Goal: Information Seeking & Learning: Learn about a topic

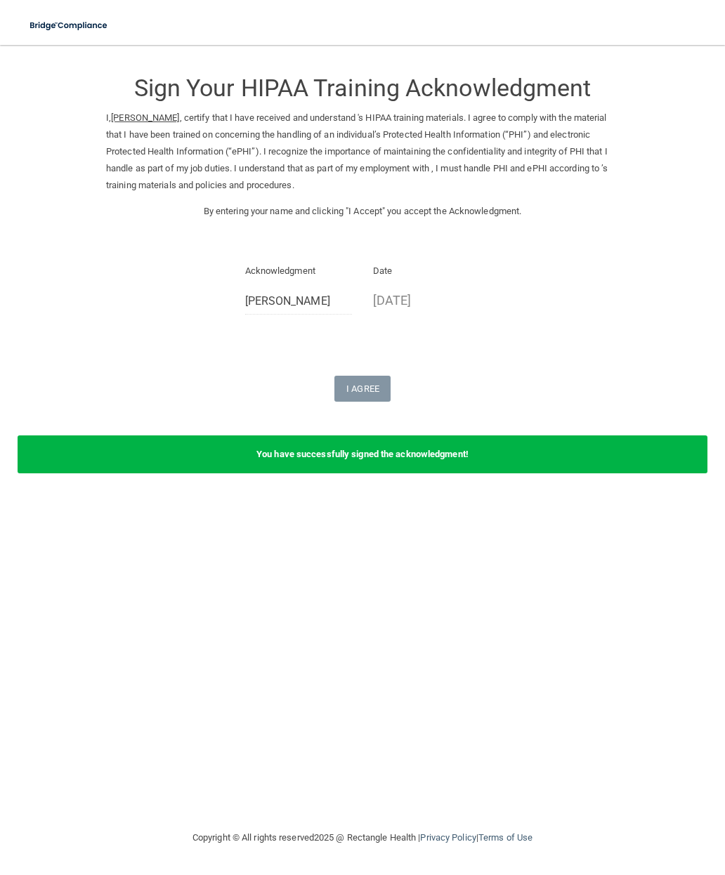
click at [554, 335] on div "Sign Your HIPAA Training Acknowledgment I, Elizabeth Jaragoske , certify that I…" at bounding box center [362, 230] width 513 height 343
click at [396, 670] on div "Sign Your HIPAA Training Acknowledgment I, Elizabeth Jaragoske , certify that I…" at bounding box center [362, 437] width 669 height 757
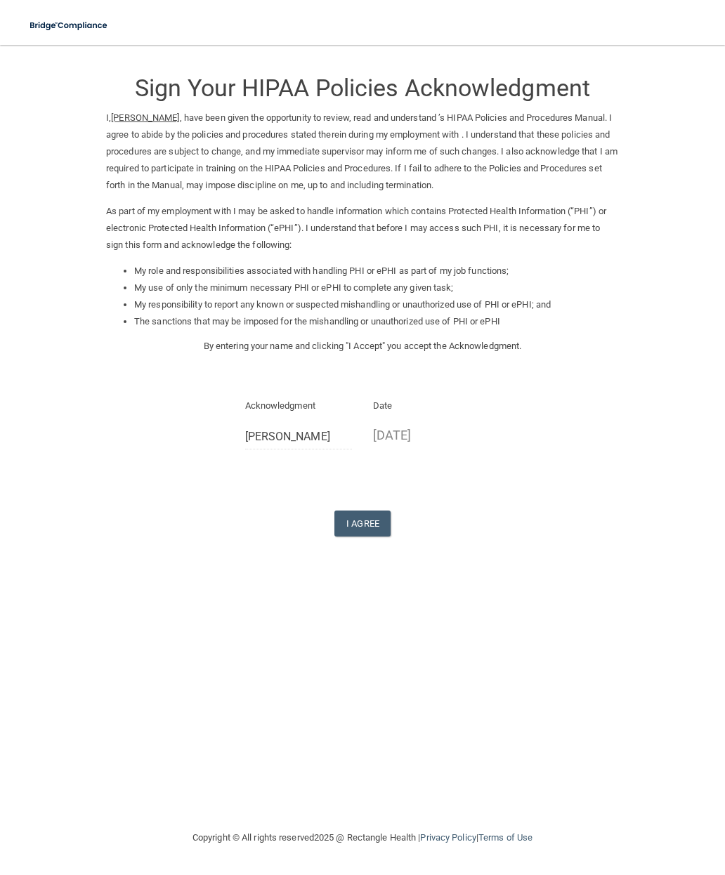
click at [362, 512] on button "I Agree" at bounding box center [362, 524] width 56 height 26
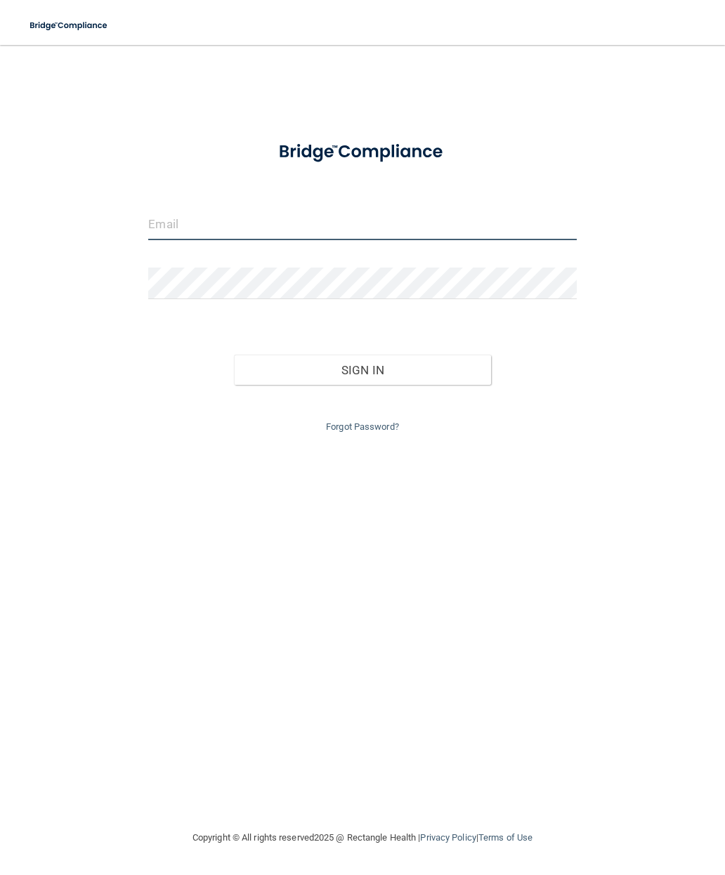
type input "liz.jaragoske@yahoo.com"
click at [363, 367] on button "Sign In" at bounding box center [362, 370] width 257 height 31
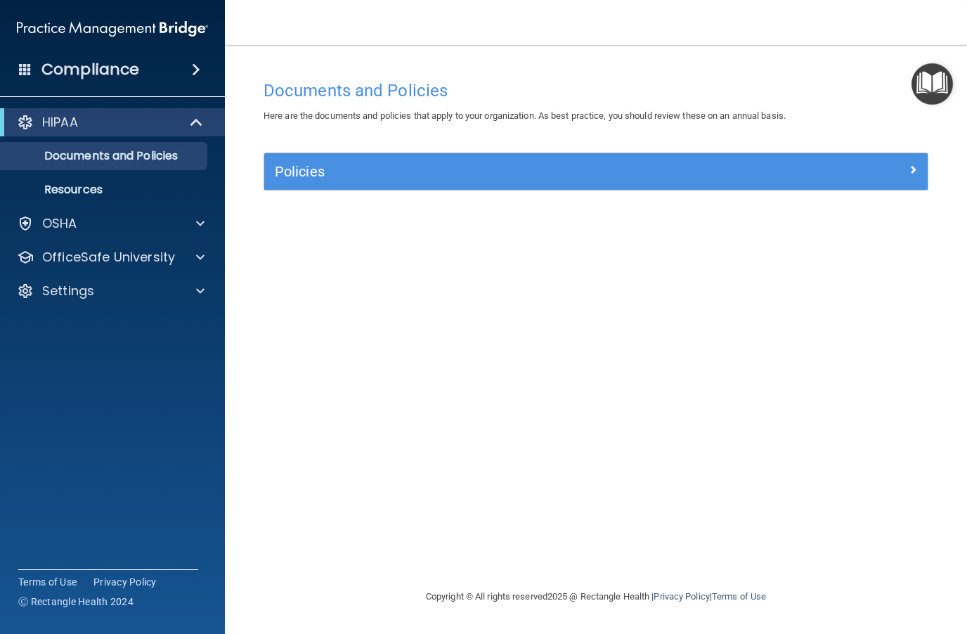
click at [198, 123] on span at bounding box center [198, 122] width 12 height 17
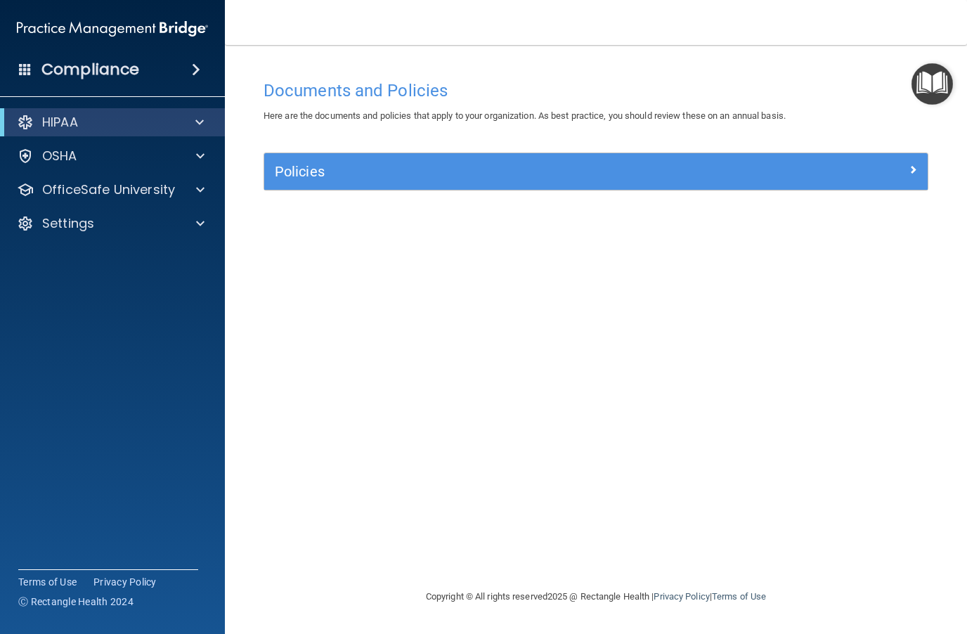
click at [202, 117] on span at bounding box center [199, 122] width 8 height 17
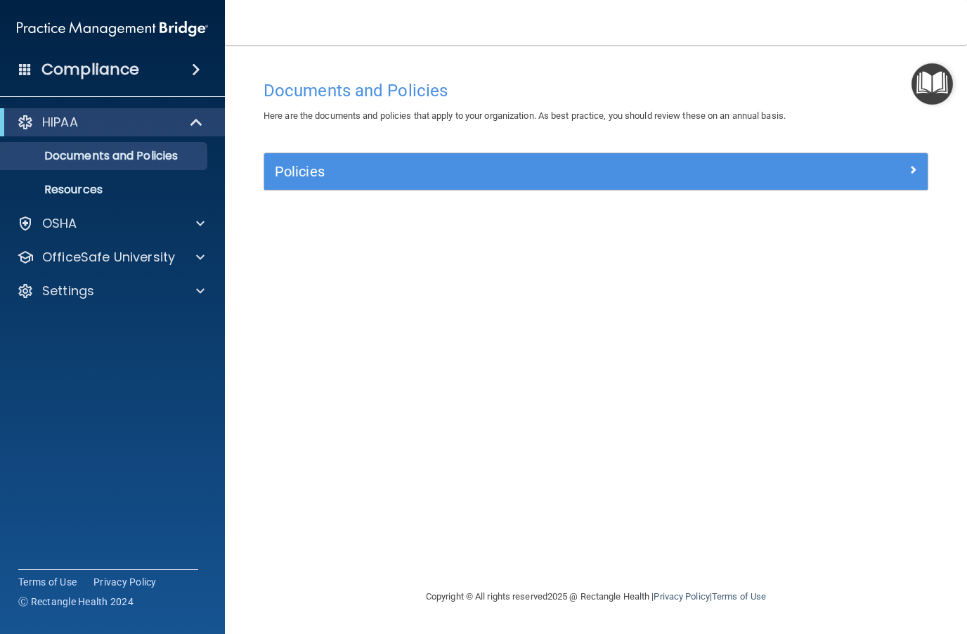
click at [161, 155] on p "Documents and Policies" at bounding box center [105, 156] width 192 height 14
click at [724, 86] on img "Open Resource Center" at bounding box center [931, 83] width 41 height 41
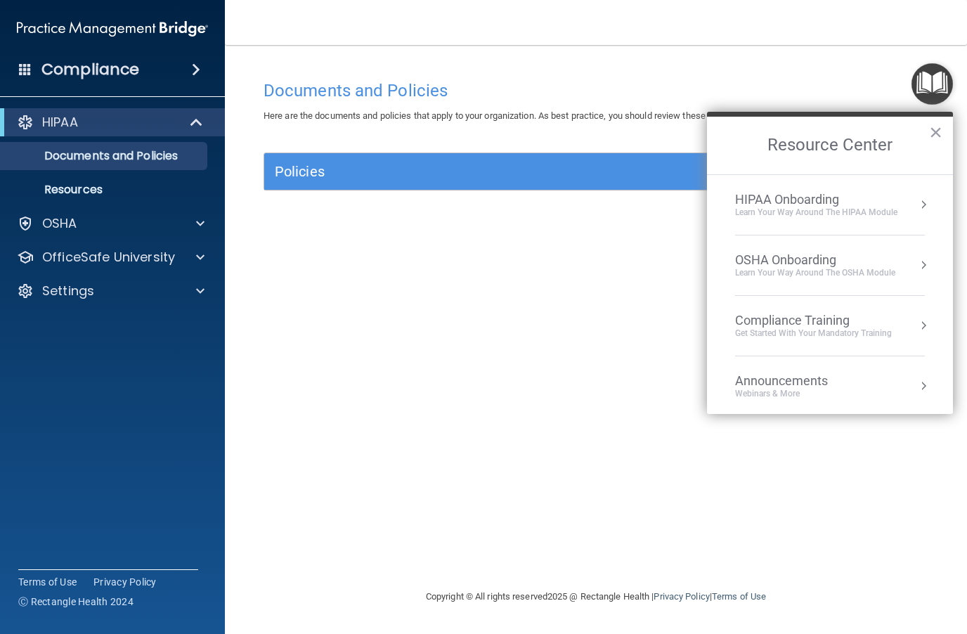
click at [724, 197] on div "HIPAA Onboarding" at bounding box center [816, 199] width 162 height 15
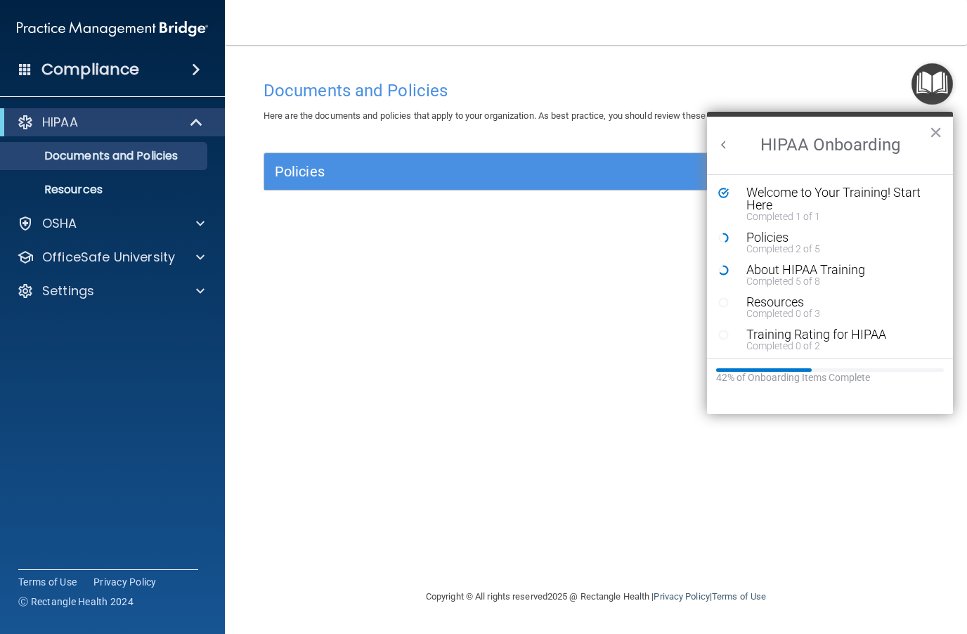
click at [724, 190] on div "Welcome to Your Training! Start Here" at bounding box center [840, 198] width 188 height 25
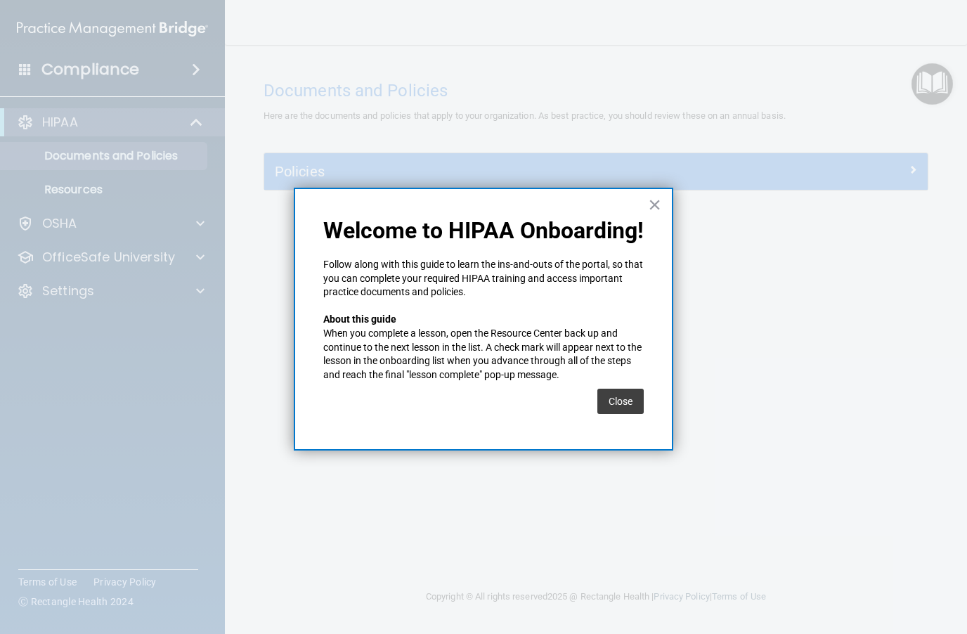
click at [632, 395] on button "Close" at bounding box center [620, 401] width 46 height 25
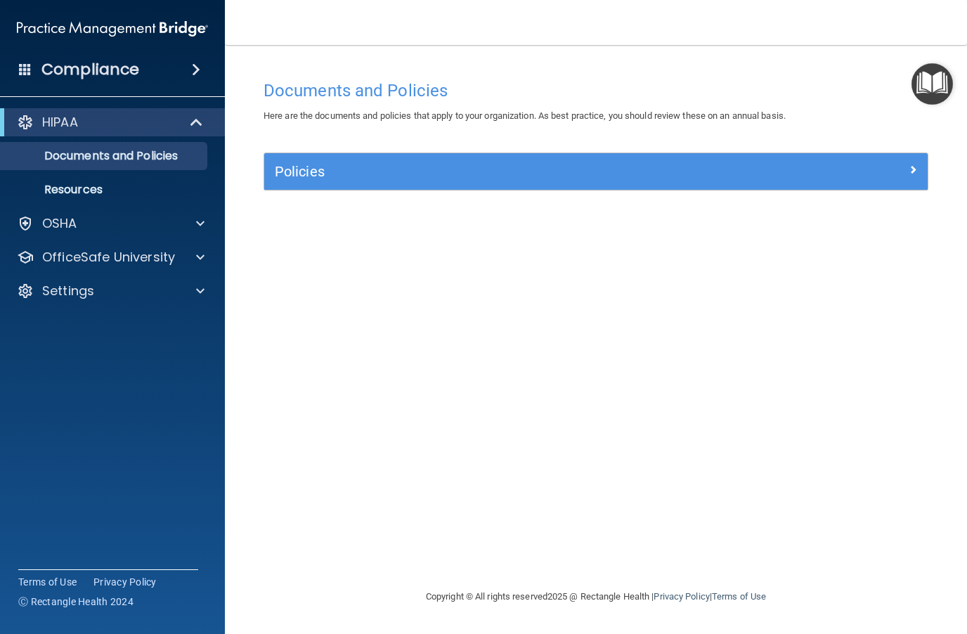
click at [724, 87] on img "Open Resource Center" at bounding box center [931, 83] width 41 height 41
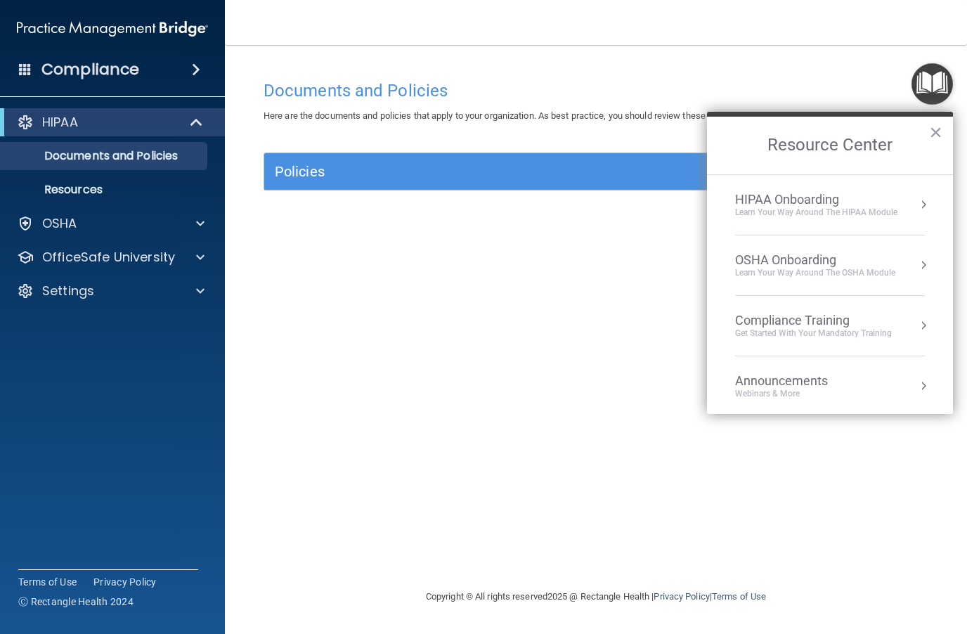
click at [724, 200] on button "Resource Center" at bounding box center [923, 204] width 14 height 14
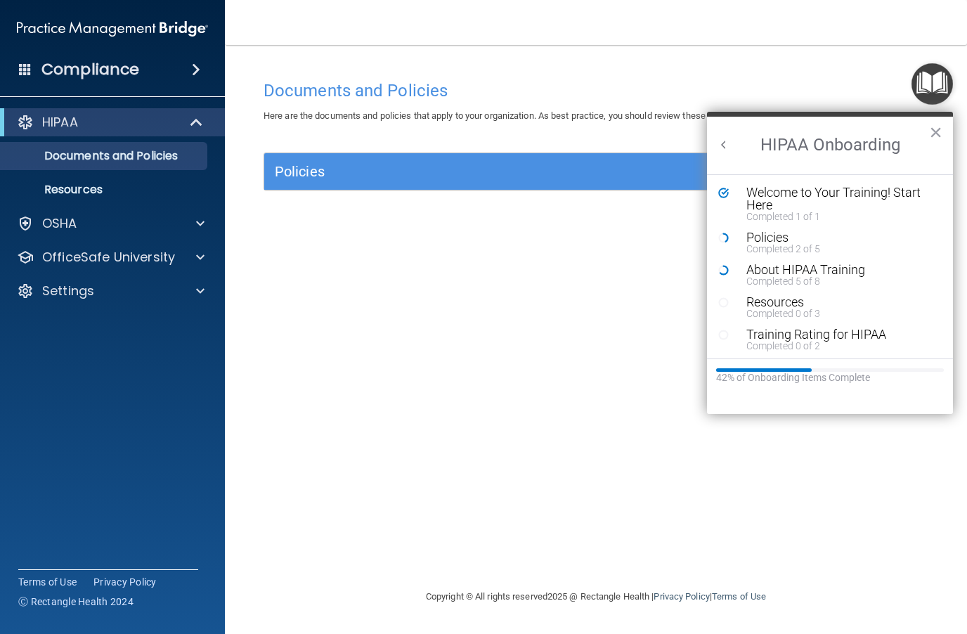
click at [724, 244] on div "Completed 2 of 5" at bounding box center [840, 249] width 188 height 10
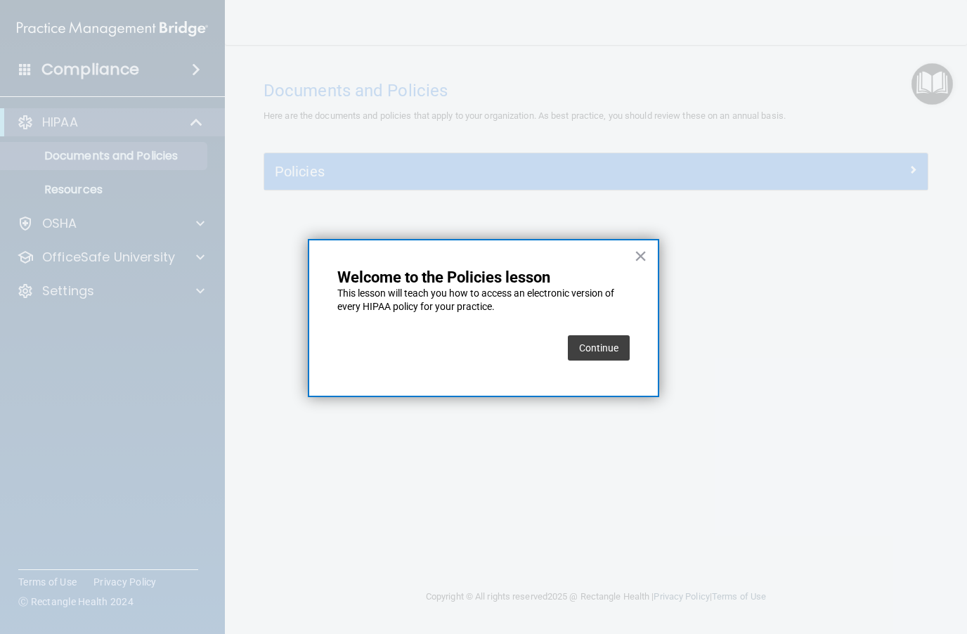
click at [607, 346] on button "Continue" at bounding box center [599, 347] width 62 height 25
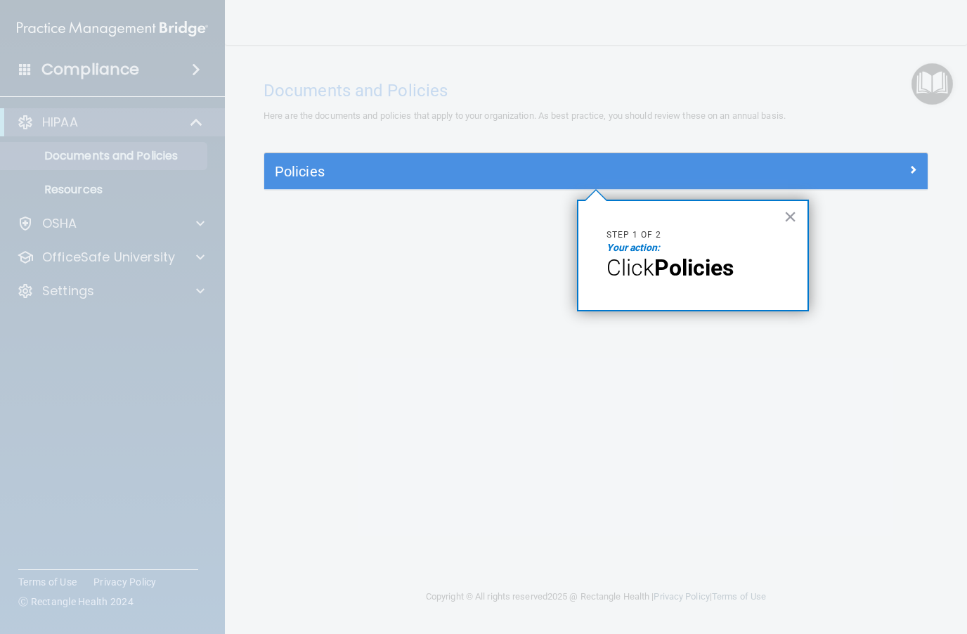
click at [724, 256] on strong "Policies" at bounding box center [693, 267] width 79 height 27
click at [724, 165] on span at bounding box center [913, 169] width 8 height 17
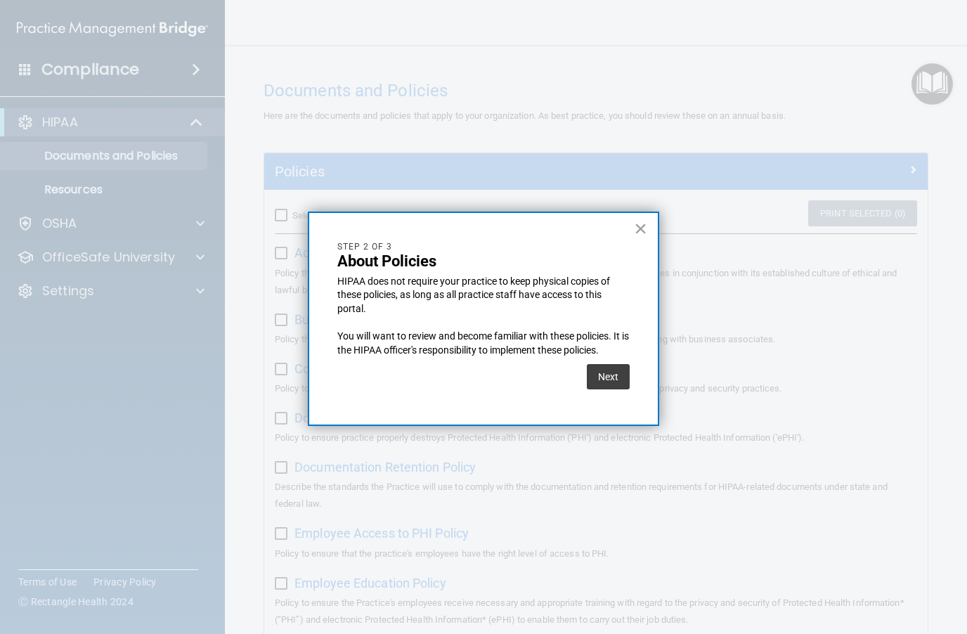
click at [612, 370] on button "Next" at bounding box center [608, 376] width 43 height 25
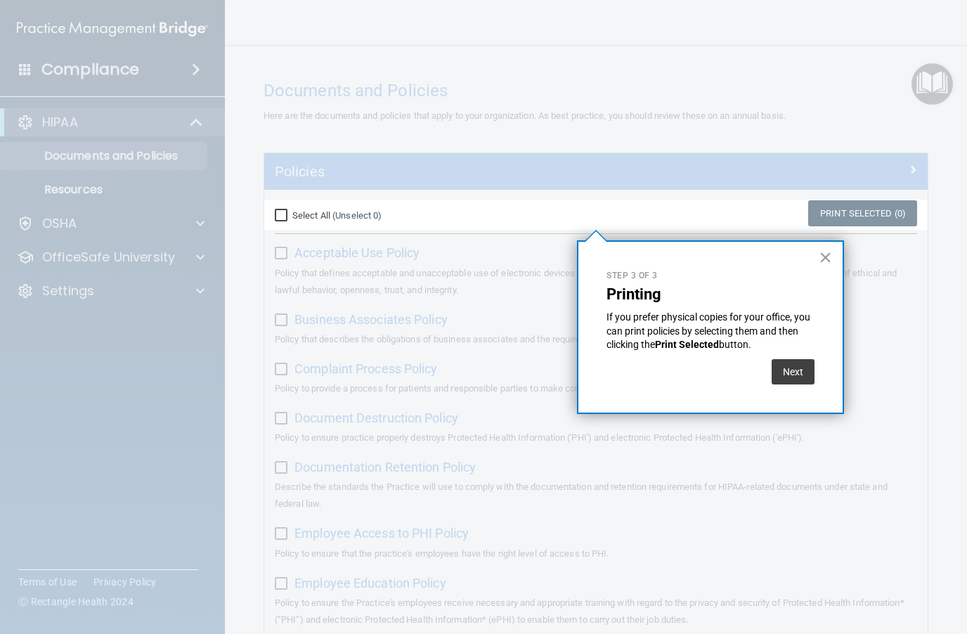
click at [724, 368] on button "Next" at bounding box center [793, 371] width 43 height 25
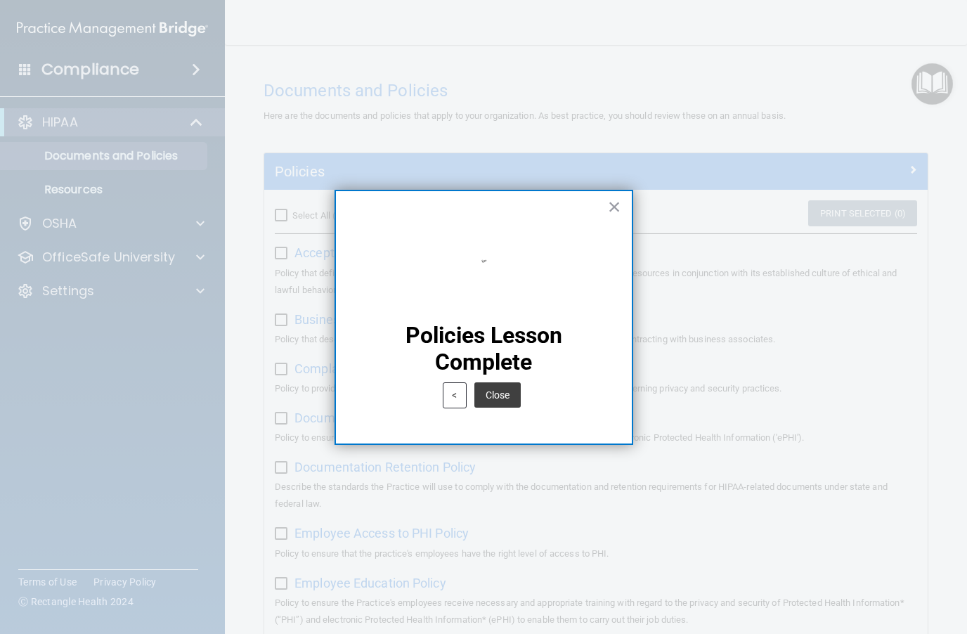
click at [496, 403] on button "Close" at bounding box center [497, 394] width 46 height 25
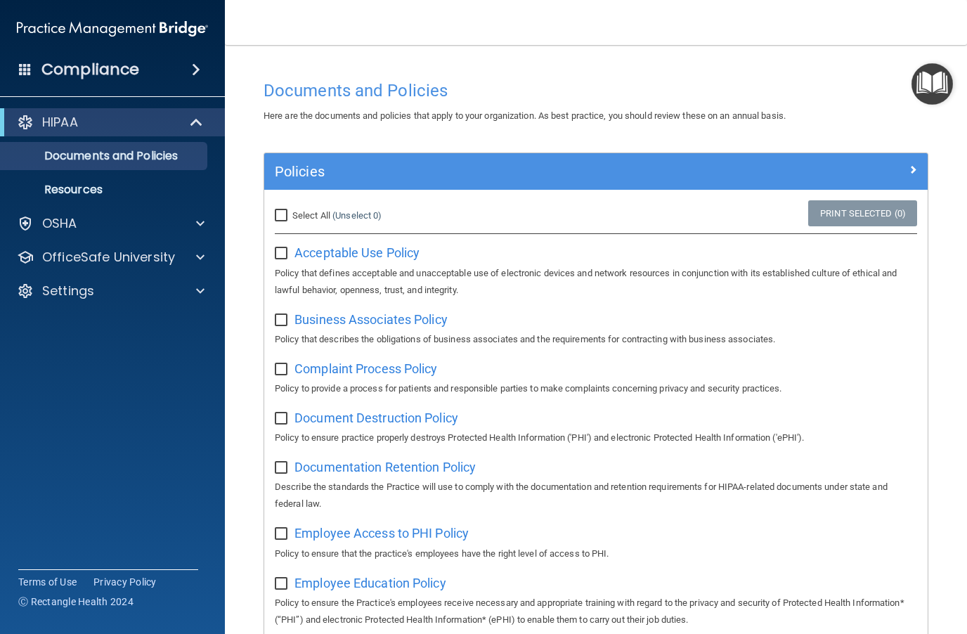
click at [724, 87] on img "Open Resource Center" at bounding box center [931, 83] width 41 height 41
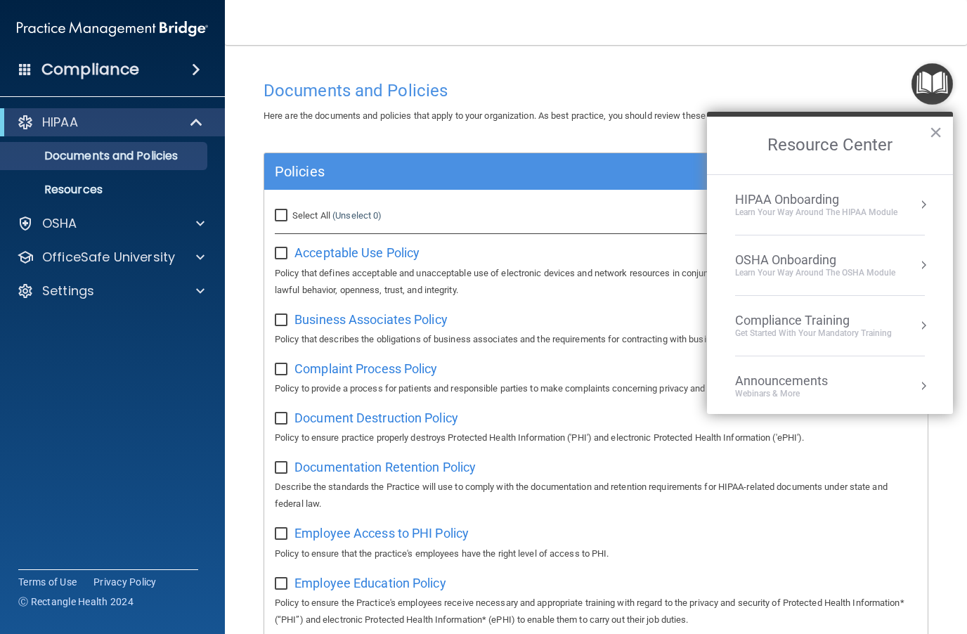
click at [724, 207] on button "Resource Center" at bounding box center [923, 204] width 14 height 14
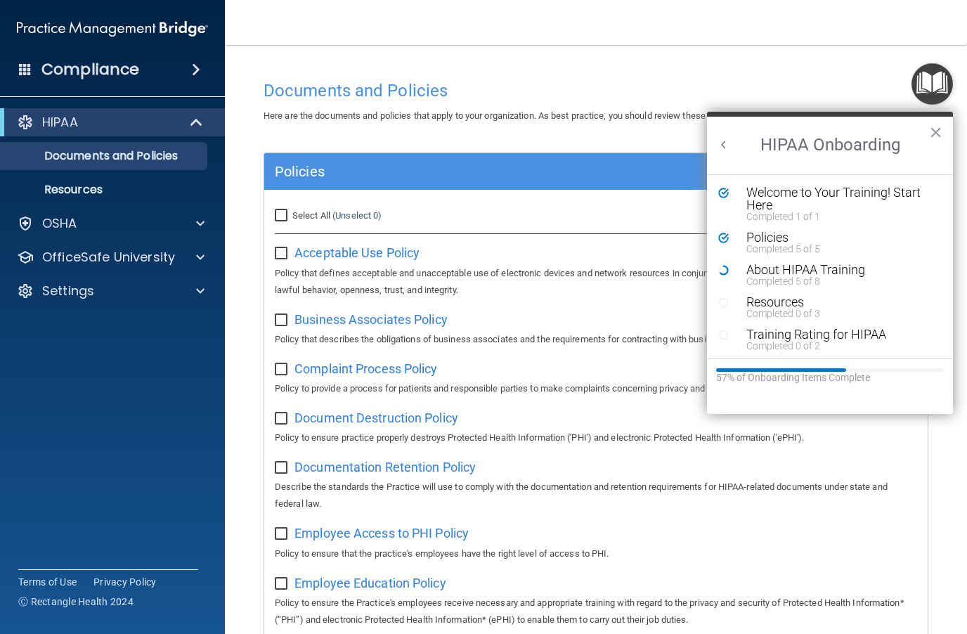
click at [724, 280] on div "Completed 5 of 8" at bounding box center [840, 281] width 188 height 10
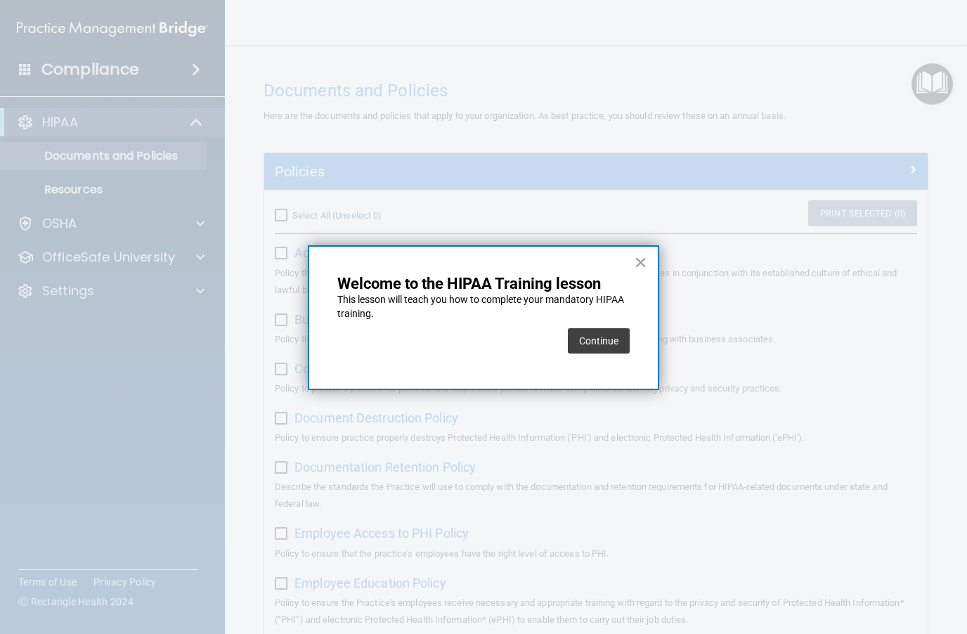
click at [606, 346] on button "Continue" at bounding box center [599, 340] width 62 height 25
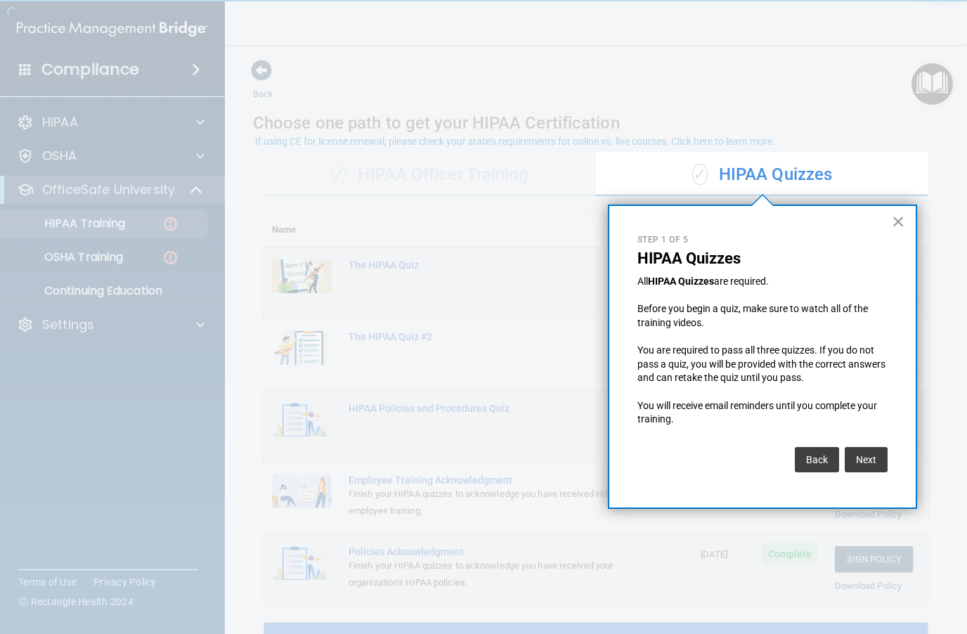
click at [724, 458] on button "Next" at bounding box center [866, 459] width 43 height 25
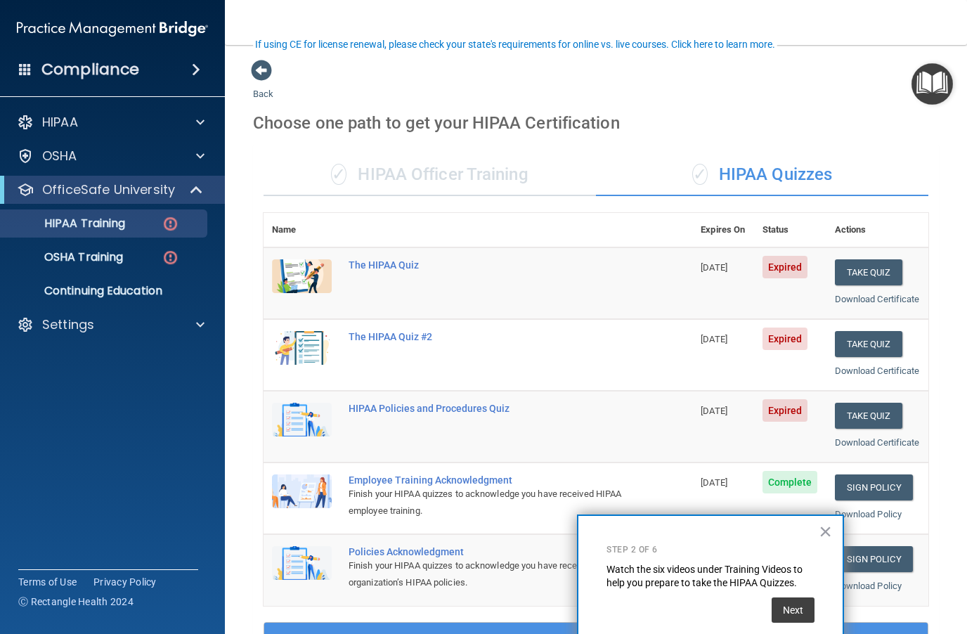
scroll to position [194, 0]
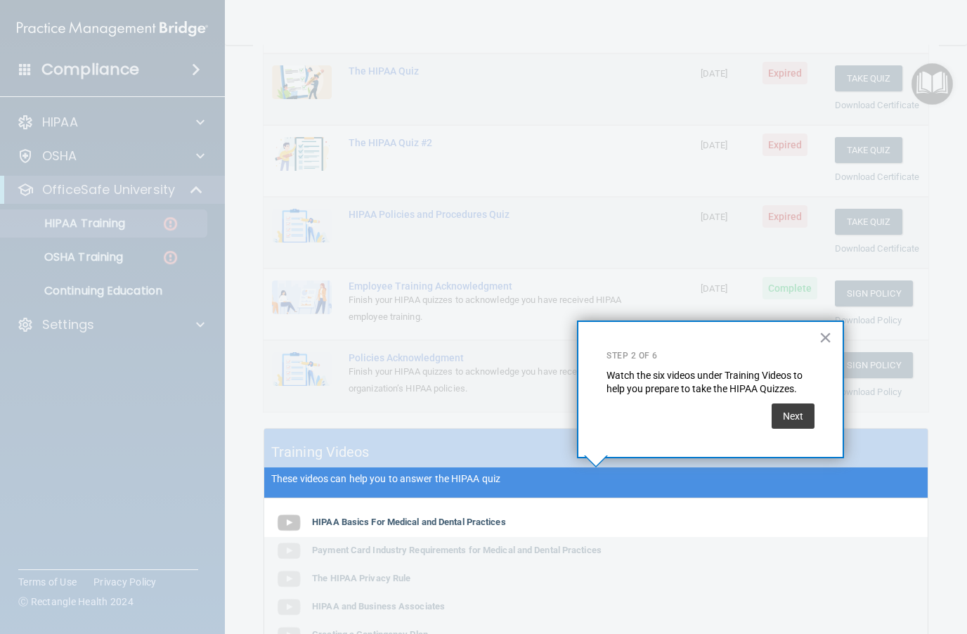
click at [724, 422] on button "Next" at bounding box center [793, 415] width 43 height 25
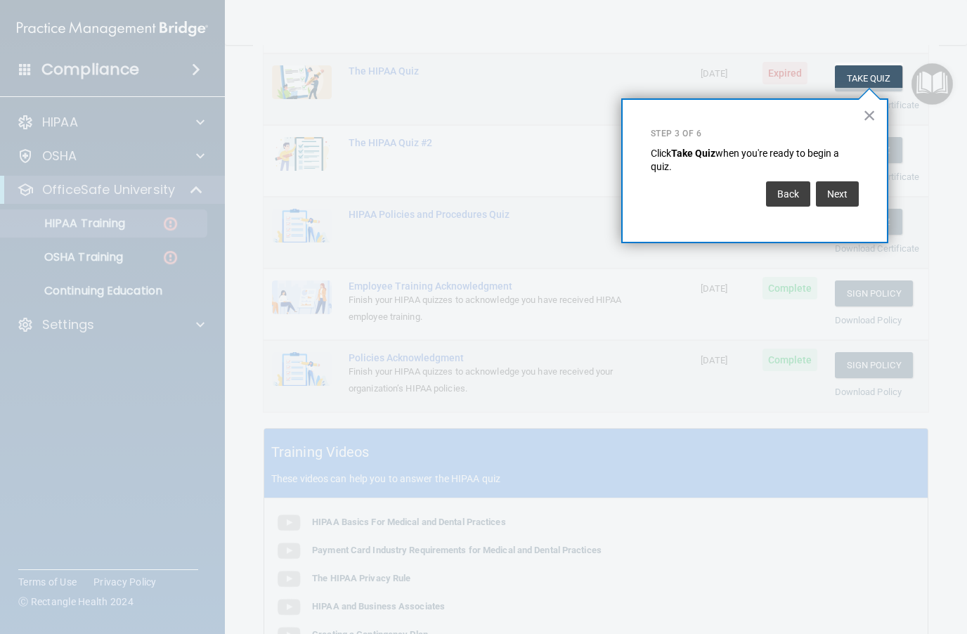
click at [724, 192] on button "Next" at bounding box center [837, 193] width 43 height 25
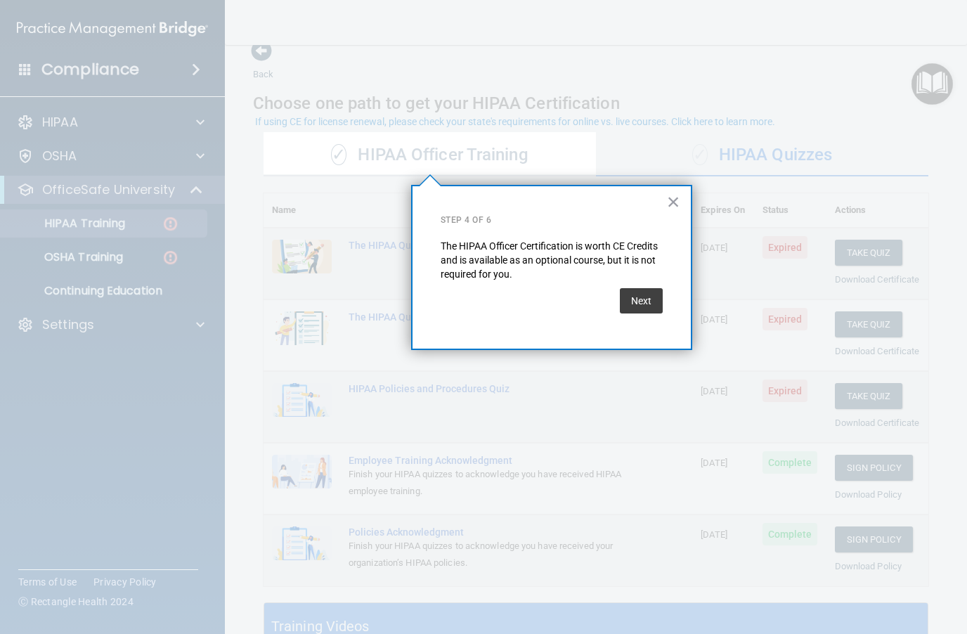
click at [642, 304] on button "Next" at bounding box center [641, 300] width 43 height 25
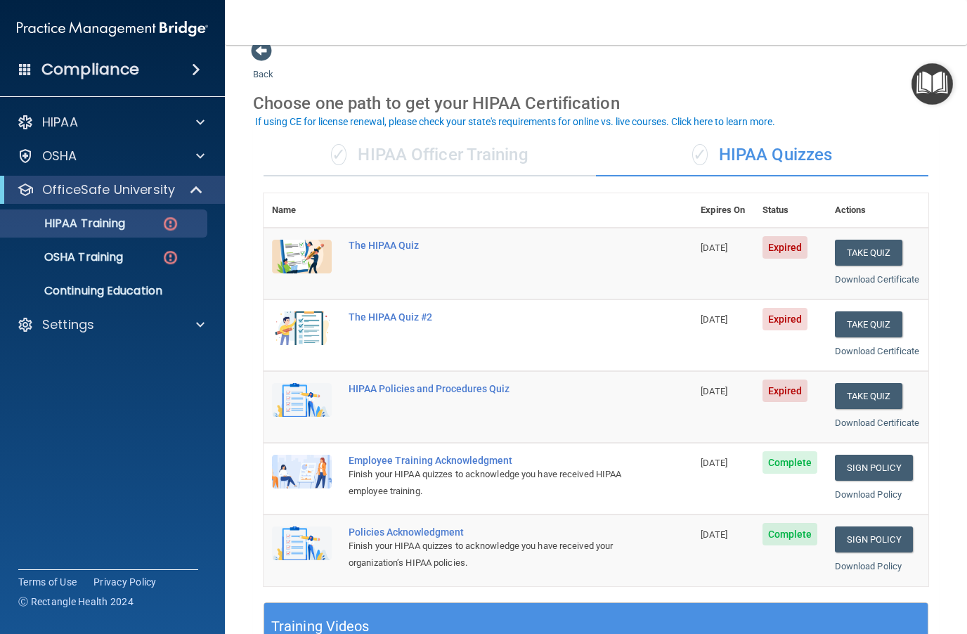
click at [724, 250] on button "Take Quiz" at bounding box center [868, 253] width 67 height 26
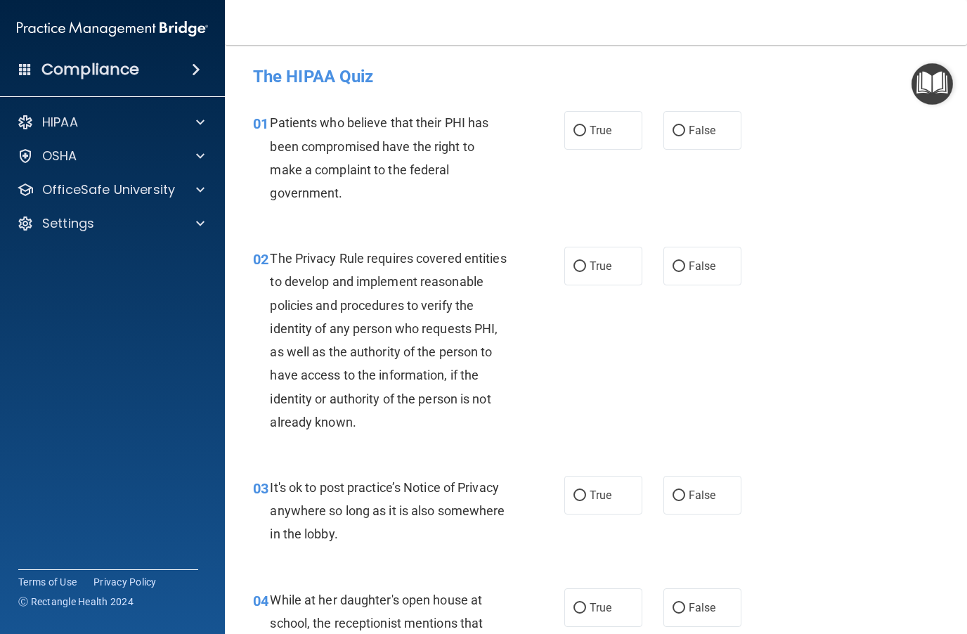
click at [579, 130] on input "True" at bounding box center [579, 131] width 13 height 11
radio input "true"
click at [591, 249] on label "True" at bounding box center [603, 266] width 78 height 39
click at [586, 261] on input "True" at bounding box center [579, 266] width 13 height 11
radio input "true"
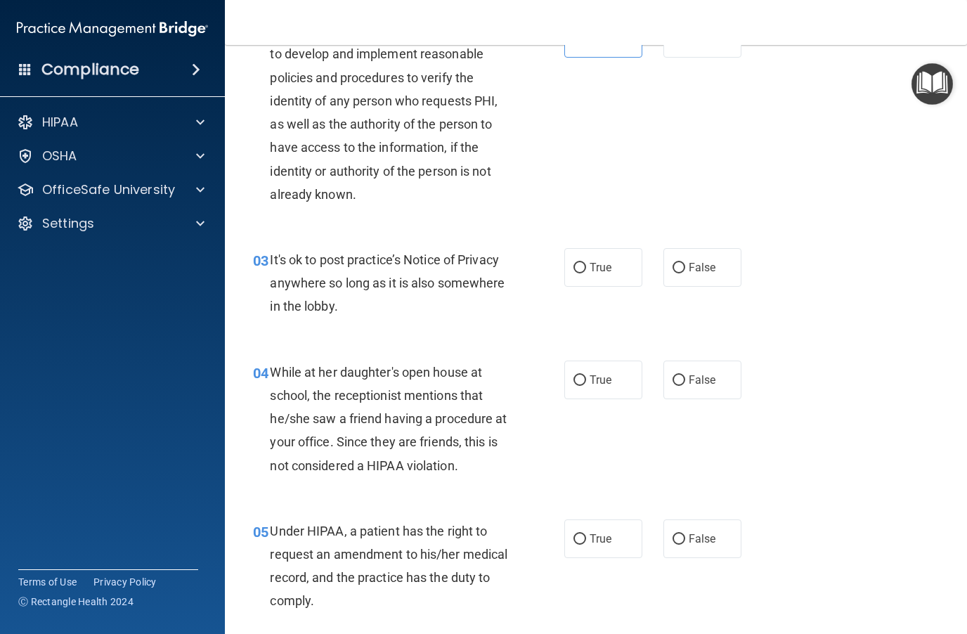
scroll to position [236, 0]
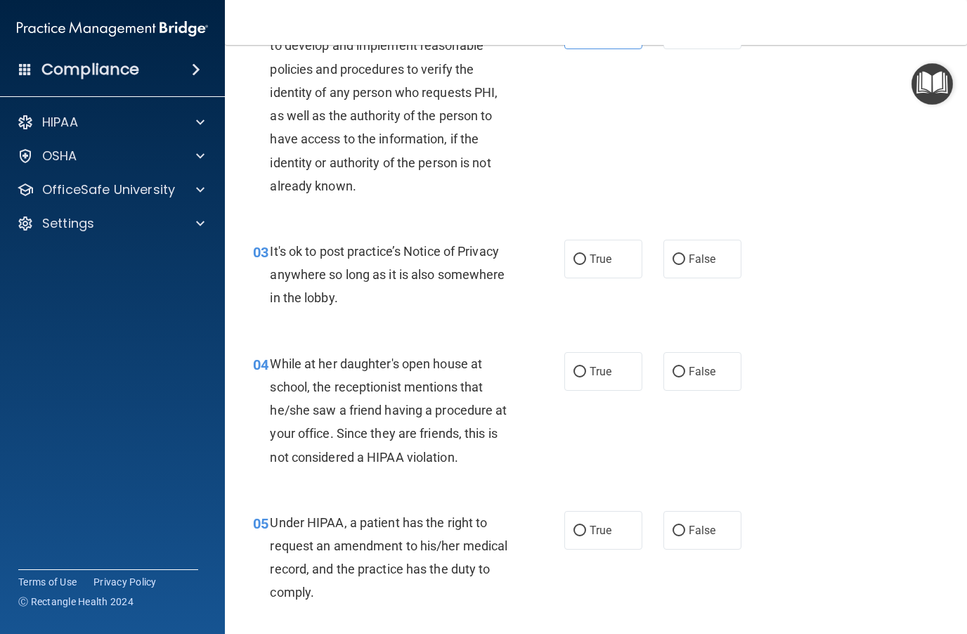
click at [682, 258] on input "False" at bounding box center [678, 259] width 13 height 11
radio input "true"
click at [693, 367] on span "False" at bounding box center [702, 371] width 27 height 13
click at [685, 367] on input "False" at bounding box center [678, 372] width 13 height 11
radio input "true"
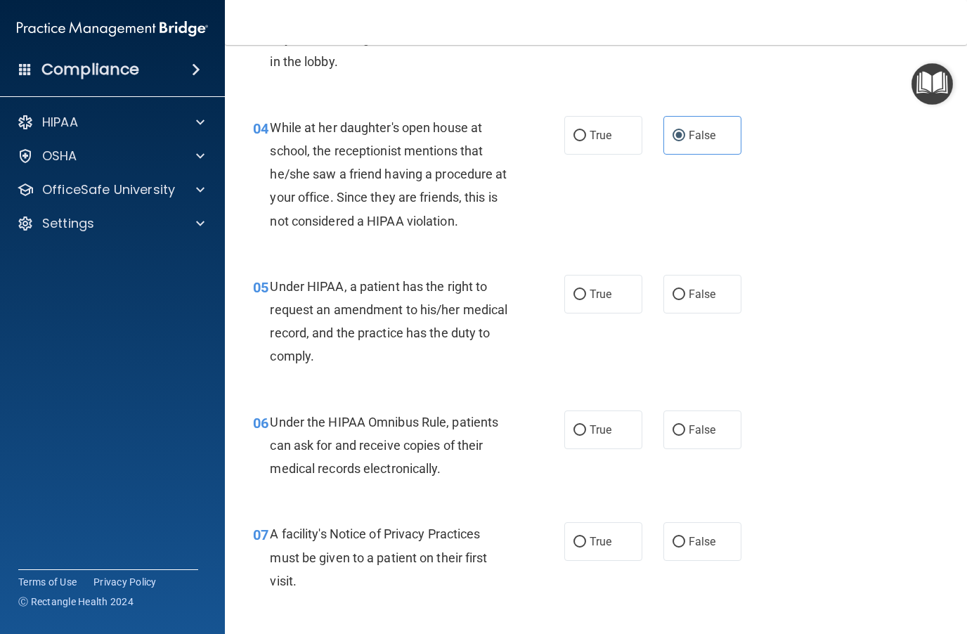
scroll to position [491, 0]
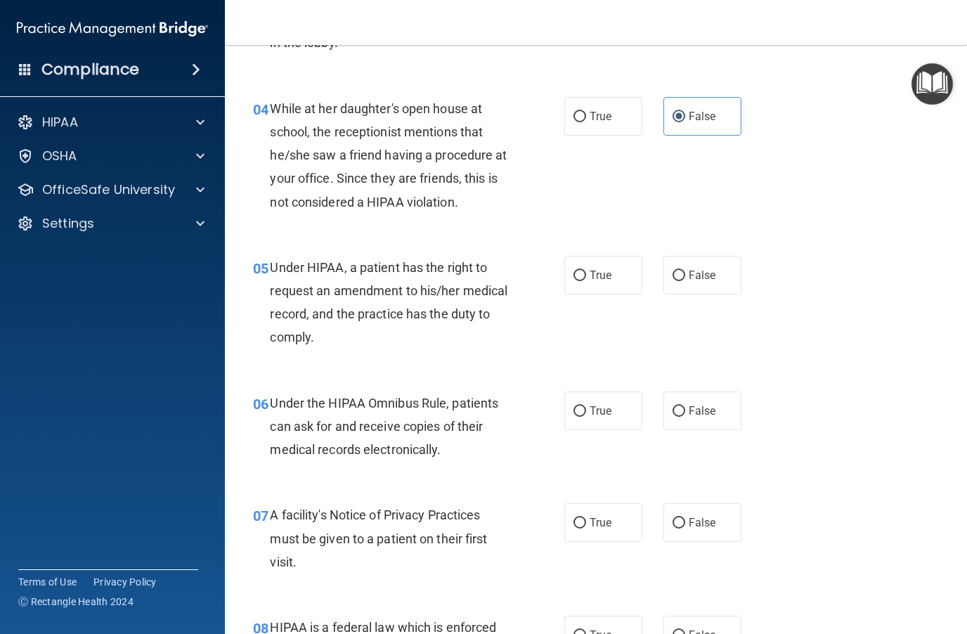
click at [683, 274] on input "False" at bounding box center [678, 276] width 13 height 11
radio input "true"
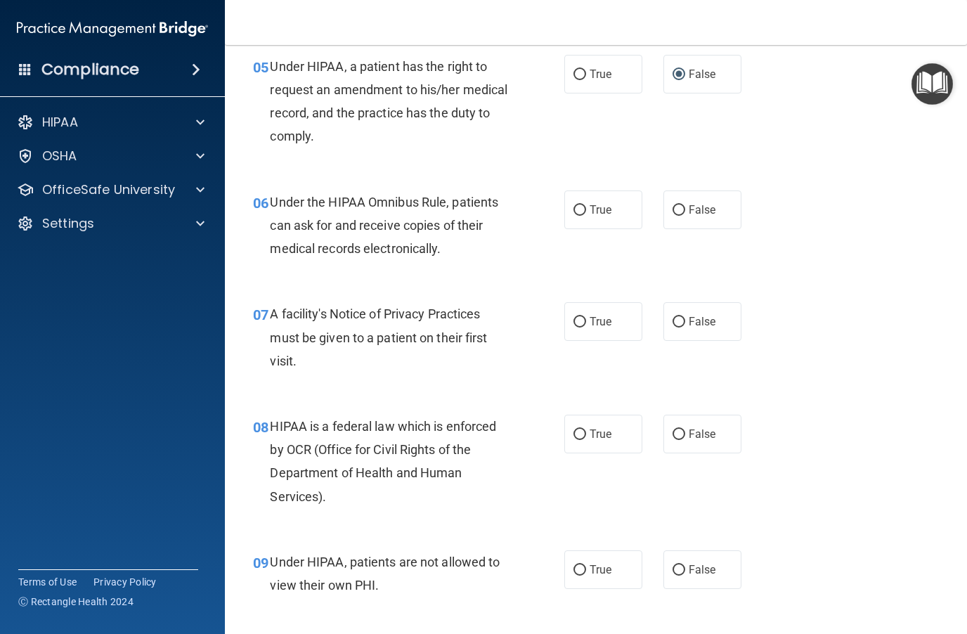
scroll to position [698, 0]
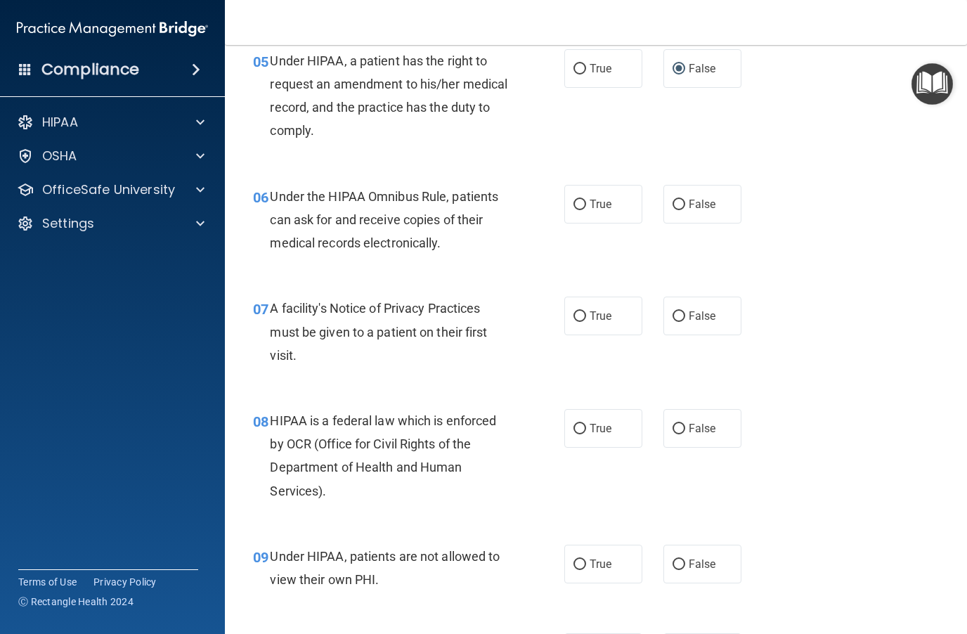
click at [575, 202] on input "True" at bounding box center [579, 205] width 13 height 11
radio input "true"
click at [580, 311] on input "True" at bounding box center [579, 316] width 13 height 11
radio input "true"
click at [580, 424] on input "True" at bounding box center [579, 429] width 13 height 11
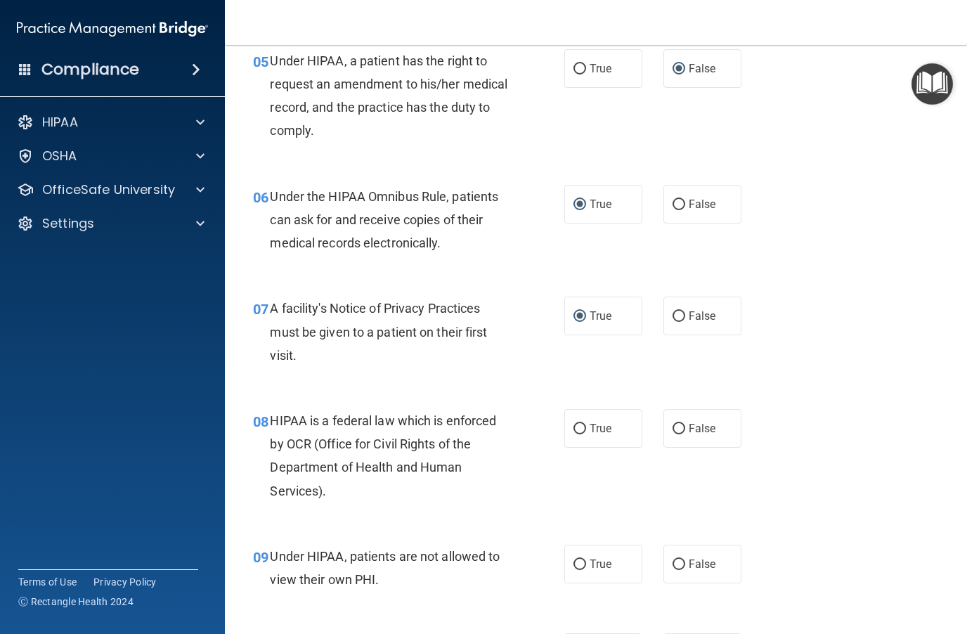
radio input "true"
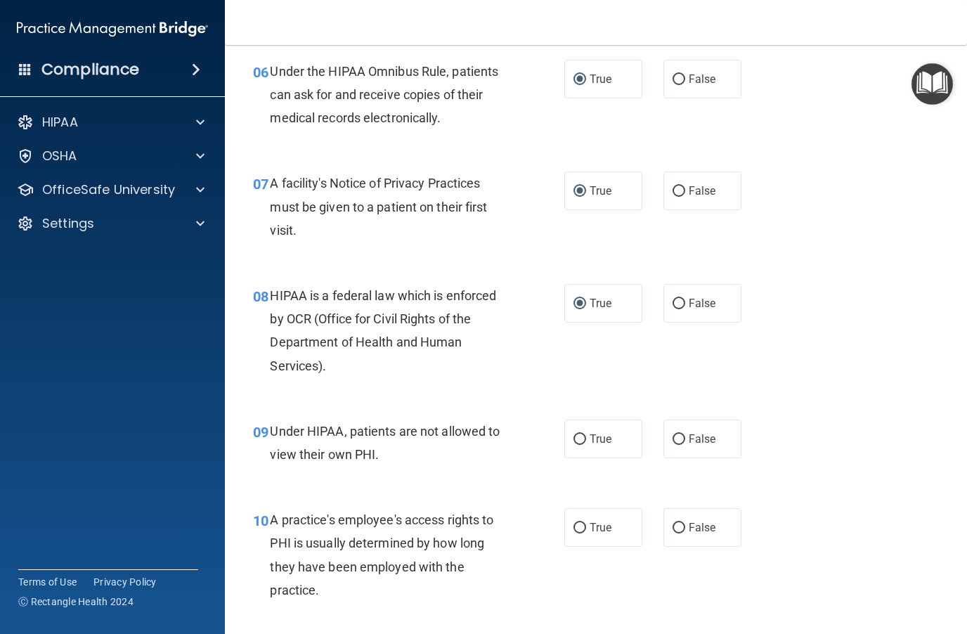
scroll to position [834, 0]
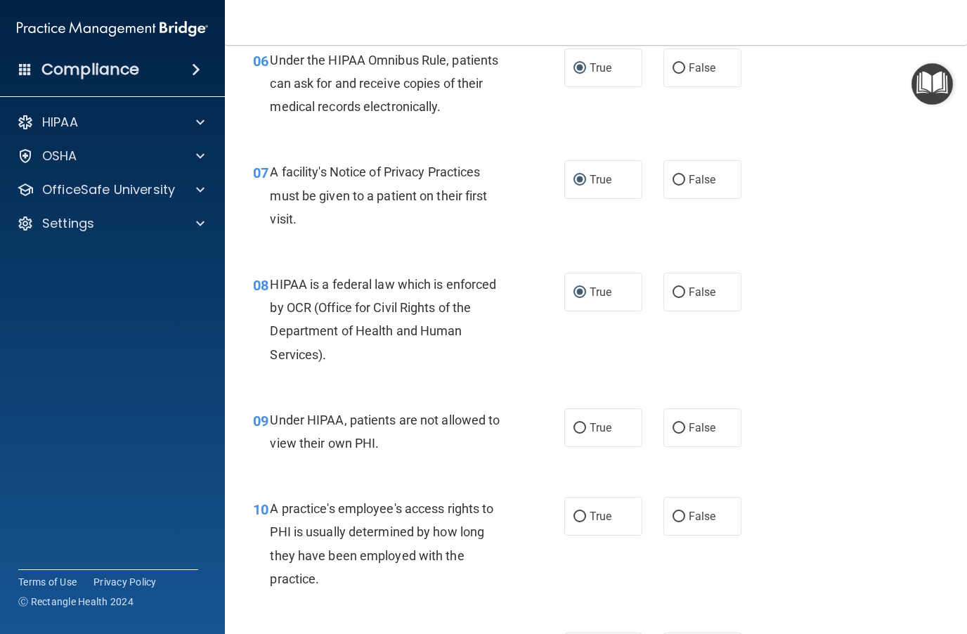
click at [577, 425] on input "True" at bounding box center [579, 428] width 13 height 11
radio input "true"
click at [587, 417] on label "True" at bounding box center [603, 427] width 78 height 39
click at [586, 423] on input "True" at bounding box center [579, 428] width 13 height 11
click at [583, 423] on input "True" at bounding box center [579, 428] width 13 height 11
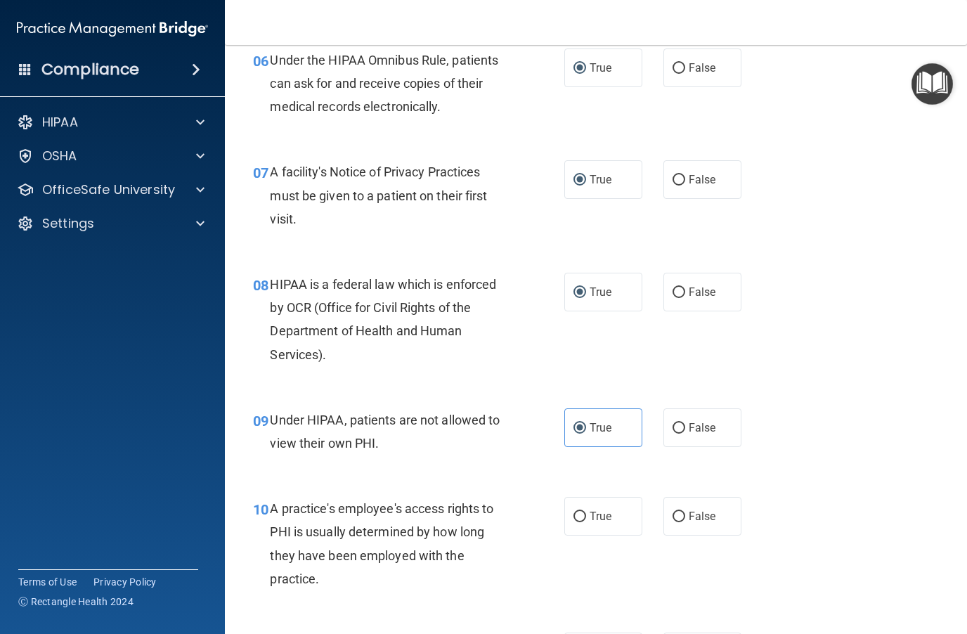
click at [677, 428] on input "False" at bounding box center [678, 428] width 13 height 11
radio input "true"
radio input "false"
click at [684, 524] on label "False" at bounding box center [702, 516] width 78 height 39
click at [684, 522] on input "False" at bounding box center [678, 517] width 13 height 11
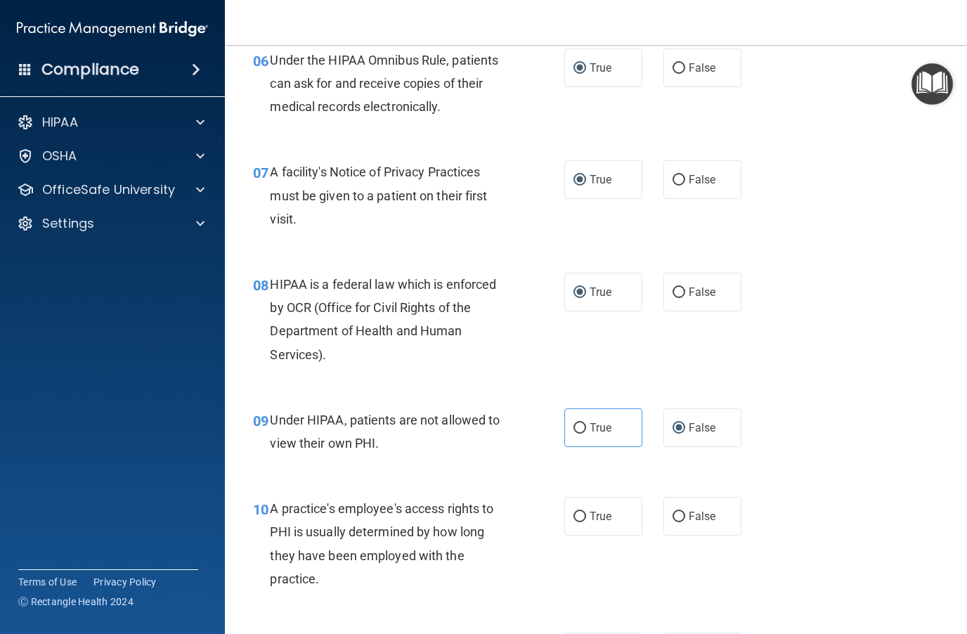
radio input "true"
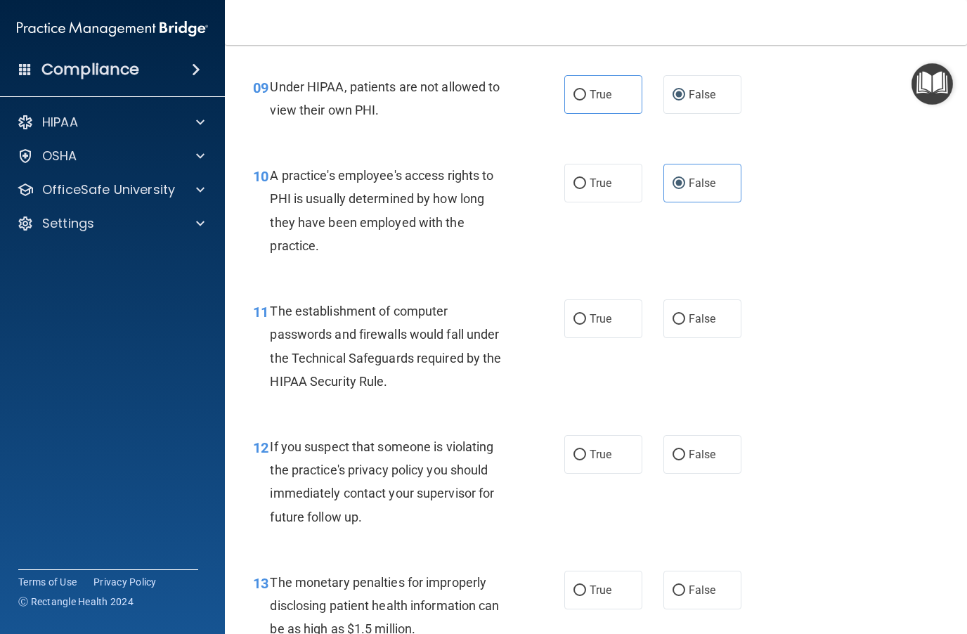
scroll to position [1282, 0]
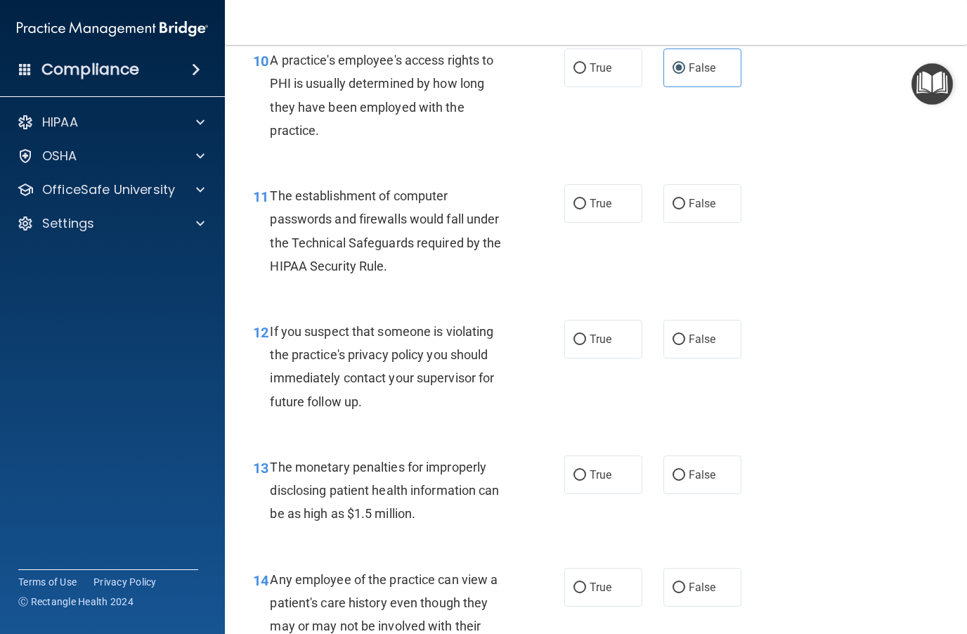
click at [578, 199] on input "True" at bounding box center [579, 204] width 13 height 11
radio input "true"
click at [579, 334] on input "True" at bounding box center [579, 339] width 13 height 11
radio input "true"
click at [576, 470] on input "True" at bounding box center [579, 475] width 13 height 11
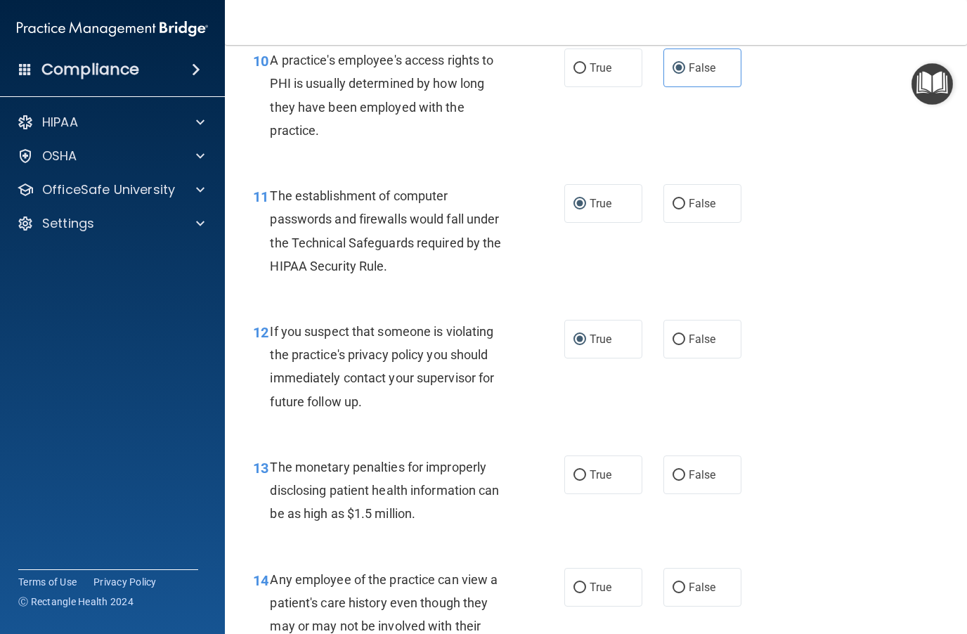
radio input "true"
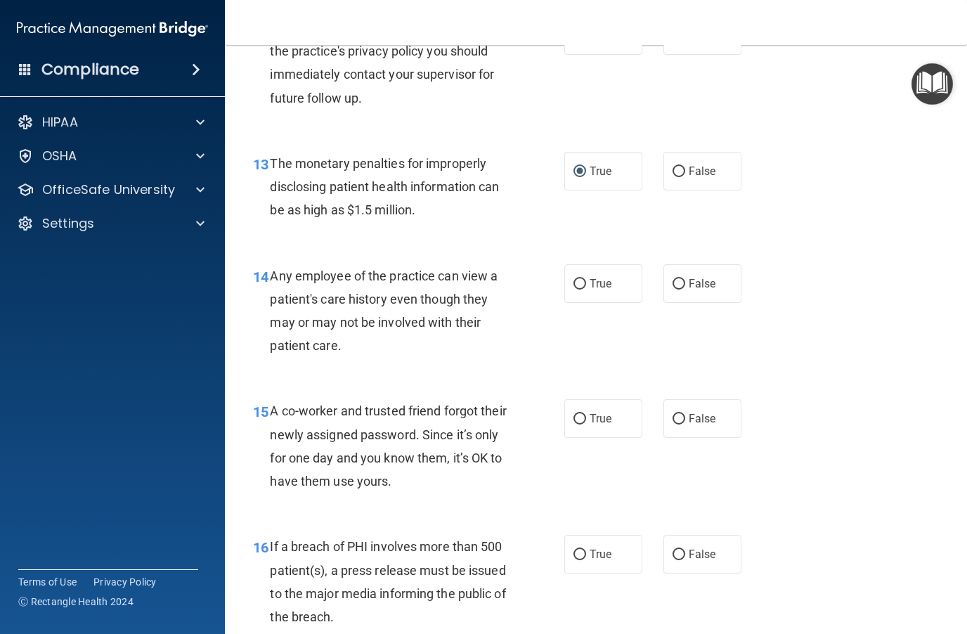
scroll to position [1588, 0]
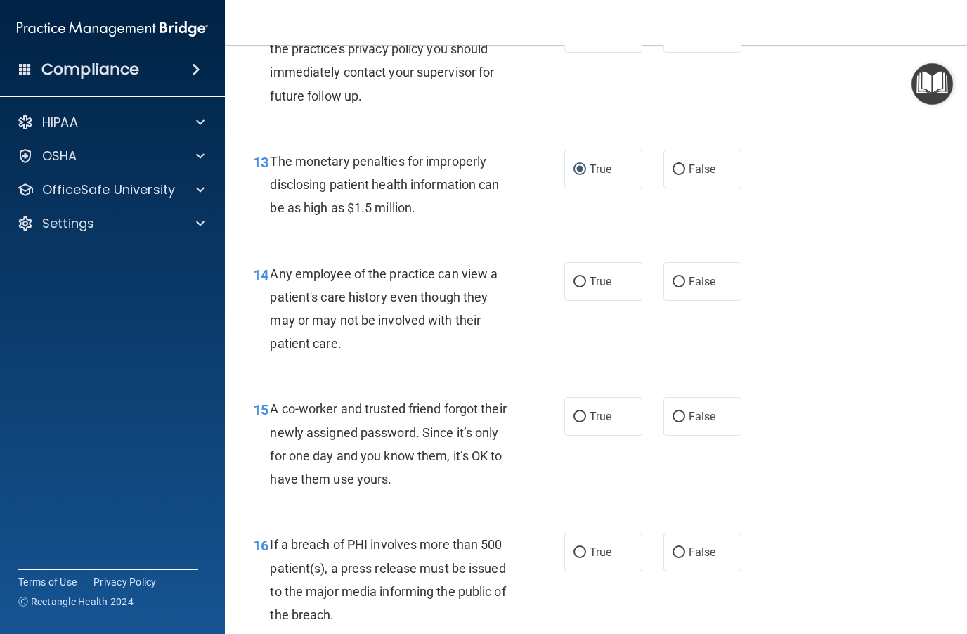
click at [679, 277] on input "False" at bounding box center [678, 282] width 13 height 11
radio input "true"
click at [676, 412] on input "False" at bounding box center [678, 417] width 13 height 11
radio input "true"
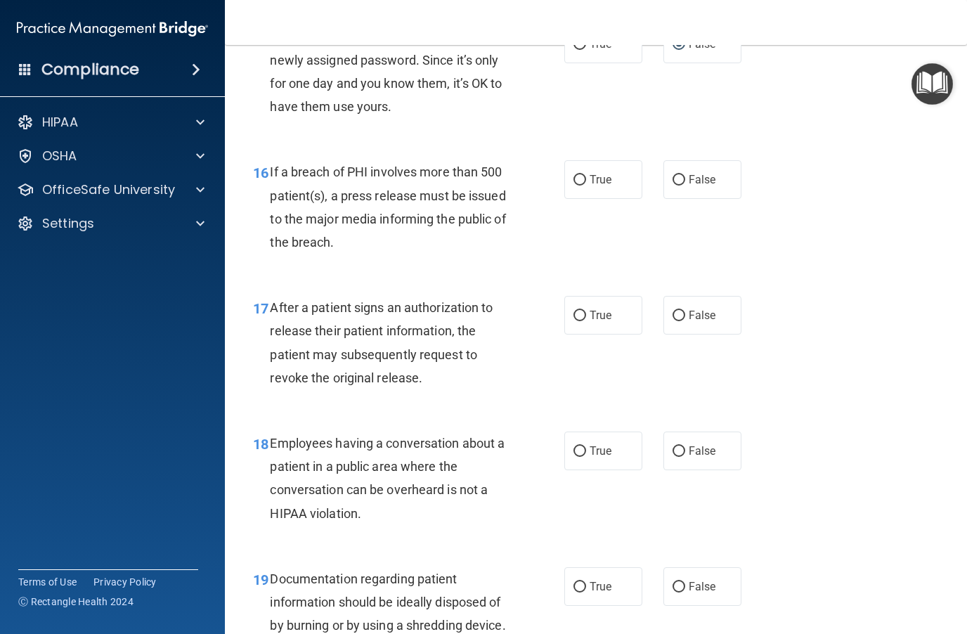
scroll to position [1961, 0]
click at [578, 311] on input "True" at bounding box center [579, 315] width 13 height 11
radio input "true"
click at [593, 160] on label "True" at bounding box center [603, 179] width 78 height 39
click at [586, 174] on input "True" at bounding box center [579, 179] width 13 height 11
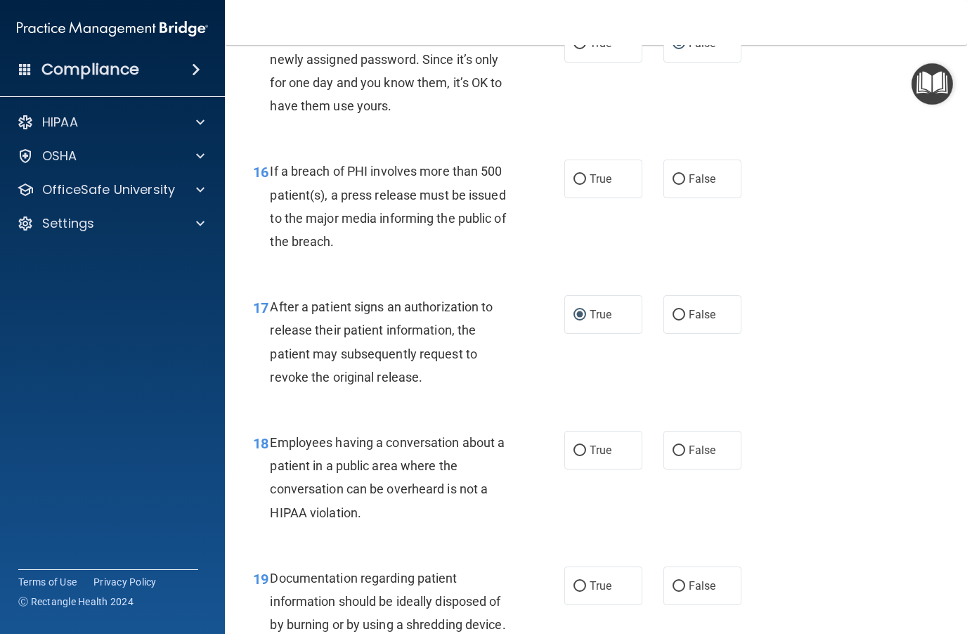
radio input "true"
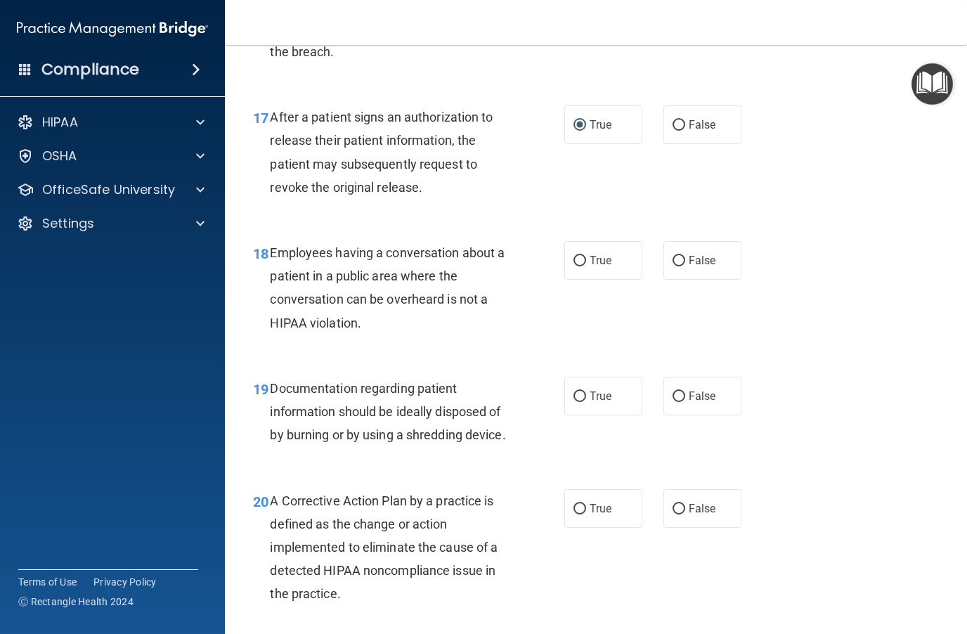
scroll to position [2151, 0]
click at [679, 255] on input "False" at bounding box center [678, 260] width 13 height 11
radio input "true"
click at [585, 391] on input "True" at bounding box center [579, 396] width 13 height 11
radio input "true"
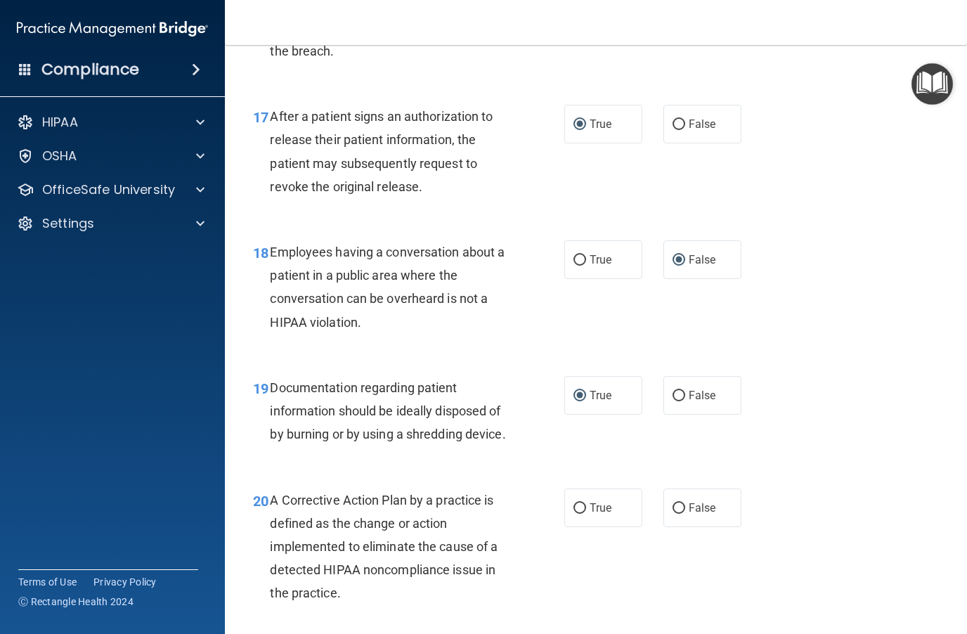
click at [583, 503] on input "True" at bounding box center [579, 508] width 13 height 11
radio input "true"
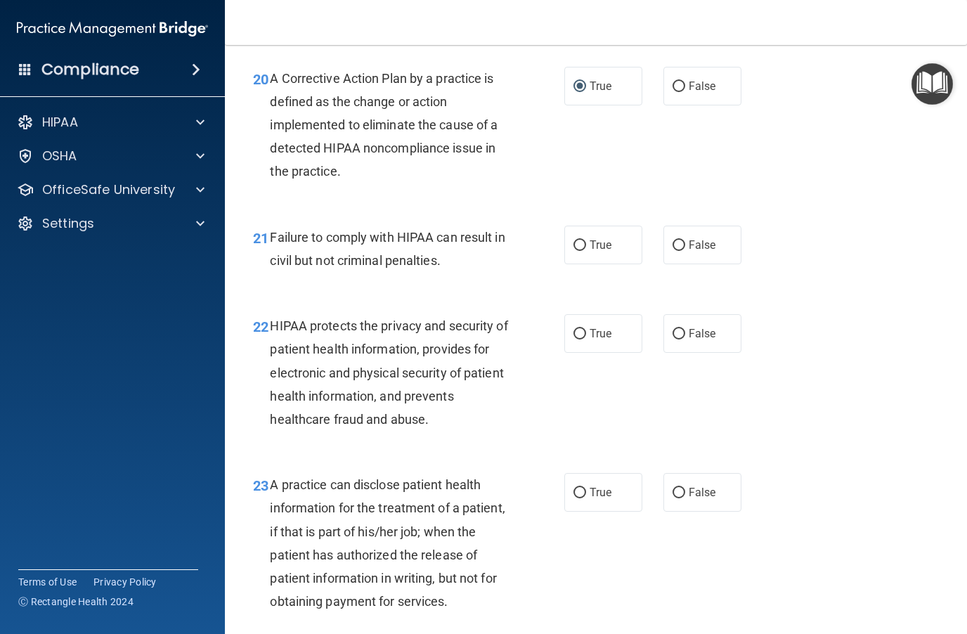
scroll to position [2586, 0]
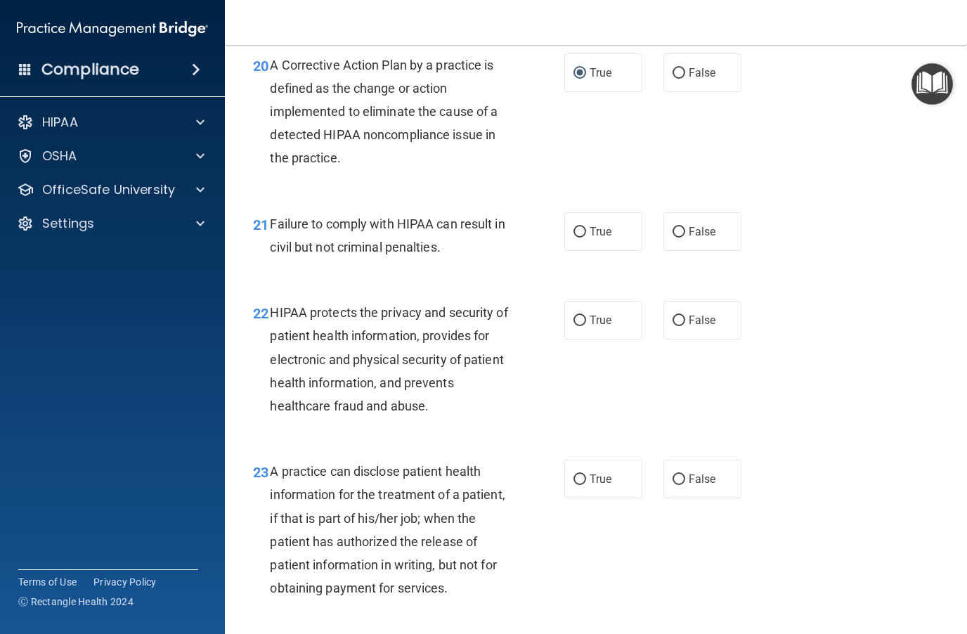
click at [680, 227] on input "False" at bounding box center [678, 232] width 13 height 11
radio input "true"
click at [578, 315] on input "True" at bounding box center [579, 320] width 13 height 11
radio input "true"
click at [583, 474] on input "True" at bounding box center [579, 479] width 13 height 11
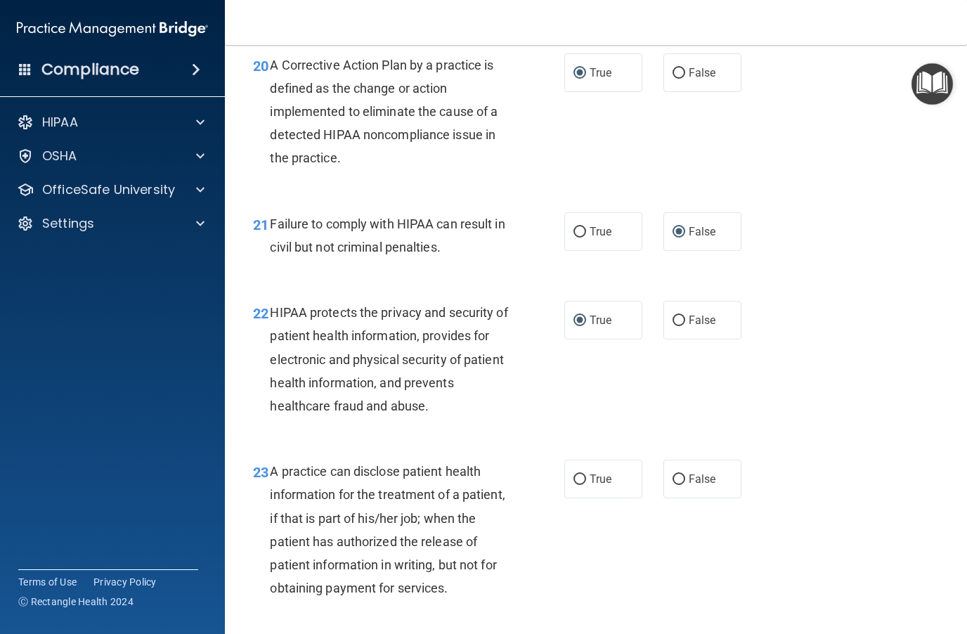
radio input "true"
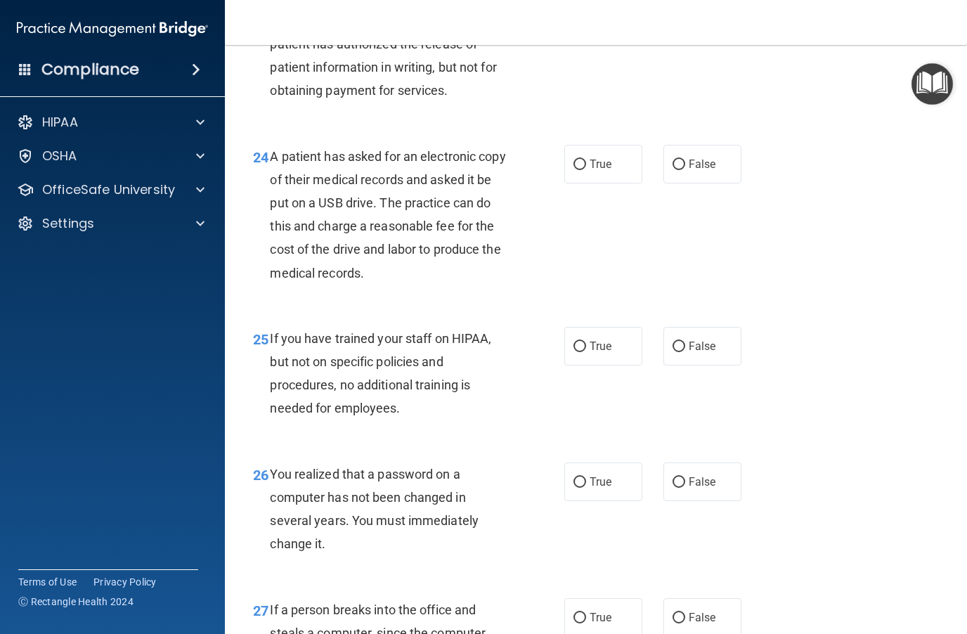
scroll to position [3087, 0]
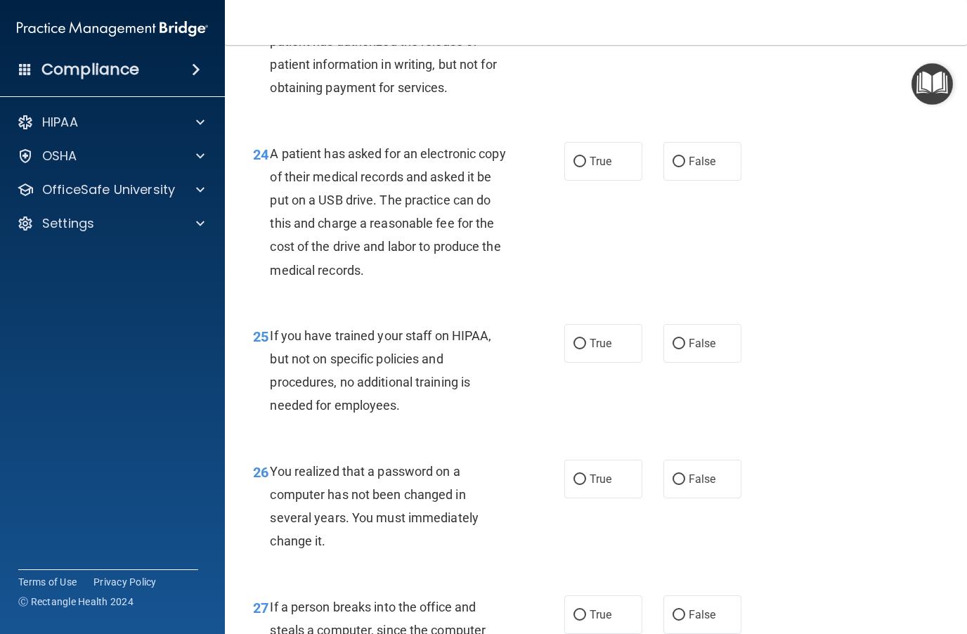
click at [578, 157] on input "True" at bounding box center [579, 162] width 13 height 11
radio input "true"
click at [677, 339] on input "False" at bounding box center [678, 344] width 13 height 11
radio input "true"
click at [577, 474] on input "True" at bounding box center [579, 479] width 13 height 11
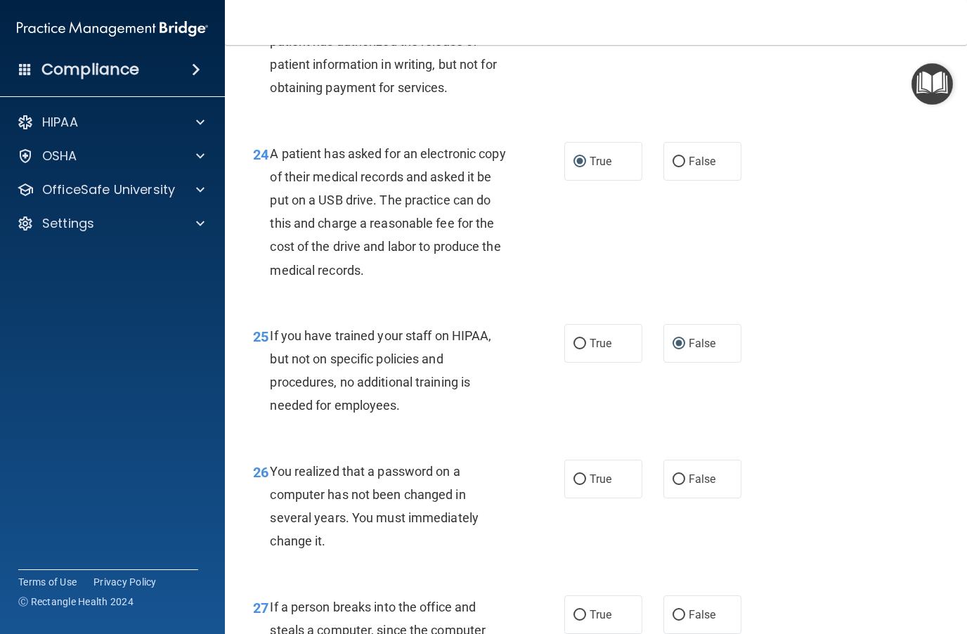
radio input "true"
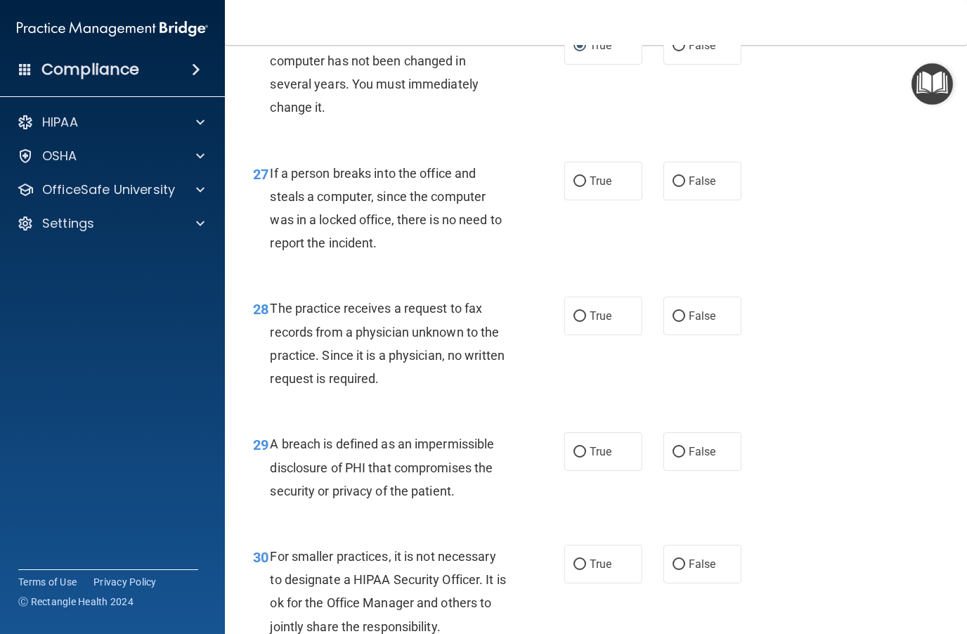
scroll to position [3521, 0]
click at [675, 311] on input "False" at bounding box center [678, 316] width 13 height 11
radio input "true"
click at [691, 174] on span "False" at bounding box center [702, 180] width 27 height 13
click at [685, 176] on input "False" at bounding box center [678, 181] width 13 height 11
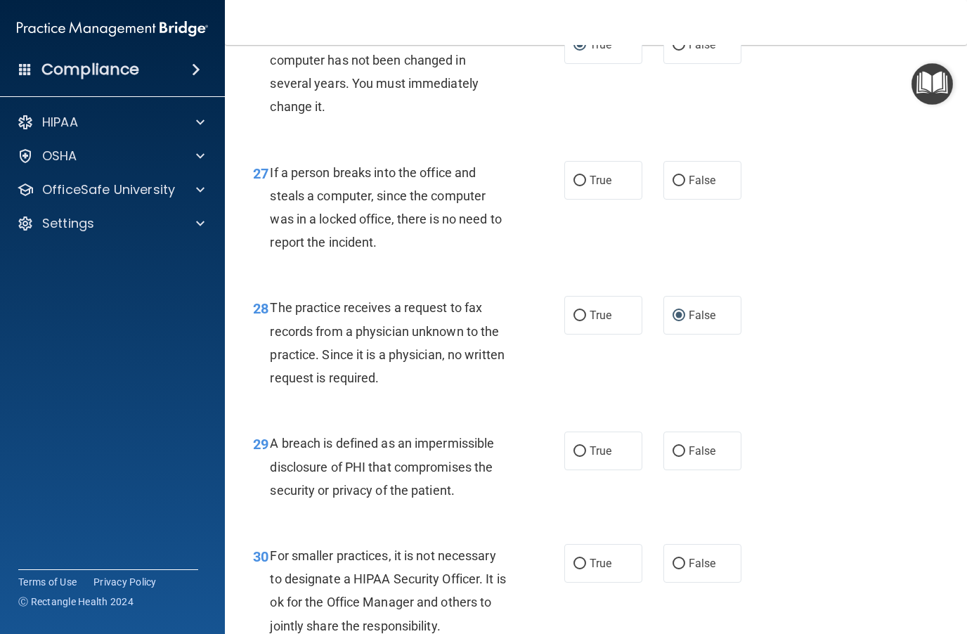
radio input "true"
click at [571, 440] on label "True" at bounding box center [603, 450] width 78 height 39
click at [573, 446] on input "True" at bounding box center [579, 451] width 13 height 11
radio input "true"
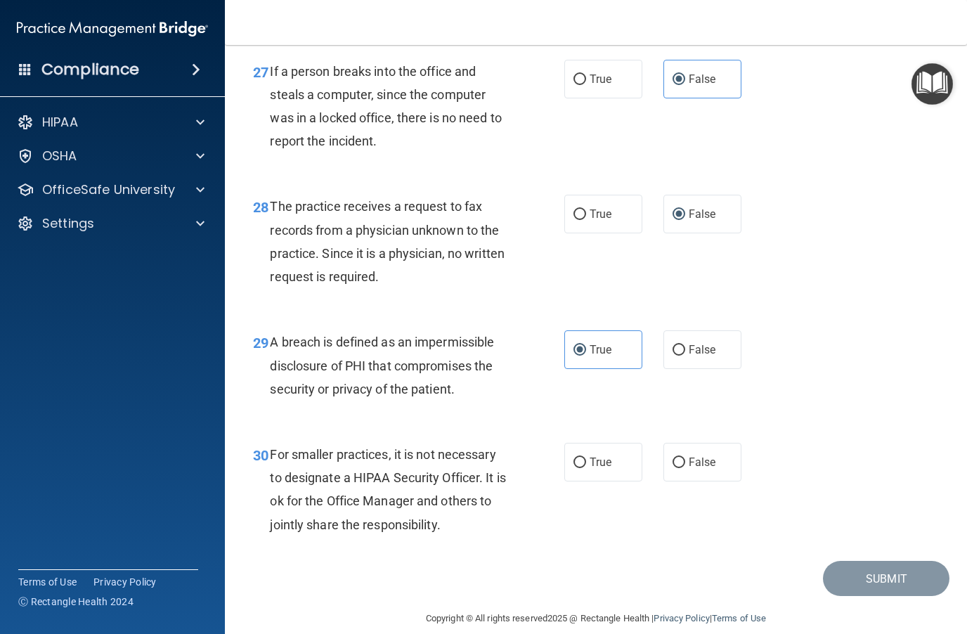
scroll to position [3621, 0]
click at [684, 458] on input "False" at bounding box center [678, 463] width 13 height 11
radio input "true"
click at [724, 564] on button "Submit" at bounding box center [886, 579] width 126 height 36
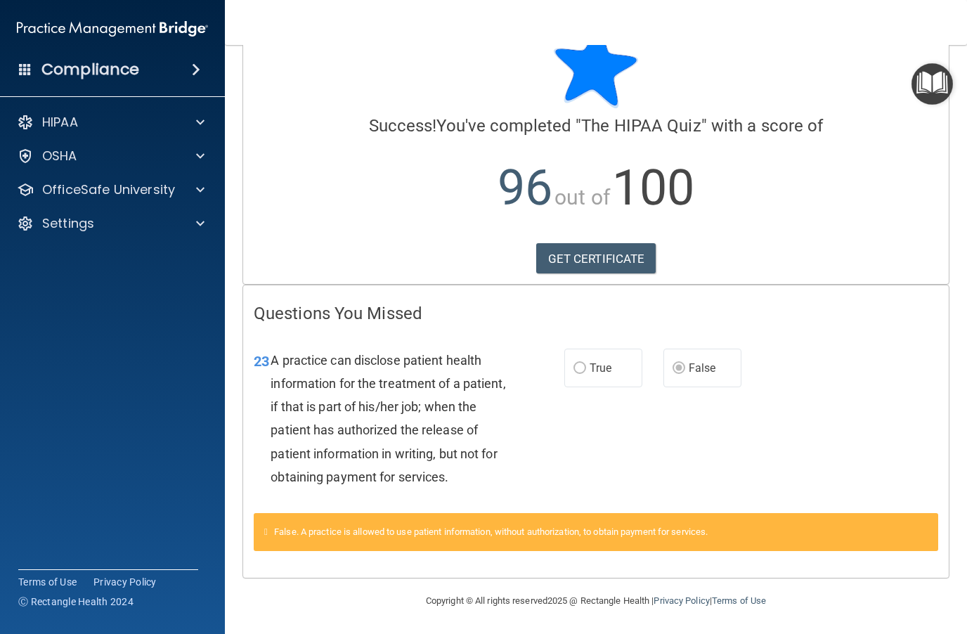
scroll to position [44, 0]
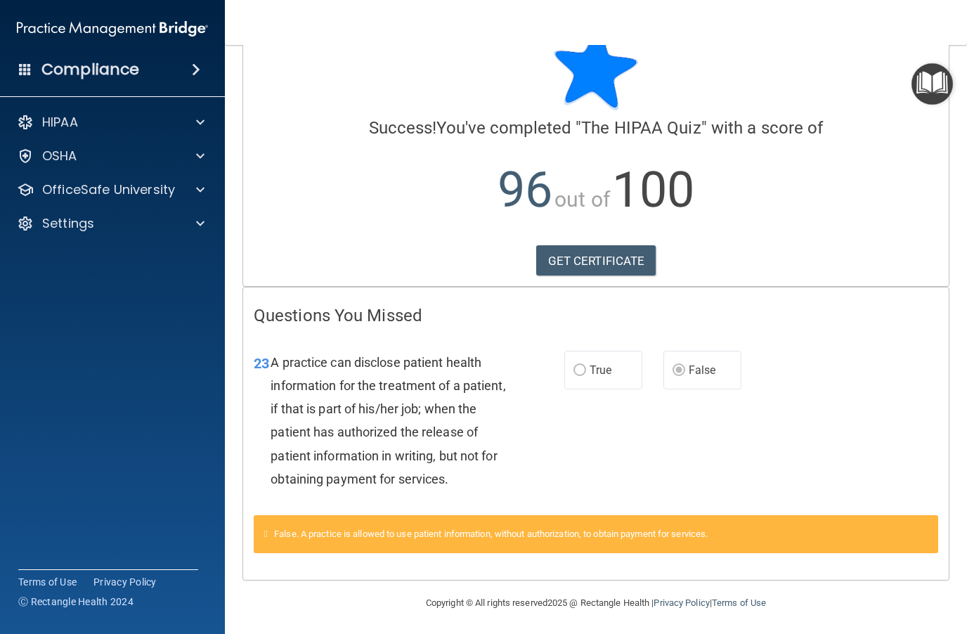
click at [724, 393] on div "23 A practice can disclose patient health information for the treatment of a pa…" at bounding box center [595, 424] width 705 height 182
click at [608, 266] on link "GET CERTIFICATE" at bounding box center [596, 260] width 120 height 31
click at [724, 93] on img "Open Resource Center" at bounding box center [931, 83] width 41 height 41
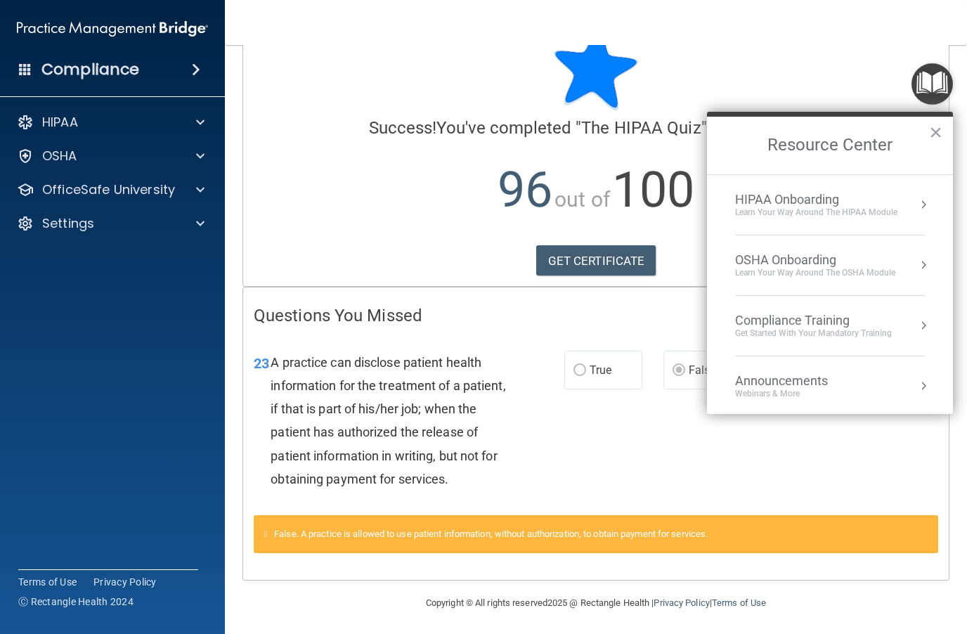
click at [724, 204] on div "HIPAA Onboarding" at bounding box center [816, 199] width 162 height 15
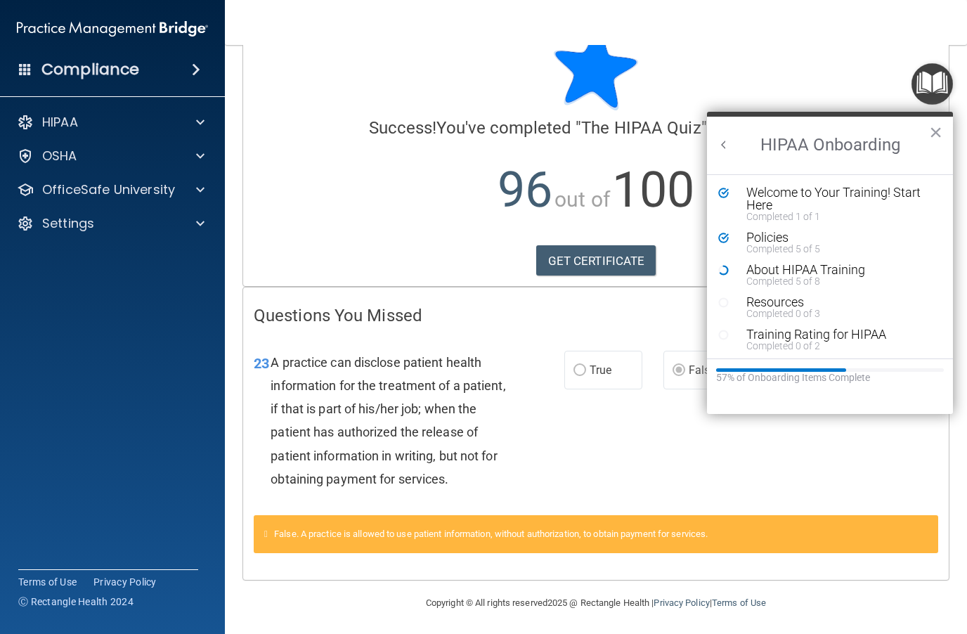
scroll to position [0, 0]
click at [724, 271] on div "About HIPAA Training" at bounding box center [840, 269] width 188 height 13
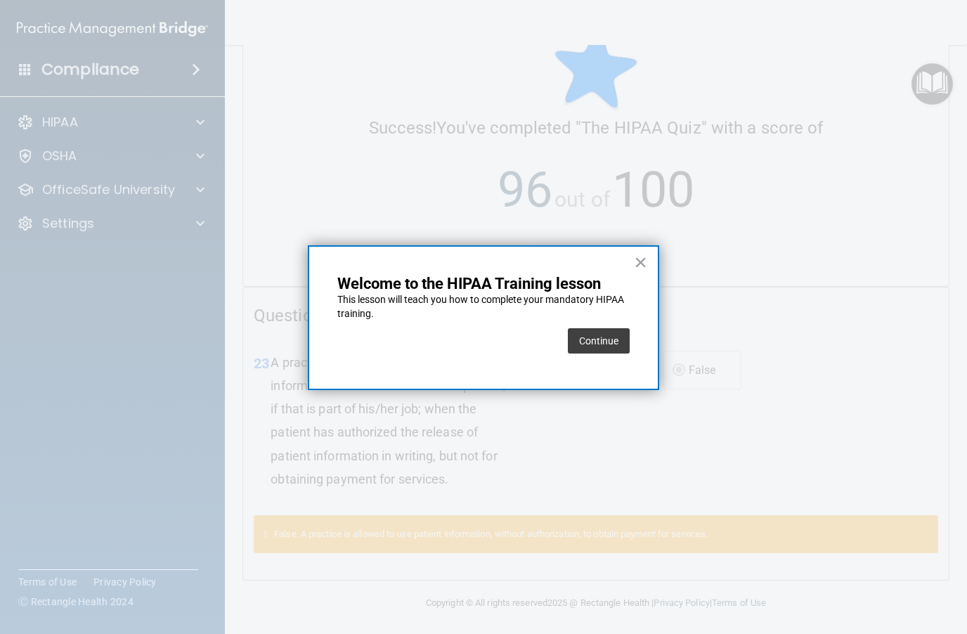
click at [608, 349] on button "Continue" at bounding box center [599, 340] width 62 height 25
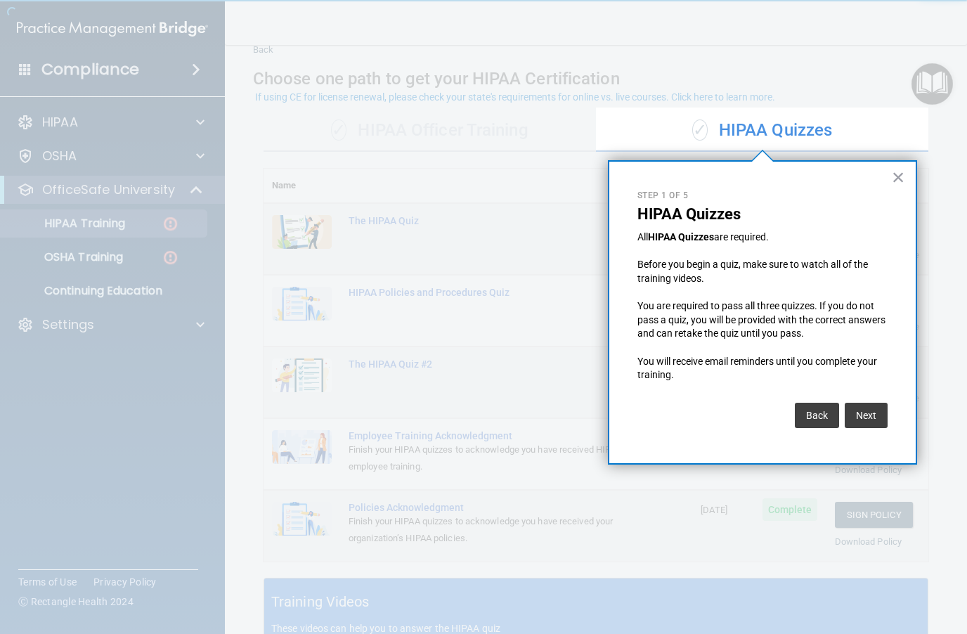
click at [724, 414] on button "Next" at bounding box center [866, 415] width 43 height 25
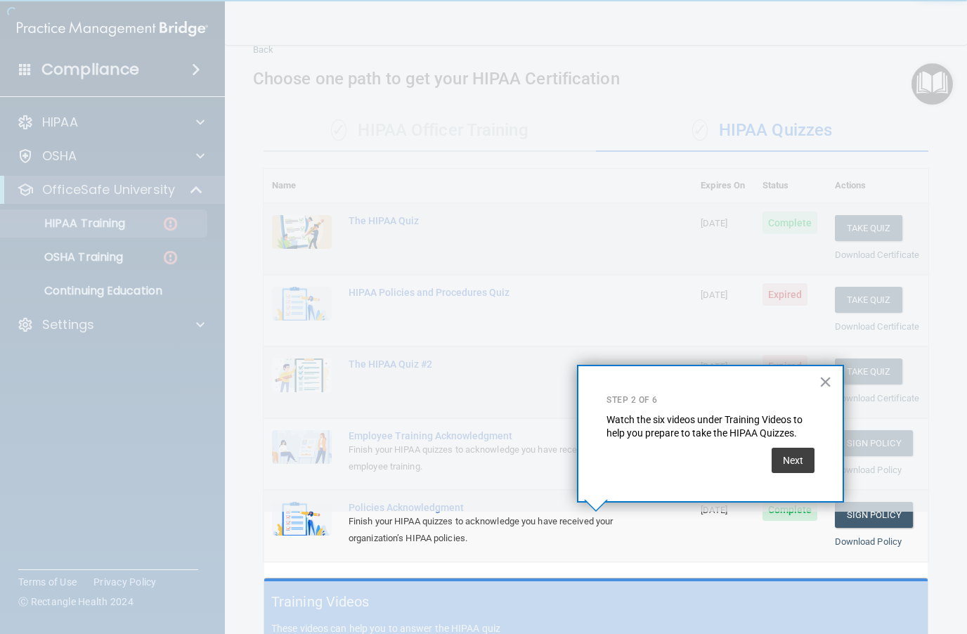
scroll to position [150, 0]
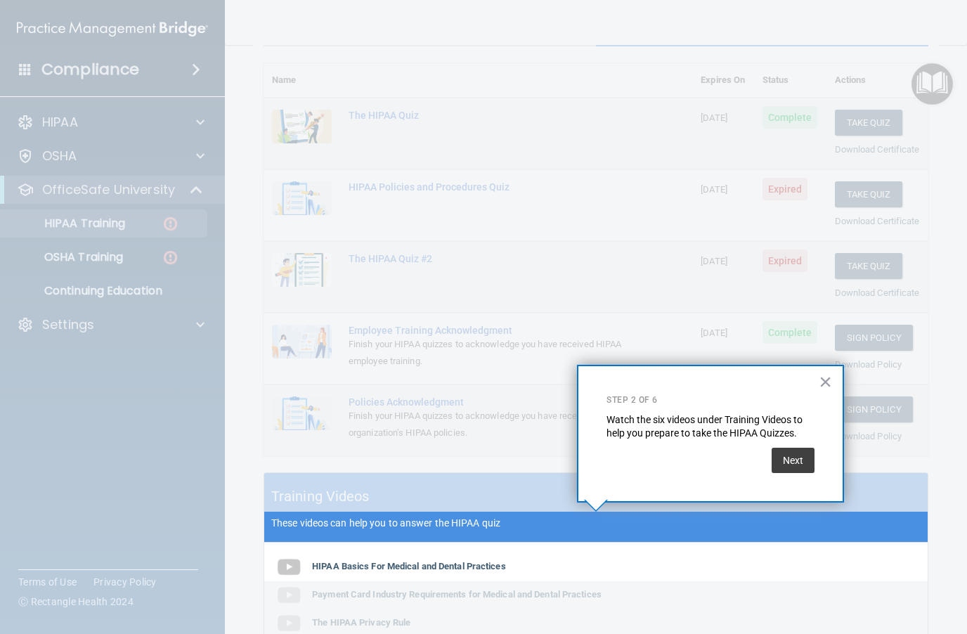
click at [724, 463] on button "Next" at bounding box center [793, 460] width 43 height 25
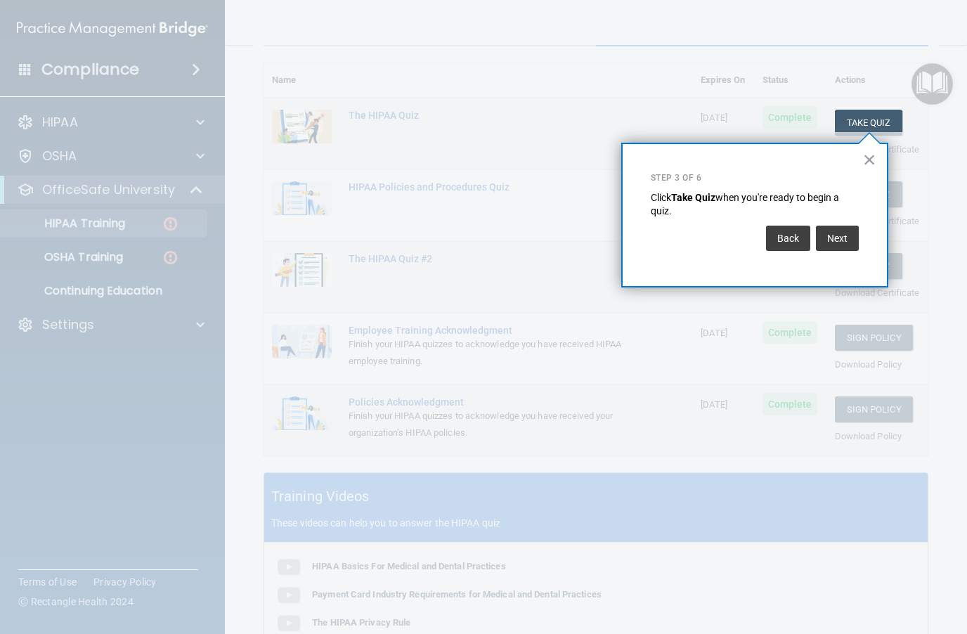
click at [724, 239] on button "Next" at bounding box center [837, 238] width 43 height 25
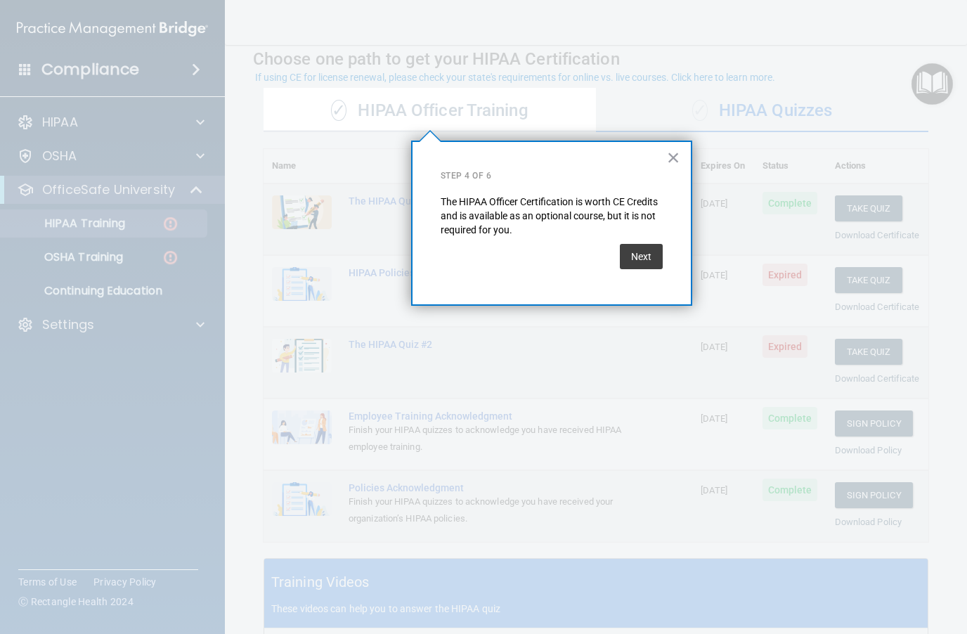
click at [646, 259] on button "Next" at bounding box center [641, 256] width 43 height 25
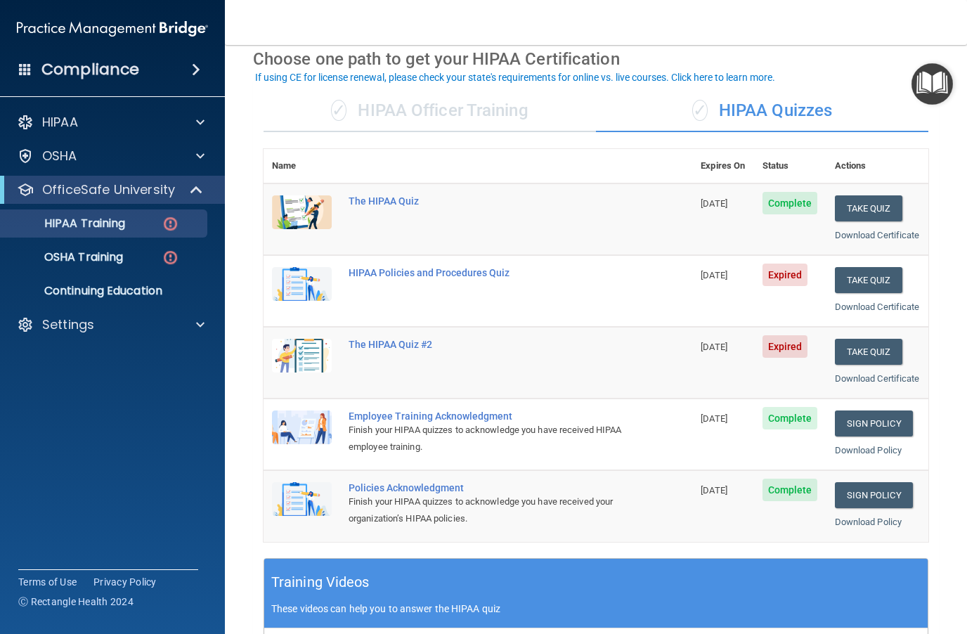
click at [724, 292] on button "Take Quiz" at bounding box center [868, 280] width 67 height 26
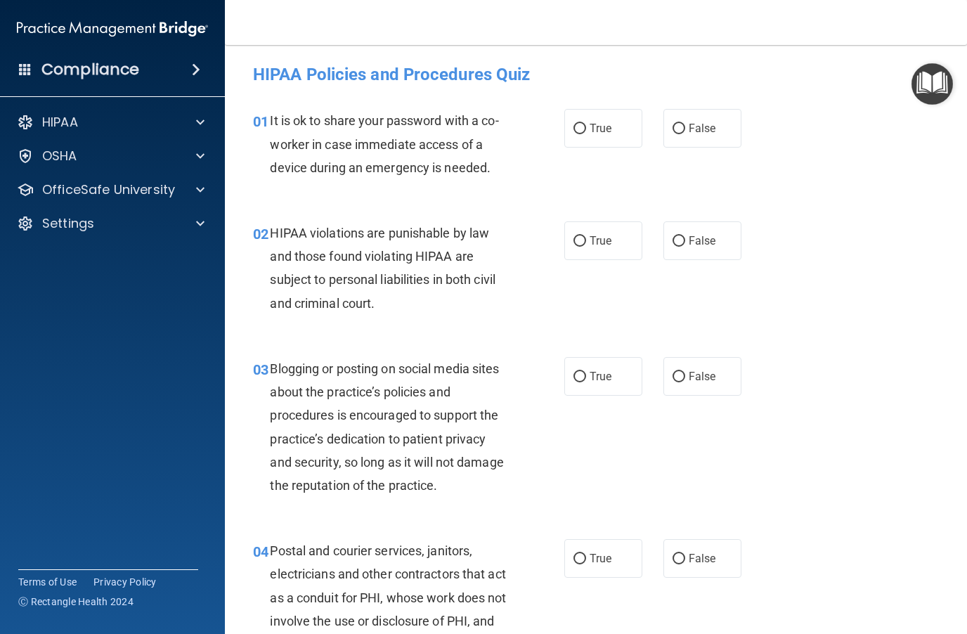
scroll to position [3, 0]
click at [683, 131] on input "False" at bounding box center [678, 128] width 13 height 11
radio input "true"
click at [582, 242] on input "True" at bounding box center [579, 240] width 13 height 11
radio input "true"
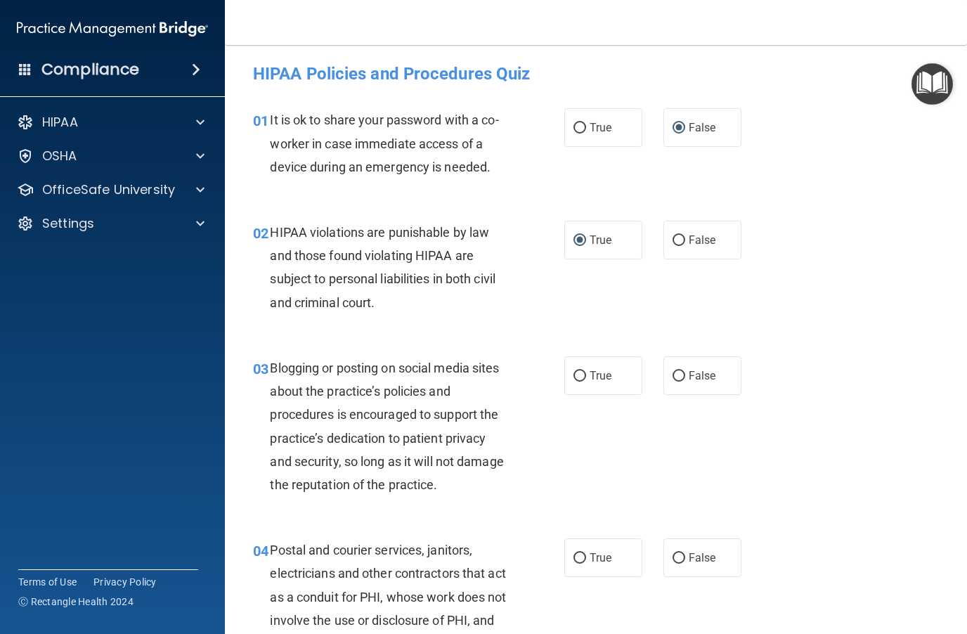
click at [681, 375] on input "False" at bounding box center [678, 376] width 13 height 11
radio input "true"
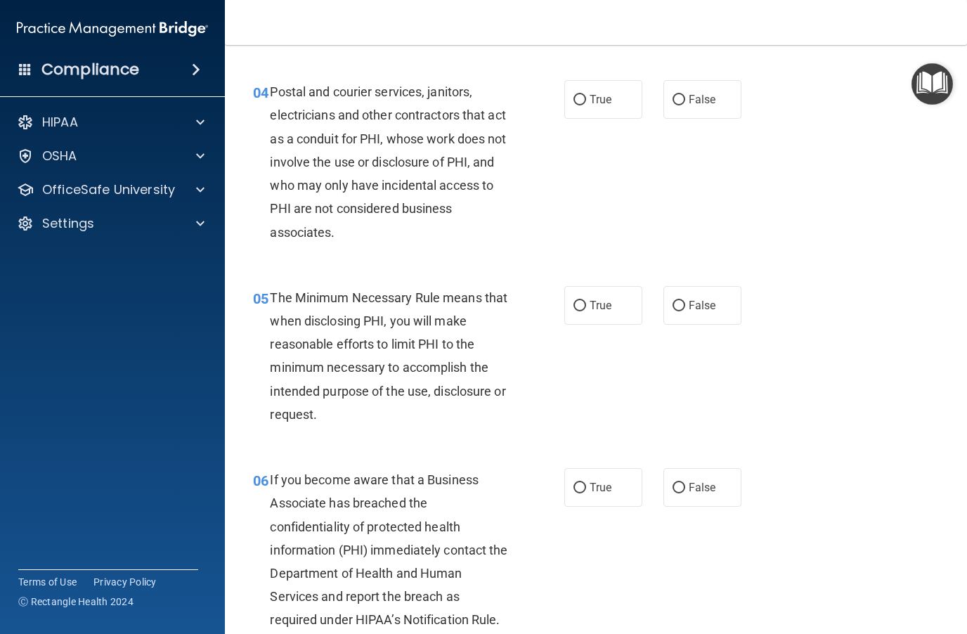
scroll to position [463, 0]
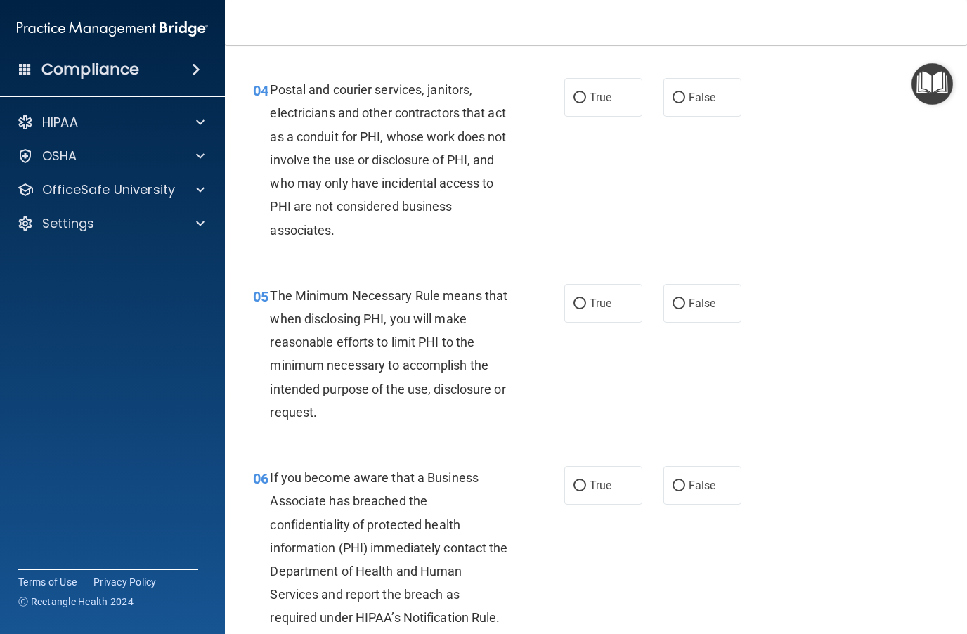
click at [588, 93] on label "True" at bounding box center [603, 97] width 78 height 39
click at [586, 93] on input "True" at bounding box center [579, 98] width 13 height 11
radio input "true"
click at [579, 300] on input "True" at bounding box center [579, 304] width 13 height 11
radio input "true"
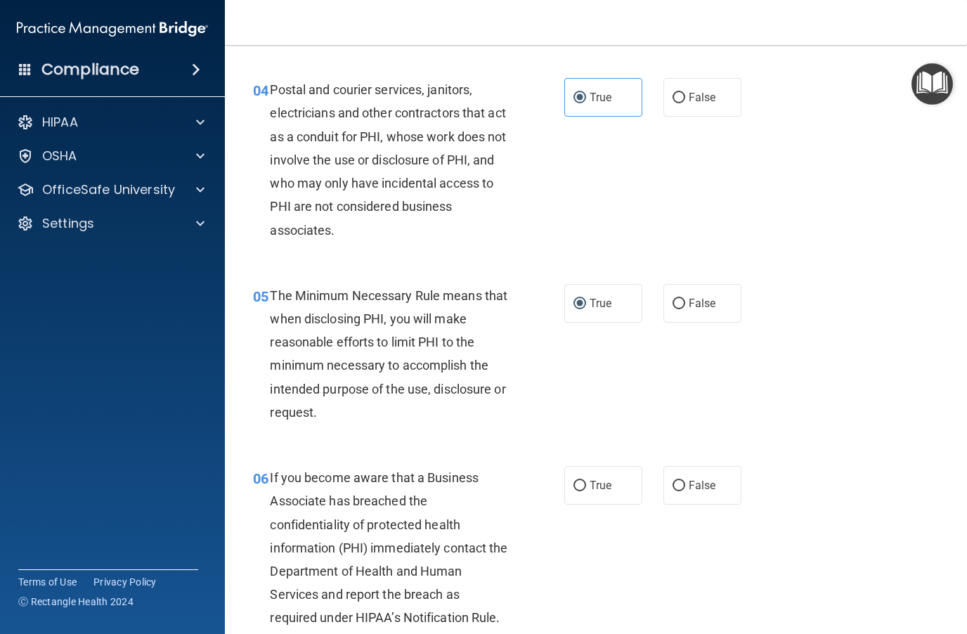
click at [675, 486] on input "False" at bounding box center [678, 486] width 13 height 11
radio input "true"
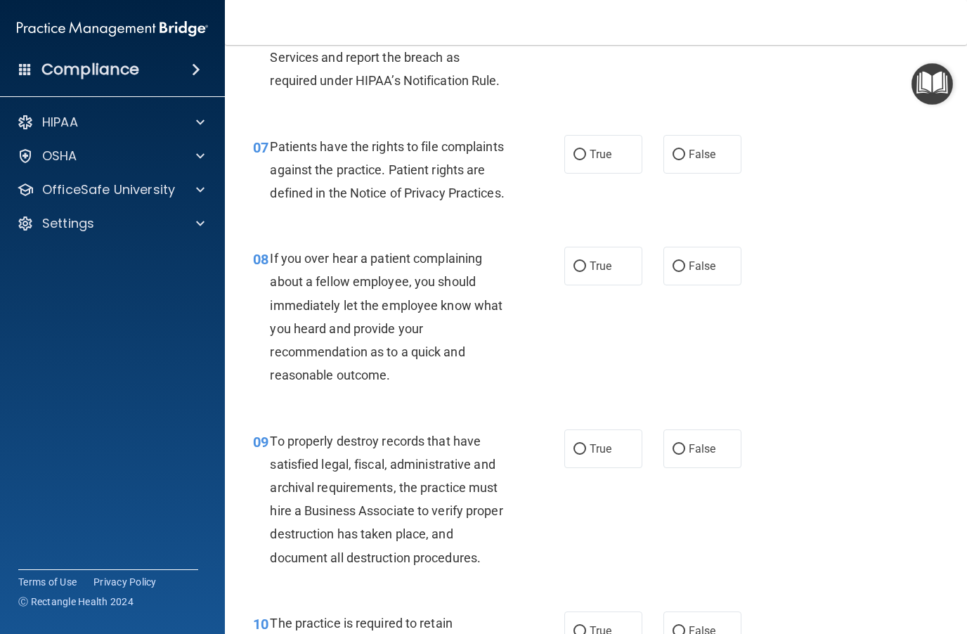
scroll to position [1001, 0]
click at [677, 150] on input "False" at bounding box center [678, 154] width 13 height 11
radio input "true"
click at [686, 257] on label "False" at bounding box center [702, 265] width 78 height 39
click at [685, 261] on input "False" at bounding box center [678, 266] width 13 height 11
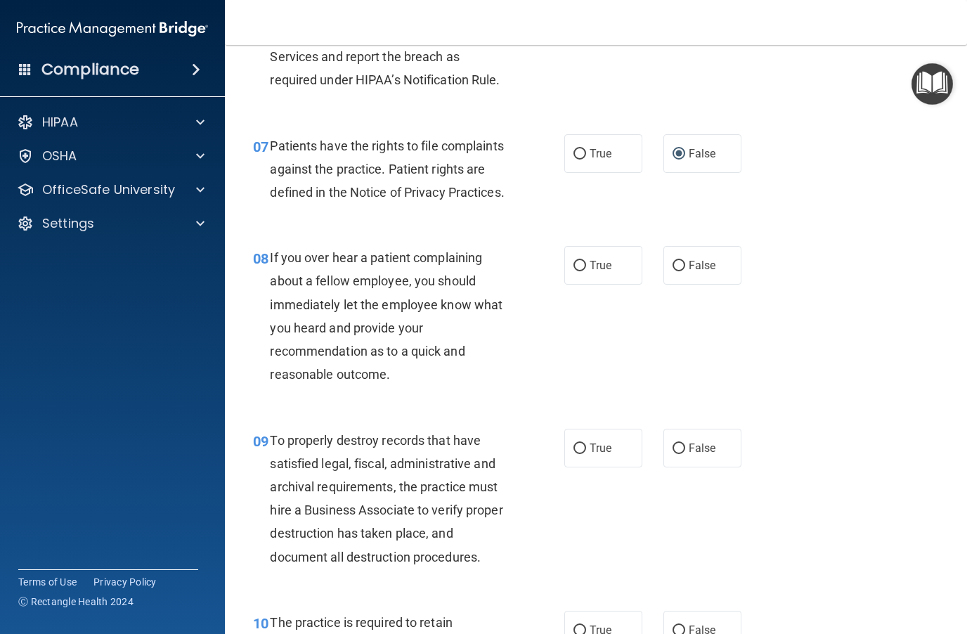
radio input "true"
click at [684, 443] on input "False" at bounding box center [678, 448] width 13 height 11
radio input "true"
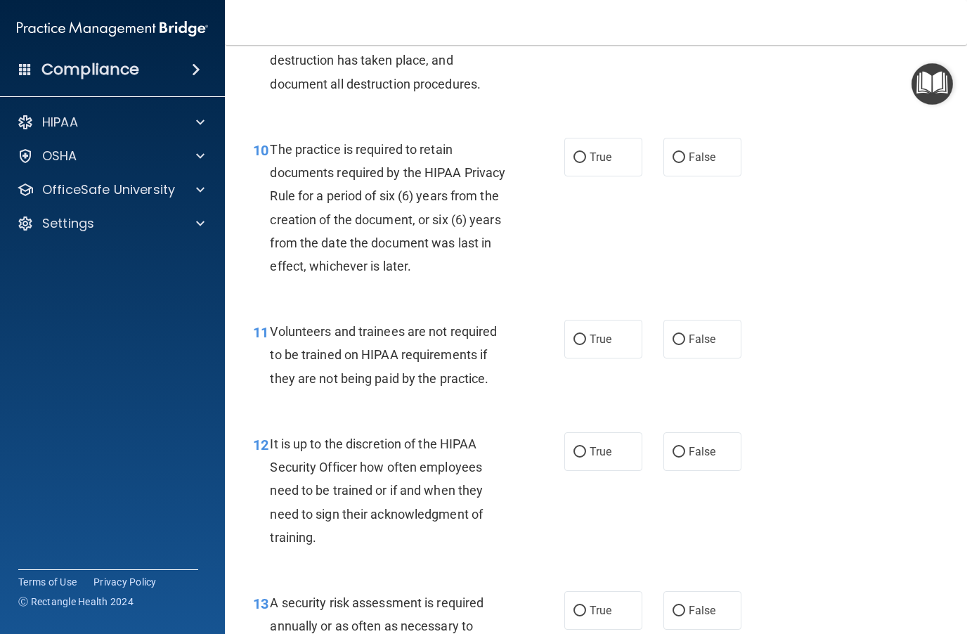
scroll to position [1474, 0]
click at [579, 336] on input "True" at bounding box center [579, 339] width 13 height 11
radio input "true"
click at [582, 141] on label "True" at bounding box center [603, 156] width 78 height 39
click at [582, 152] on input "True" at bounding box center [579, 157] width 13 height 11
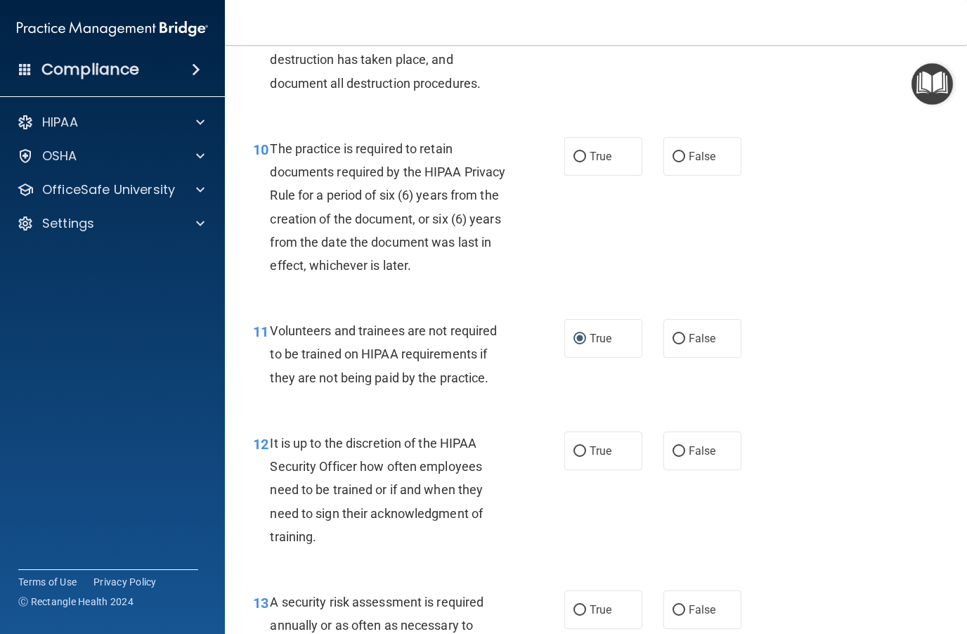
radio input "true"
click at [592, 455] on label "True" at bounding box center [603, 450] width 78 height 39
click at [586, 455] on input "True" at bounding box center [579, 451] width 13 height 11
radio input "true"
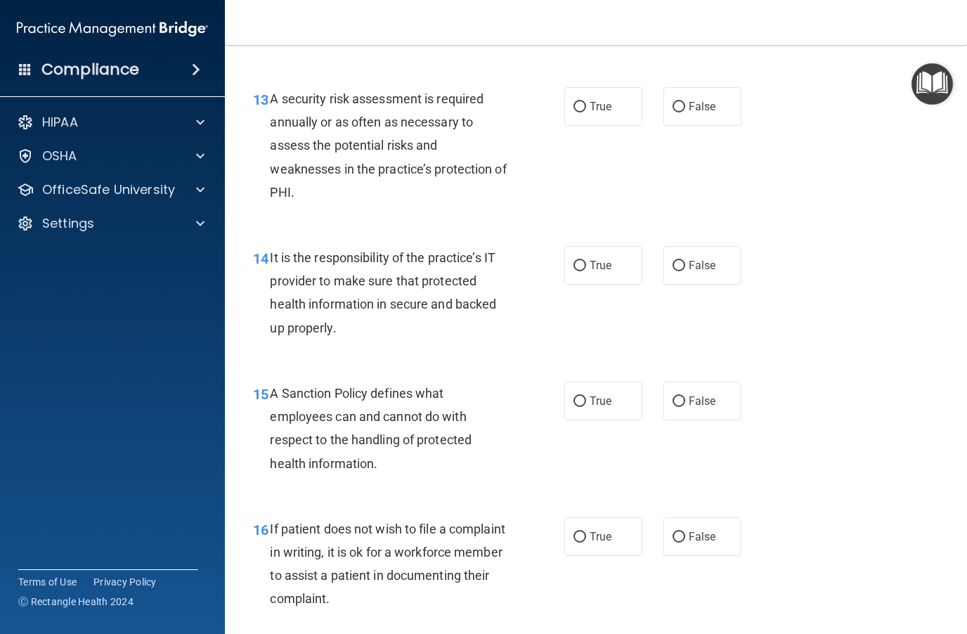
scroll to position [1979, 0]
click at [684, 259] on input "False" at bounding box center [678, 264] width 13 height 11
radio input "true"
click at [685, 395] on input "False" at bounding box center [678, 400] width 13 height 11
radio input "true"
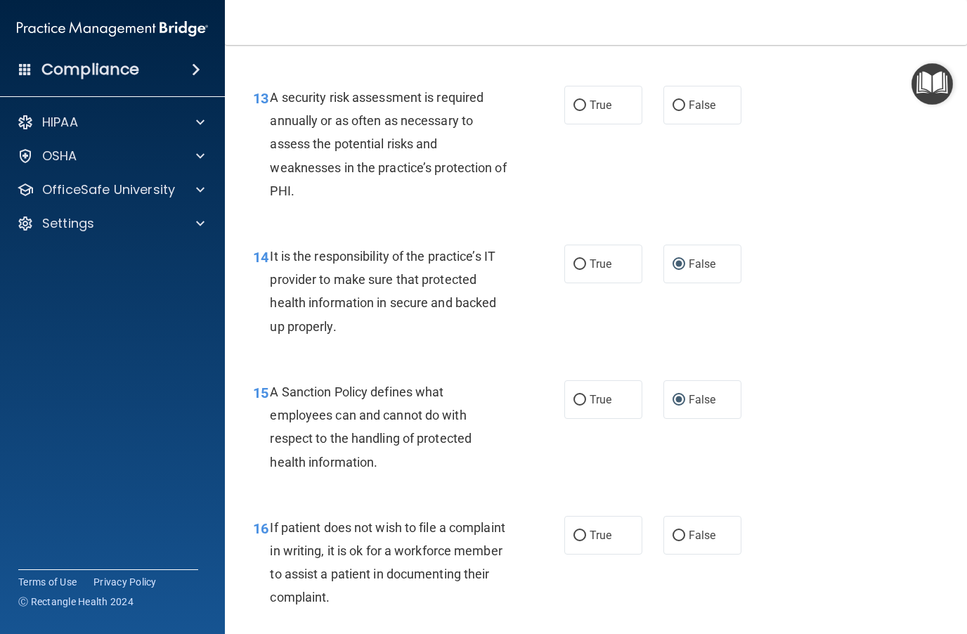
click at [691, 538] on label "False" at bounding box center [702, 535] width 78 height 39
click at [685, 538] on input "False" at bounding box center [678, 535] width 13 height 11
radio input "true"
click at [575, 530] on input "True" at bounding box center [579, 535] width 13 height 11
radio input "true"
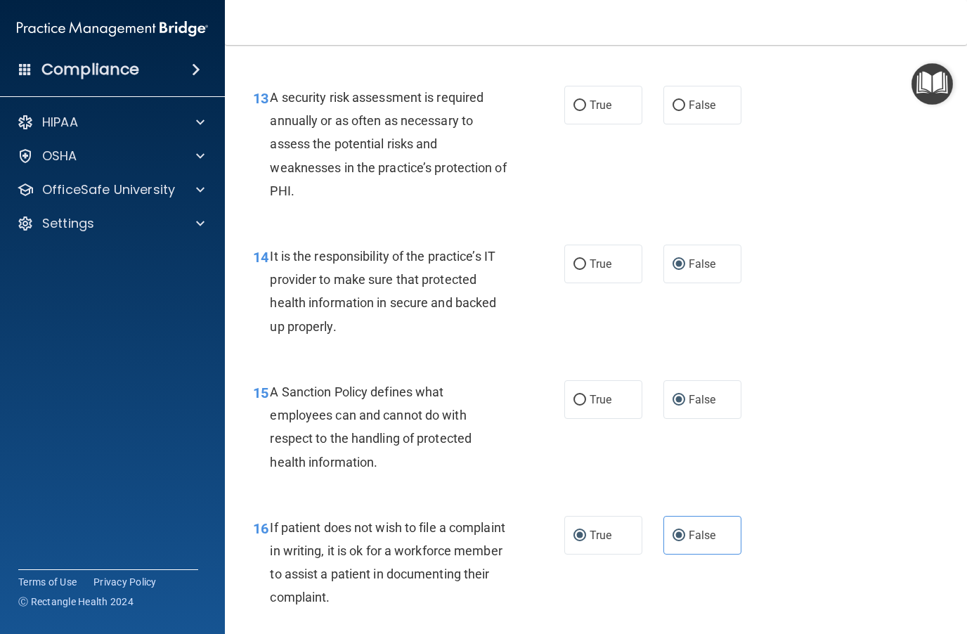
radio input "false"
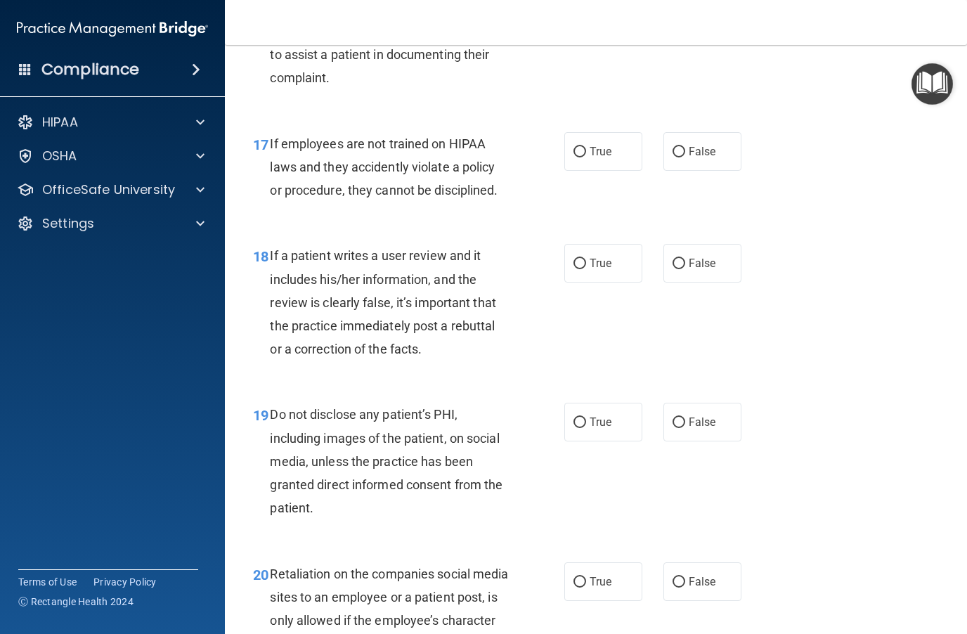
scroll to position [2504, 0]
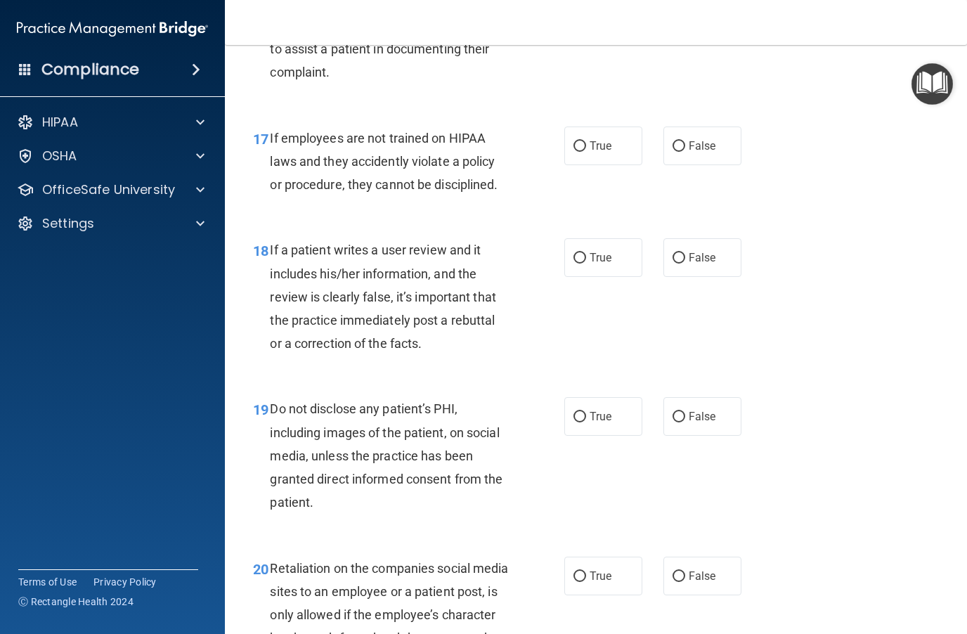
click at [582, 141] on input "True" at bounding box center [579, 146] width 13 height 11
radio input "true"
click at [582, 253] on input "True" at bounding box center [579, 258] width 13 height 11
radio input "true"
click at [677, 412] on input "False" at bounding box center [678, 417] width 13 height 11
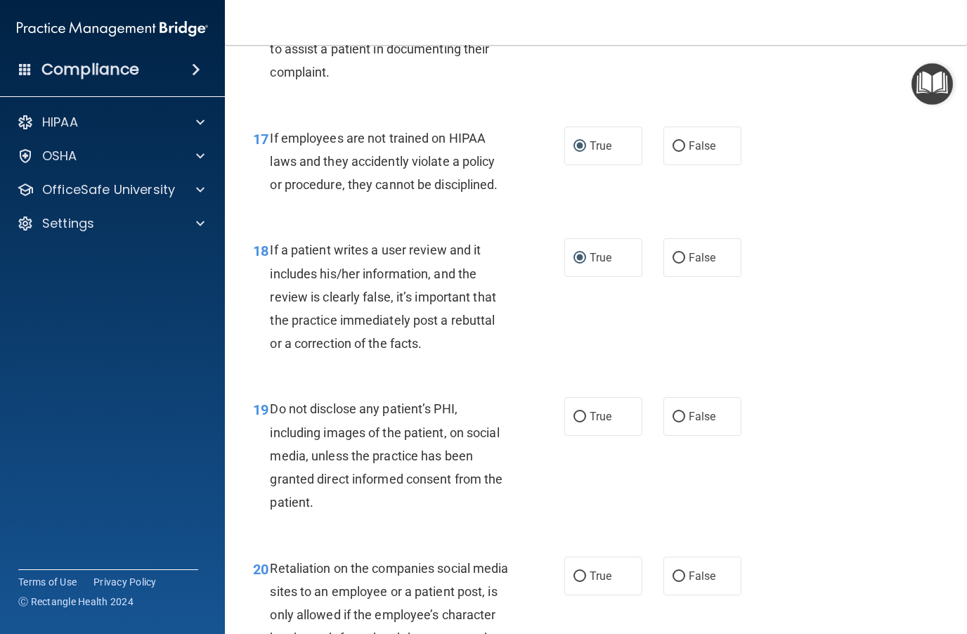
radio input "true"
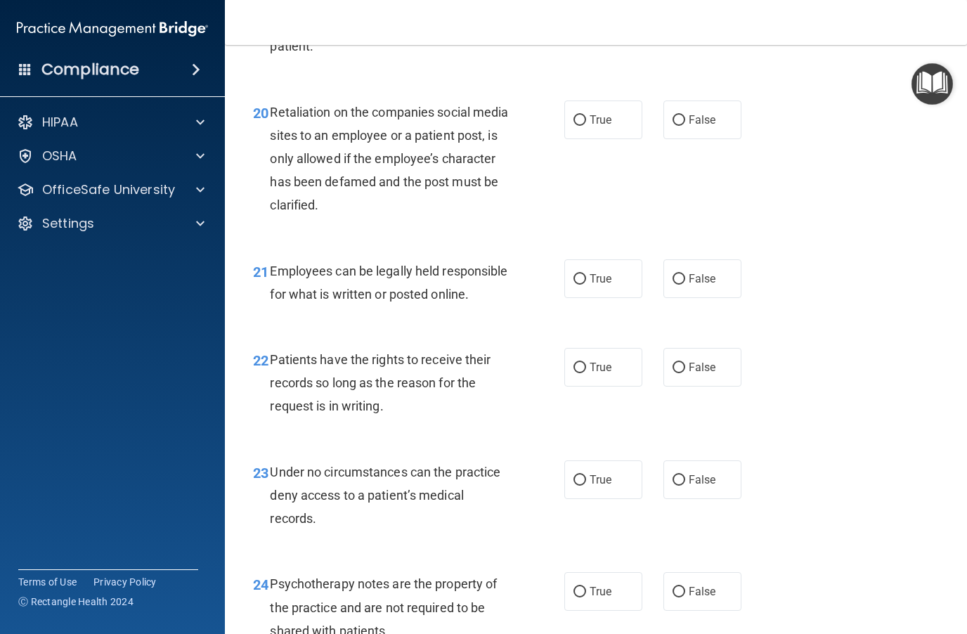
scroll to position [2961, 0]
click at [681, 114] on input "False" at bounding box center [678, 119] width 13 height 11
radio input "true"
click at [582, 279] on label "True" at bounding box center [603, 277] width 78 height 39
click at [582, 279] on input "True" at bounding box center [579, 278] width 13 height 11
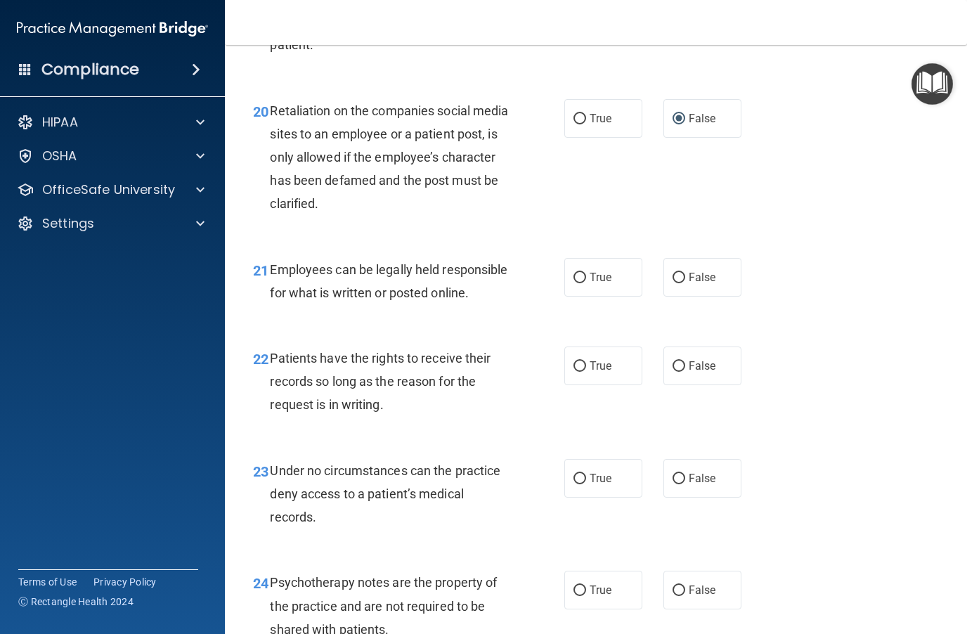
radio input "true"
click at [584, 372] on input "True" at bounding box center [579, 366] width 13 height 11
radio input "true"
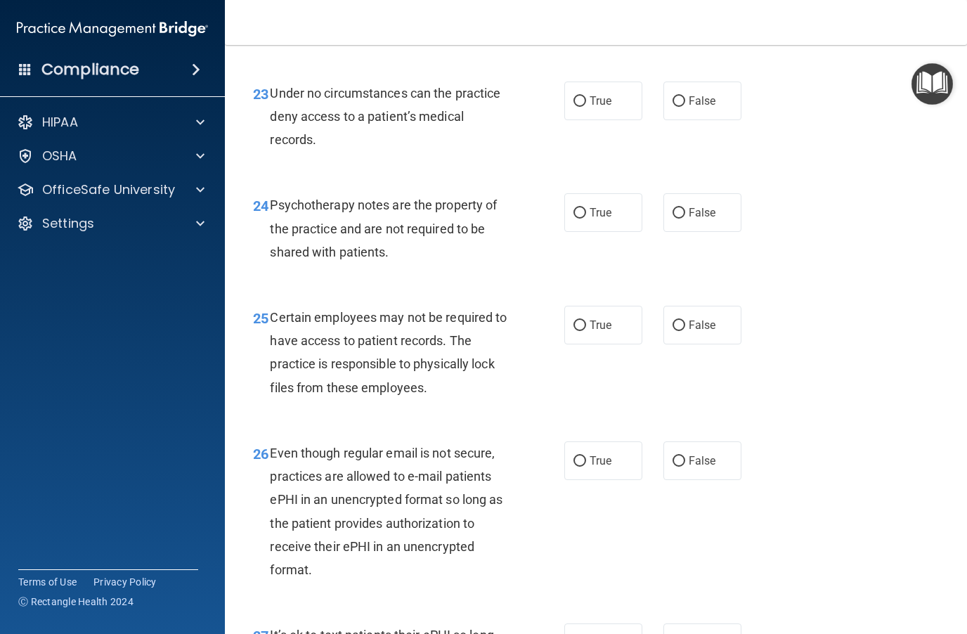
scroll to position [3339, 0]
click at [694, 117] on label "False" at bounding box center [702, 100] width 78 height 39
click at [685, 106] on input "False" at bounding box center [678, 101] width 13 height 11
radio input "true"
click at [684, 215] on input "False" at bounding box center [678, 212] width 13 height 11
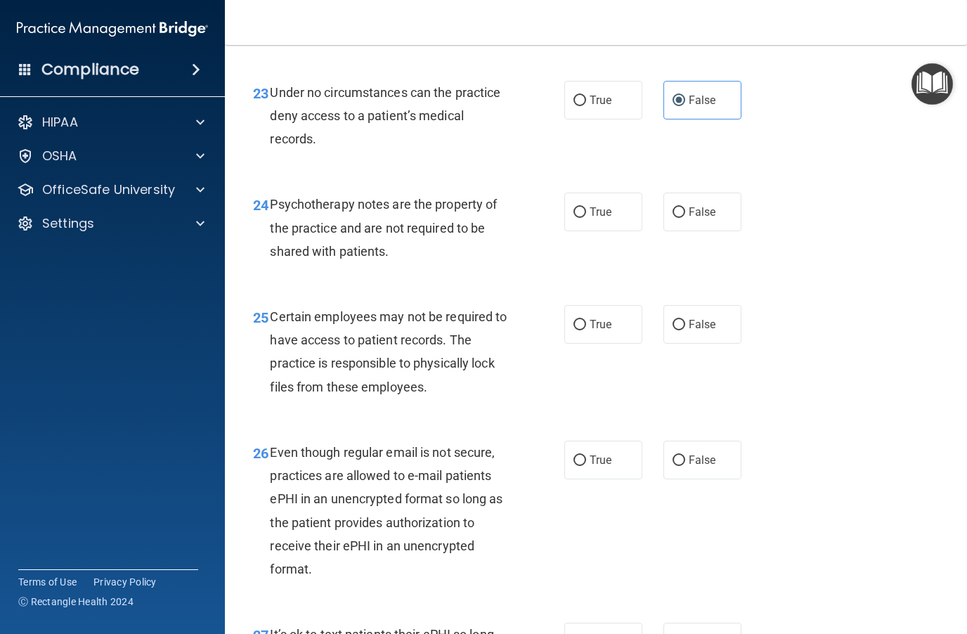
radio input "true"
click at [584, 328] on input "True" at bounding box center [579, 325] width 13 height 11
radio input "true"
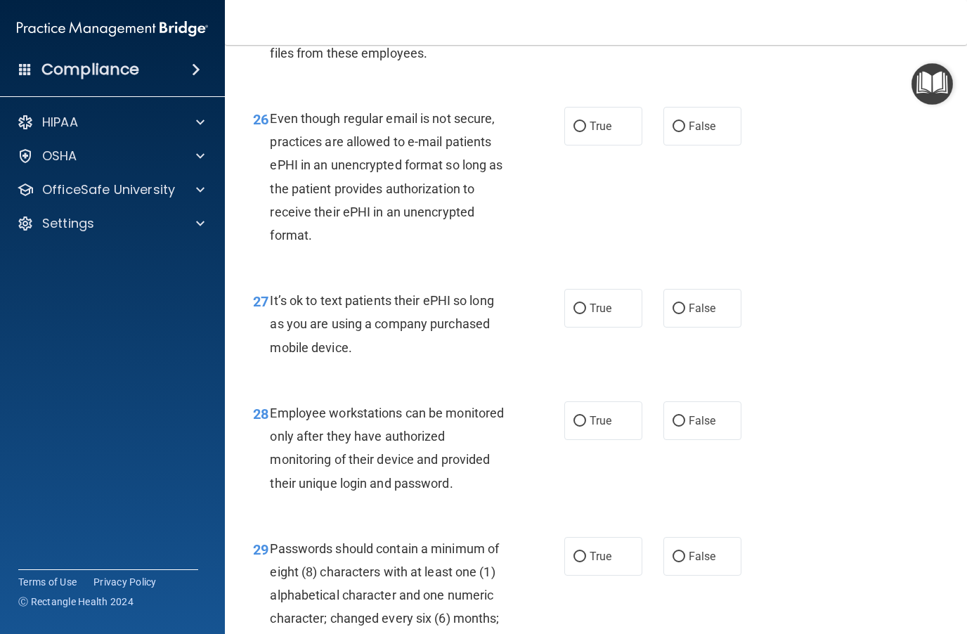
scroll to position [3679, 0]
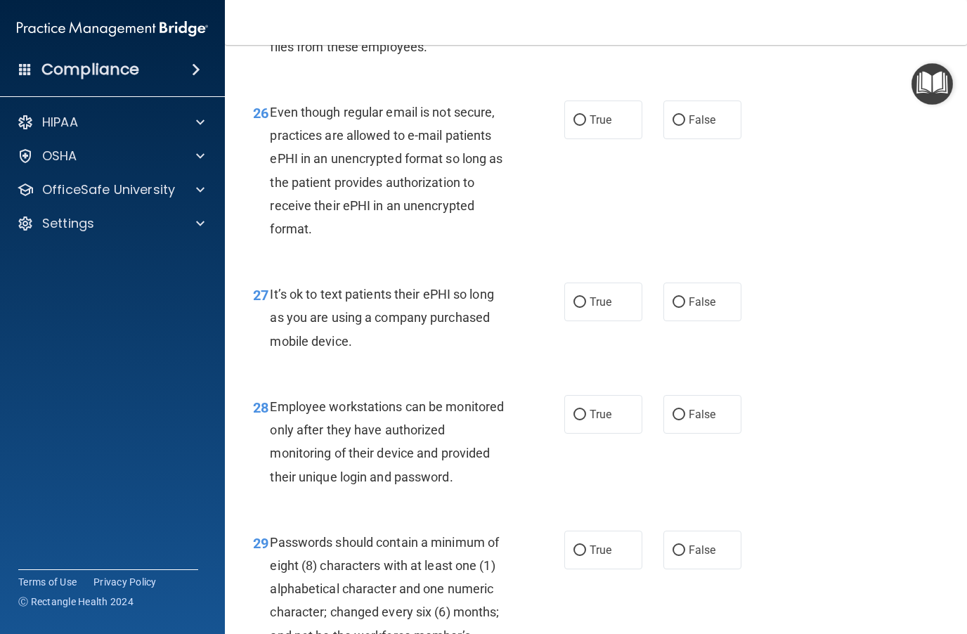
click at [677, 126] on input "False" at bounding box center [678, 120] width 13 height 11
radio input "true"
click at [679, 308] on input "False" at bounding box center [678, 302] width 13 height 11
radio input "true"
click at [578, 418] on input "True" at bounding box center [579, 415] width 13 height 11
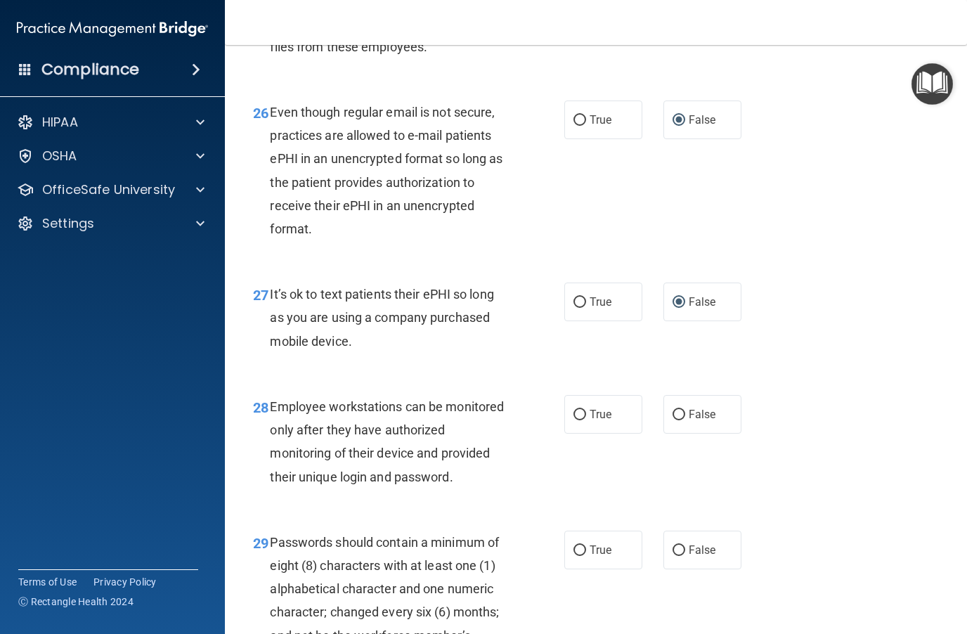
radio input "true"
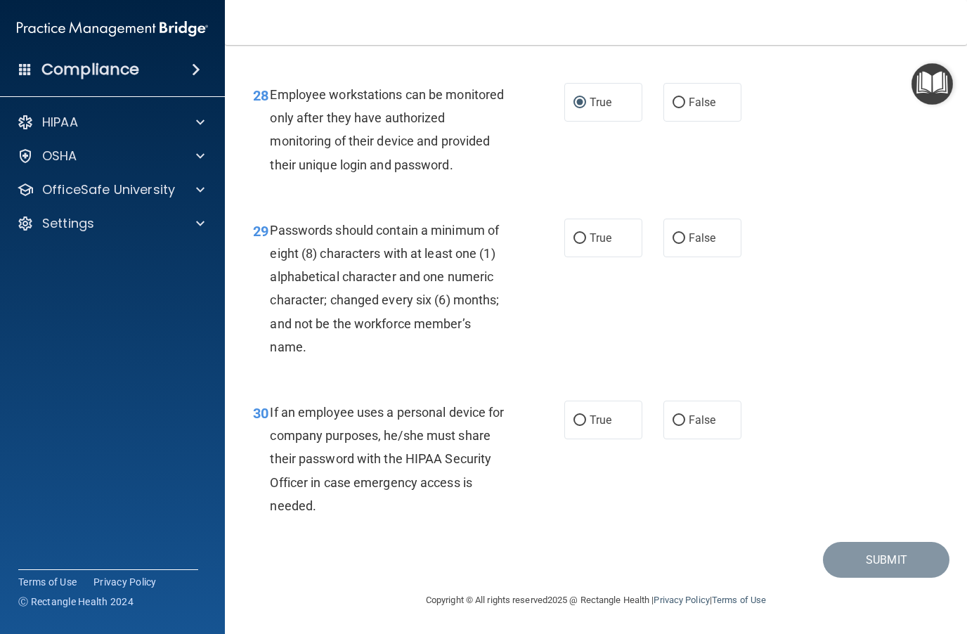
scroll to position [3992, 0]
click at [577, 244] on input "True" at bounding box center [579, 238] width 13 height 11
radio input "true"
click at [592, 415] on span "True" at bounding box center [601, 419] width 22 height 13
click at [586, 415] on input "True" at bounding box center [579, 420] width 13 height 11
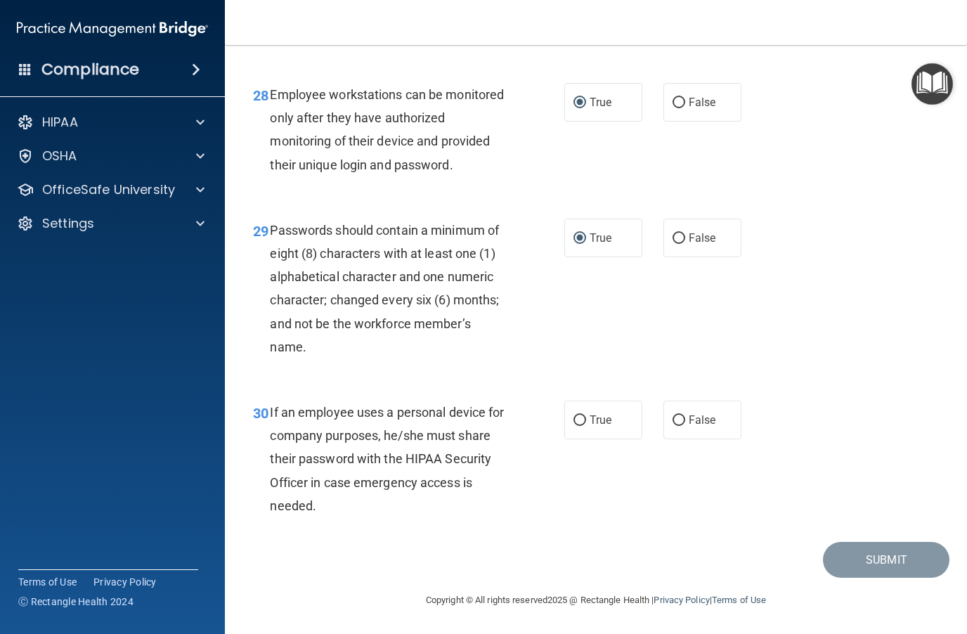
radio input "true"
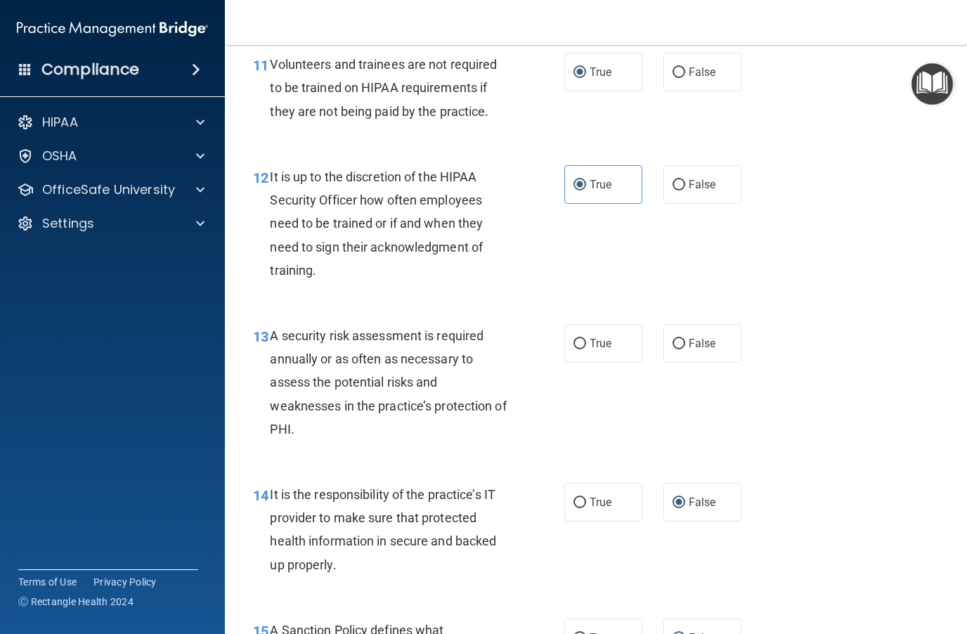
scroll to position [1738, 0]
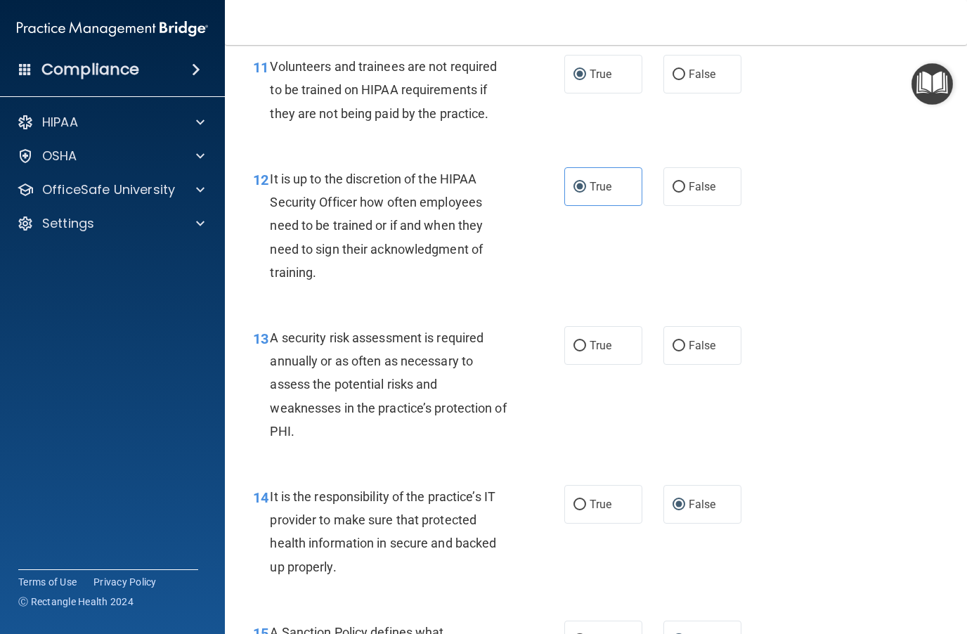
click at [678, 341] on input "False" at bounding box center [678, 346] width 13 height 11
radio input "true"
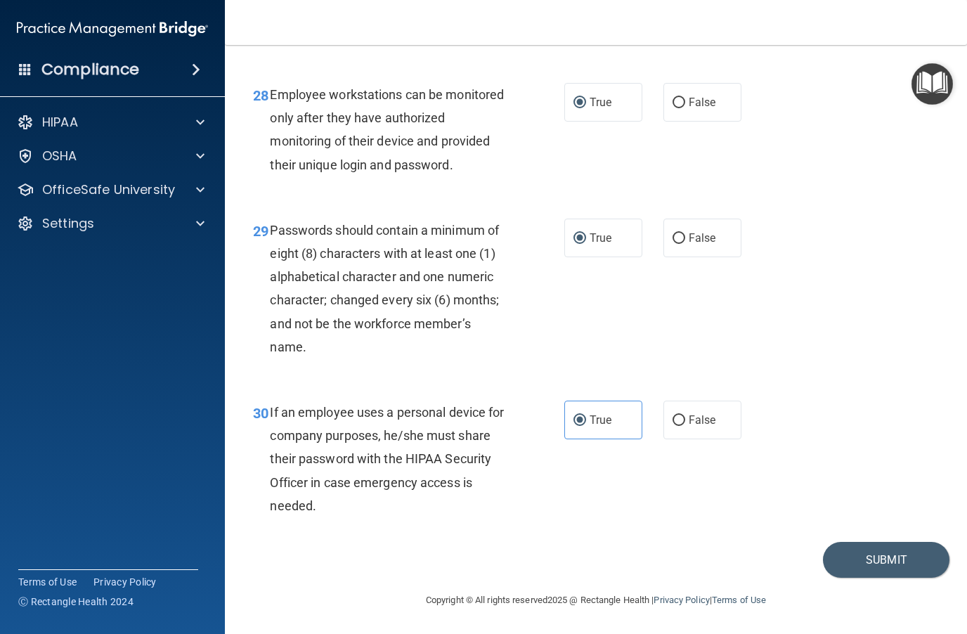
scroll to position [3992, 0]
click at [724, 563] on button "Submit" at bounding box center [886, 560] width 126 height 36
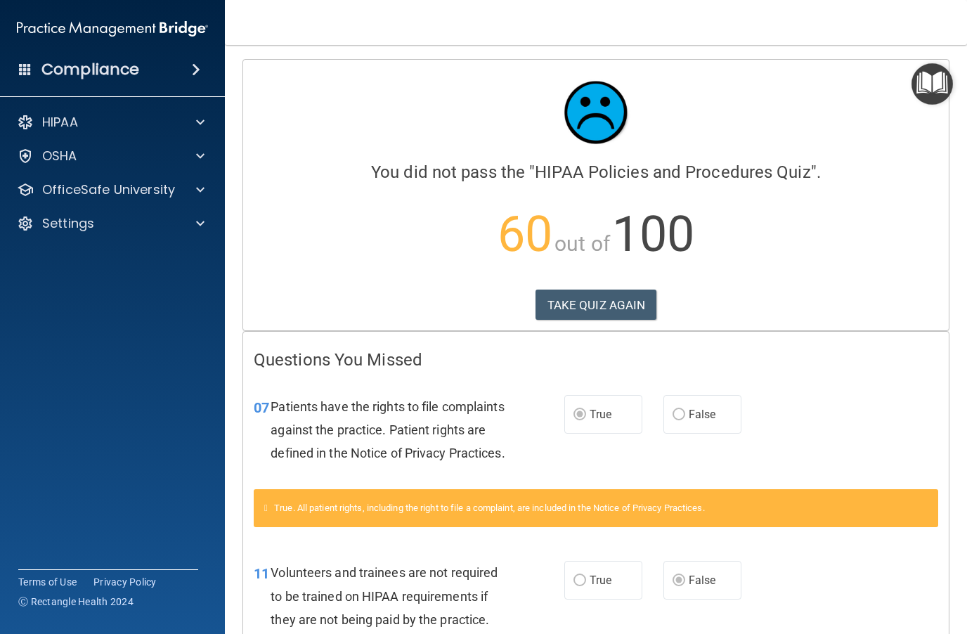
click at [606, 302] on button "TAKE QUIZ AGAIN" at bounding box center [596, 304] width 122 height 31
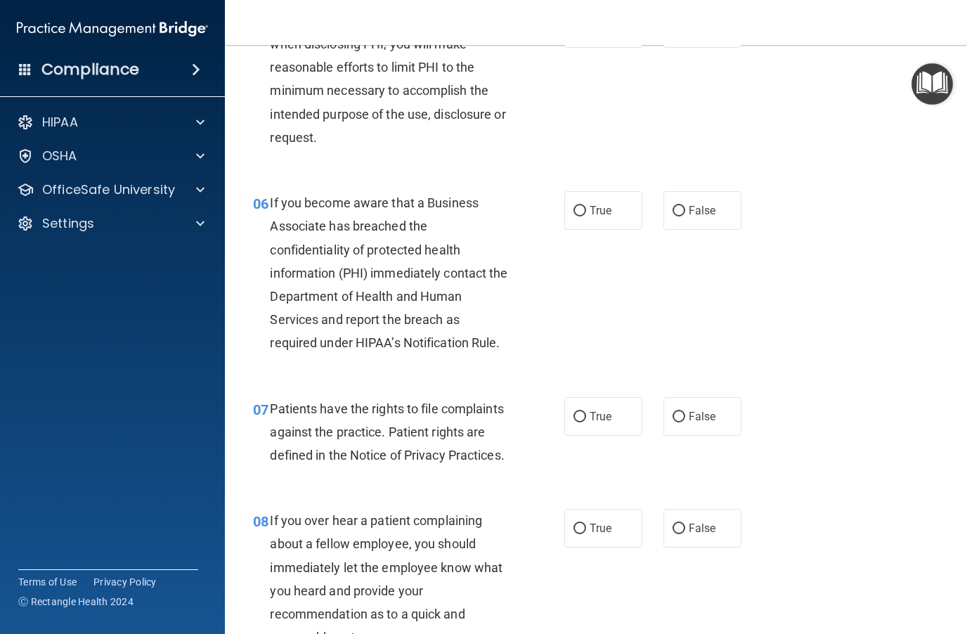
scroll to position [746, 0]
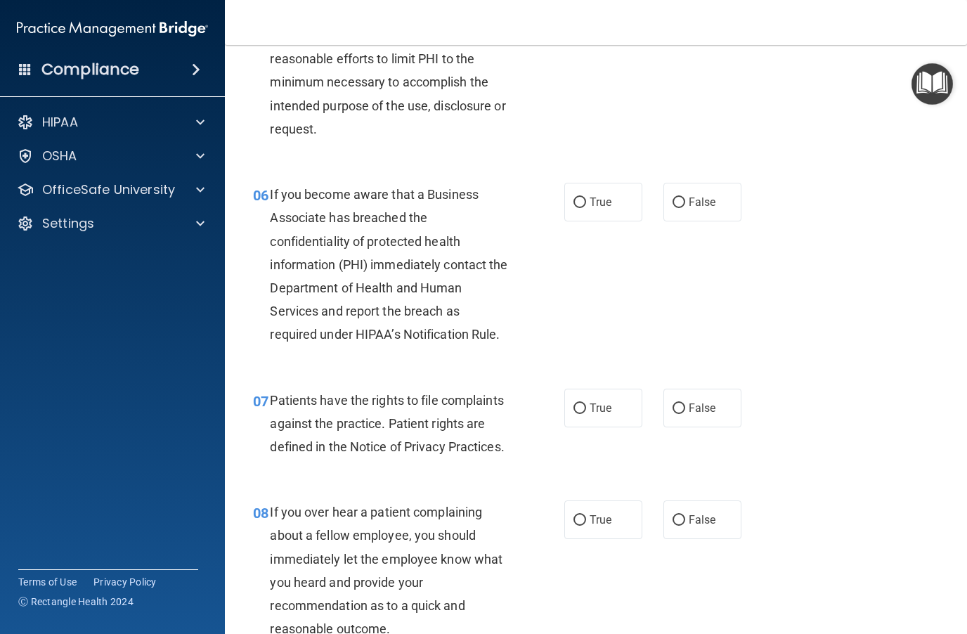
click at [692, 410] on label "False" at bounding box center [702, 408] width 78 height 39
click at [685, 410] on input "False" at bounding box center [678, 408] width 13 height 11
radio input "true"
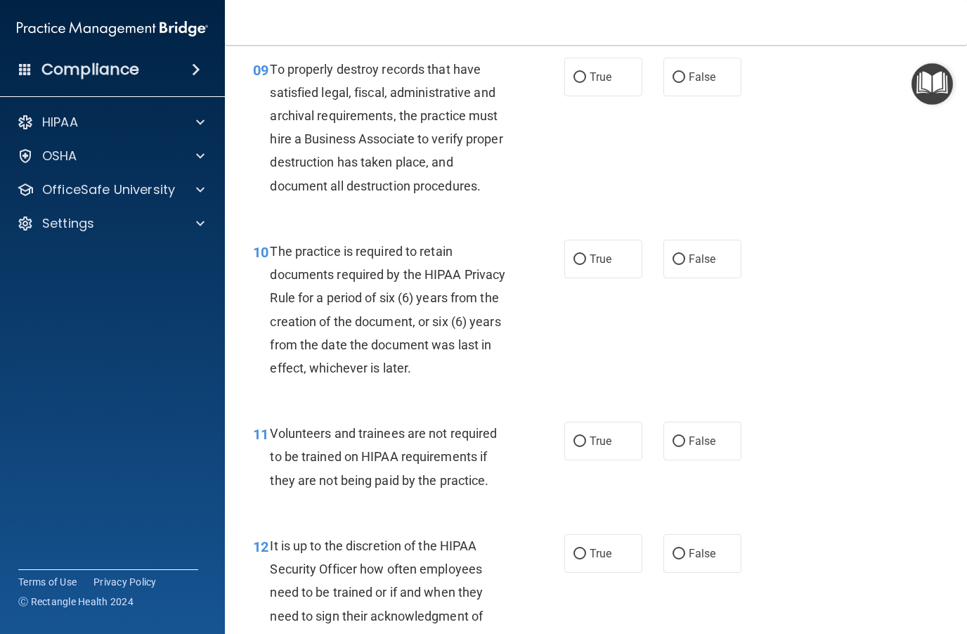
scroll to position [1373, 0]
click at [583, 435] on input "True" at bounding box center [579, 440] width 13 height 11
radio input "true"
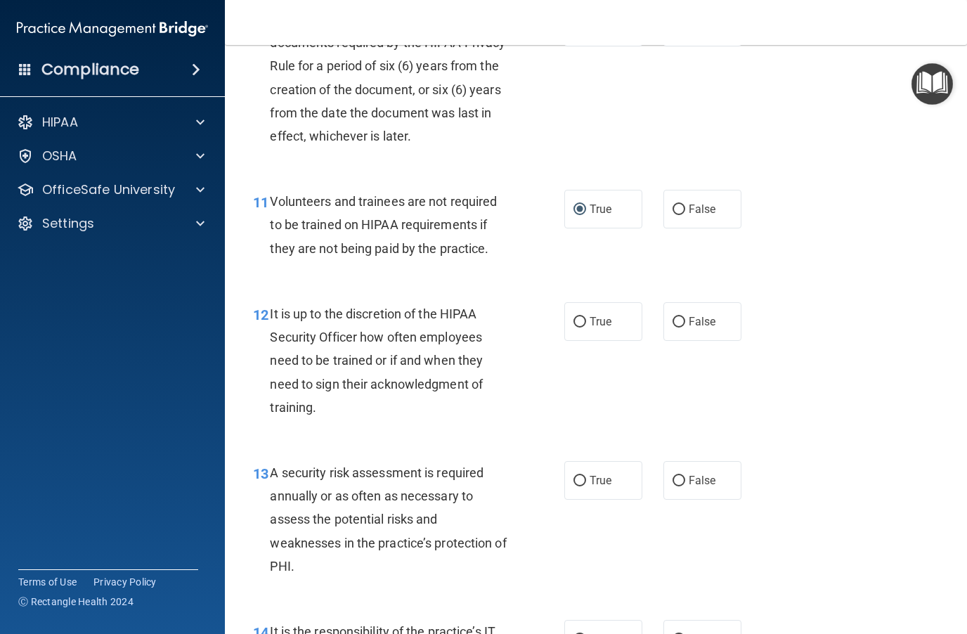
scroll to position [1604, 0]
click at [580, 316] on input "True" at bounding box center [579, 321] width 13 height 11
radio input "true"
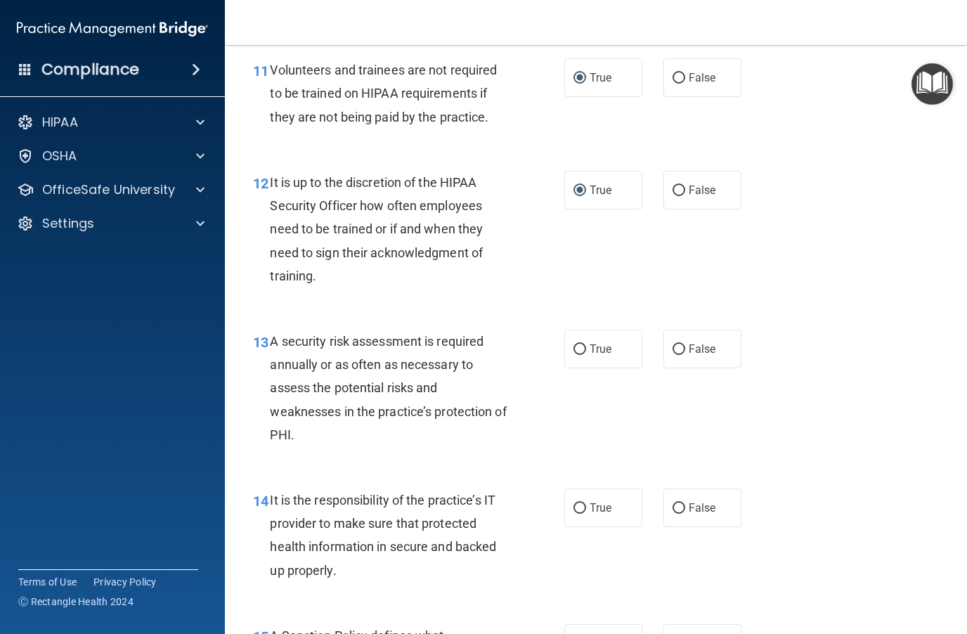
scroll to position [1743, 0]
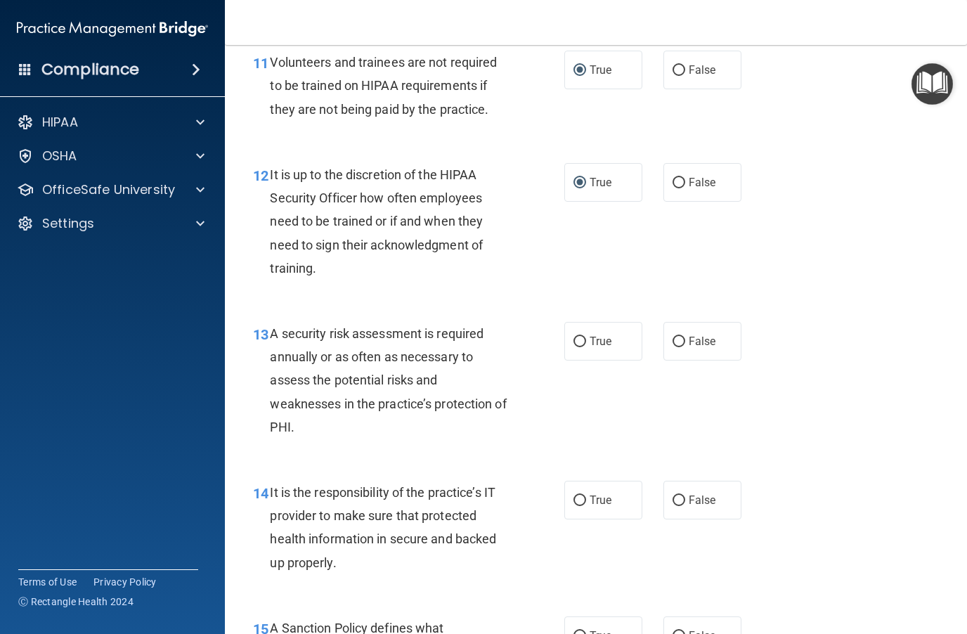
click at [679, 337] on input "False" at bounding box center [678, 342] width 13 height 11
radio input "true"
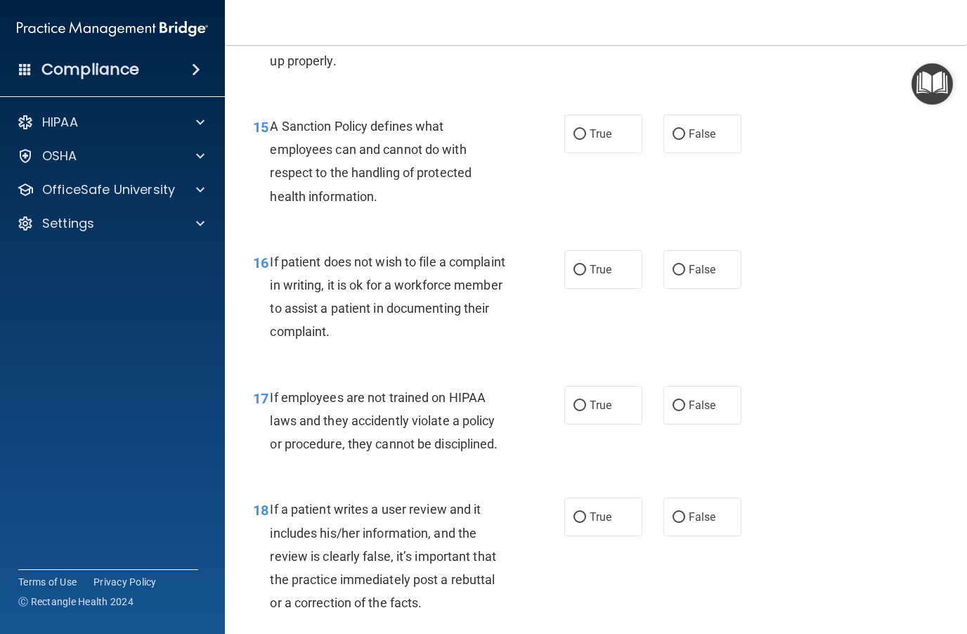
scroll to position [2248, 0]
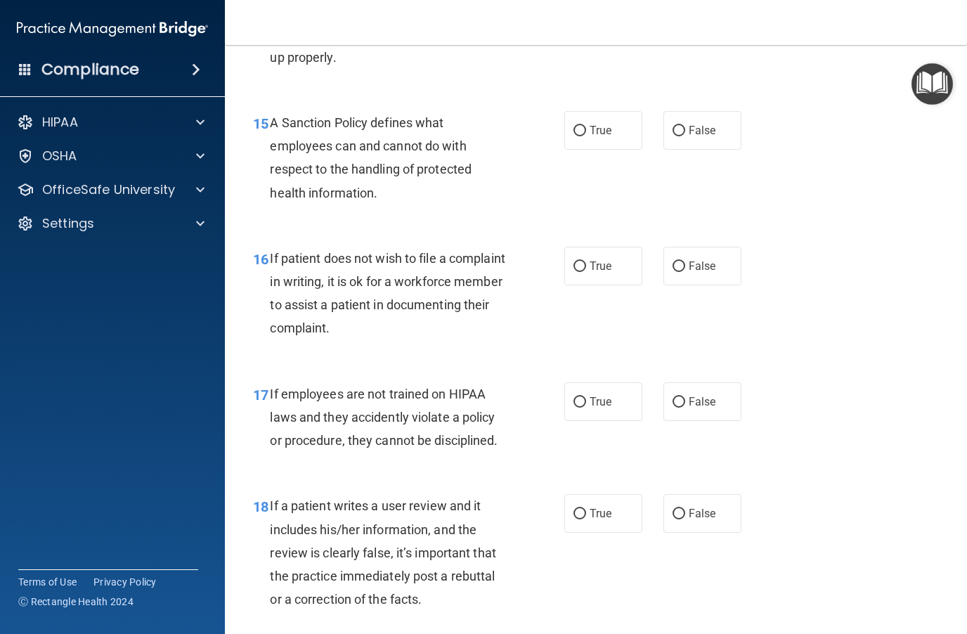
click at [585, 397] on input "True" at bounding box center [579, 402] width 13 height 11
radio input "true"
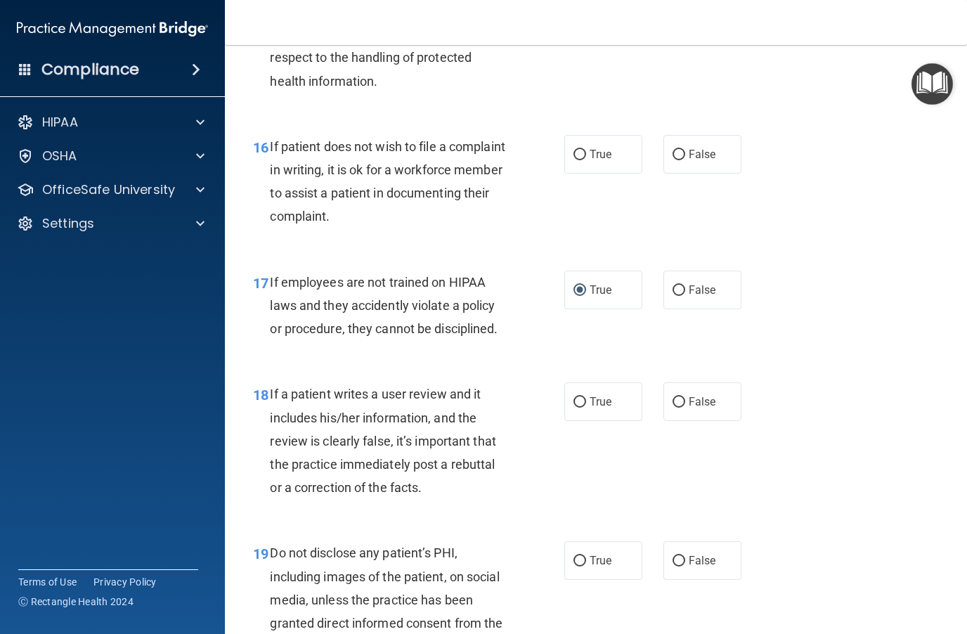
scroll to position [2373, 0]
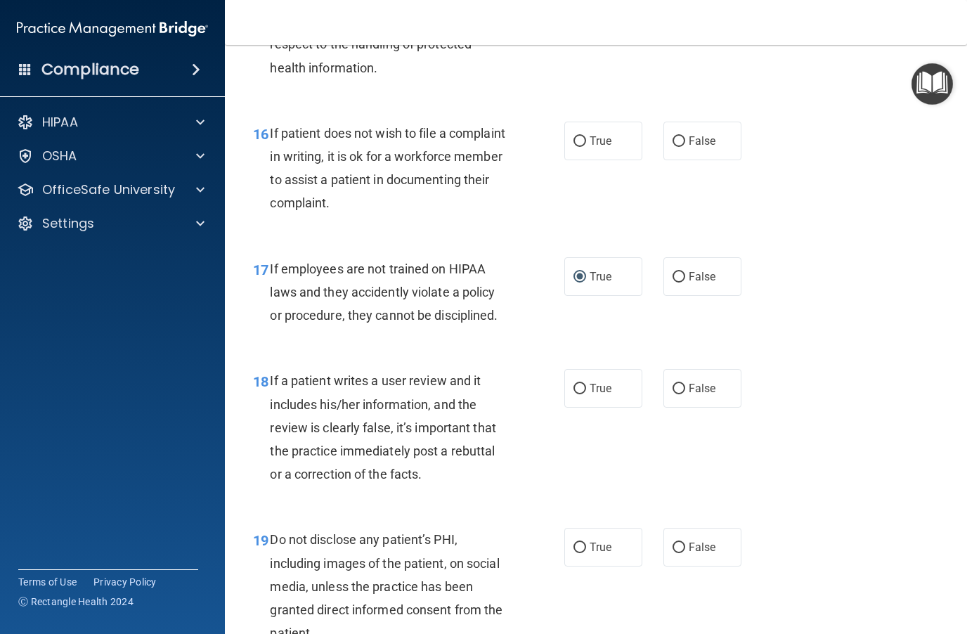
click at [684, 384] on input "False" at bounding box center [678, 389] width 13 height 11
radio input "true"
click at [682, 542] on input "False" at bounding box center [678, 547] width 13 height 11
radio input "true"
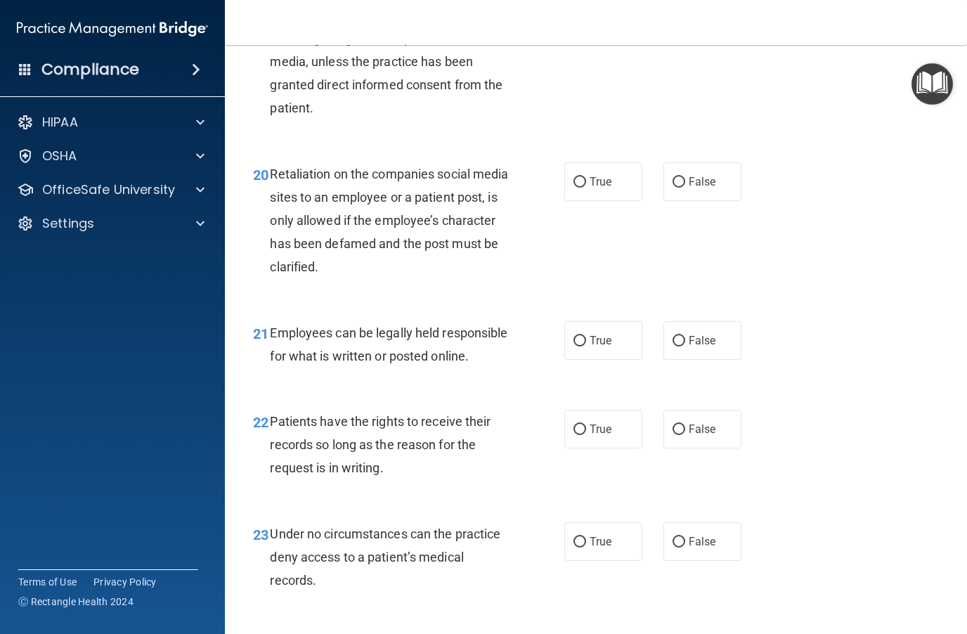
scroll to position [2910, 0]
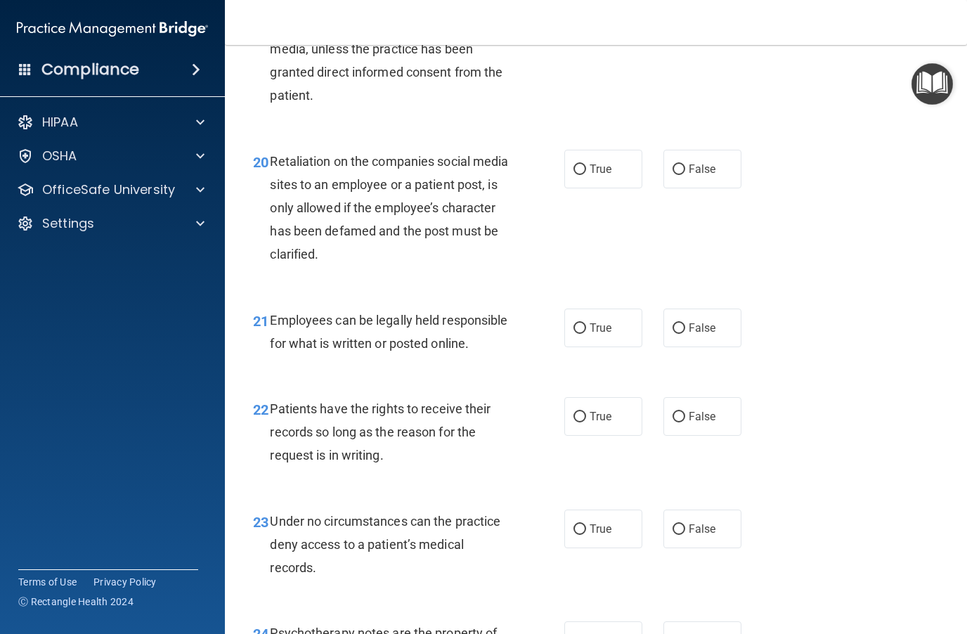
click at [589, 422] on label "True" at bounding box center [603, 416] width 78 height 39
click at [586, 422] on input "True" at bounding box center [579, 417] width 13 height 11
radio input "true"
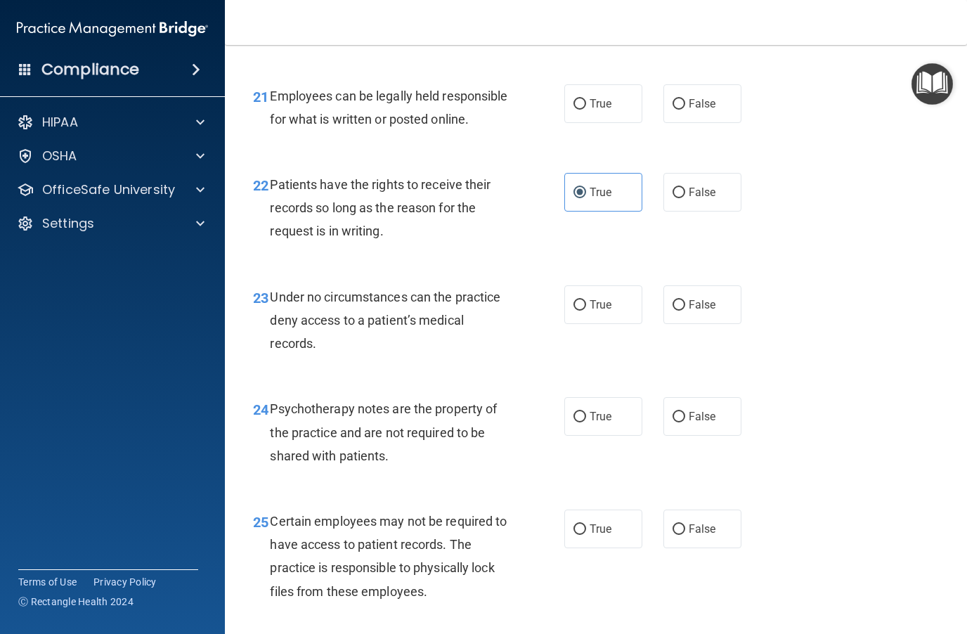
scroll to position [3181, 0]
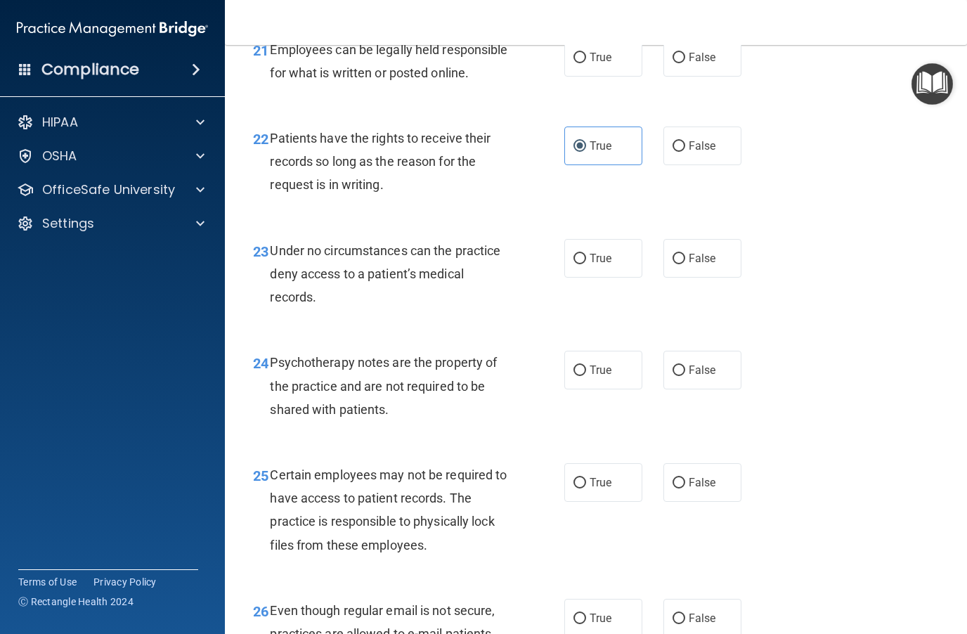
click at [684, 376] on input "False" at bounding box center [678, 370] width 13 height 11
radio input "true"
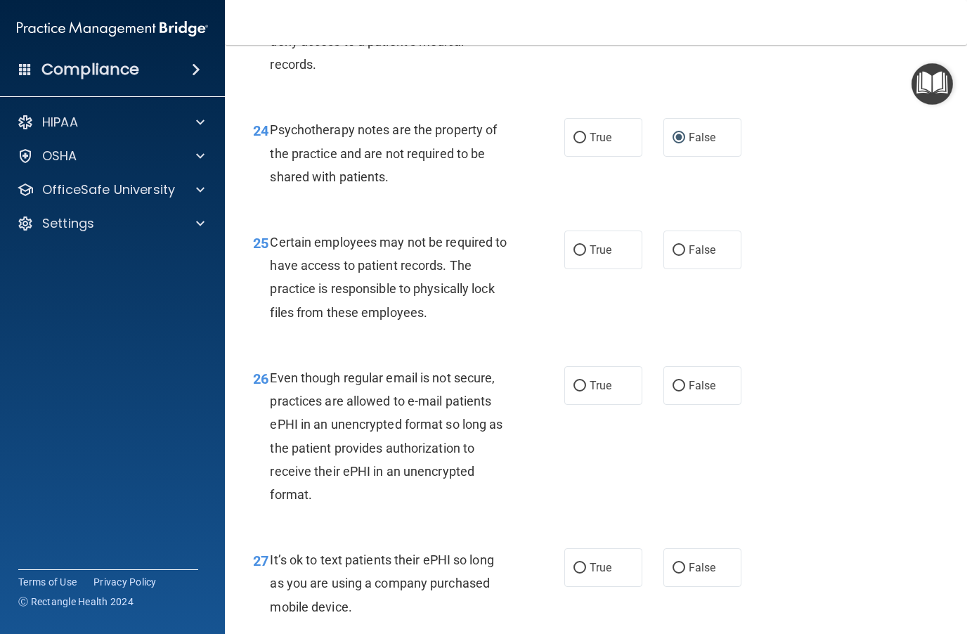
scroll to position [3420, 0]
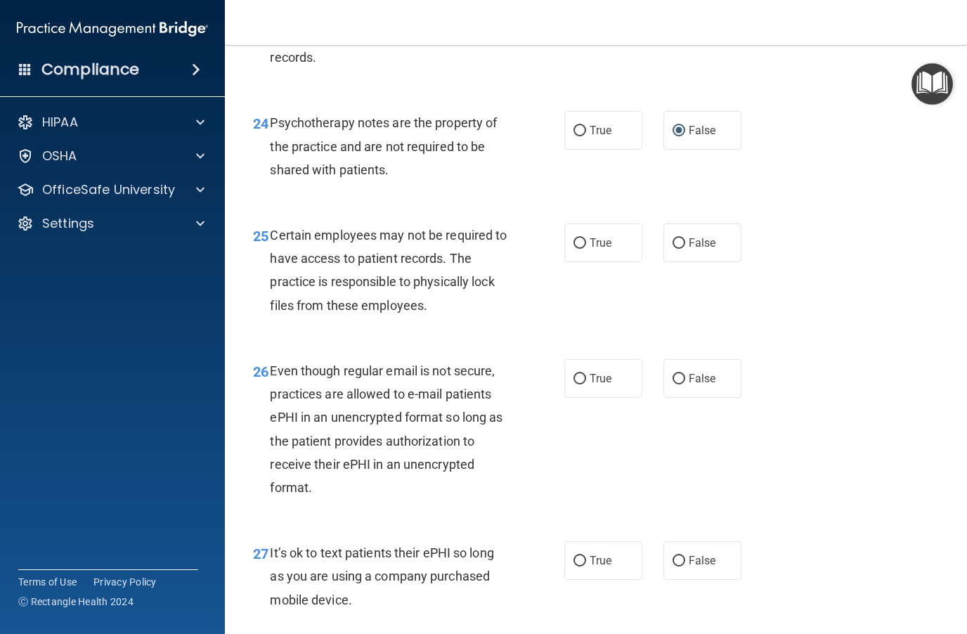
click at [679, 380] on input "False" at bounding box center [678, 379] width 13 height 11
radio input "true"
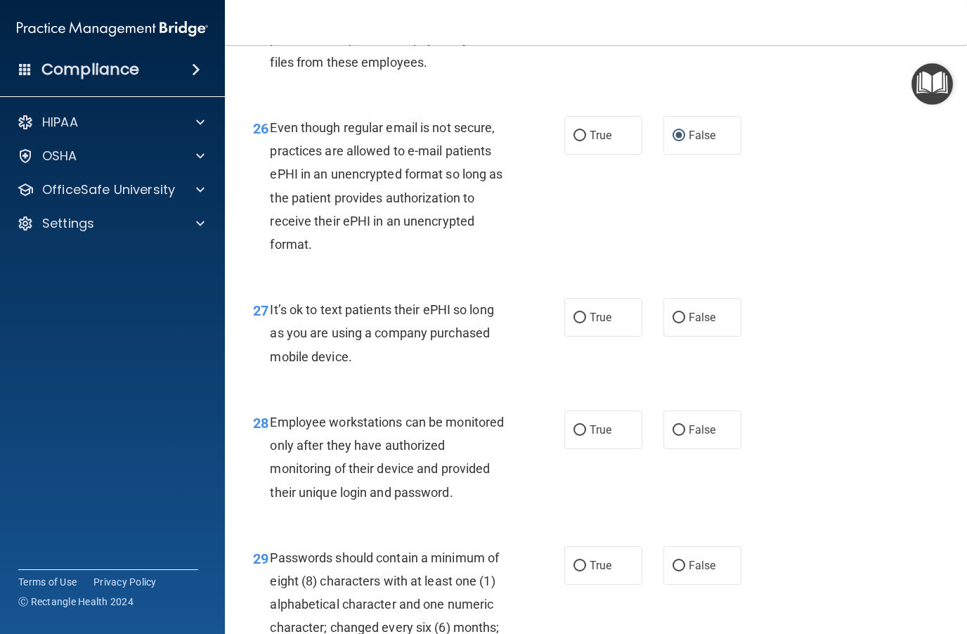
scroll to position [3664, 0]
click at [578, 435] on input "True" at bounding box center [579, 429] width 13 height 11
radio input "true"
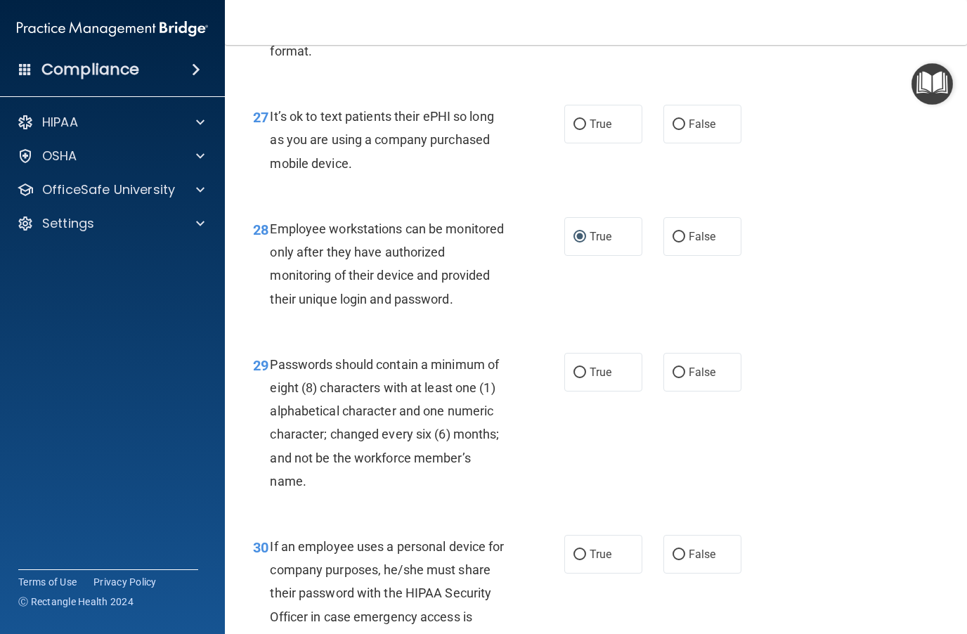
scroll to position [3894, 0]
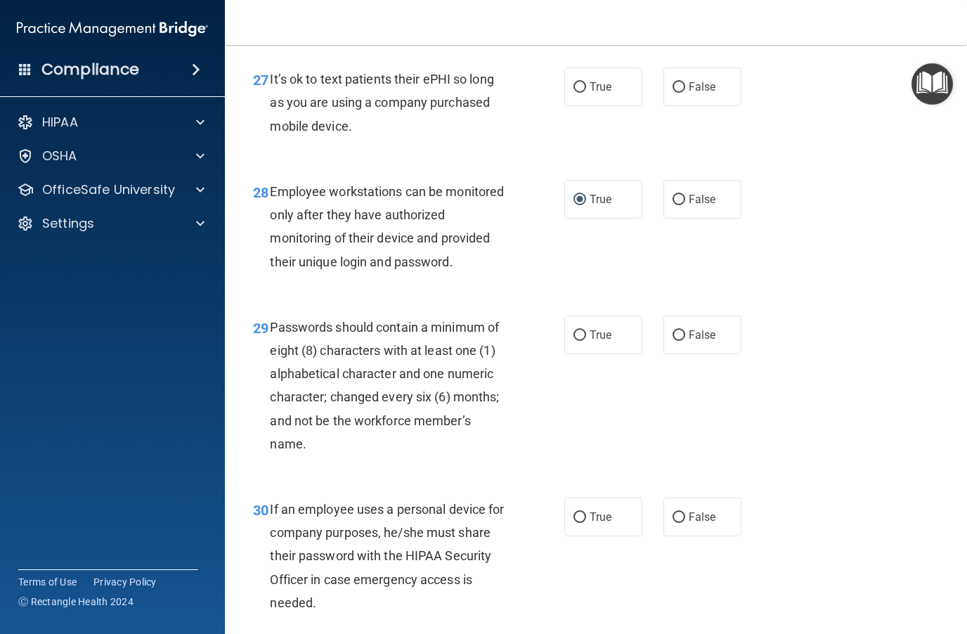
click at [681, 522] on input "False" at bounding box center [678, 517] width 13 height 11
radio input "true"
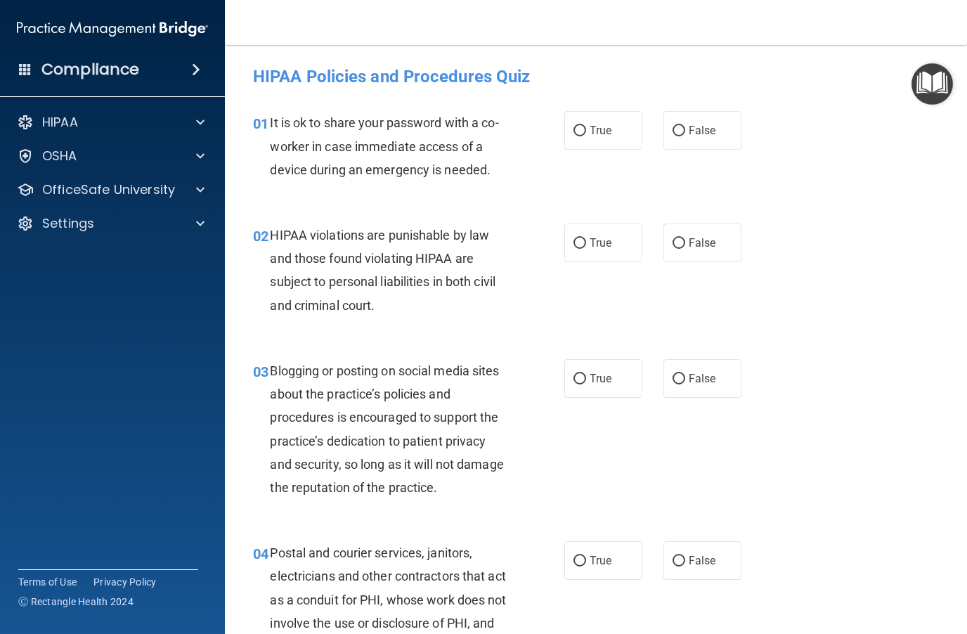
scroll to position [0, 0]
click at [694, 131] on span "False" at bounding box center [702, 130] width 27 height 13
click at [685, 131] on input "False" at bounding box center [678, 131] width 13 height 11
radio input "true"
click at [585, 244] on input "True" at bounding box center [579, 243] width 13 height 11
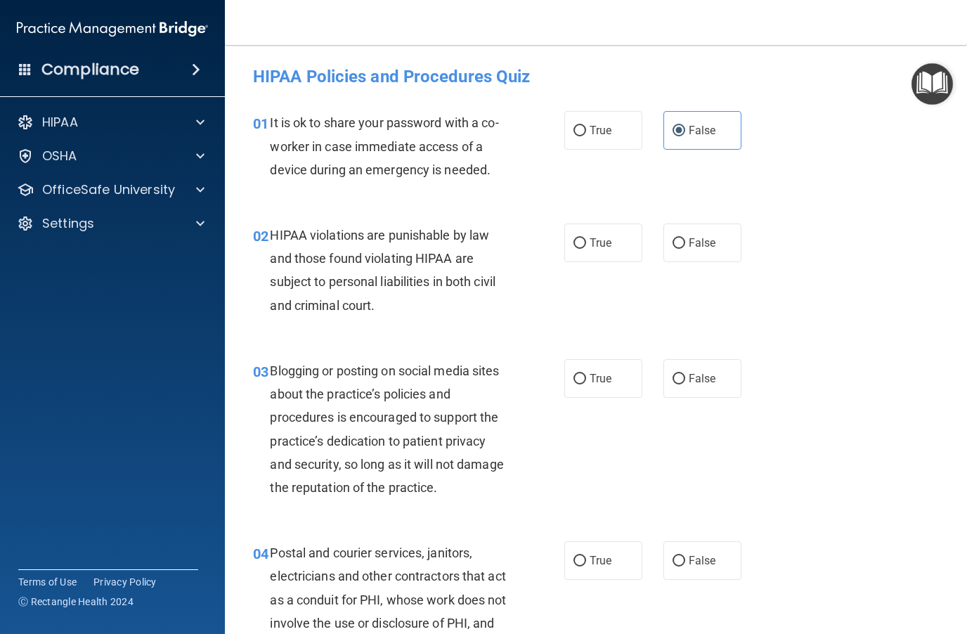
radio input "true"
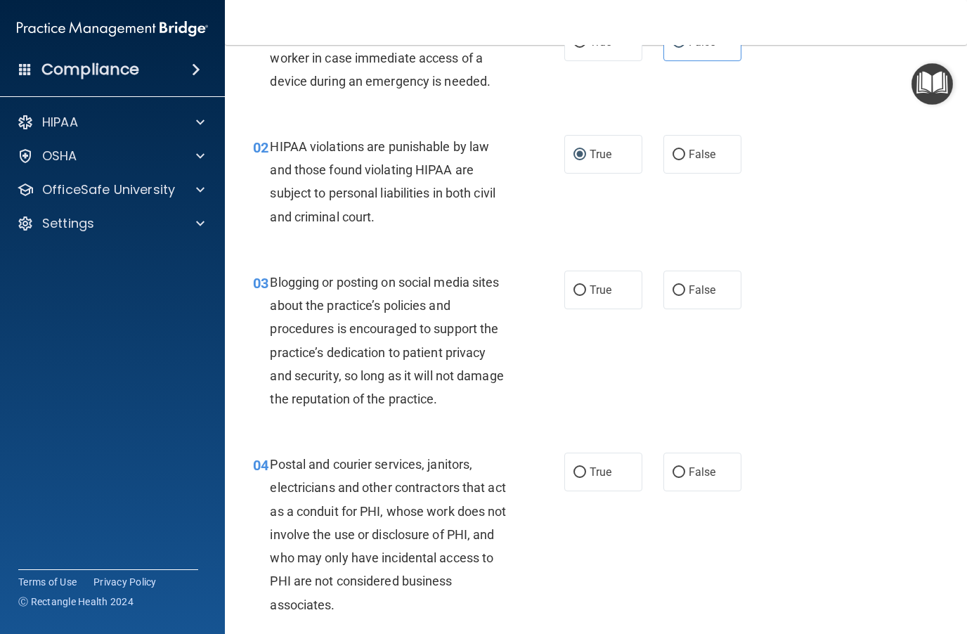
scroll to position [105, 0]
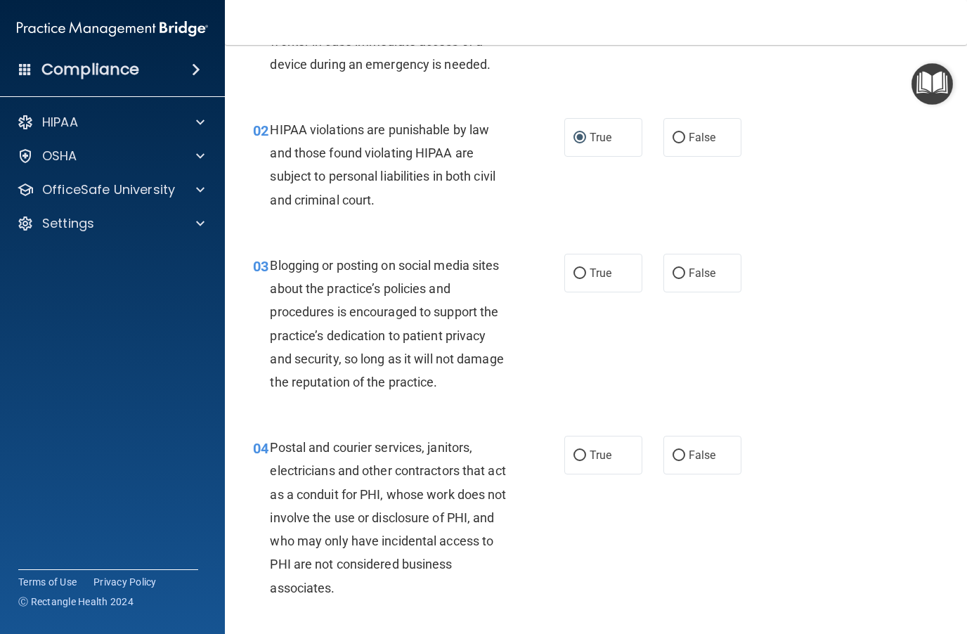
click at [684, 273] on input "False" at bounding box center [678, 273] width 13 height 11
radio input "true"
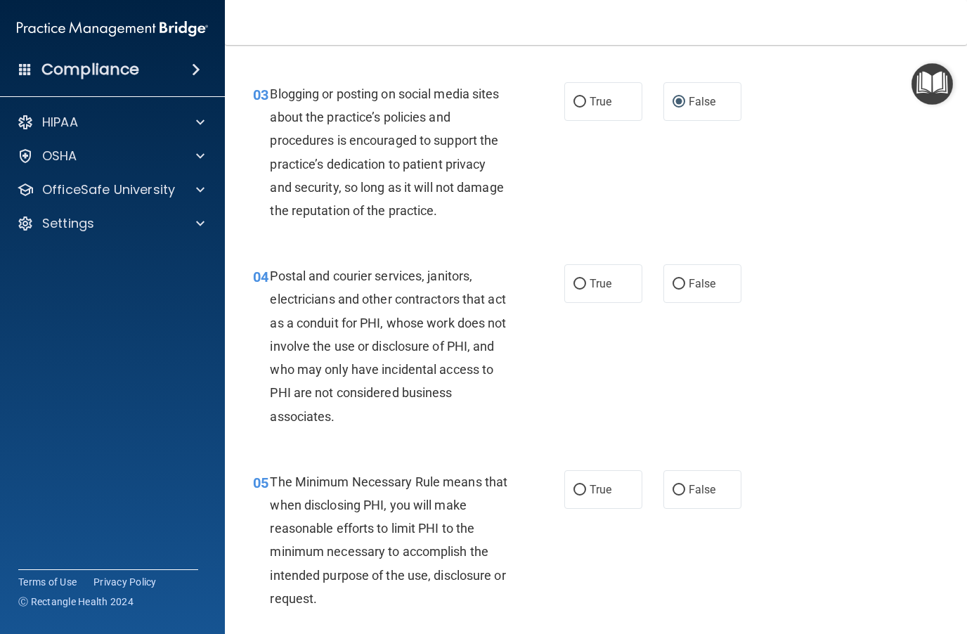
scroll to position [291, 0]
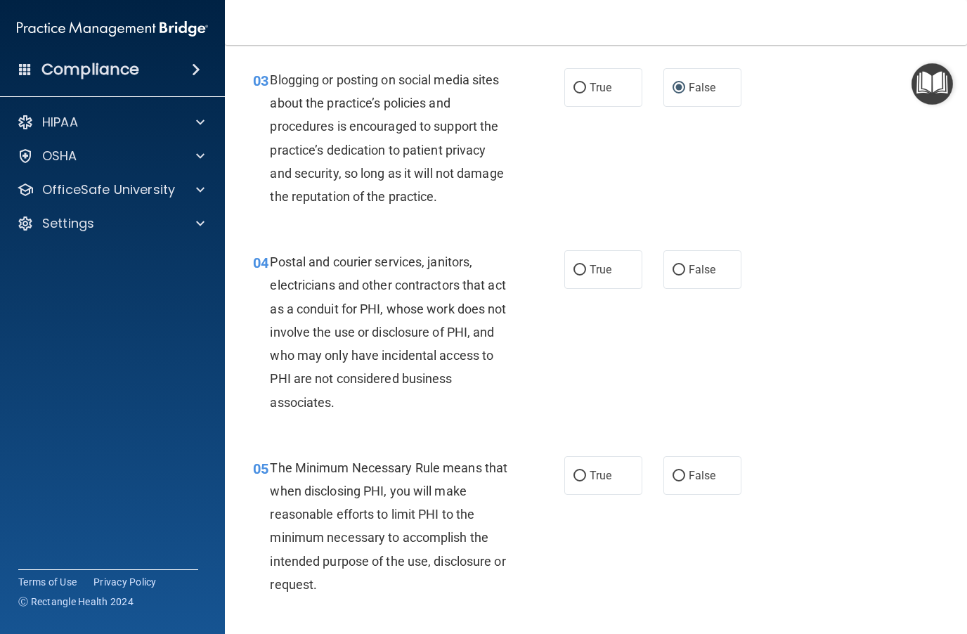
click at [584, 268] on input "True" at bounding box center [579, 270] width 13 height 11
radio input "true"
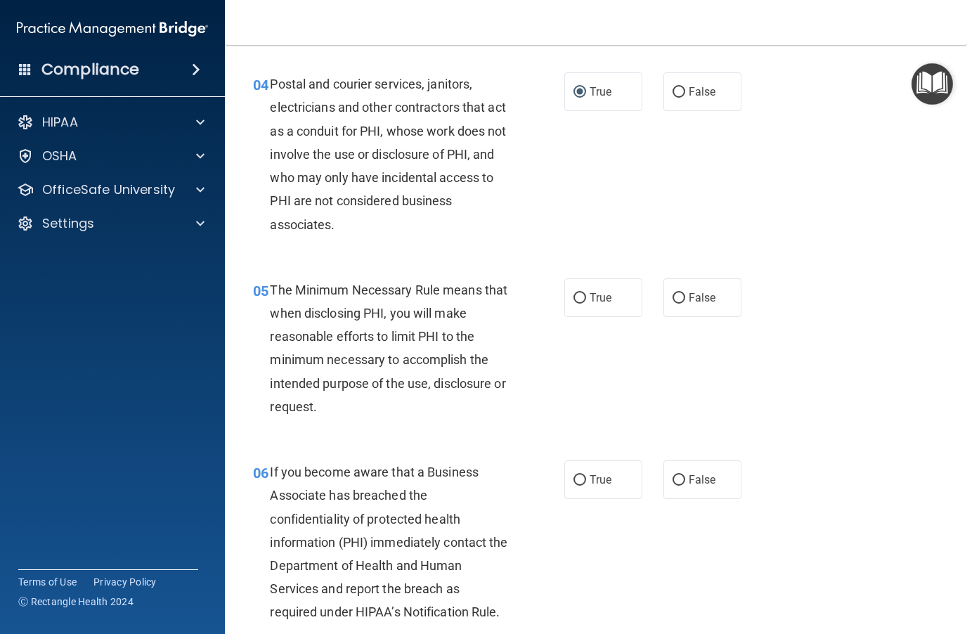
scroll to position [475, 0]
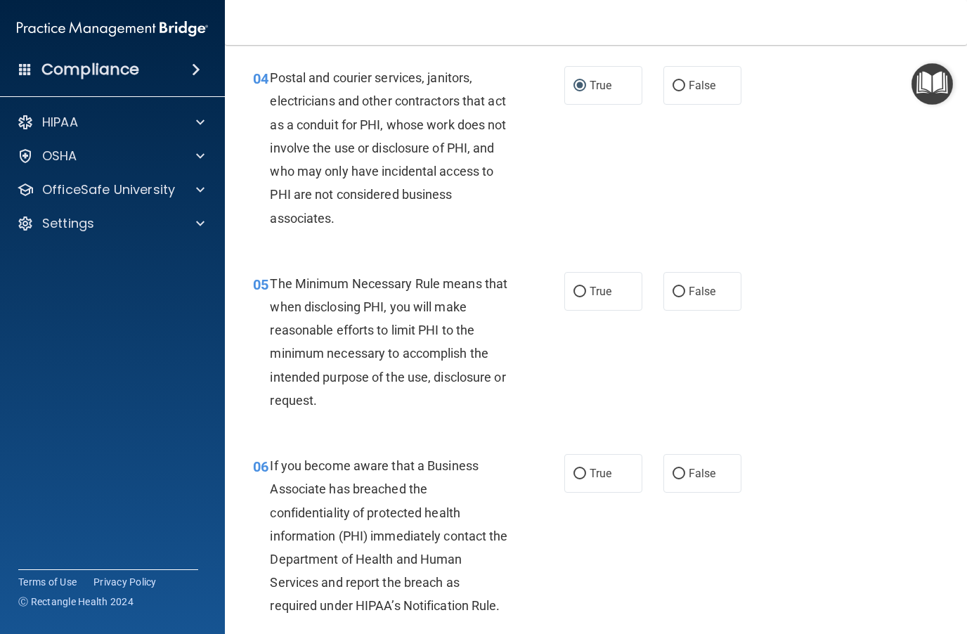
click at [570, 289] on label "True" at bounding box center [603, 291] width 78 height 39
click at [573, 289] on input "True" at bounding box center [579, 292] width 13 height 11
radio input "true"
click at [676, 475] on input "False" at bounding box center [678, 474] width 13 height 11
radio input "true"
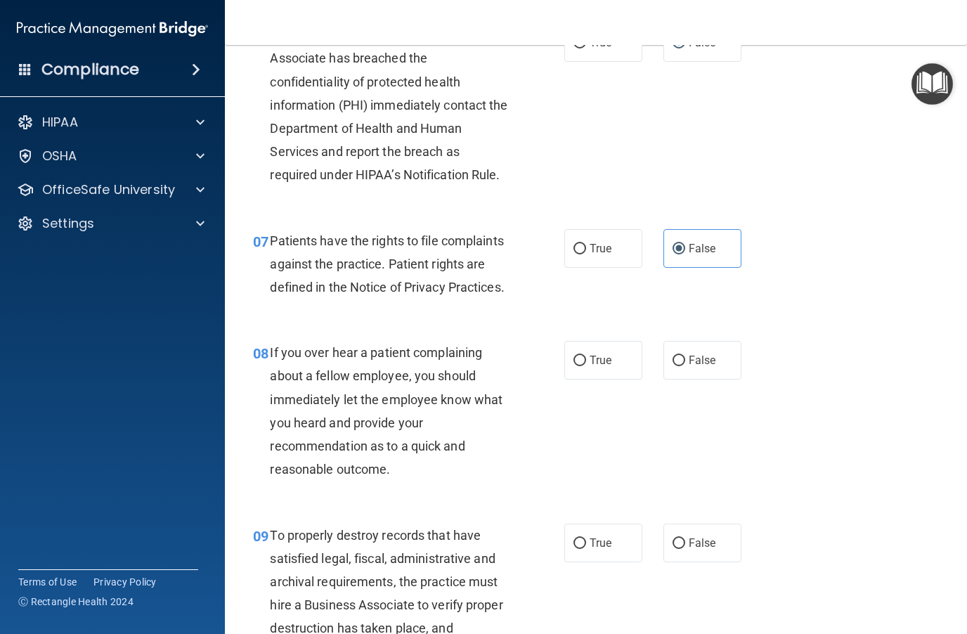
scroll to position [923, 0]
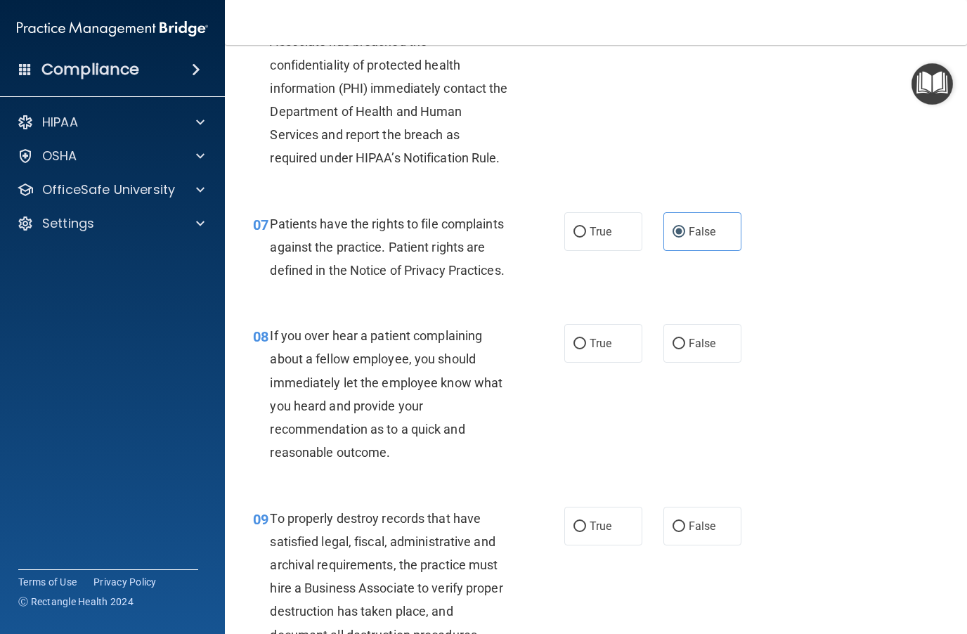
click at [675, 342] on input "False" at bounding box center [678, 344] width 13 height 11
radio input "true"
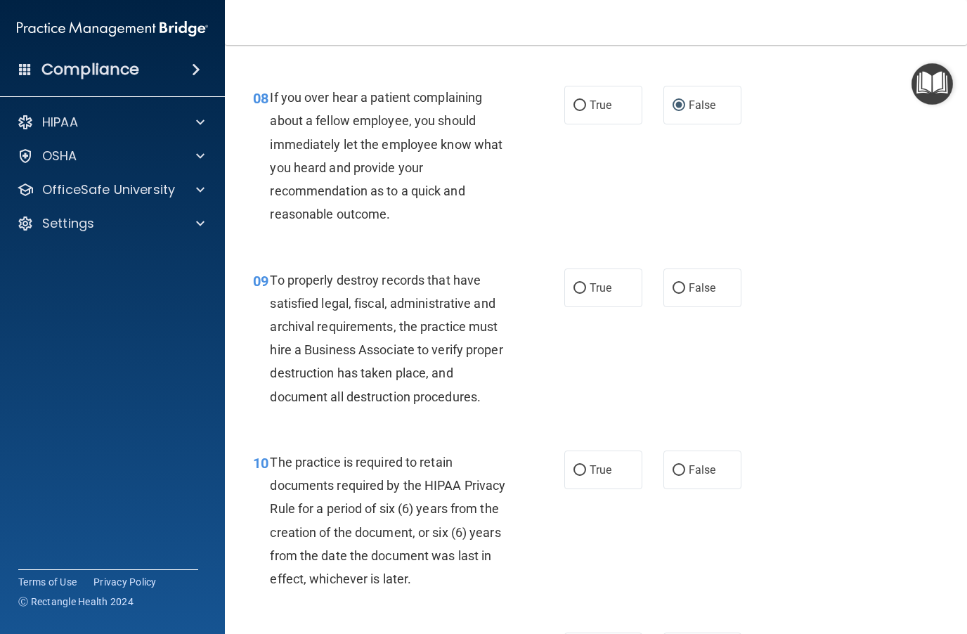
scroll to position [1185, 0]
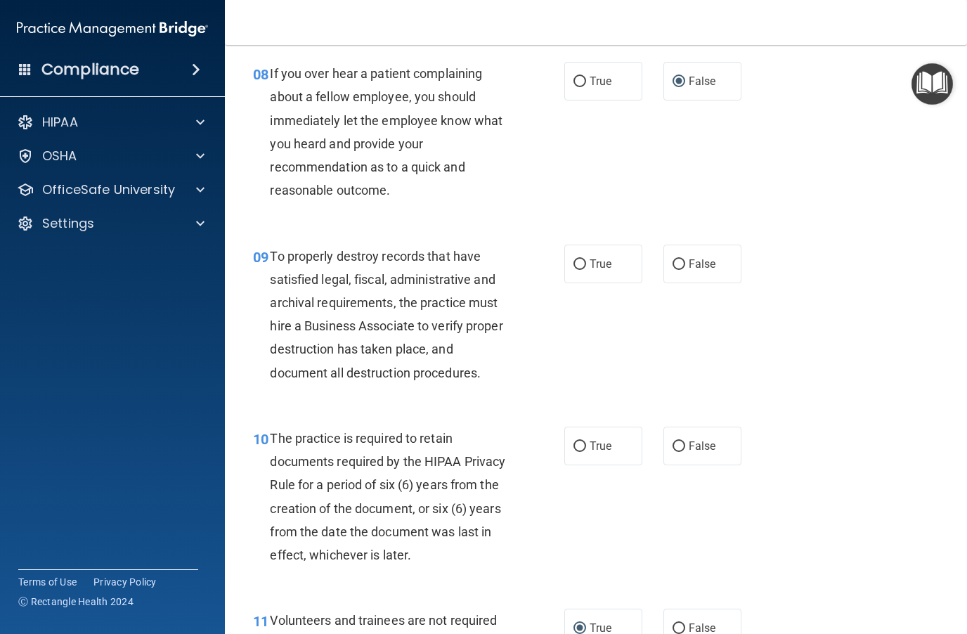
click at [691, 257] on span "False" at bounding box center [702, 263] width 27 height 13
click at [685, 259] on input "False" at bounding box center [678, 264] width 13 height 11
radio input "true"
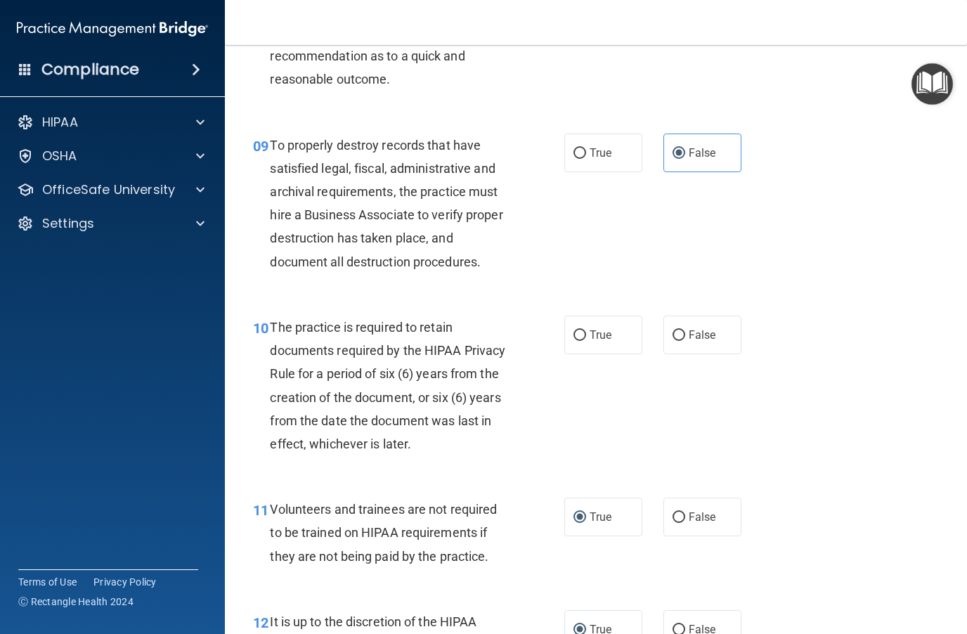
scroll to position [1309, 0]
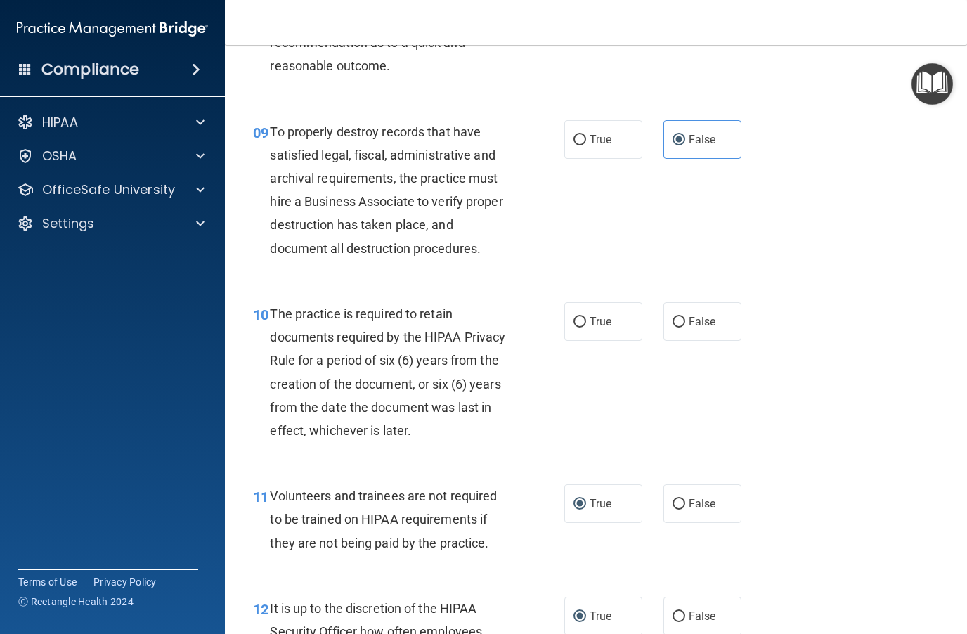
click at [584, 317] on input "True" at bounding box center [579, 322] width 13 height 11
radio input "true"
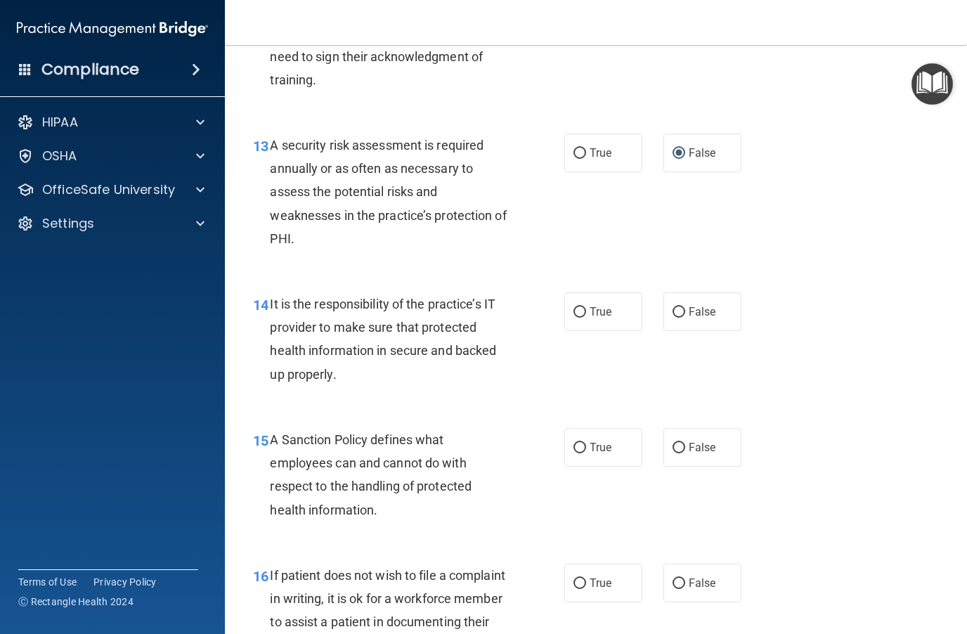
scroll to position [1932, 0]
click at [684, 306] on input "False" at bounding box center [678, 311] width 13 height 11
radio input "true"
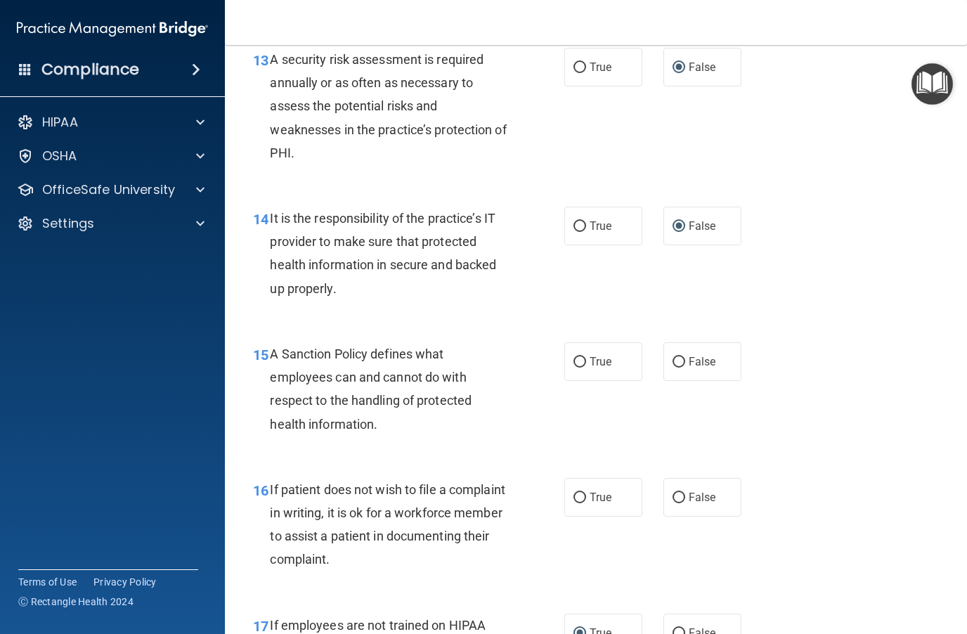
scroll to position [2040, 0]
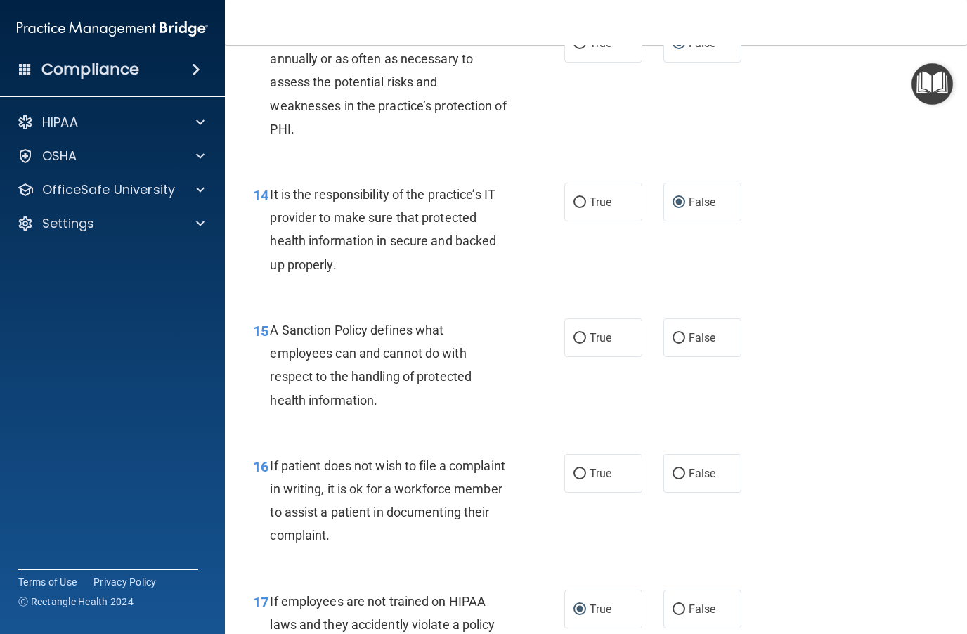
click at [582, 333] on input "True" at bounding box center [579, 338] width 13 height 11
radio input "true"
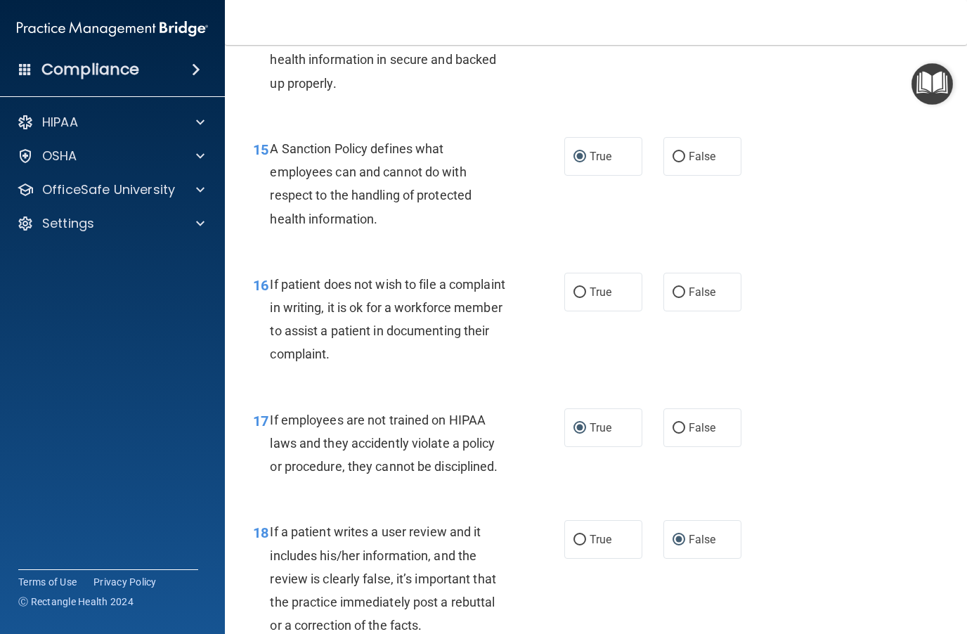
scroll to position [2225, 0]
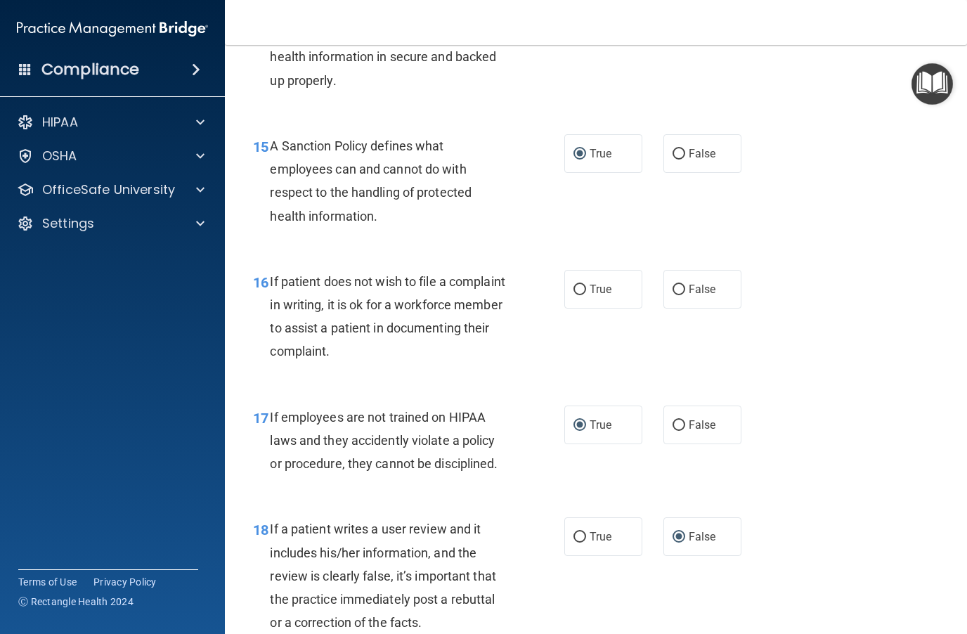
click at [580, 285] on input "True" at bounding box center [579, 290] width 13 height 11
radio input "true"
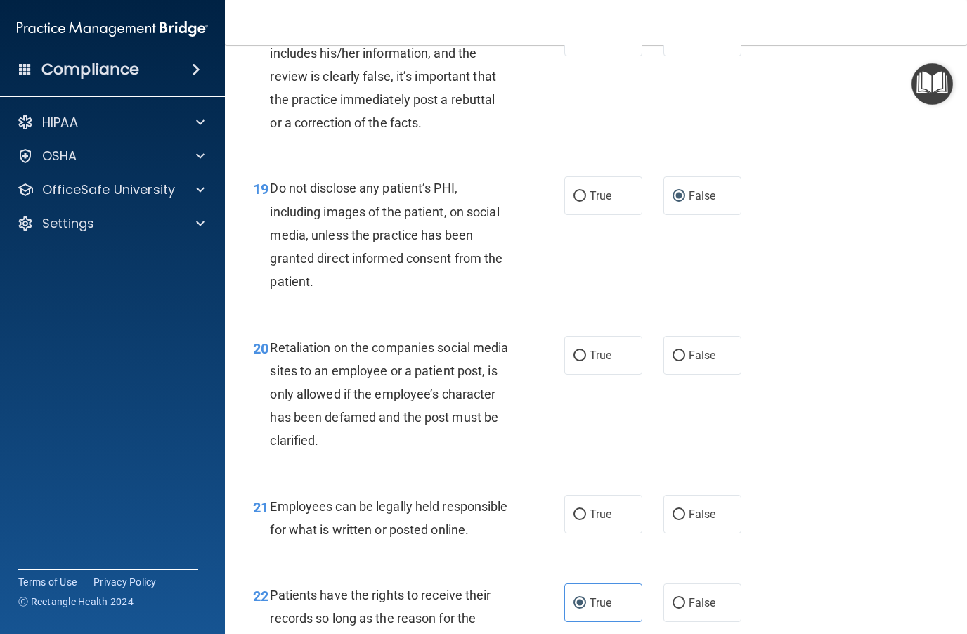
scroll to position [2736, 0]
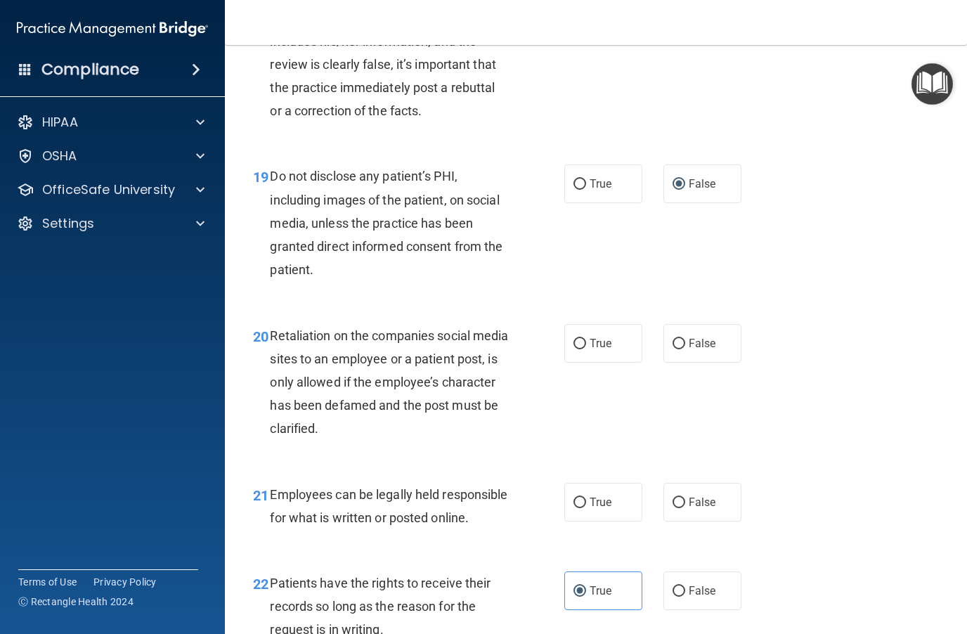
click at [694, 337] on span "False" at bounding box center [702, 343] width 27 height 13
click at [685, 339] on input "False" at bounding box center [678, 344] width 13 height 11
radio input "true"
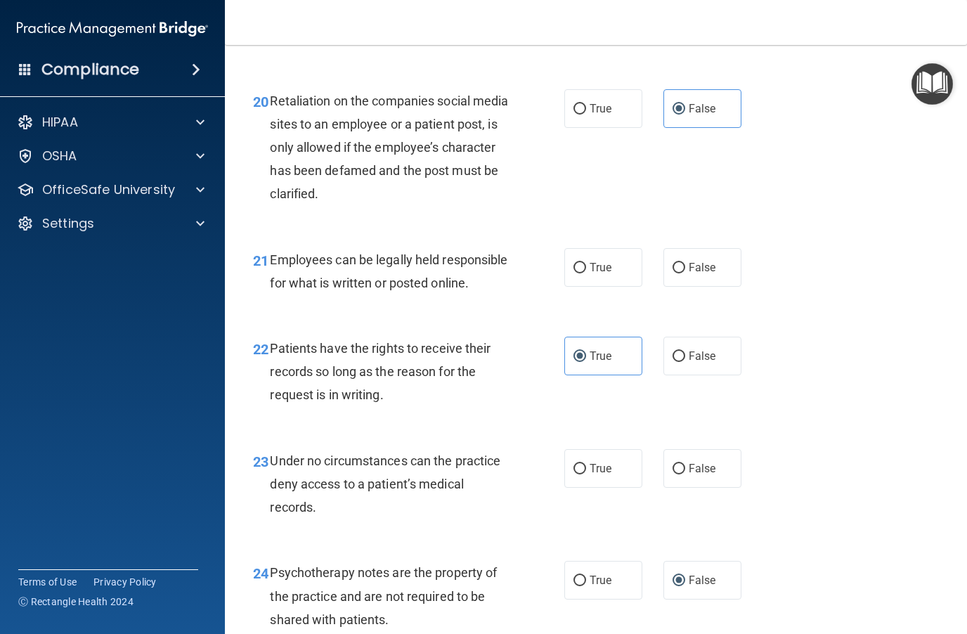
scroll to position [2971, 0]
click at [593, 259] on label "True" at bounding box center [603, 266] width 78 height 39
click at [586, 262] on input "True" at bounding box center [579, 267] width 13 height 11
radio input "true"
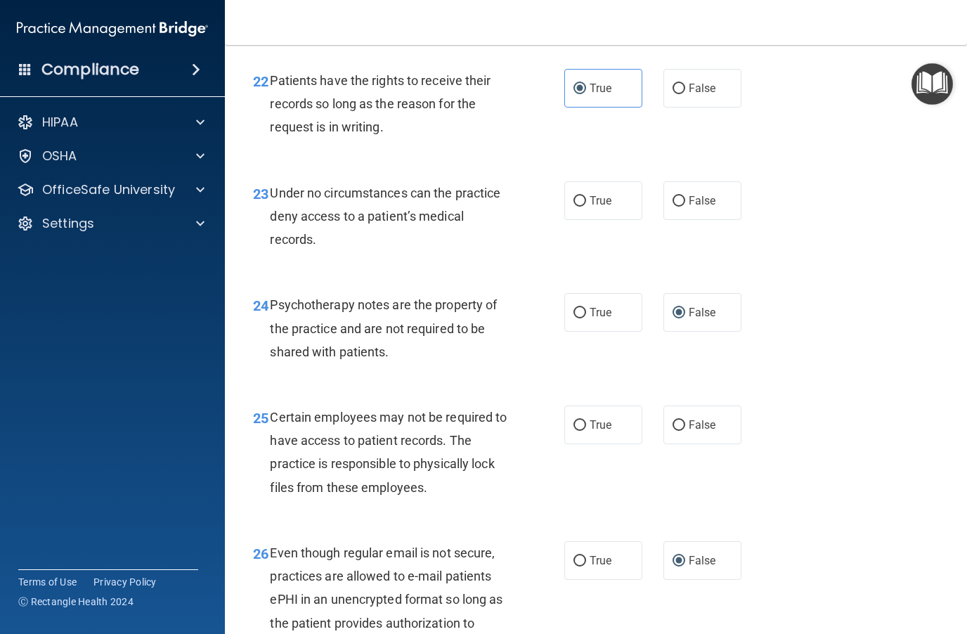
scroll to position [3261, 0]
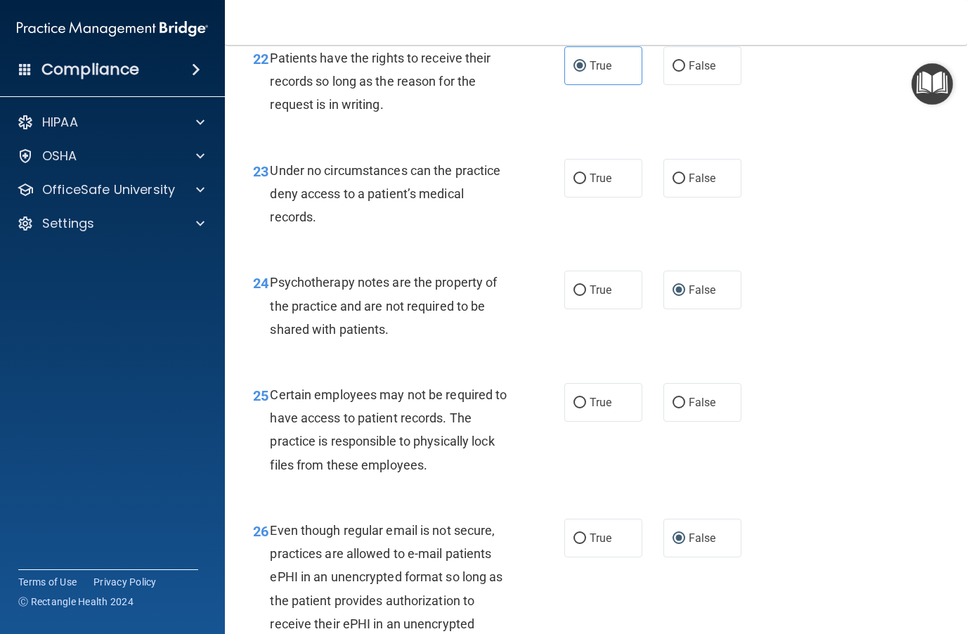
click at [695, 185] on span "False" at bounding box center [702, 177] width 27 height 13
click at [685, 184] on input "False" at bounding box center [678, 179] width 13 height 11
radio input "true"
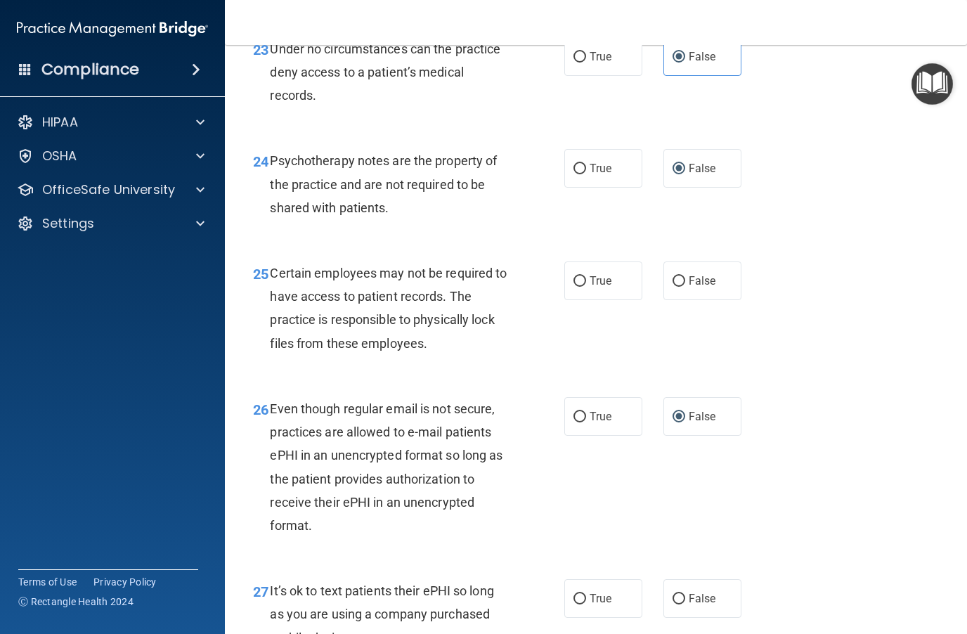
scroll to position [3413, 0]
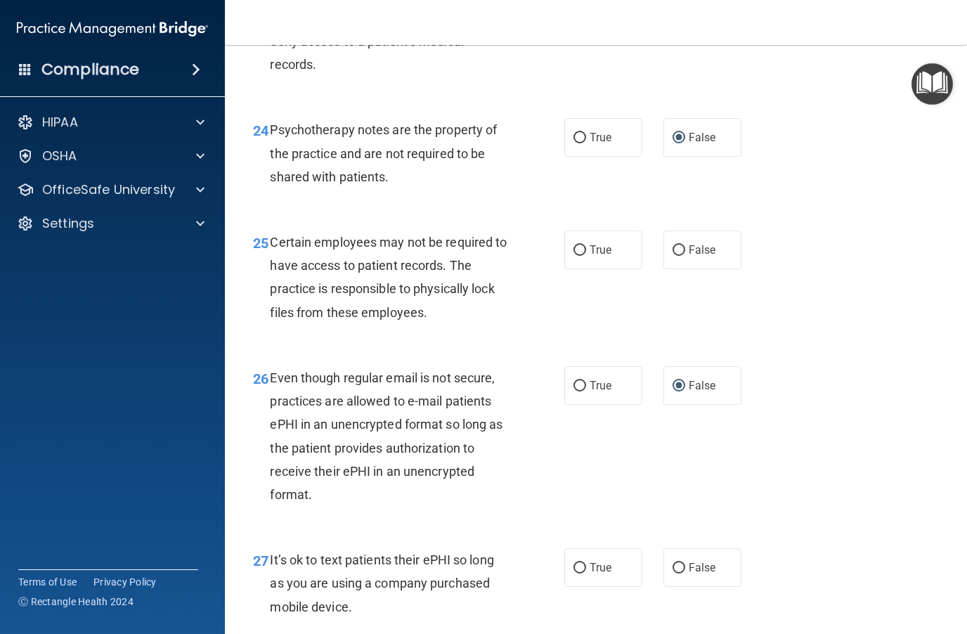
click at [582, 256] on input "True" at bounding box center [579, 250] width 13 height 11
radio input "true"
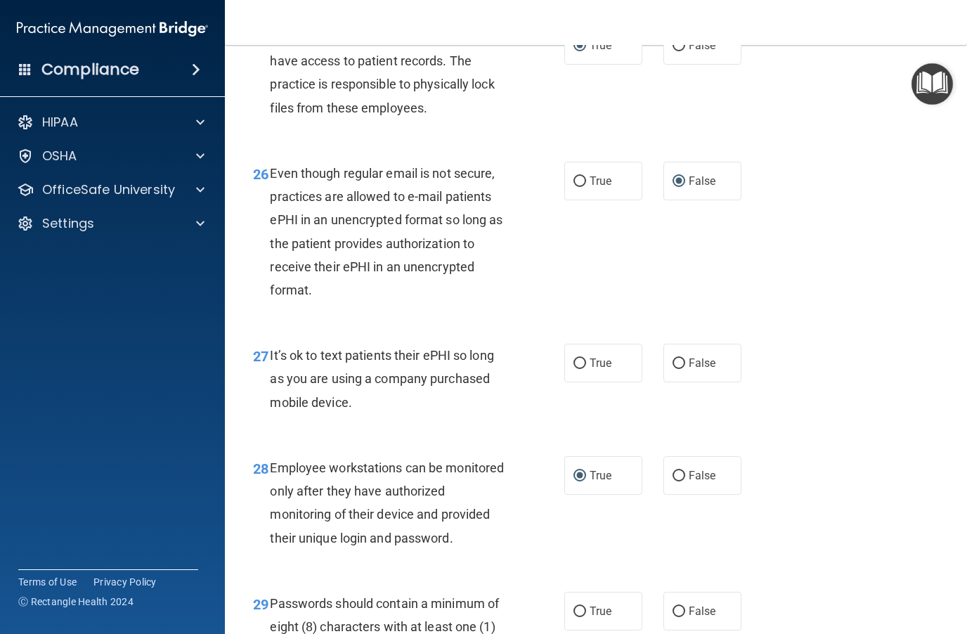
scroll to position [3651, 0]
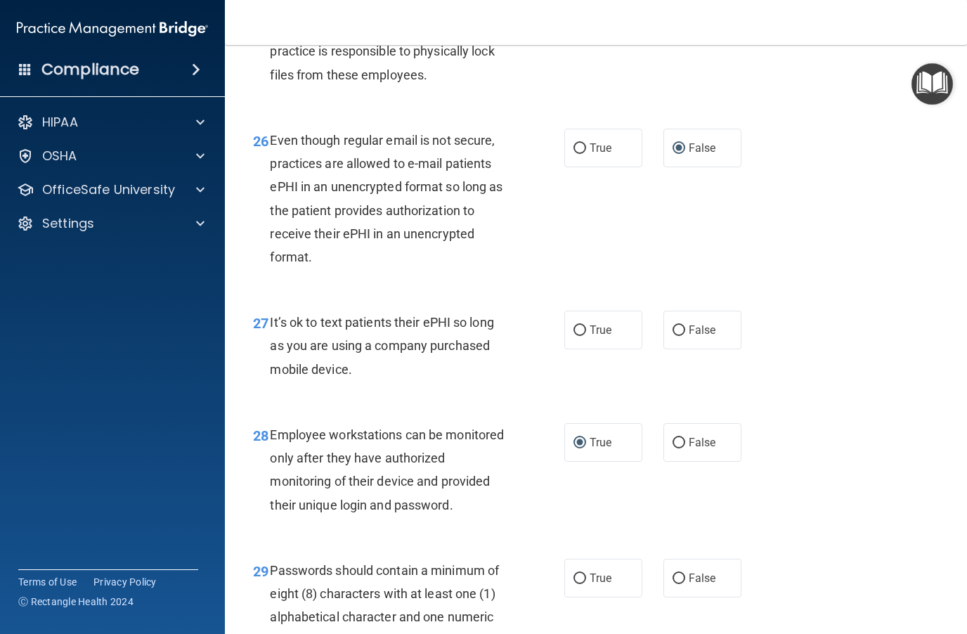
click at [682, 336] on input "False" at bounding box center [678, 330] width 13 height 11
radio input "true"
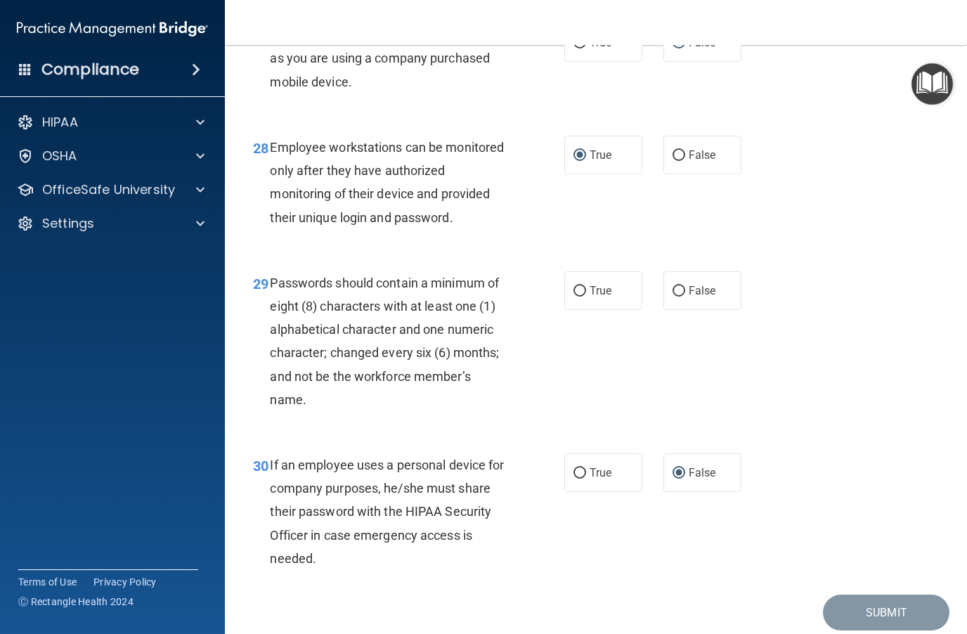
scroll to position [3961, 0]
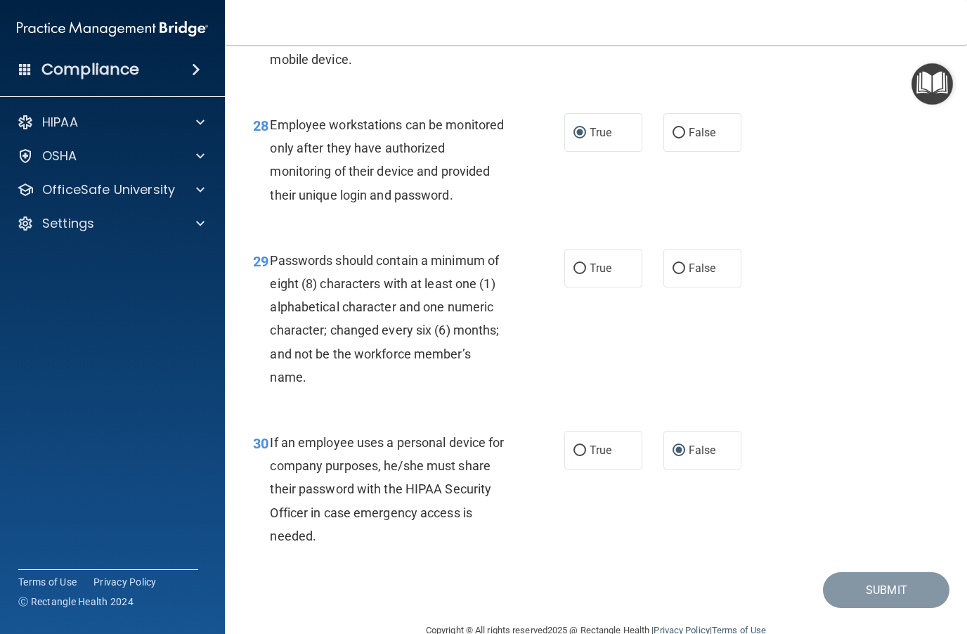
click at [588, 269] on label "True" at bounding box center [603, 268] width 78 height 39
click at [586, 269] on input "True" at bounding box center [579, 268] width 13 height 11
radio input "true"
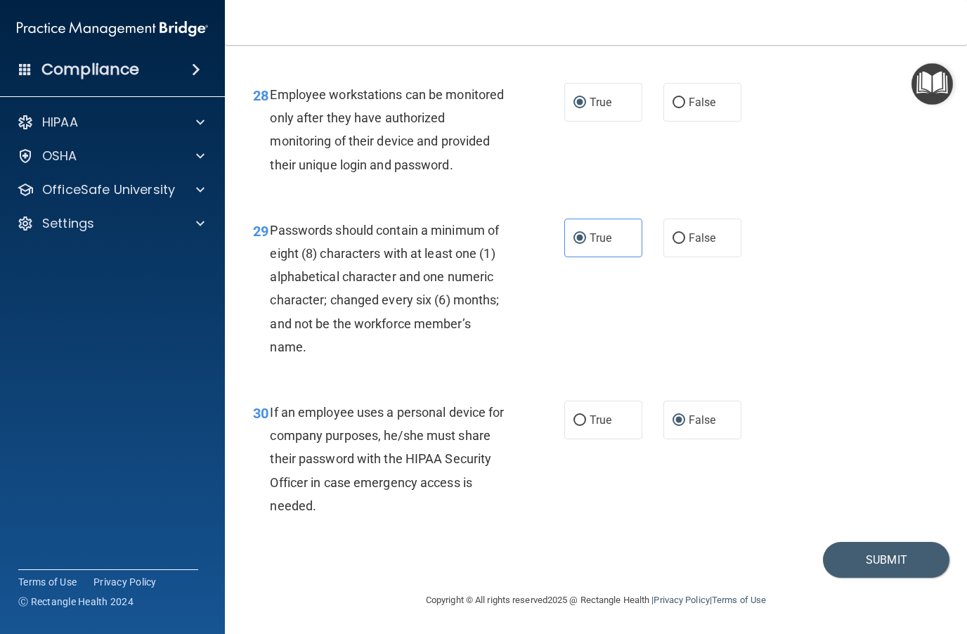
scroll to position [3992, 0]
click at [724, 563] on button "Submit" at bounding box center [886, 560] width 126 height 36
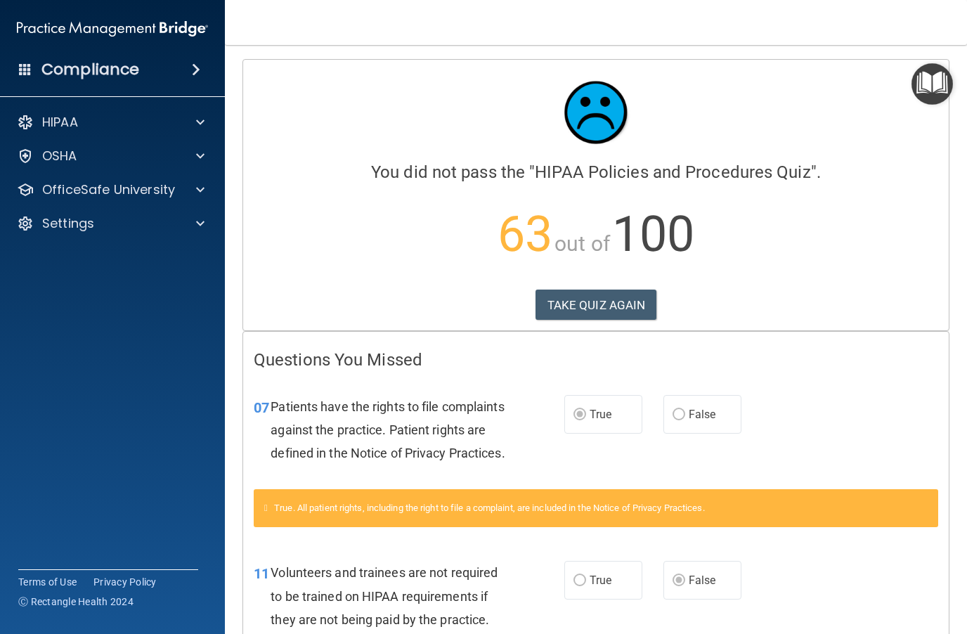
click at [608, 308] on button "TAKE QUIZ AGAIN" at bounding box center [596, 304] width 122 height 31
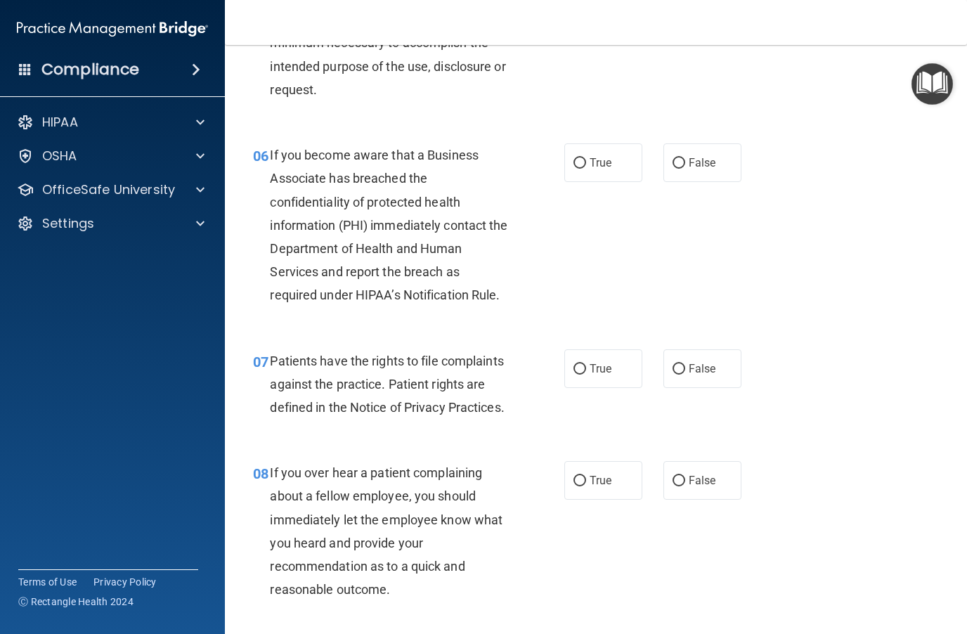
scroll to position [819, 0]
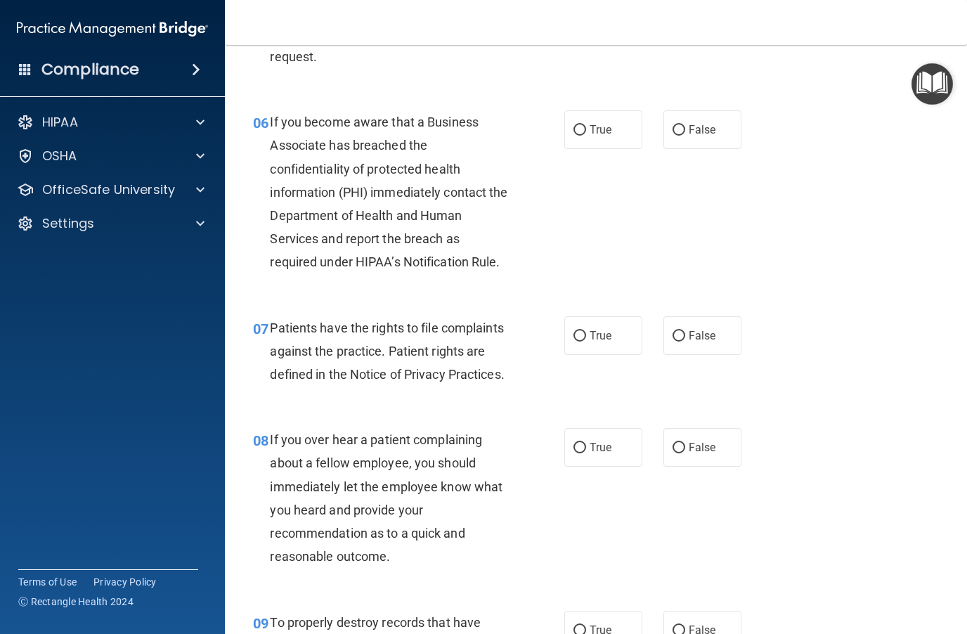
click at [593, 329] on span "True" at bounding box center [601, 335] width 22 height 13
click at [586, 331] on input "True" at bounding box center [579, 336] width 13 height 11
radio input "true"
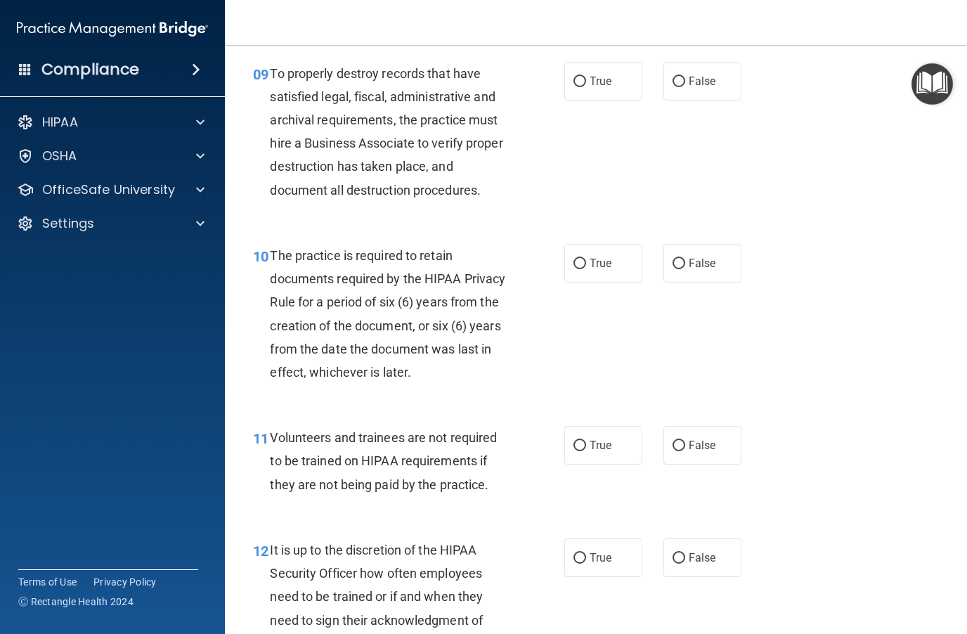
scroll to position [1374, 0]
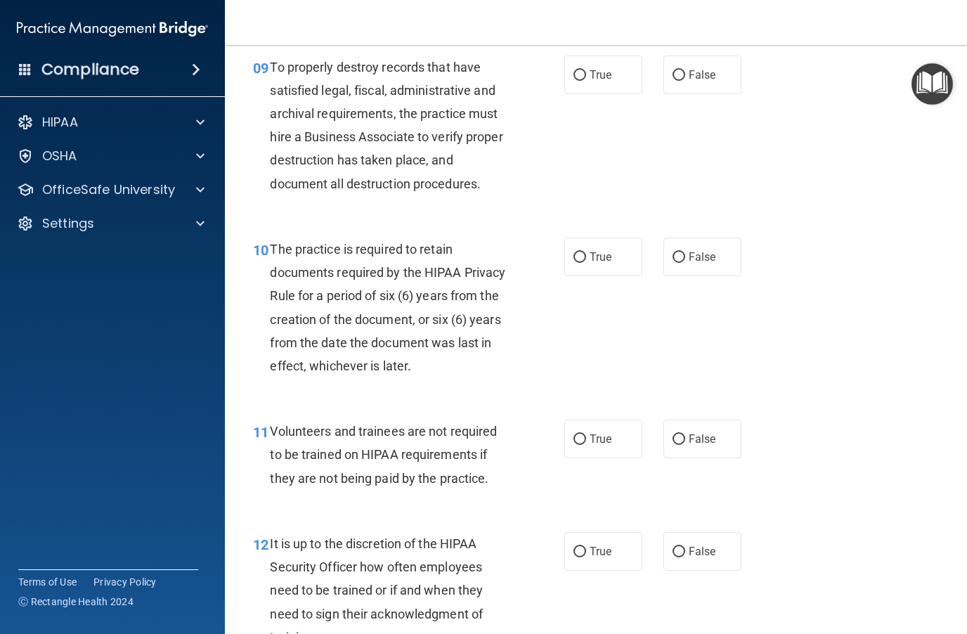
click at [684, 434] on input "False" at bounding box center [678, 439] width 13 height 11
radio input "true"
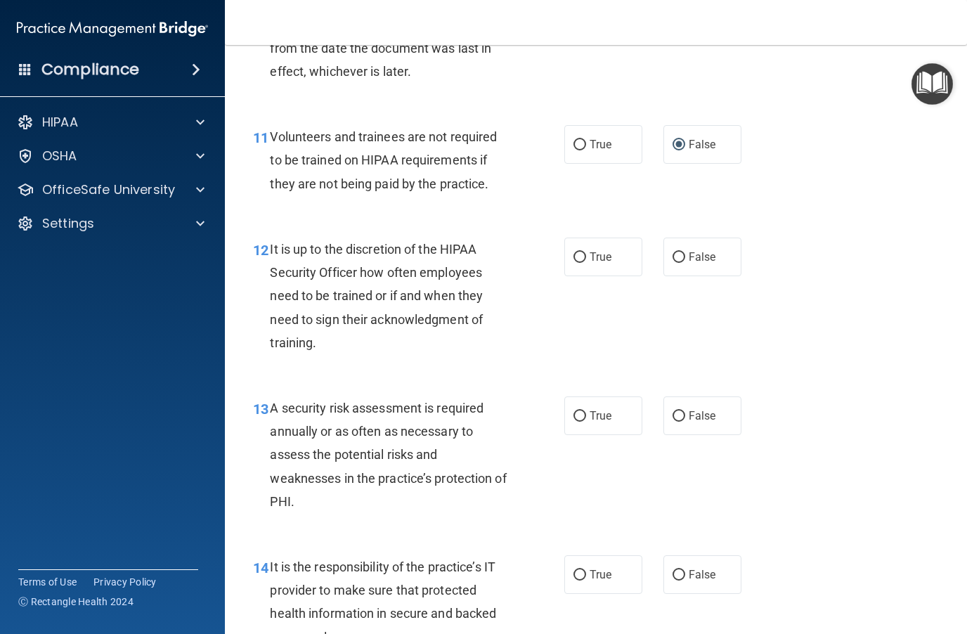
scroll to position [1669, 0]
click at [680, 252] on input "False" at bounding box center [678, 257] width 13 height 11
radio input "true"
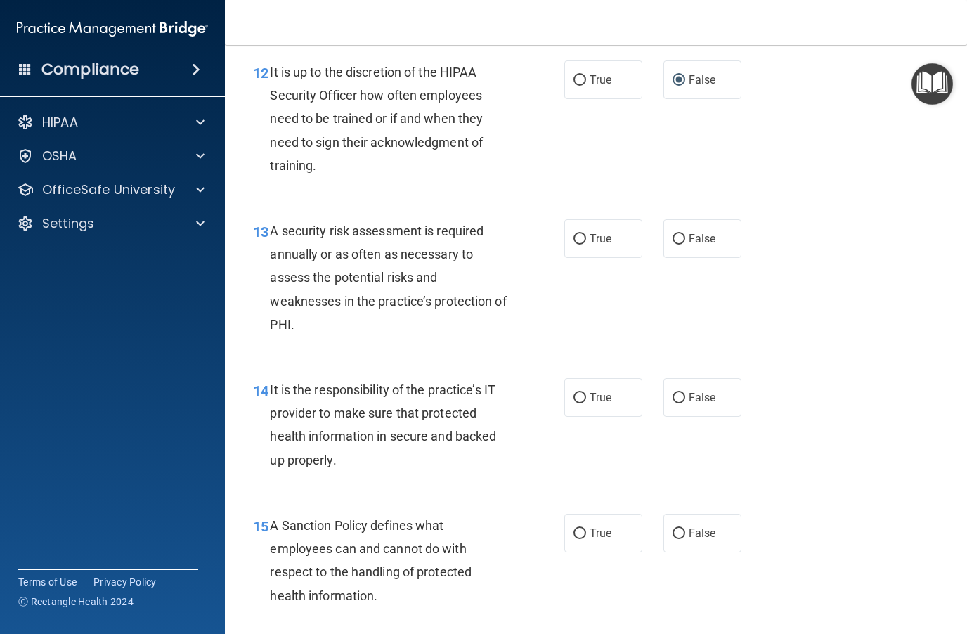
scroll to position [1884, 0]
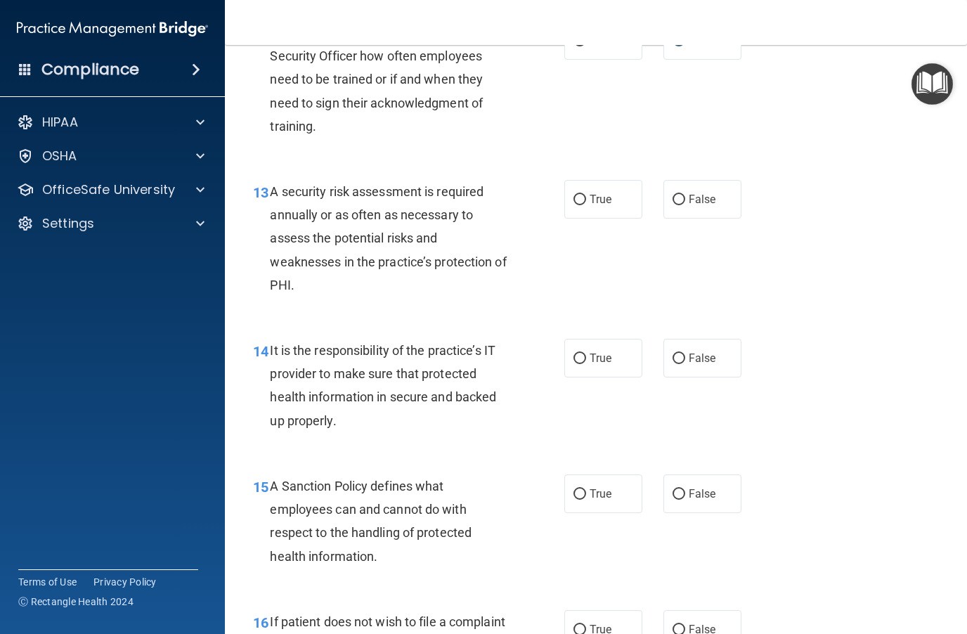
click at [598, 193] on span "True" at bounding box center [601, 199] width 22 height 13
click at [586, 195] on input "True" at bounding box center [579, 200] width 13 height 11
radio input "true"
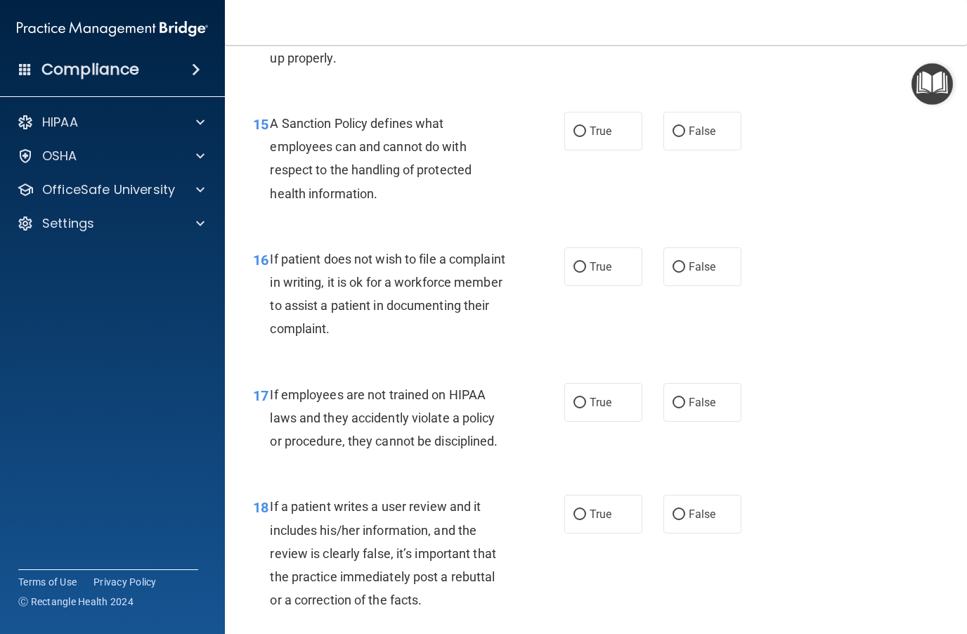
scroll to position [2248, 0]
click at [689, 394] on span "False" at bounding box center [702, 400] width 27 height 13
click at [685, 396] on input "False" at bounding box center [678, 401] width 13 height 11
radio input "true"
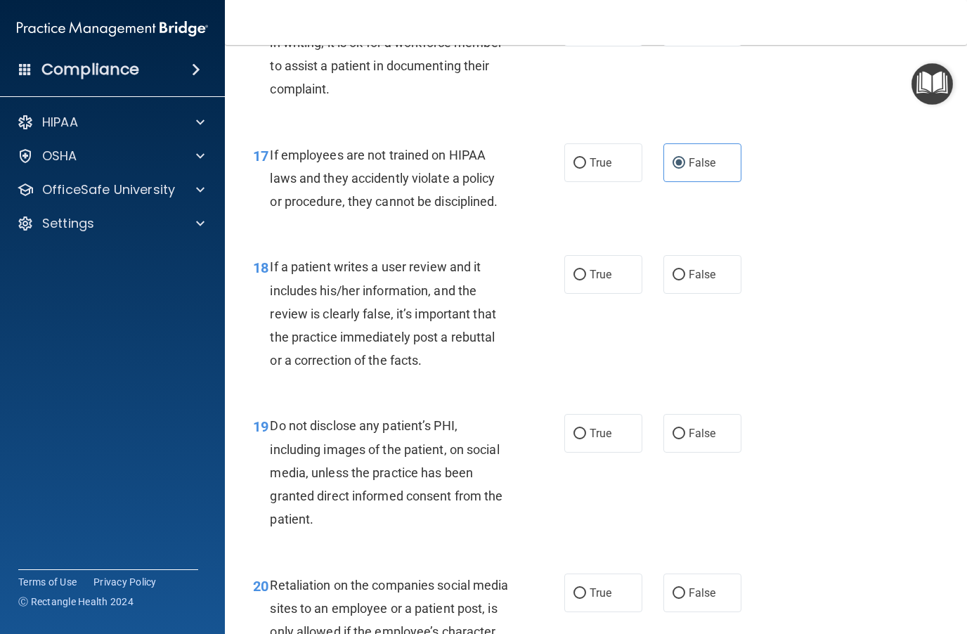
scroll to position [2489, 0]
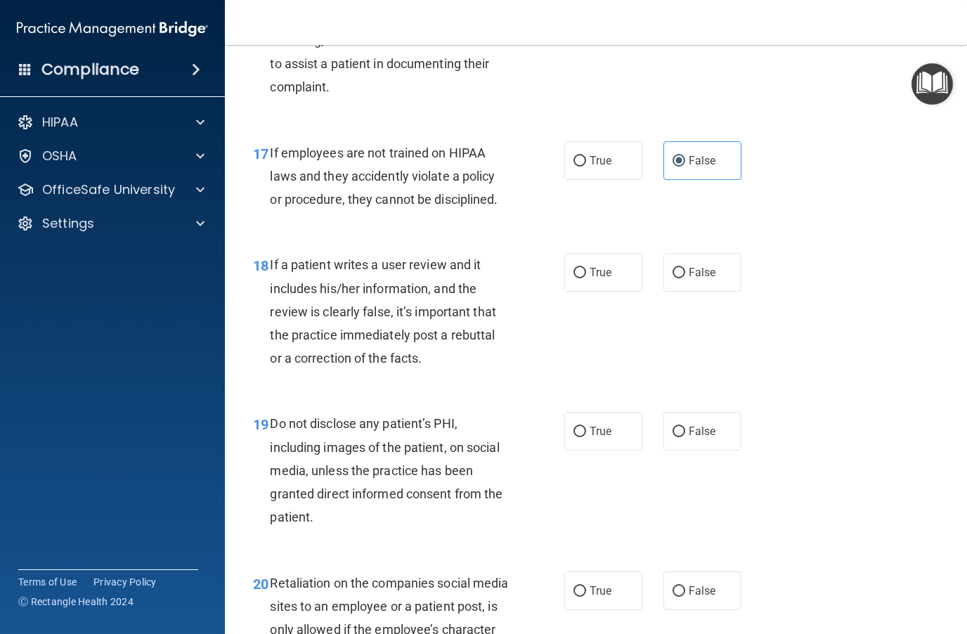
click at [581, 268] on input "True" at bounding box center [579, 273] width 13 height 11
radio input "true"
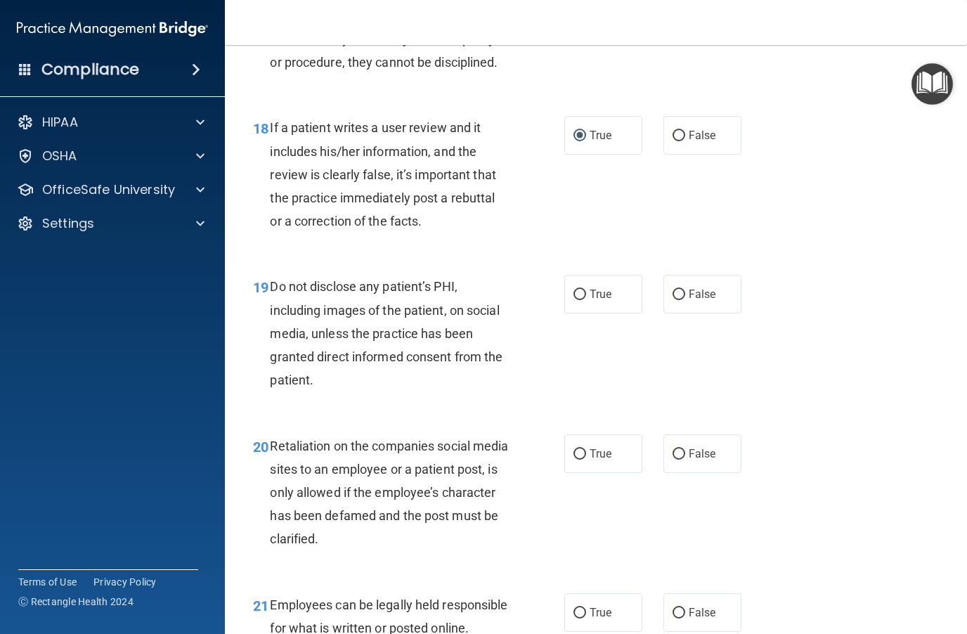
scroll to position [2634, 0]
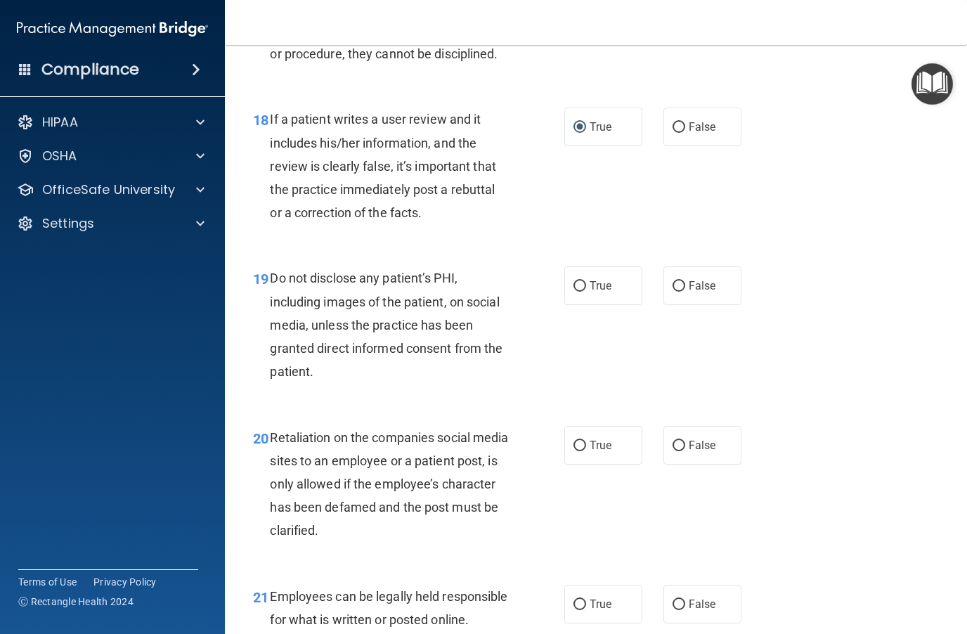
click at [584, 281] on input "True" at bounding box center [579, 286] width 13 height 11
radio input "true"
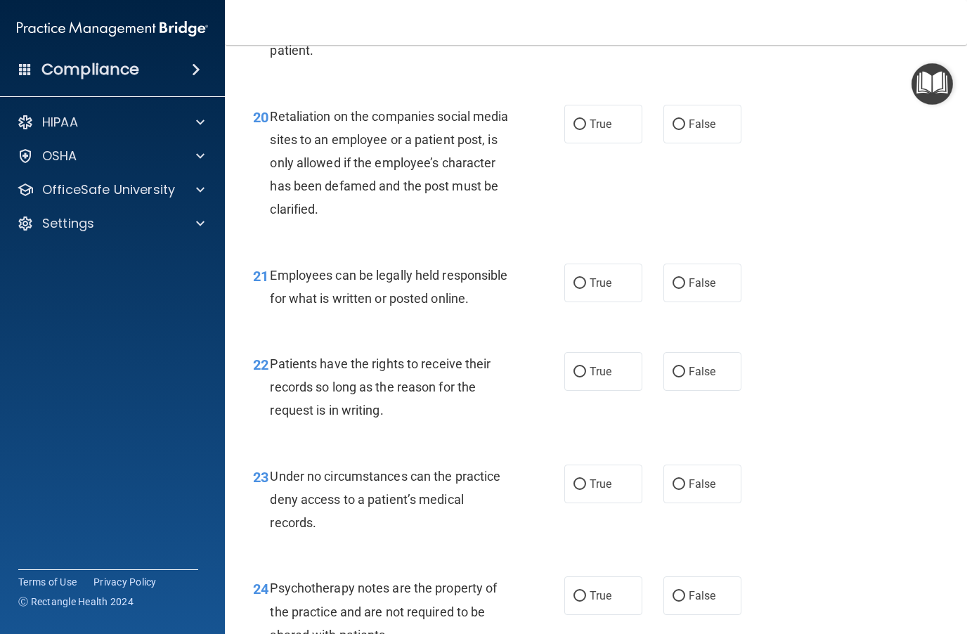
scroll to position [2979, 0]
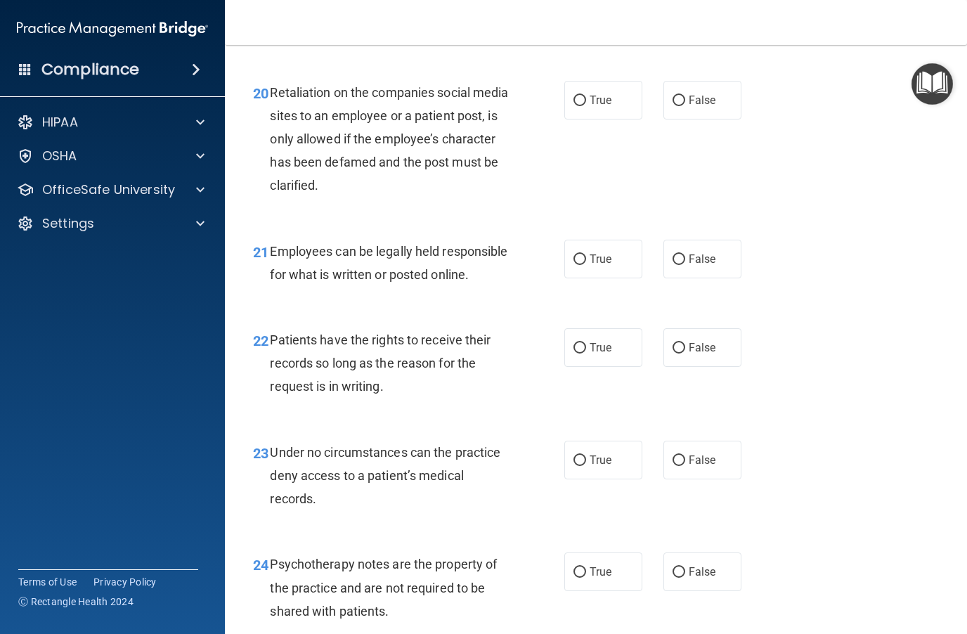
click at [694, 350] on span "False" at bounding box center [702, 347] width 27 height 13
click at [685, 350] on input "False" at bounding box center [678, 348] width 13 height 11
radio input "true"
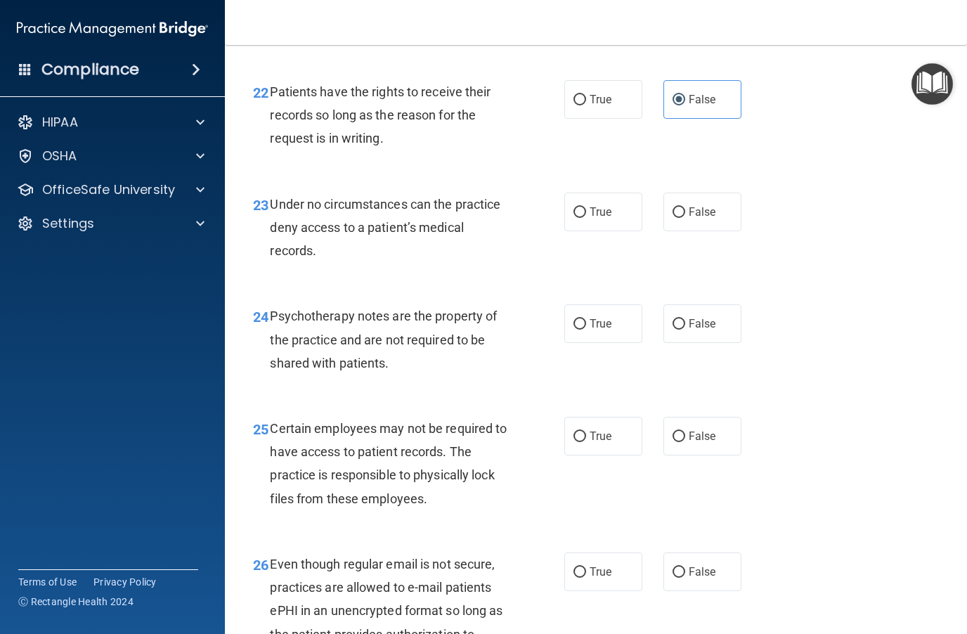
scroll to position [3229, 0]
click at [590, 326] on span "True" at bounding box center [601, 321] width 22 height 13
click at [586, 326] on input "True" at bounding box center [579, 323] width 13 height 11
radio input "true"
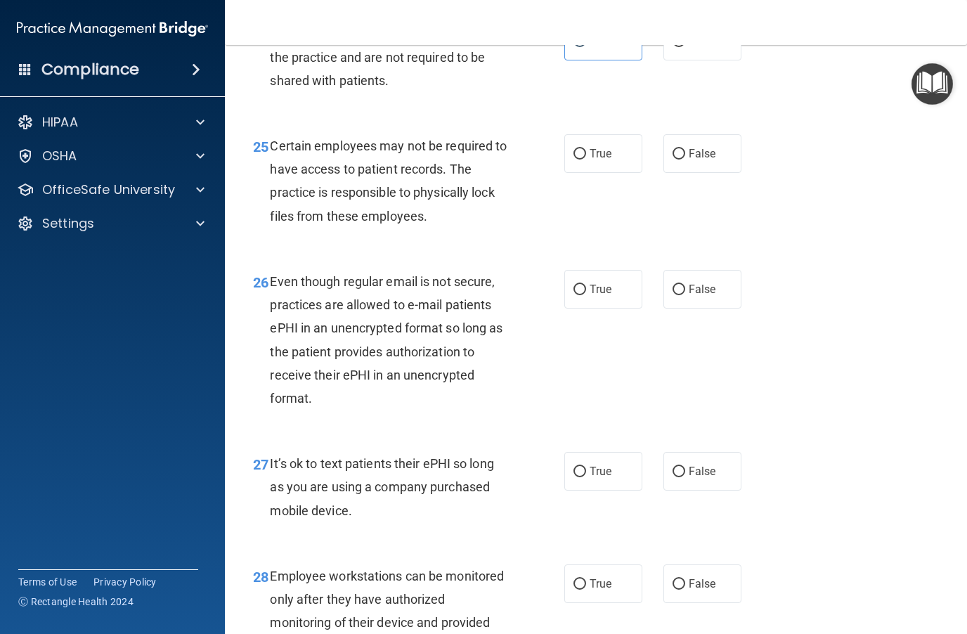
scroll to position [3517, 0]
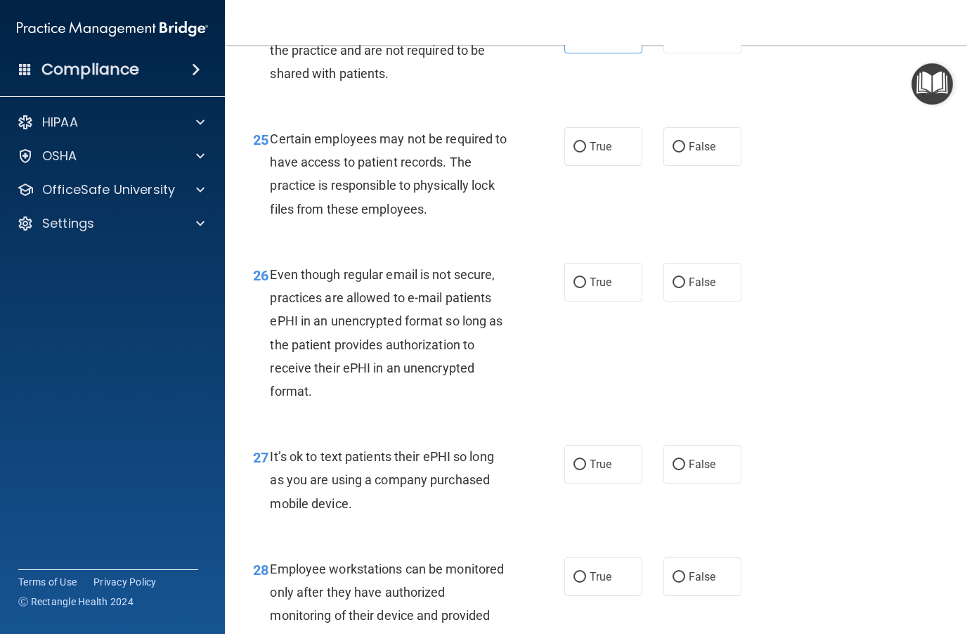
click at [583, 287] on input "True" at bounding box center [579, 283] width 13 height 11
radio input "true"
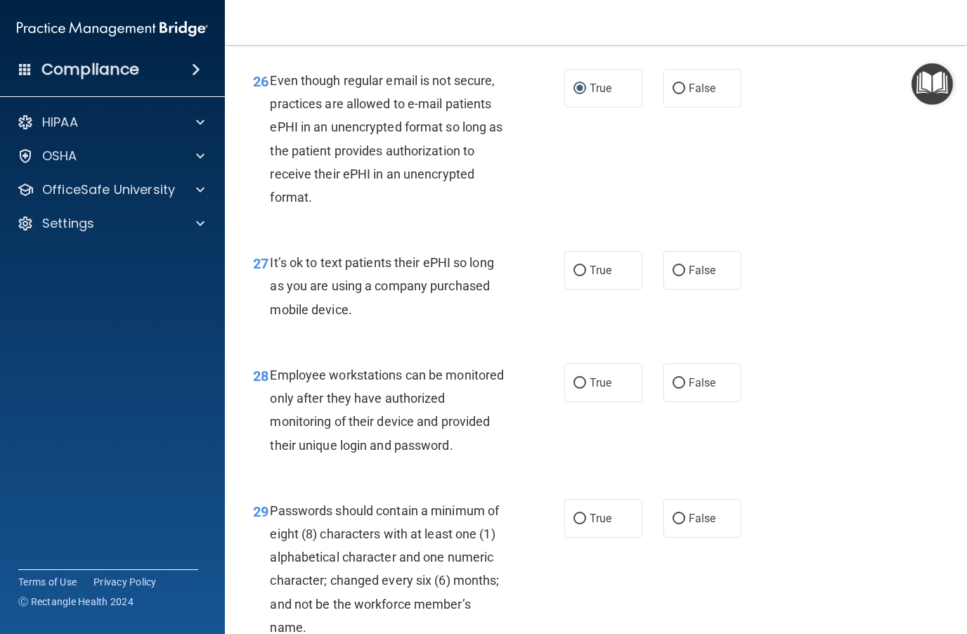
scroll to position [3720, 0]
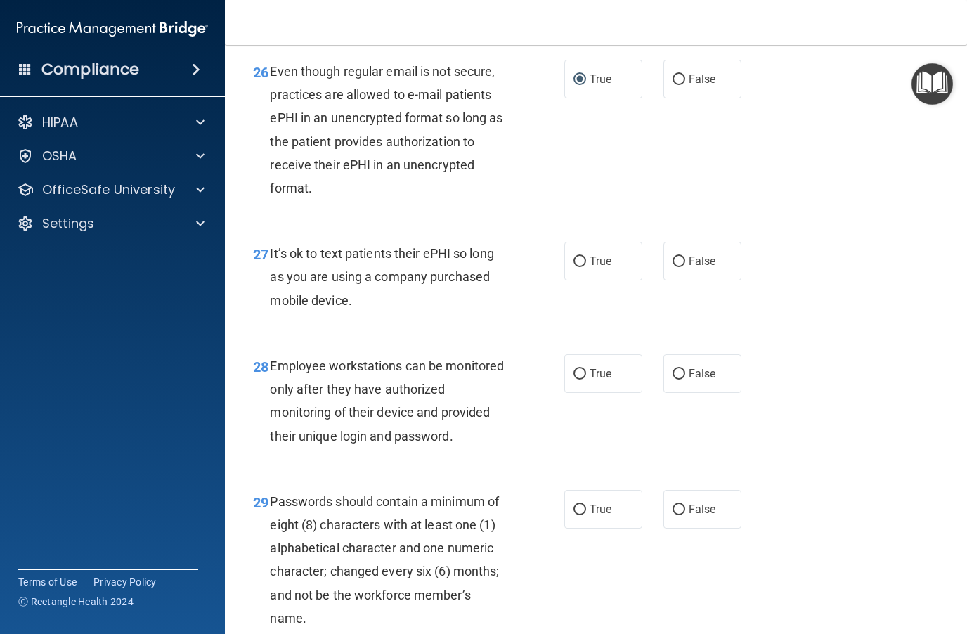
click at [682, 379] on input "False" at bounding box center [678, 374] width 13 height 11
radio input "true"
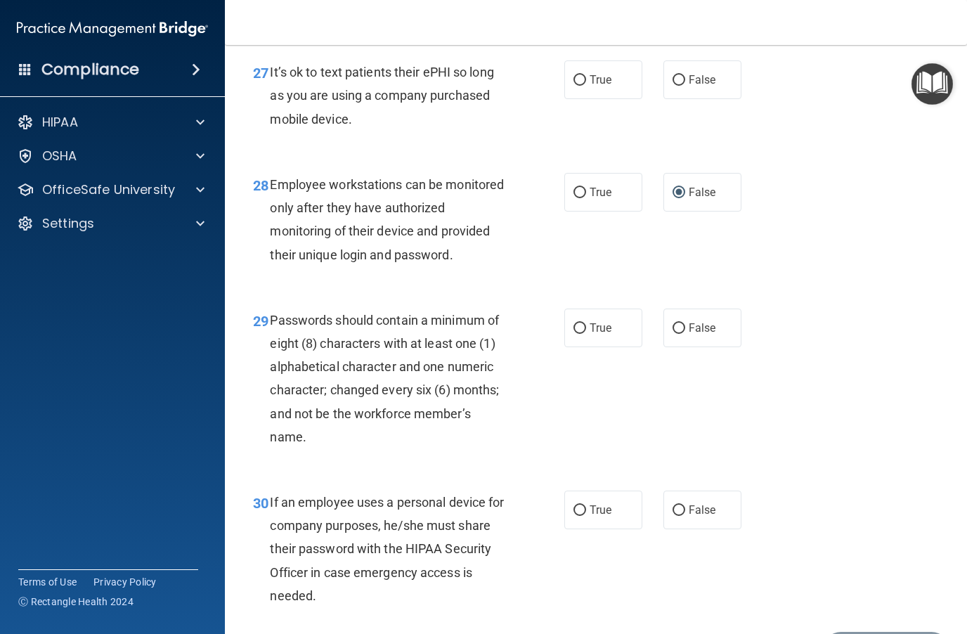
scroll to position [3907, 0]
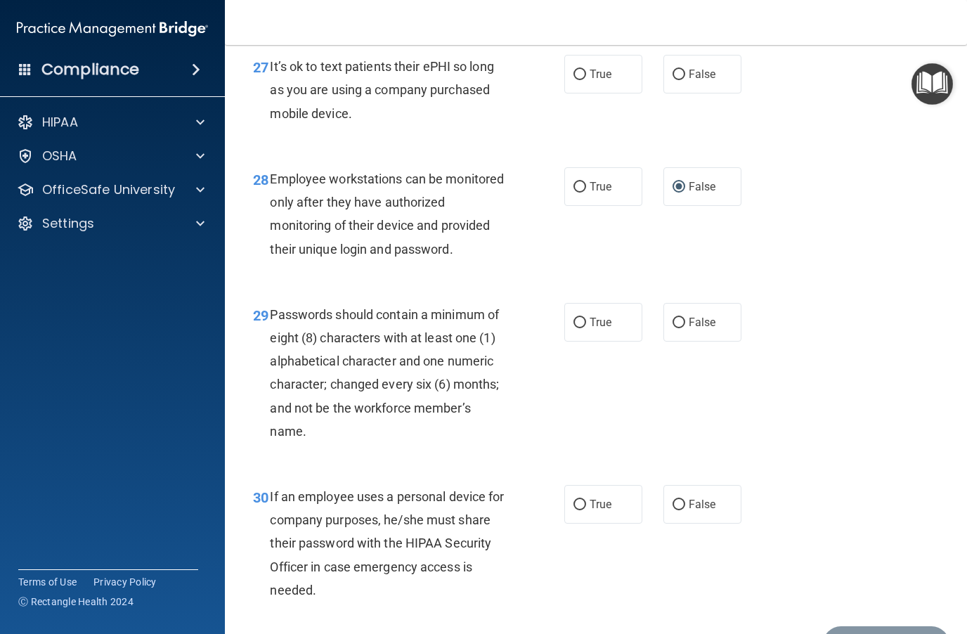
click at [681, 510] on input "False" at bounding box center [678, 505] width 13 height 11
radio input "true"
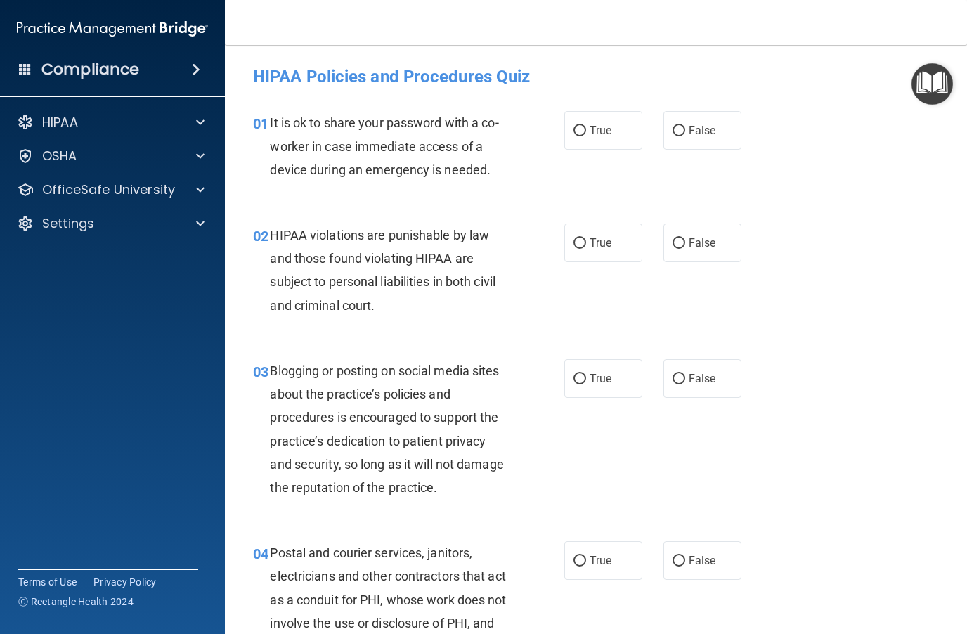
scroll to position [0, 0]
click at [676, 136] on input "False" at bounding box center [678, 131] width 13 height 11
radio input "true"
click at [583, 245] on input "True" at bounding box center [579, 243] width 13 height 11
radio input "true"
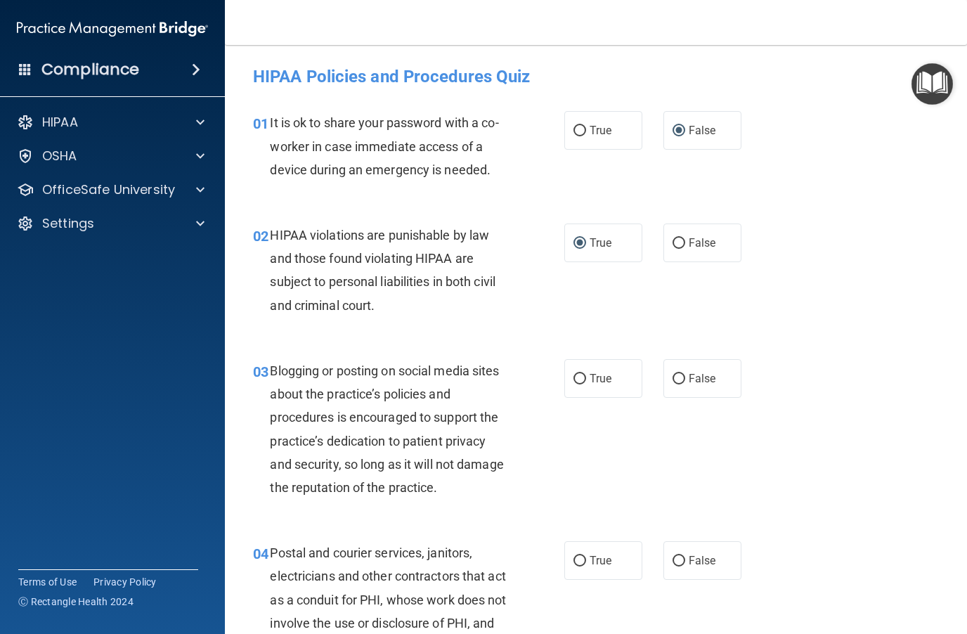
click at [684, 377] on input "False" at bounding box center [678, 379] width 13 height 11
radio input "true"
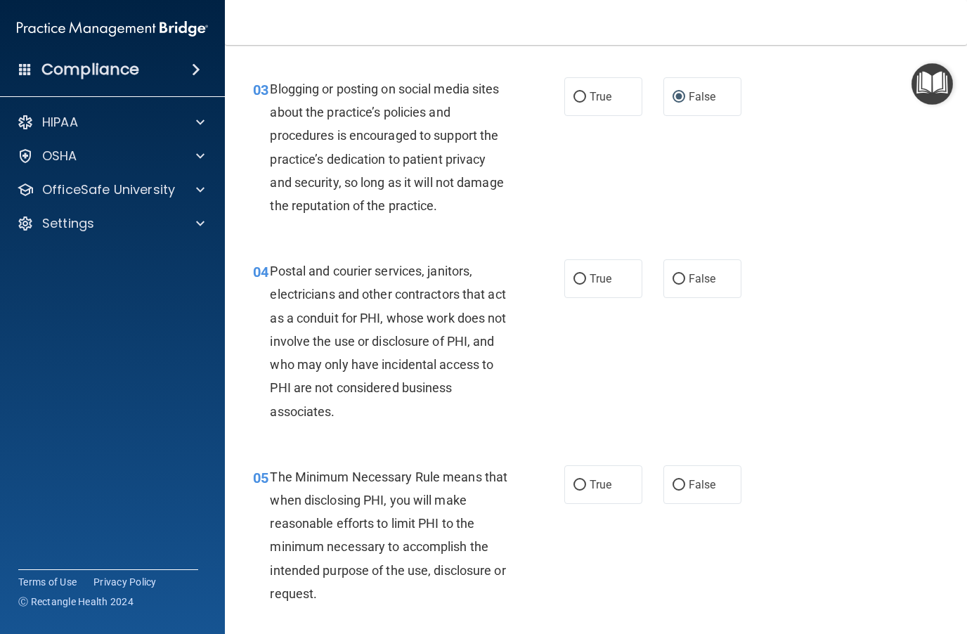
scroll to position [282, 0]
click at [587, 291] on label "True" at bounding box center [603, 278] width 78 height 39
click at [586, 284] on input "True" at bounding box center [579, 278] width 13 height 11
radio input "true"
click at [578, 486] on input "True" at bounding box center [579, 484] width 13 height 11
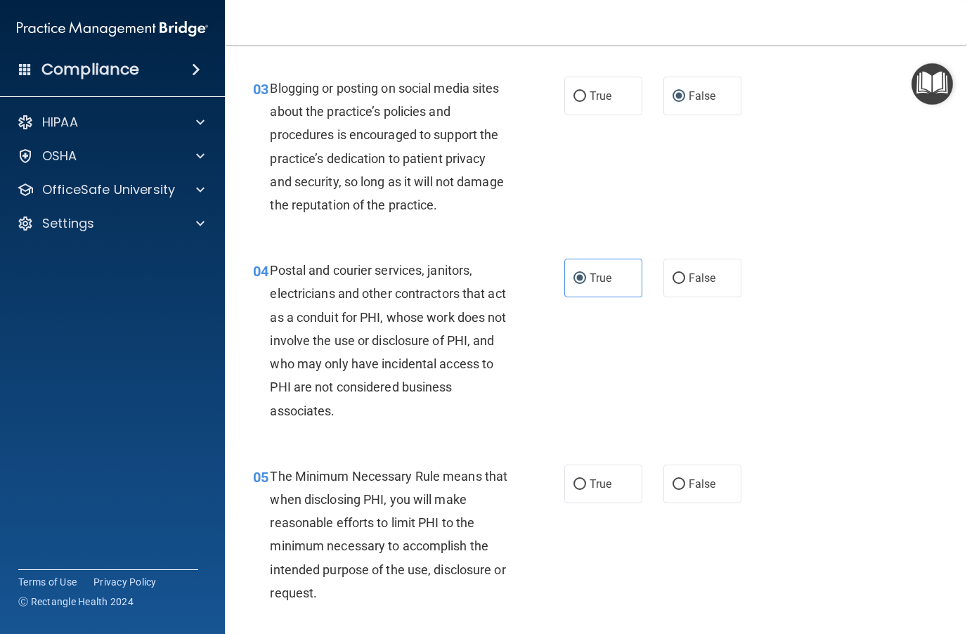
radio input "true"
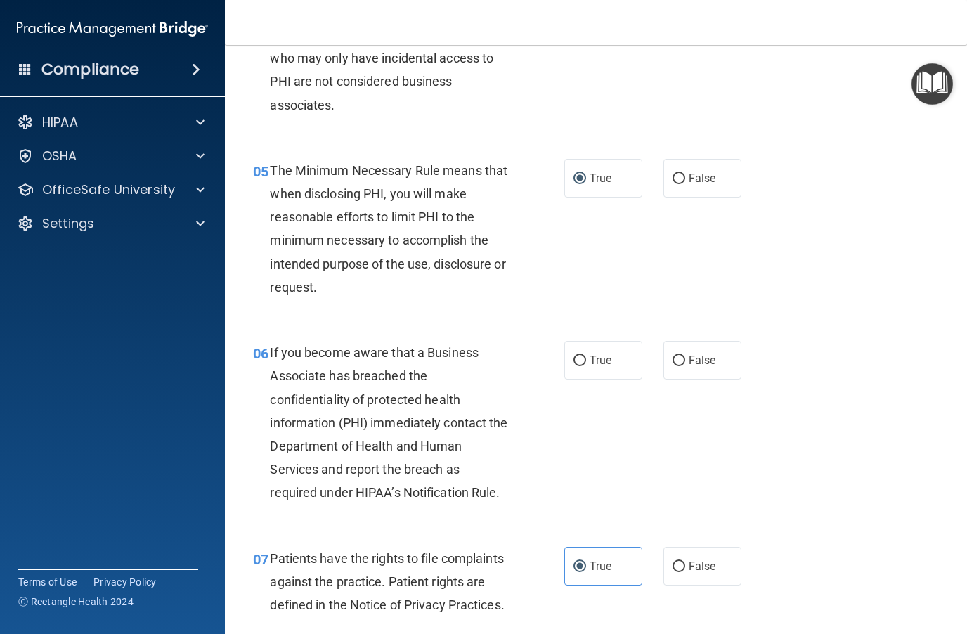
scroll to position [587, 0]
click at [677, 358] on input "False" at bounding box center [678, 361] width 13 height 11
radio input "true"
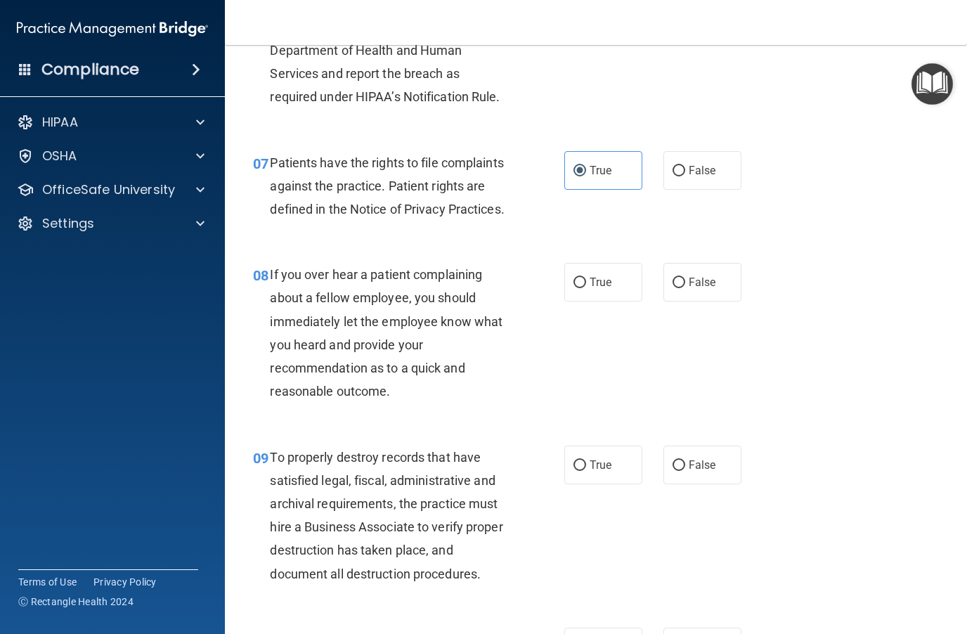
scroll to position [996, 0]
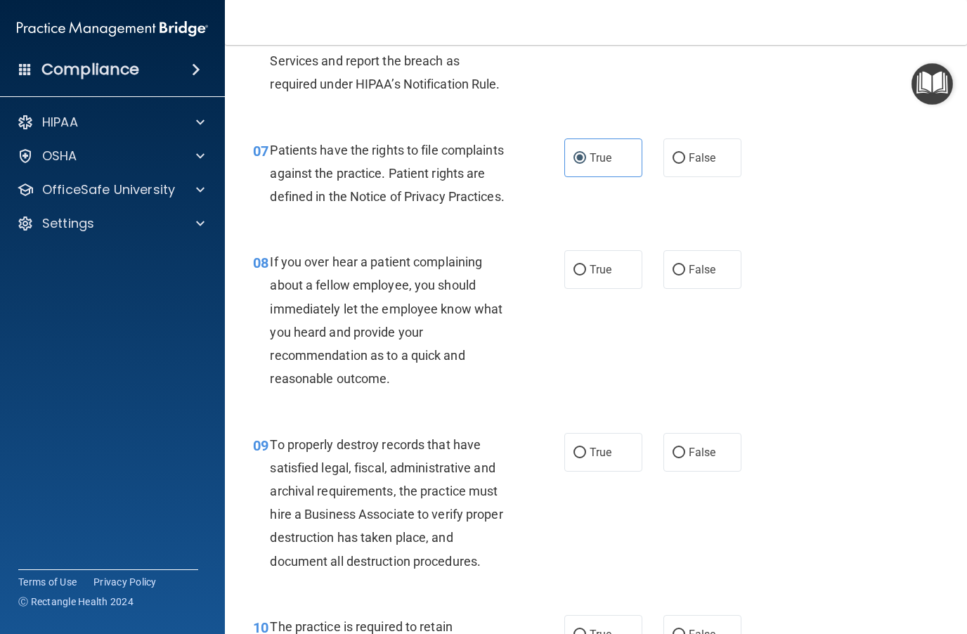
click at [684, 267] on input "False" at bounding box center [678, 270] width 13 height 11
radio input "true"
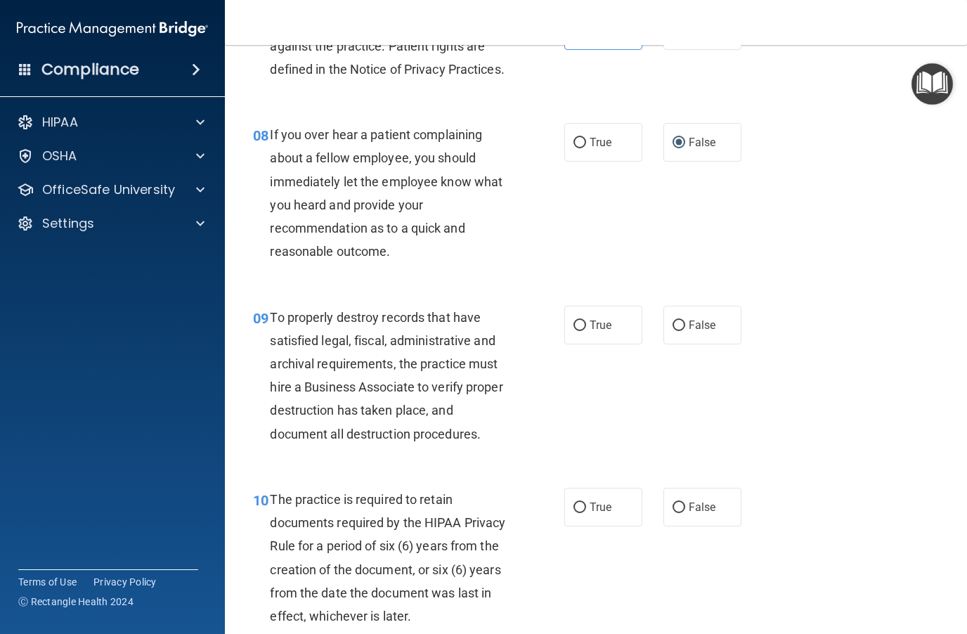
scroll to position [1125, 0]
click at [675, 322] on input "False" at bounding box center [678, 324] width 13 height 11
radio input "true"
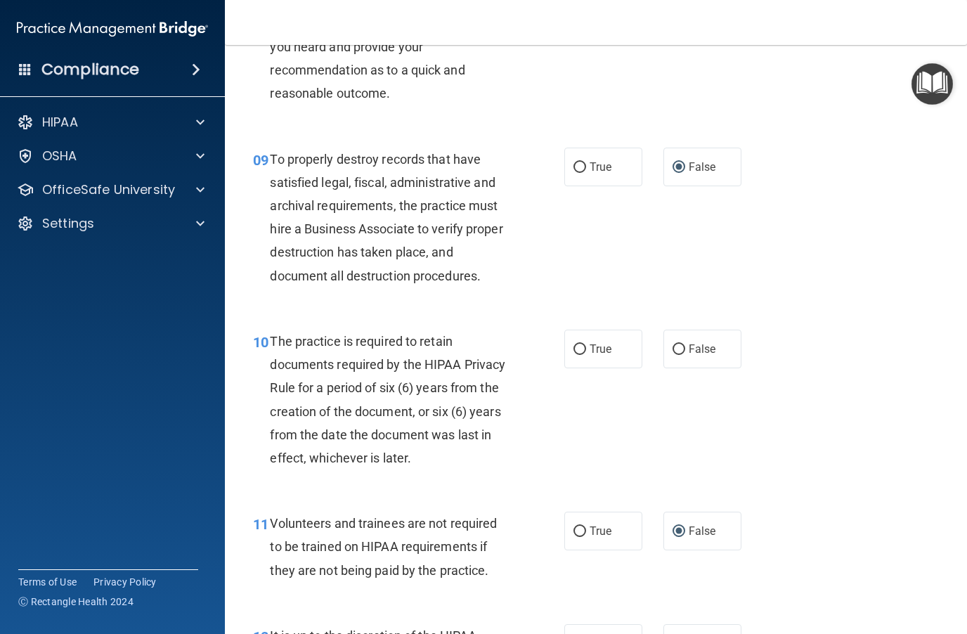
scroll to position [1309, 0]
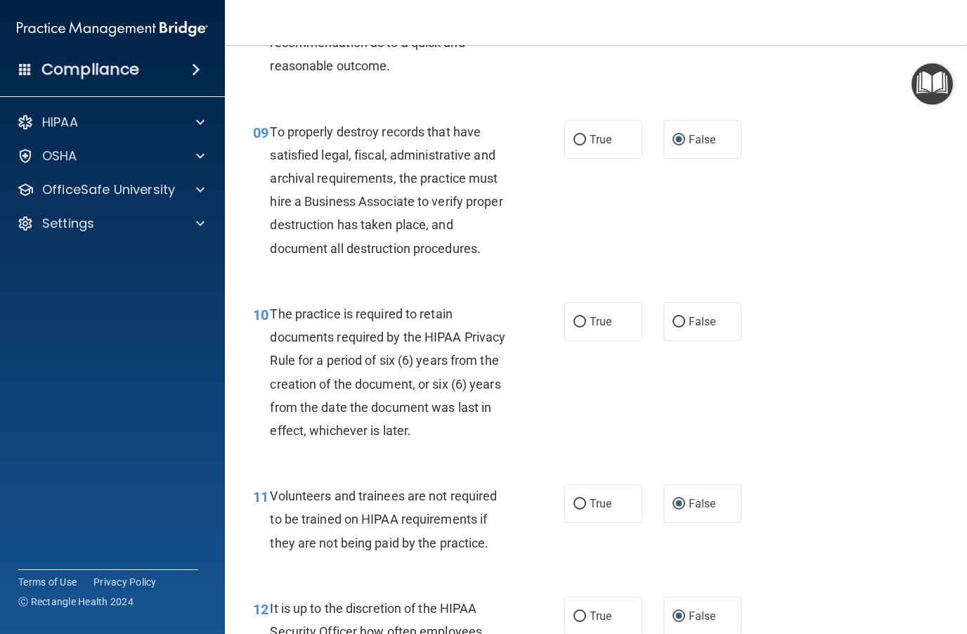
click at [585, 328] on label "True" at bounding box center [603, 321] width 78 height 39
click at [585, 327] on input "True" at bounding box center [579, 322] width 13 height 11
radio input "true"
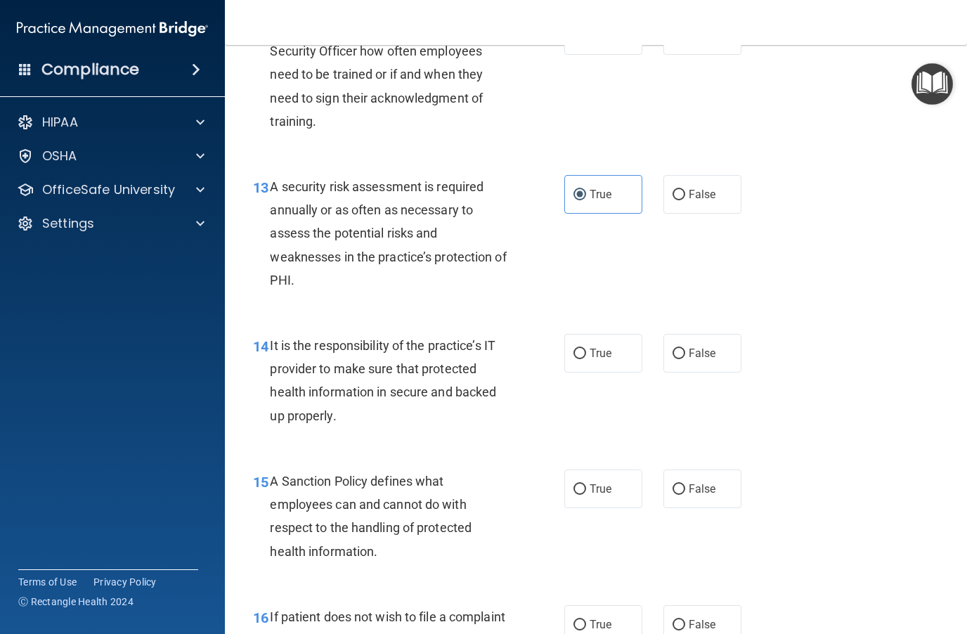
scroll to position [1926, 0]
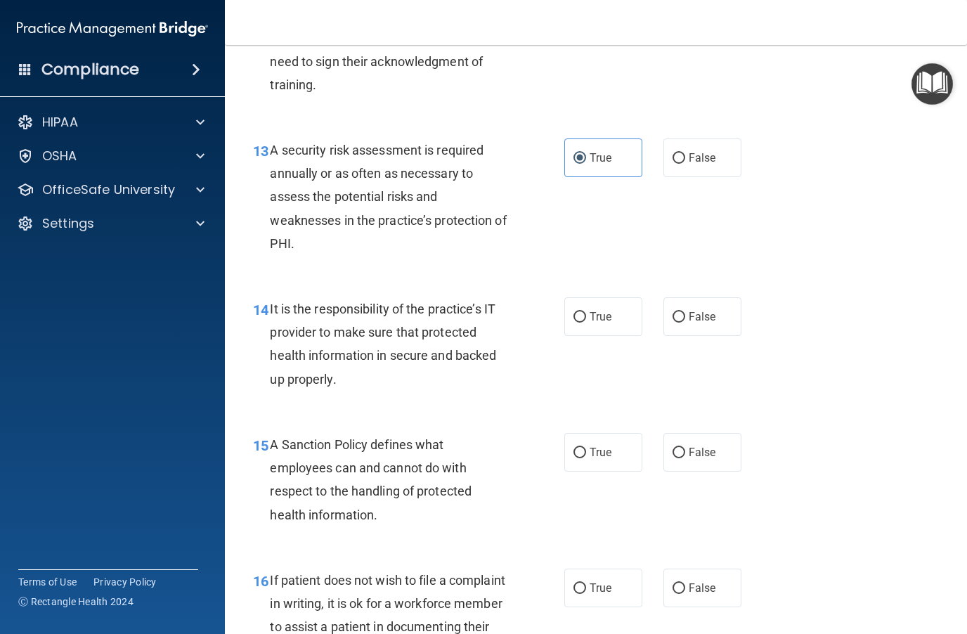
click at [683, 312] on input "False" at bounding box center [678, 317] width 13 height 11
radio input "true"
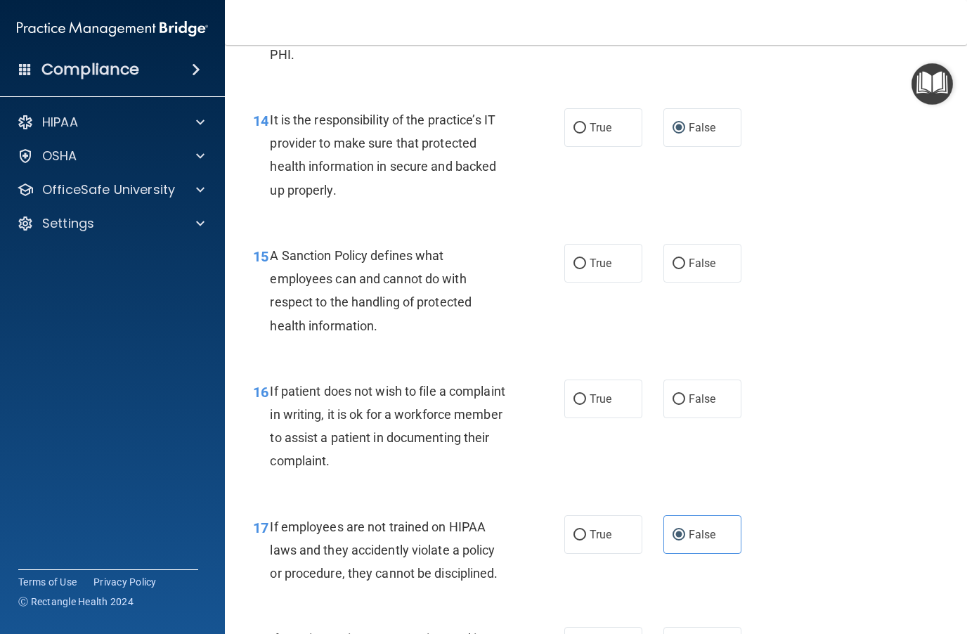
scroll to position [2125, 0]
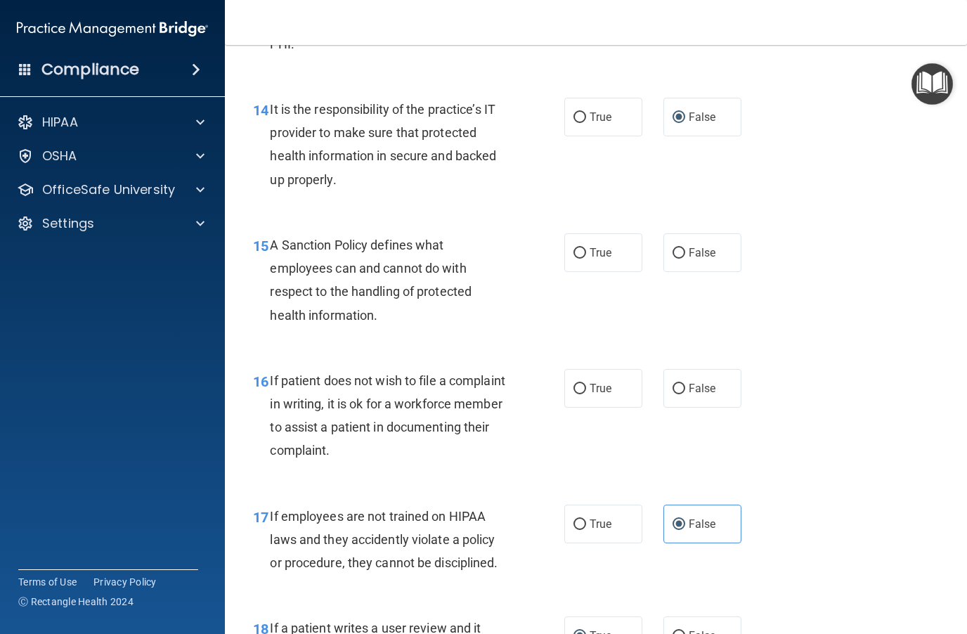
click at [578, 248] on input "True" at bounding box center [579, 253] width 13 height 11
radio input "true"
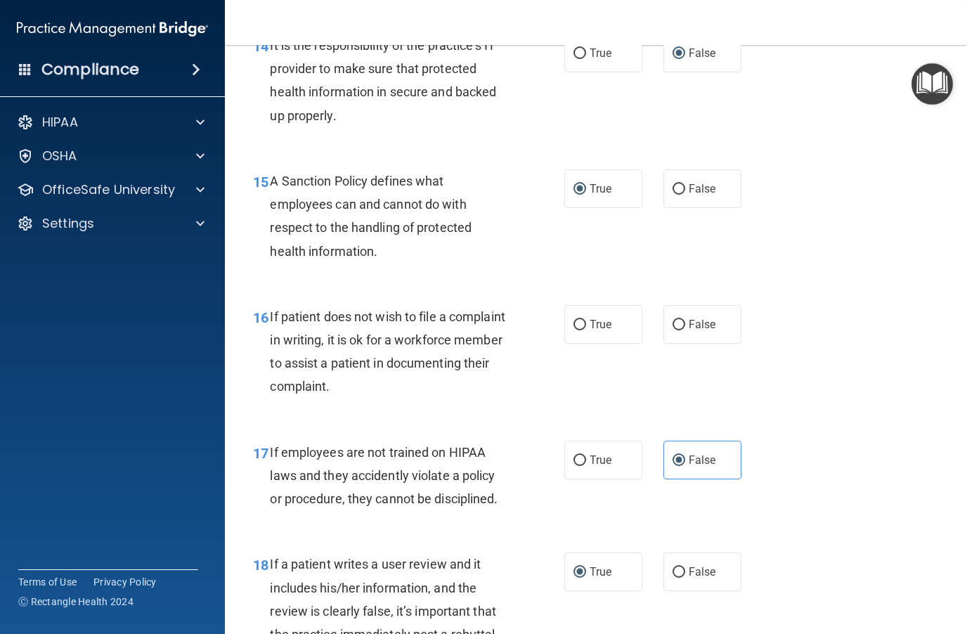
scroll to position [2193, 0]
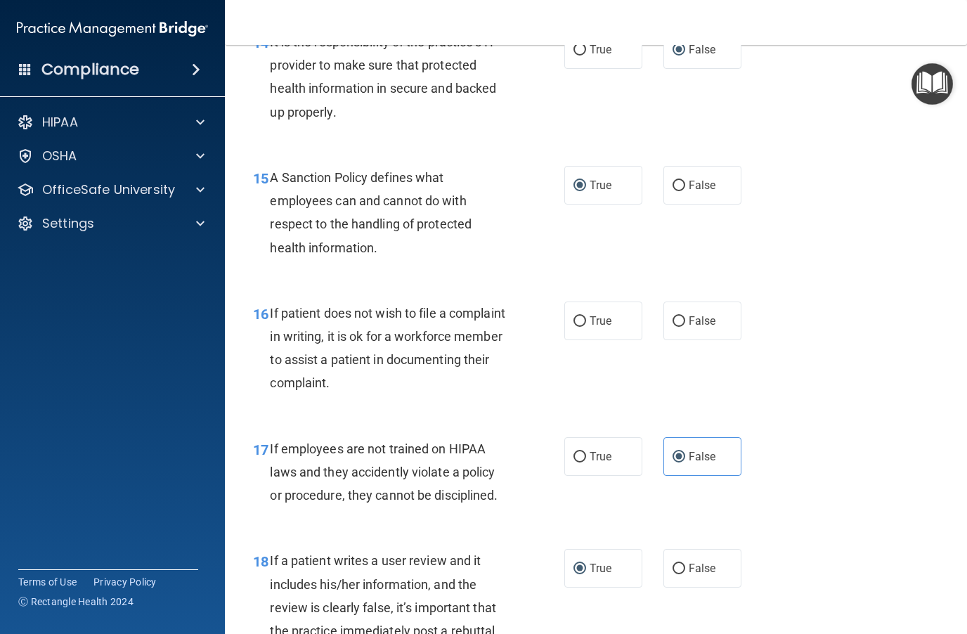
click at [582, 316] on input "True" at bounding box center [579, 321] width 13 height 11
radio input "true"
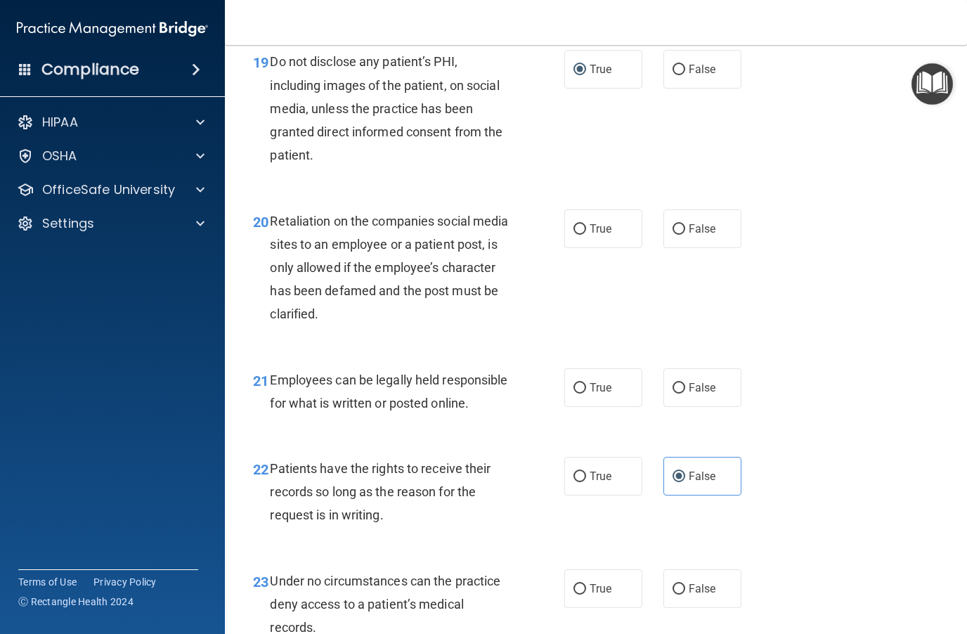
scroll to position [2850, 0]
click at [684, 225] on input "False" at bounding box center [678, 230] width 13 height 11
radio input "true"
click at [583, 384] on input "True" at bounding box center [579, 389] width 13 height 11
radio input "true"
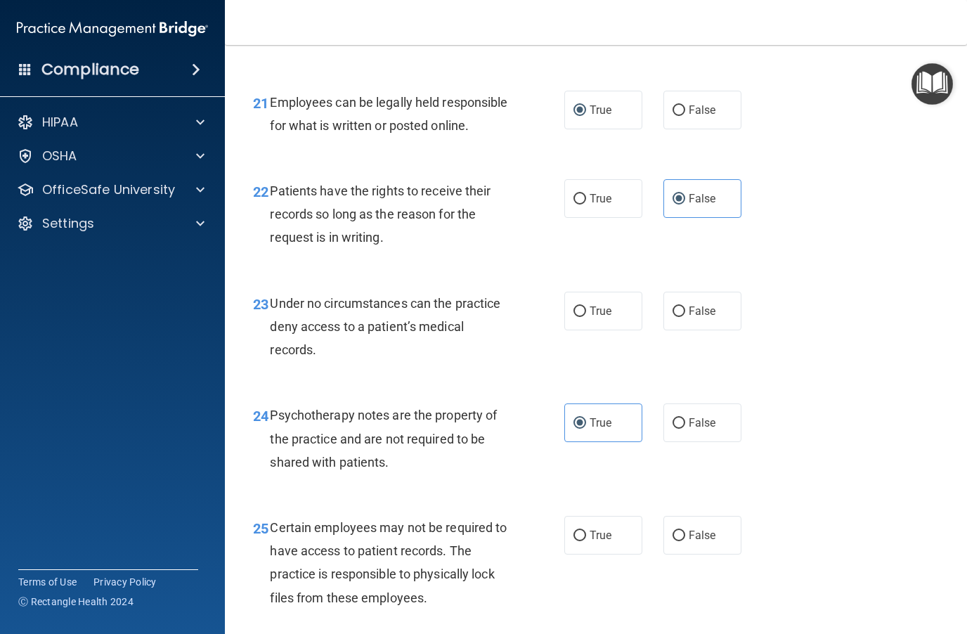
scroll to position [3158, 0]
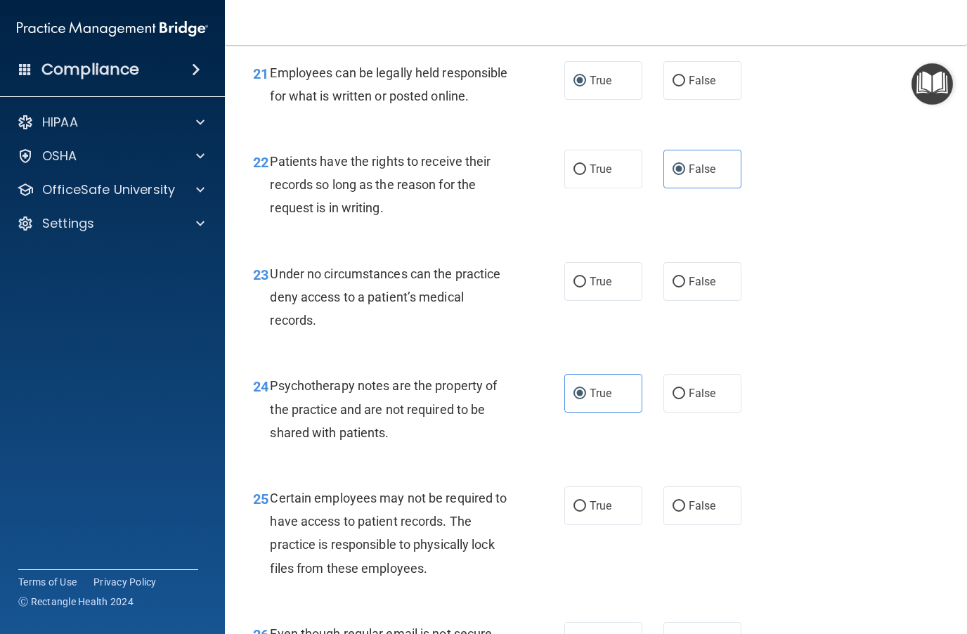
click at [677, 287] on input "False" at bounding box center [678, 282] width 13 height 11
radio input "true"
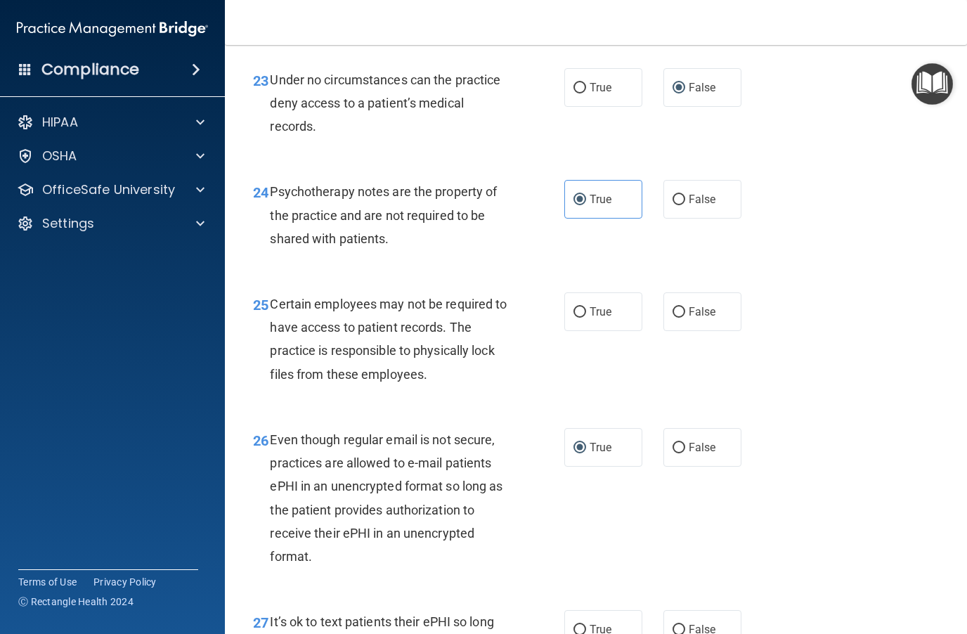
scroll to position [3359, 0]
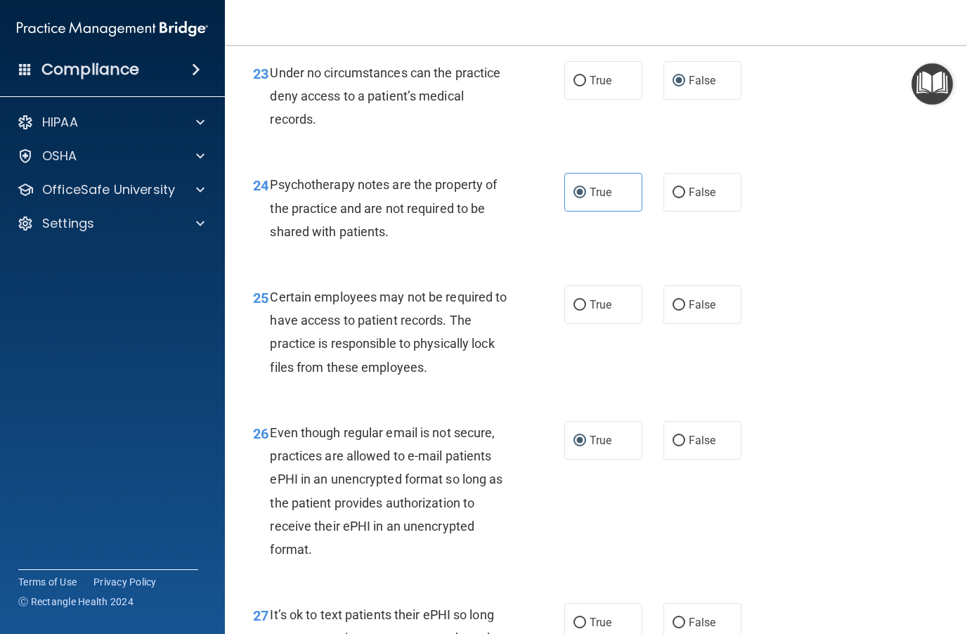
click at [584, 311] on input "True" at bounding box center [579, 305] width 13 height 11
radio input "true"
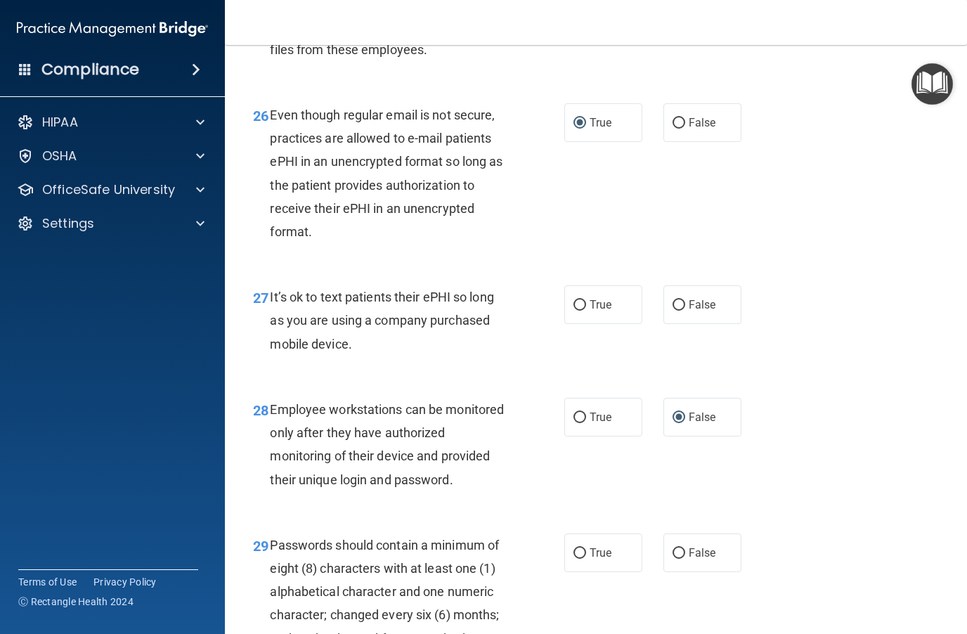
scroll to position [3677, 0]
click at [675, 310] on input "False" at bounding box center [678, 304] width 13 height 11
radio input "true"
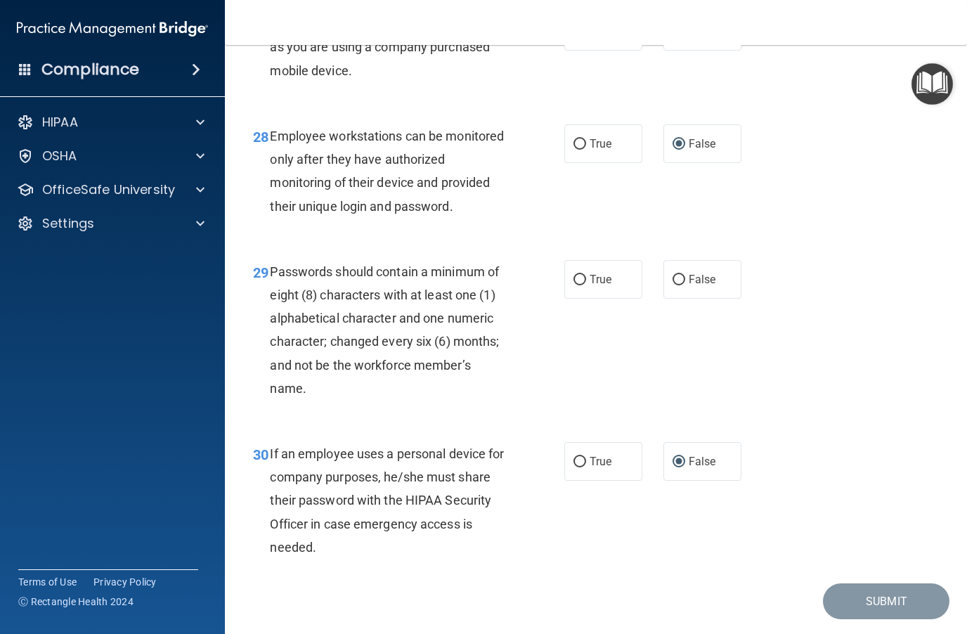
scroll to position [3950, 0]
click at [582, 285] on input "True" at bounding box center [579, 279] width 13 height 11
radio input "true"
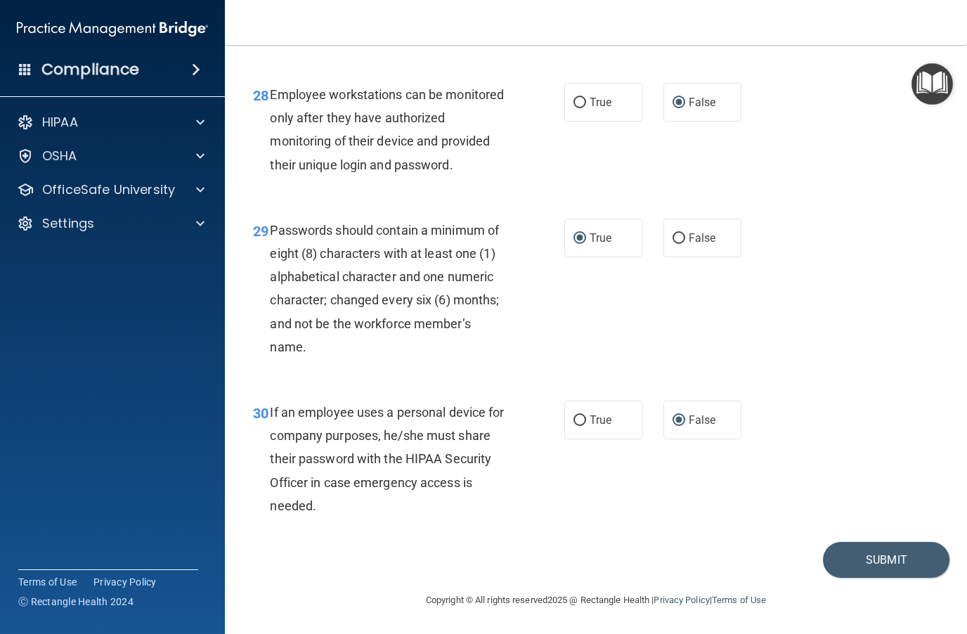
scroll to position [3992, 0]
click at [724, 554] on button "Submit" at bounding box center [886, 560] width 126 height 36
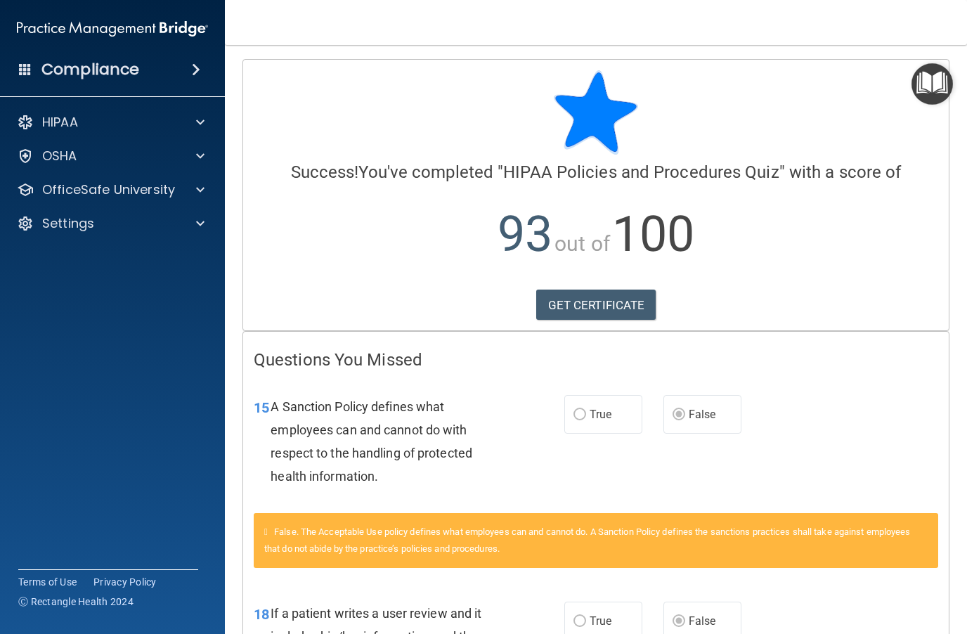
click at [724, 90] on img "Open Resource Center" at bounding box center [931, 83] width 41 height 41
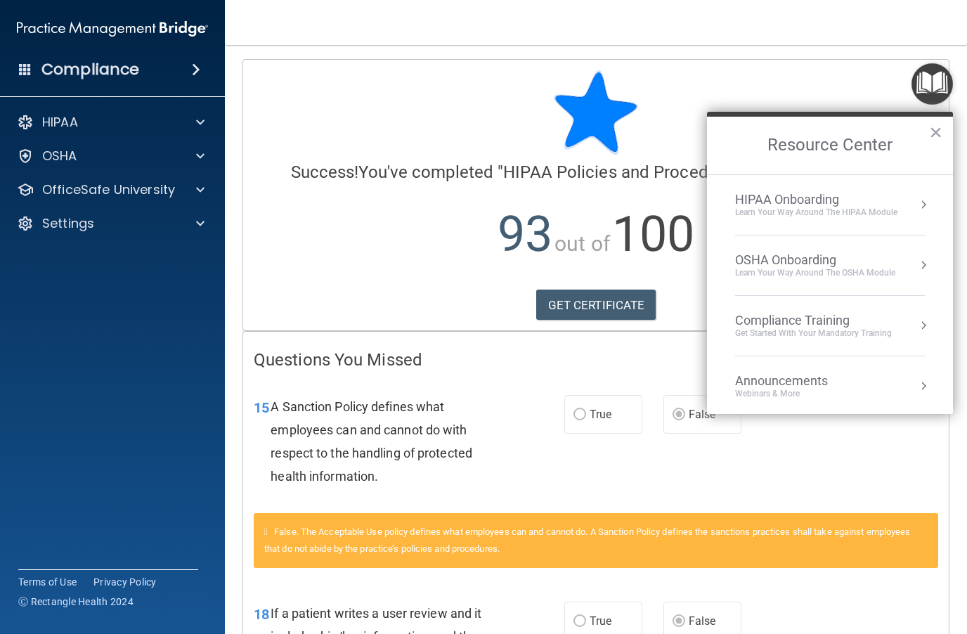
click at [724, 204] on div "HIPAA Onboarding" at bounding box center [816, 199] width 162 height 15
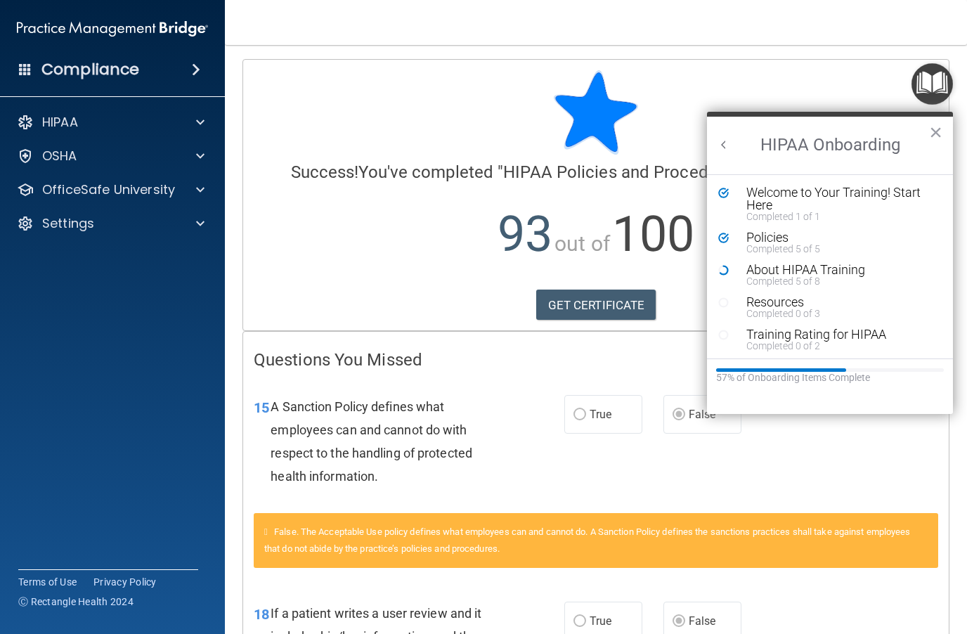
click at [724, 239] on div "Policies" at bounding box center [840, 237] width 188 height 13
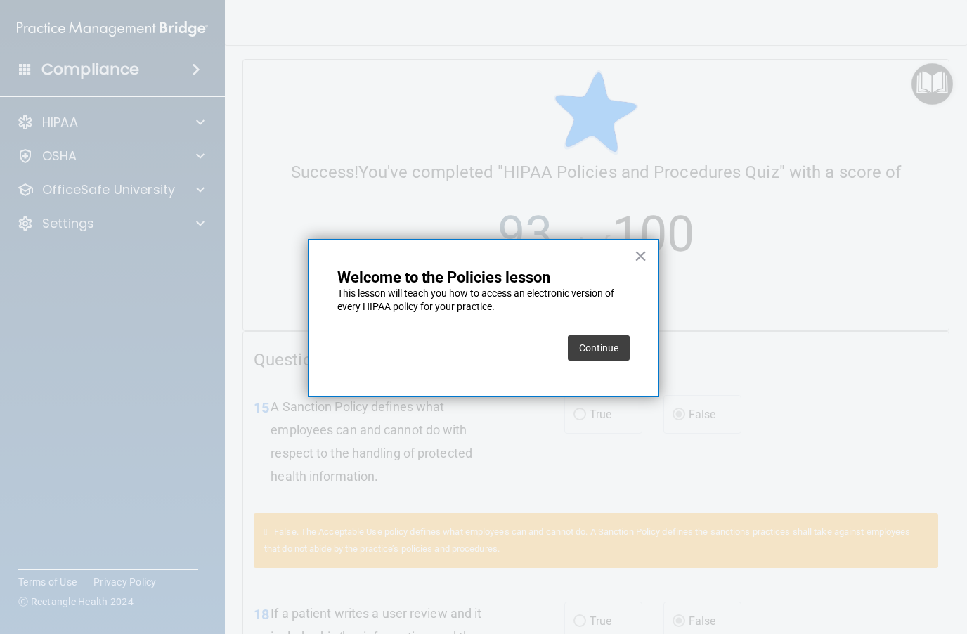
click at [493, 604] on div at bounding box center [483, 317] width 967 height 634
click at [646, 249] on button "×" at bounding box center [640, 256] width 13 height 22
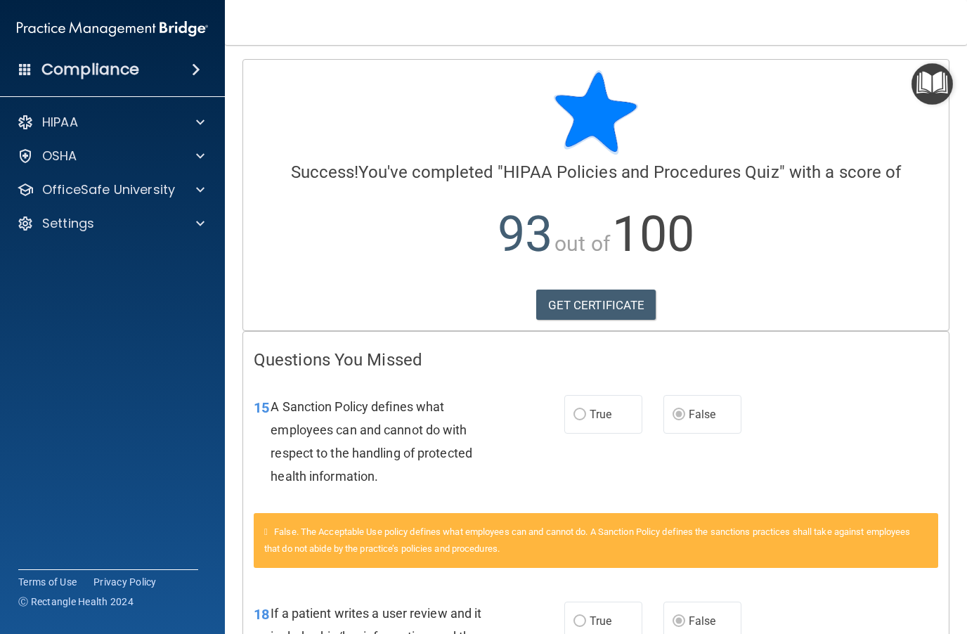
click at [724, 77] on img "Open Resource Center" at bounding box center [931, 83] width 41 height 41
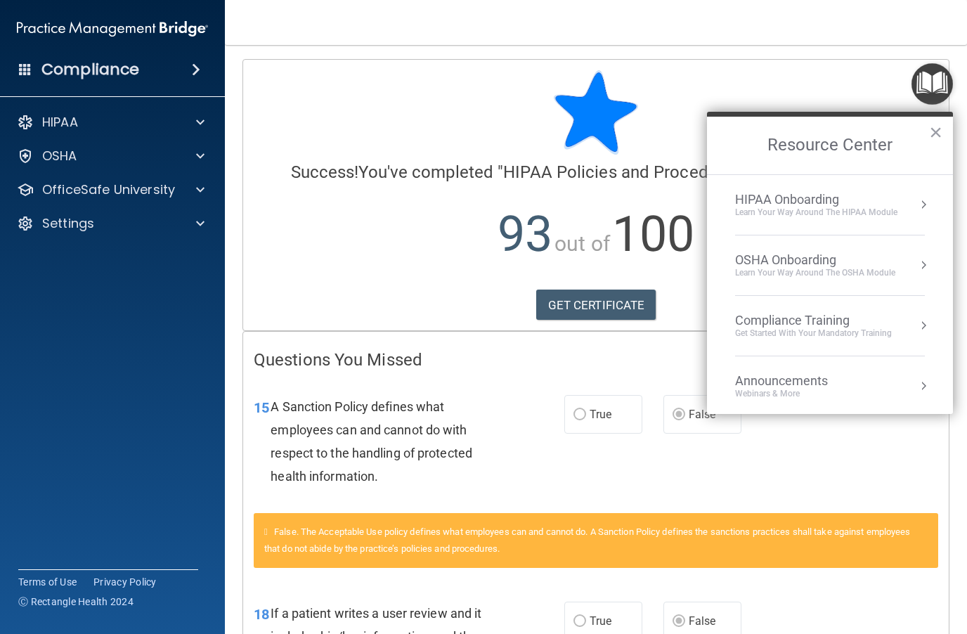
click at [724, 322] on div "Compliance Training" at bounding box center [813, 320] width 157 height 15
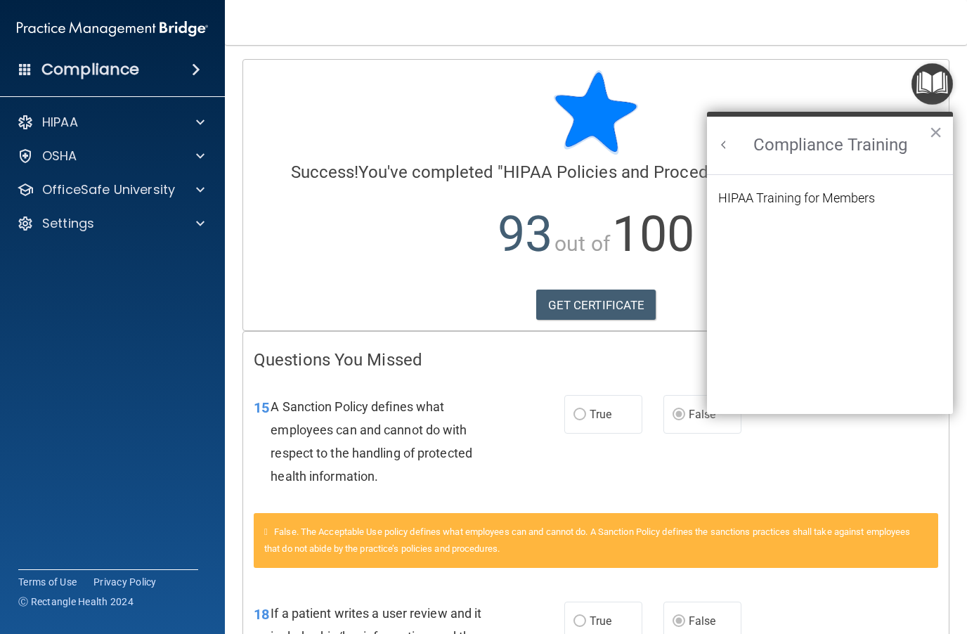
click at [724, 195] on div "HIPAA Training for Members" at bounding box center [796, 198] width 157 height 13
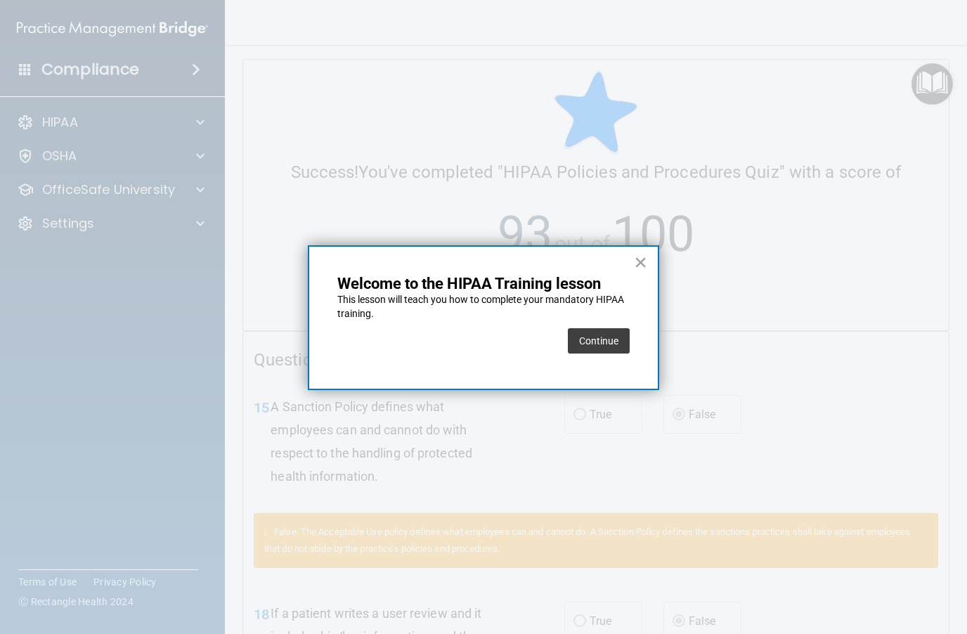
click at [610, 344] on button "Continue" at bounding box center [599, 340] width 62 height 25
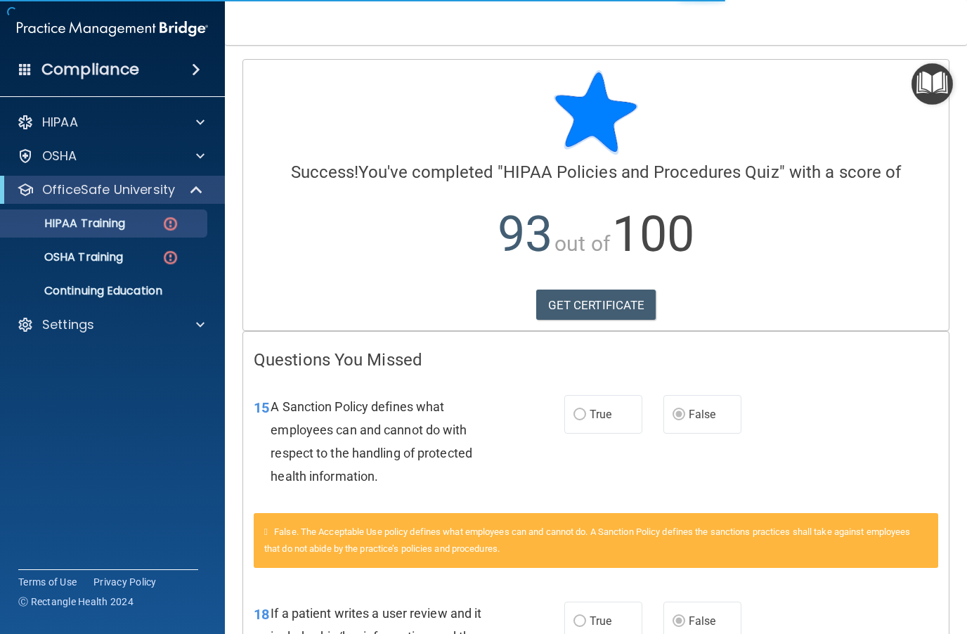
click at [724, 82] on img "Open Resource Center" at bounding box center [931, 83] width 41 height 41
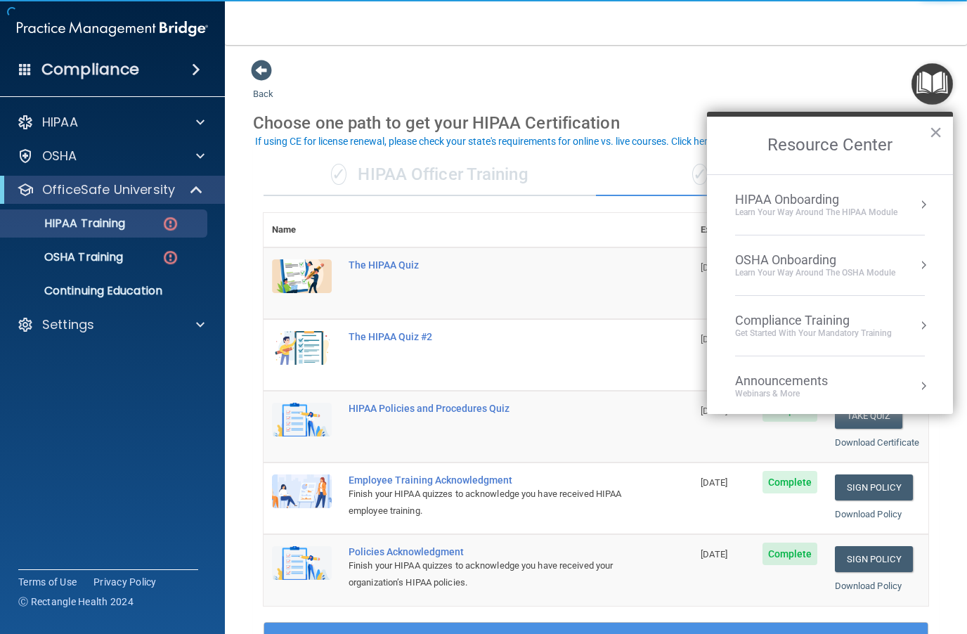
click at [724, 130] on button "×" at bounding box center [935, 132] width 13 height 22
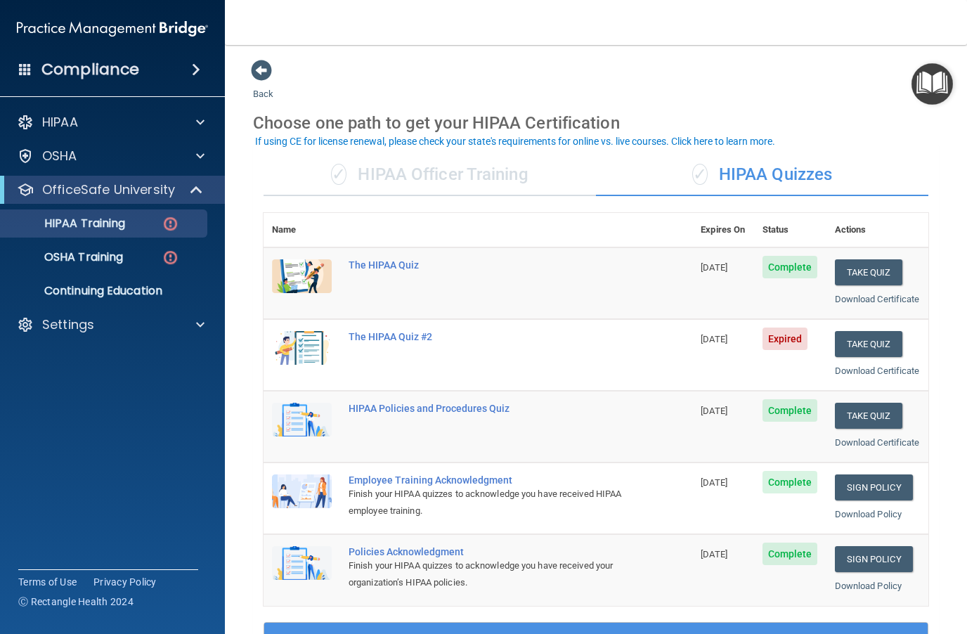
click at [724, 354] on button "Take Quiz" at bounding box center [868, 344] width 67 height 26
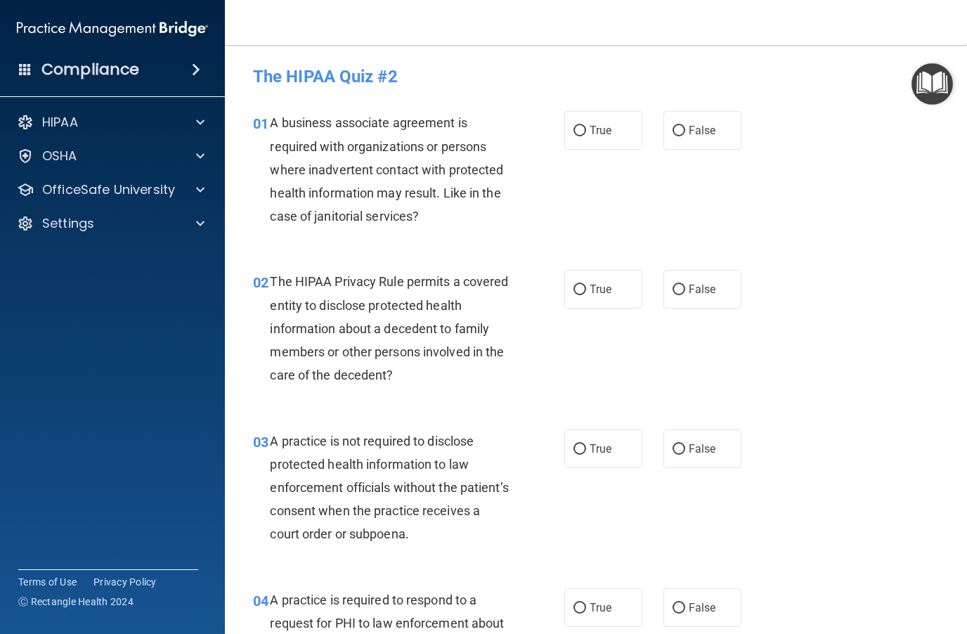
click at [724, 83] on img "Open Resource Center" at bounding box center [931, 83] width 41 height 41
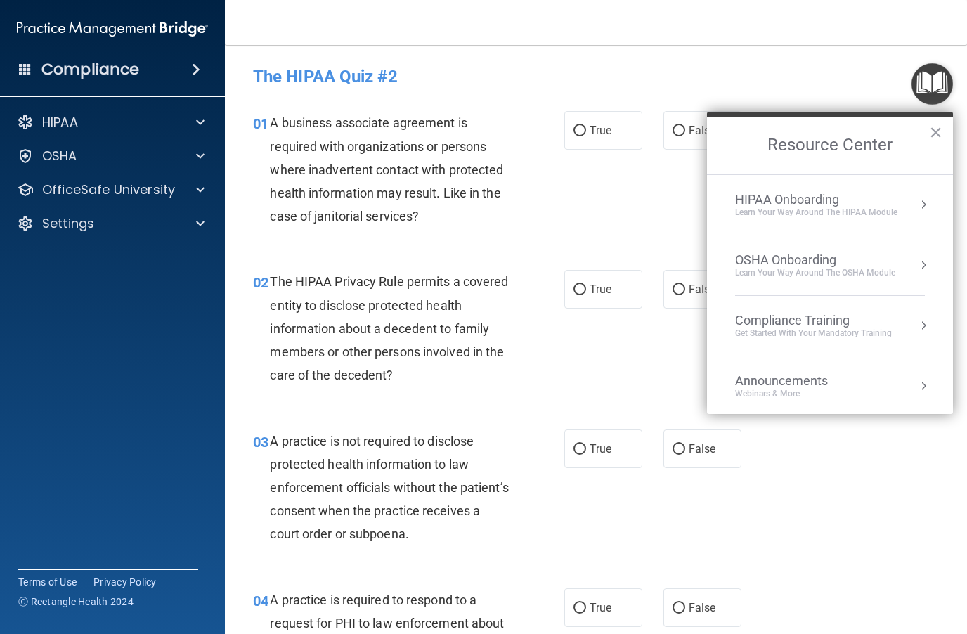
click at [724, 325] on div "Compliance Training" at bounding box center [813, 320] width 157 height 15
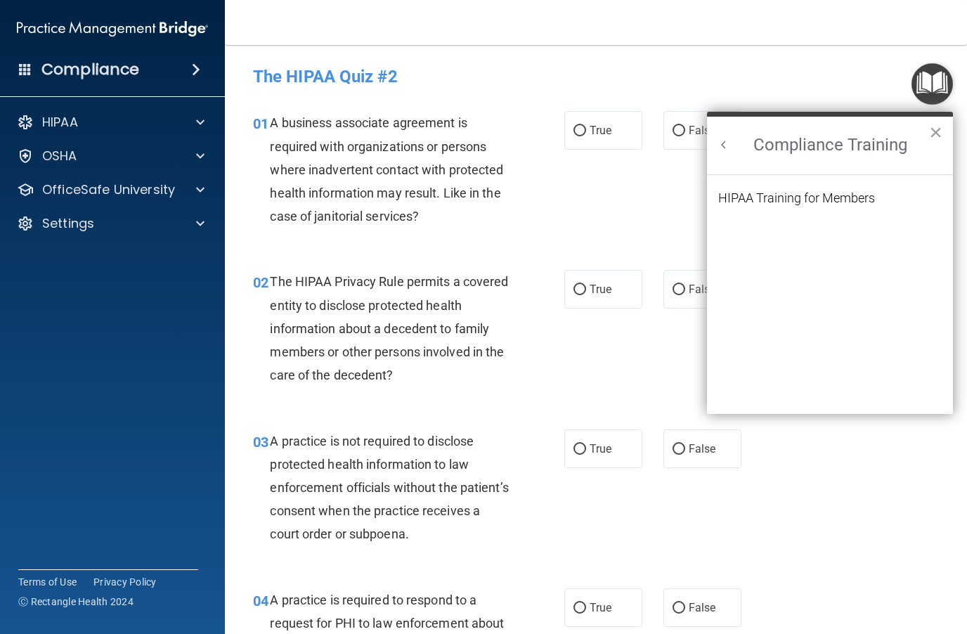
click at [724, 197] on div "HIPAA Training for Members" at bounding box center [796, 198] width 157 height 13
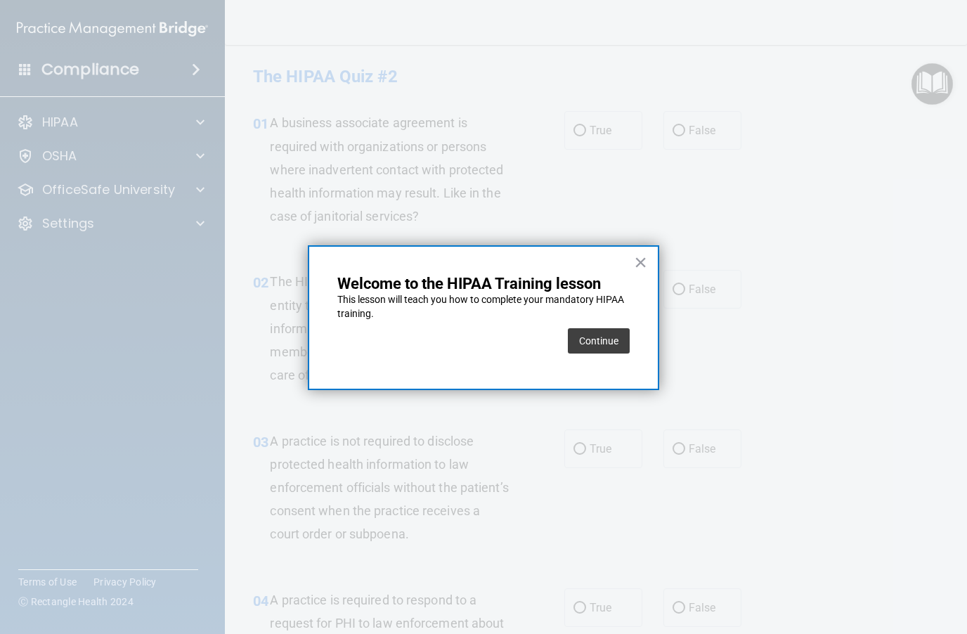
click at [604, 341] on button "Continue" at bounding box center [599, 340] width 62 height 25
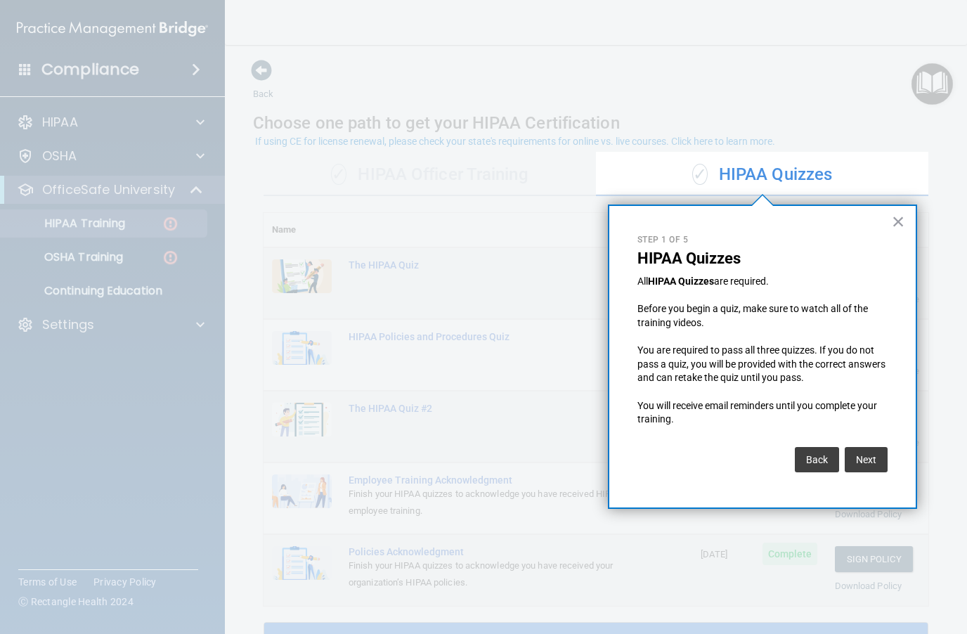
click at [724, 451] on button "Next" at bounding box center [866, 459] width 43 height 25
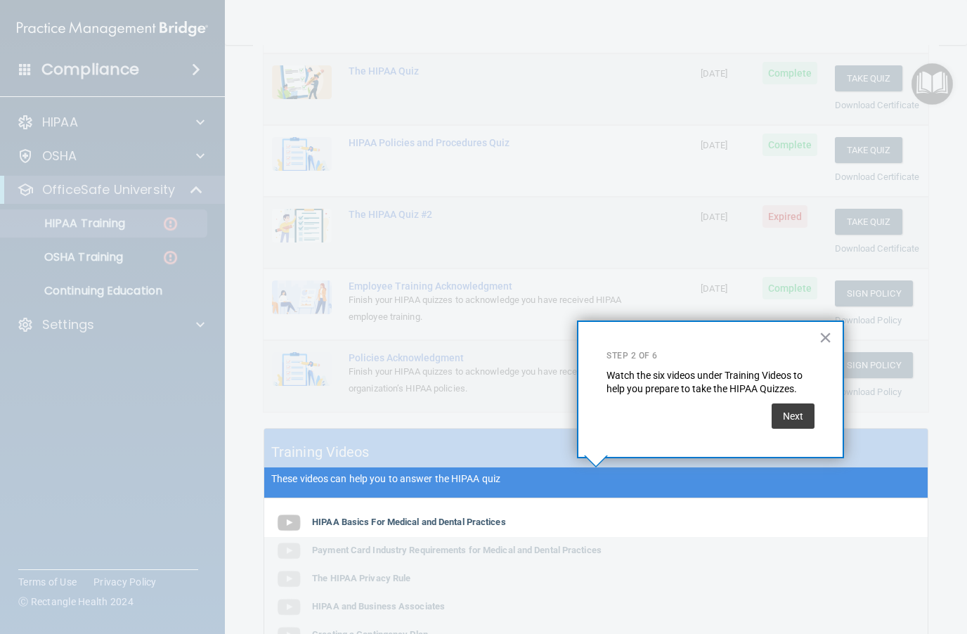
click at [724, 417] on button "Next" at bounding box center [793, 415] width 43 height 25
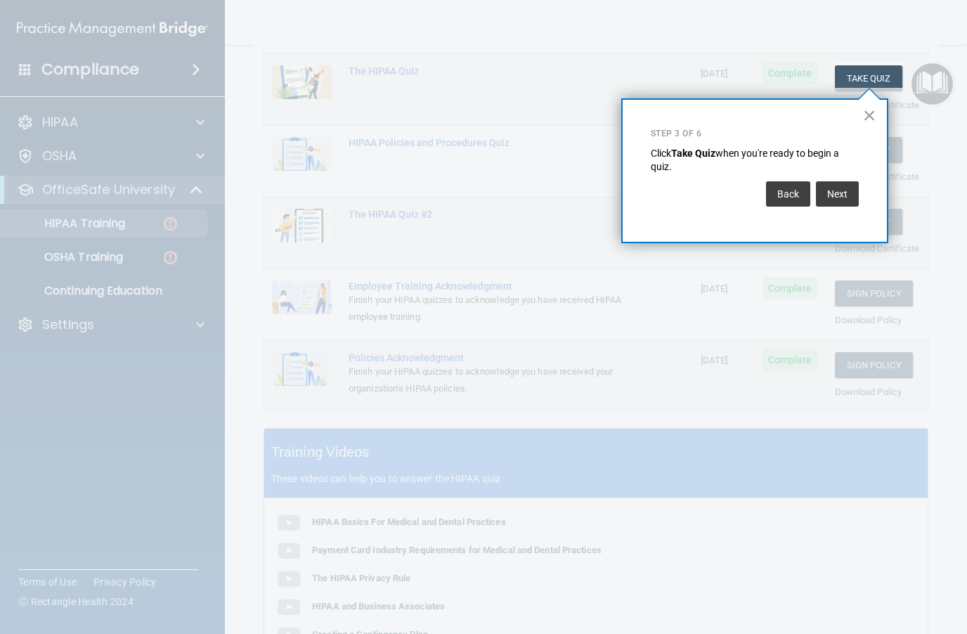
click at [724, 190] on button "Next" at bounding box center [837, 193] width 43 height 25
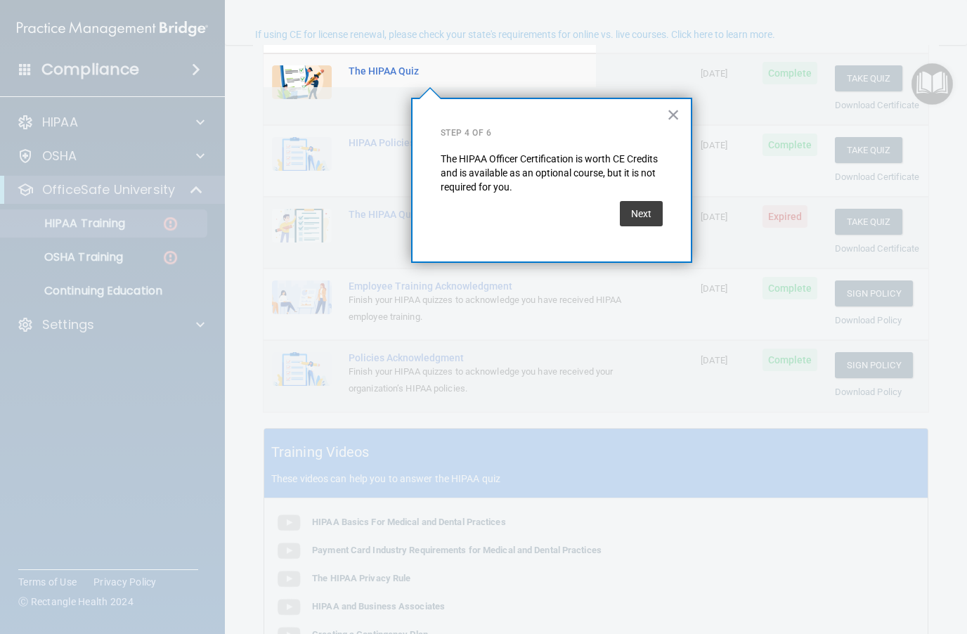
scroll to position [20, 0]
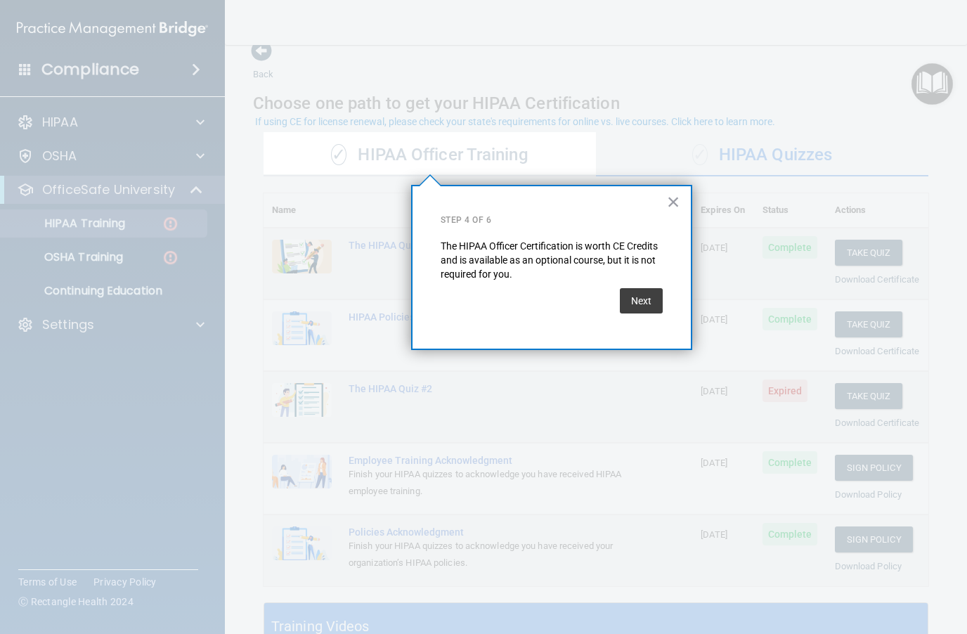
click at [647, 294] on button "Next" at bounding box center [641, 300] width 43 height 25
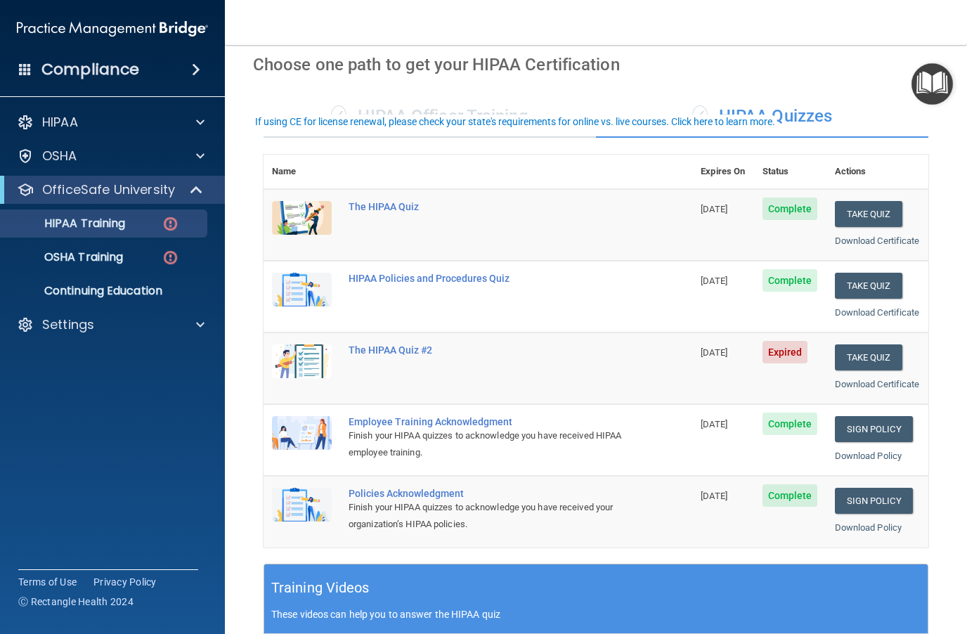
scroll to position [77, 0]
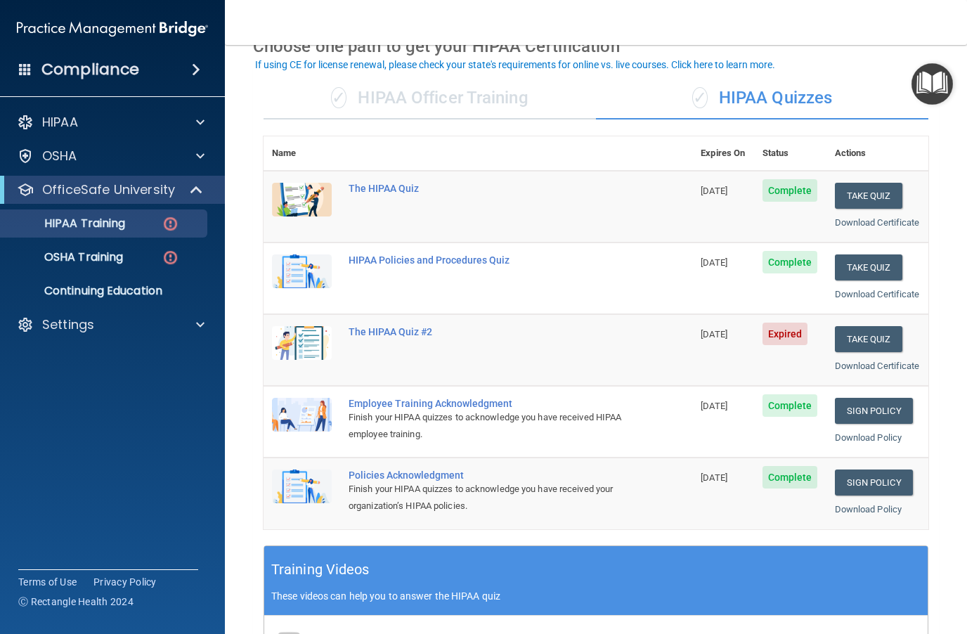
click at [724, 352] on button "Take Quiz" at bounding box center [868, 339] width 67 height 26
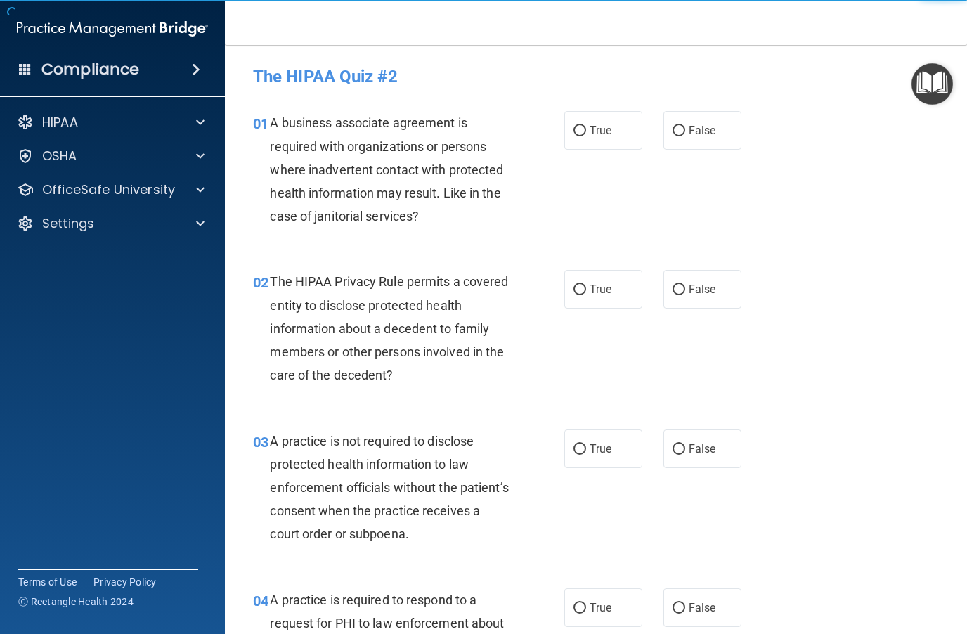
click at [680, 127] on input "False" at bounding box center [678, 131] width 13 height 11
radio input "true"
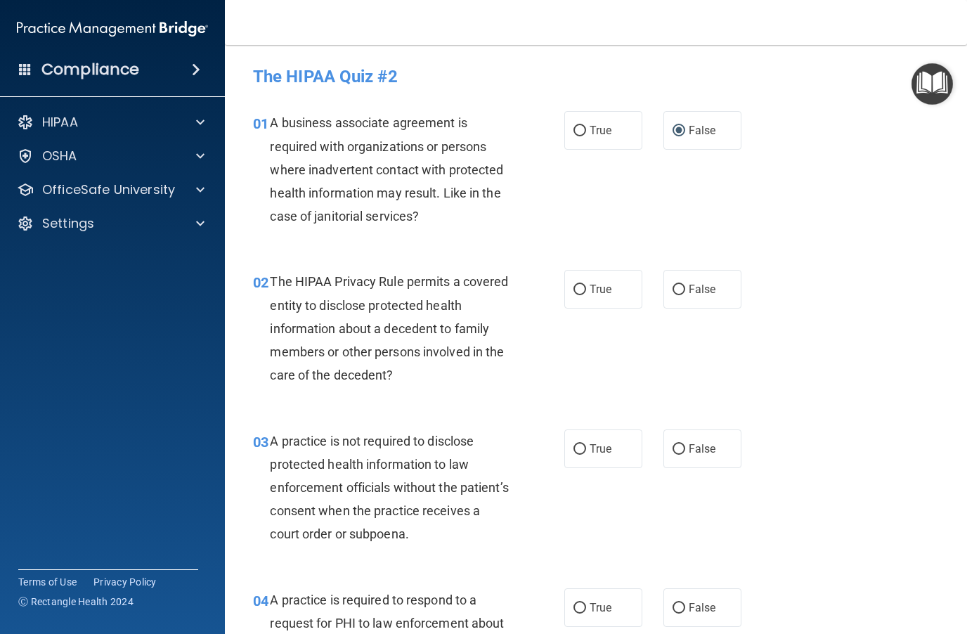
click at [584, 287] on input "True" at bounding box center [579, 290] width 13 height 11
radio input "true"
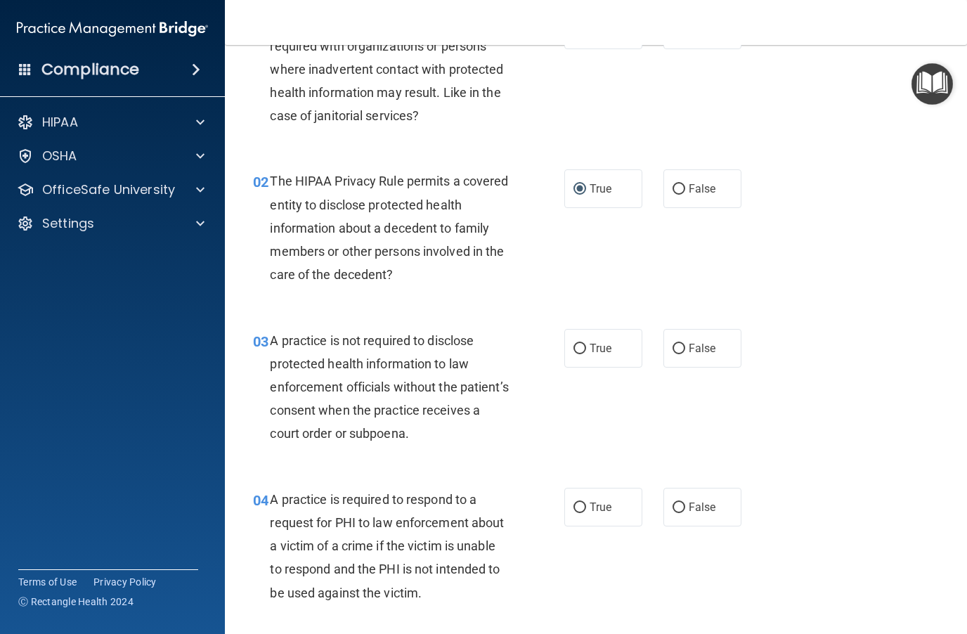
scroll to position [111, 0]
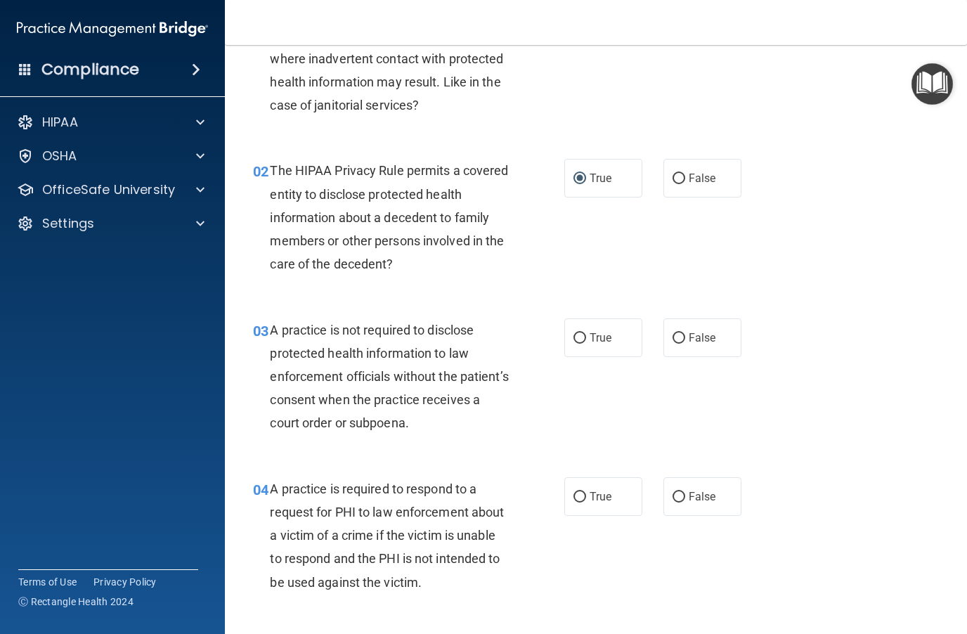
click at [684, 335] on input "False" at bounding box center [678, 338] width 13 height 11
radio input "true"
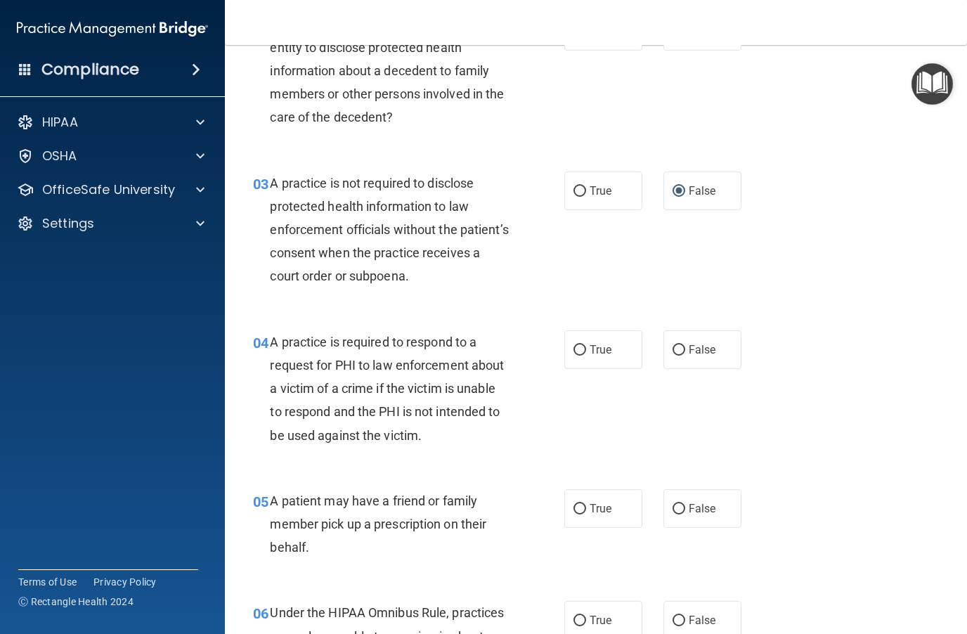
scroll to position [259, 0]
click at [583, 351] on input "True" at bounding box center [579, 349] width 13 height 11
radio input "true"
click at [579, 507] on input "True" at bounding box center [579, 508] width 13 height 11
radio input "true"
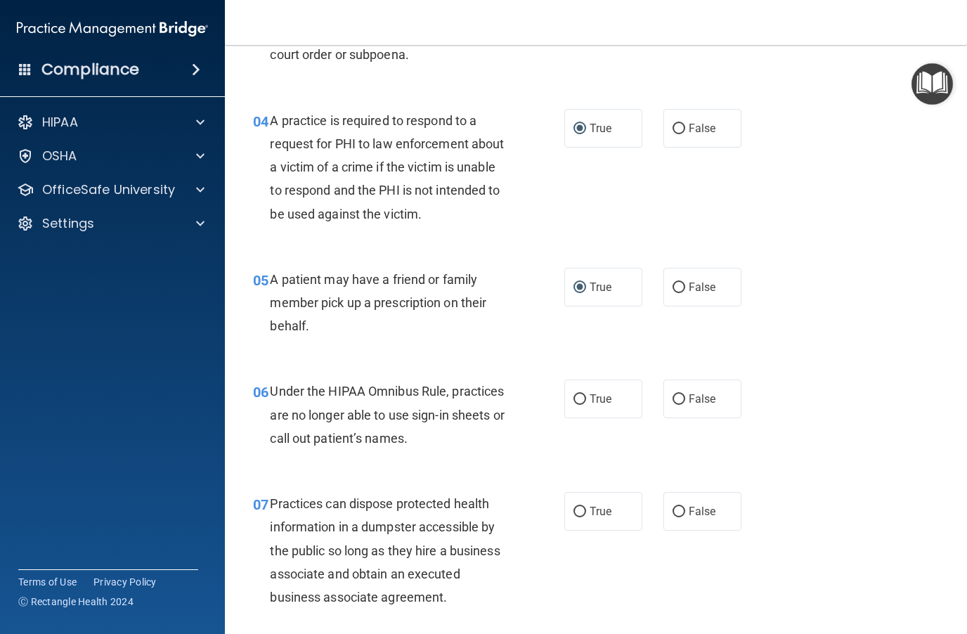
scroll to position [528, 0]
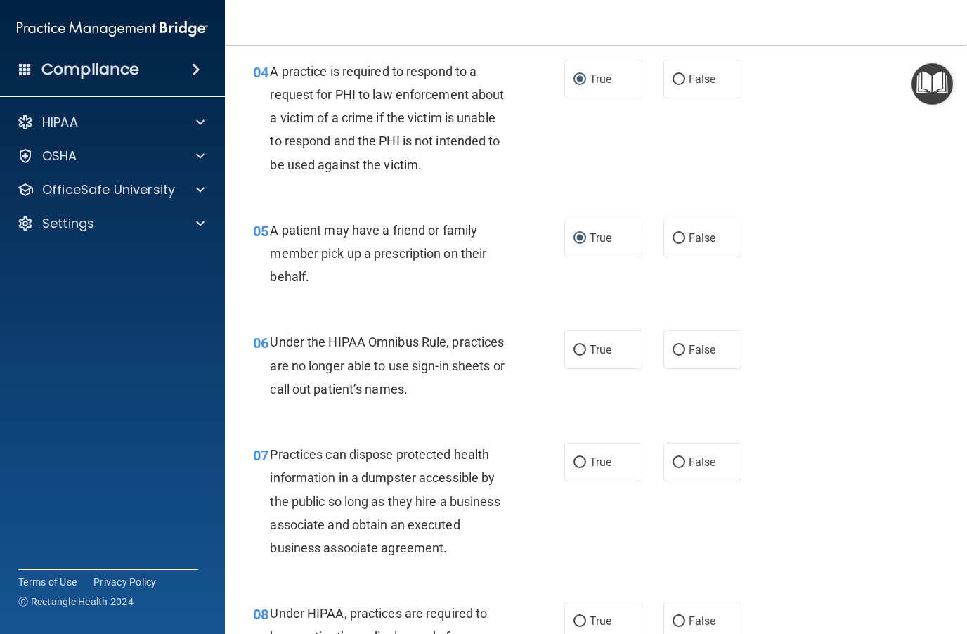
click at [683, 345] on input "False" at bounding box center [678, 350] width 13 height 11
radio input "true"
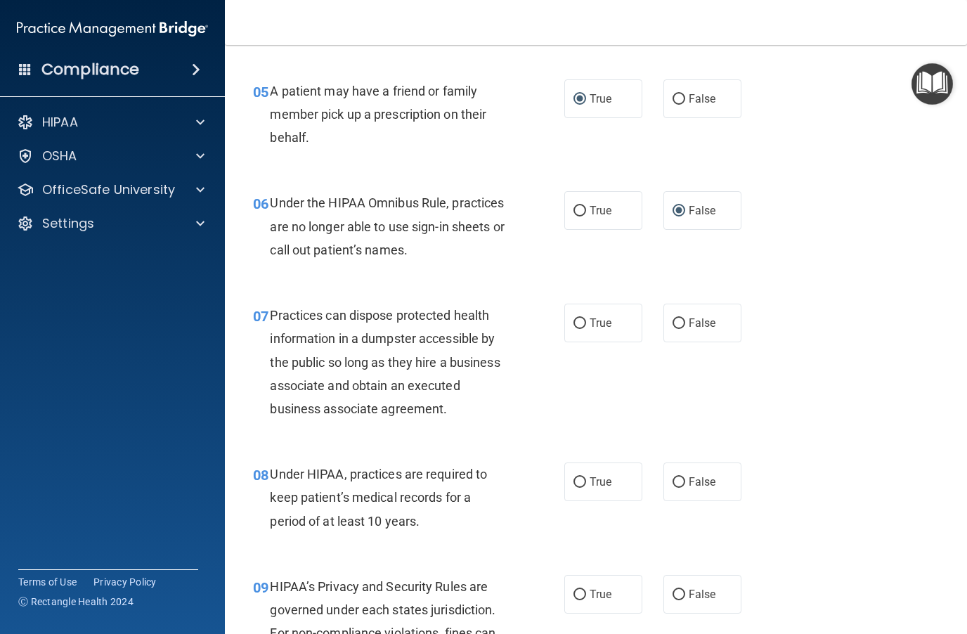
scroll to position [709, 0]
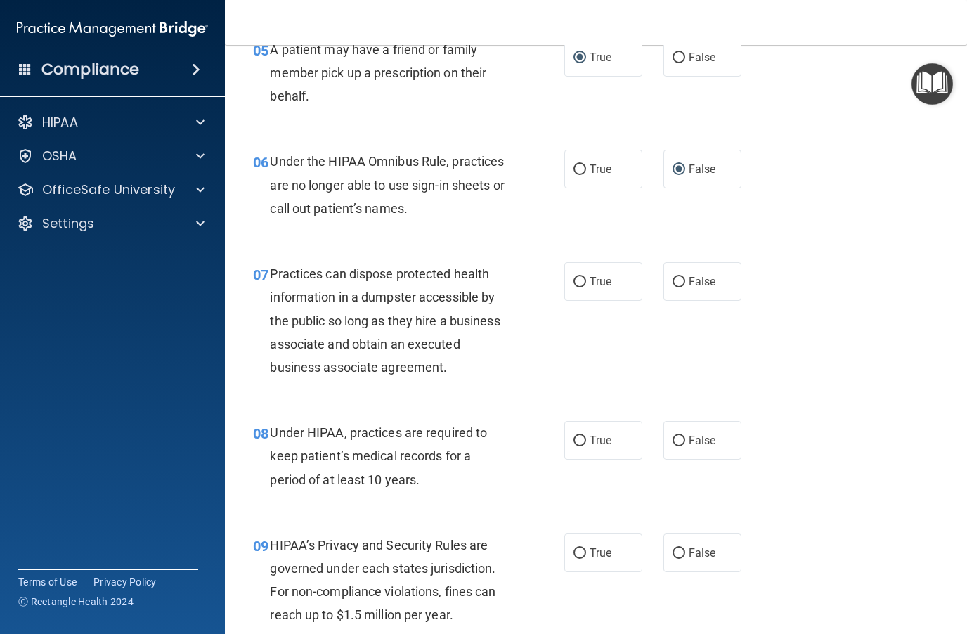
click at [681, 277] on input "False" at bounding box center [678, 282] width 13 height 11
radio input "true"
click at [679, 441] on input "False" at bounding box center [678, 441] width 13 height 11
radio input "true"
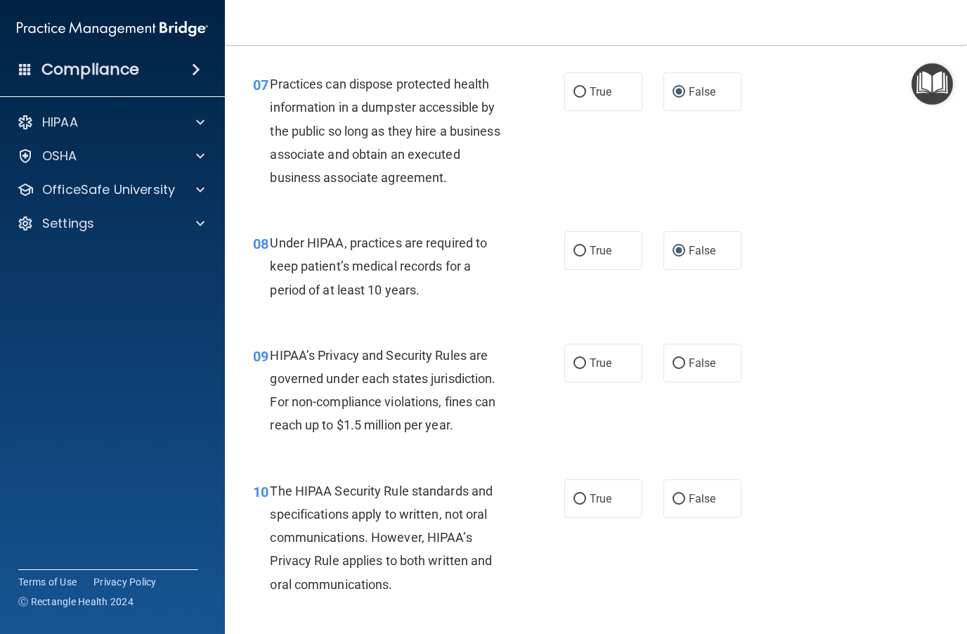
scroll to position [919, 0]
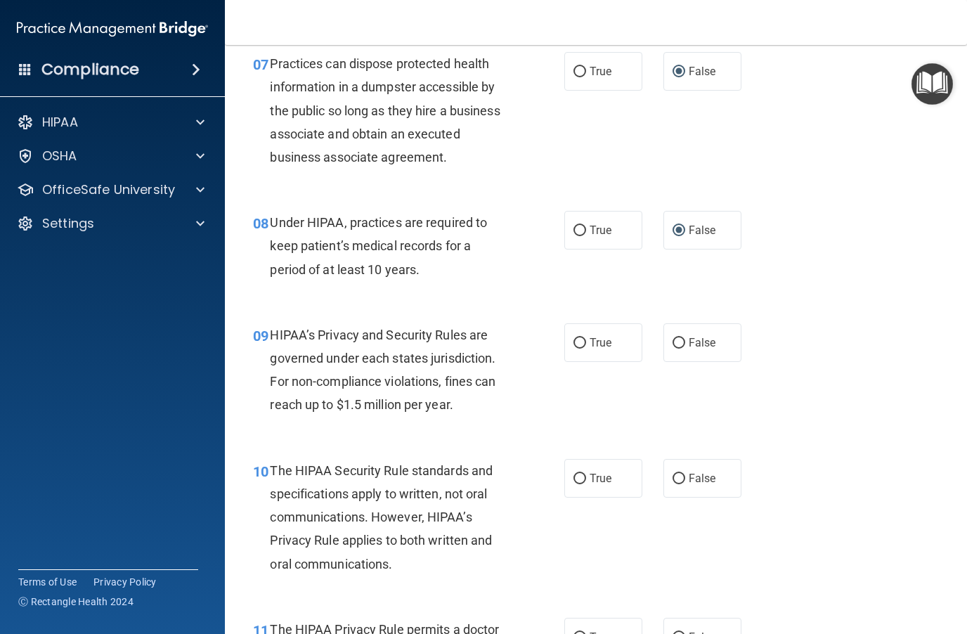
click at [683, 338] on input "False" at bounding box center [678, 343] width 13 height 11
radio input "true"
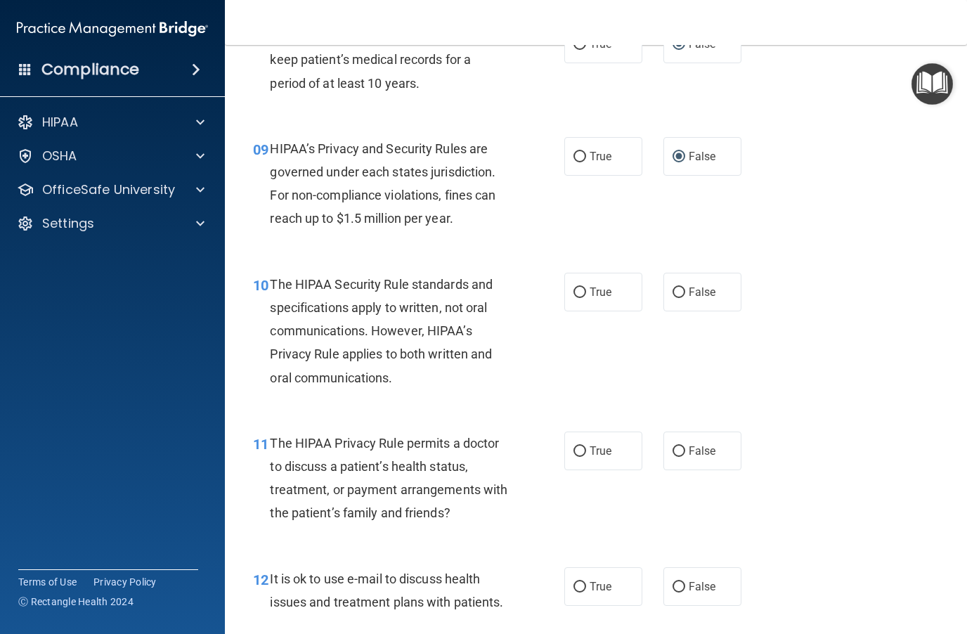
scroll to position [1106, 0]
click at [581, 287] on input "True" at bounding box center [579, 292] width 13 height 11
radio input "true"
click at [583, 445] on input "True" at bounding box center [579, 450] width 13 height 11
radio input "true"
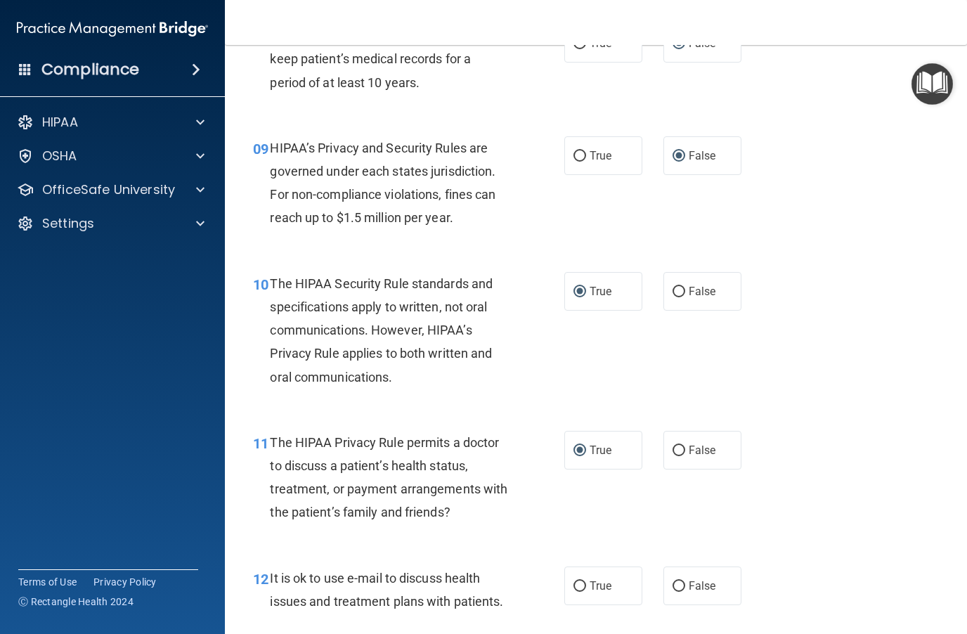
click at [582, 582] on input "True" at bounding box center [579, 586] width 13 height 11
radio input "true"
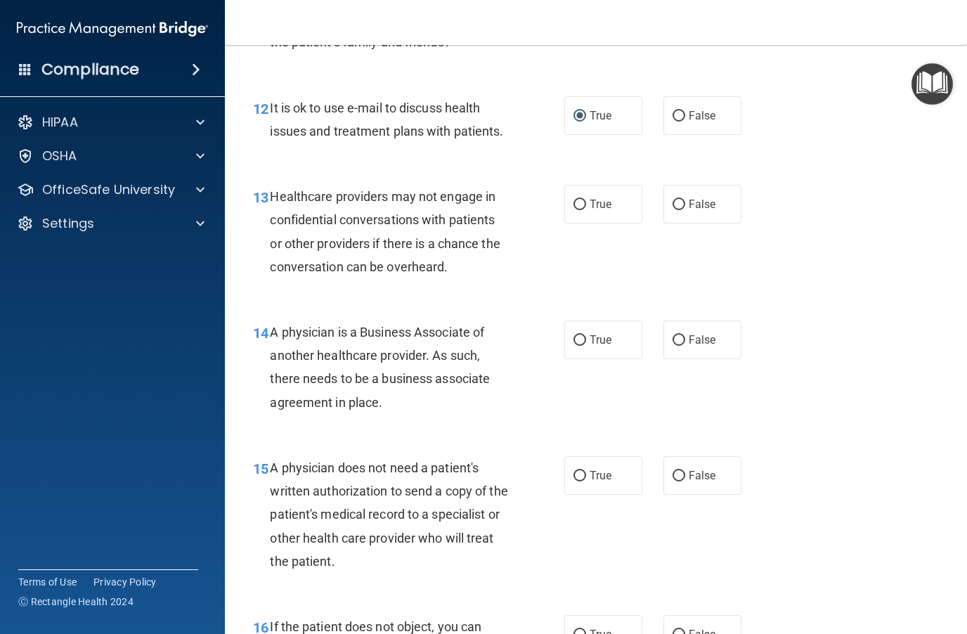
scroll to position [1582, 0]
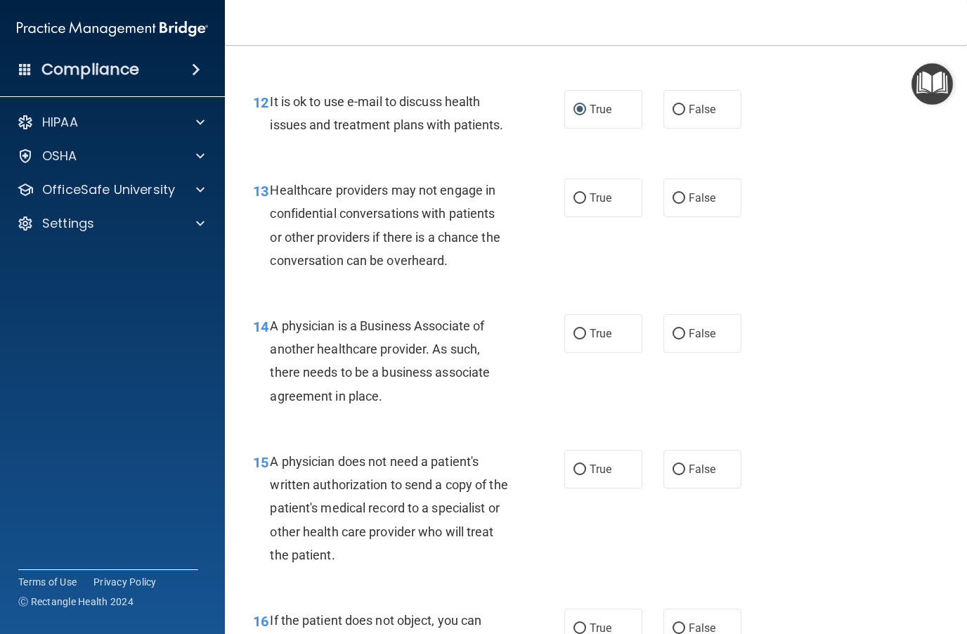
click at [682, 194] on input "False" at bounding box center [678, 198] width 13 height 11
radio input "true"
click at [679, 331] on input "False" at bounding box center [678, 334] width 13 height 11
radio input "true"
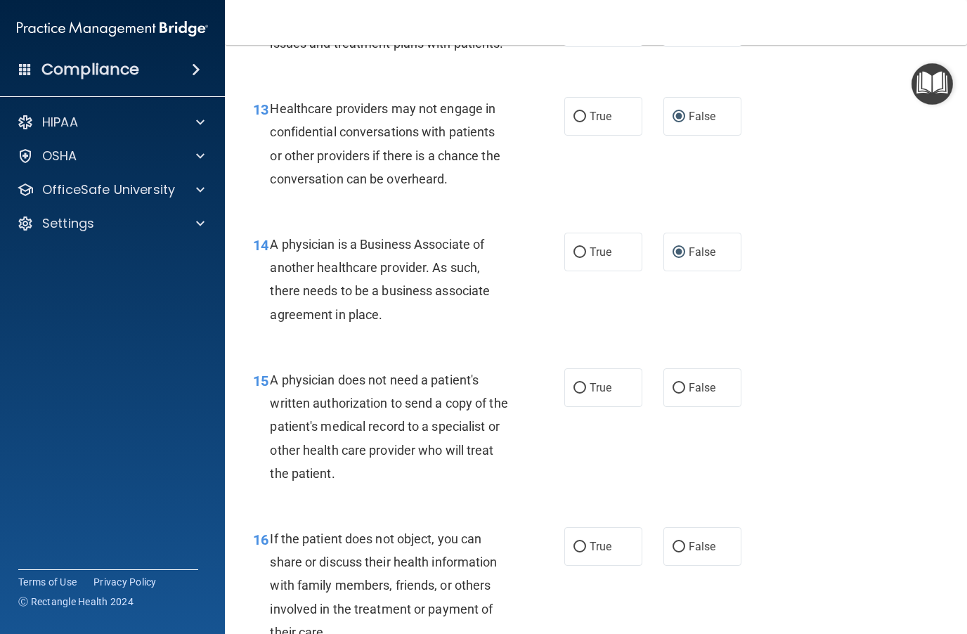
scroll to position [1667, 0]
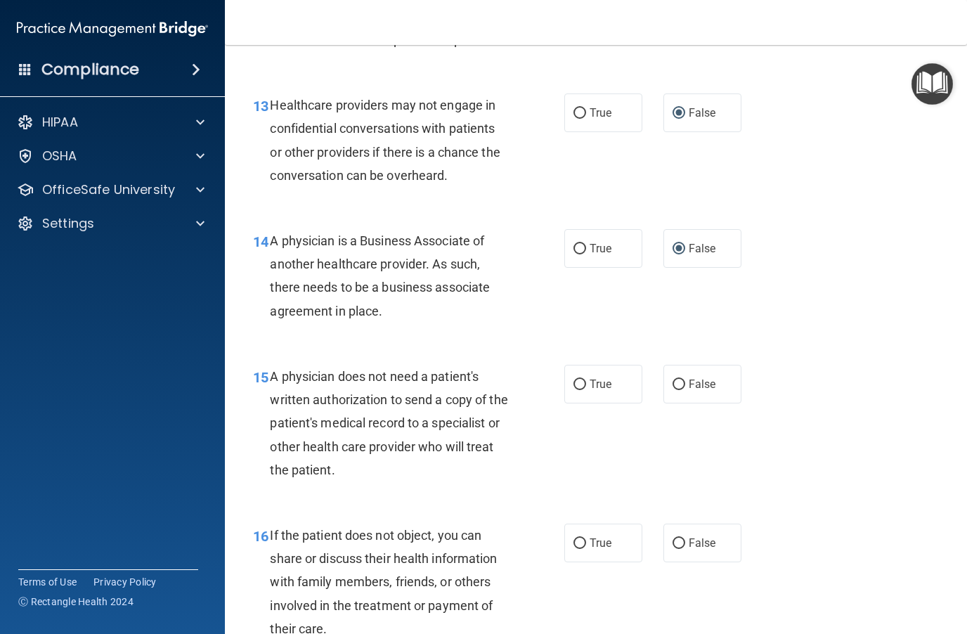
click at [579, 380] on input "True" at bounding box center [579, 384] width 13 height 11
radio input "true"
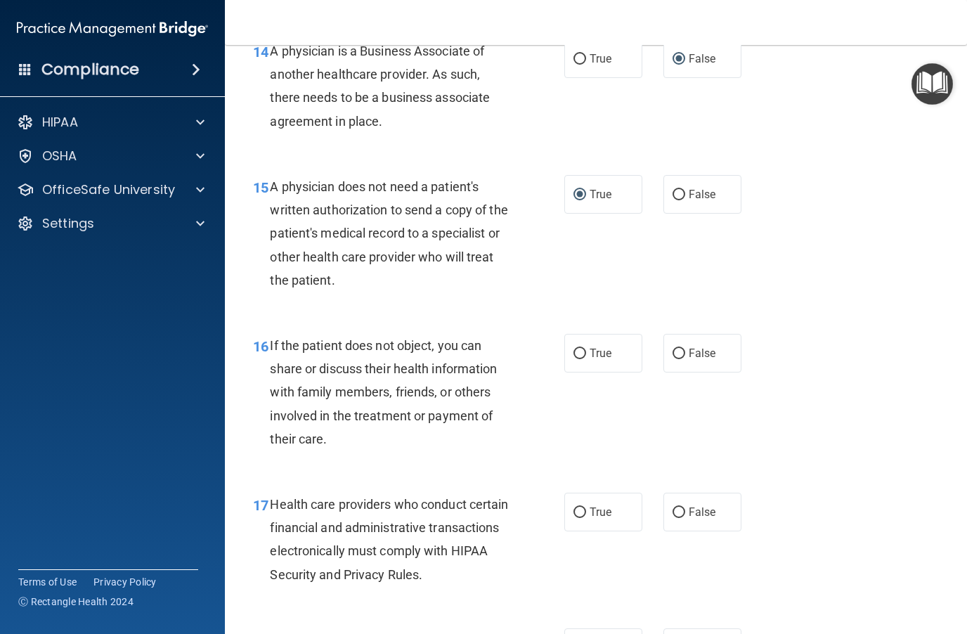
scroll to position [1880, 0]
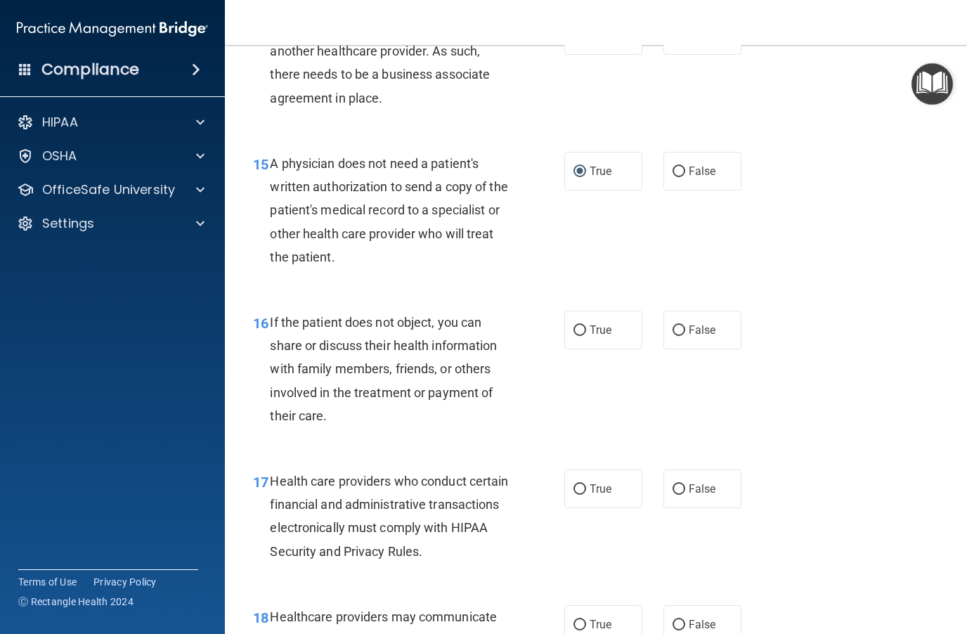
click at [578, 325] on input "True" at bounding box center [579, 330] width 13 height 11
radio input "true"
click at [580, 484] on input "True" at bounding box center [579, 489] width 13 height 11
radio input "true"
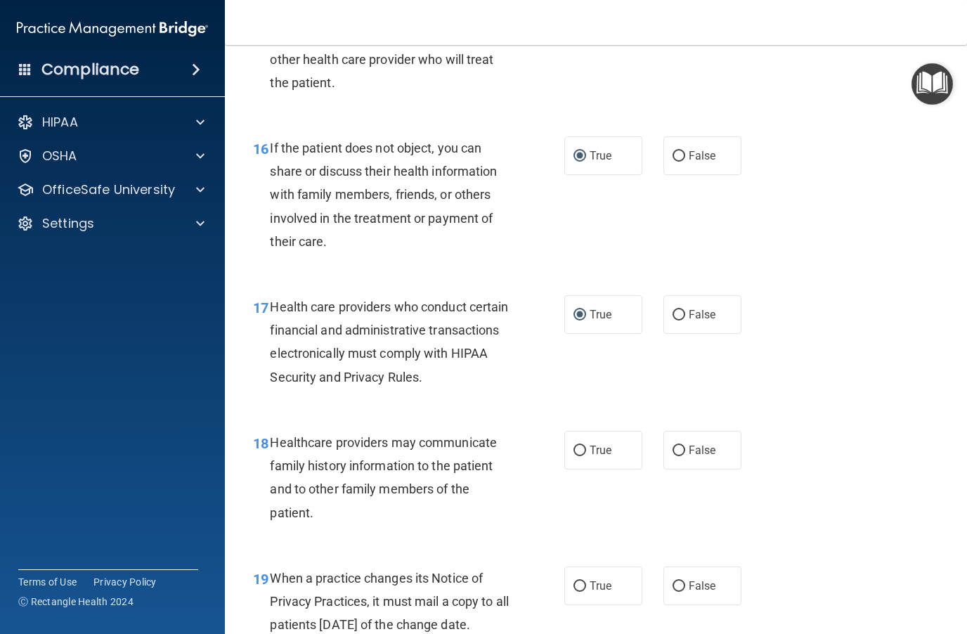
scroll to position [2078, 0]
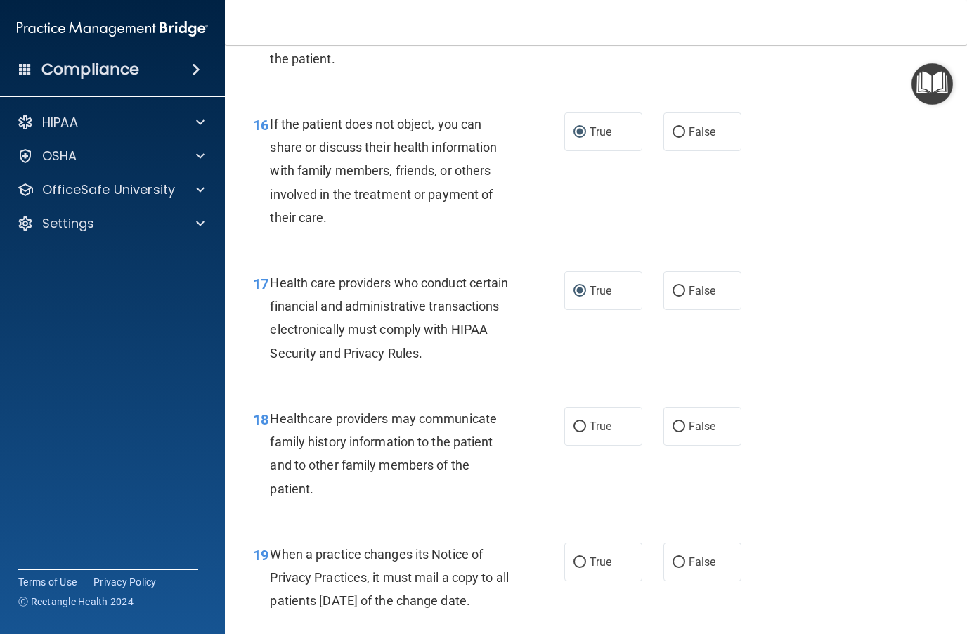
click at [680, 422] on input "False" at bounding box center [678, 427] width 13 height 11
radio input "true"
click at [683, 557] on input "False" at bounding box center [678, 562] width 13 height 11
radio input "true"
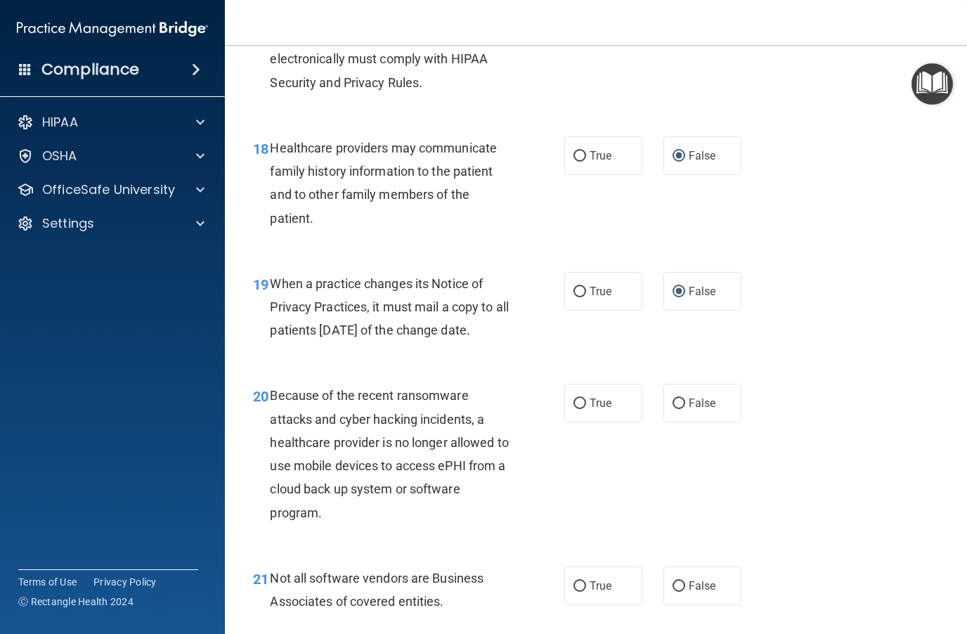
scroll to position [2362, 0]
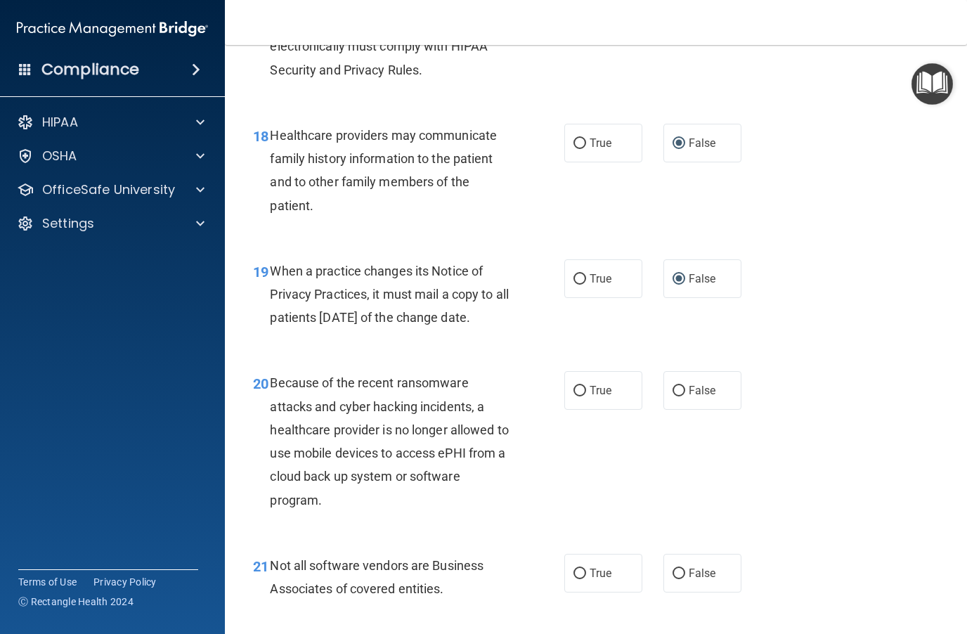
click at [683, 396] on input "False" at bounding box center [678, 391] width 13 height 11
radio input "true"
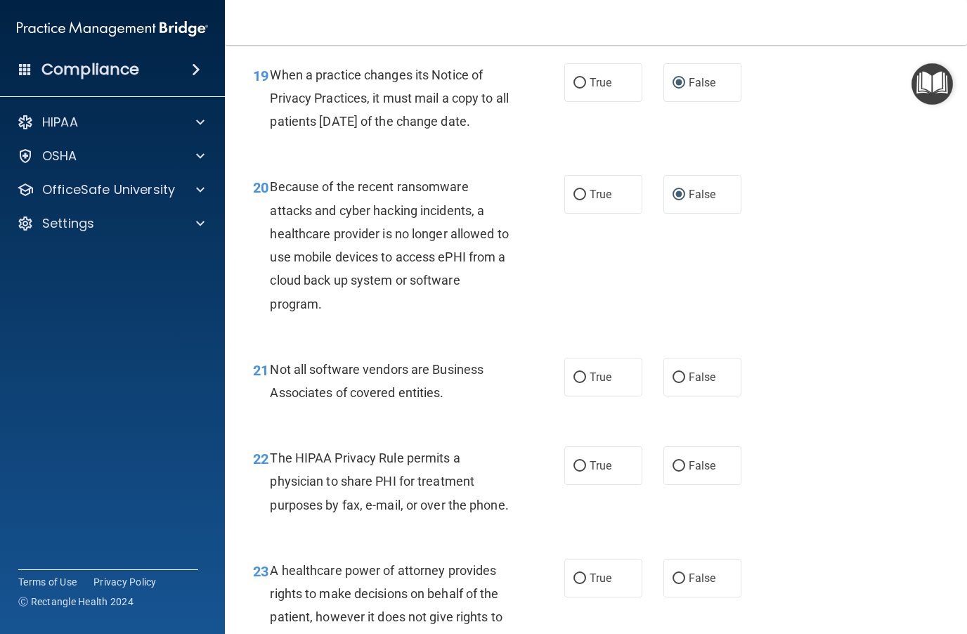
scroll to position [2559, 0]
click at [584, 381] on input "True" at bounding box center [579, 376] width 13 height 11
radio input "true"
click at [580, 470] on input "True" at bounding box center [579, 465] width 13 height 11
radio input "true"
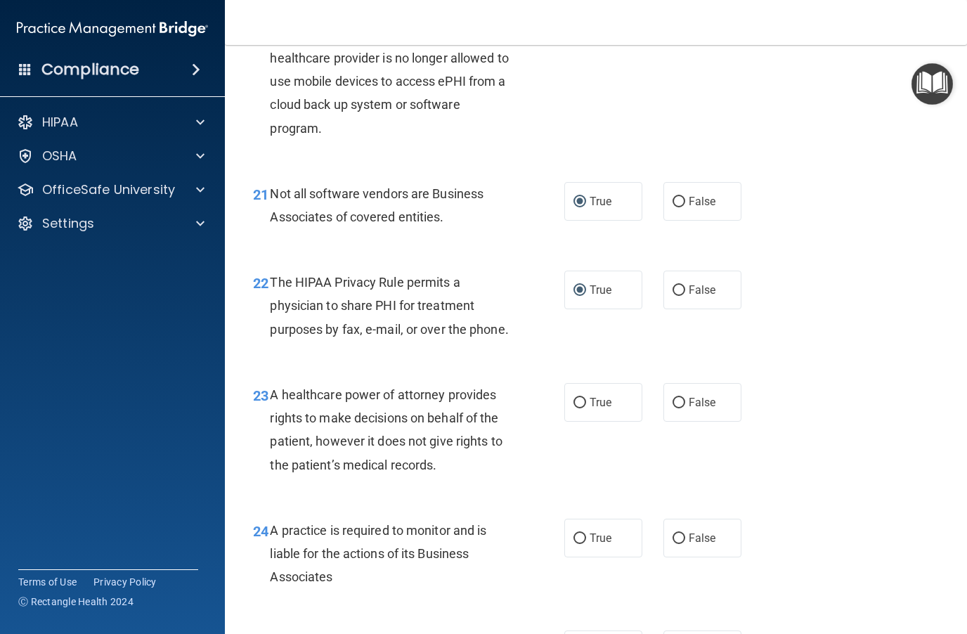
scroll to position [2736, 0]
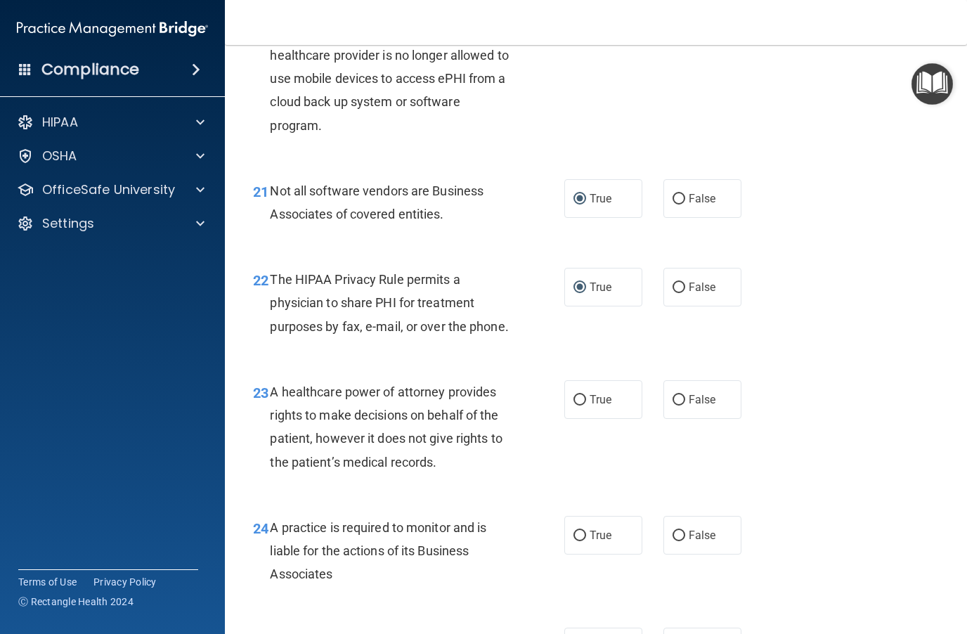
click at [679, 293] on input "False" at bounding box center [678, 287] width 13 height 11
radio input "true"
radio input "false"
click at [681, 419] on label "False" at bounding box center [702, 399] width 78 height 39
click at [681, 405] on input "False" at bounding box center [678, 400] width 13 height 11
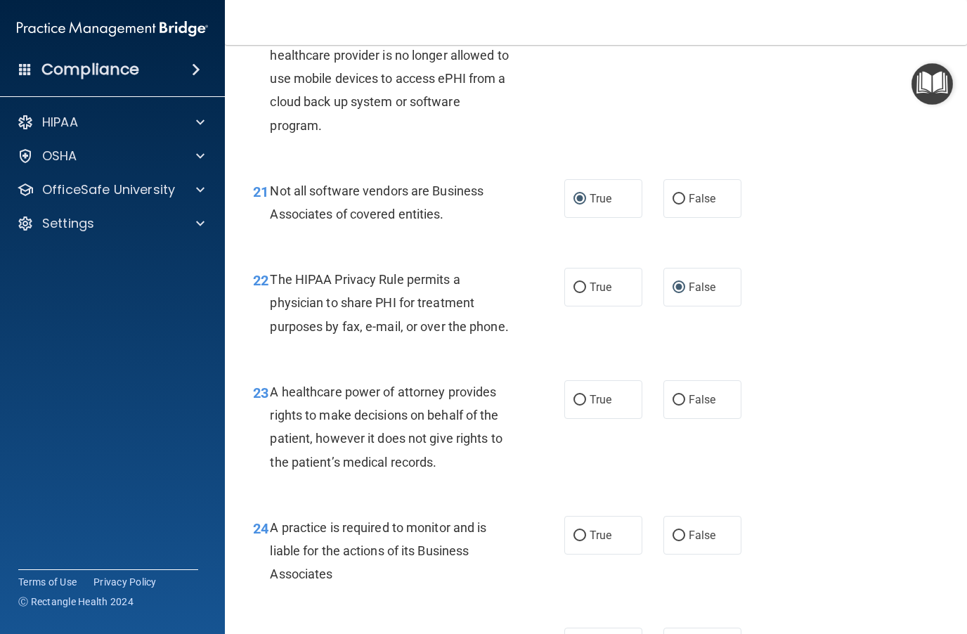
radio input "true"
click at [578, 293] on input "True" at bounding box center [579, 287] width 13 height 11
radio input "true"
radio input "false"
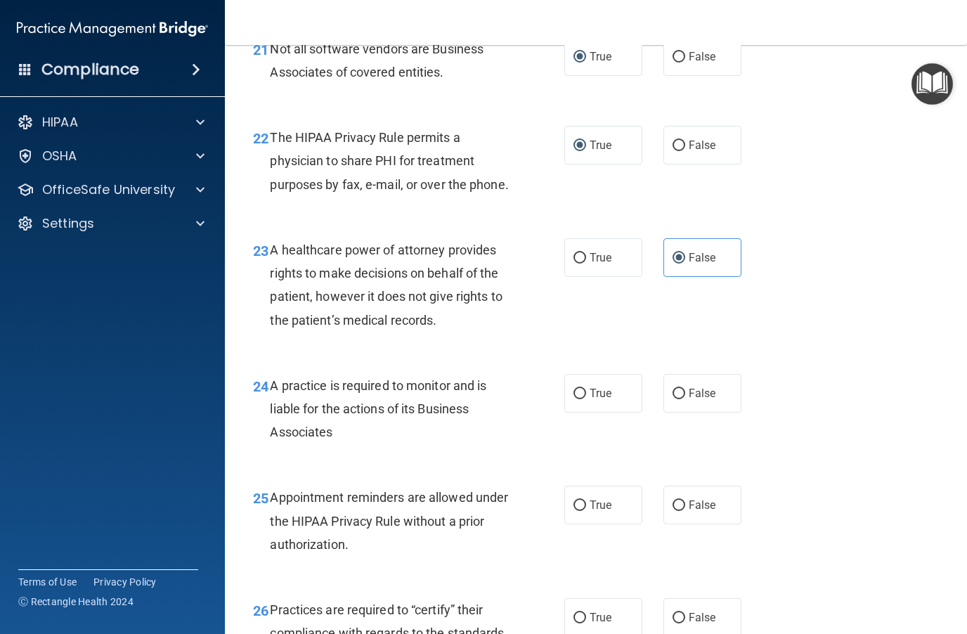
scroll to position [2915, 0]
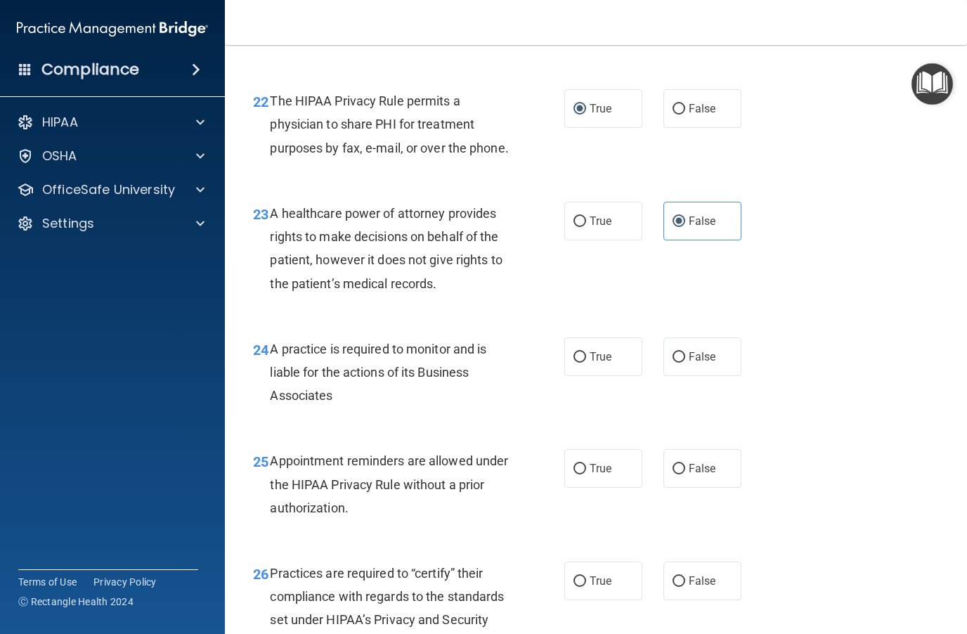
click at [683, 363] on input "False" at bounding box center [678, 357] width 13 height 11
radio input "true"
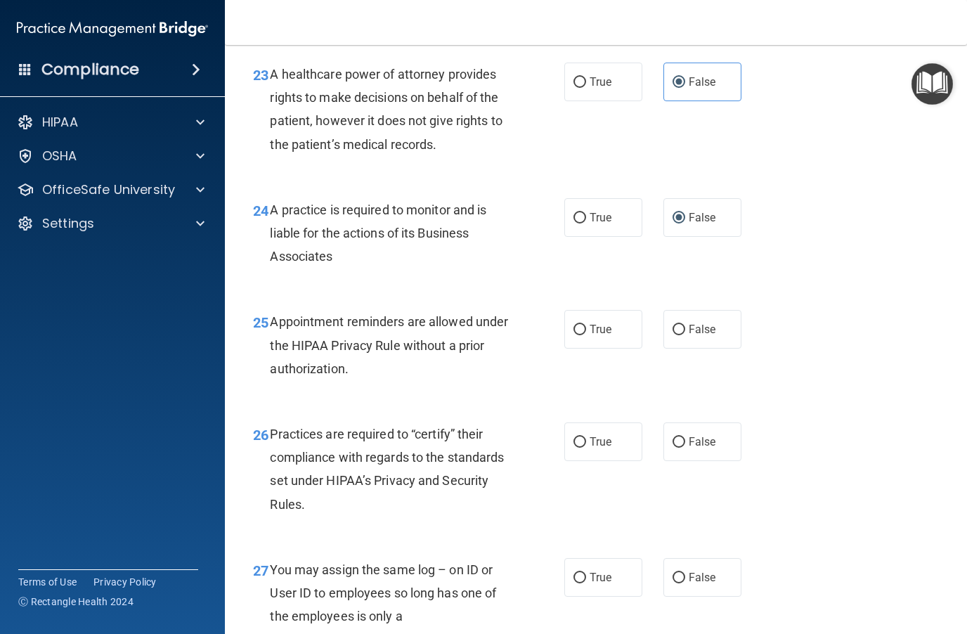
scroll to position [3054, 0]
click at [579, 348] on label "True" at bounding box center [603, 328] width 78 height 39
click at [579, 334] on input "True" at bounding box center [579, 329] width 13 height 11
radio input "true"
click at [682, 447] on input "False" at bounding box center [678, 441] width 13 height 11
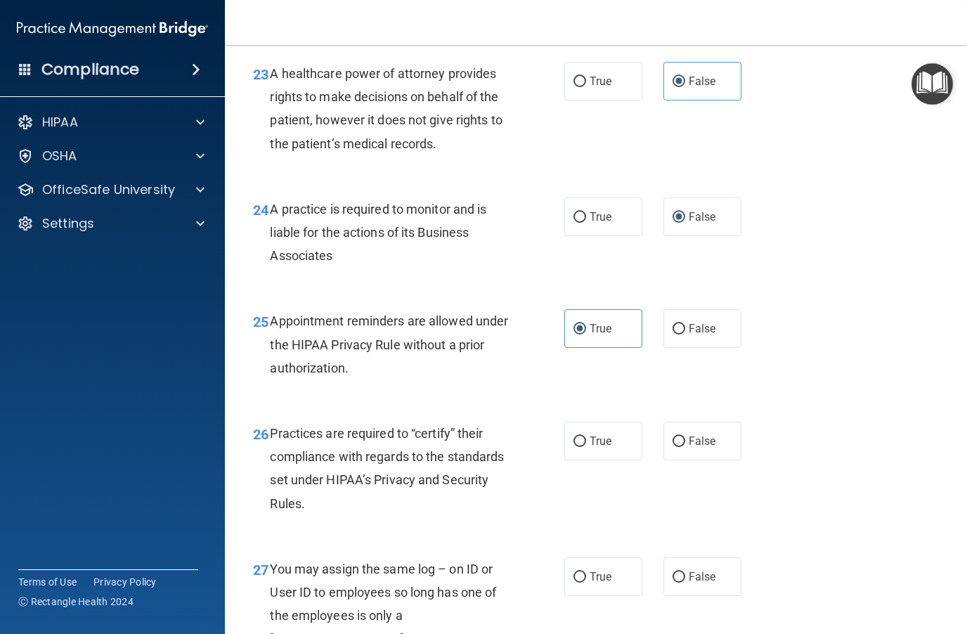
radio input "true"
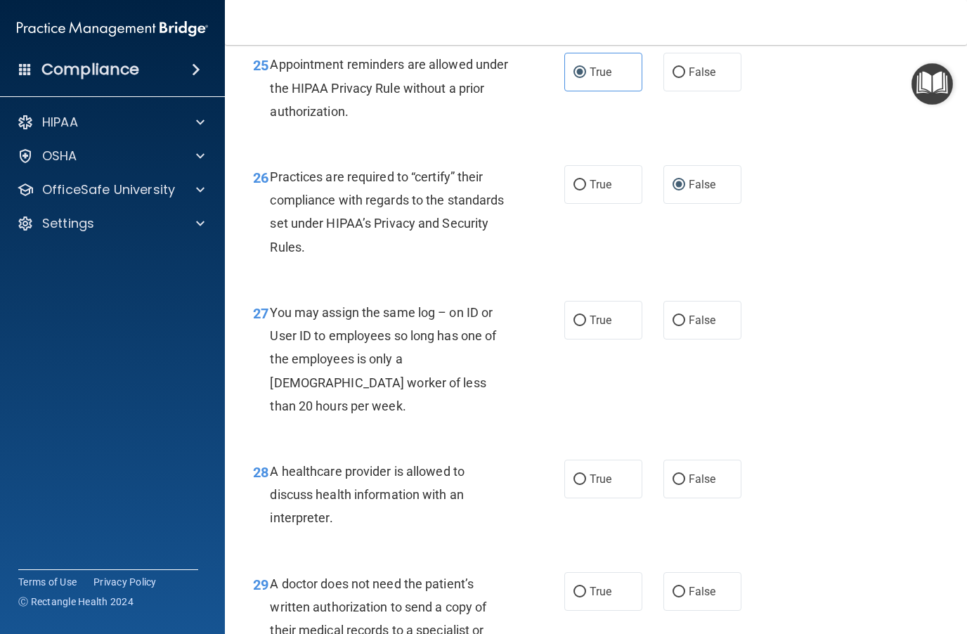
scroll to position [3317, 0]
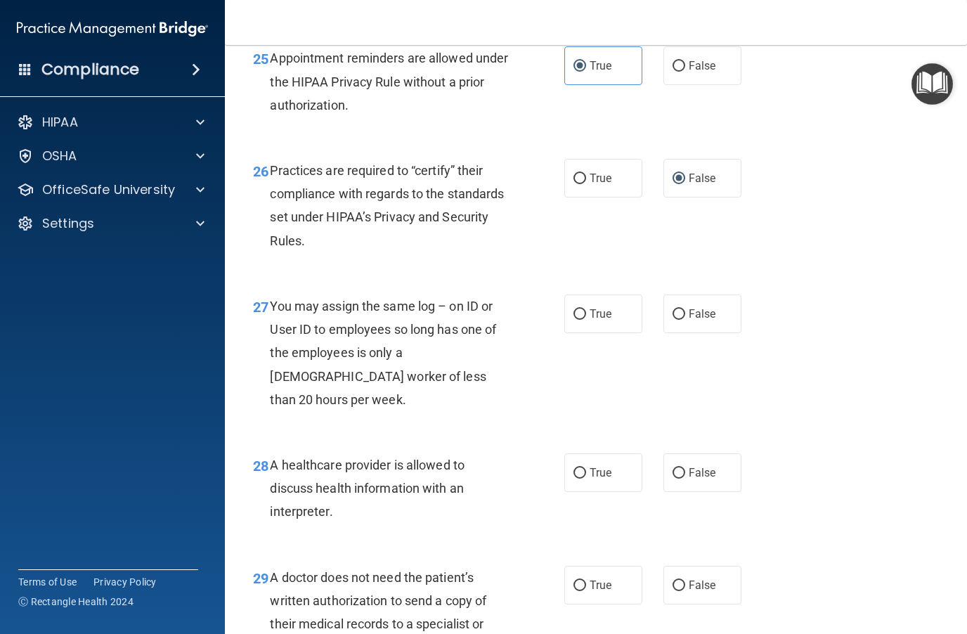
click at [679, 320] on input "False" at bounding box center [678, 314] width 13 height 11
radio input "true"
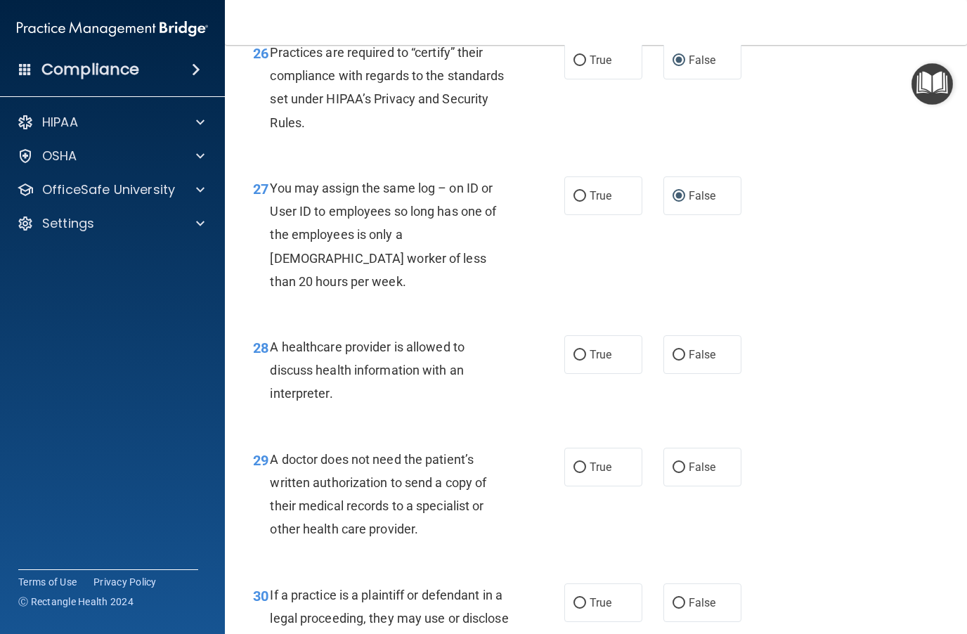
scroll to position [3439, 0]
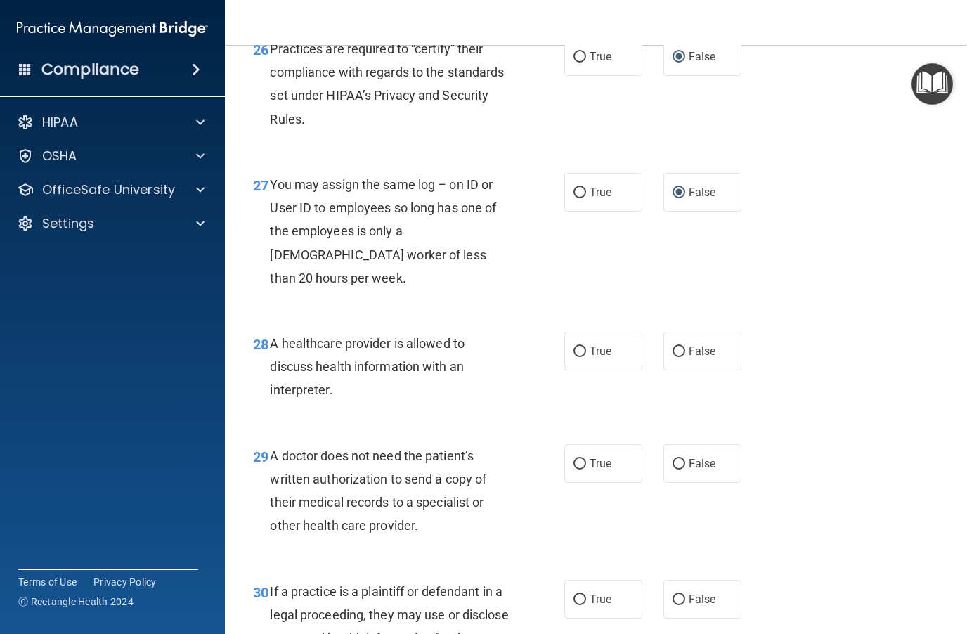
click at [585, 357] on input "True" at bounding box center [579, 351] width 13 height 11
radio input "true"
click at [580, 469] on input "True" at bounding box center [579, 464] width 13 height 11
radio input "true"
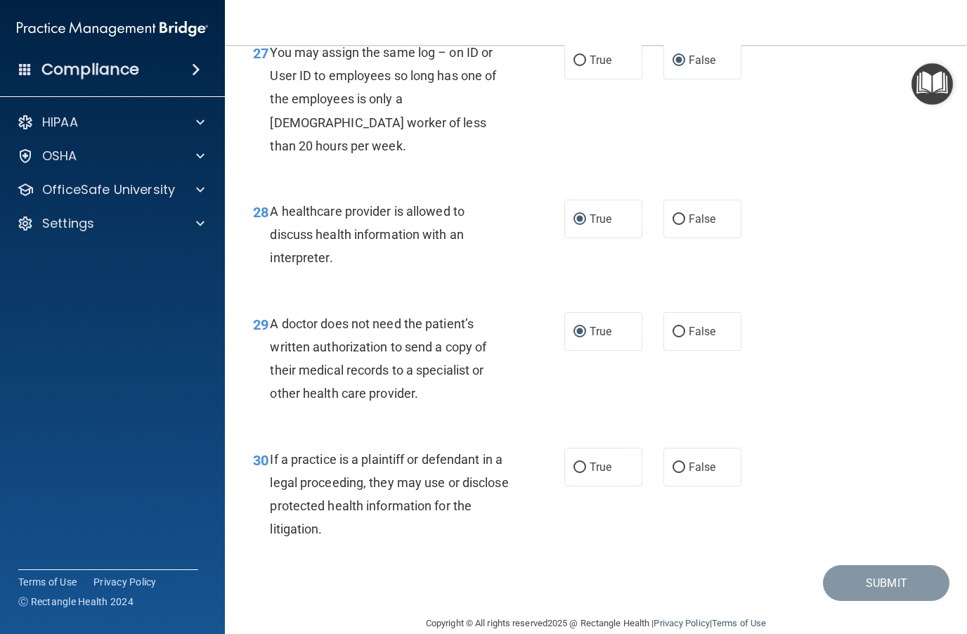
scroll to position [3591, 0]
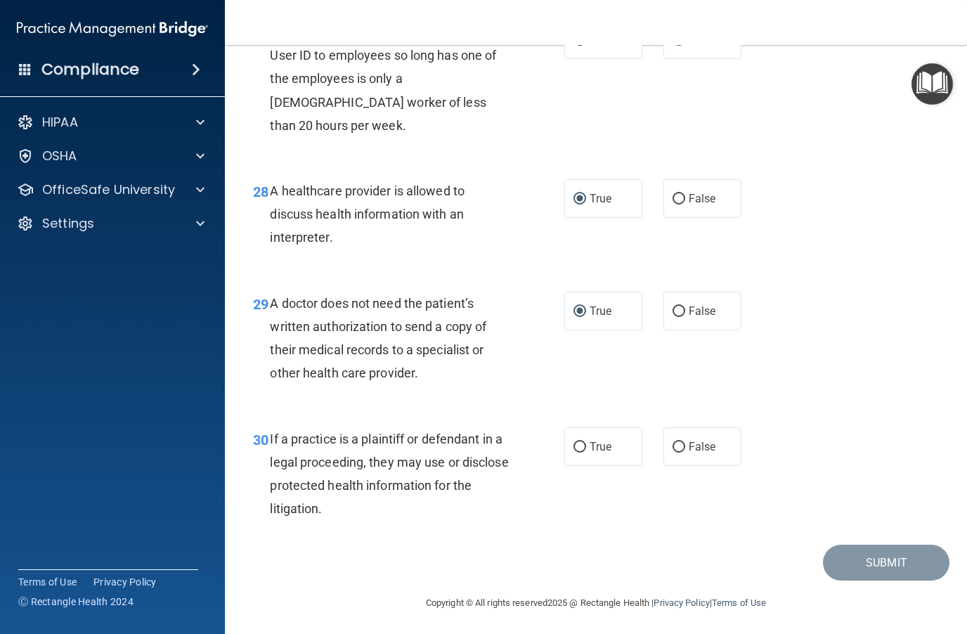
click at [582, 453] on input "True" at bounding box center [579, 447] width 13 height 11
radio input "true"
click at [724, 573] on button "Submit" at bounding box center [886, 563] width 126 height 36
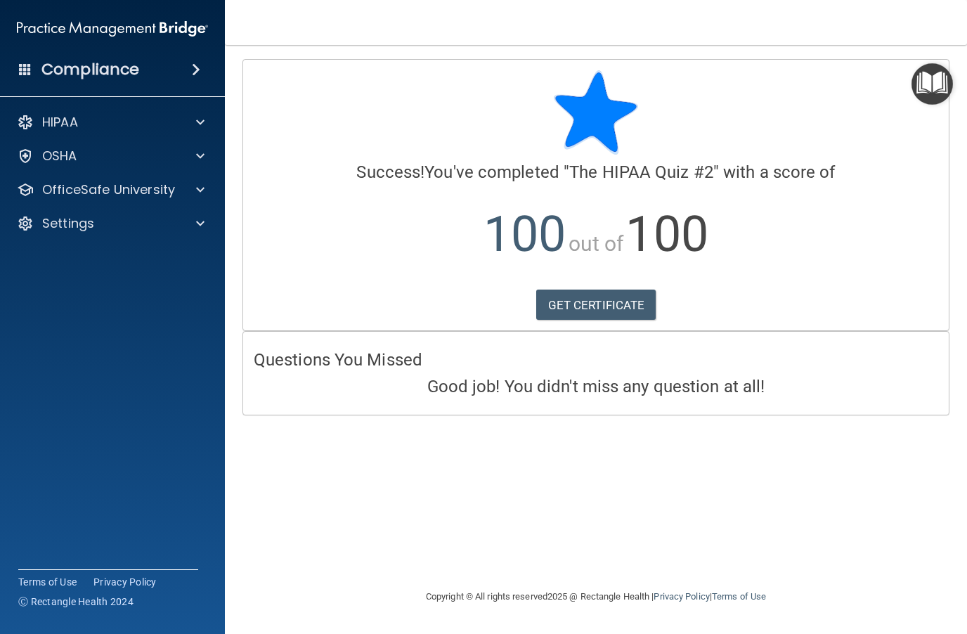
click at [724, 79] on img "Open Resource Center" at bounding box center [931, 83] width 41 height 41
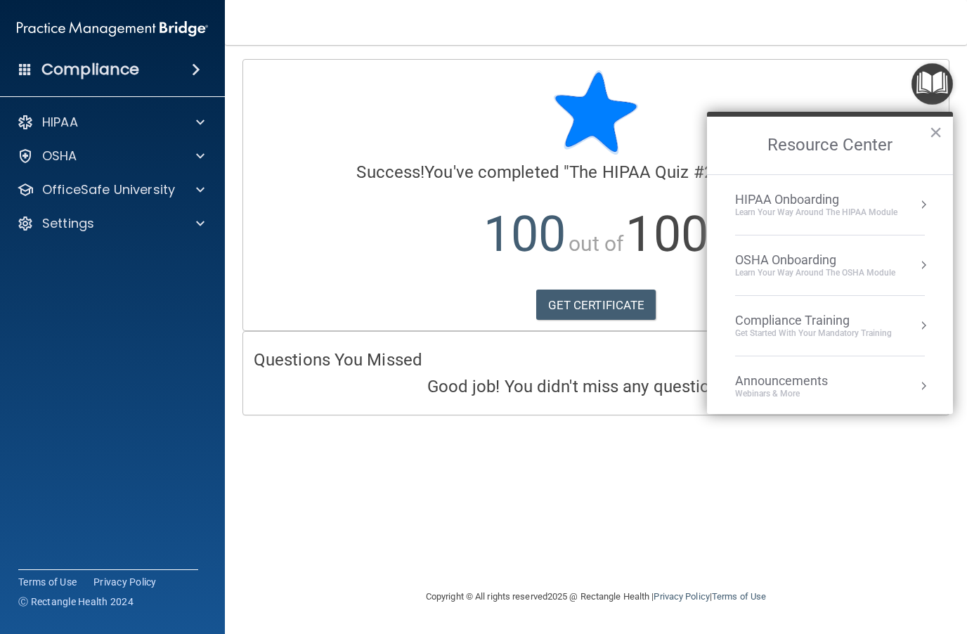
click at [724, 266] on button "Resource Center" at bounding box center [923, 265] width 14 height 14
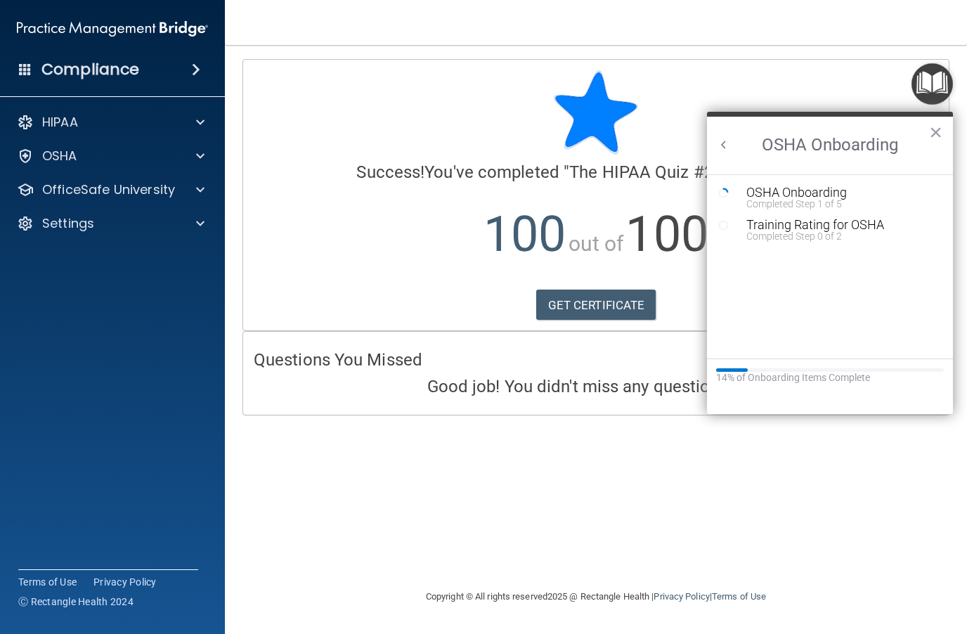
click at [724, 199] on div "Completed Step 1 of 5" at bounding box center [840, 204] width 188 height 10
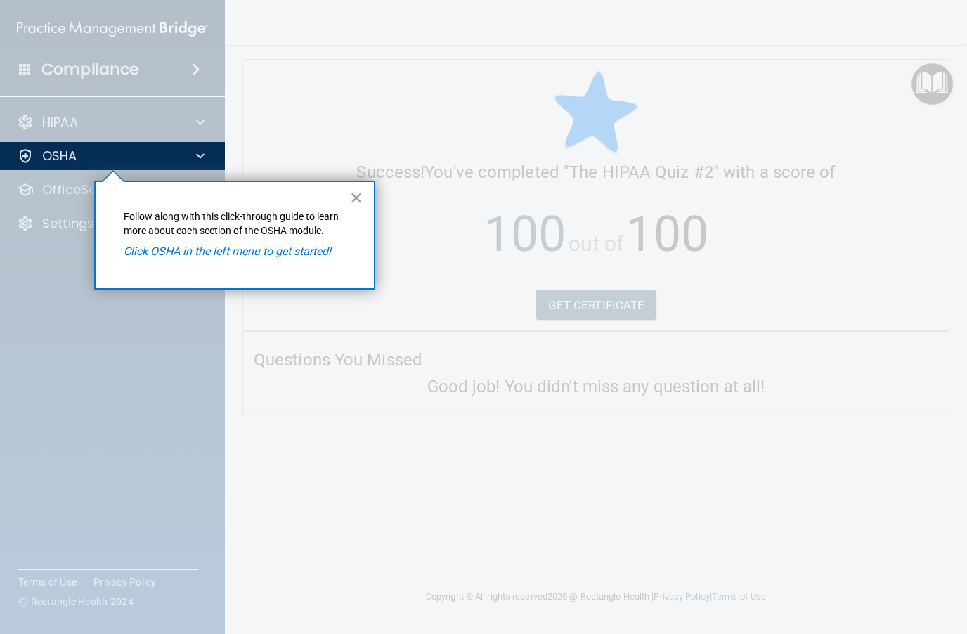
click at [294, 253] on em "Click OSHA in the left menu to get started!" at bounding box center [227, 251] width 207 height 13
click at [362, 195] on button "×" at bounding box center [356, 197] width 13 height 22
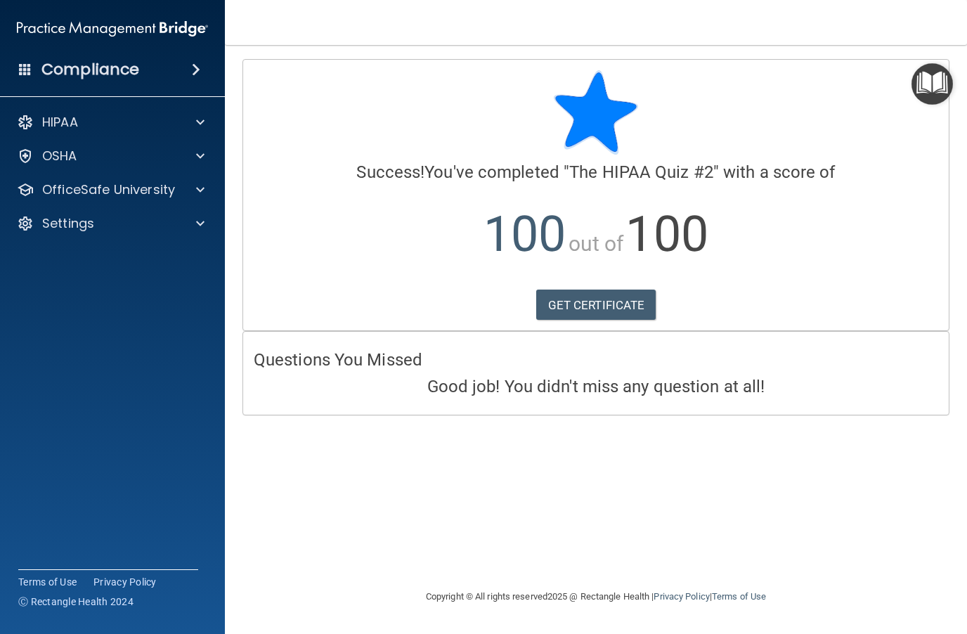
click at [201, 114] on span at bounding box center [200, 122] width 8 height 17
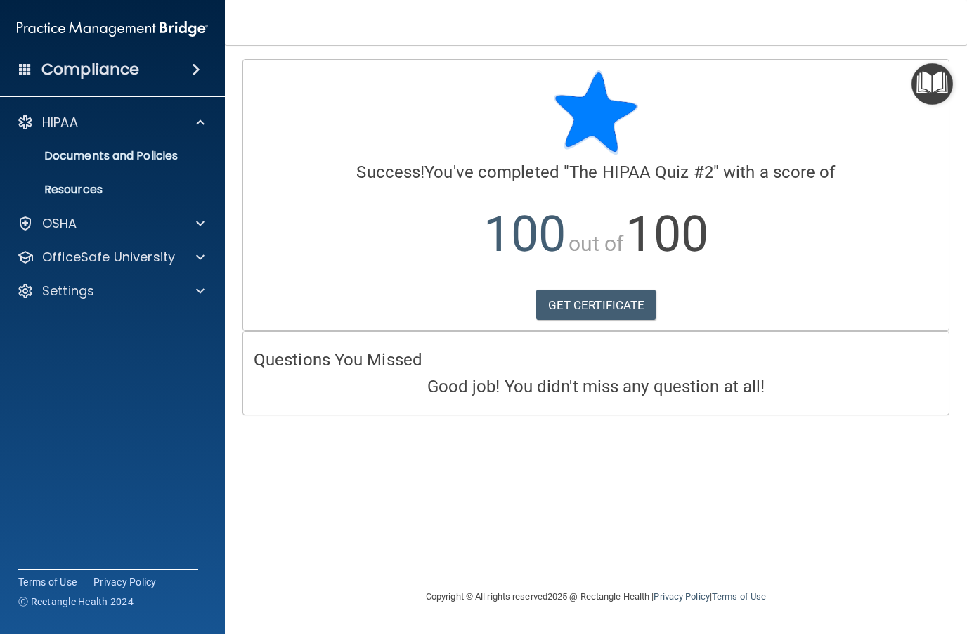
click at [164, 154] on p "Documents and Policies" at bounding box center [105, 156] width 192 height 14
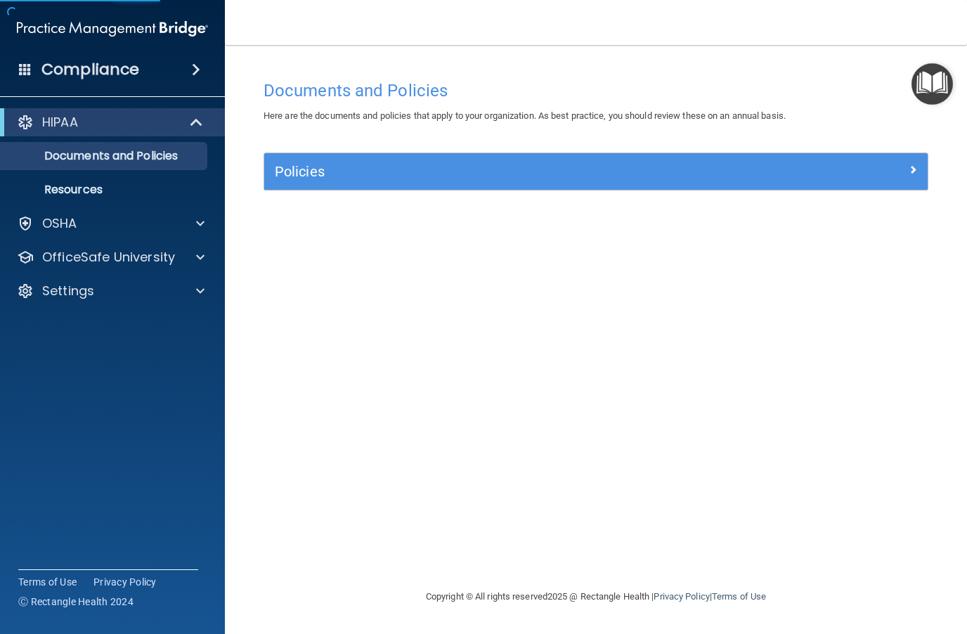
click at [724, 178] on div "Policies" at bounding box center [595, 171] width 663 height 22
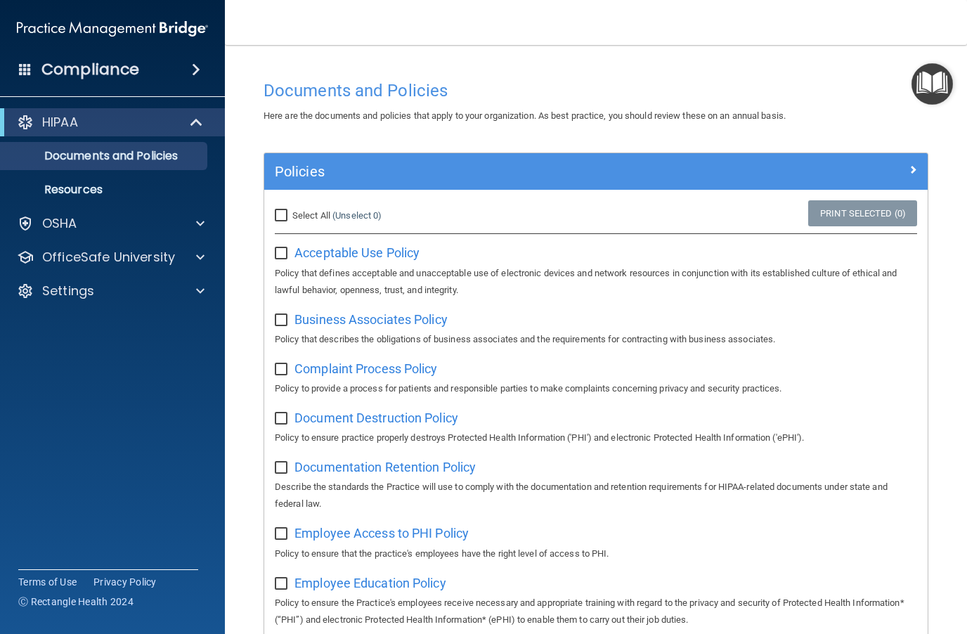
click at [285, 210] on input "Select All (Unselect 0) Unselect All" at bounding box center [283, 215] width 16 height 11
checkbox input "true"
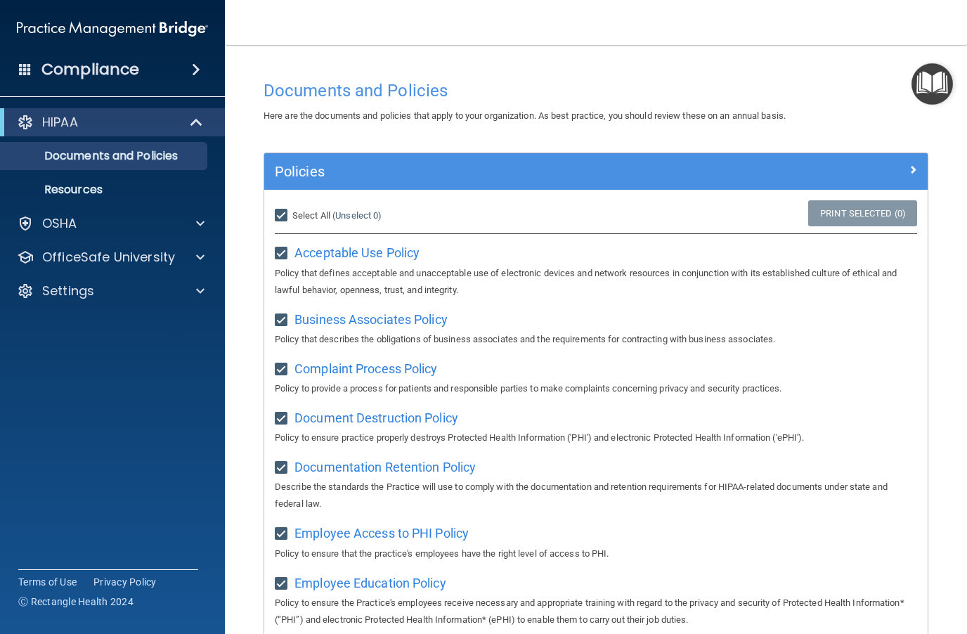
checkbox input "true"
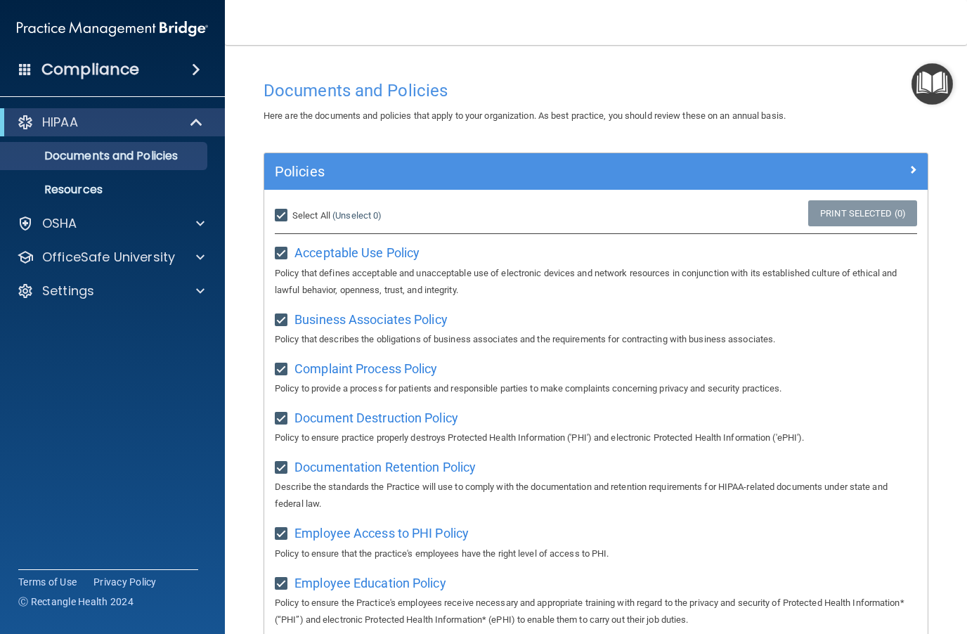
checkbox input "true"
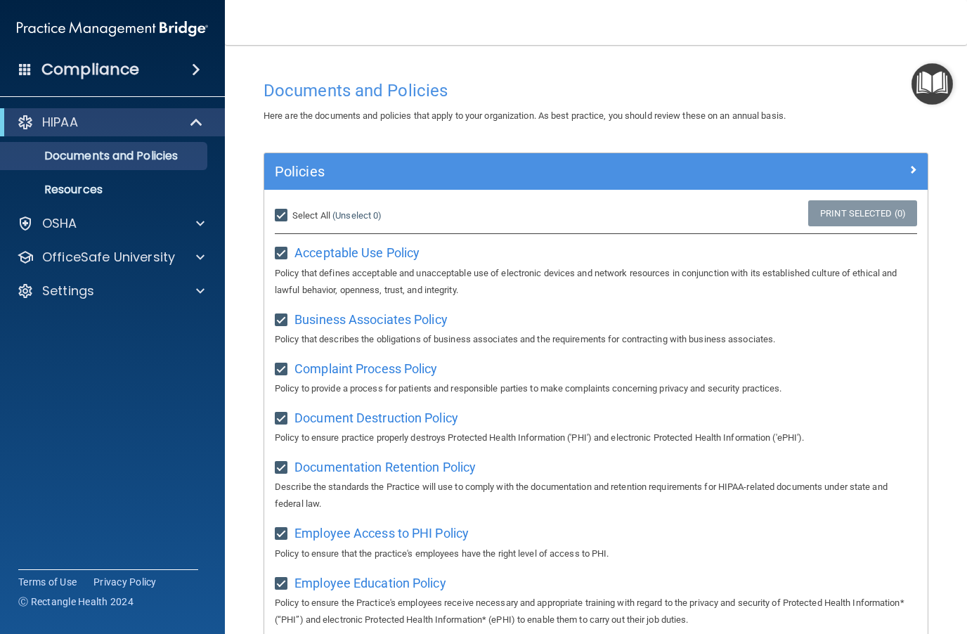
checkbox input "true"
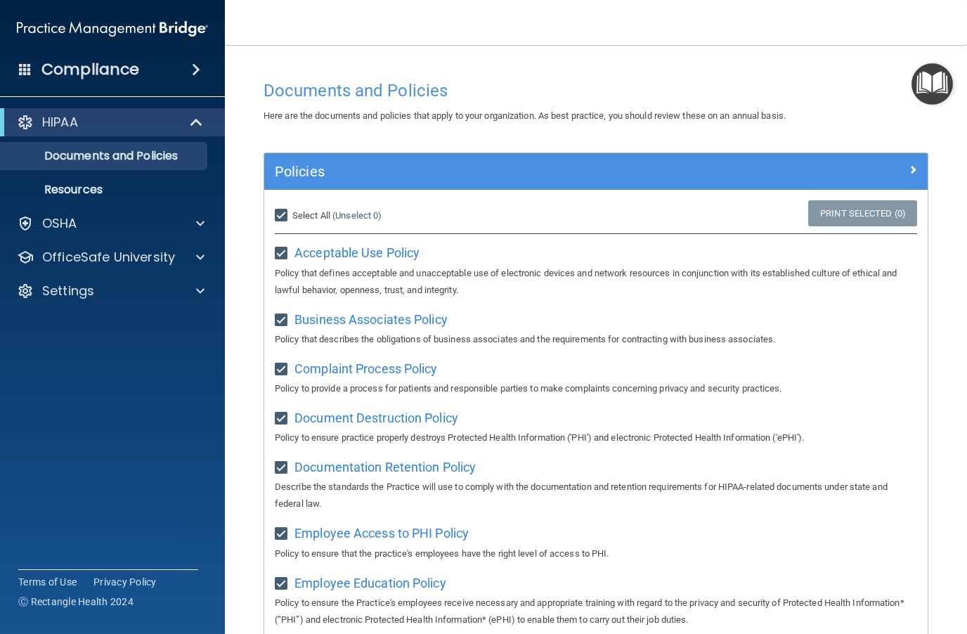
checkbox input "true"
click at [285, 212] on input "Select All (Unselect 21) Unselect All" at bounding box center [283, 215] width 16 height 11
checkbox input "false"
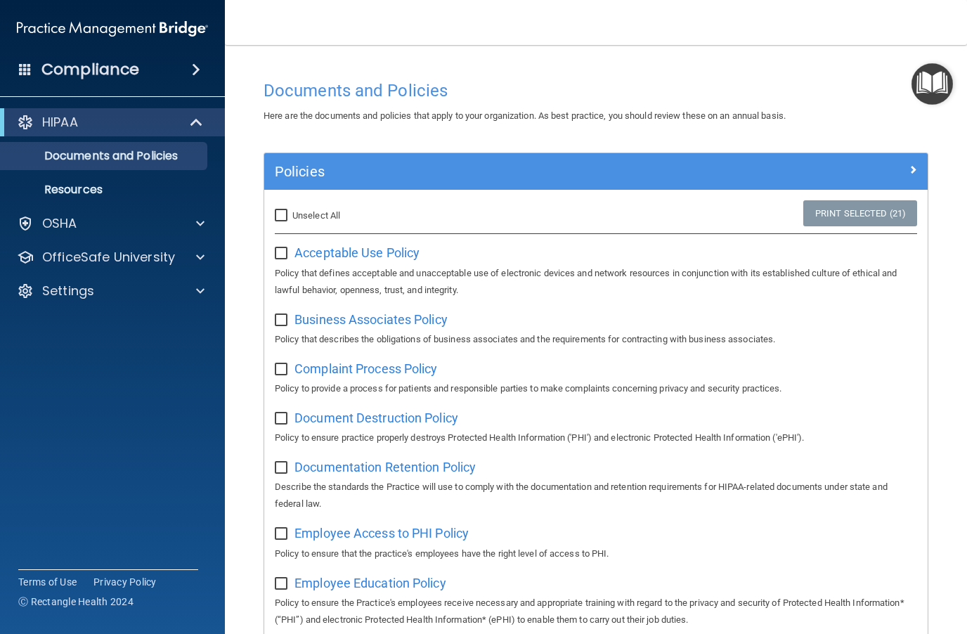
checkbox input "false"
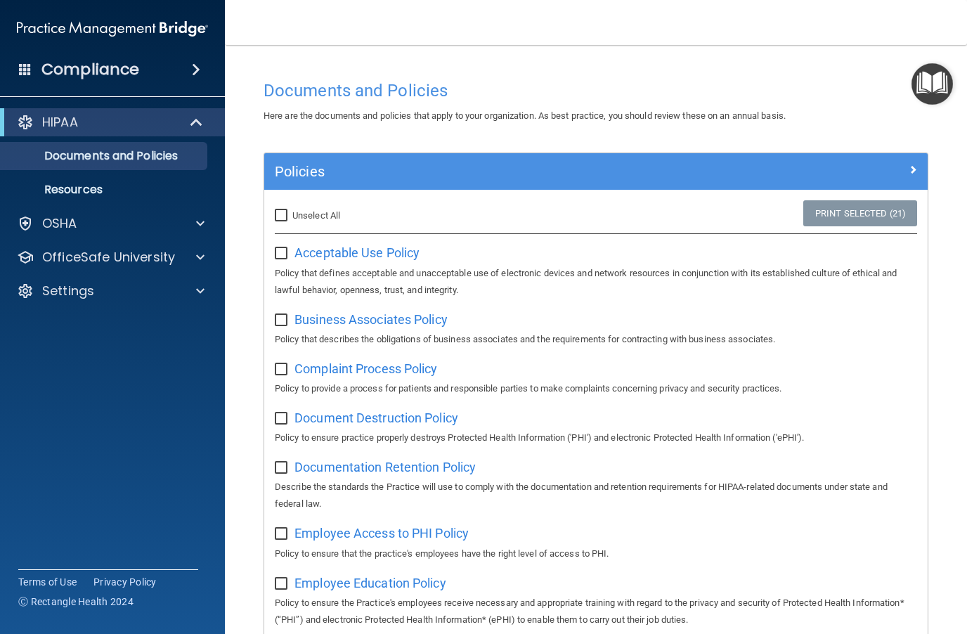
checkbox input "false"
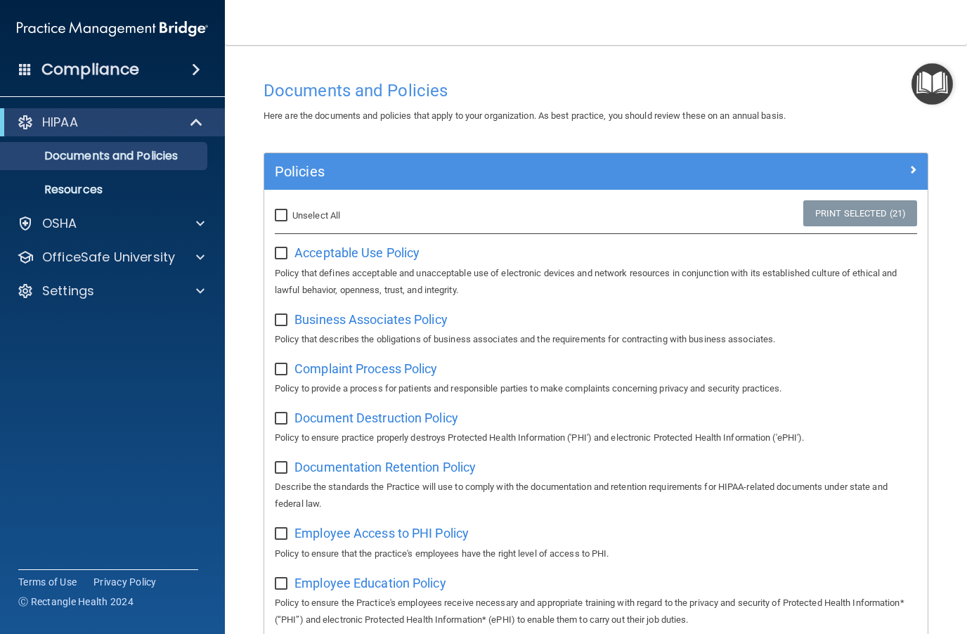
checkbox input "false"
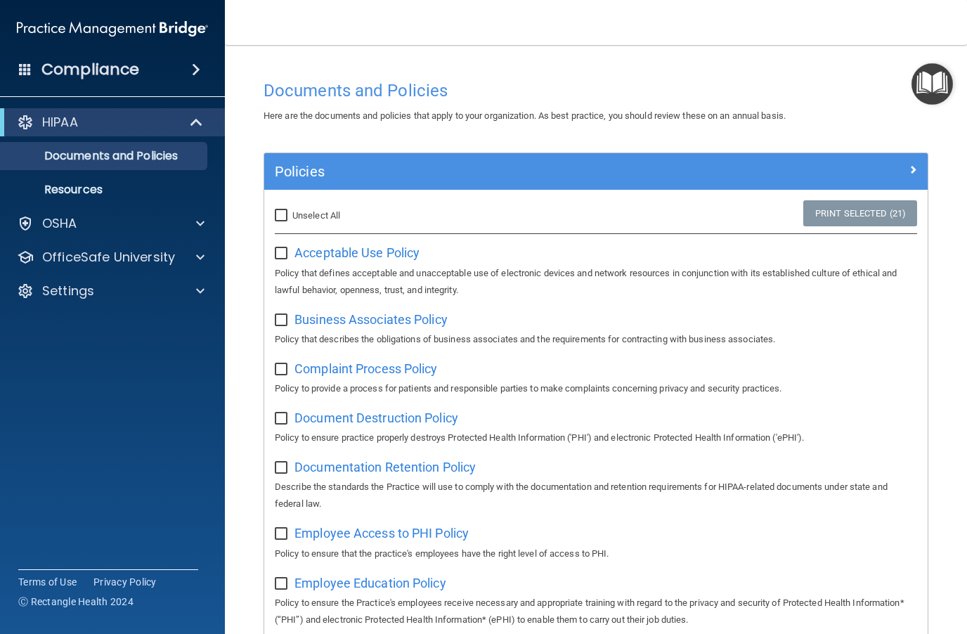
checkbox input "false"
click at [724, 85] on img "Open Resource Center" at bounding box center [931, 83] width 41 height 41
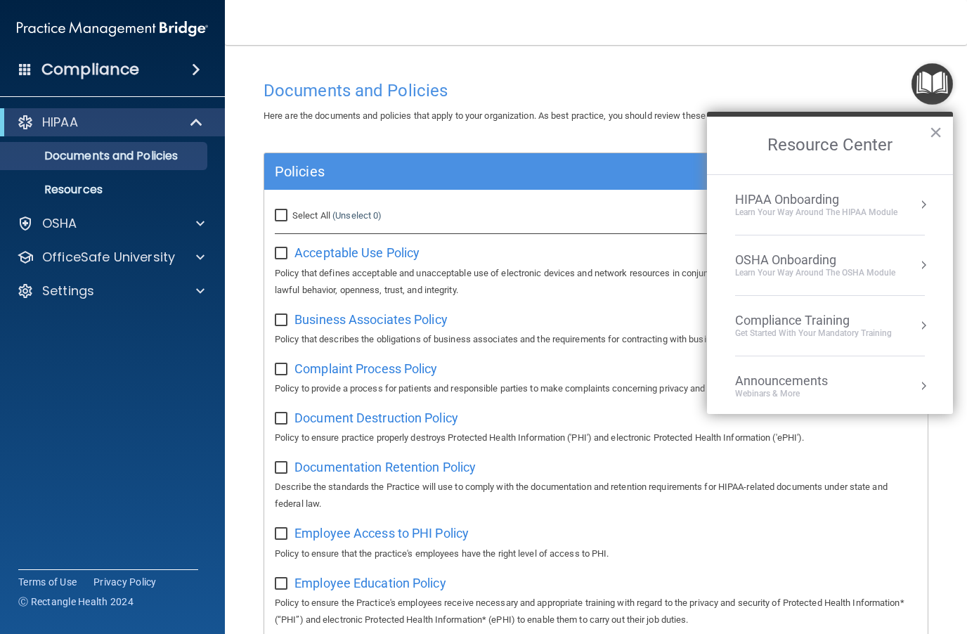
click at [724, 204] on div "HIPAA Onboarding" at bounding box center [816, 199] width 162 height 15
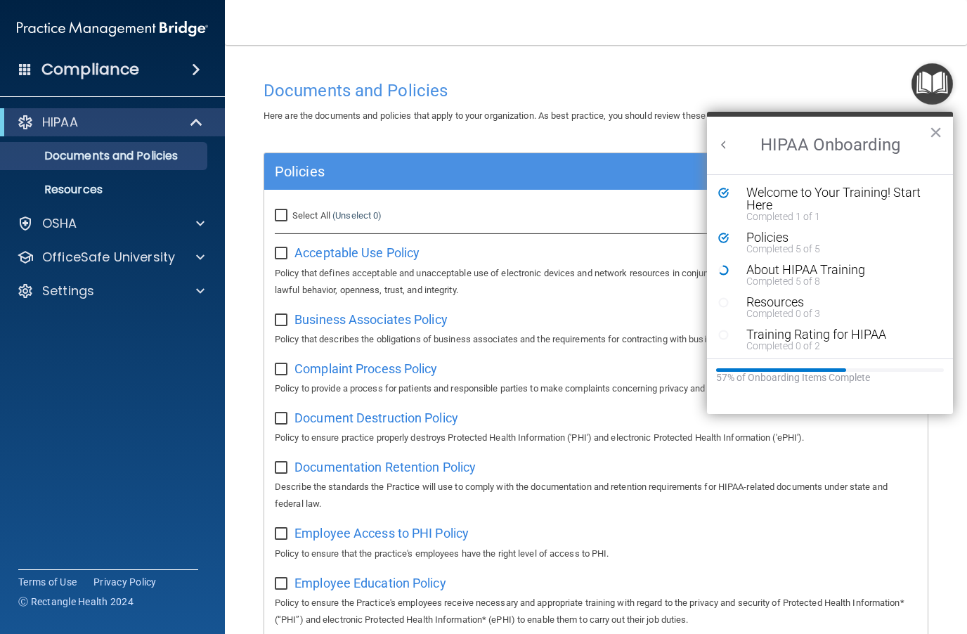
click at [724, 278] on div "Completed 5 of 8" at bounding box center [840, 281] width 188 height 10
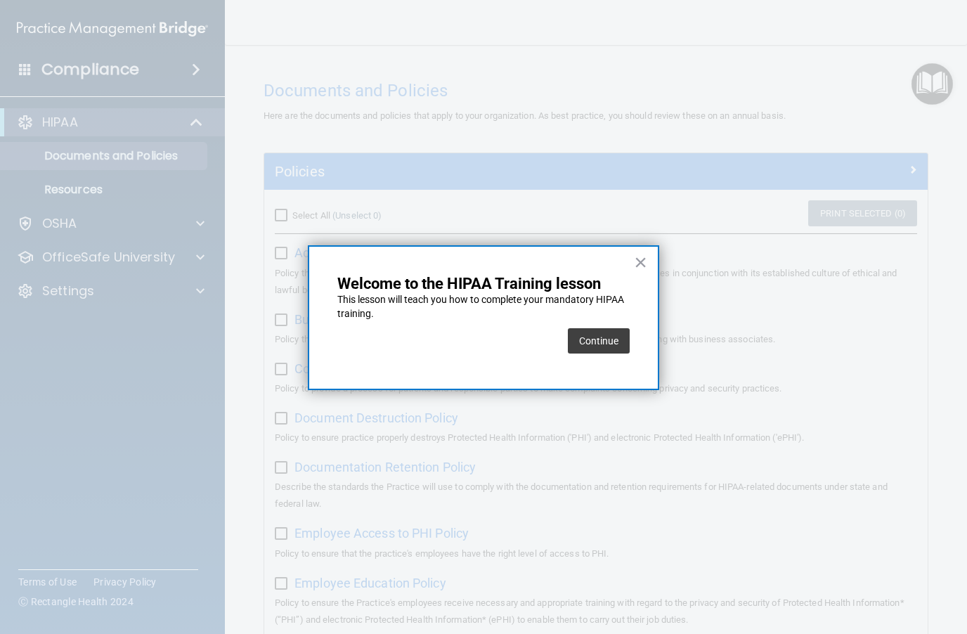
click at [609, 346] on button "Continue" at bounding box center [599, 340] width 62 height 25
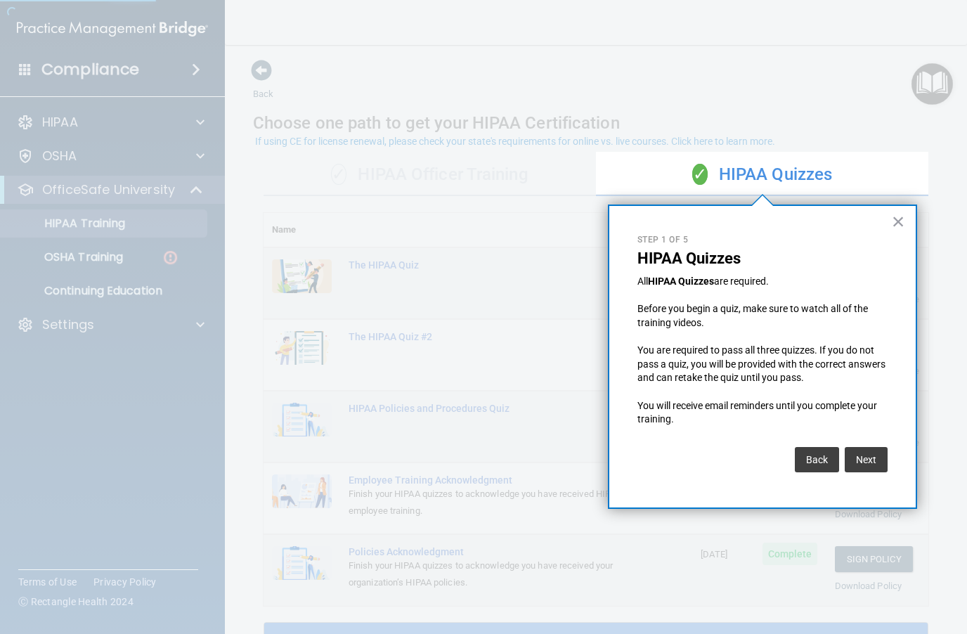
click at [724, 457] on button "Next" at bounding box center [866, 459] width 43 height 25
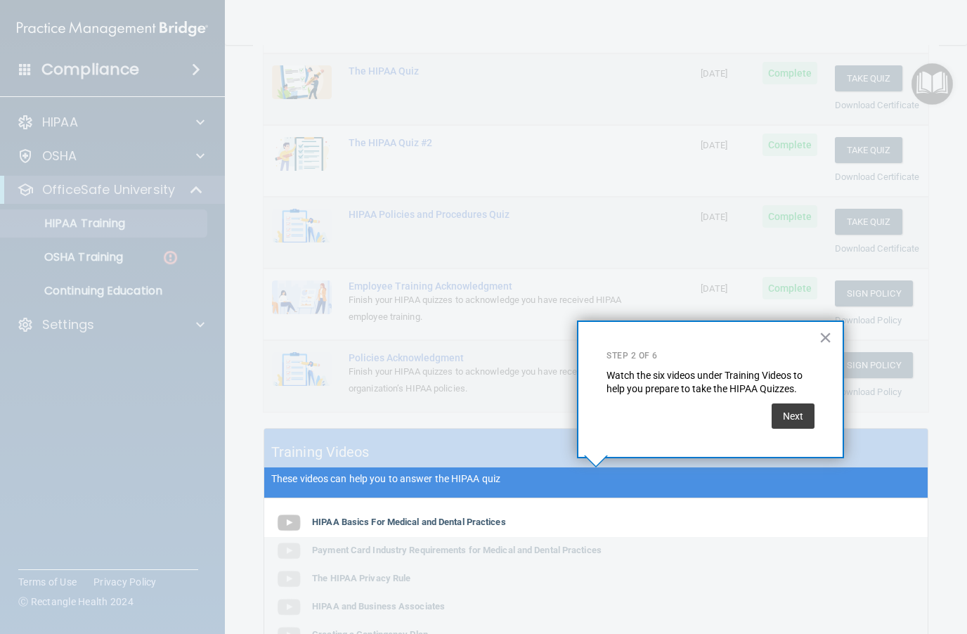
click at [724, 415] on button "Next" at bounding box center [793, 415] width 43 height 25
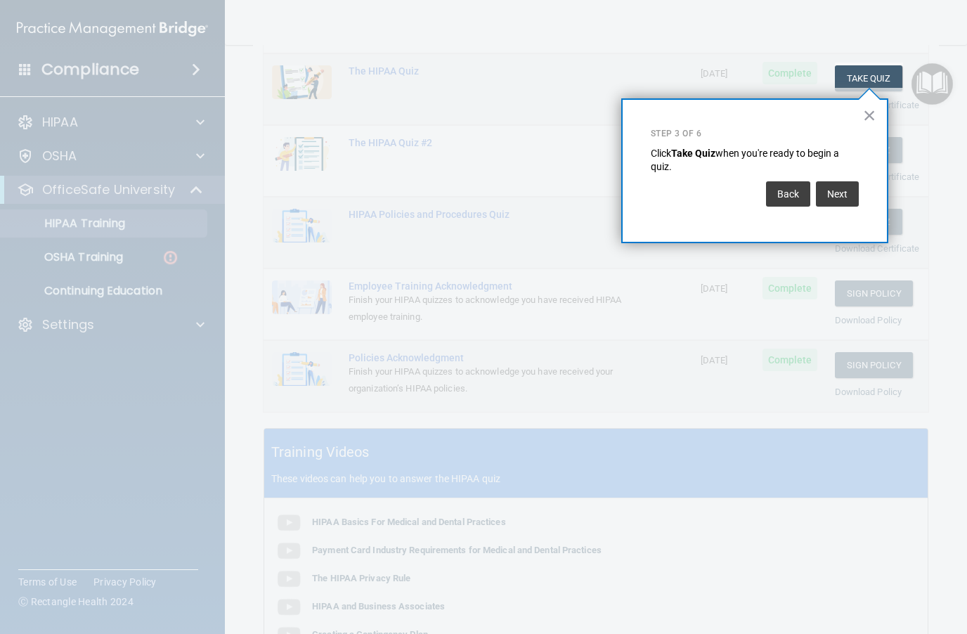
click at [724, 193] on button "Next" at bounding box center [837, 193] width 43 height 25
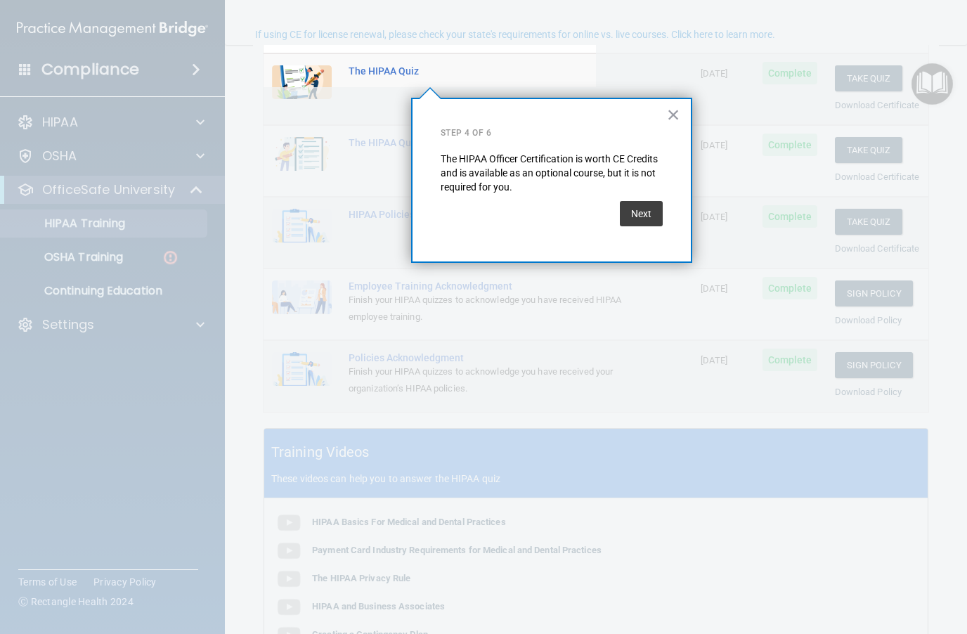
scroll to position [20, 0]
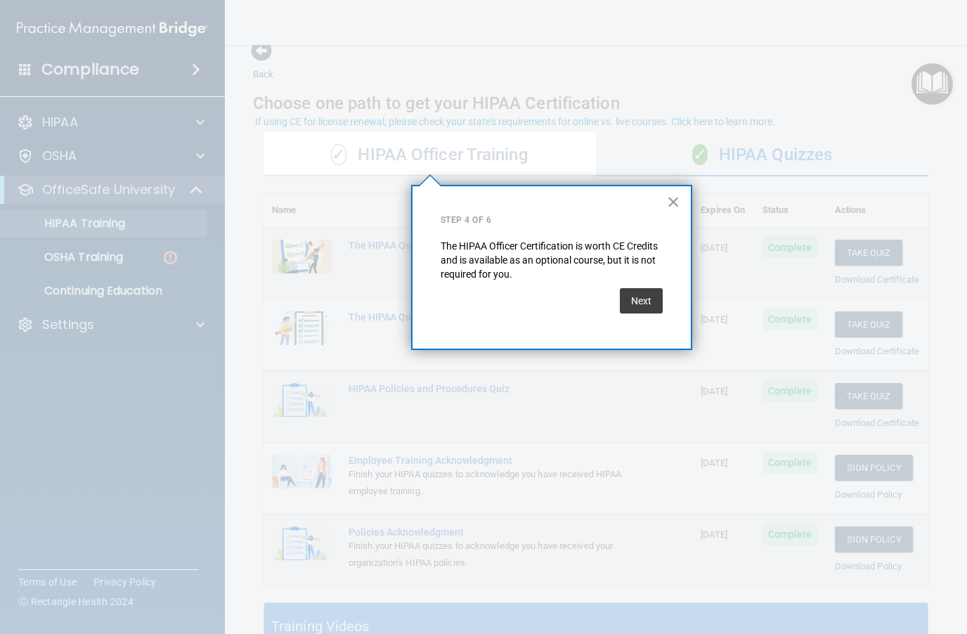
click at [646, 300] on button "Next" at bounding box center [641, 300] width 43 height 25
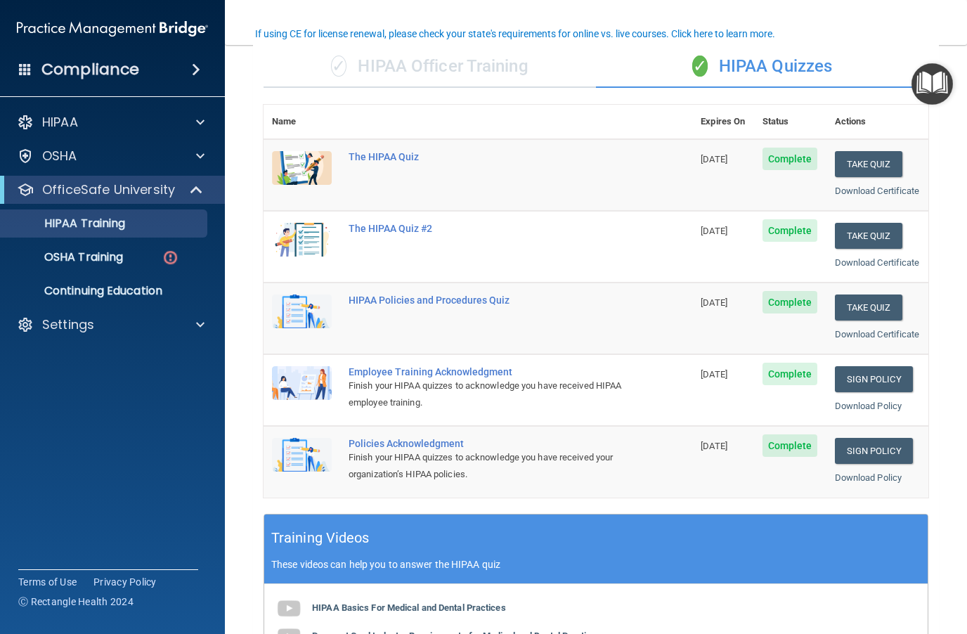
scroll to position [108, 0]
click at [724, 96] on img "Open Resource Center" at bounding box center [931, 83] width 41 height 41
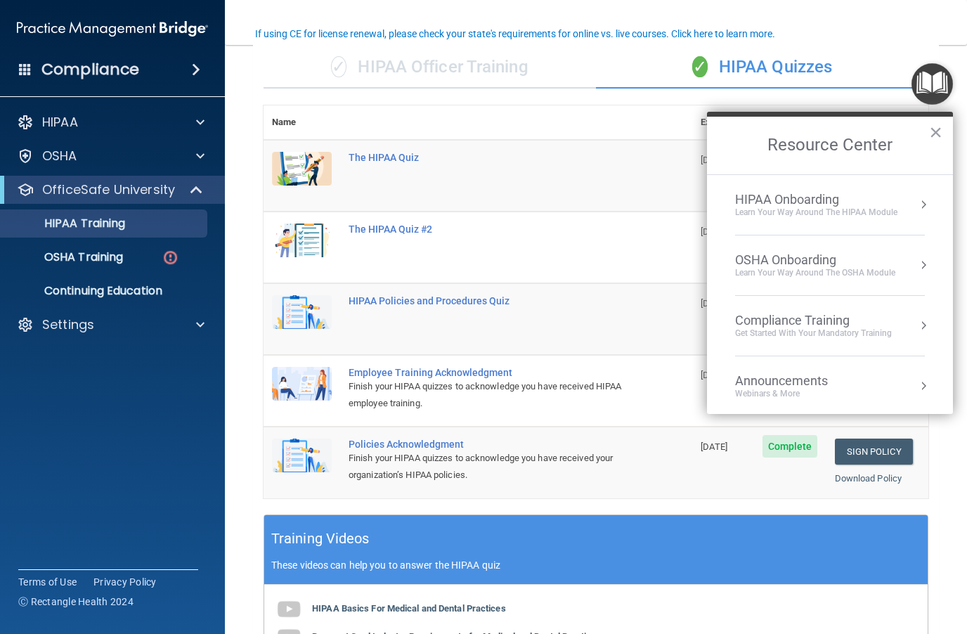
click at [724, 329] on div "Get Started with your mandatory training" at bounding box center [813, 333] width 157 height 12
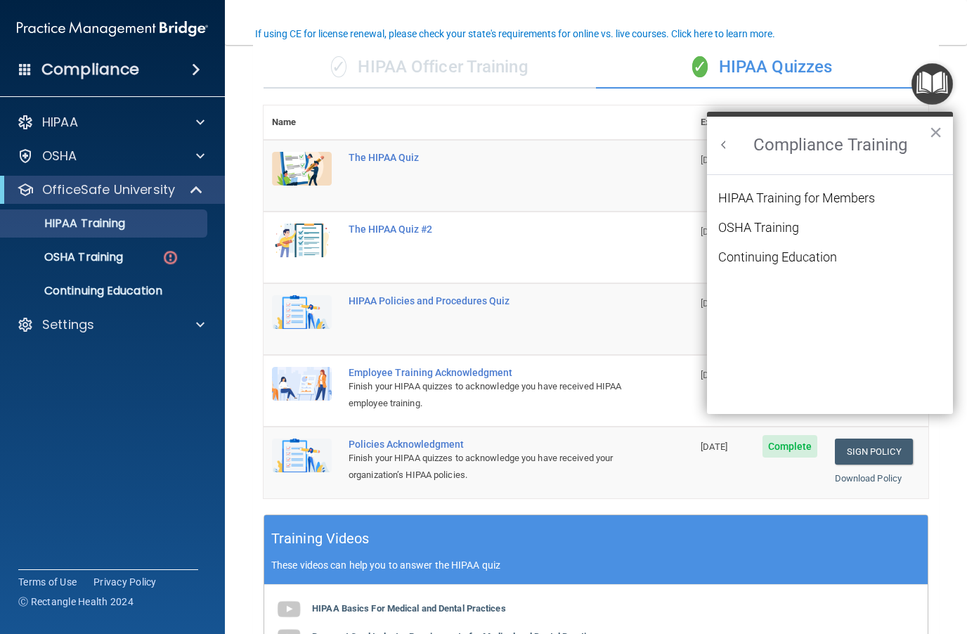
scroll to position [0, 0]
click at [724, 258] on div "Continuing Education" at bounding box center [777, 257] width 119 height 13
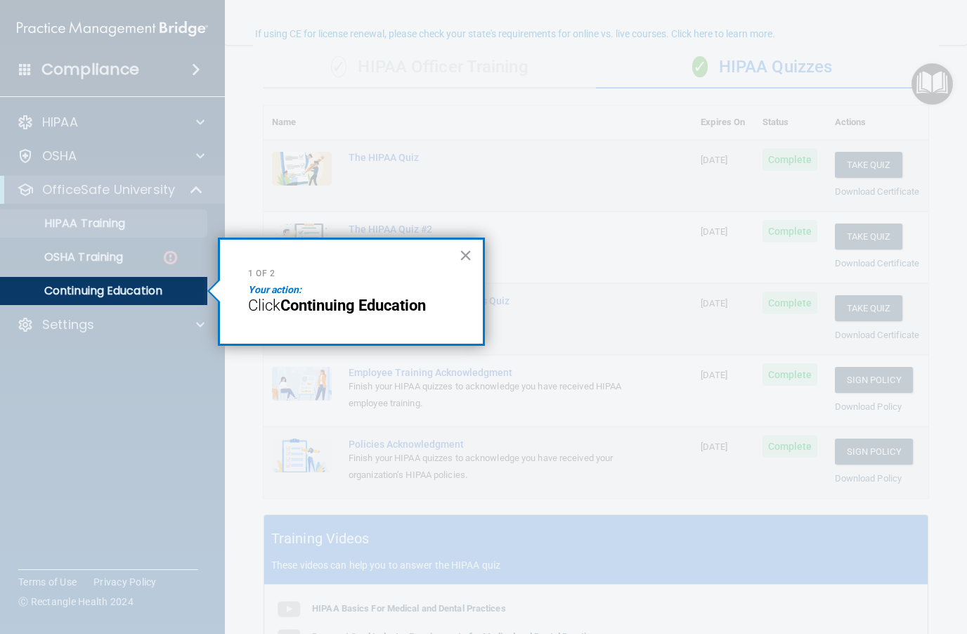
click at [387, 313] on strong "Continuing Education" at bounding box center [352, 306] width 145 height 18
click at [469, 256] on button "×" at bounding box center [465, 255] width 13 height 22
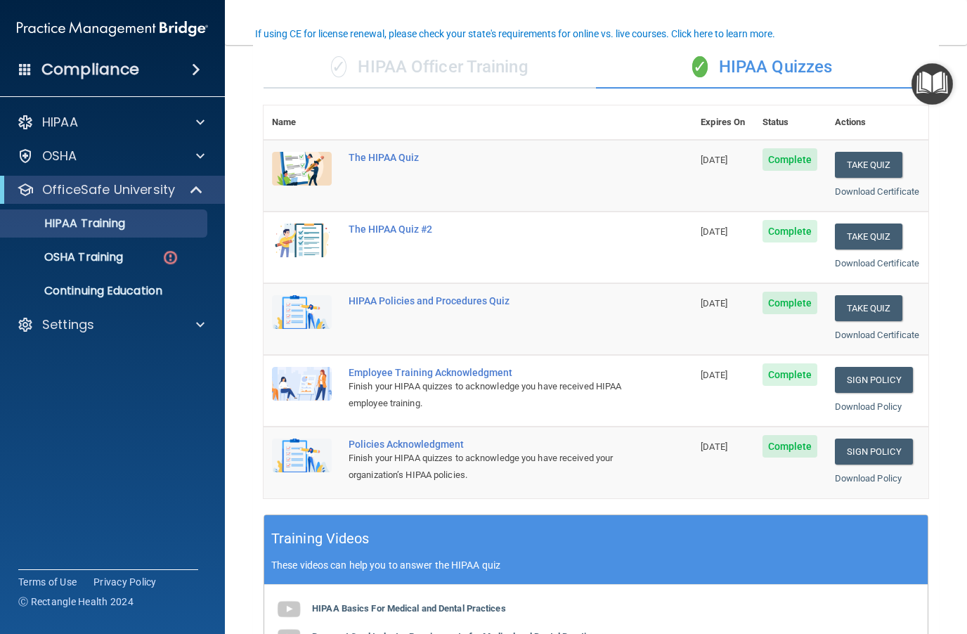
click at [724, 80] on img "Open Resource Center" at bounding box center [931, 83] width 41 height 41
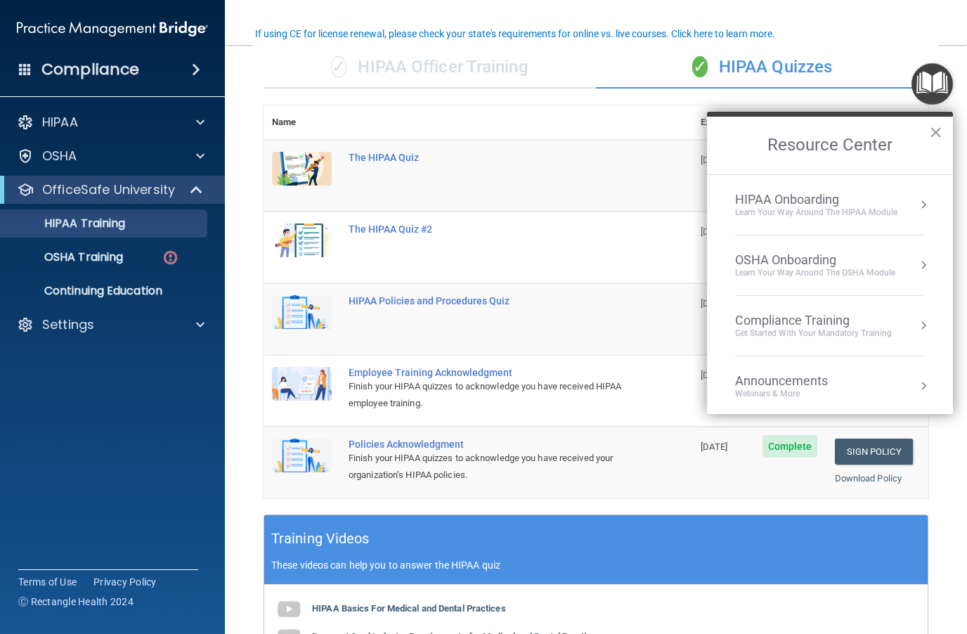
click at [724, 203] on div "HIPAA Onboarding Learn Your Way around the HIPAA module" at bounding box center [830, 205] width 190 height 26
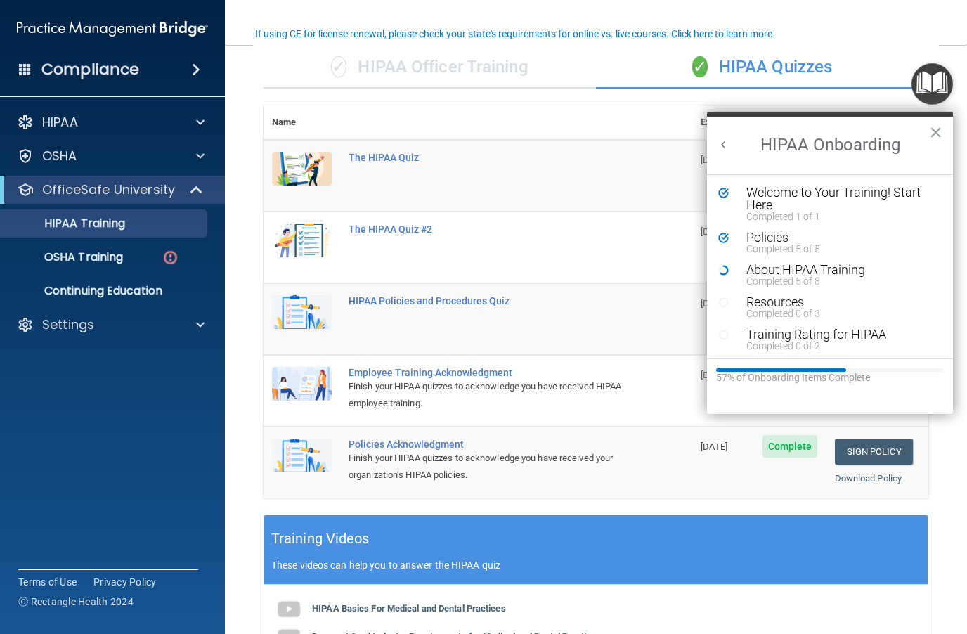
click at [724, 312] on div "Completed 0 of 3" at bounding box center [840, 313] width 188 height 10
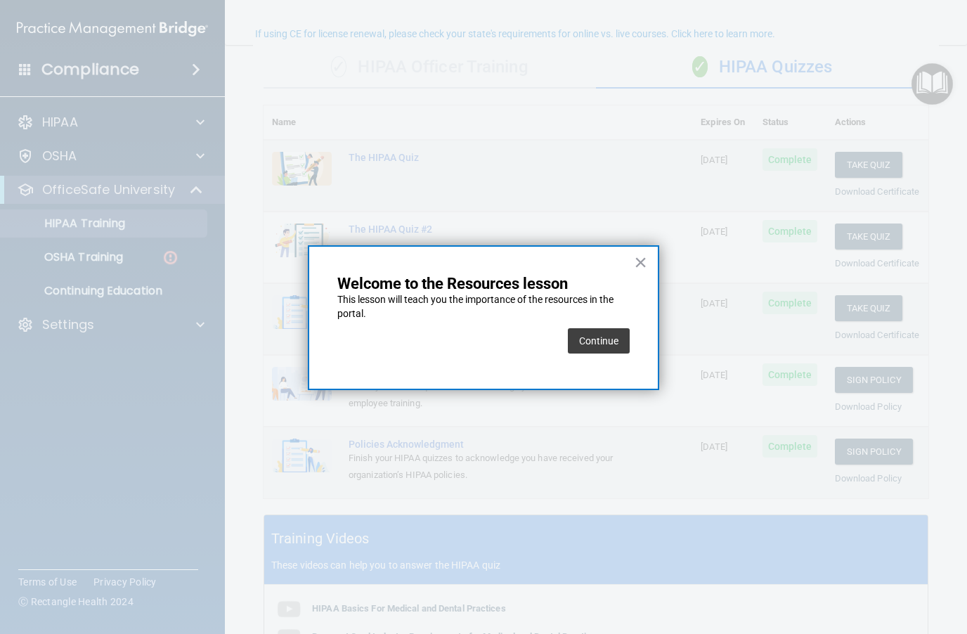
click at [605, 341] on button "Continue" at bounding box center [599, 340] width 62 height 25
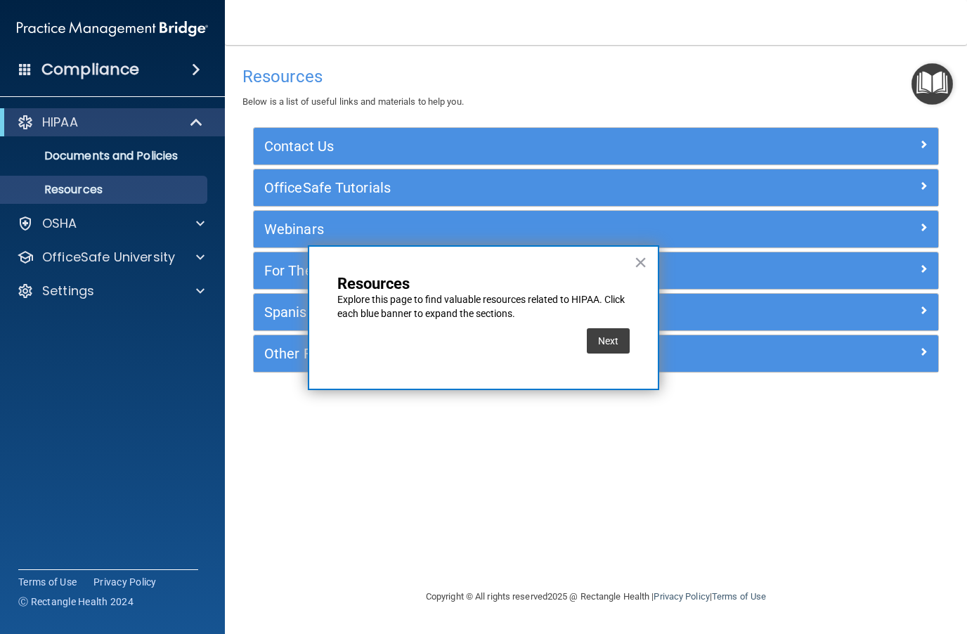
click at [623, 341] on button "Next" at bounding box center [608, 340] width 43 height 25
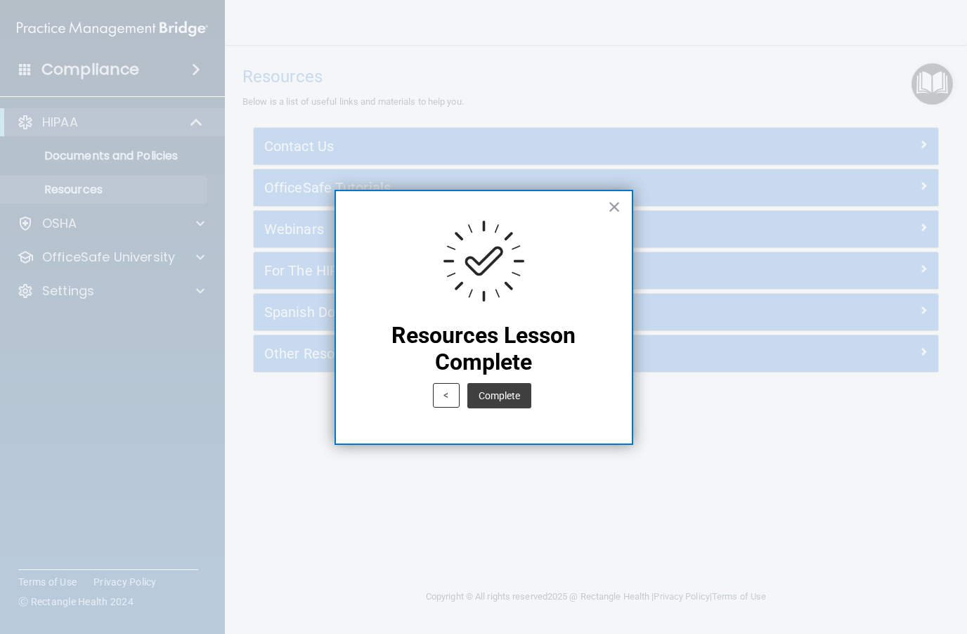
click at [512, 402] on button "Complete" at bounding box center [499, 395] width 64 height 25
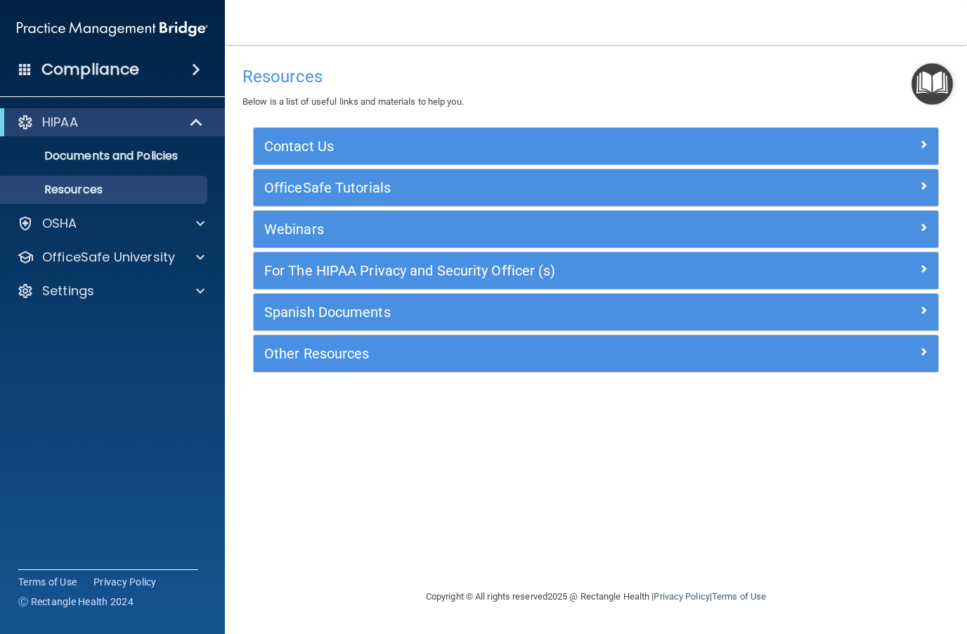
click at [724, 86] on img "Open Resource Center" at bounding box center [931, 83] width 41 height 41
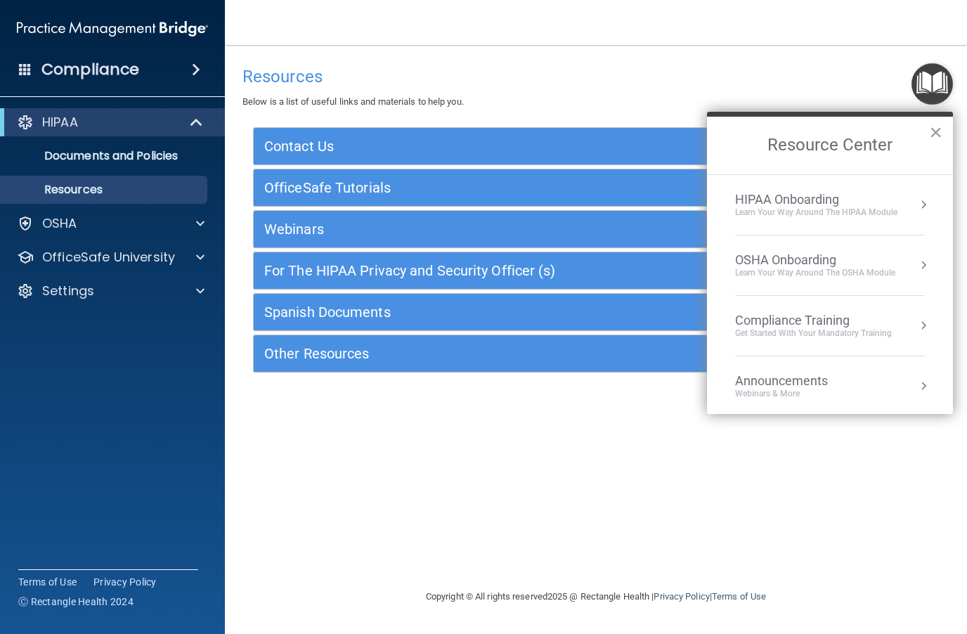
click at [724, 204] on button "Resource Center" at bounding box center [923, 204] width 14 height 14
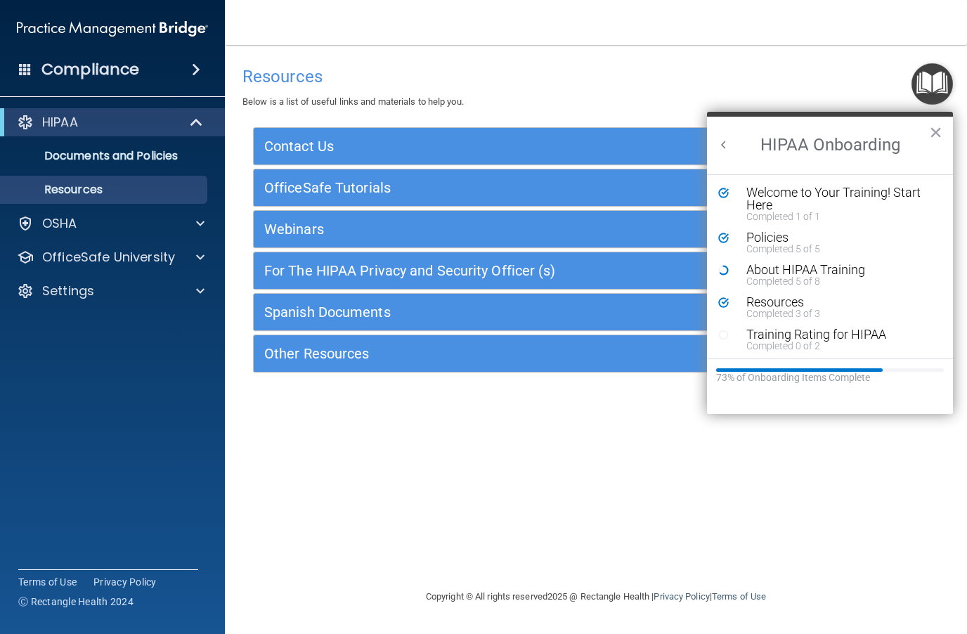
click at [724, 276] on div "Completed 5 of 8" at bounding box center [840, 281] width 188 height 10
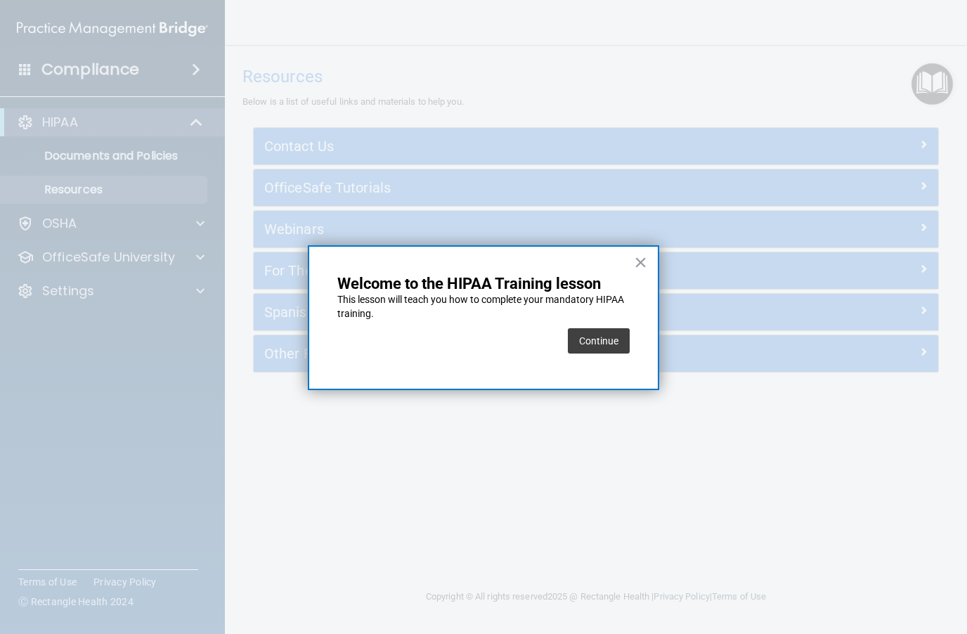
click at [607, 344] on button "Continue" at bounding box center [599, 340] width 62 height 25
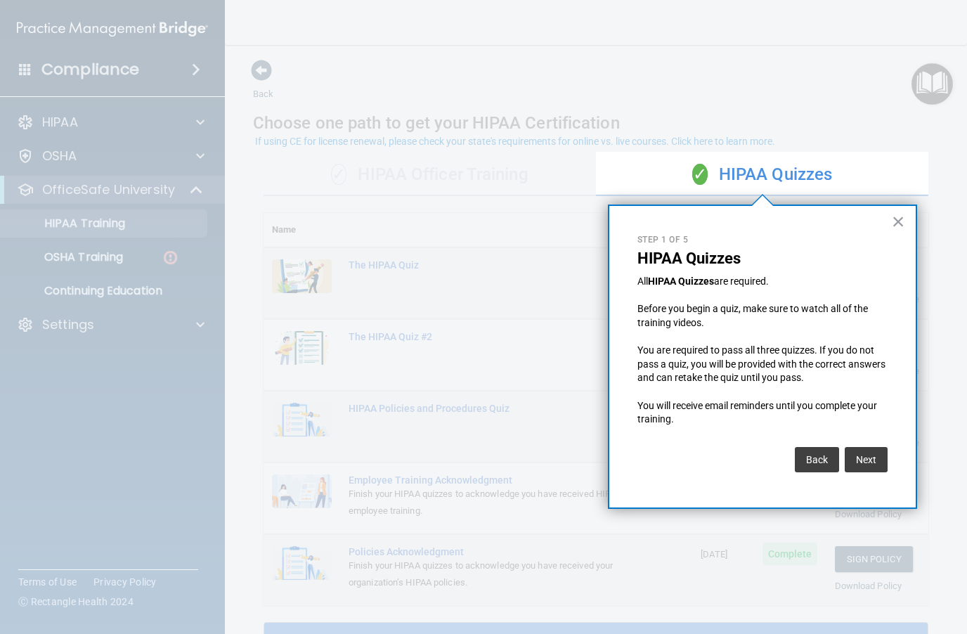
click at [724, 460] on button "Next" at bounding box center [866, 459] width 43 height 25
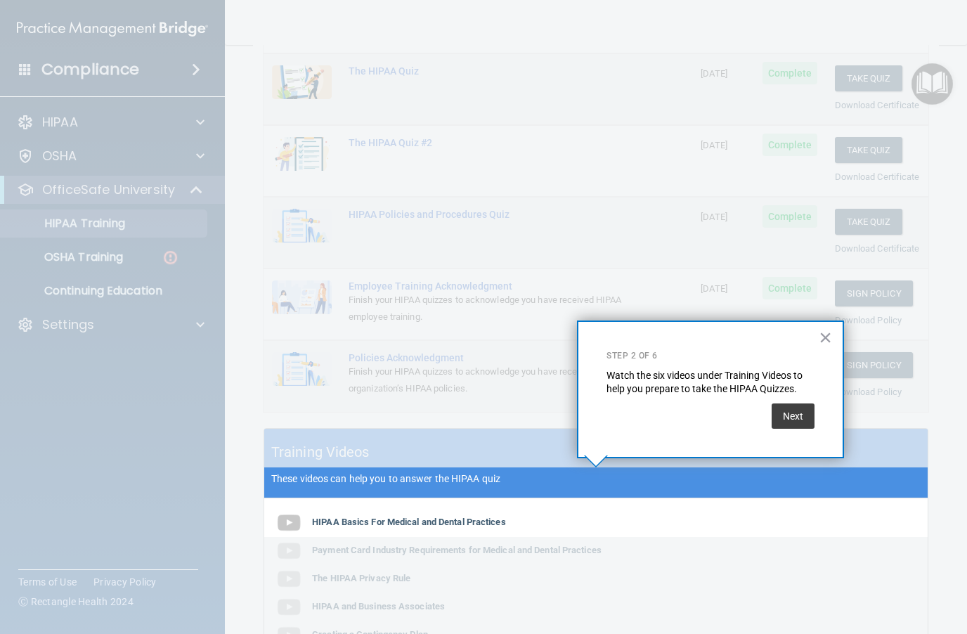
click at [724, 426] on button "Next" at bounding box center [793, 415] width 43 height 25
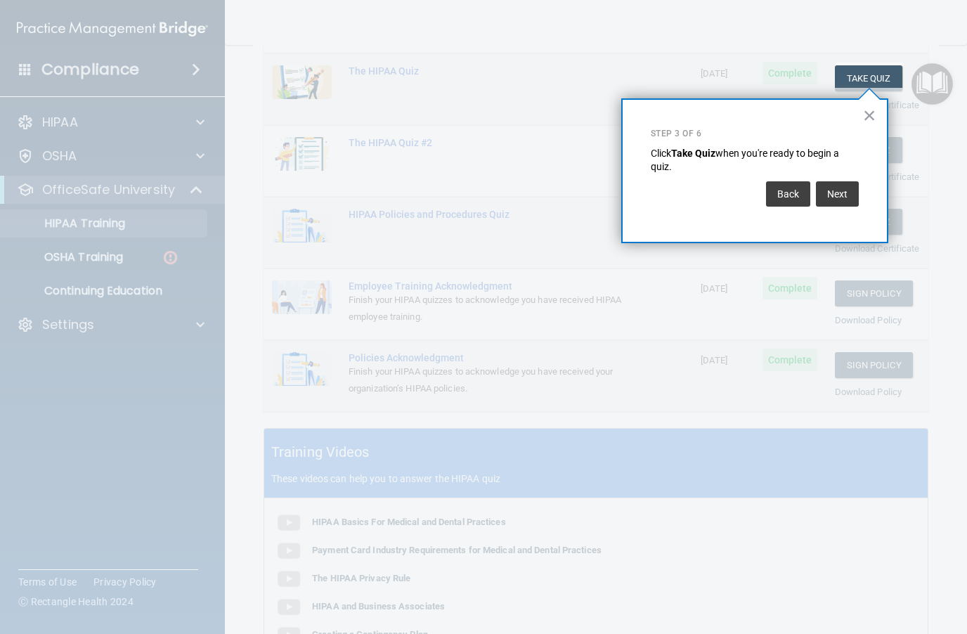
click at [724, 204] on button "Next" at bounding box center [837, 193] width 43 height 25
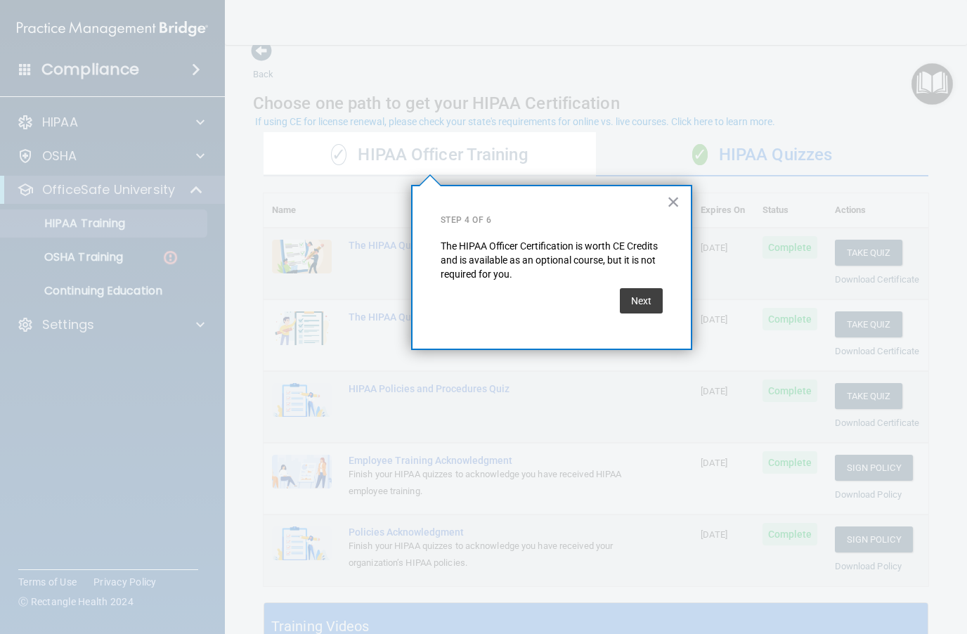
click at [642, 305] on button "Next" at bounding box center [641, 300] width 43 height 25
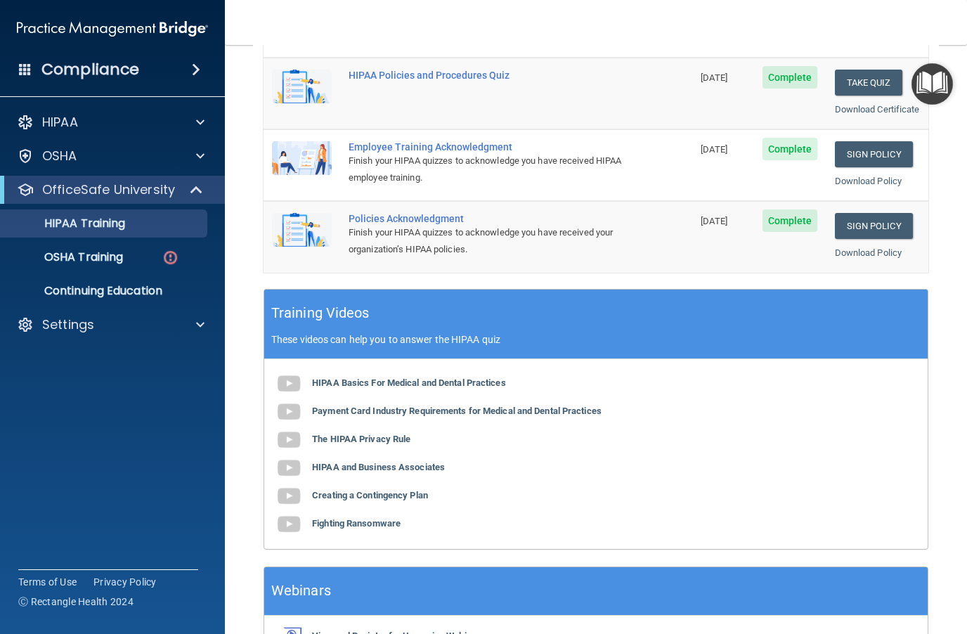
scroll to position [351, 0]
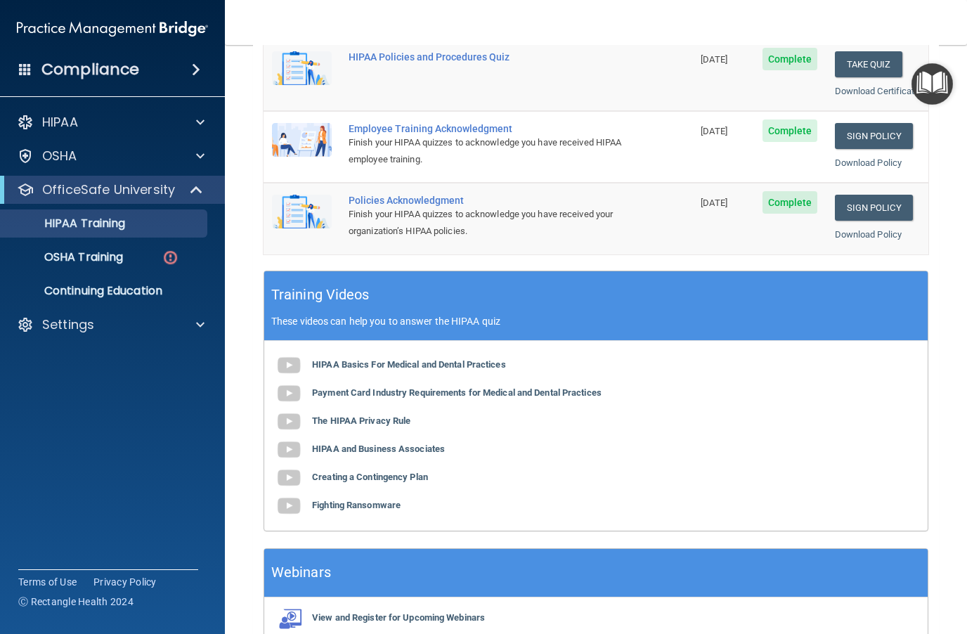
click at [462, 370] on b "HIPAA Basics For Medical and Dental Practices" at bounding box center [409, 364] width 194 height 11
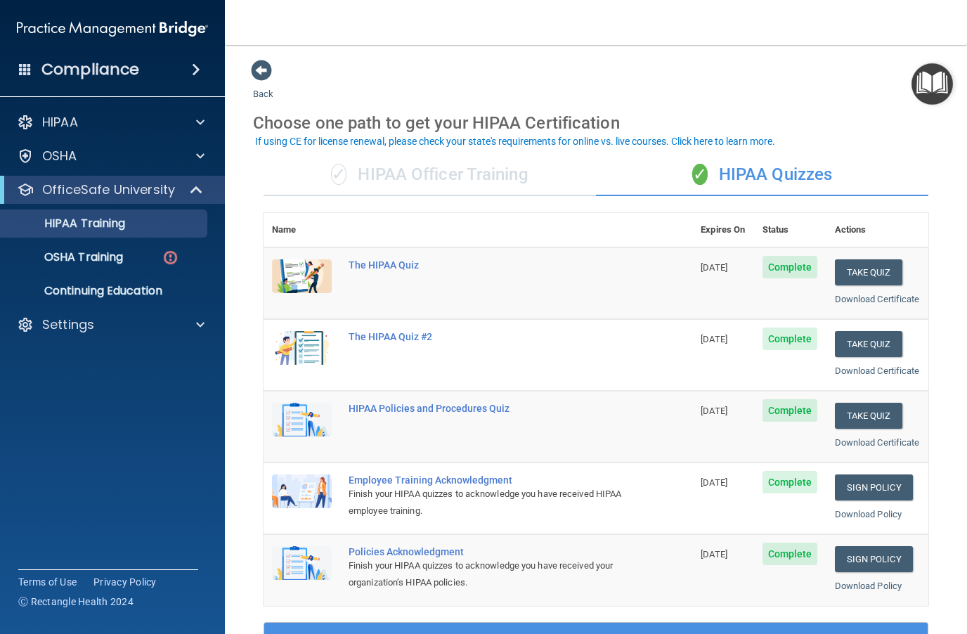
scroll to position [0, 0]
click at [63, 162] on p "OSHA" at bounding box center [59, 156] width 35 height 17
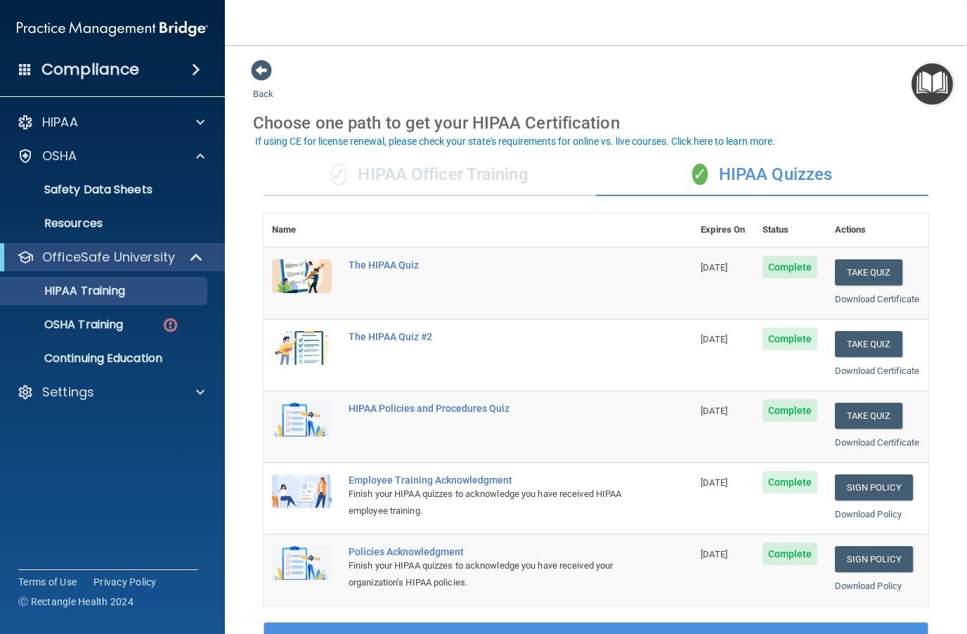
click at [72, 192] on p "Safety Data Sheets" at bounding box center [105, 190] width 192 height 14
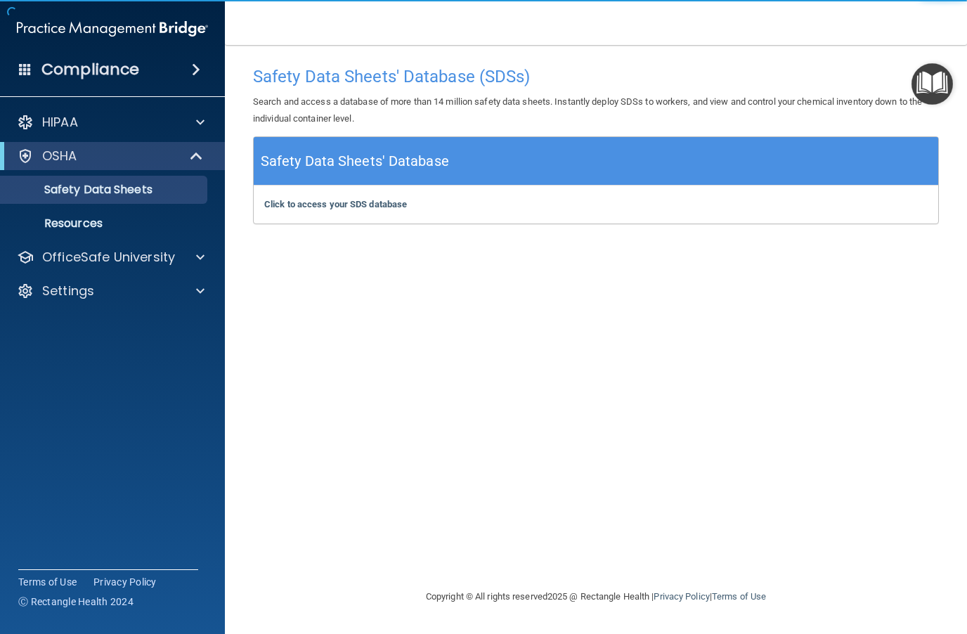
click at [56, 228] on p "Resources" at bounding box center [105, 223] width 192 height 14
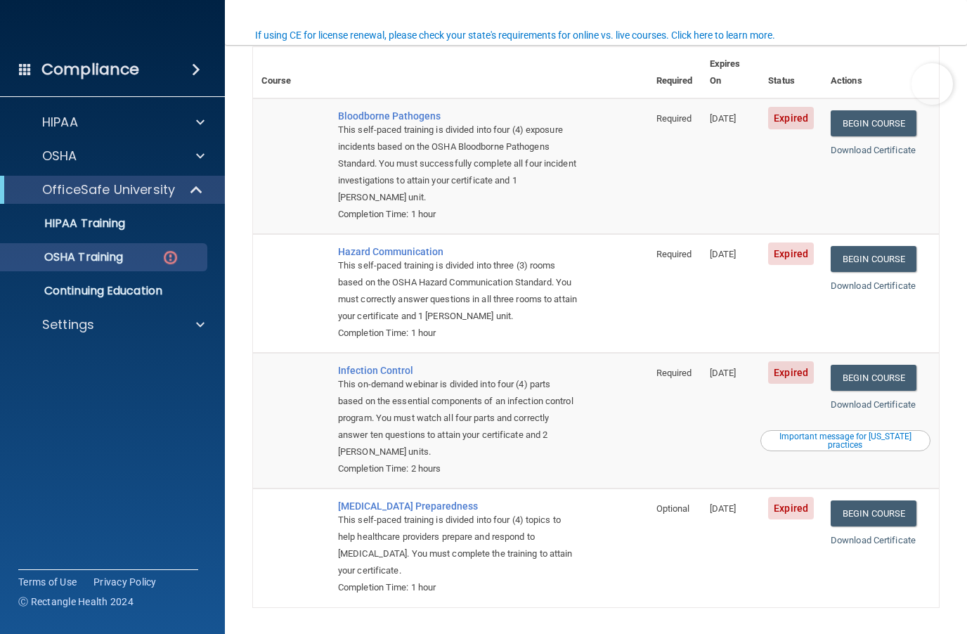
scroll to position [115, 0]
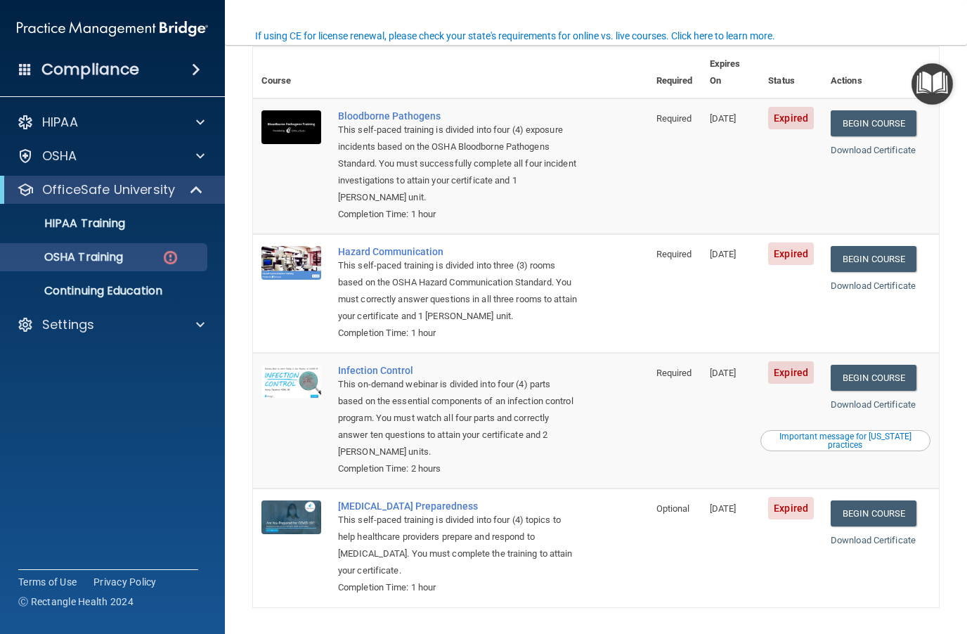
click at [934, 89] on img "Open Resource Center" at bounding box center [931, 83] width 41 height 41
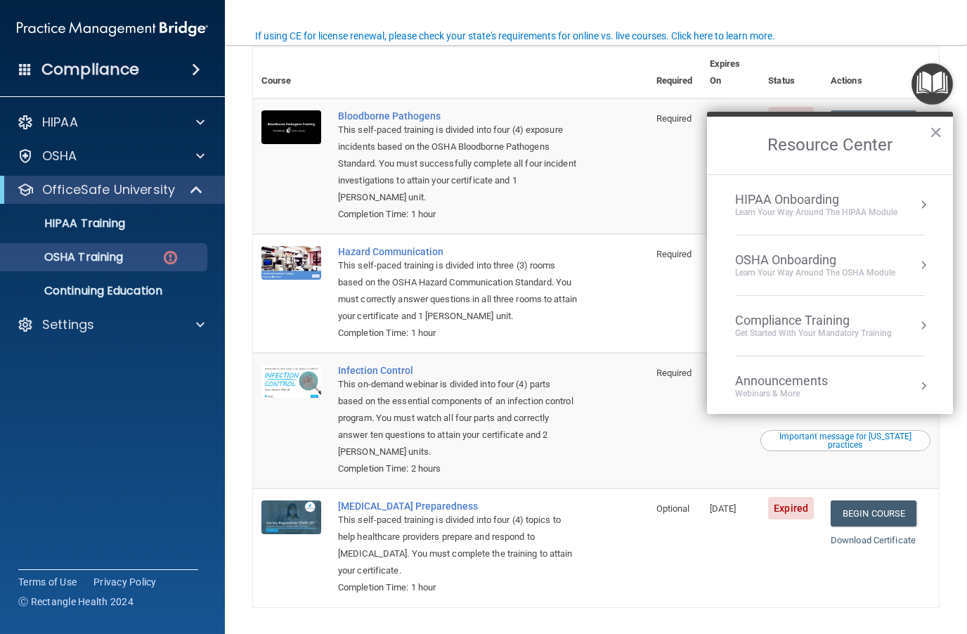
click at [870, 260] on div "OSHA Onboarding" at bounding box center [815, 259] width 160 height 15
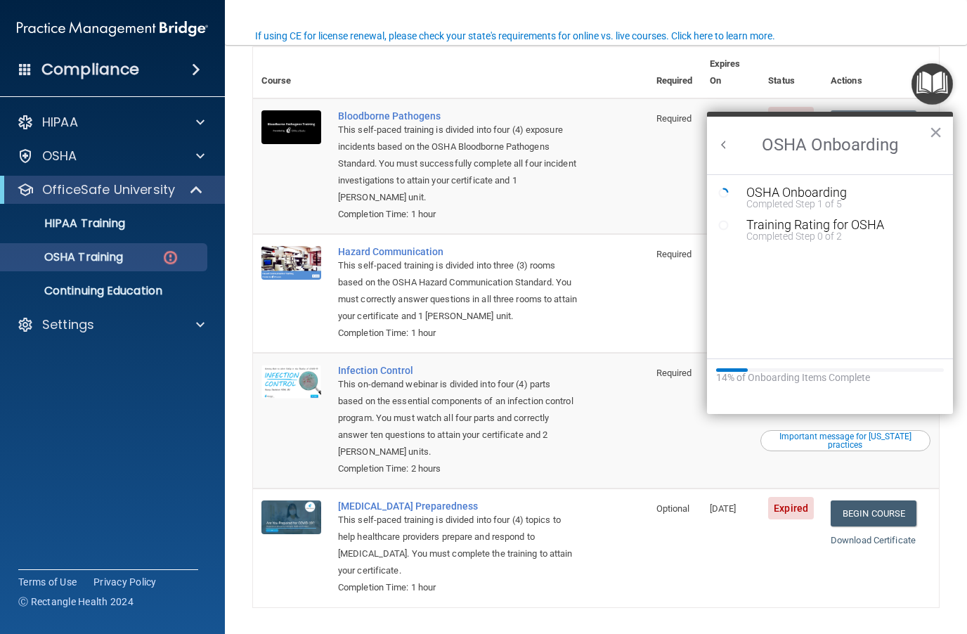
scroll to position [0, 0]
click at [827, 199] on div "Completed Step 1 of 5" at bounding box center [840, 204] width 188 height 10
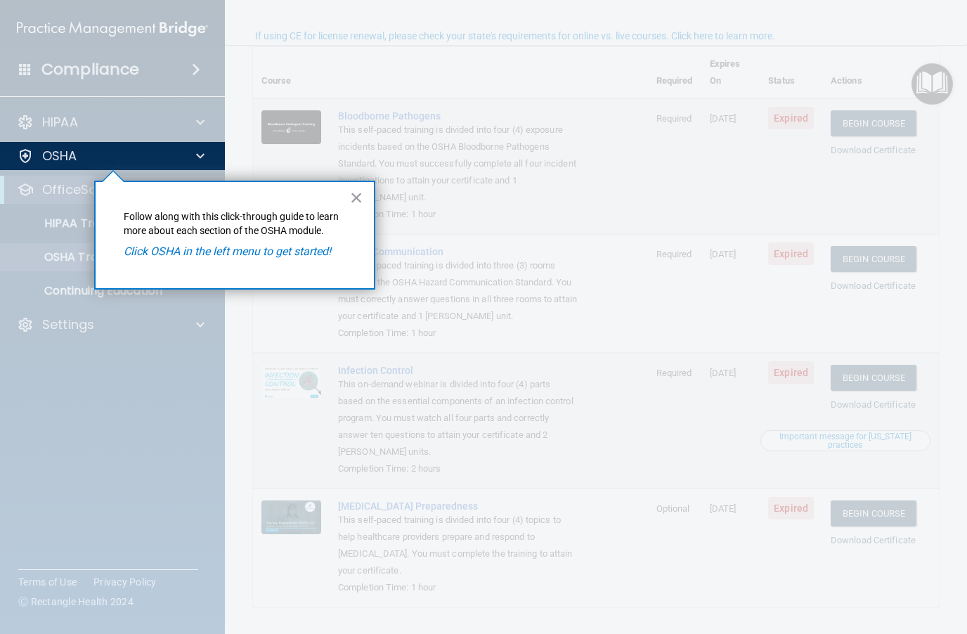
click at [361, 200] on button "×" at bounding box center [356, 197] width 13 height 22
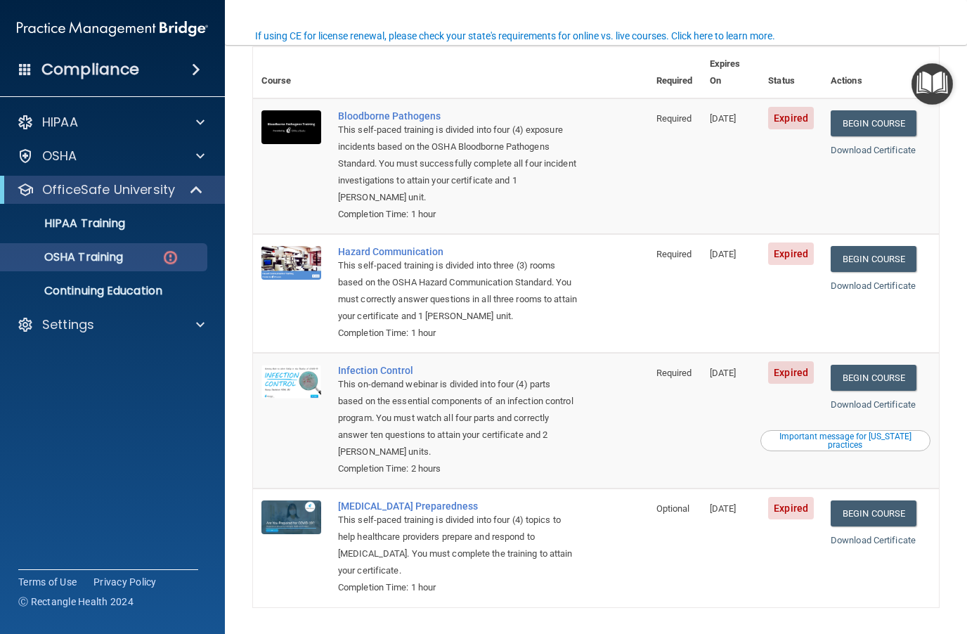
click at [939, 95] on img "Open Resource Center" at bounding box center [931, 83] width 41 height 41
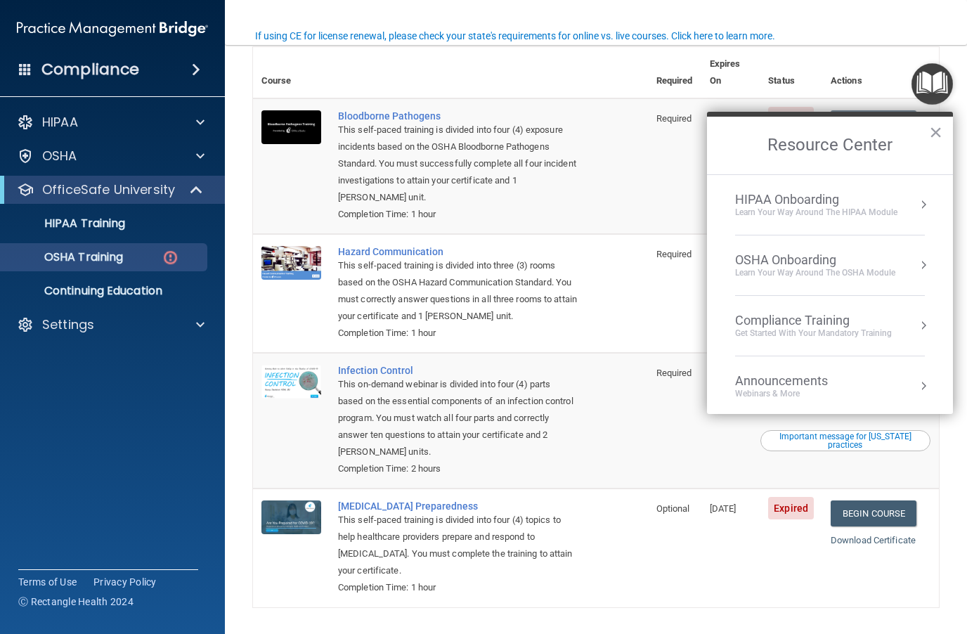
click at [901, 270] on div "OSHA Onboarding Learn your way around the OSHA module" at bounding box center [830, 265] width 190 height 26
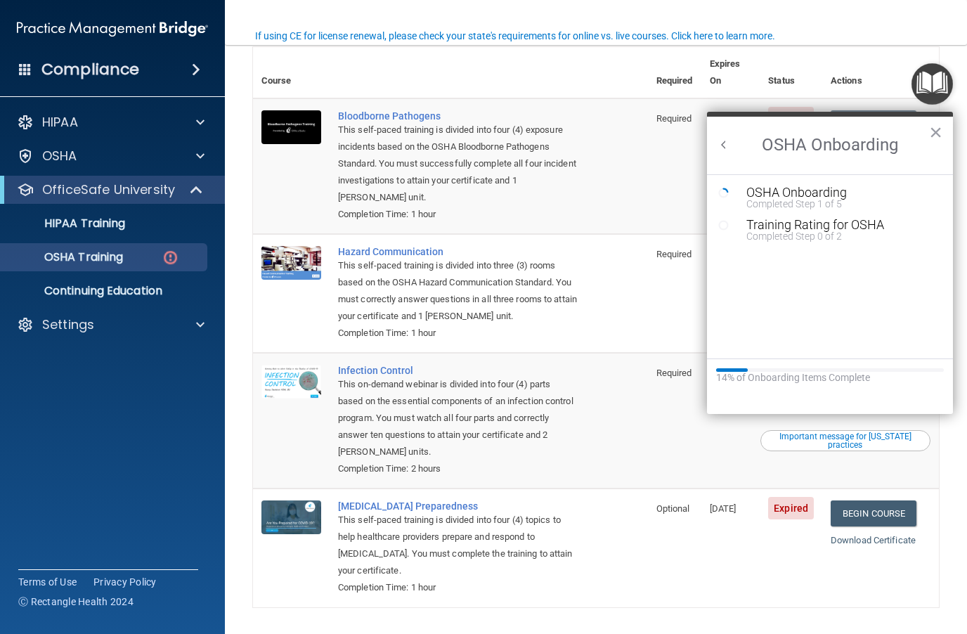
click at [828, 227] on div "Training Rating for OSHA" at bounding box center [840, 225] width 188 height 13
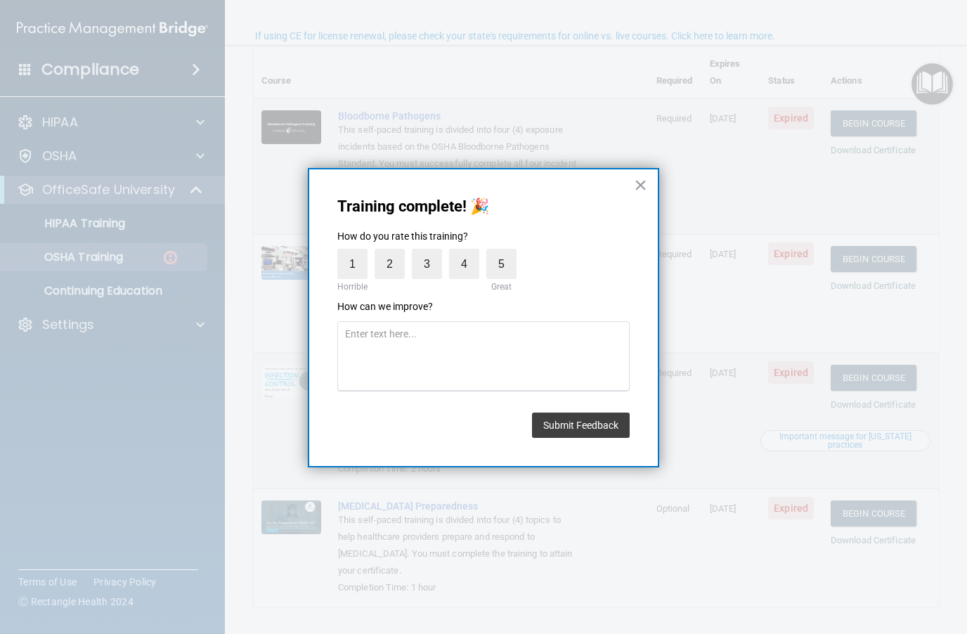
click at [505, 262] on label "5" at bounding box center [501, 264] width 30 height 30
click at [469, 252] on input "5" at bounding box center [469, 252] width 0 height 0
click at [511, 256] on label "5" at bounding box center [501, 264] width 30 height 30
click at [469, 252] on input "5" at bounding box center [469, 252] width 0 height 0
click at [510, 273] on label "5" at bounding box center [501, 264] width 30 height 30
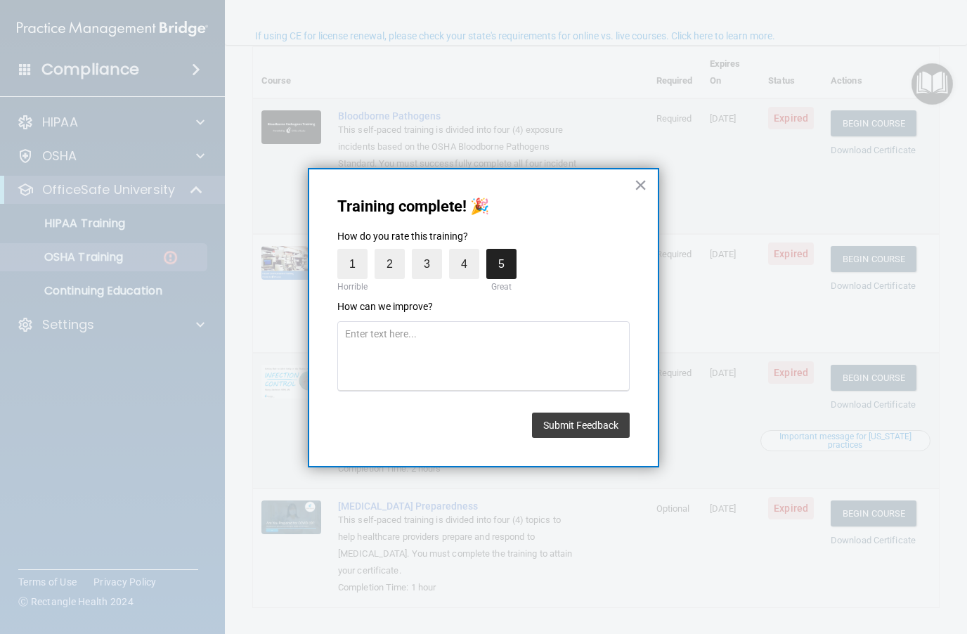
click at [469, 252] on input "5" at bounding box center [469, 252] width 0 height 0
click at [431, 252] on input "4" at bounding box center [431, 252] width 0 height 0
click at [491, 263] on label "5" at bounding box center [501, 264] width 30 height 30
click at [469, 252] on input "5" at bounding box center [469, 252] width 0 height 0
click at [509, 261] on label "5" at bounding box center [501, 264] width 30 height 30
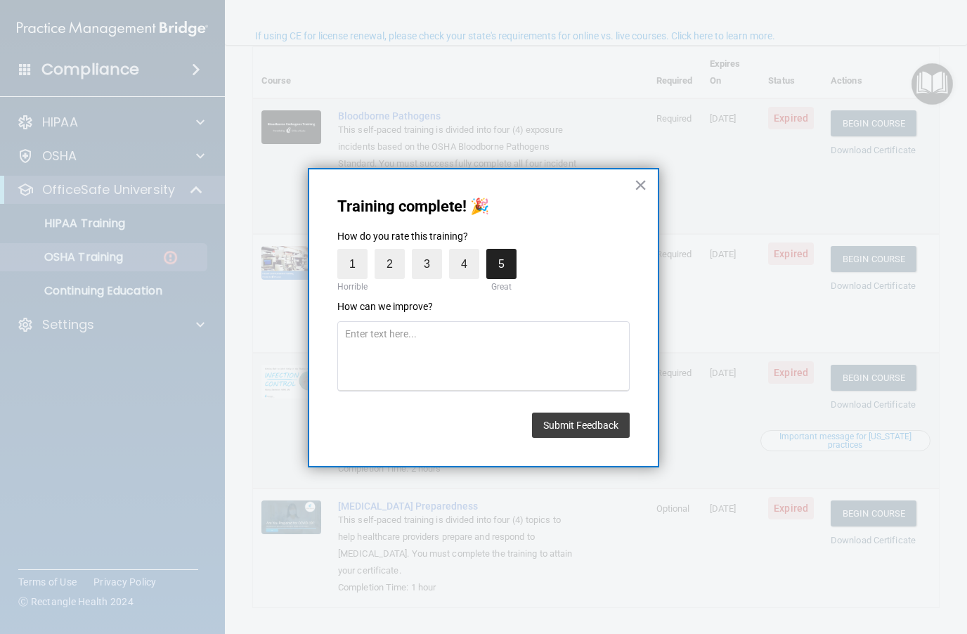
click at [469, 252] on input "5" at bounding box center [469, 252] width 0 height 0
click at [467, 273] on label "4" at bounding box center [464, 264] width 30 height 30
click at [431, 252] on input "4" at bounding box center [431, 252] width 0 height 0
click at [512, 262] on label "5" at bounding box center [501, 264] width 30 height 30
click at [469, 252] on input "5" at bounding box center [469, 252] width 0 height 0
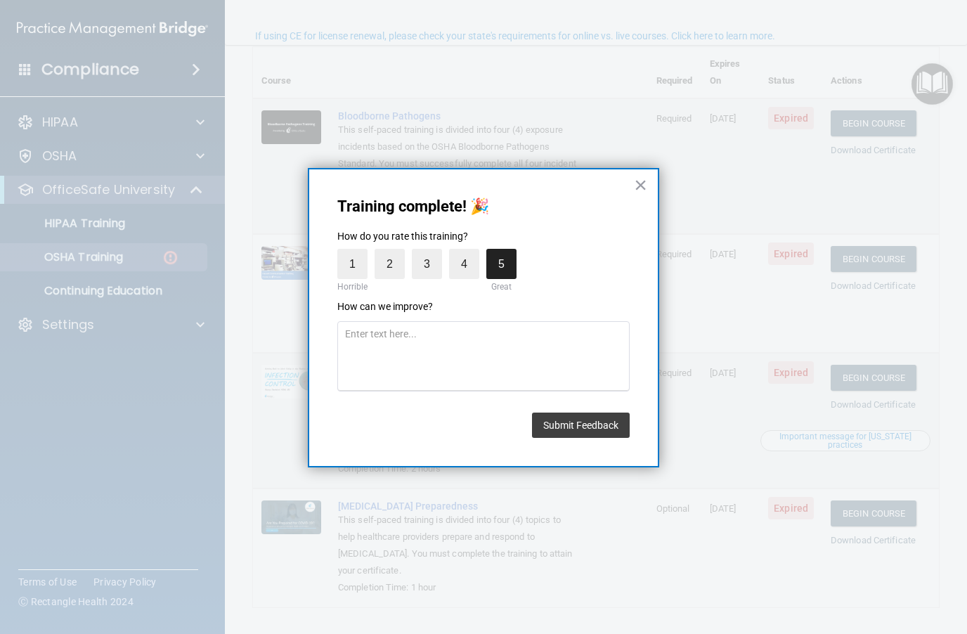
click at [512, 263] on label "5" at bounding box center [501, 264] width 30 height 30
click at [469, 252] on input "5" at bounding box center [469, 252] width 0 height 0
click at [508, 264] on label "5" at bounding box center [501, 264] width 30 height 30
click at [469, 252] on input "5" at bounding box center [469, 252] width 0 height 0
click at [430, 263] on label "3" at bounding box center [427, 264] width 30 height 30
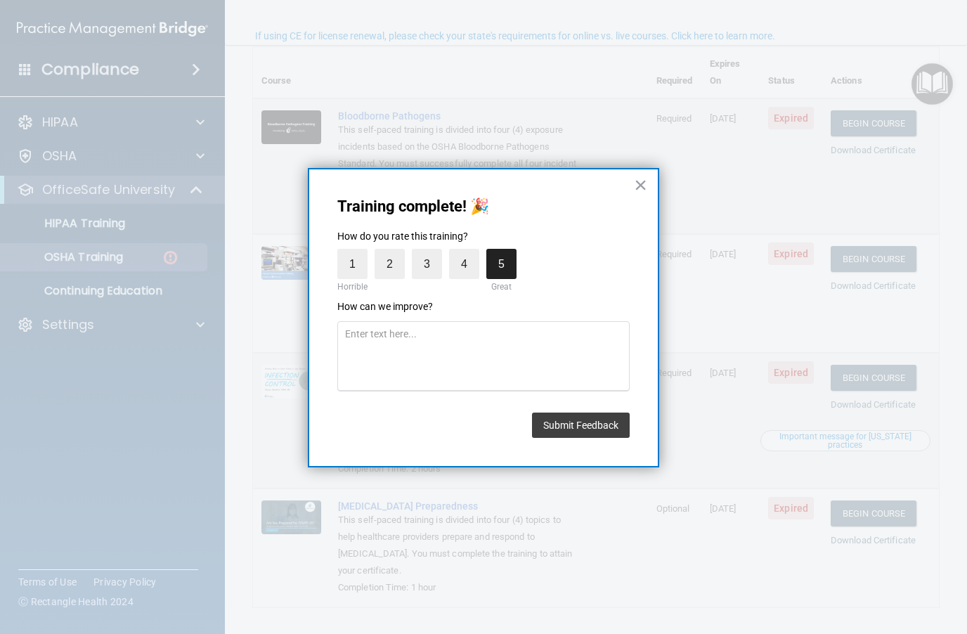
click at [394, 252] on input "3" at bounding box center [394, 252] width 0 height 0
click at [507, 261] on label "5" at bounding box center [501, 264] width 30 height 30
click at [469, 252] on input "5" at bounding box center [469, 252] width 0 height 0
click at [513, 263] on label "5" at bounding box center [501, 264] width 30 height 30
click at [469, 252] on input "5" at bounding box center [469, 252] width 0 height 0
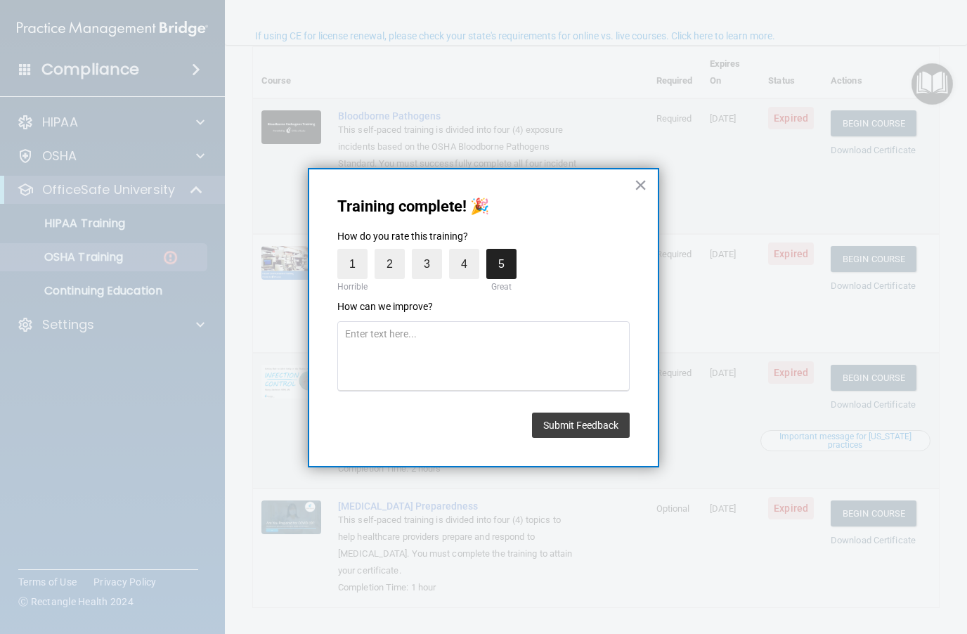
click at [604, 429] on button "Submit Feedback" at bounding box center [581, 424] width 98 height 25
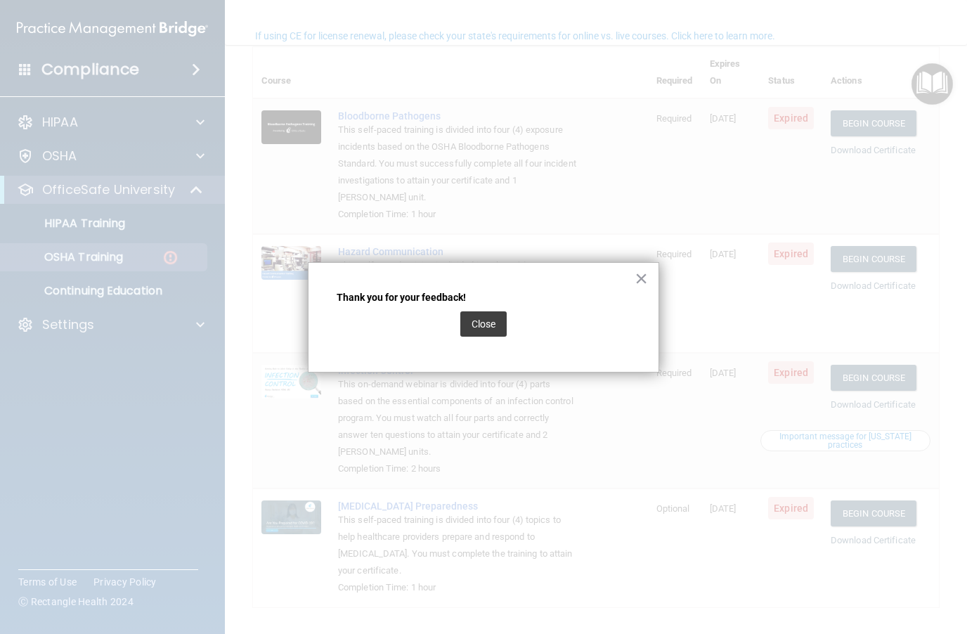
click at [487, 325] on button "Close" at bounding box center [483, 323] width 46 height 25
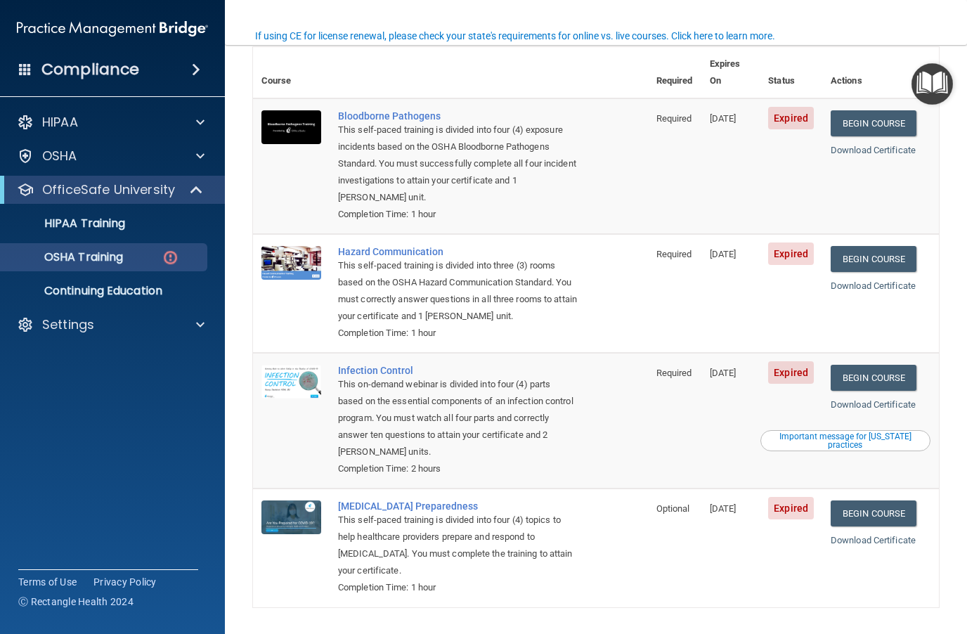
click at [935, 91] on img "Open Resource Center" at bounding box center [931, 83] width 41 height 41
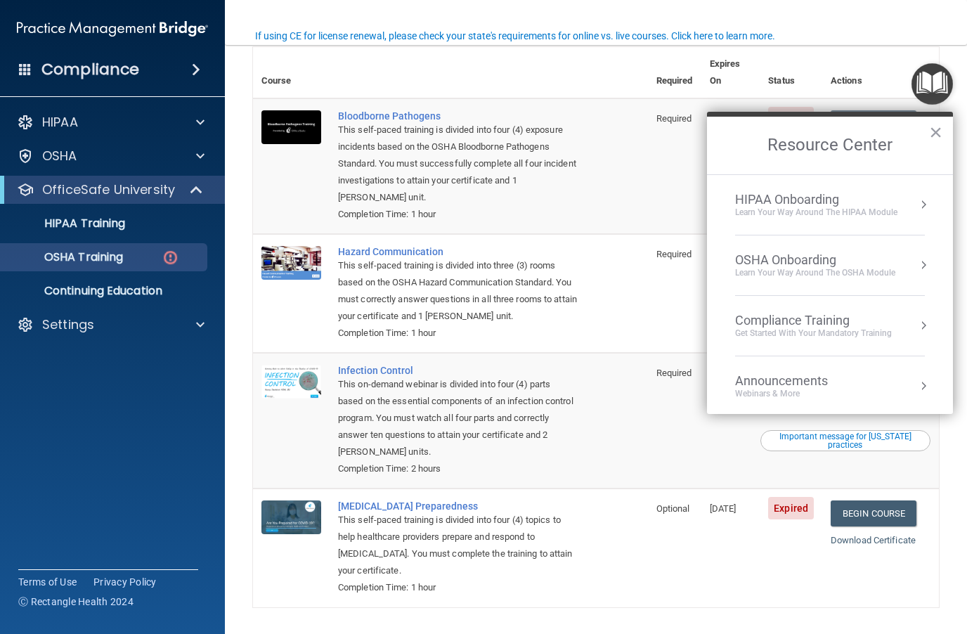
click at [849, 265] on div "OSHA Onboarding" at bounding box center [815, 259] width 160 height 15
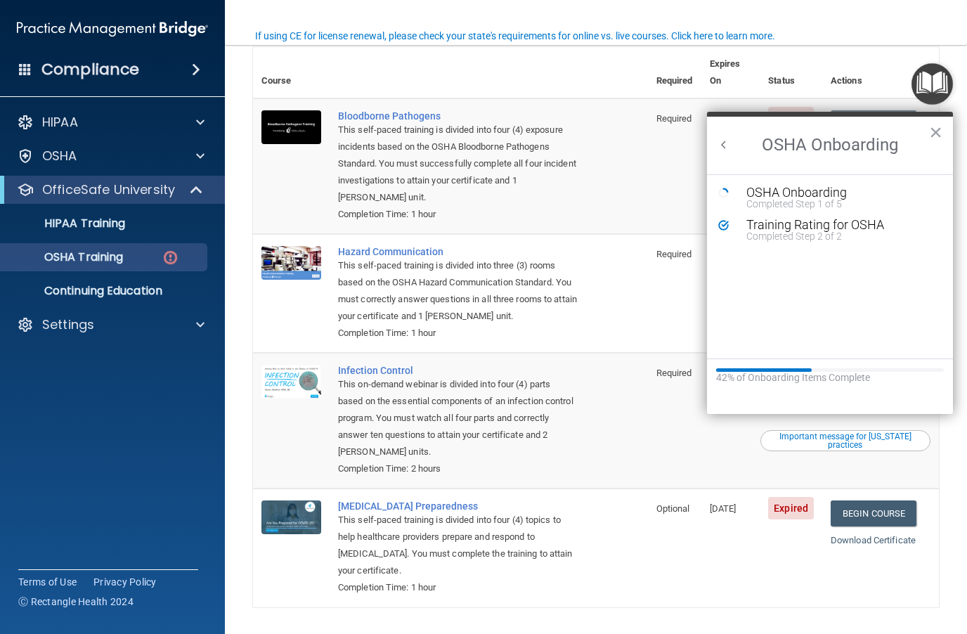
click at [936, 135] on button "×" at bounding box center [935, 132] width 13 height 22
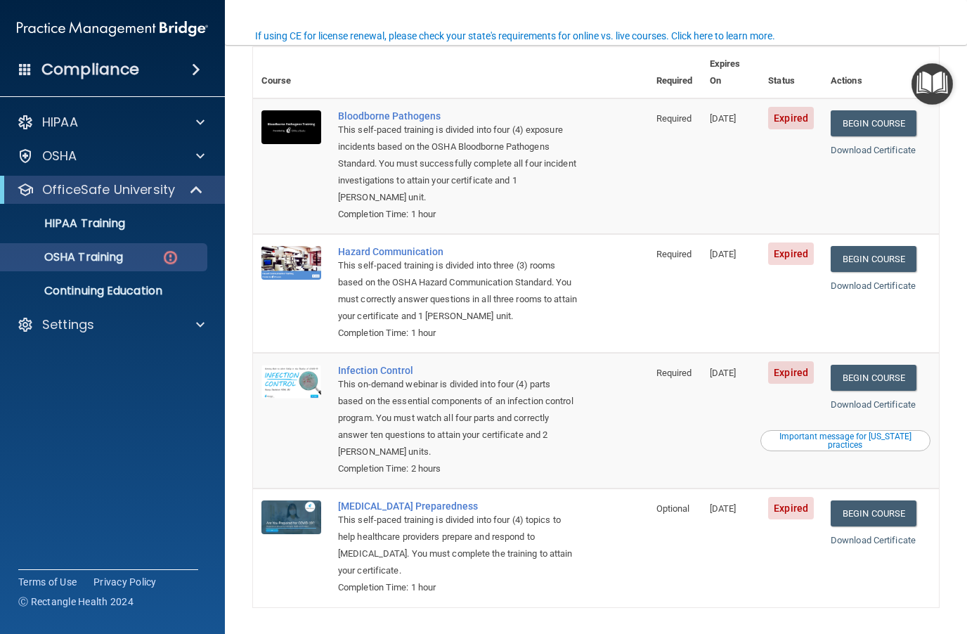
click at [931, 83] on img "Open Resource Center" at bounding box center [931, 83] width 41 height 41
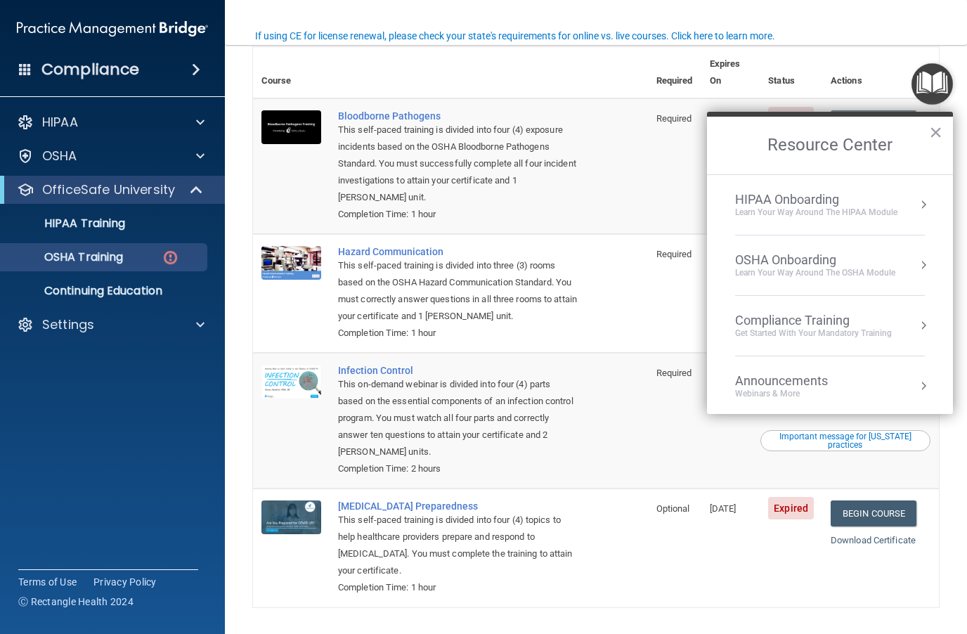
click at [894, 261] on div "OSHA Onboarding" at bounding box center [815, 259] width 160 height 15
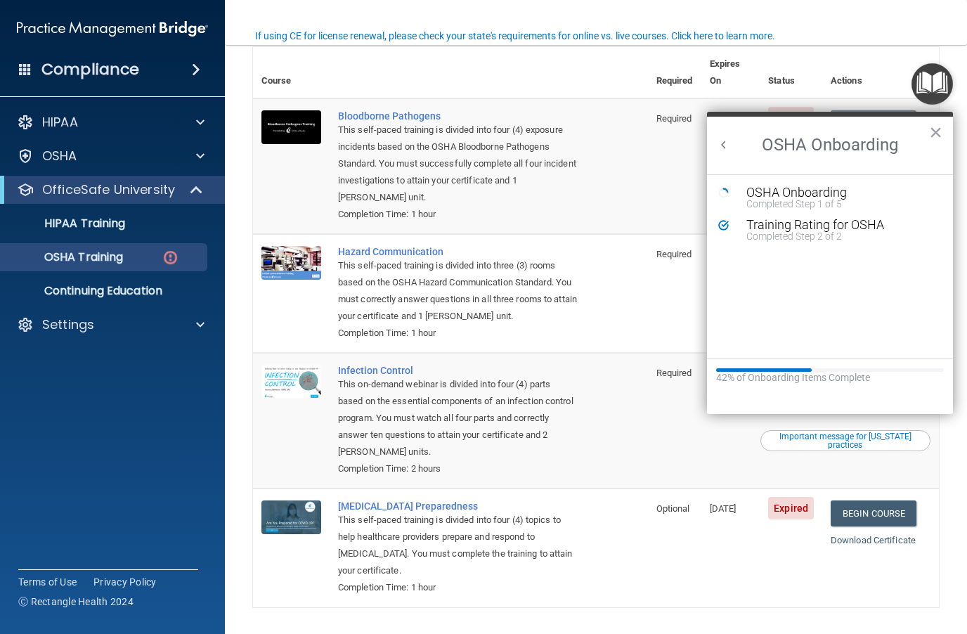
click at [938, 134] on button "×" at bounding box center [935, 132] width 13 height 22
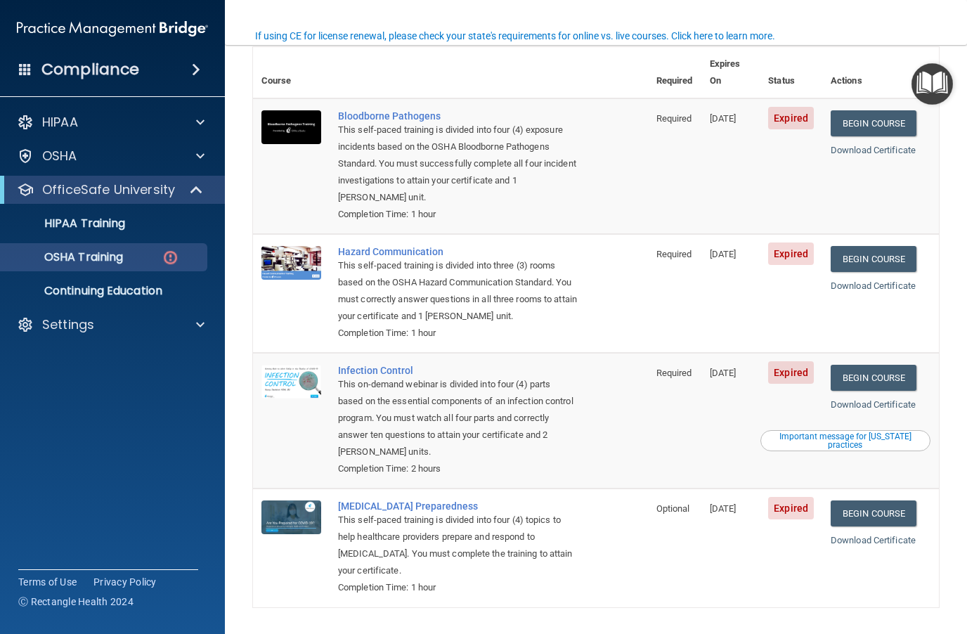
click at [939, 88] on img "Open Resource Center" at bounding box center [931, 83] width 41 height 41
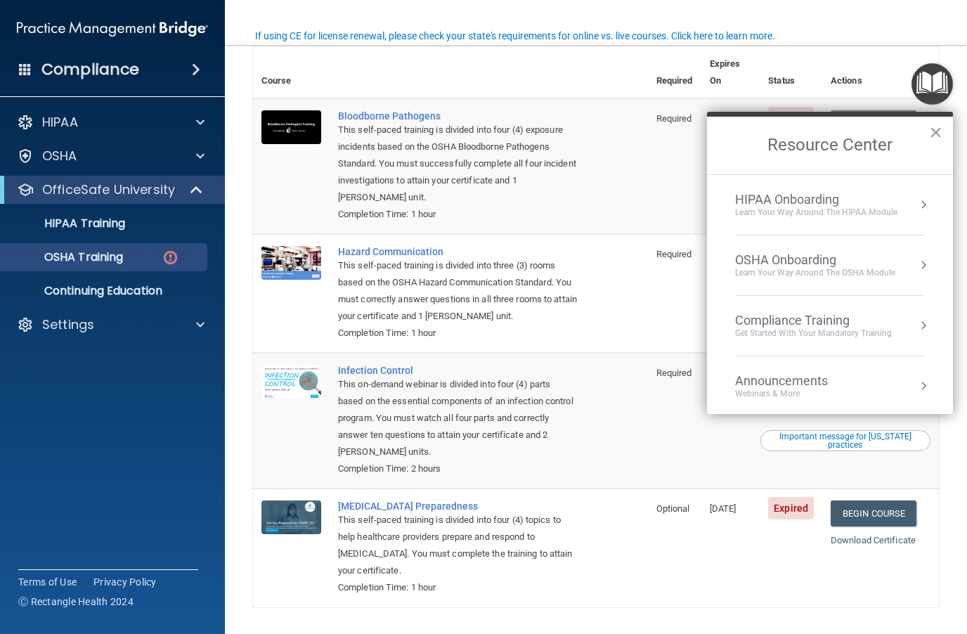
click at [875, 200] on div "HIPAA Onboarding" at bounding box center [816, 199] width 162 height 15
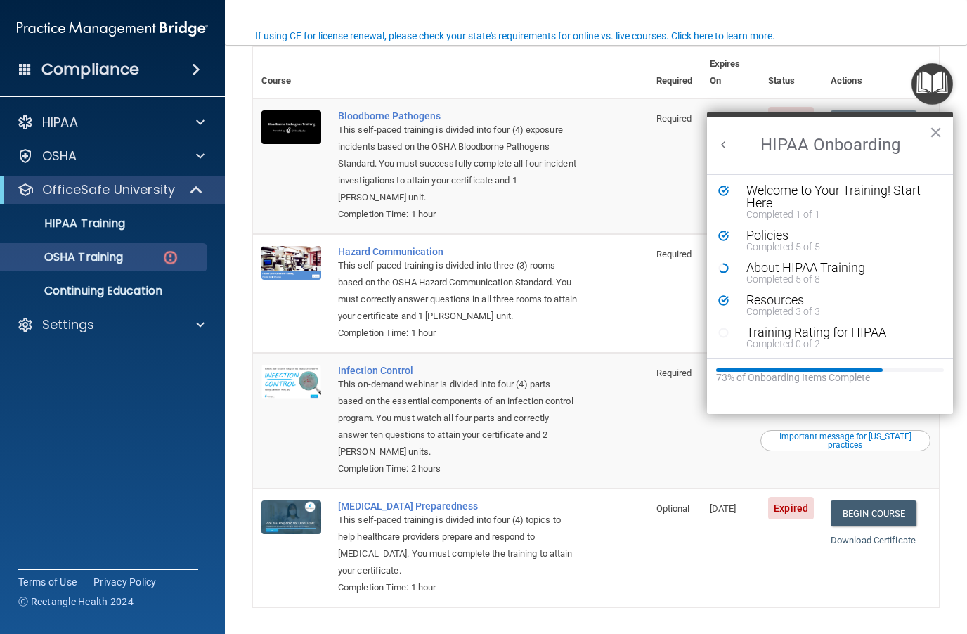
scroll to position [2, 0]
click at [826, 339] on div "Completed 0 of 2" at bounding box center [840, 344] width 188 height 10
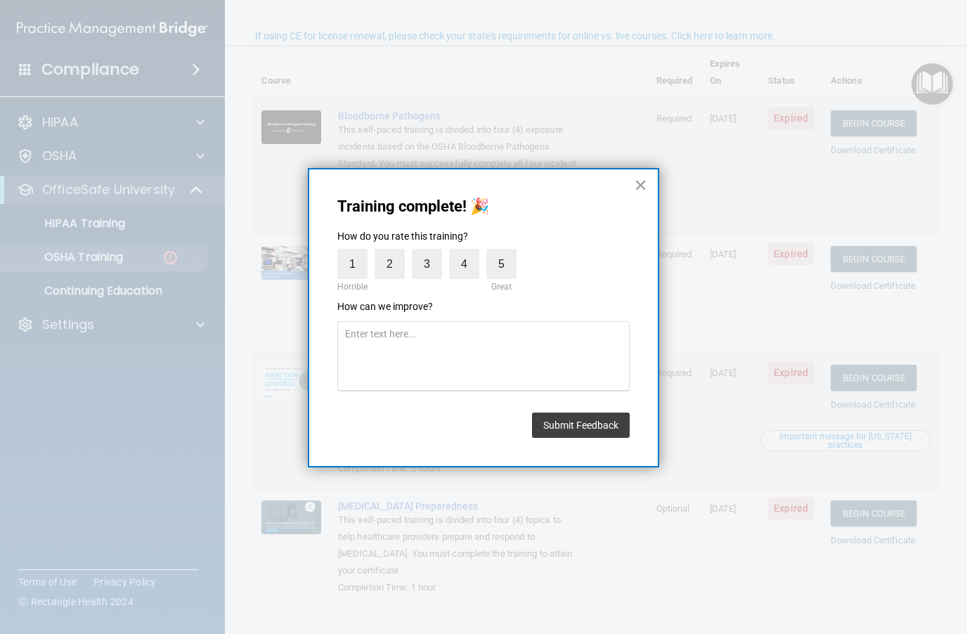
click at [504, 269] on label "5" at bounding box center [501, 264] width 30 height 30
click at [469, 252] on input "5" at bounding box center [469, 252] width 0 height 0
click at [590, 431] on button "Submit Feedback" at bounding box center [581, 424] width 98 height 25
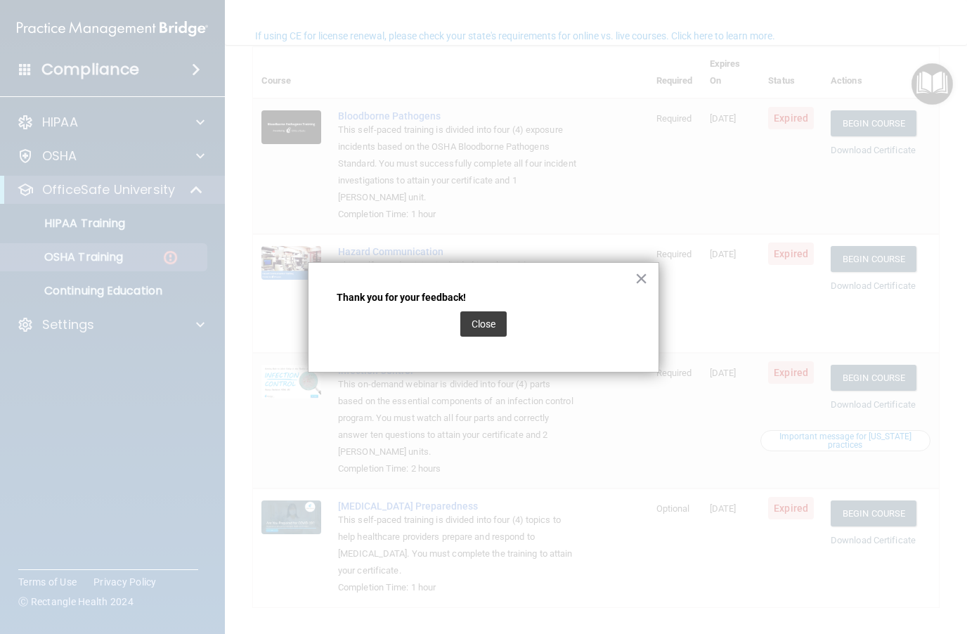
click at [487, 330] on button "Close" at bounding box center [483, 323] width 46 height 25
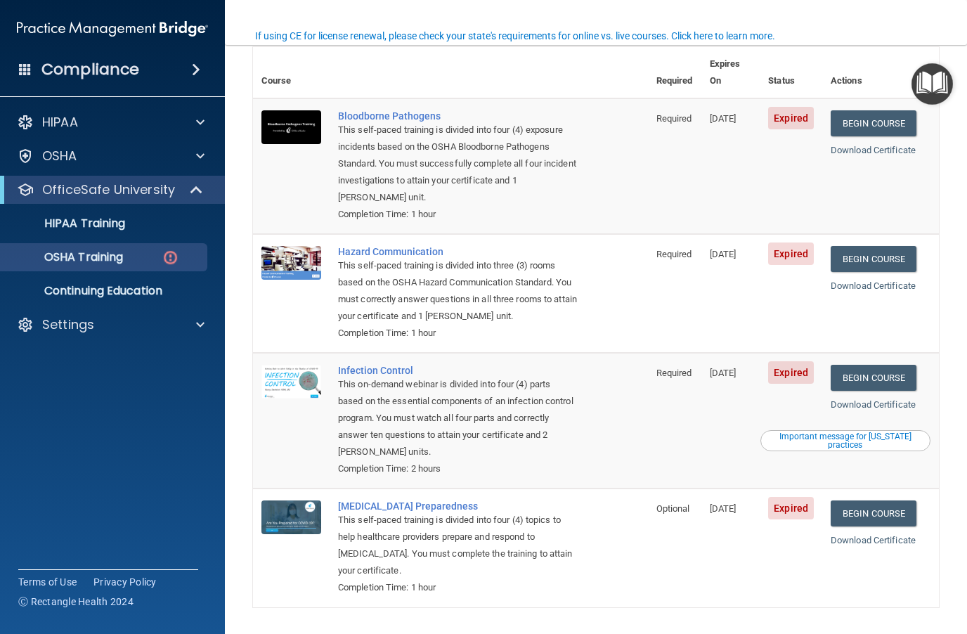
click at [942, 73] on img "Open Resource Center" at bounding box center [931, 83] width 41 height 41
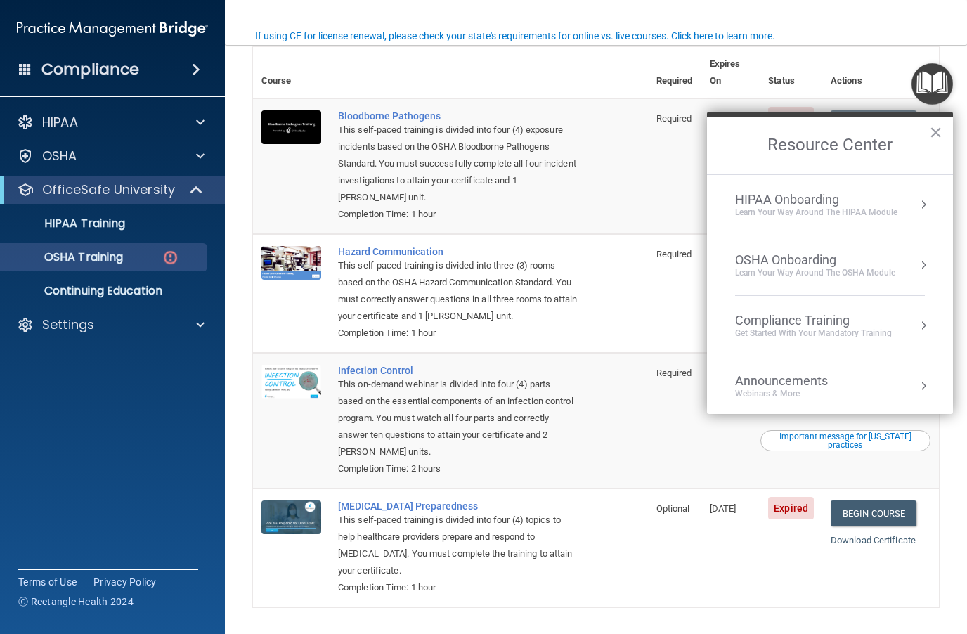
click at [878, 207] on div "Learn Your Way around the HIPAA module" at bounding box center [816, 213] width 162 height 12
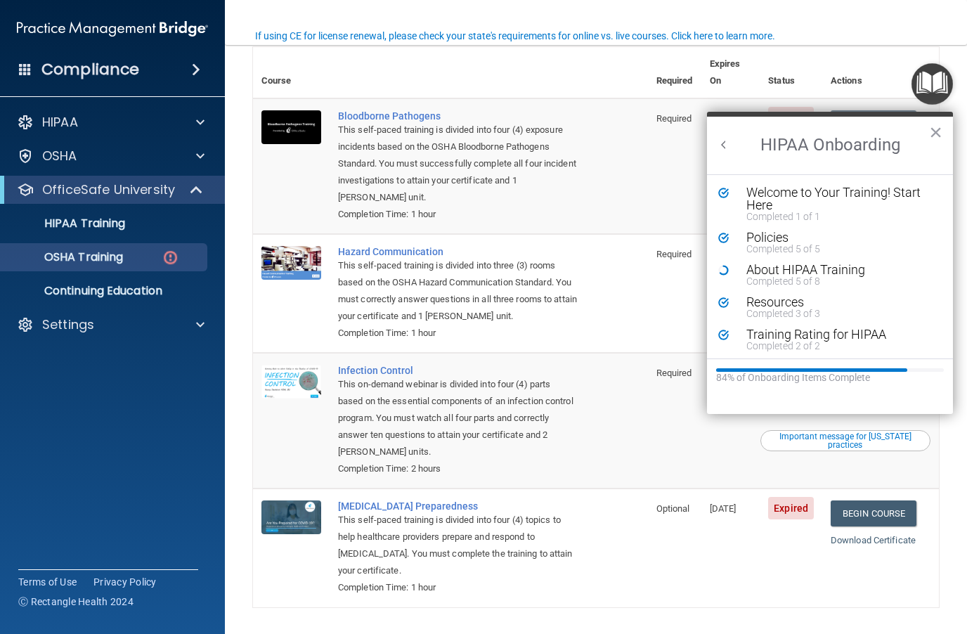
scroll to position [0, 0]
click at [821, 275] on div "About HIPAA Training" at bounding box center [840, 269] width 188 height 13
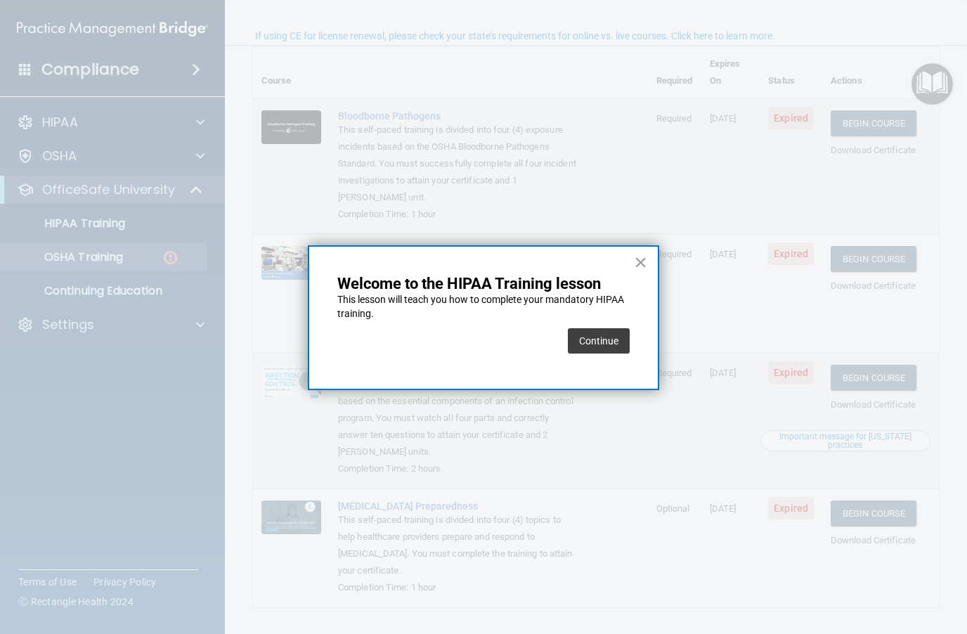
click at [612, 334] on button "Continue" at bounding box center [599, 340] width 62 height 25
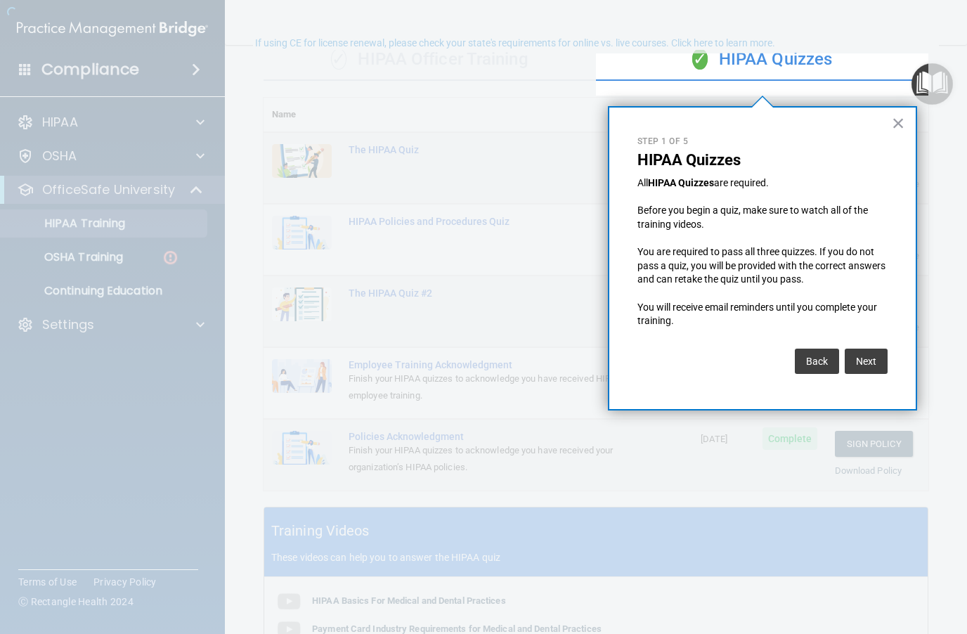
scroll to position [98, 0]
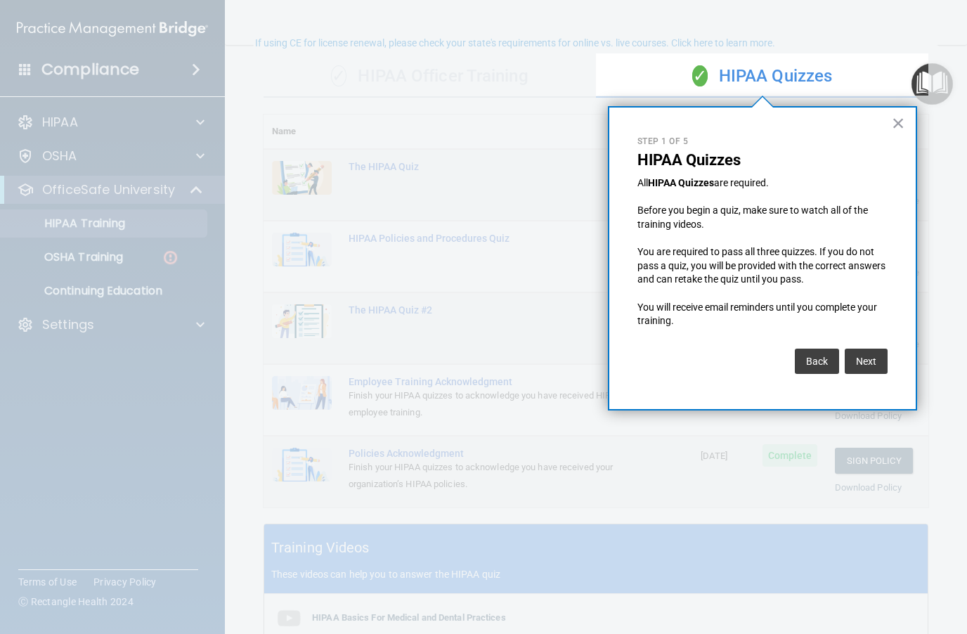
click at [878, 360] on button "Next" at bounding box center [866, 361] width 43 height 25
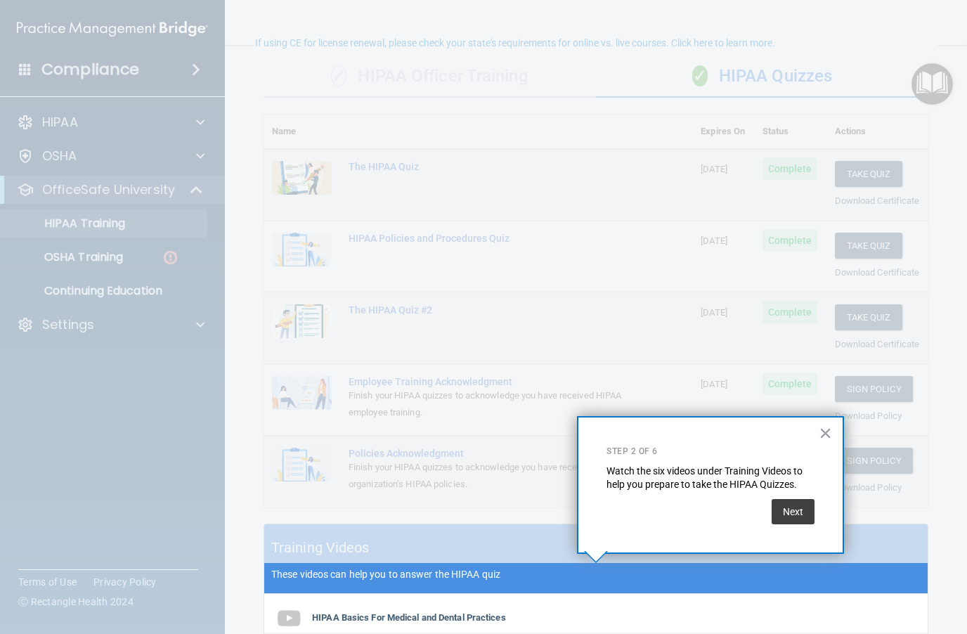
click at [797, 515] on button "Next" at bounding box center [793, 511] width 43 height 25
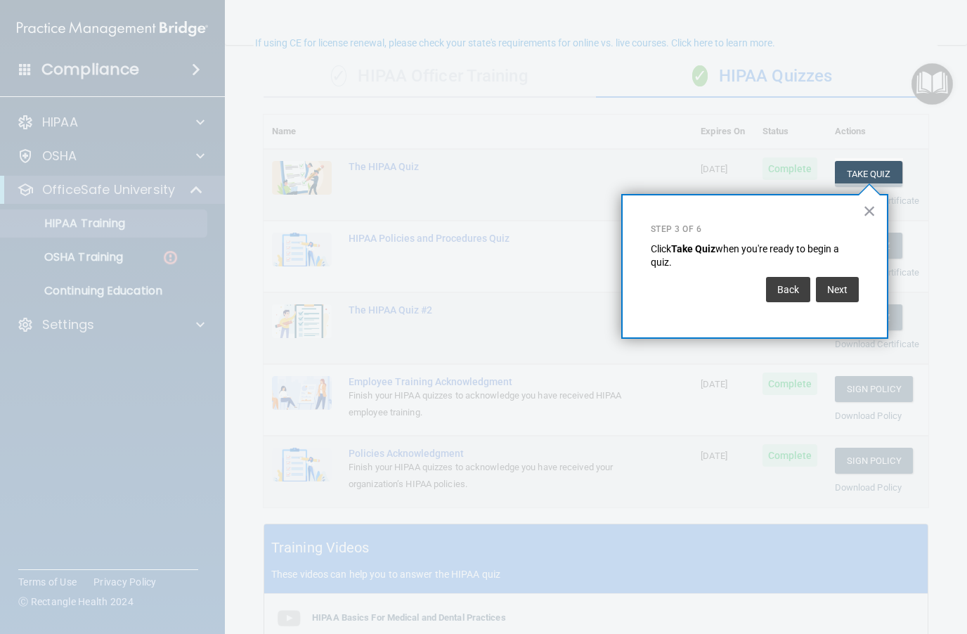
click at [837, 293] on button "Next" at bounding box center [837, 289] width 43 height 25
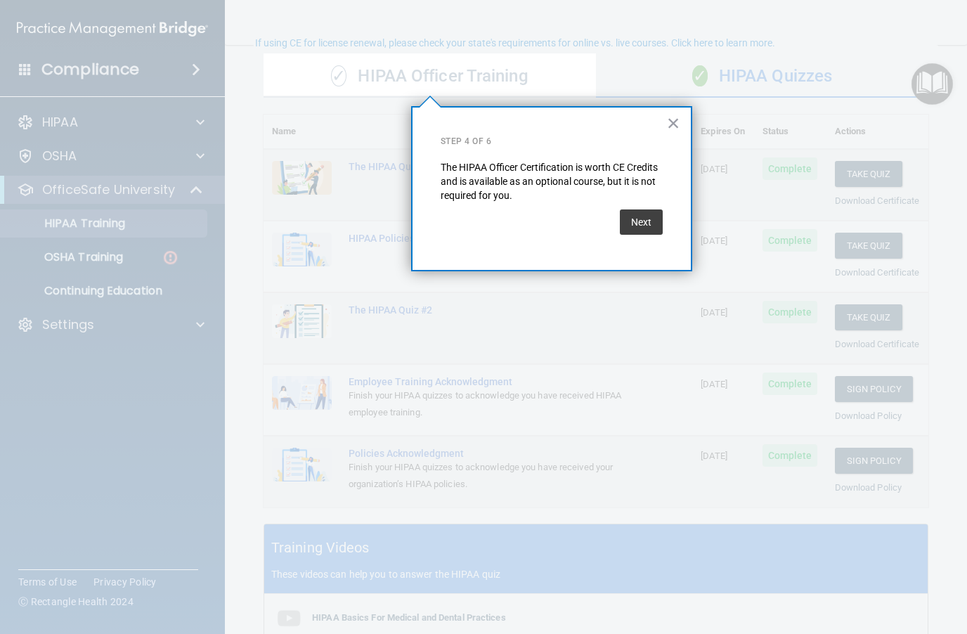
click at [652, 231] on button "Next" at bounding box center [641, 221] width 43 height 25
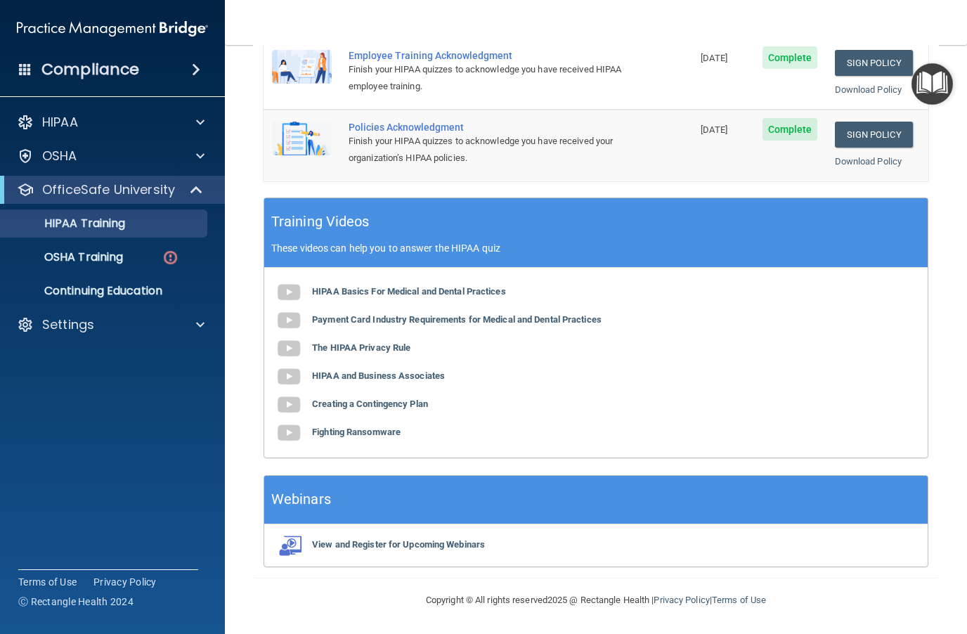
scroll to position [462, 0]
click at [464, 323] on b "Payment Card Industry Requirements for Medical and Dental Practices" at bounding box center [456, 319] width 289 height 11
click at [382, 346] on b "The HIPAA Privacy Rule" at bounding box center [361, 347] width 98 height 11
click at [422, 381] on b "HIPAA and Business Associates" at bounding box center [378, 375] width 133 height 11
click at [402, 399] on b "Creating a Contingency Plan" at bounding box center [370, 403] width 116 height 11
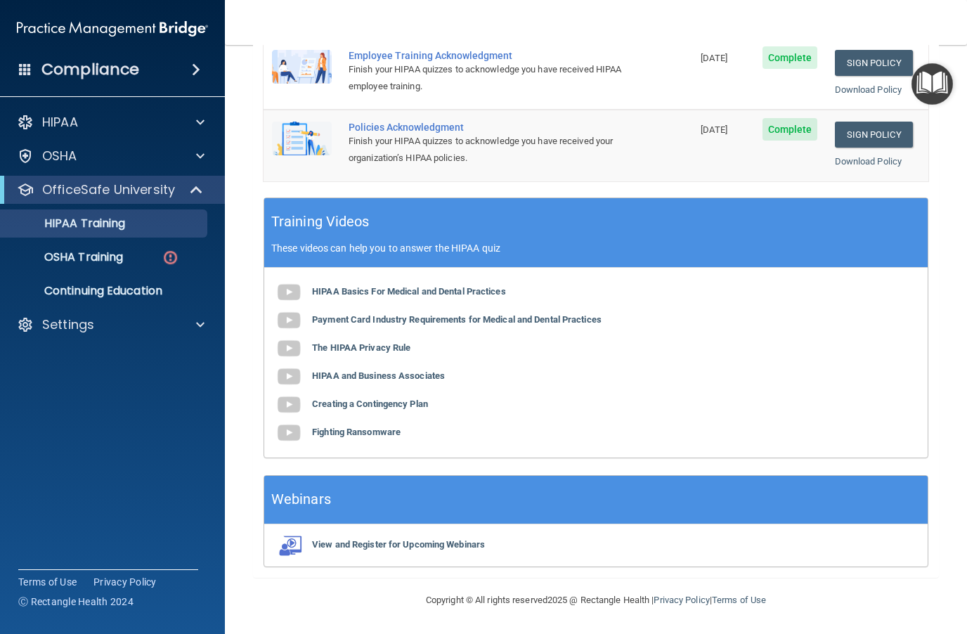
click at [371, 436] on b "Fighting Ransomware" at bounding box center [356, 432] width 89 height 11
click at [944, 88] on img "Open Resource Center" at bounding box center [931, 83] width 41 height 41
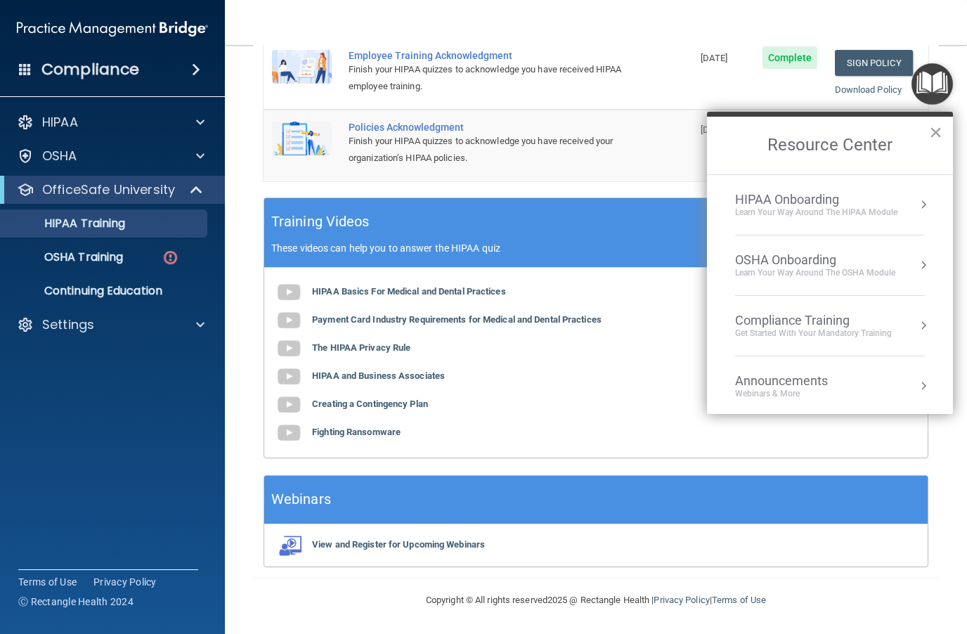
click at [878, 199] on div "HIPAA Onboarding" at bounding box center [816, 199] width 162 height 15
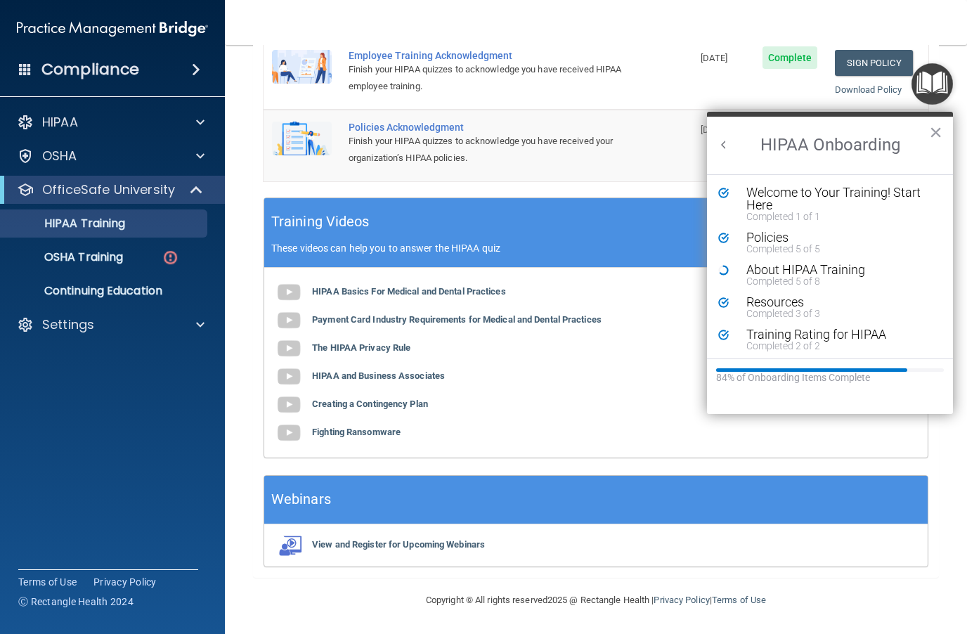
scroll to position [0, 0]
click at [828, 263] on div "About HIPAA Training" at bounding box center [840, 269] width 188 height 13
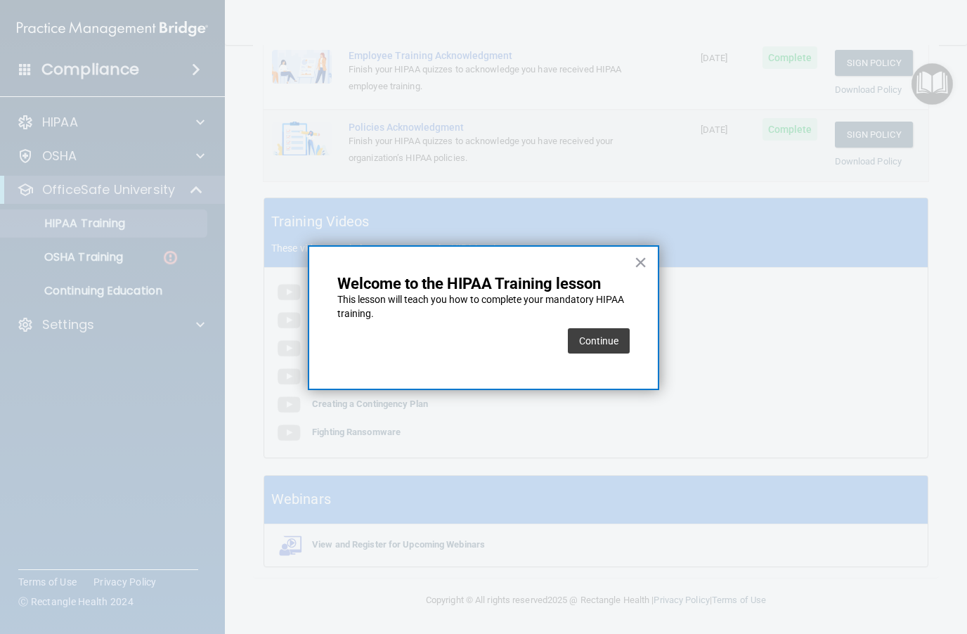
click at [616, 344] on button "Continue" at bounding box center [599, 340] width 62 height 25
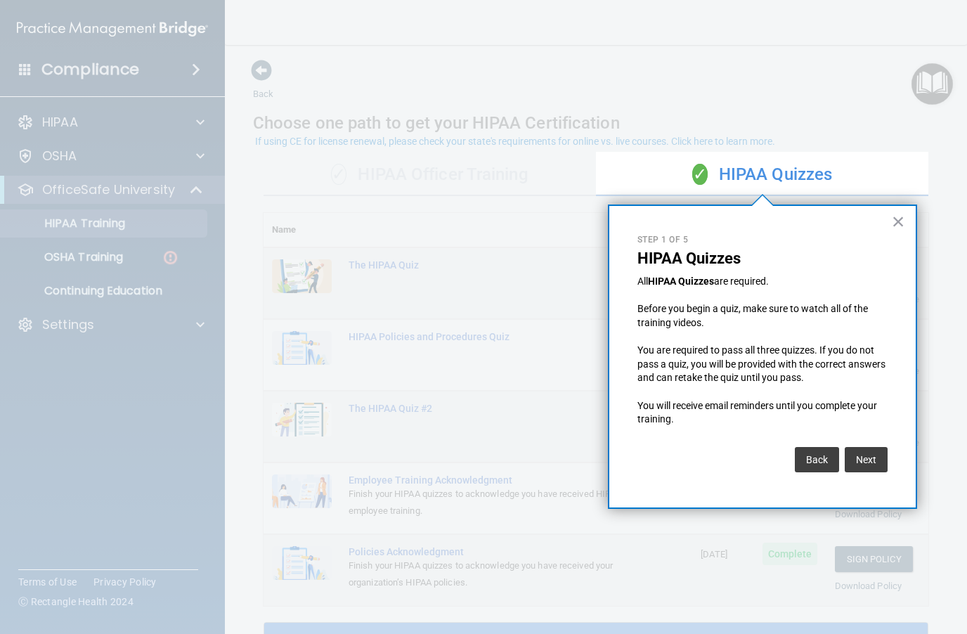
click at [901, 225] on button "×" at bounding box center [898, 221] width 13 height 22
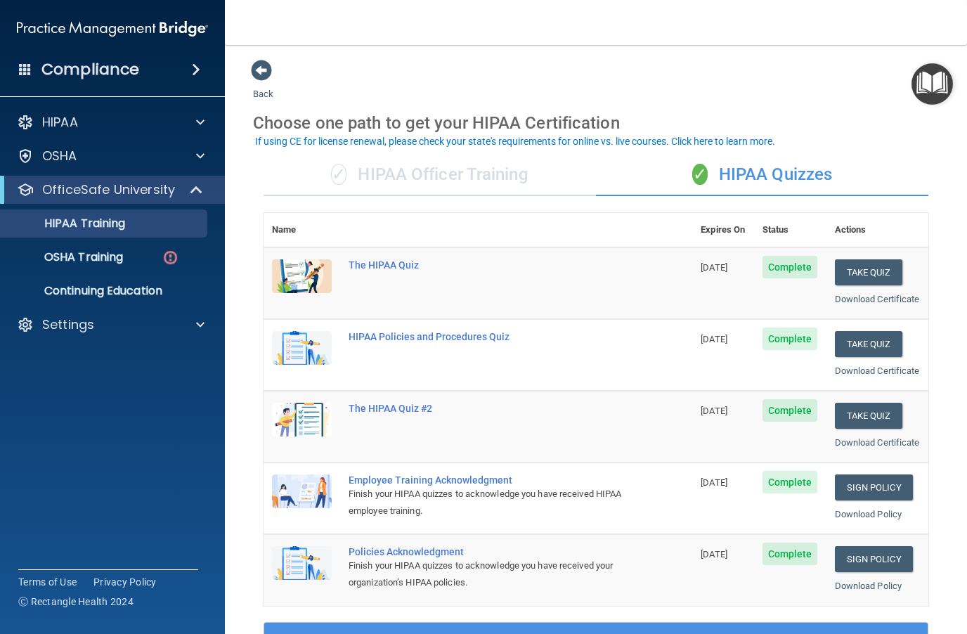
click at [457, 177] on div "✓ HIPAA Officer Training" at bounding box center [429, 175] width 332 height 42
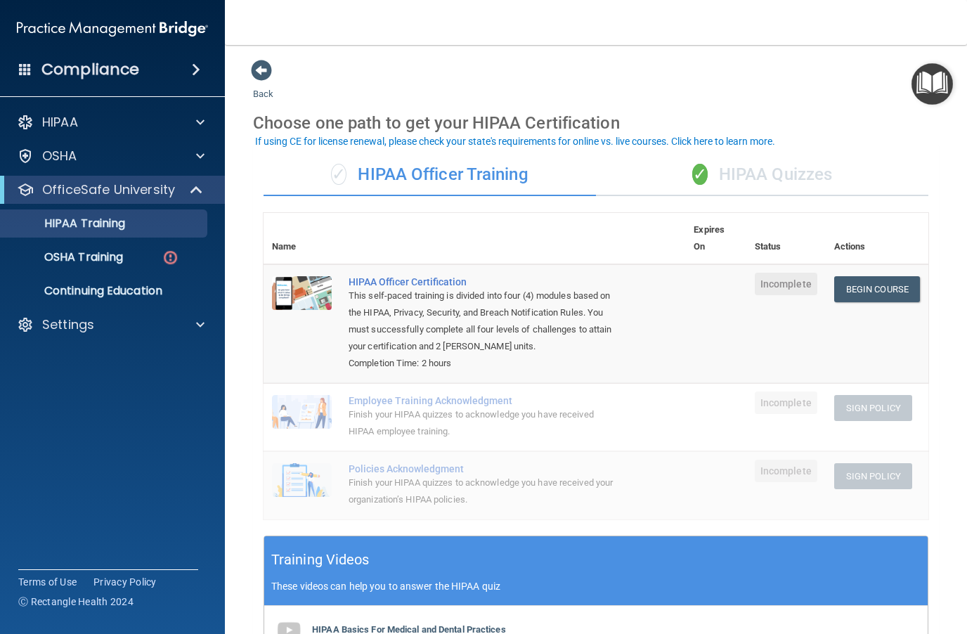
click at [876, 295] on link "Begin Course" at bounding box center [877, 289] width 86 height 26
click at [798, 169] on div "✓ HIPAA Quizzes" at bounding box center [762, 175] width 332 height 42
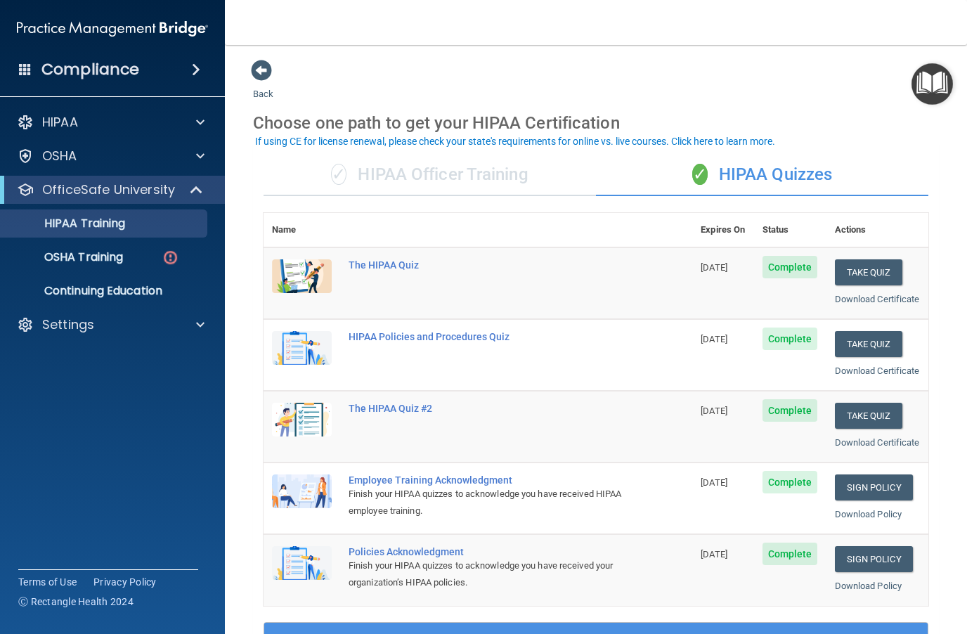
click at [518, 169] on div "✓ HIPAA Officer Training" at bounding box center [429, 175] width 332 height 42
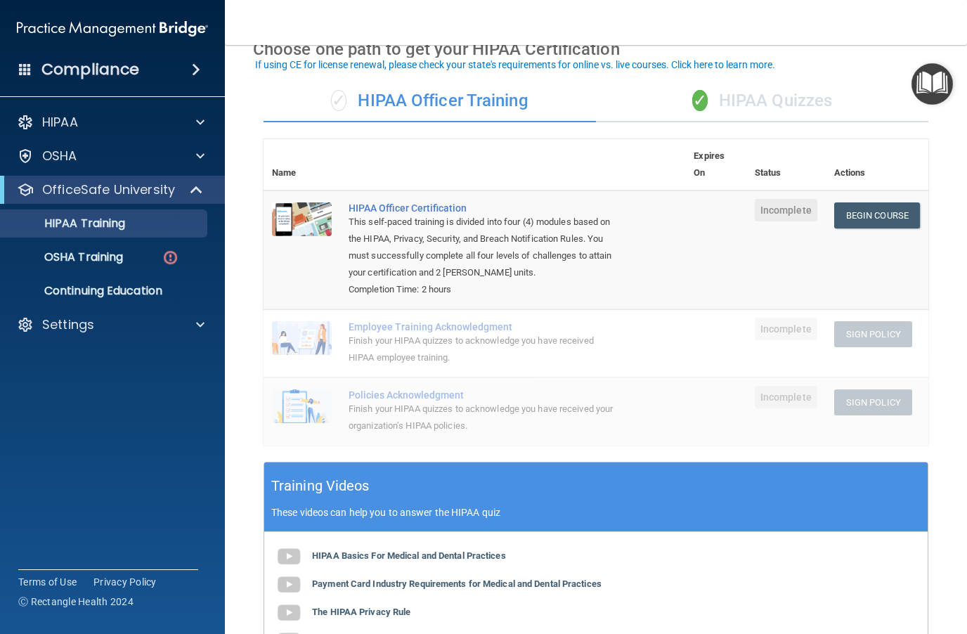
scroll to position [77, 0]
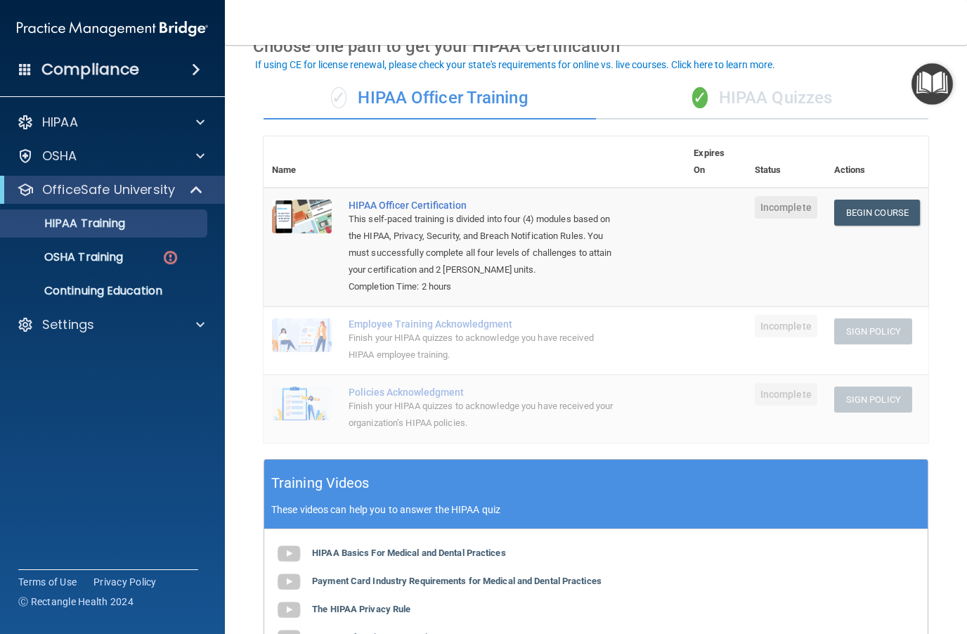
click at [138, 268] on link "OSHA Training" at bounding box center [96, 257] width 221 height 28
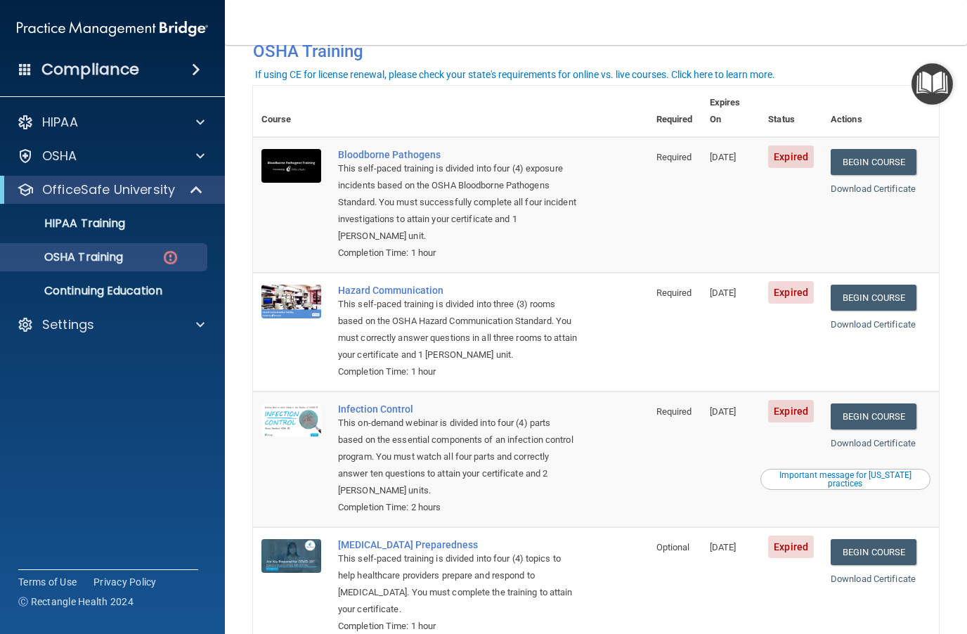
click at [640, 462] on td "Infection Control This on-demand webinar is divided into four (4) parts based o…" at bounding box center [489, 459] width 318 height 136
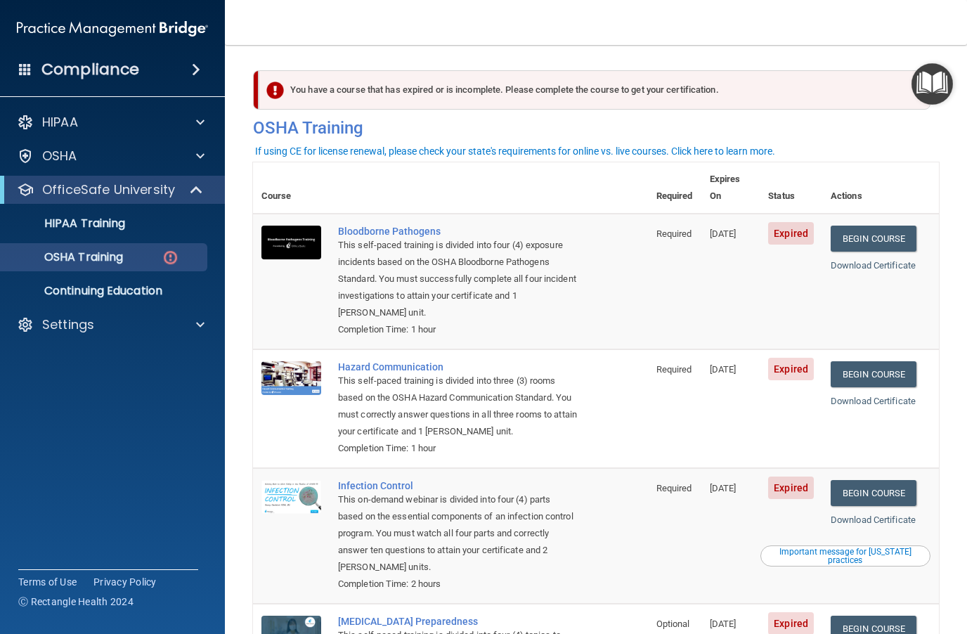
click at [933, 92] on img "Open Resource Center" at bounding box center [931, 83] width 41 height 41
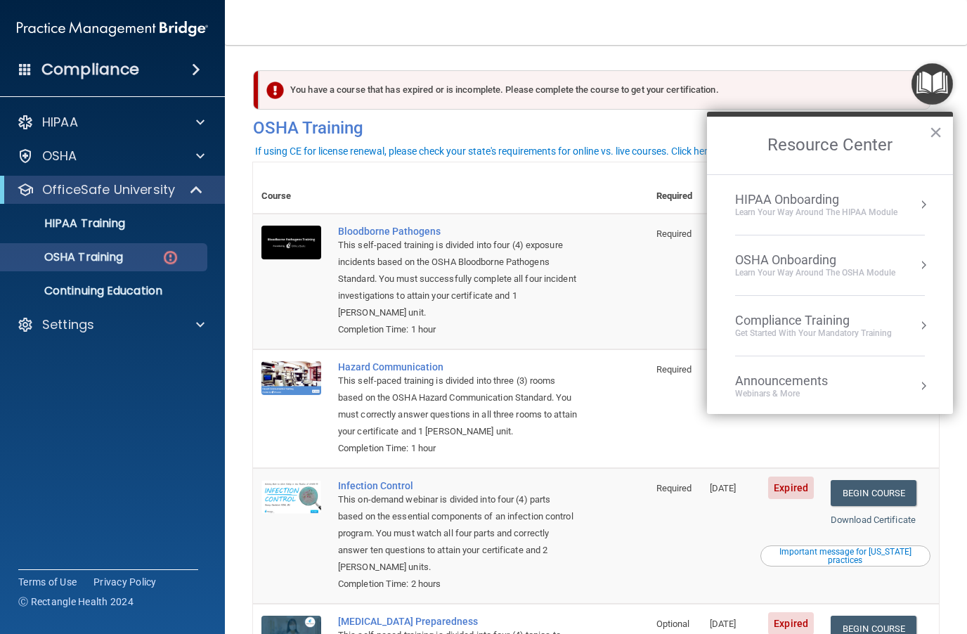
click at [845, 202] on div "HIPAA Onboarding" at bounding box center [816, 199] width 162 height 15
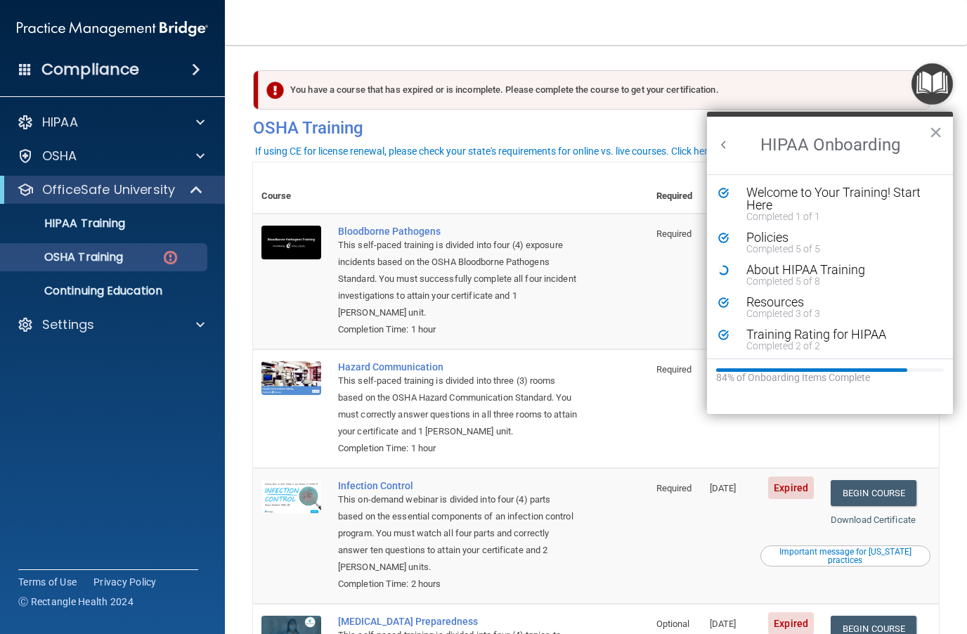
click at [832, 272] on div "About HIPAA Training" at bounding box center [840, 269] width 188 height 13
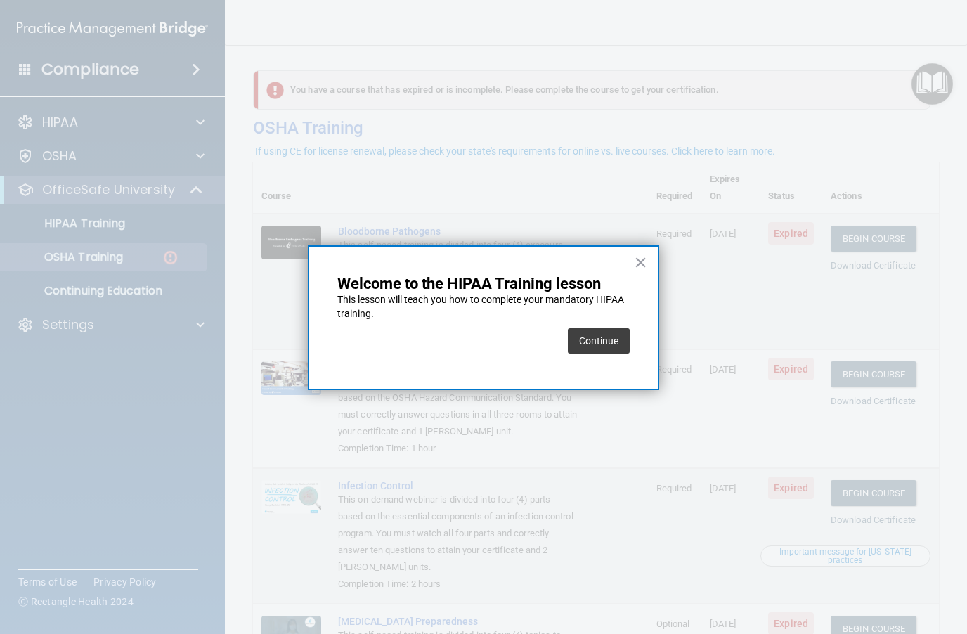
click at [611, 344] on button "Continue" at bounding box center [599, 340] width 62 height 25
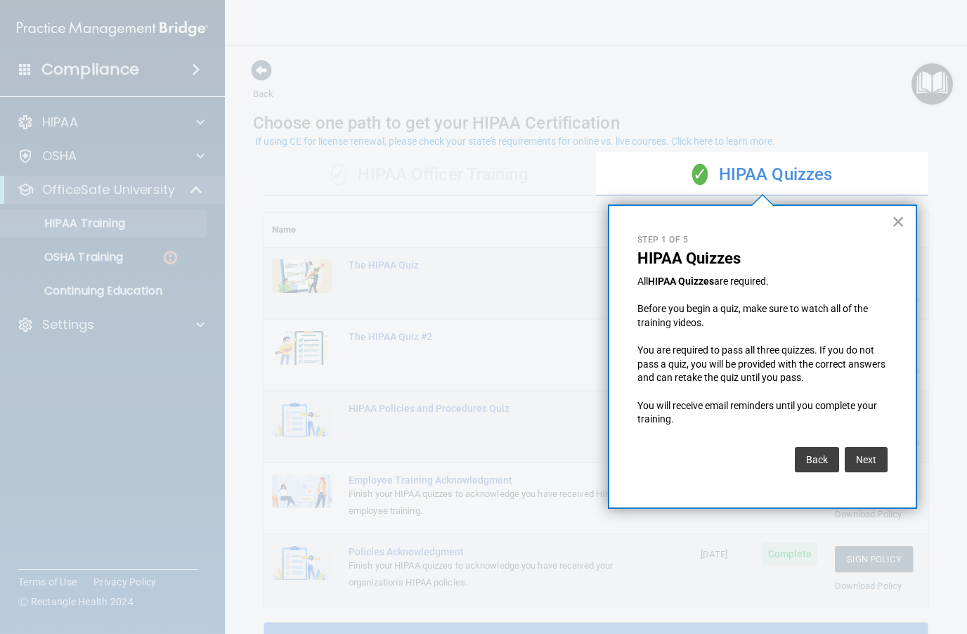
click at [871, 455] on button "Next" at bounding box center [866, 459] width 43 height 25
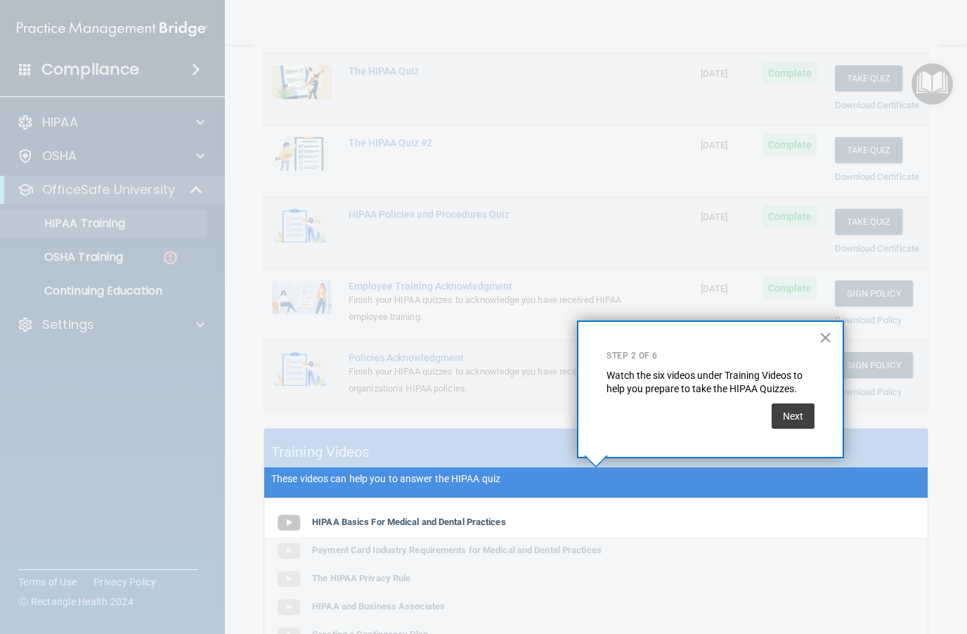
click at [795, 419] on button "Next" at bounding box center [793, 415] width 43 height 25
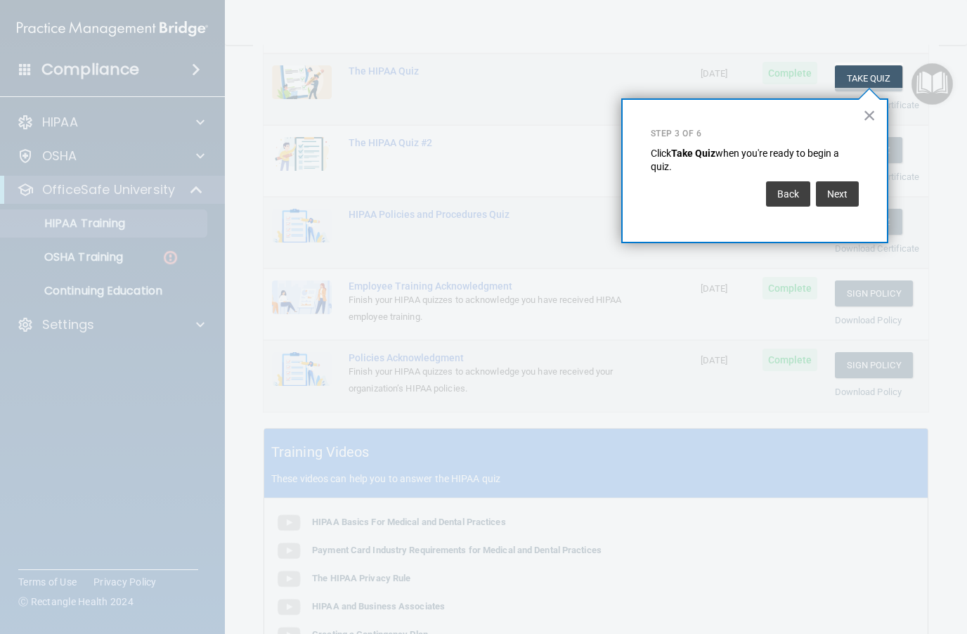
click at [852, 197] on button "Next" at bounding box center [837, 193] width 43 height 25
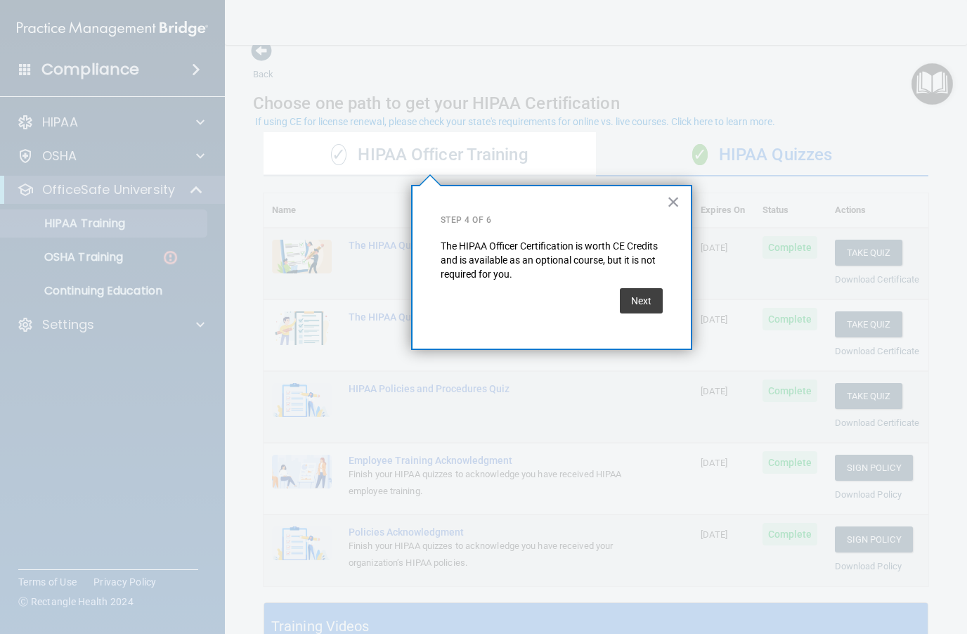
click at [641, 308] on button "Next" at bounding box center [641, 300] width 43 height 25
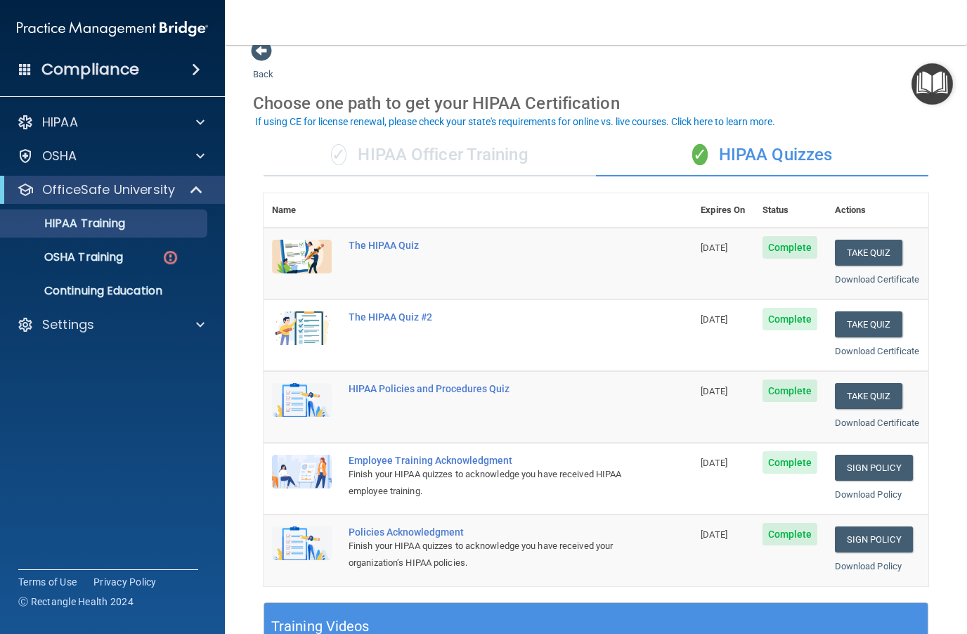
click at [481, 152] on div "✓ HIPAA Officer Training" at bounding box center [429, 155] width 332 height 42
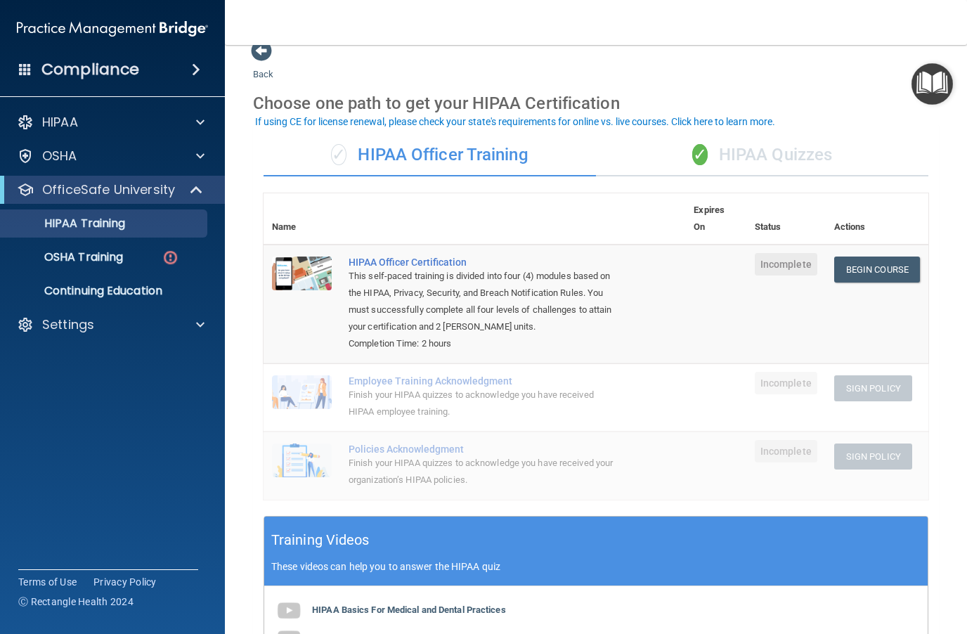
click at [794, 383] on span "Incomplete" at bounding box center [786, 383] width 63 height 22
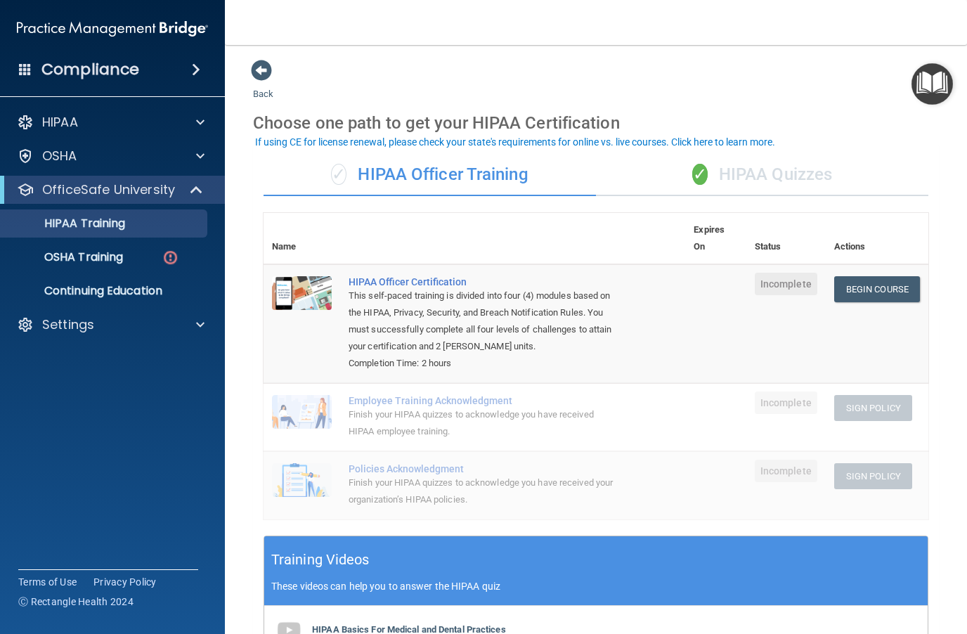
scroll to position [0, 0]
click at [935, 82] on img "Open Resource Center" at bounding box center [931, 83] width 41 height 41
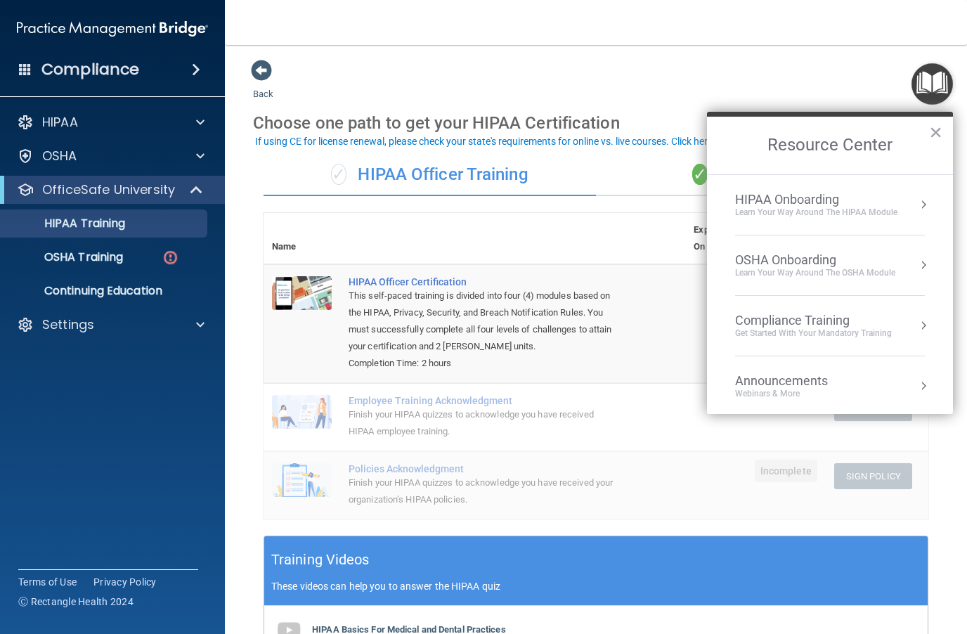
click at [901, 323] on div "Compliance Training Get Started with your mandatory training" at bounding box center [830, 326] width 190 height 26
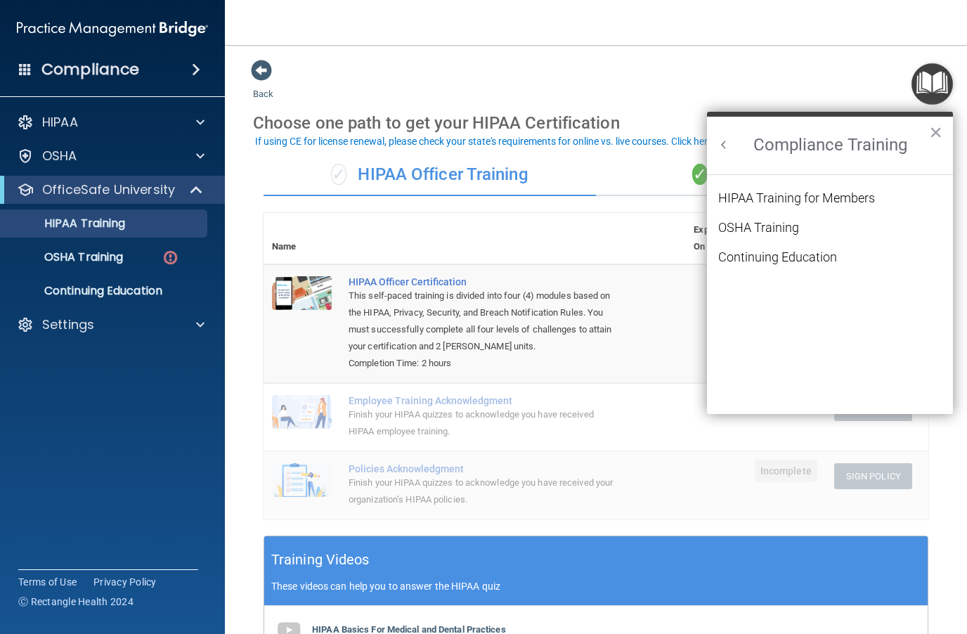
click at [818, 200] on div "HIPAA Training for Members" at bounding box center [796, 198] width 157 height 13
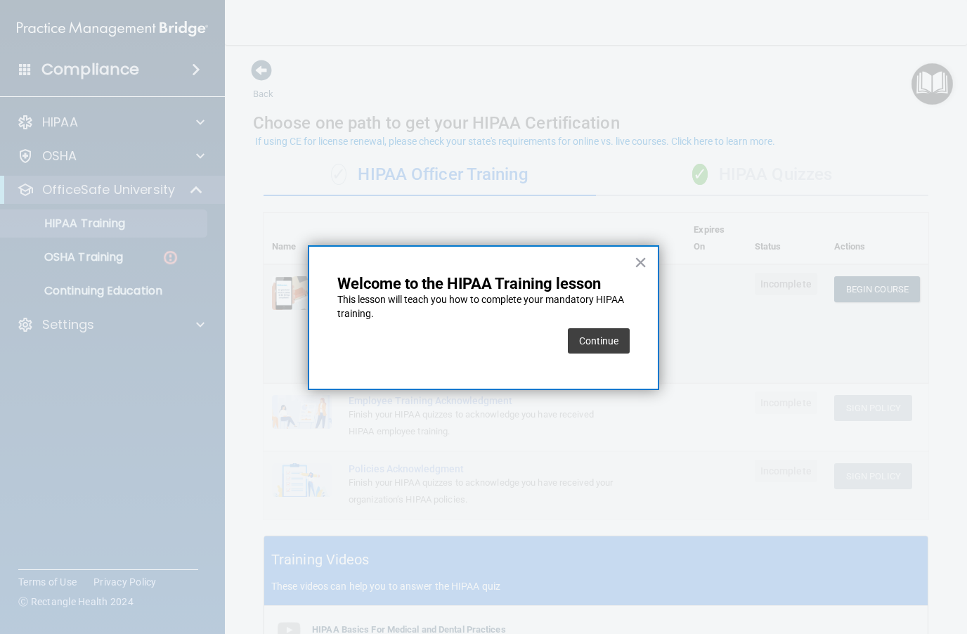
click at [596, 344] on button "Continue" at bounding box center [599, 340] width 62 height 25
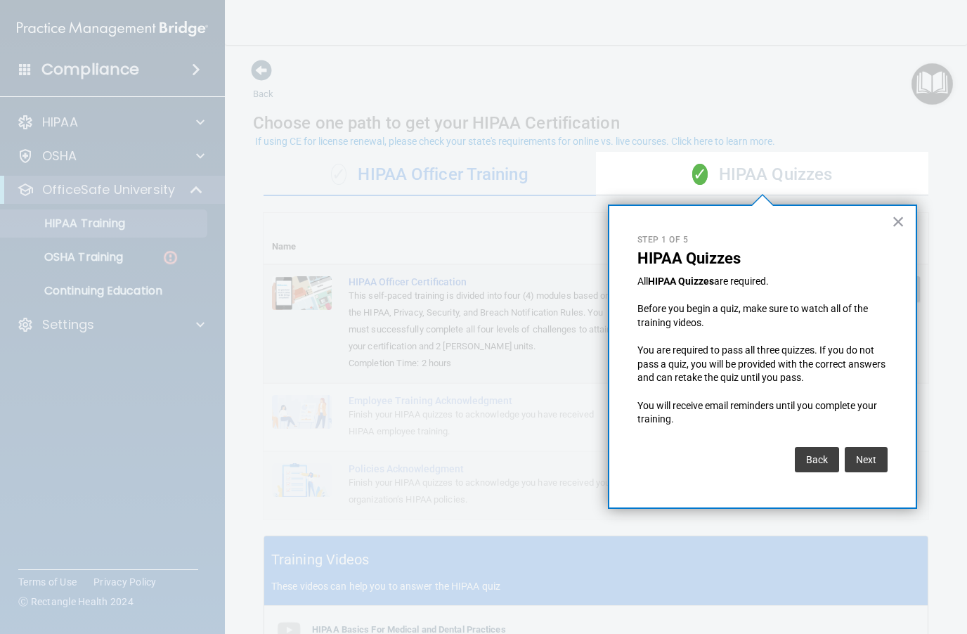
click at [879, 448] on button "Next" at bounding box center [866, 459] width 43 height 25
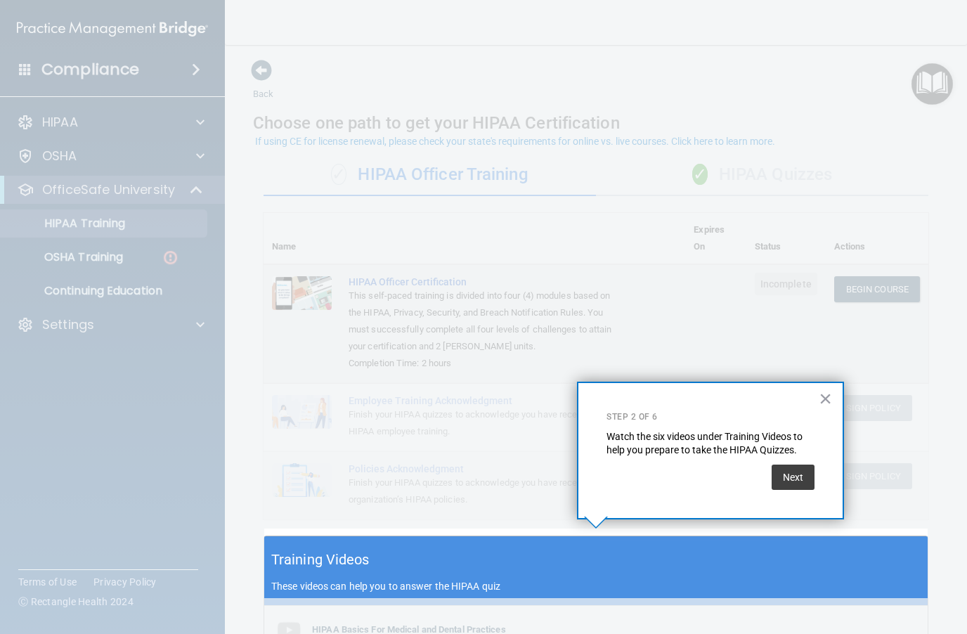
click at [798, 476] on button "Next" at bounding box center [793, 476] width 43 height 25
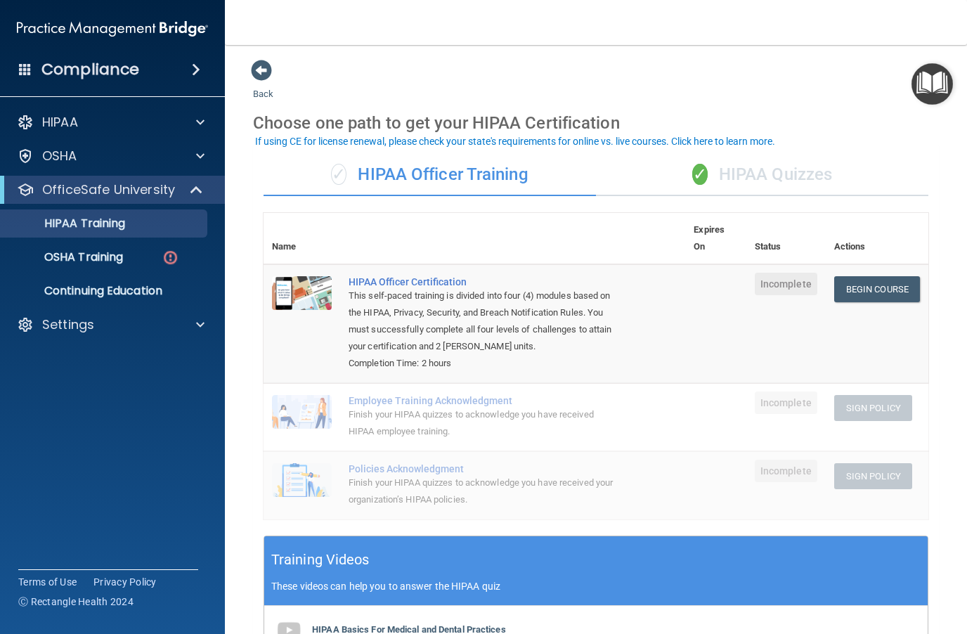
click at [785, 167] on div "✓ HIPAA Quizzes" at bounding box center [762, 175] width 332 height 42
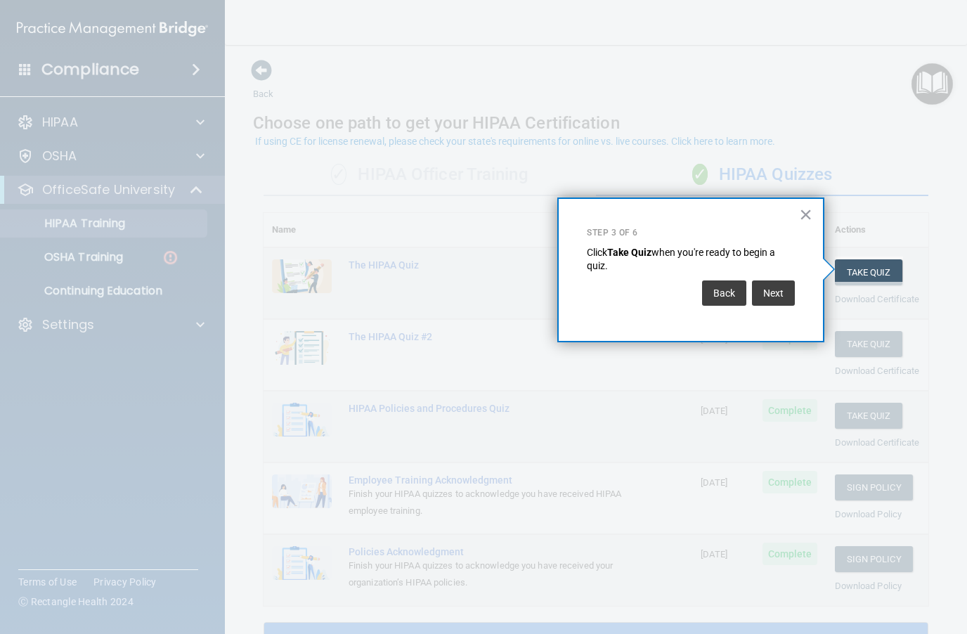
click at [802, 220] on button "×" at bounding box center [805, 214] width 13 height 22
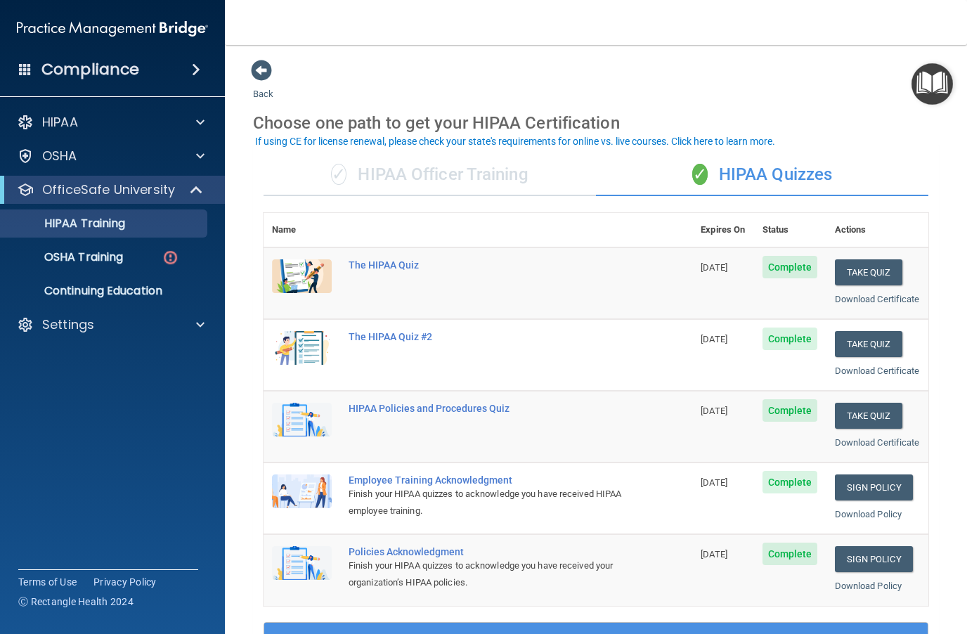
click at [932, 83] on img "Open Resource Center" at bounding box center [931, 83] width 41 height 41
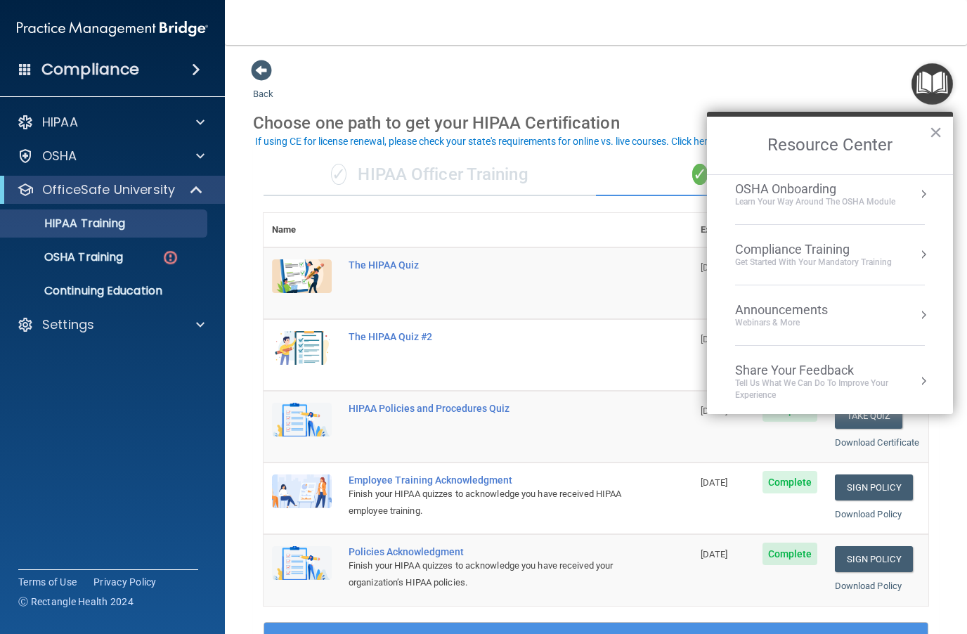
scroll to position [33, 0]
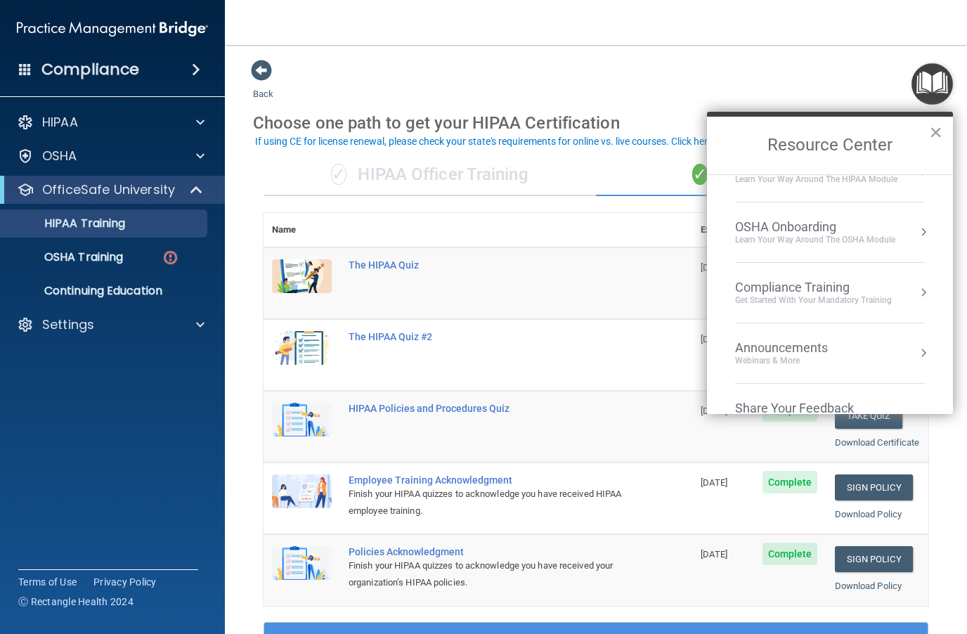
click at [907, 291] on div "Compliance Training Get Started with your mandatory training" at bounding box center [830, 293] width 190 height 26
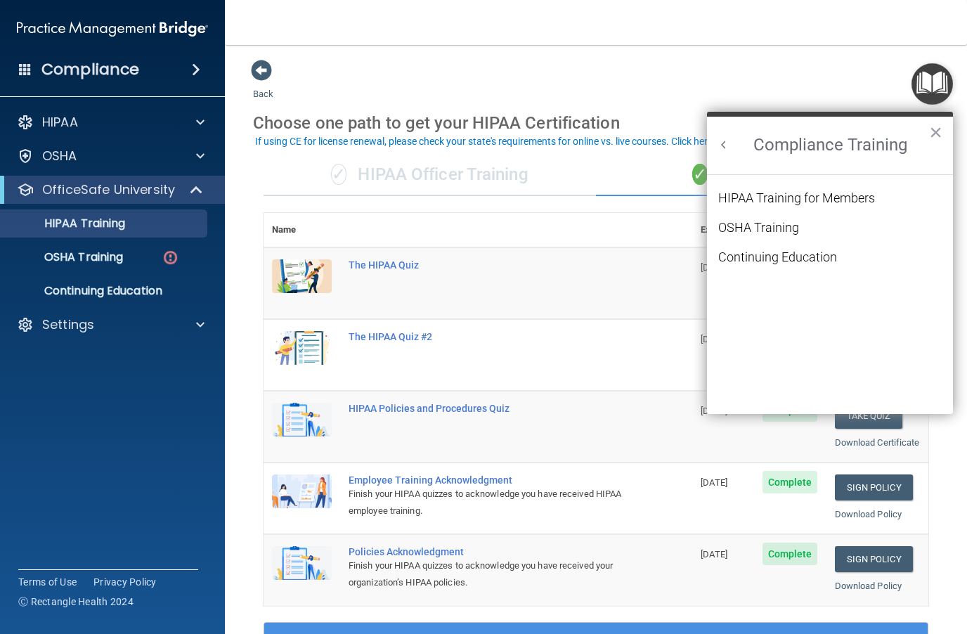
scroll to position [0, 0]
click at [792, 230] on div "OSHA Training" at bounding box center [758, 227] width 81 height 13
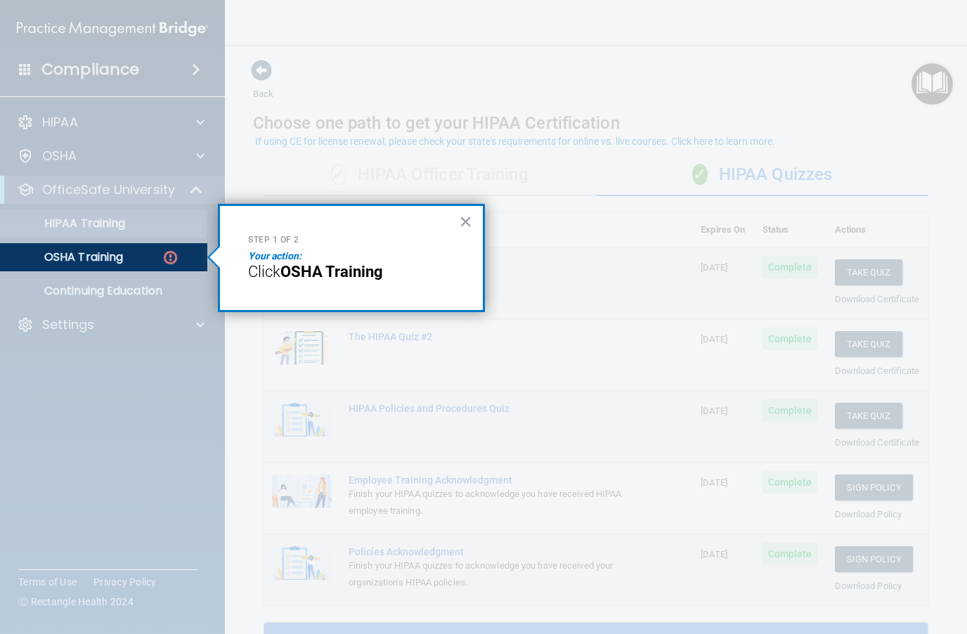
click at [415, 286] on div "Step 1 of 2 Your action: Click OSHA Training ×" at bounding box center [351, 258] width 267 height 108
click at [467, 225] on button "×" at bounding box center [465, 221] width 13 height 22
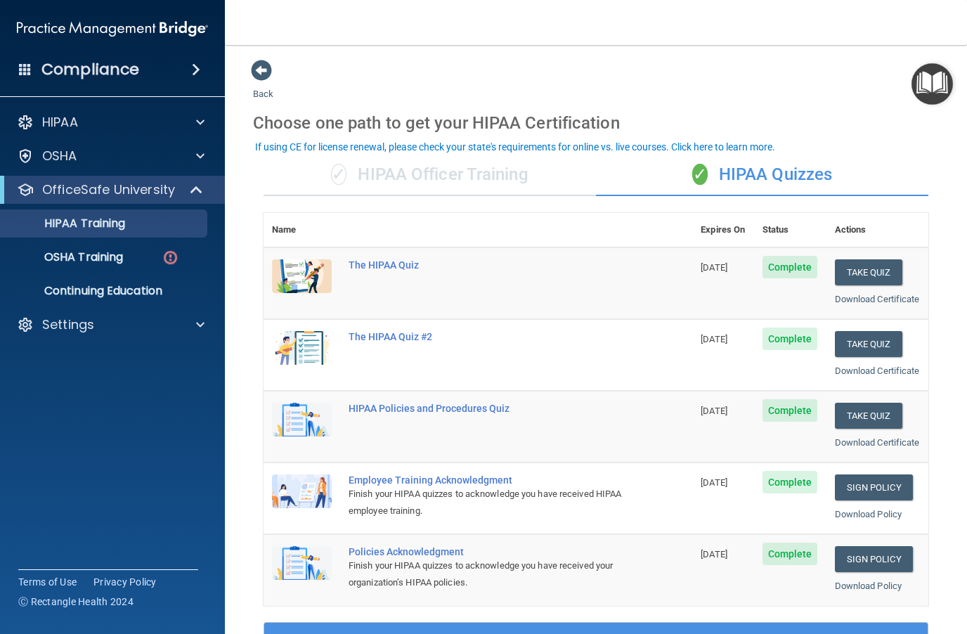
click at [930, 90] on img "Open Resource Center" at bounding box center [931, 83] width 41 height 41
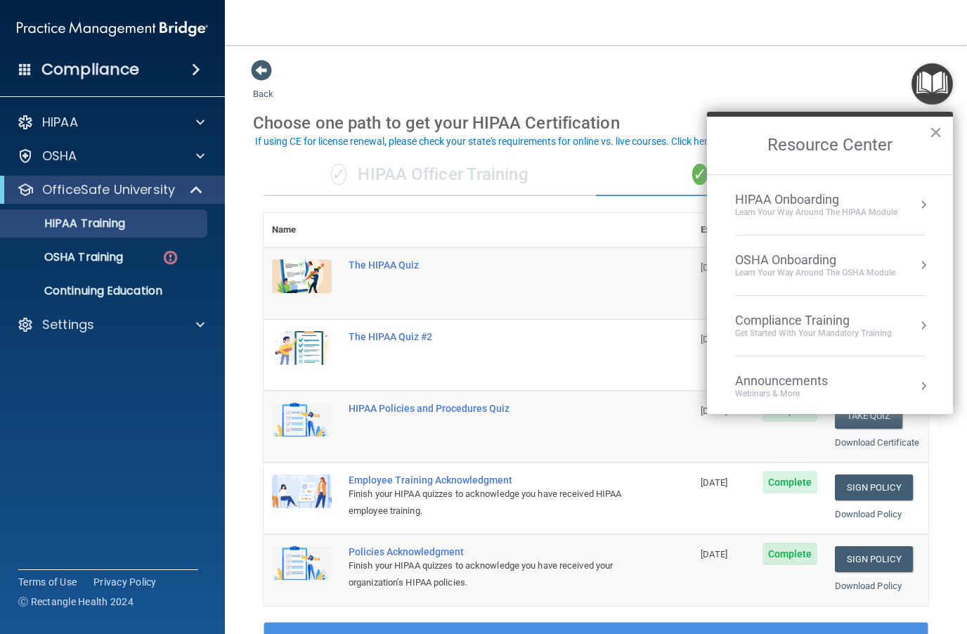
click at [866, 266] on div "OSHA Onboarding" at bounding box center [815, 259] width 160 height 15
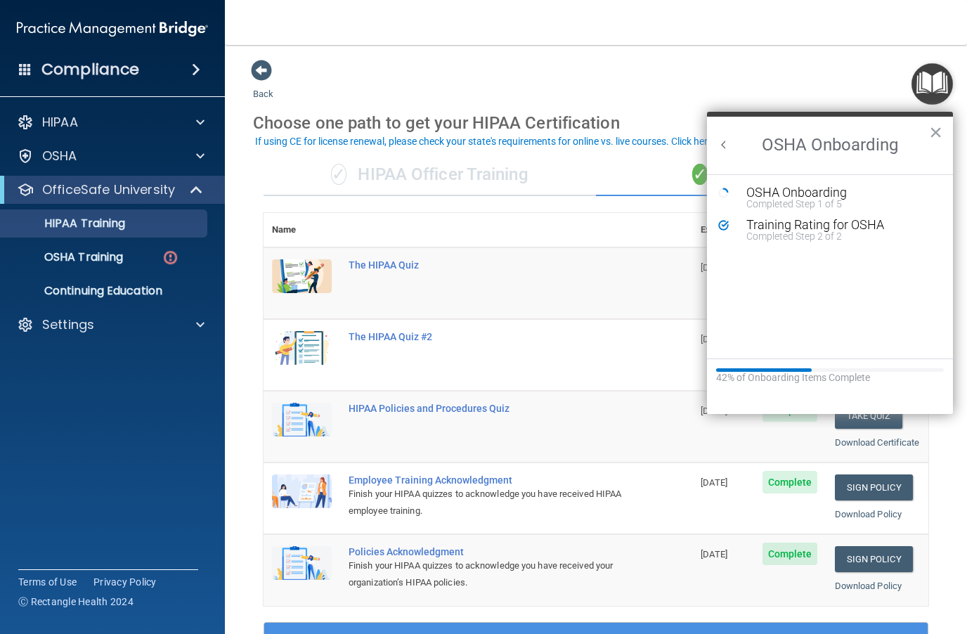
click at [827, 191] on div "OSHA Onboarding" at bounding box center [840, 192] width 188 height 13
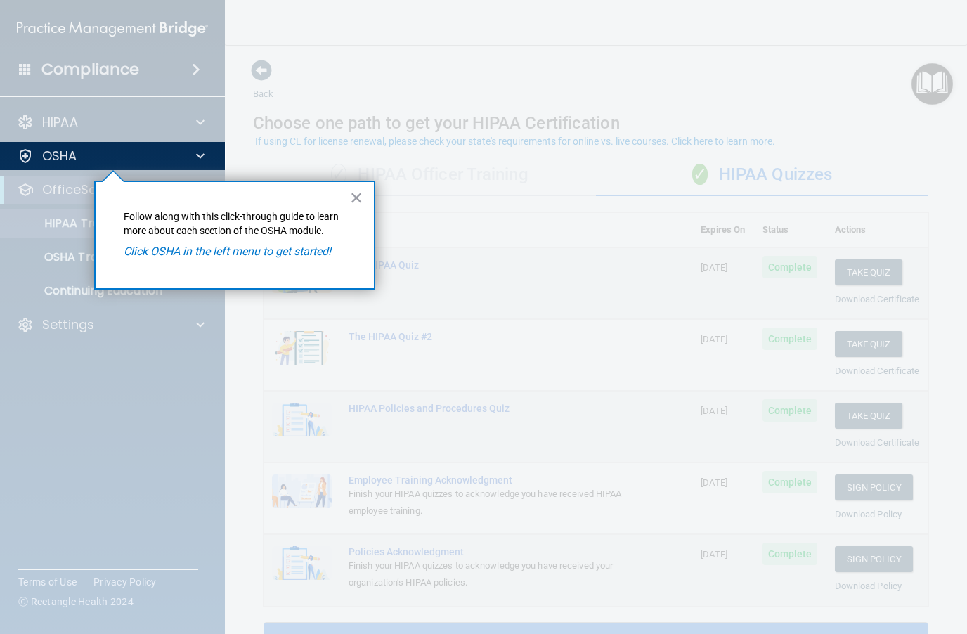
click at [308, 240] on div "× Follow along with this click-through guide to learn more about each section o…" at bounding box center [234, 235] width 281 height 109
click at [361, 193] on button "×" at bounding box center [356, 197] width 13 height 22
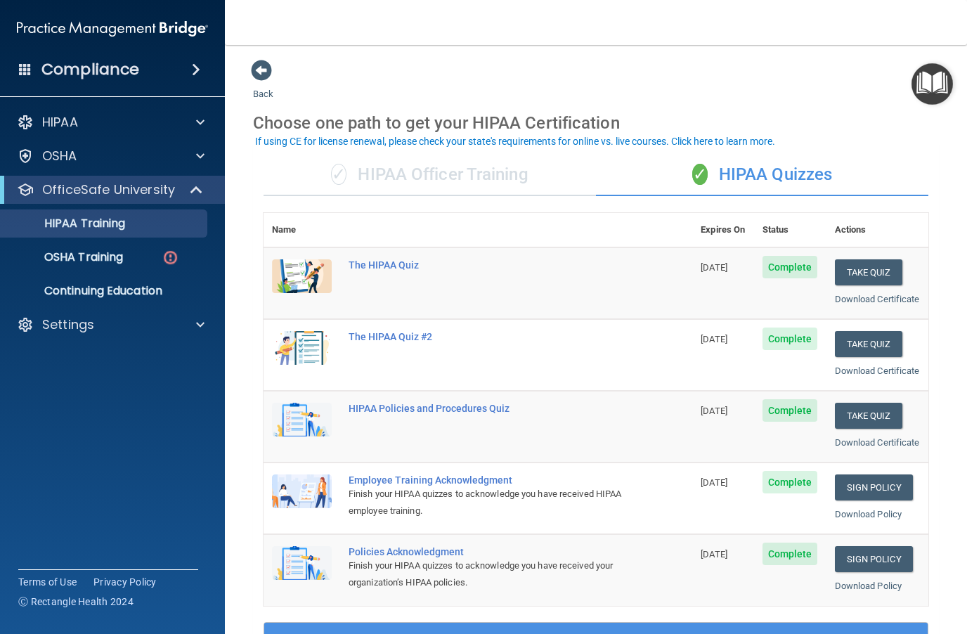
click at [142, 267] on link "OSHA Training" at bounding box center [96, 257] width 221 height 28
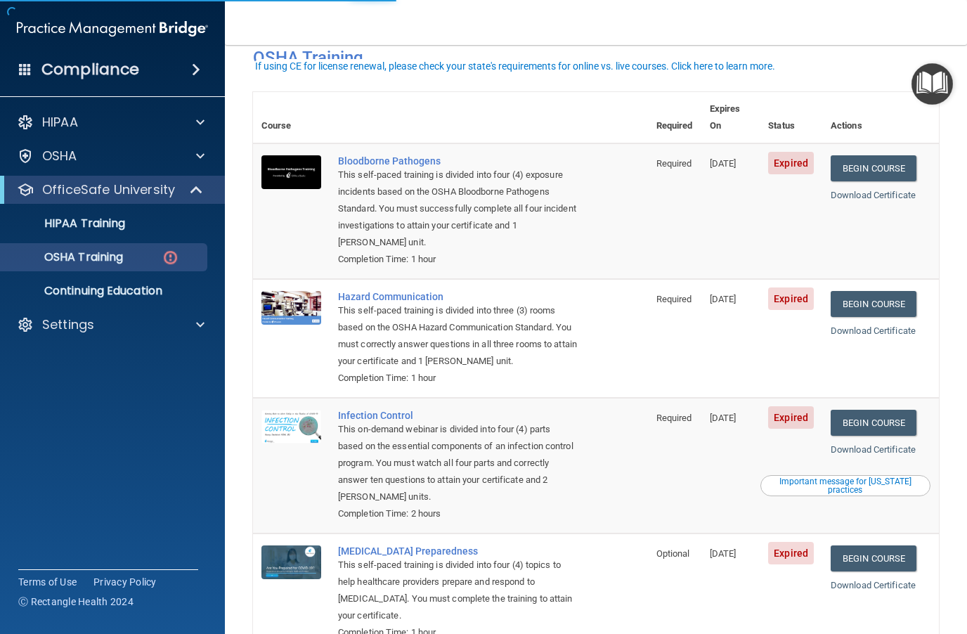
scroll to position [86, 0]
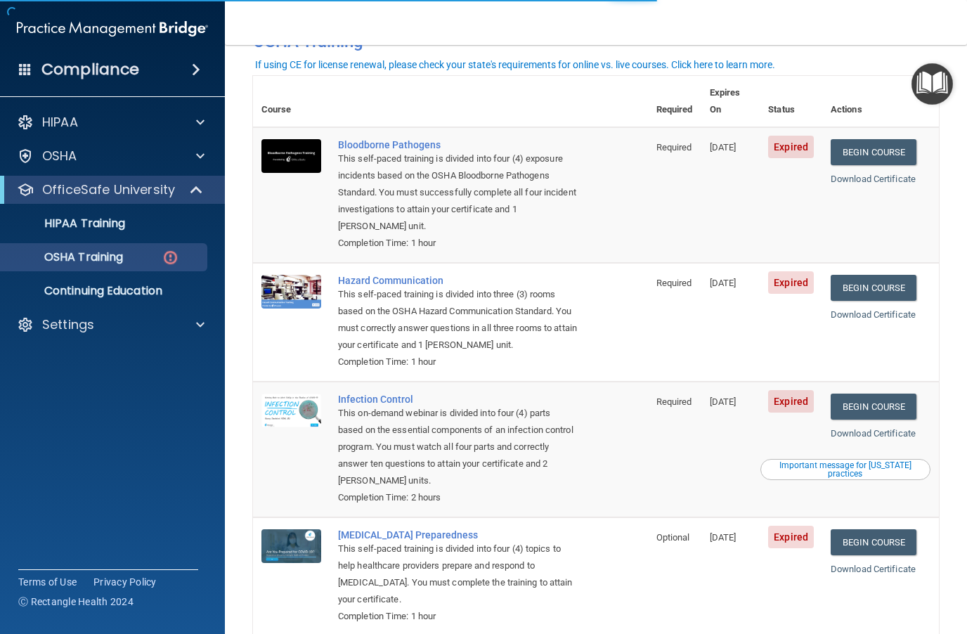
click at [888, 139] on link "Begin Course" at bounding box center [874, 152] width 86 height 26
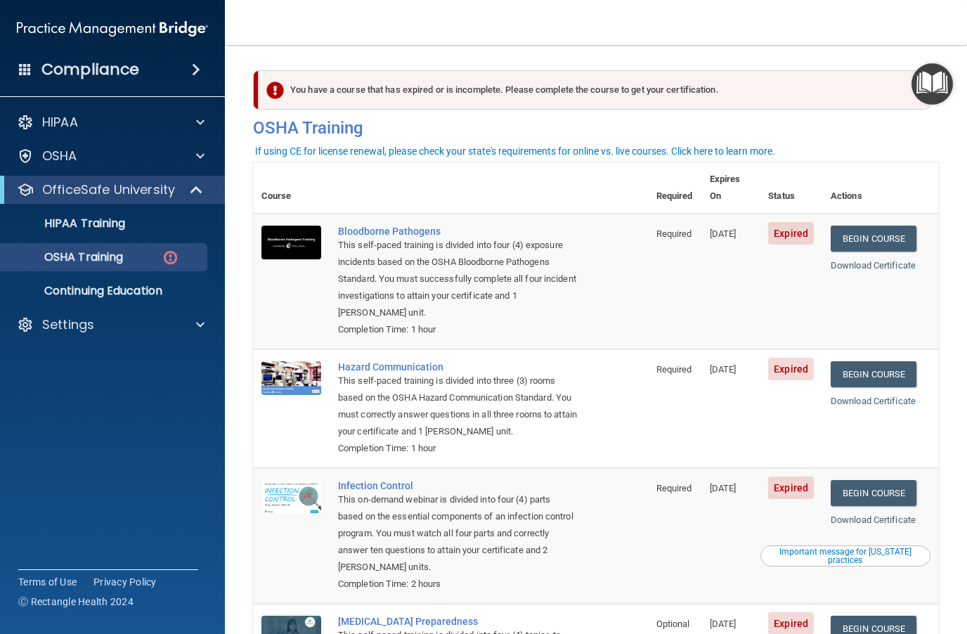
scroll to position [0, 0]
click at [925, 89] on img "Open Resource Center" at bounding box center [931, 83] width 41 height 41
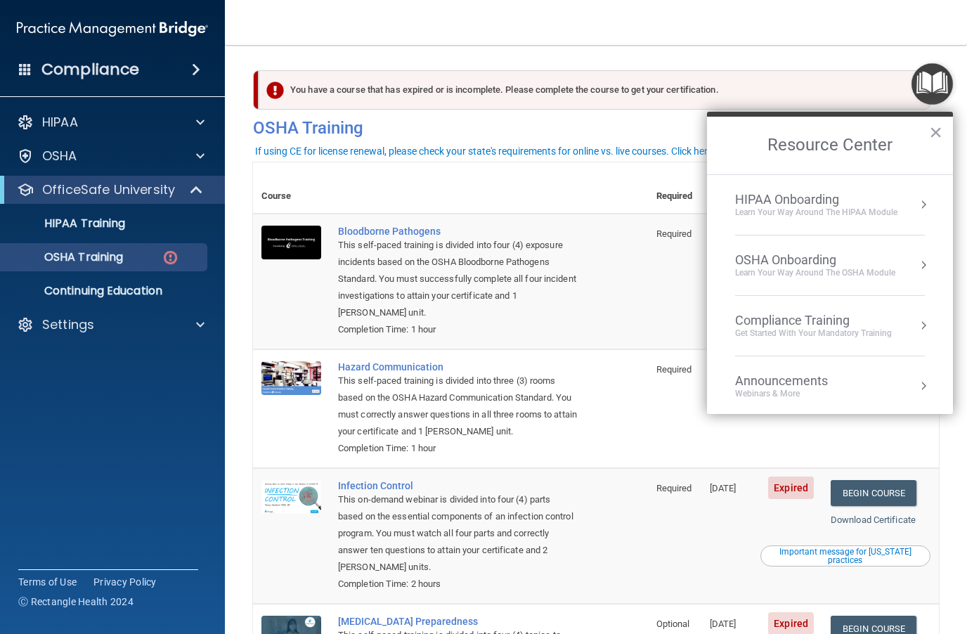
click at [842, 275] on div "Learn your way around the OSHA module" at bounding box center [815, 273] width 160 height 12
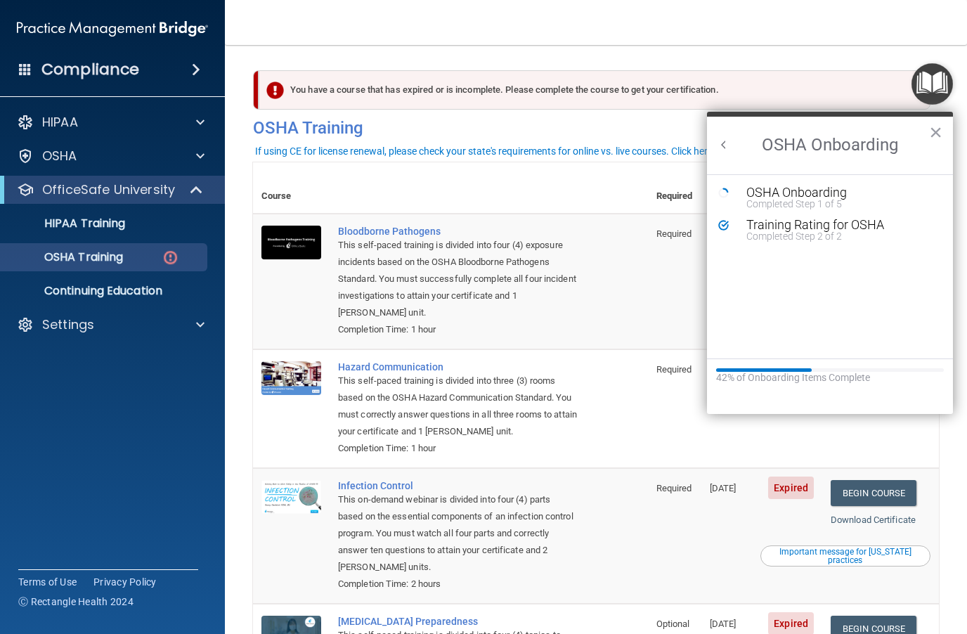
click at [828, 195] on div "OSHA Onboarding" at bounding box center [840, 192] width 188 height 13
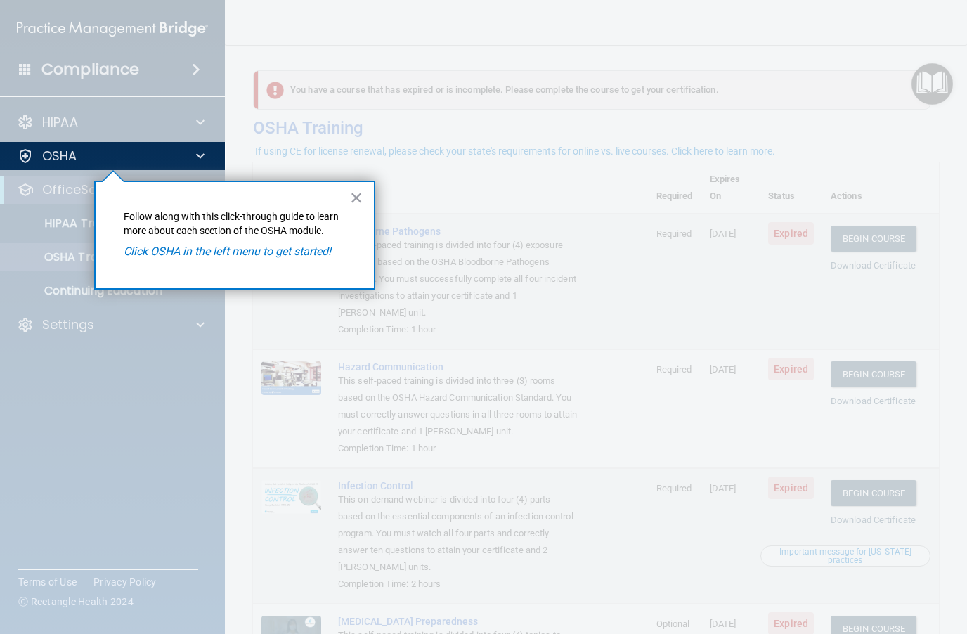
click at [358, 203] on button "×" at bounding box center [356, 197] width 13 height 22
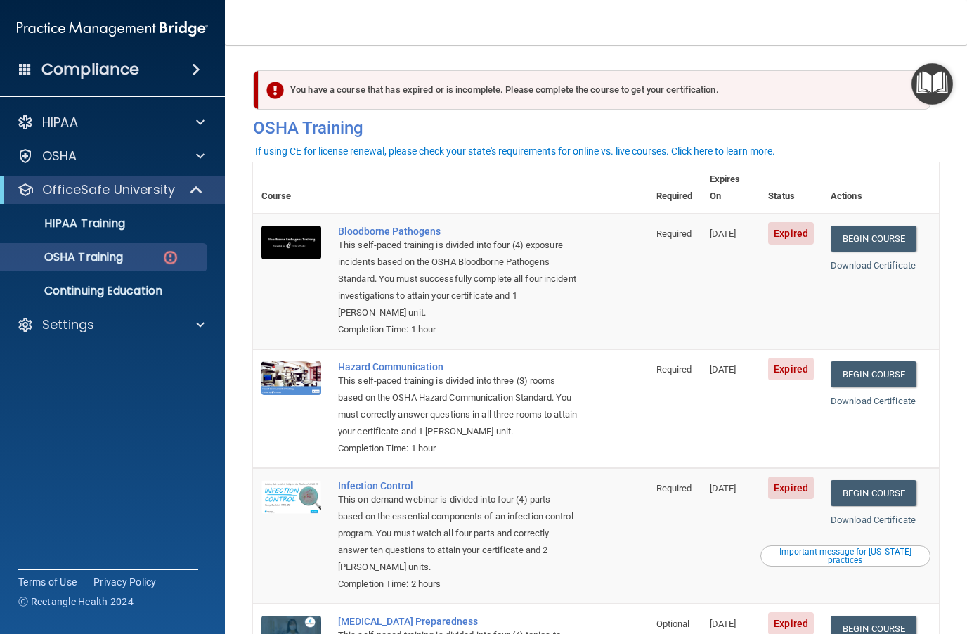
click at [890, 260] on link "Download Certificate" at bounding box center [873, 265] width 85 height 11
click at [941, 89] on img "Open Resource Center" at bounding box center [931, 83] width 41 height 41
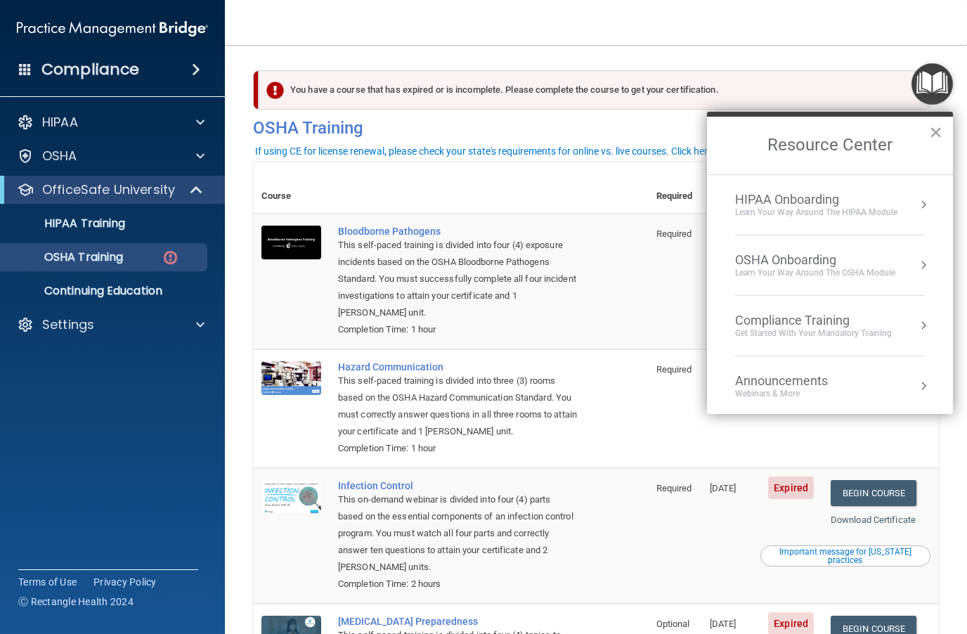
click at [855, 203] on div "HIPAA Onboarding" at bounding box center [816, 199] width 162 height 15
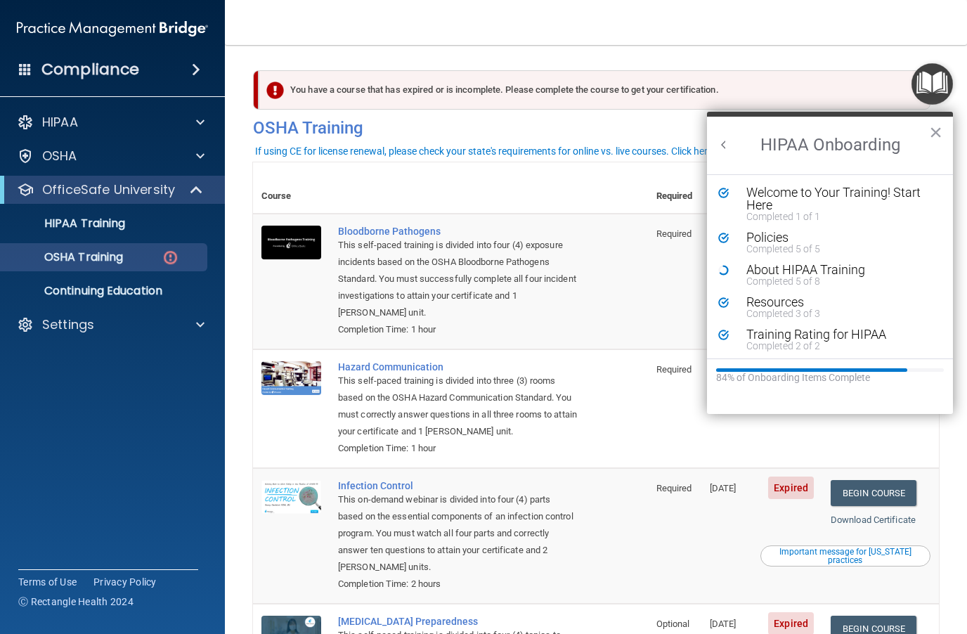
click at [807, 273] on div "About HIPAA Training" at bounding box center [840, 269] width 188 height 13
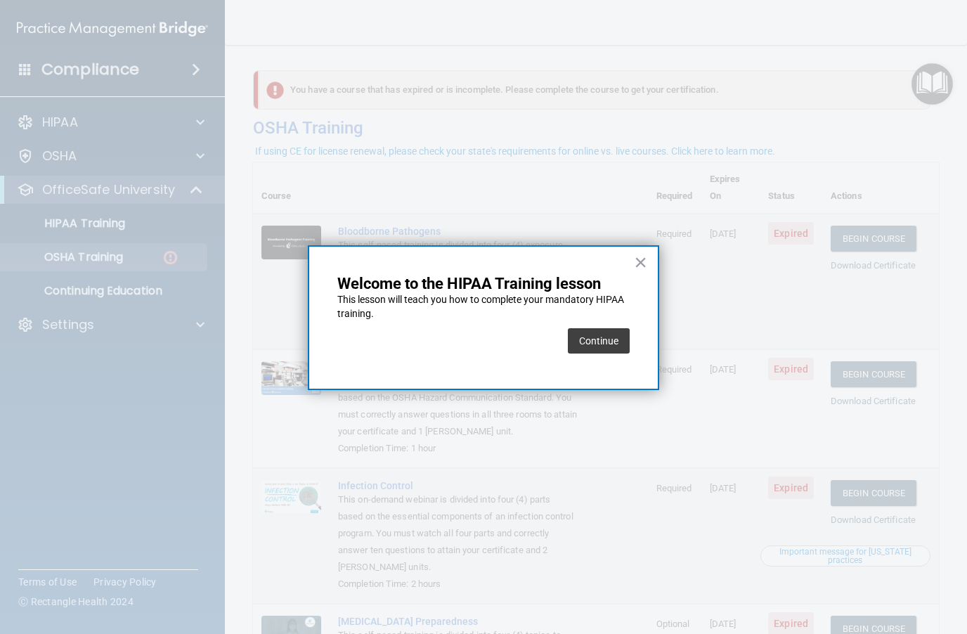
click at [621, 342] on button "Continue" at bounding box center [599, 340] width 62 height 25
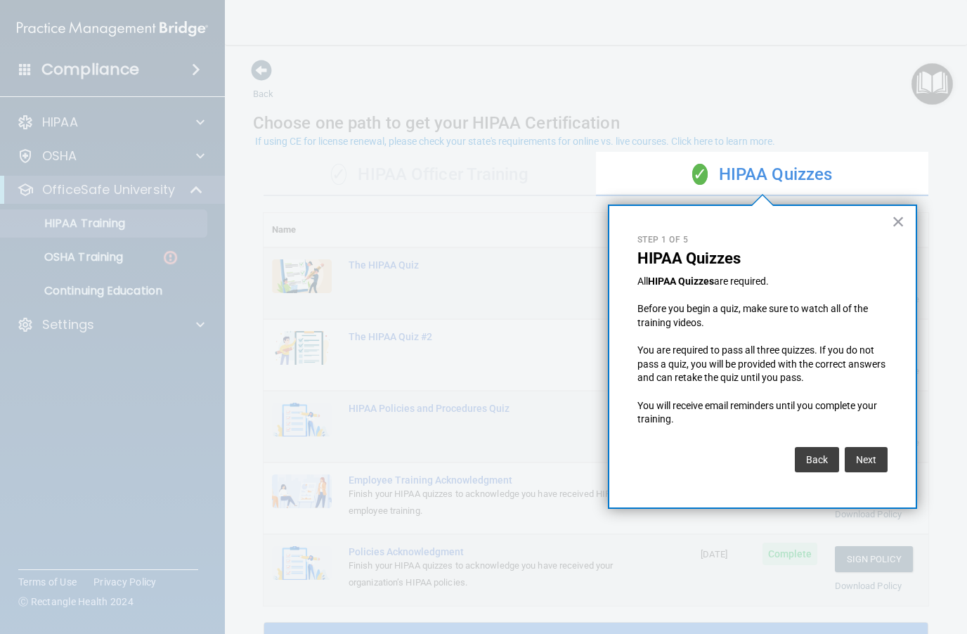
click at [897, 219] on button "×" at bounding box center [898, 221] width 13 height 22
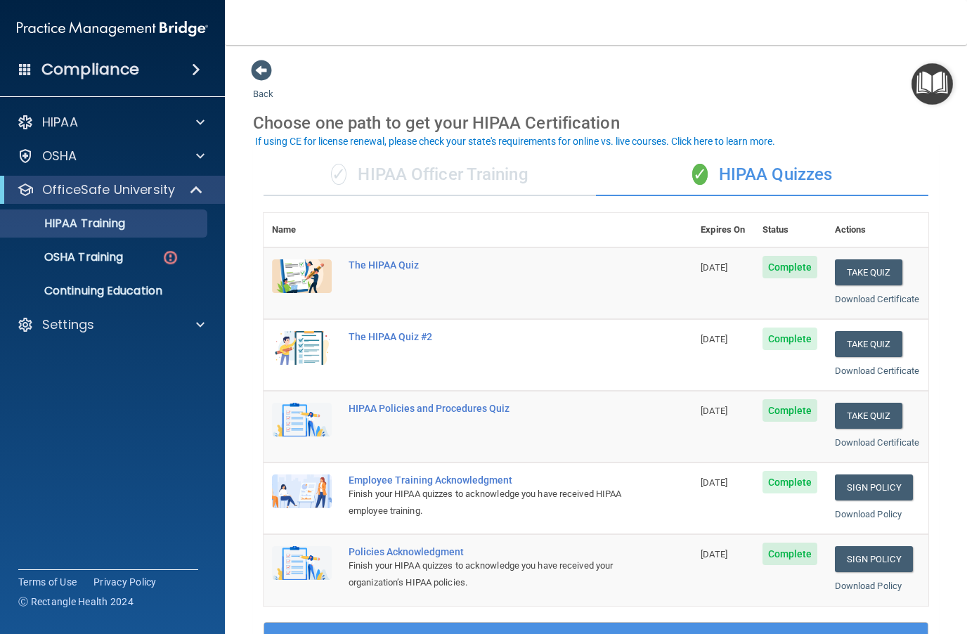
click at [461, 171] on div "✓ HIPAA Officer Training" at bounding box center [429, 175] width 332 height 42
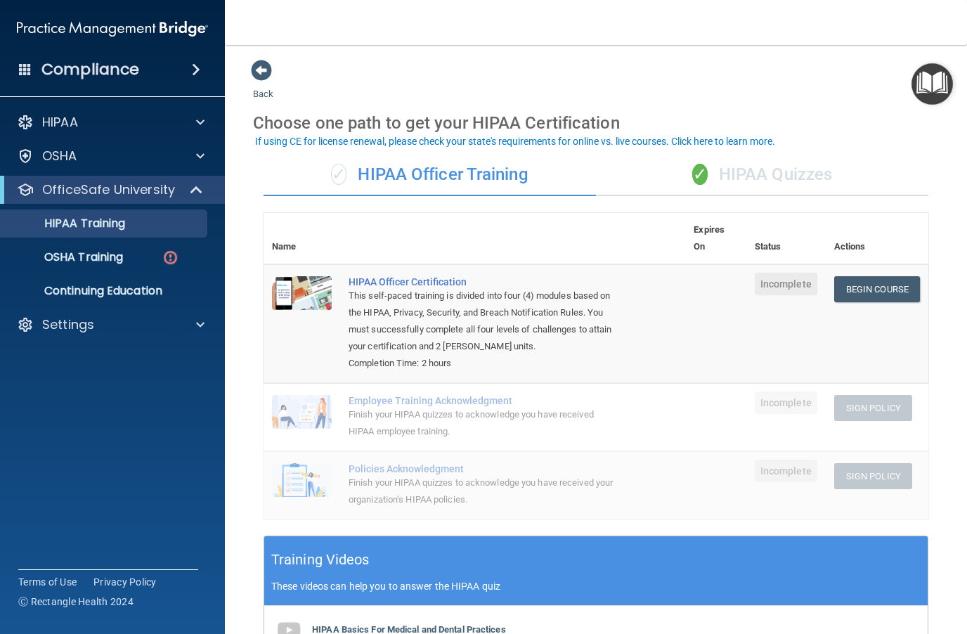
click at [785, 178] on div "✓ HIPAA Quizzes" at bounding box center [762, 175] width 332 height 42
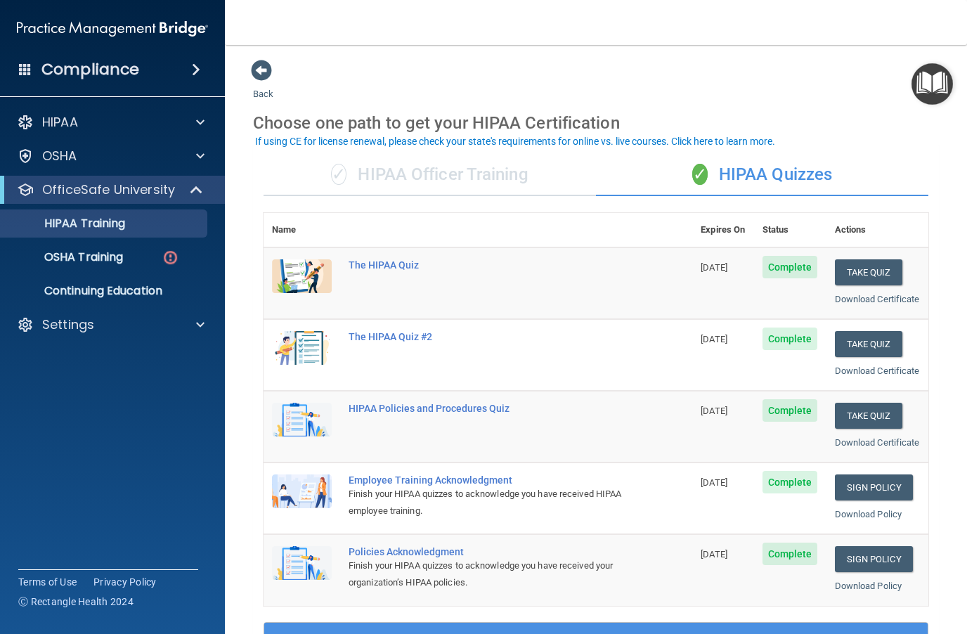
click at [932, 88] on img "Open Resource Center" at bounding box center [931, 83] width 41 height 41
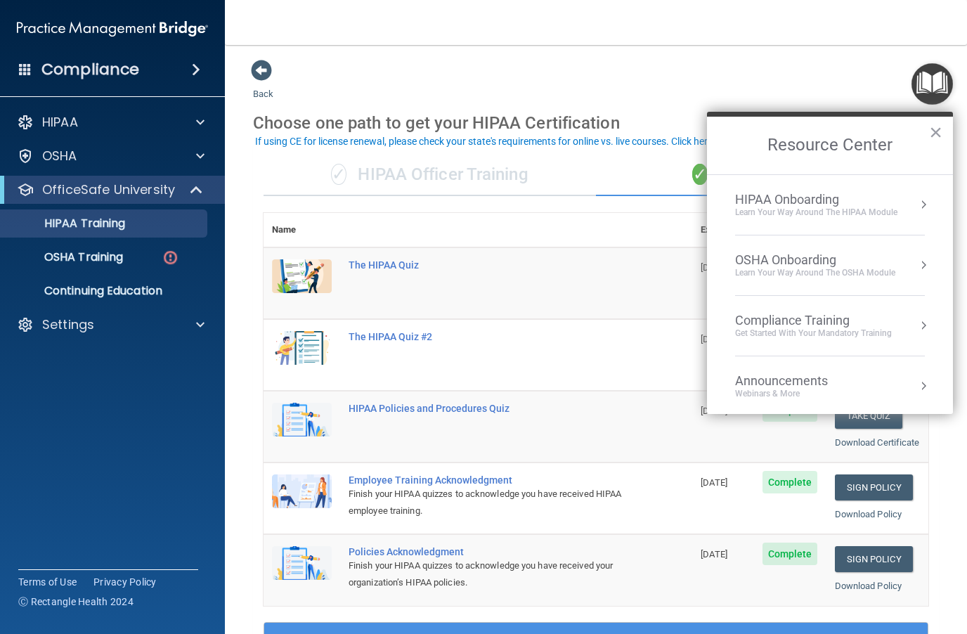
click at [840, 256] on div "OSHA Onboarding" at bounding box center [815, 259] width 160 height 15
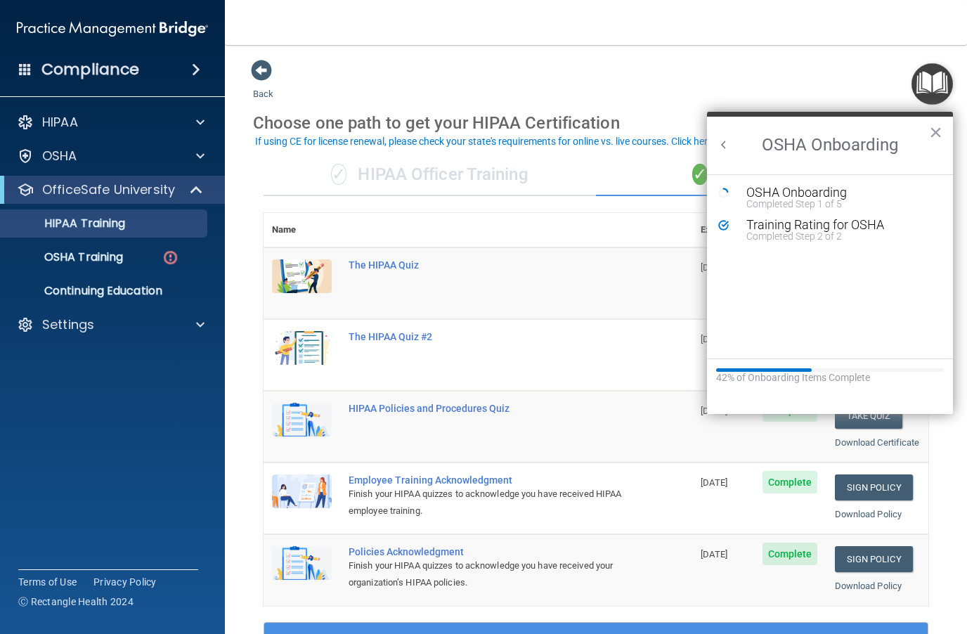
click at [814, 200] on div "Completed Step 1 of 5" at bounding box center [840, 204] width 188 height 10
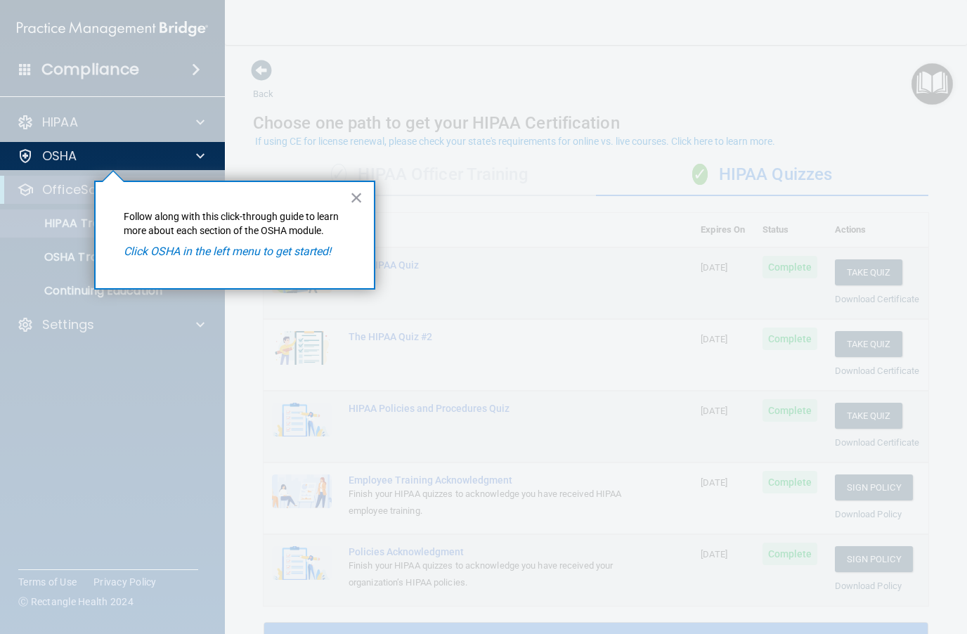
click at [320, 237] on div "× Follow along with this click-through guide to learn more about each section o…" at bounding box center [234, 235] width 281 height 109
click at [301, 257] on p "Click OSHA in the left menu to get started!" at bounding box center [235, 251] width 222 height 15
click at [930, 82] on div at bounding box center [596, 317] width 741 height 634
click at [228, 233] on p "Follow along with this click-through guide to learn more about each section of …" at bounding box center [235, 223] width 222 height 27
click at [72, 249] on div at bounding box center [113, 402] width 226 height 464
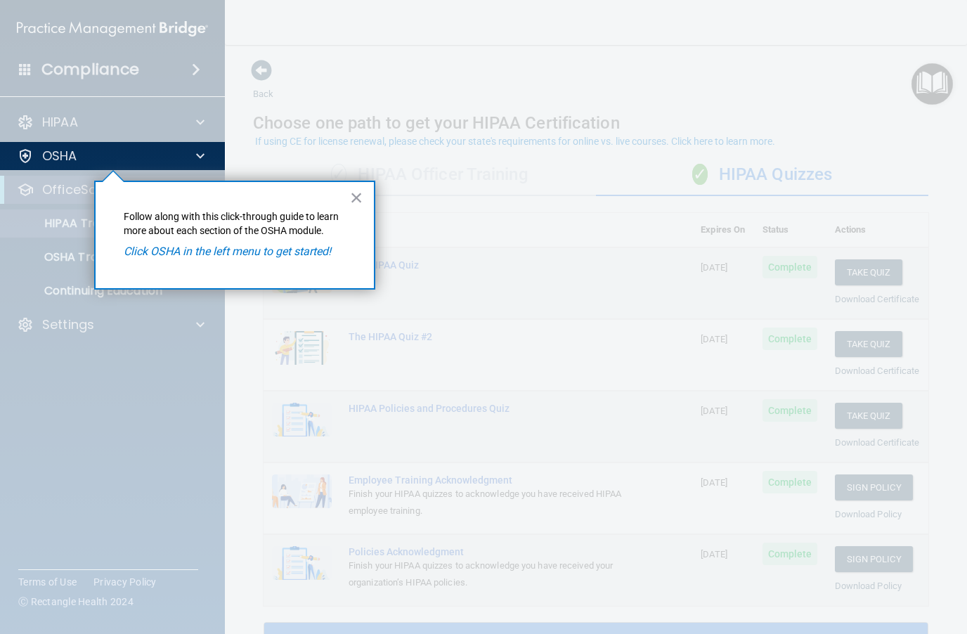
click at [358, 194] on button "×" at bounding box center [356, 197] width 13 height 22
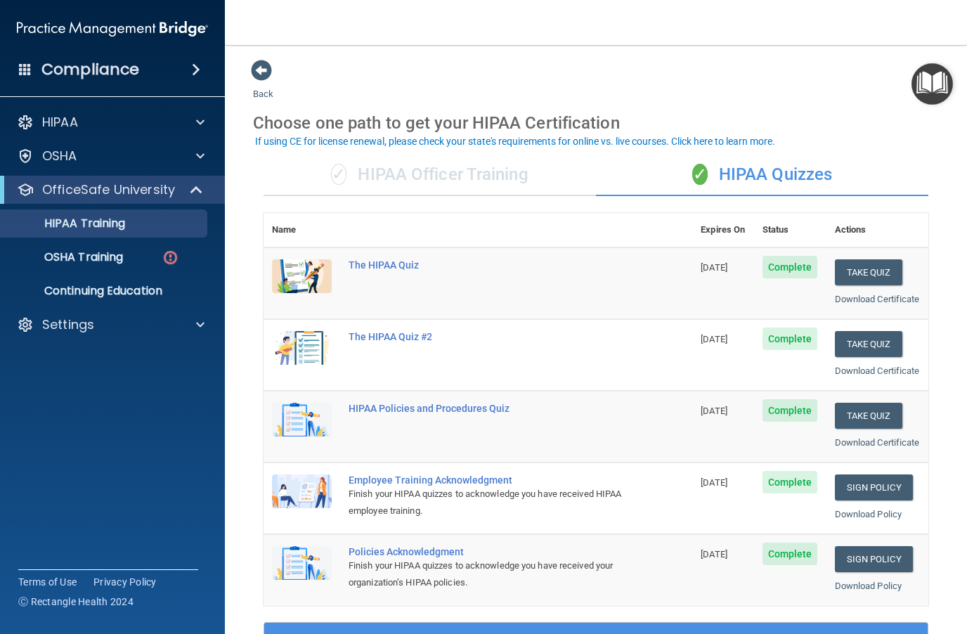
click at [143, 260] on div "OSHA Training" at bounding box center [105, 257] width 192 height 14
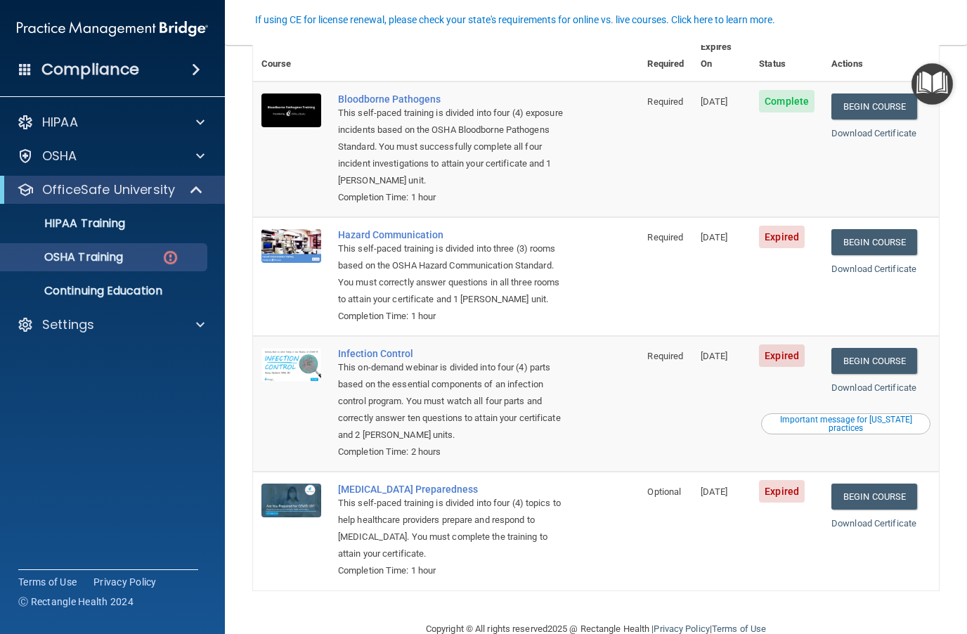
scroll to position [131, 0]
click at [891, 230] on link "Begin Course" at bounding box center [874, 243] width 86 height 26
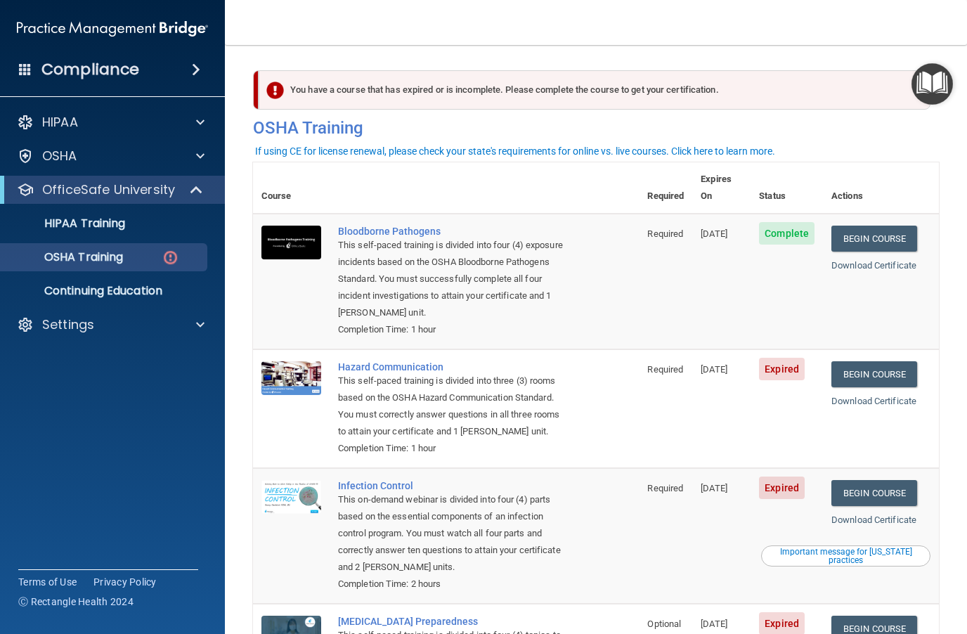
scroll to position [0, 0]
click at [935, 83] on img "Open Resource Center" at bounding box center [931, 83] width 41 height 41
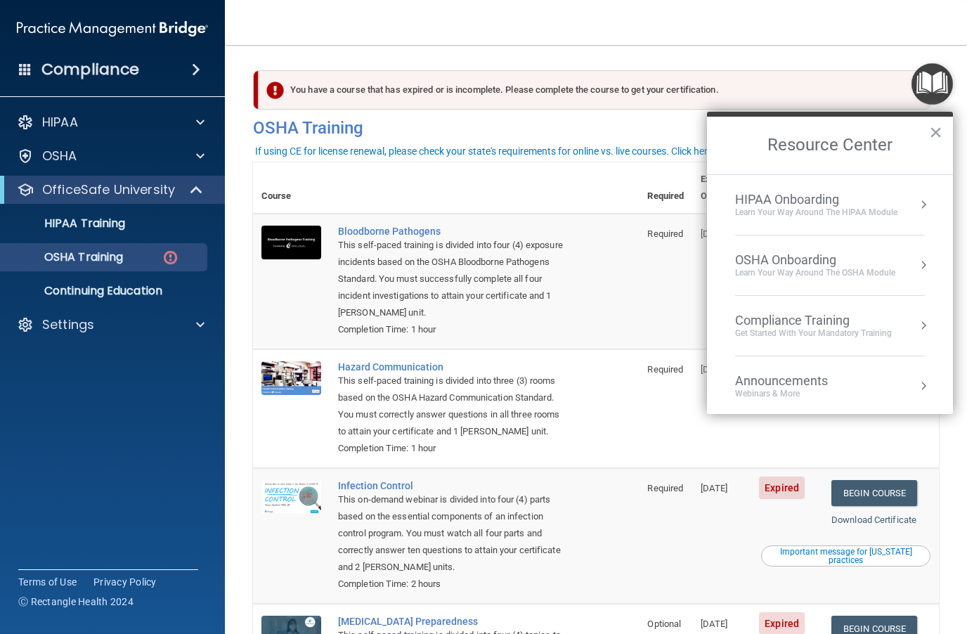
click at [814, 199] on div "HIPAA Onboarding" at bounding box center [816, 199] width 162 height 15
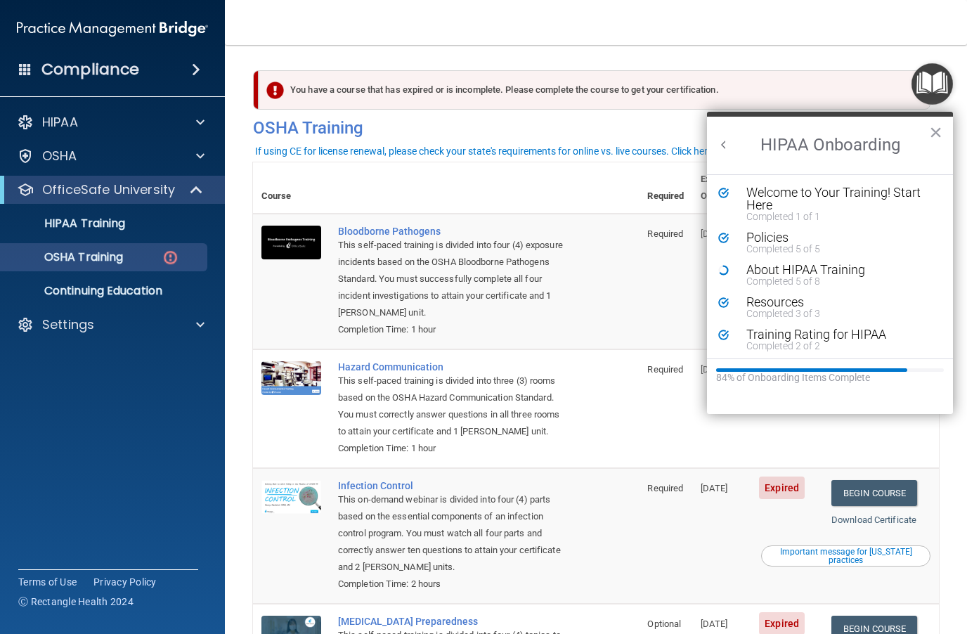
click at [816, 241] on div "Policies" at bounding box center [840, 237] width 188 height 13
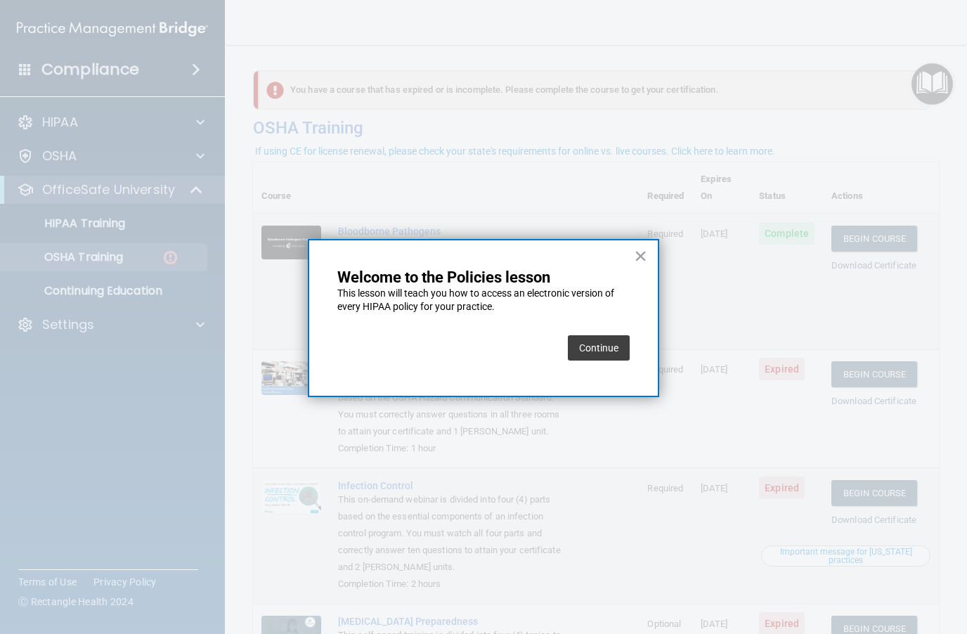
click at [608, 358] on button "Continue" at bounding box center [599, 347] width 62 height 25
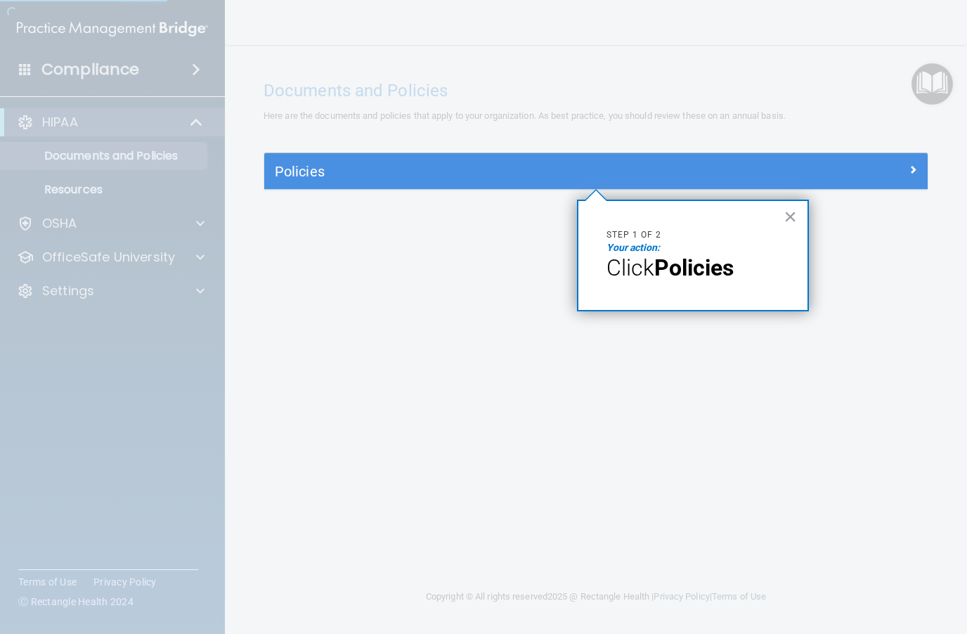
click at [791, 225] on button "×" at bounding box center [789, 216] width 13 height 22
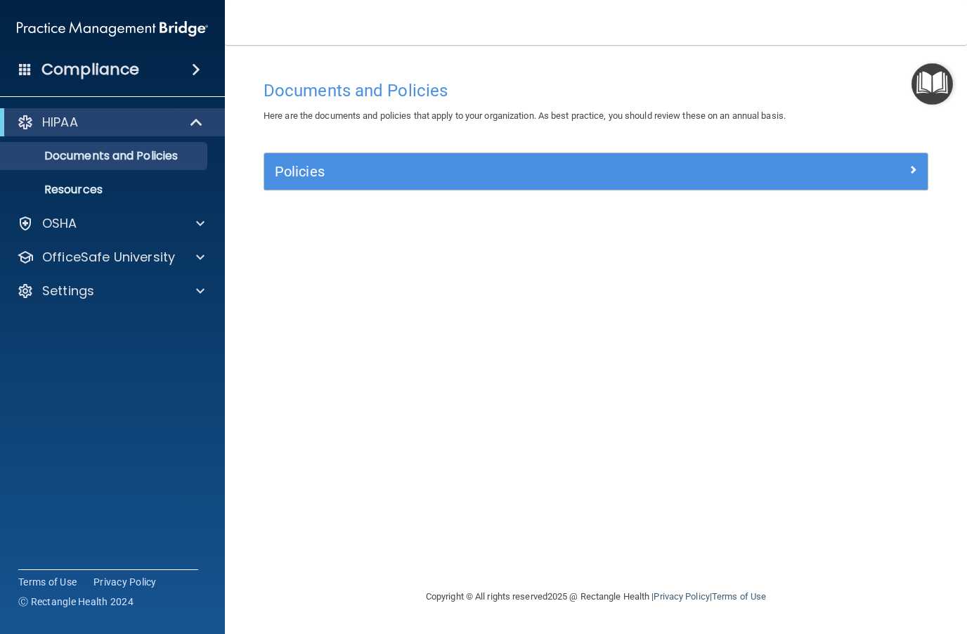
click at [935, 92] on img "Open Resource Center" at bounding box center [931, 83] width 41 height 41
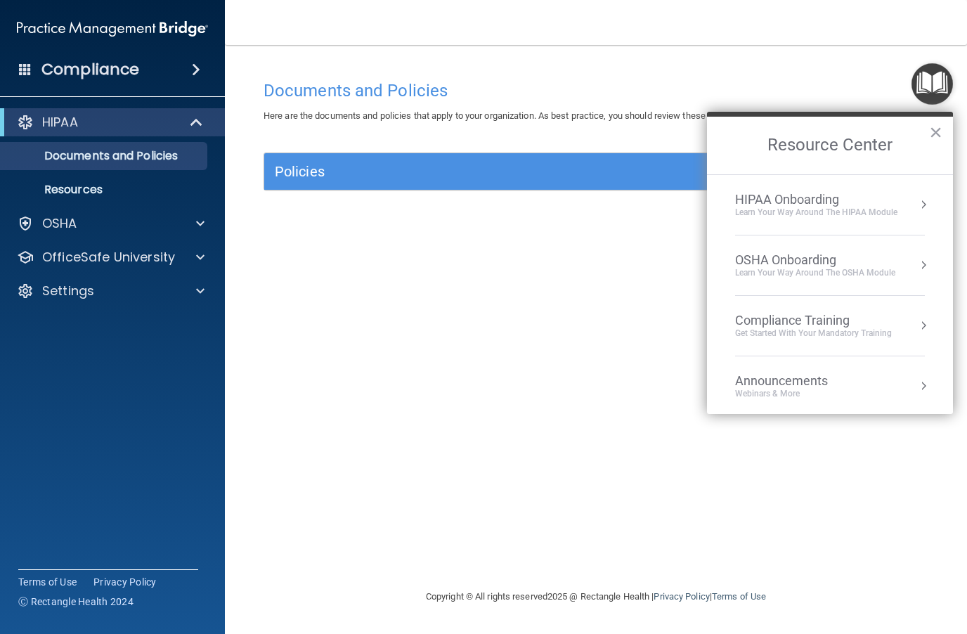
click at [857, 267] on div "Learn your way around the OSHA module" at bounding box center [815, 273] width 160 height 12
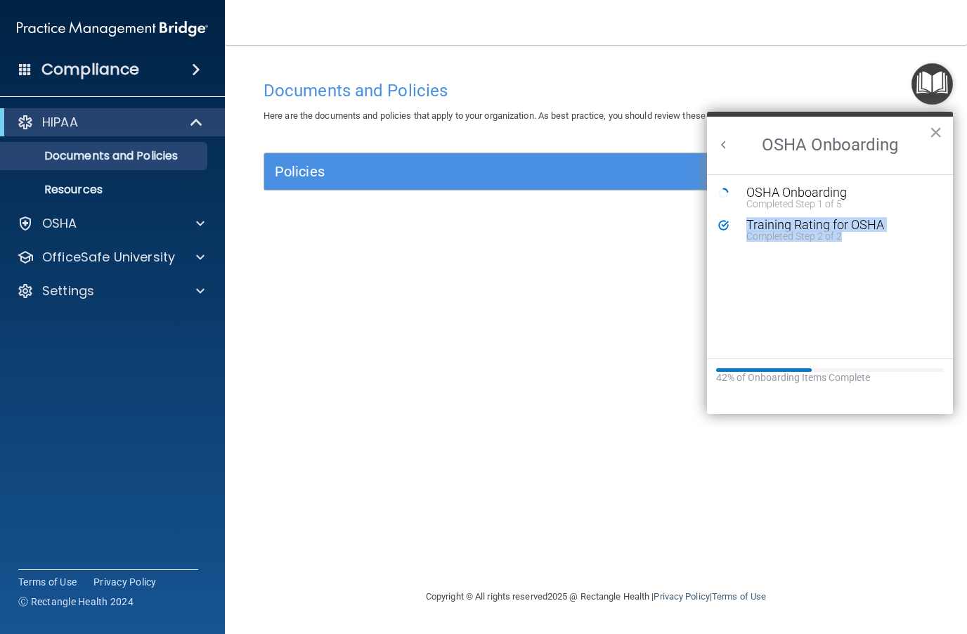
click at [669, 337] on div "Documents and Policies Here are the documents and policies that apply to your o…" at bounding box center [596, 330] width 686 height 515
click at [819, 196] on div "OSHA Onboarding" at bounding box center [840, 192] width 188 height 13
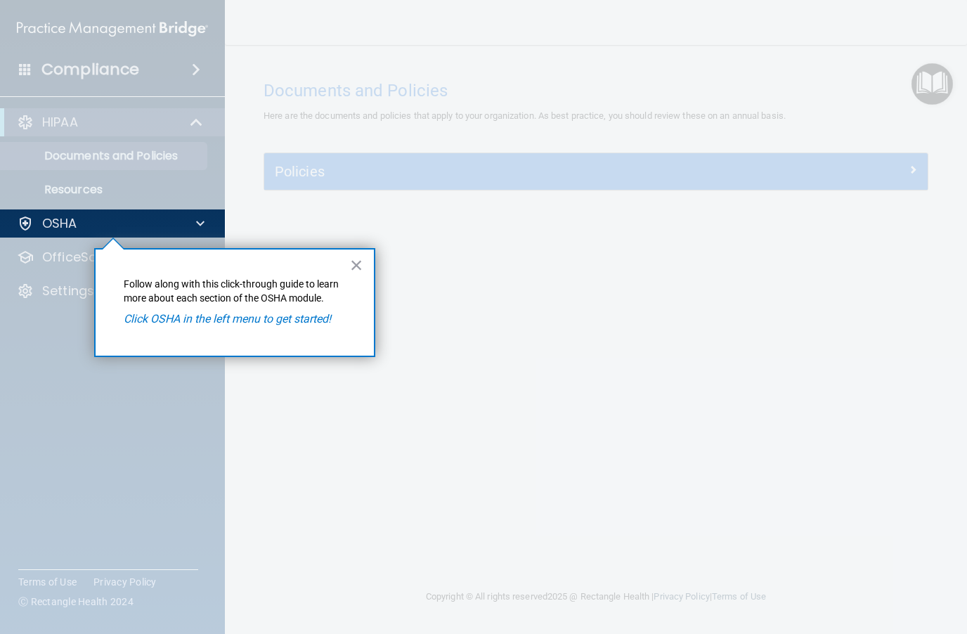
click at [351, 271] on button "×" at bounding box center [356, 265] width 13 height 22
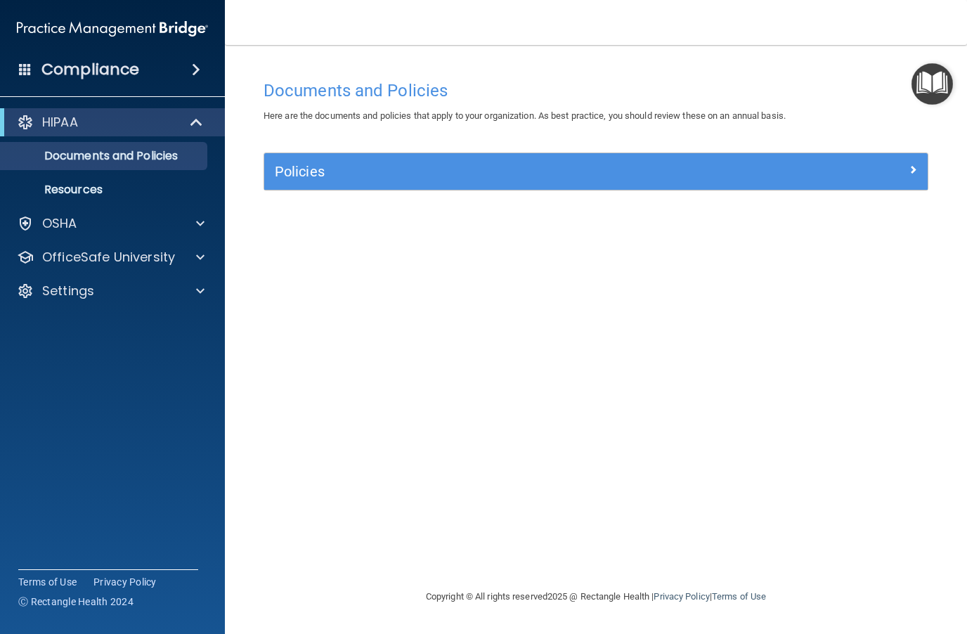
click at [96, 245] on div "OfficeSafe University" at bounding box center [113, 257] width 226 height 28
click at [83, 226] on div "OSHA" at bounding box center [93, 223] width 174 height 17
click at [100, 292] on p "Resources" at bounding box center [105, 291] width 192 height 14
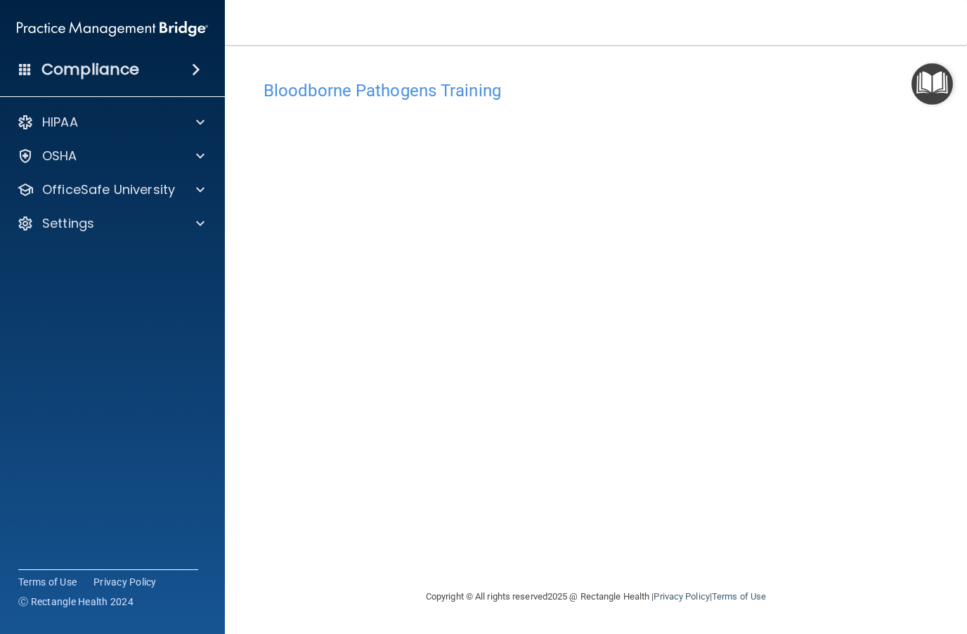
click at [943, 586] on main "Bloodborne Pathogens Training This course doesn’t expire until [DATE]. Are you …" at bounding box center [596, 339] width 742 height 589
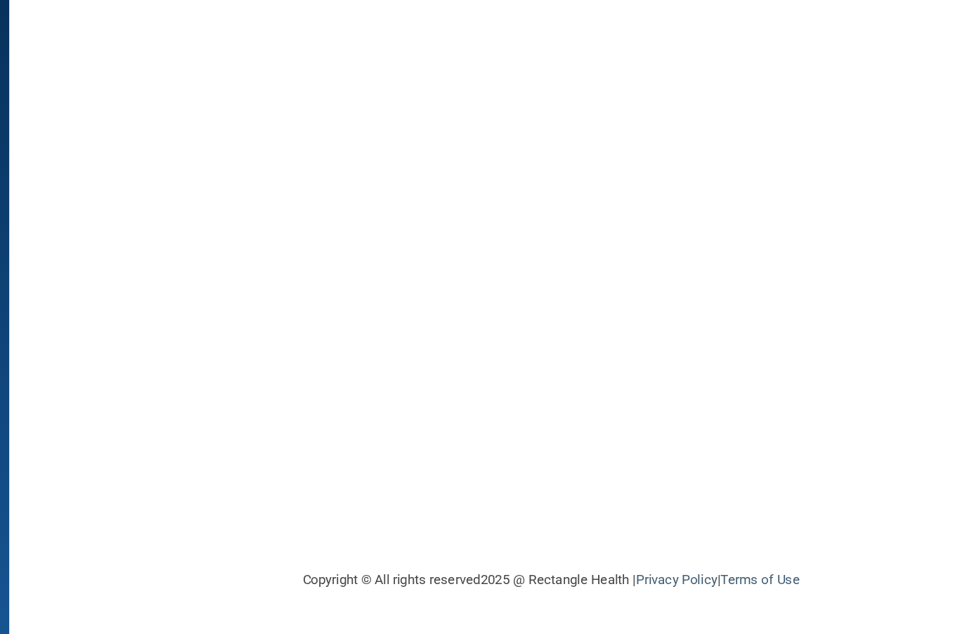
click at [225, 297] on main "Bloodborne Pathogens Training This course doesn’t expire until [DATE]. Are you …" at bounding box center [596, 339] width 742 height 589
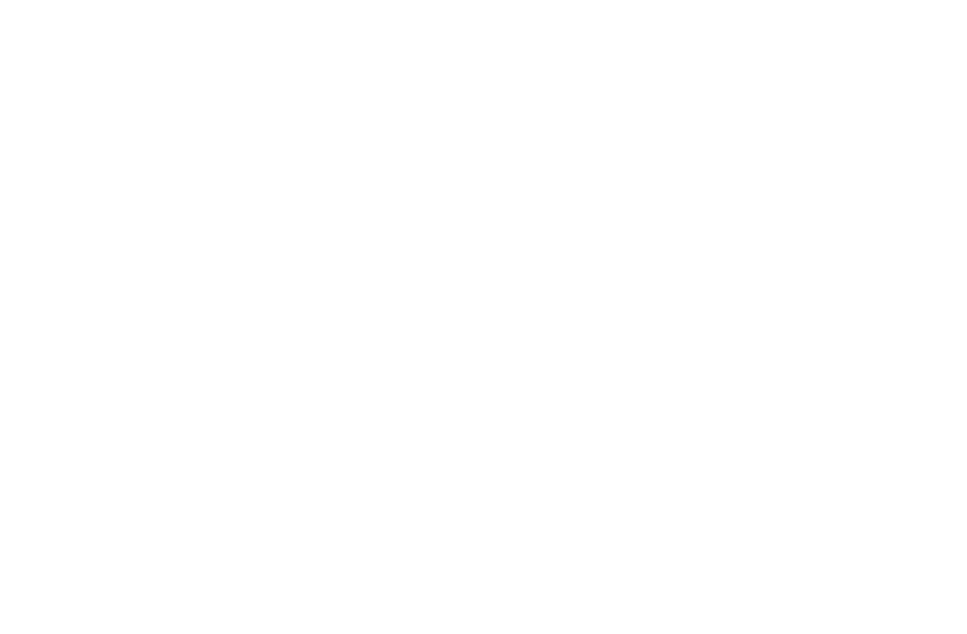
click at [466, 409] on div "Bloodborne Pathogens Training This course doesn’t expire until [DATE]. Are you …" at bounding box center [596, 330] width 686 height 515
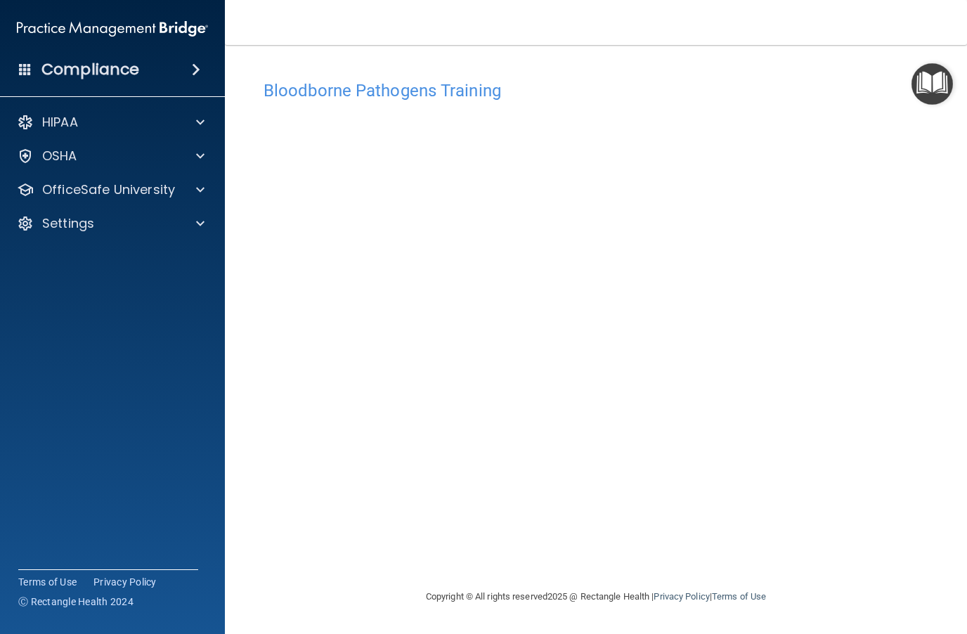
click at [198, 162] on span at bounding box center [200, 156] width 8 height 17
click at [150, 187] on p "Safety Data Sheets" at bounding box center [105, 190] width 192 height 14
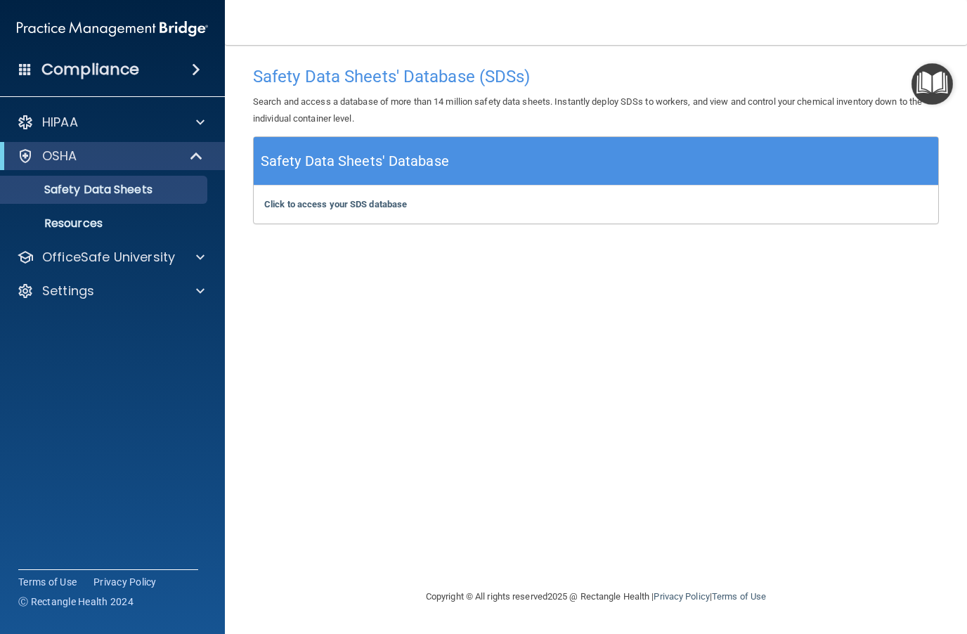
click at [107, 232] on link "Resources" at bounding box center [96, 223] width 221 height 28
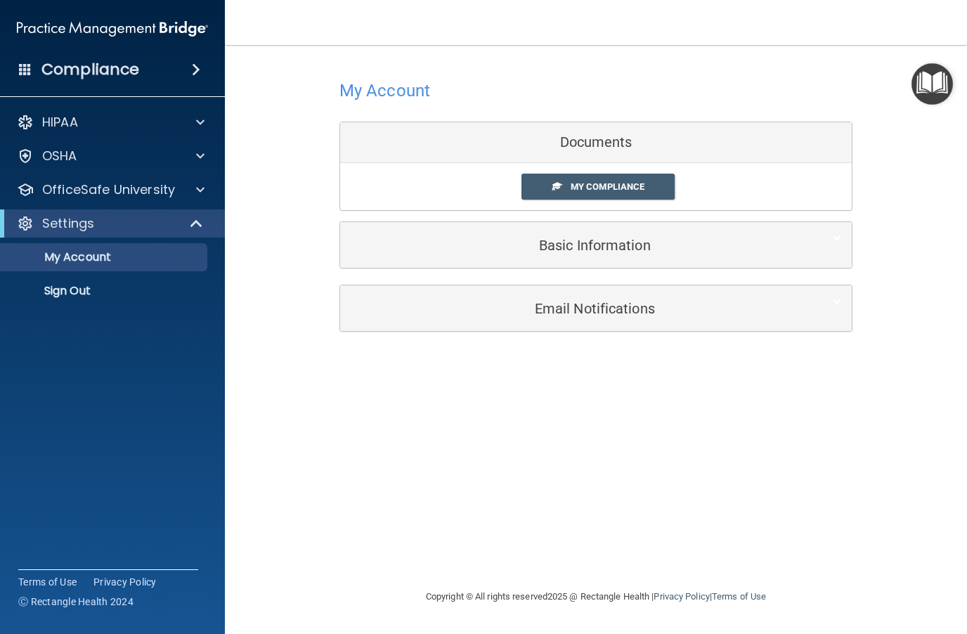
click at [69, 164] on p "OSHA" at bounding box center [59, 156] width 35 height 17
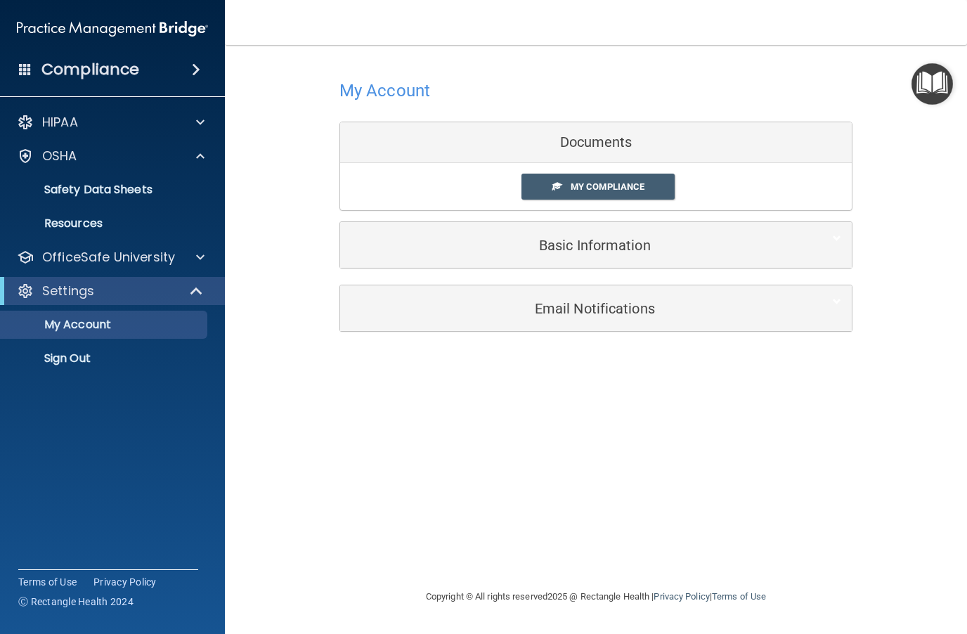
click at [119, 157] on div "OSHA" at bounding box center [93, 156] width 174 height 17
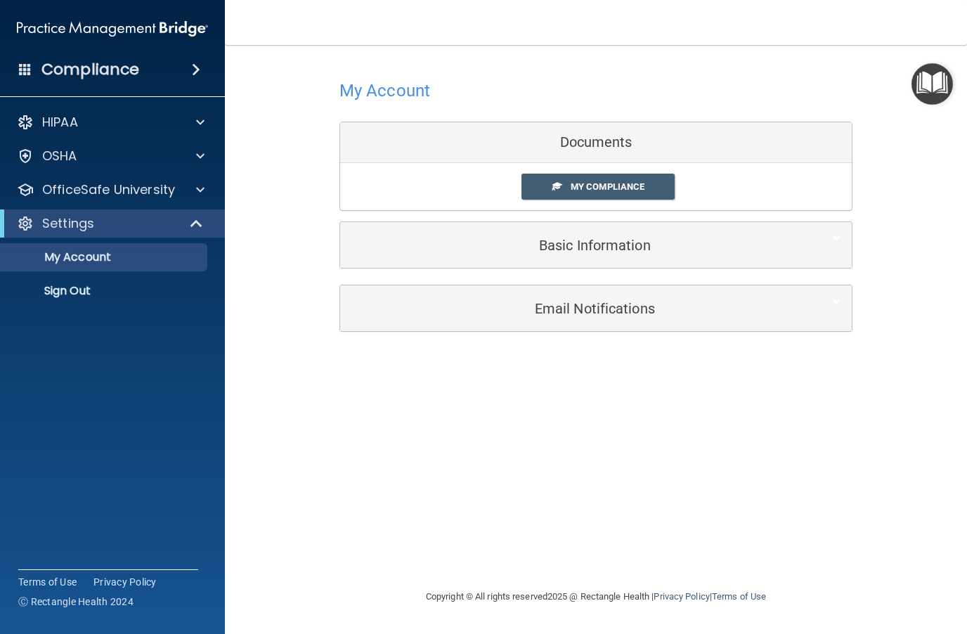
click at [159, 164] on div "OSHA" at bounding box center [93, 156] width 174 height 17
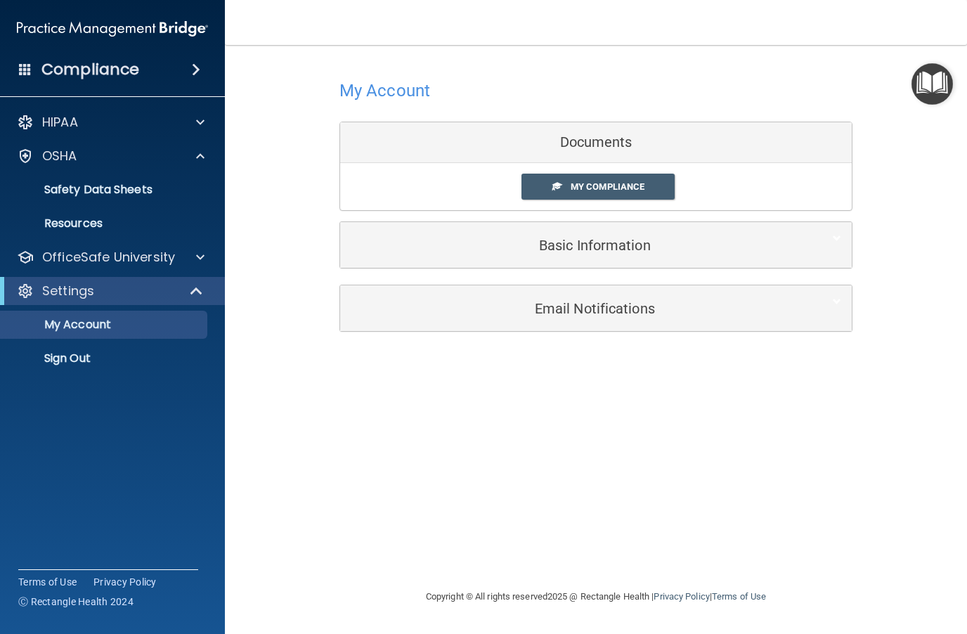
click at [105, 228] on p "Resources" at bounding box center [105, 223] width 192 height 14
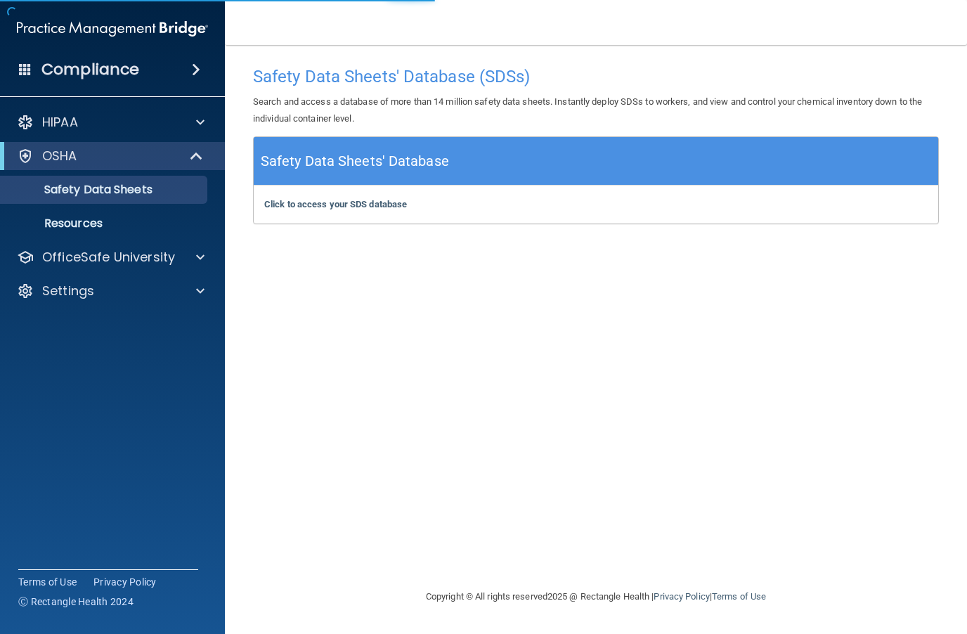
click at [57, 114] on p "HIPAA" at bounding box center [60, 122] width 36 height 17
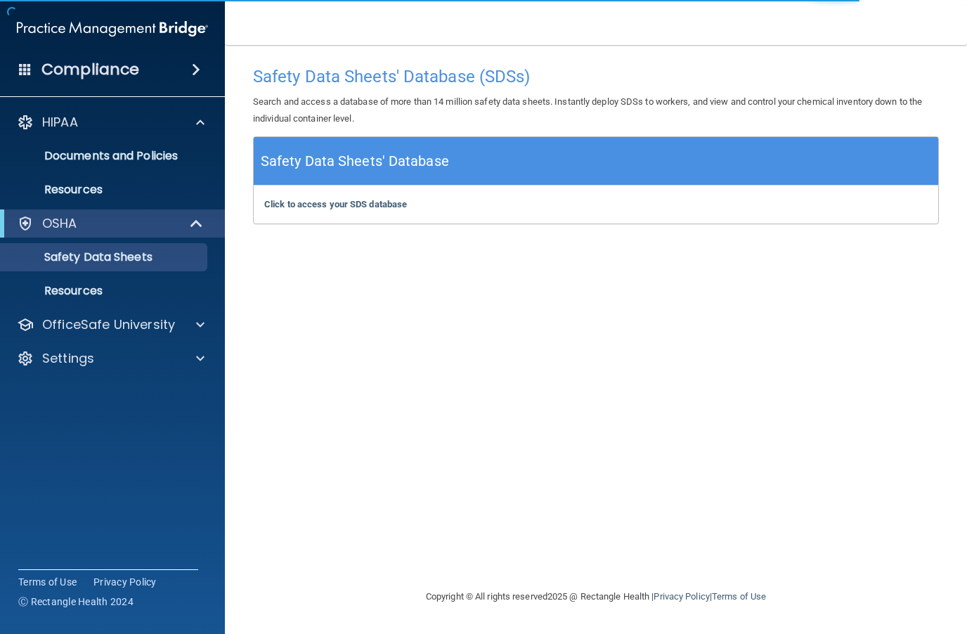
click at [72, 158] on p "Documents and Policies" at bounding box center [105, 156] width 192 height 14
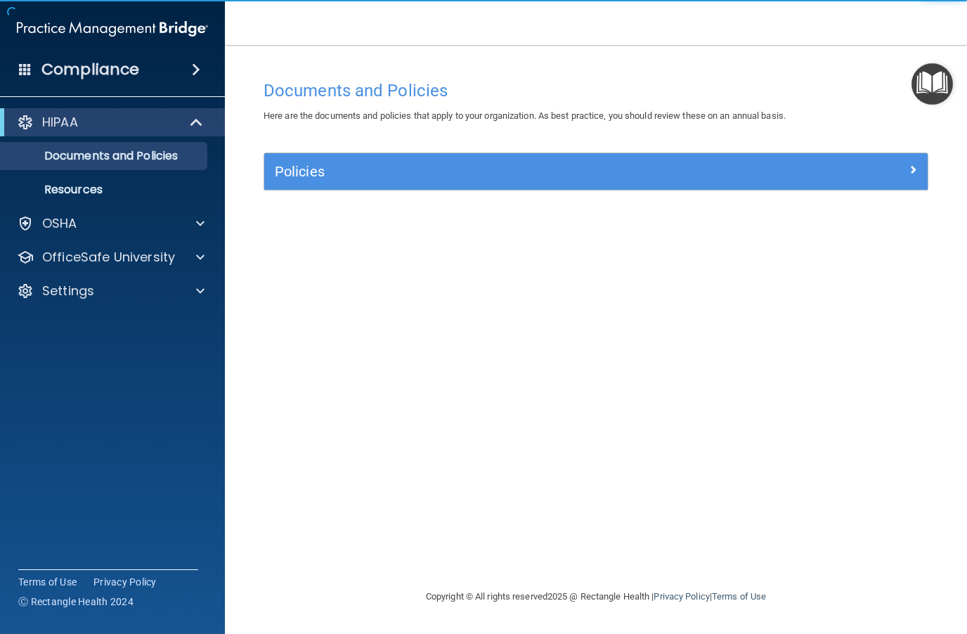
click at [937, 83] on img "Open Resource Center" at bounding box center [931, 83] width 41 height 41
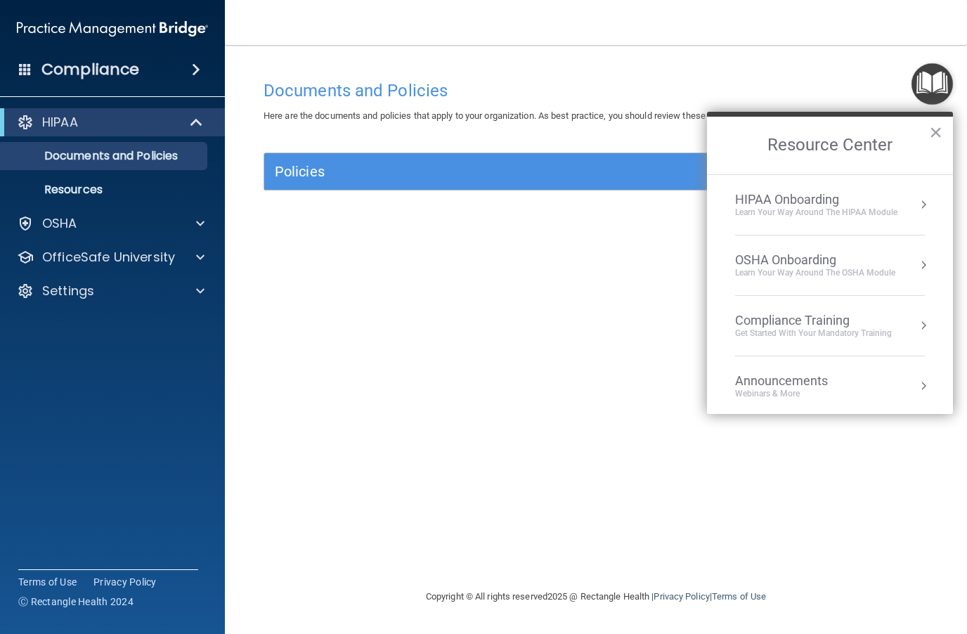
click at [877, 263] on div "OSHA Onboarding" at bounding box center [815, 259] width 160 height 15
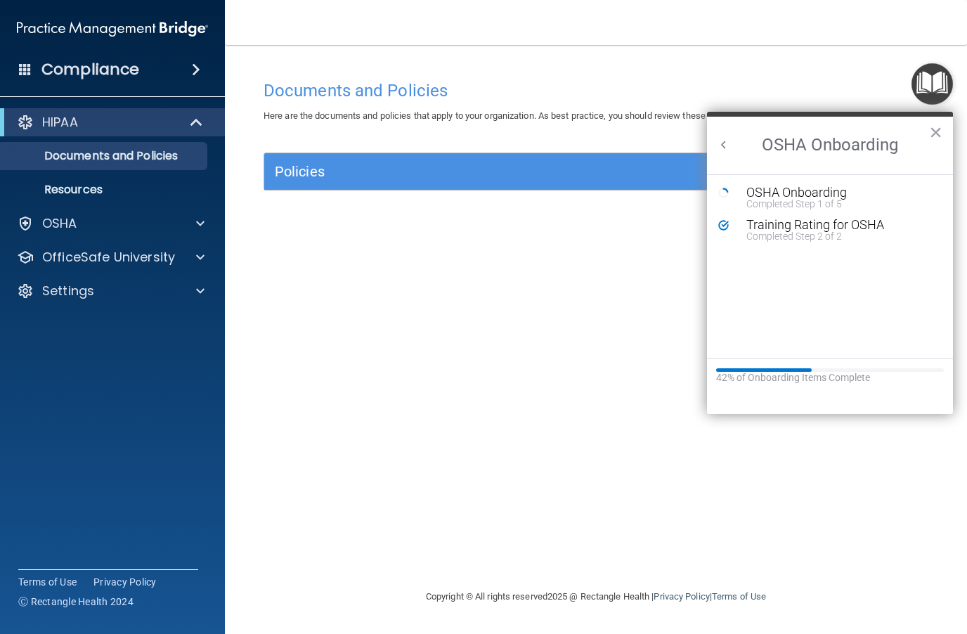
click at [817, 199] on div "Completed Step 1 of 5" at bounding box center [840, 204] width 188 height 10
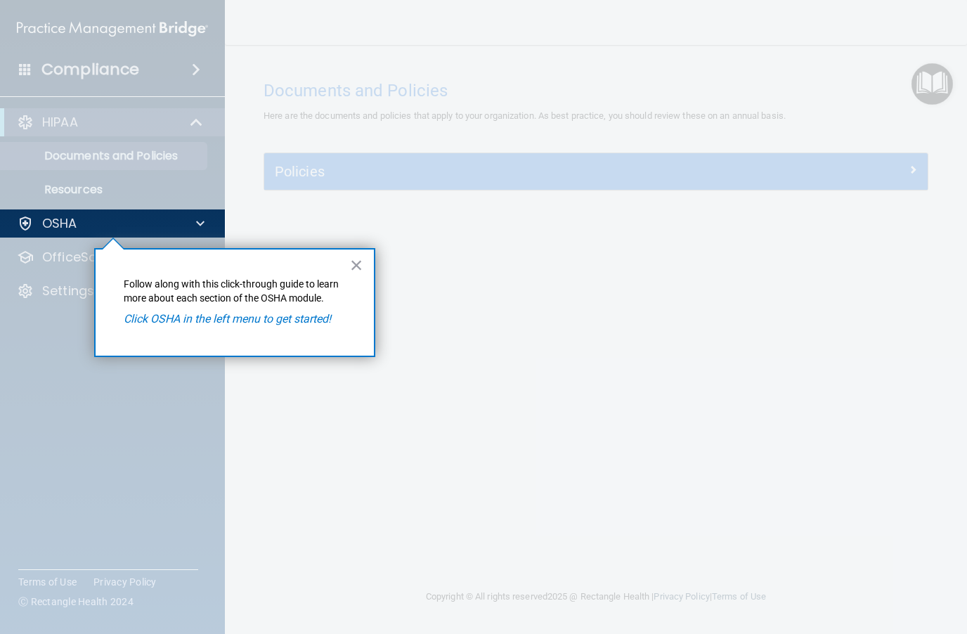
click at [273, 324] on em "Click OSHA in the left menu to get started!" at bounding box center [227, 318] width 207 height 13
click at [207, 225] on div at bounding box center [198, 223] width 35 height 17
click at [213, 299] on p "Follow along with this click-through guide to learn more about each section of …" at bounding box center [235, 291] width 222 height 27
click at [81, 255] on div at bounding box center [113, 435] width 226 height 396
click at [79, 226] on div "OSHA" at bounding box center [93, 223] width 174 height 17
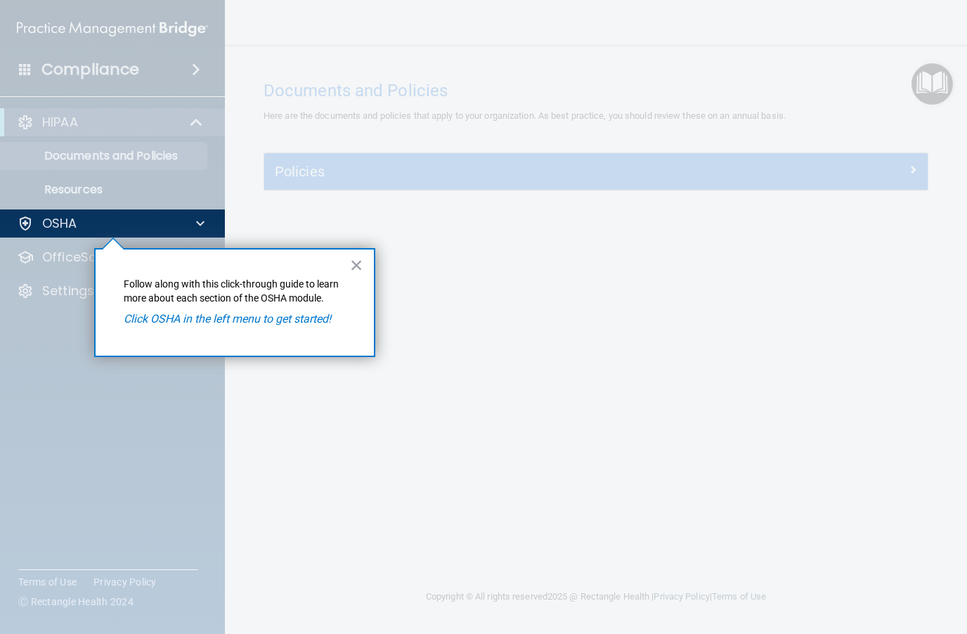
click at [68, 216] on p "OSHA" at bounding box center [59, 223] width 35 height 17
click at [69, 230] on p "OSHA" at bounding box center [59, 223] width 35 height 17
click at [77, 230] on p "OSHA" at bounding box center [59, 223] width 35 height 17
click at [360, 273] on button "×" at bounding box center [356, 265] width 13 height 22
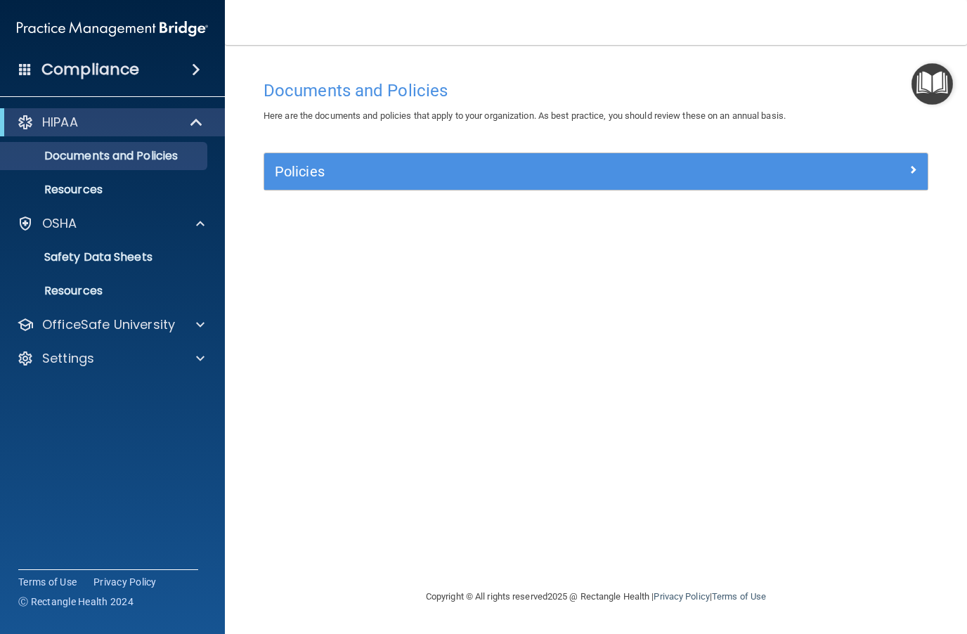
click at [142, 253] on p "Safety Data Sheets" at bounding box center [105, 257] width 192 height 14
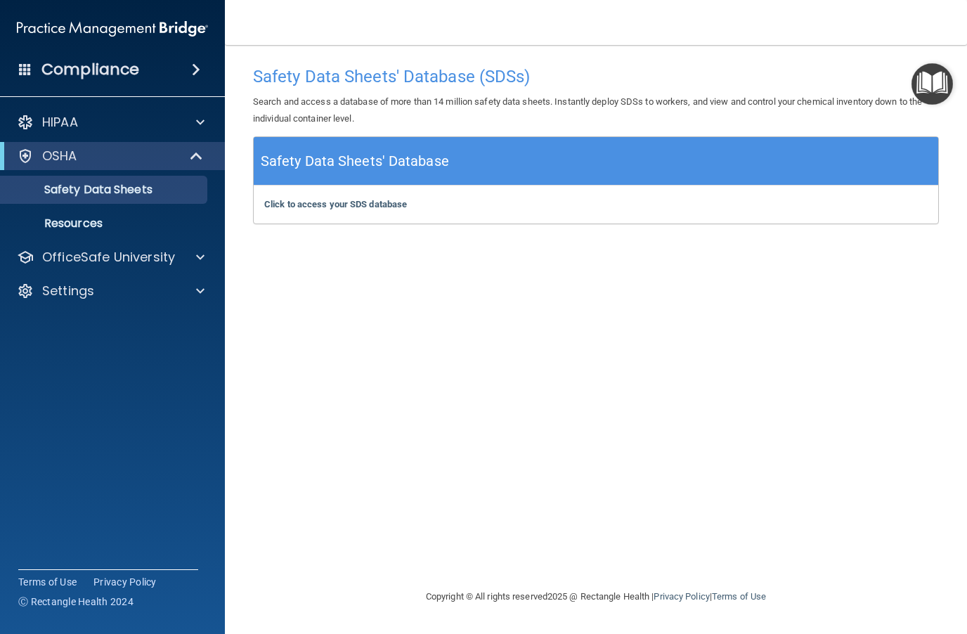
click at [71, 212] on link "Resources" at bounding box center [96, 223] width 221 height 28
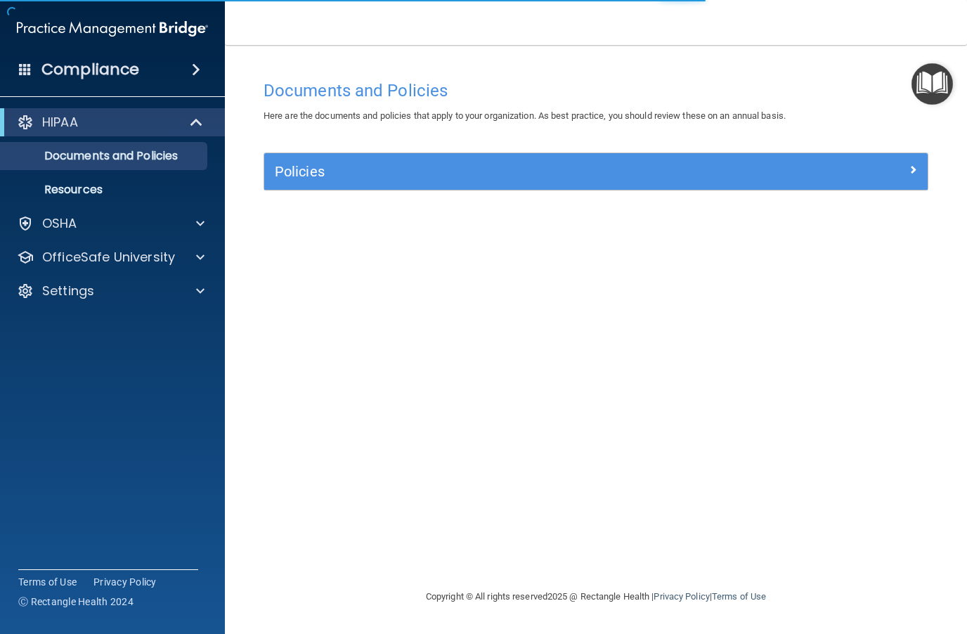
click at [925, 90] on img "Open Resource Center" at bounding box center [931, 83] width 41 height 41
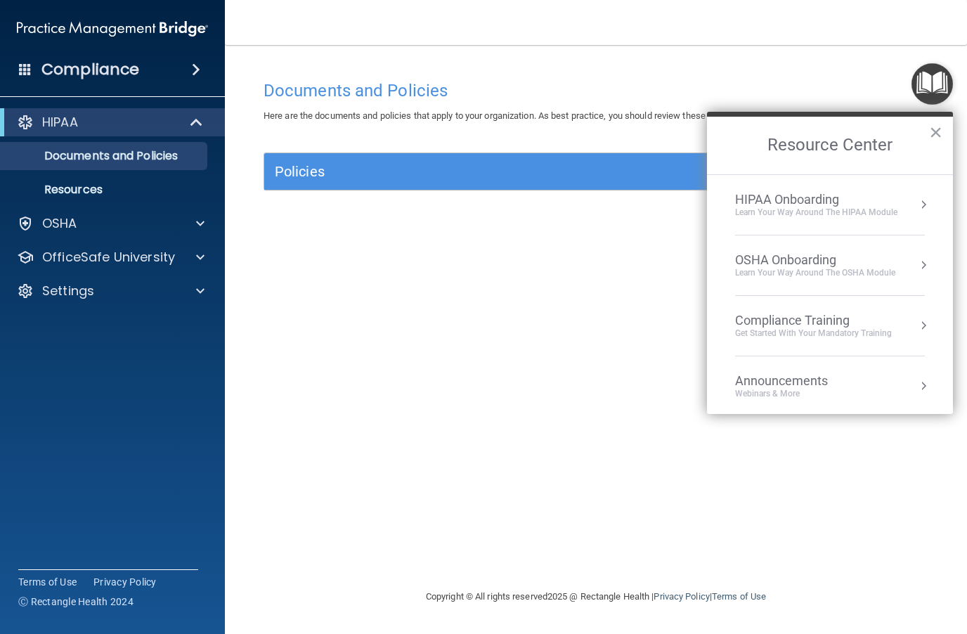
click at [919, 326] on button "Resource Center" at bounding box center [923, 325] width 14 height 14
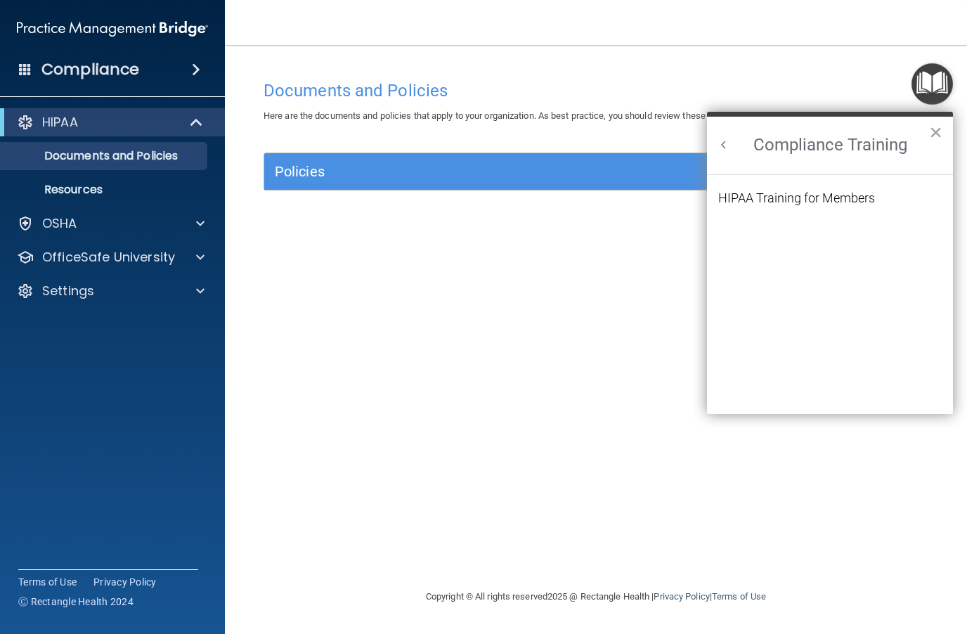
click at [866, 204] on div "HIPAA Training for Members" at bounding box center [796, 198] width 157 height 13
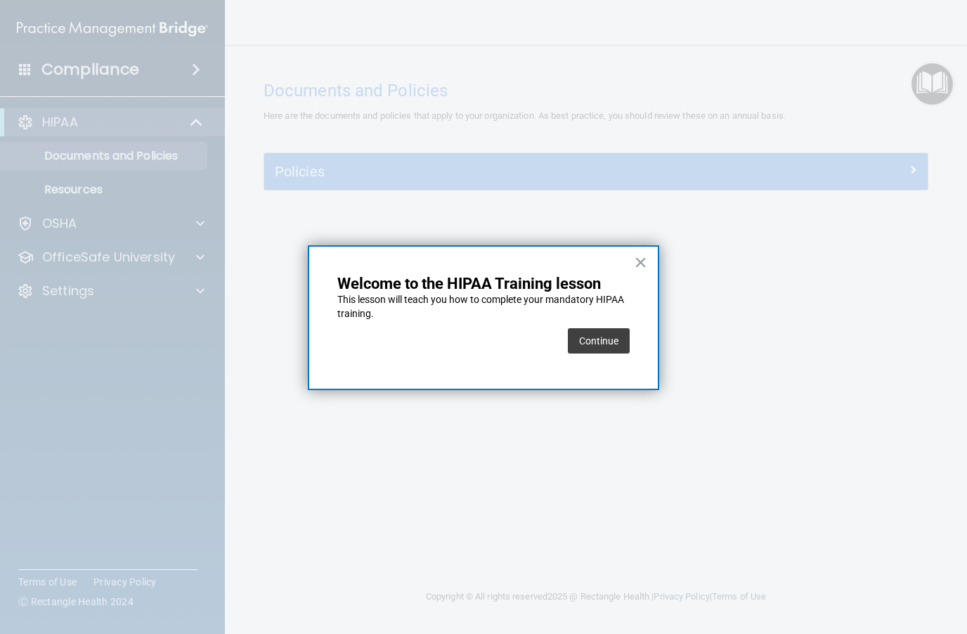
click at [608, 340] on button "Continue" at bounding box center [599, 340] width 62 height 25
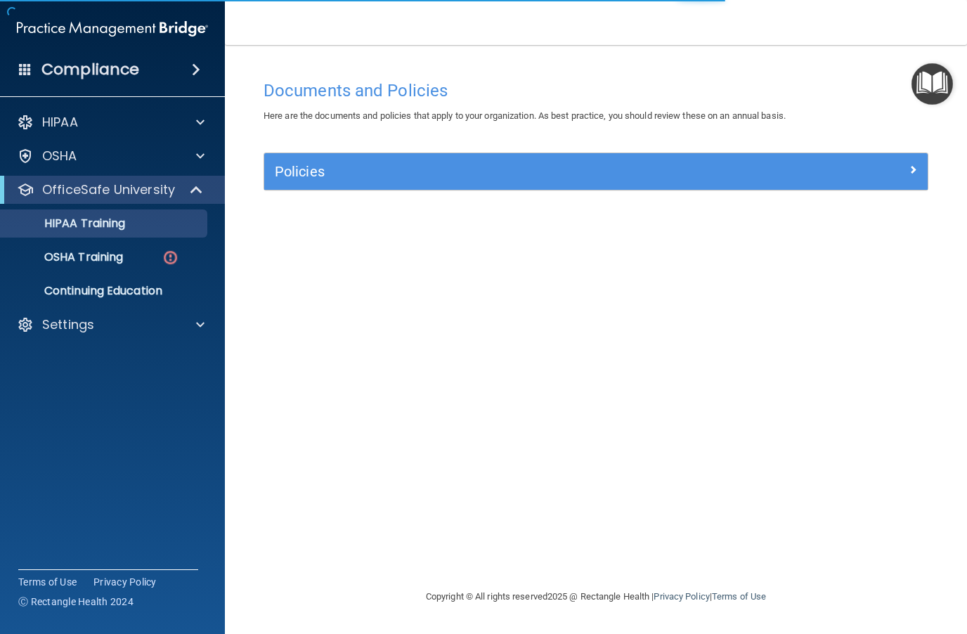
click at [939, 90] on img "Open Resource Center" at bounding box center [931, 83] width 41 height 41
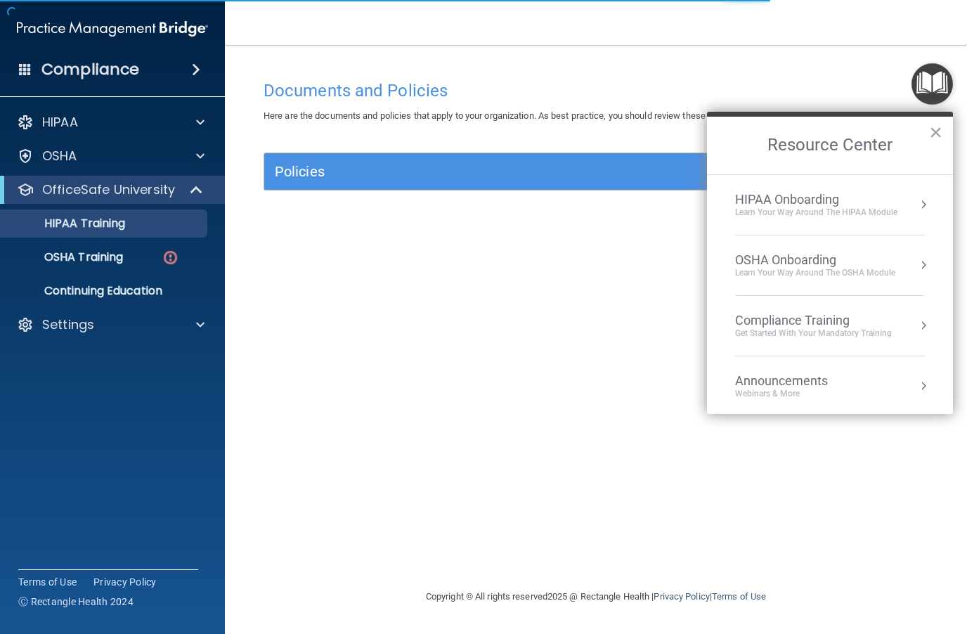
click at [849, 200] on div "HIPAA Onboarding" at bounding box center [816, 199] width 162 height 15
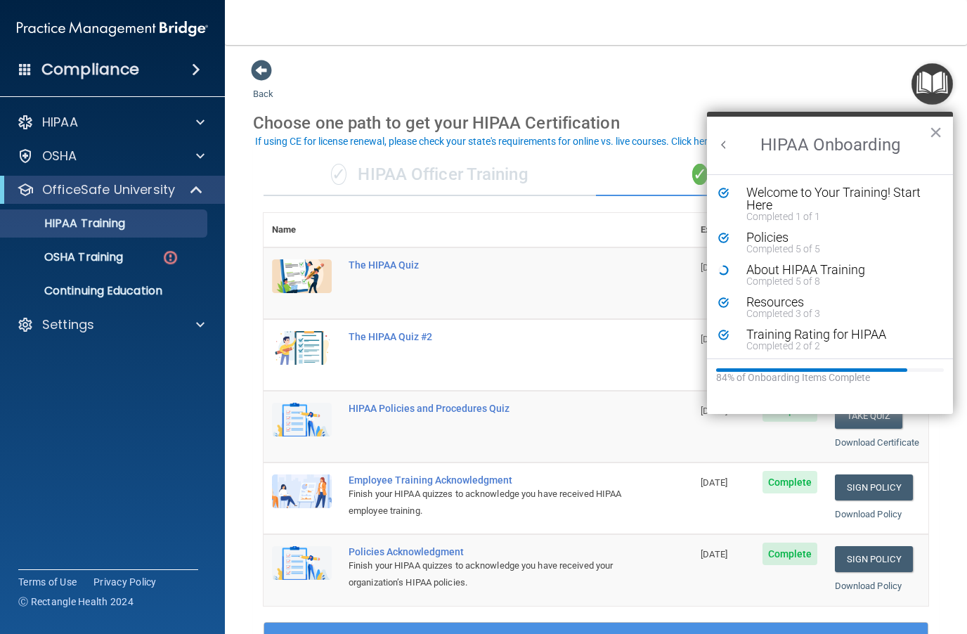
click at [815, 285] on div "Completed 5 of 8" at bounding box center [840, 281] width 188 height 10
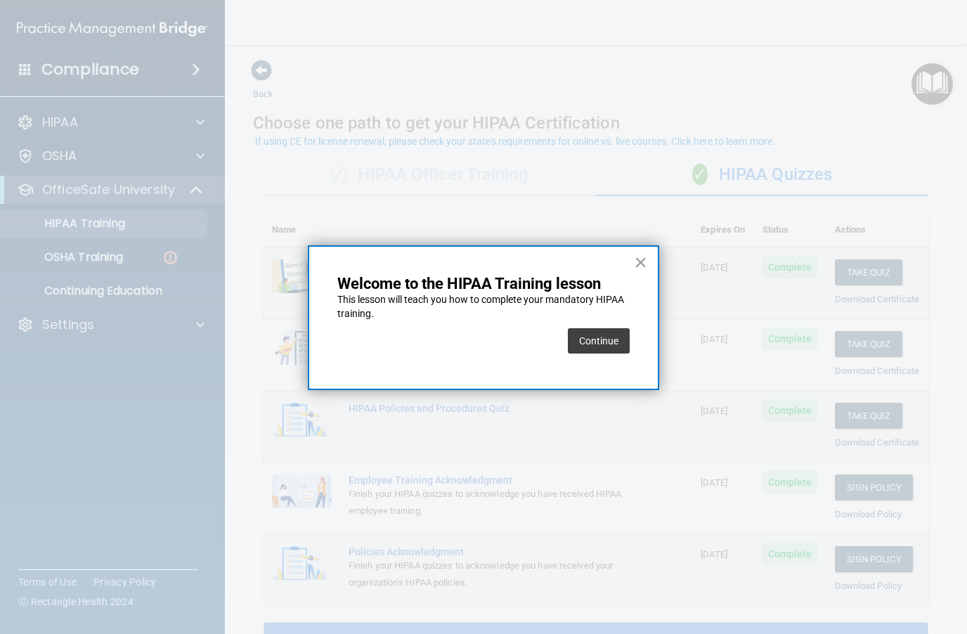
click at [608, 351] on button "Continue" at bounding box center [599, 340] width 62 height 25
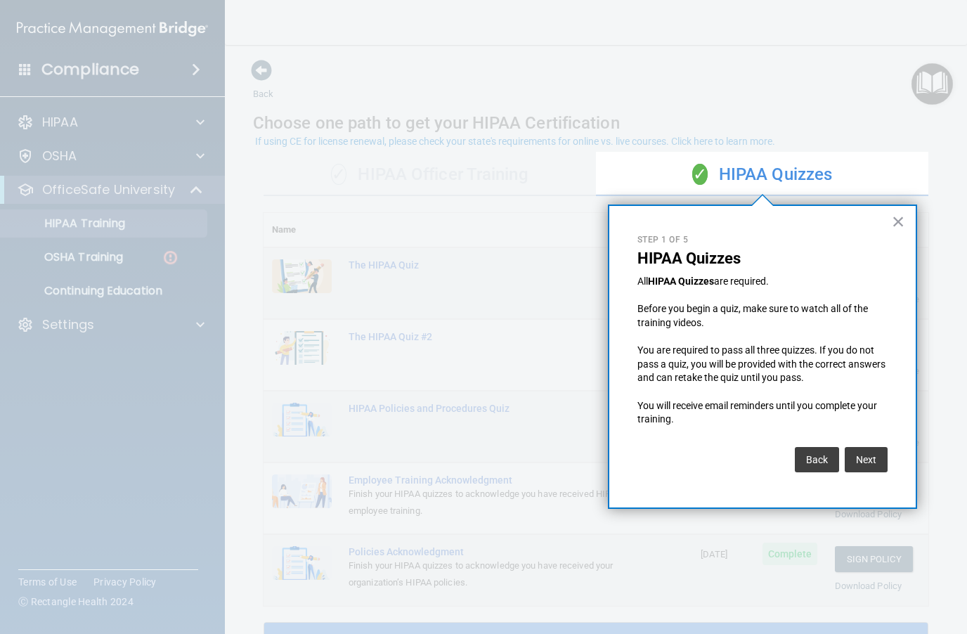
click at [900, 221] on button "×" at bounding box center [898, 221] width 13 height 22
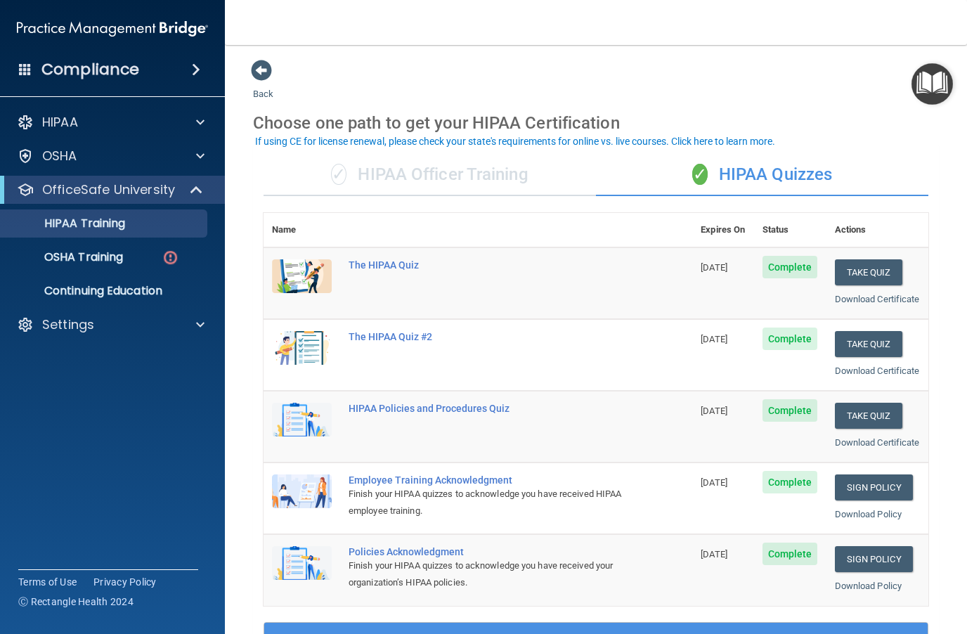
click at [933, 89] on img "Open Resource Center" at bounding box center [931, 83] width 41 height 41
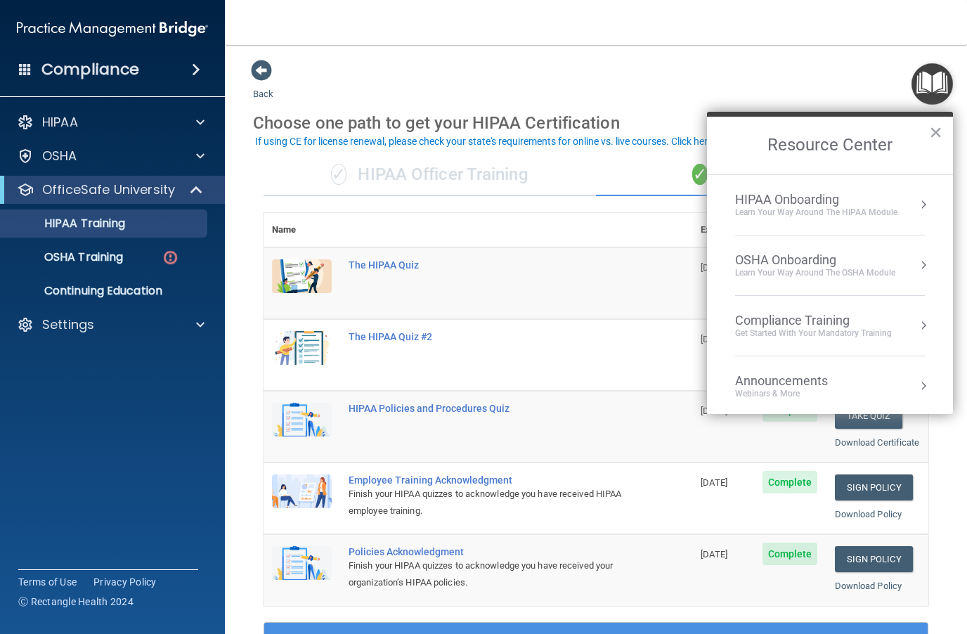
click at [848, 269] on div "Learn your way around the OSHA module" at bounding box center [815, 273] width 160 height 12
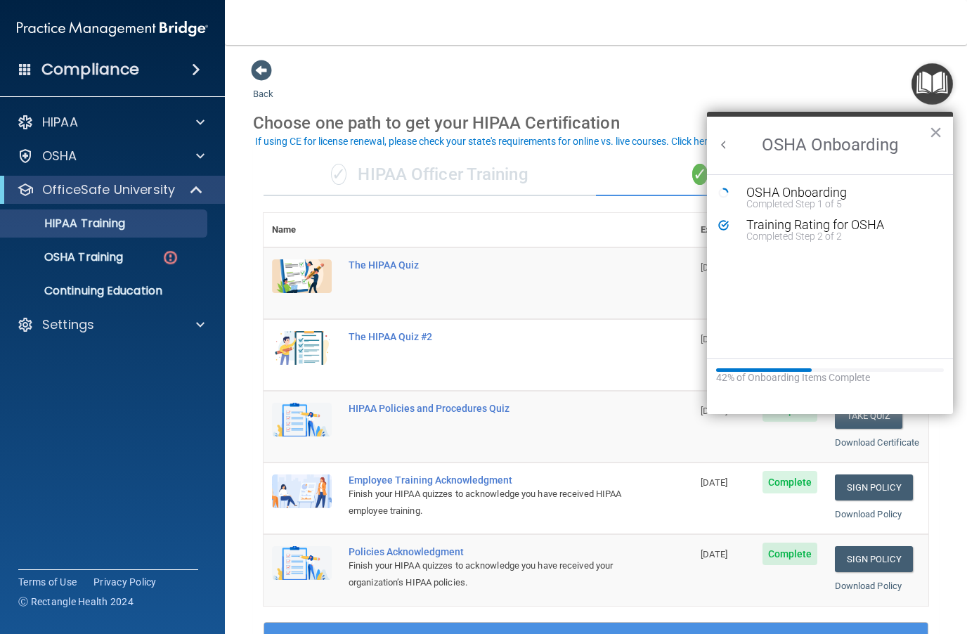
click at [841, 231] on div "Completed Step 2 of 2" at bounding box center [840, 236] width 188 height 10
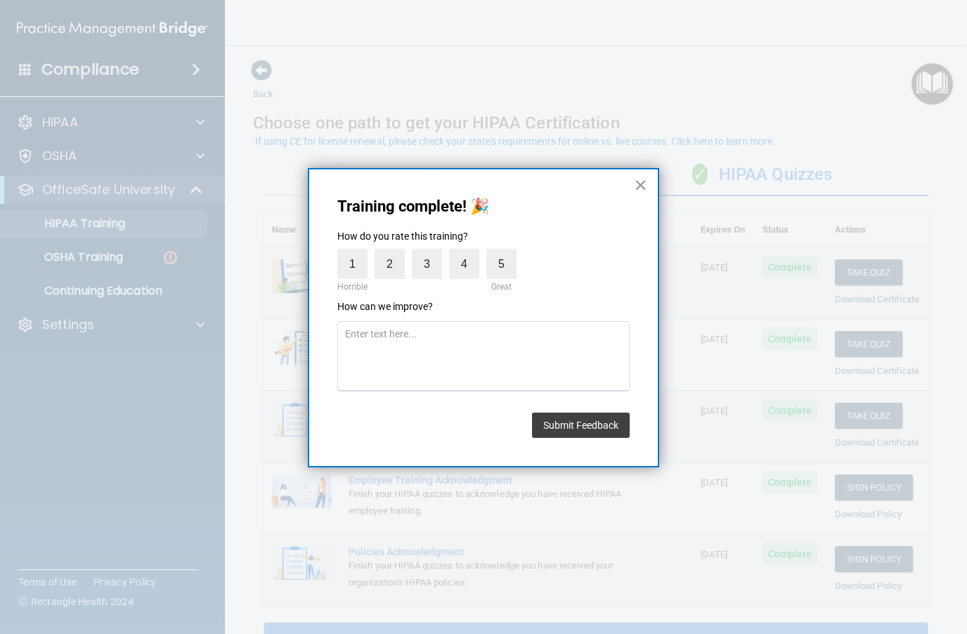
click at [646, 195] on button "×" at bounding box center [640, 185] width 13 height 22
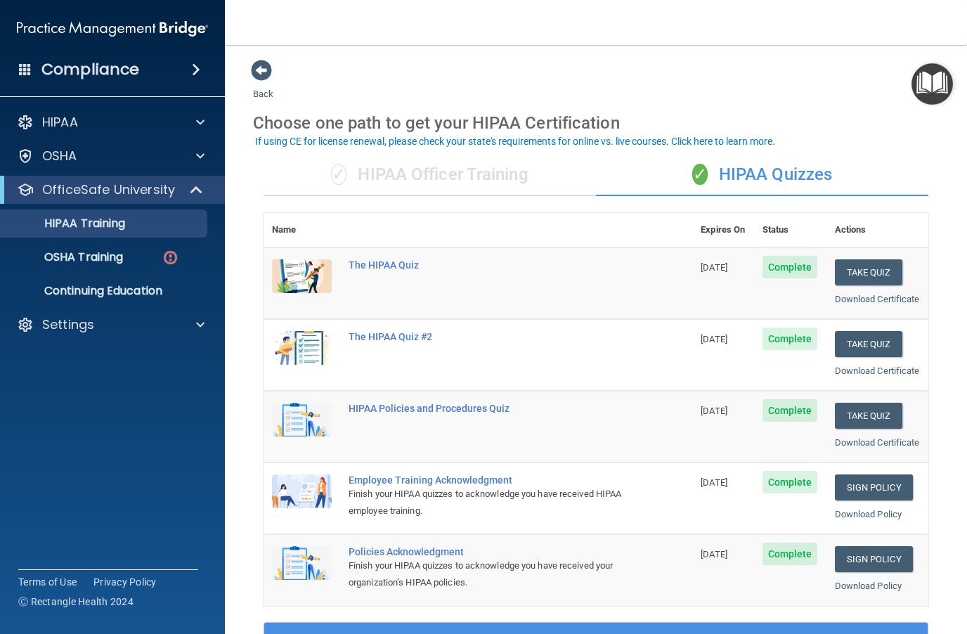
click at [927, 84] on img "Open Resource Center" at bounding box center [931, 83] width 41 height 41
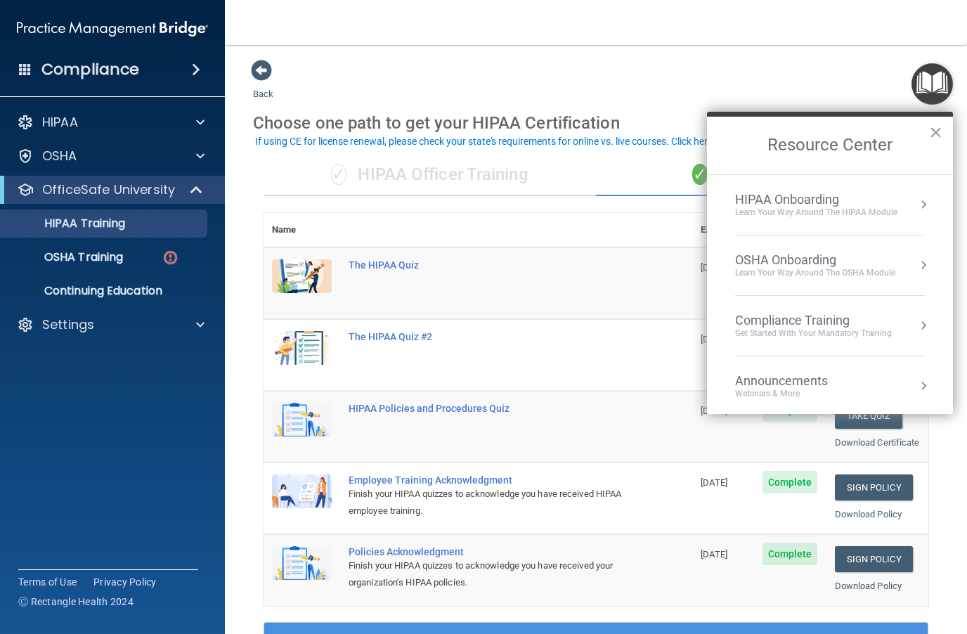
click at [850, 275] on div "Learn your way around the OSHA module" at bounding box center [815, 273] width 160 height 12
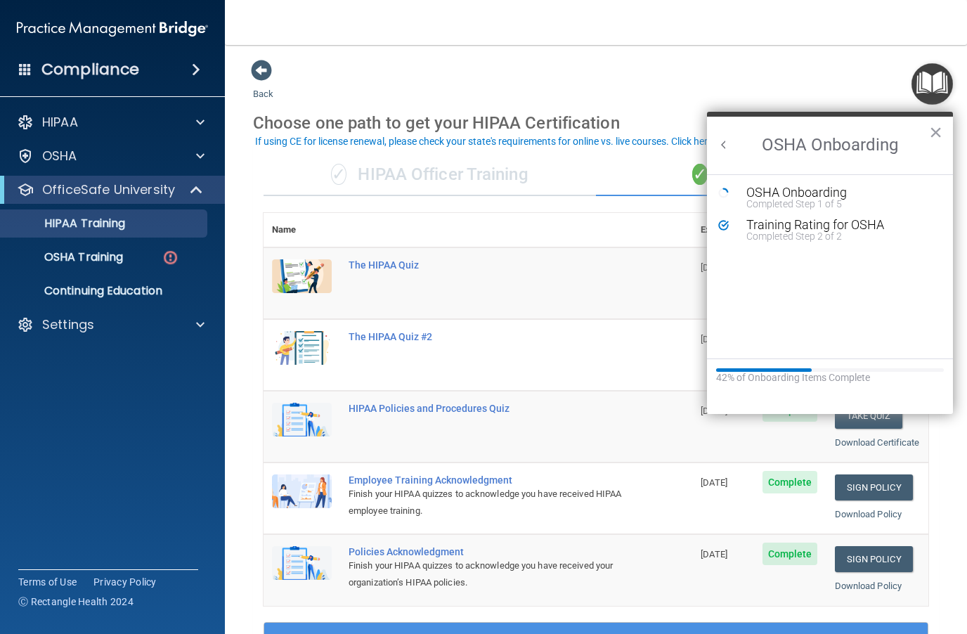
click at [852, 200] on div "Completed Step 1 of 5" at bounding box center [840, 204] width 188 height 10
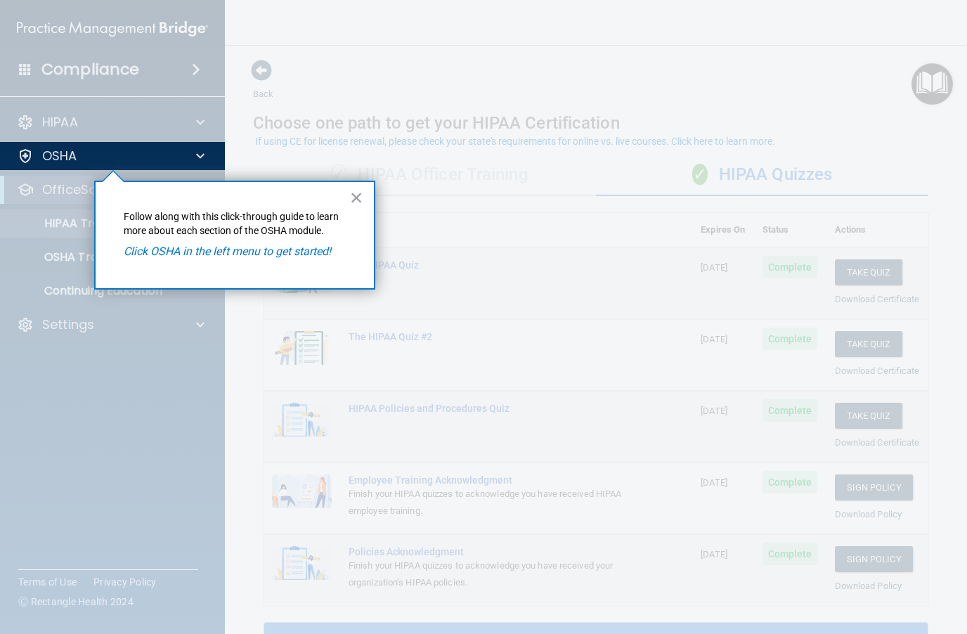
click at [287, 257] on p "Click OSHA in the left menu to get started!" at bounding box center [235, 251] width 222 height 15
click at [357, 205] on button "×" at bounding box center [356, 197] width 13 height 22
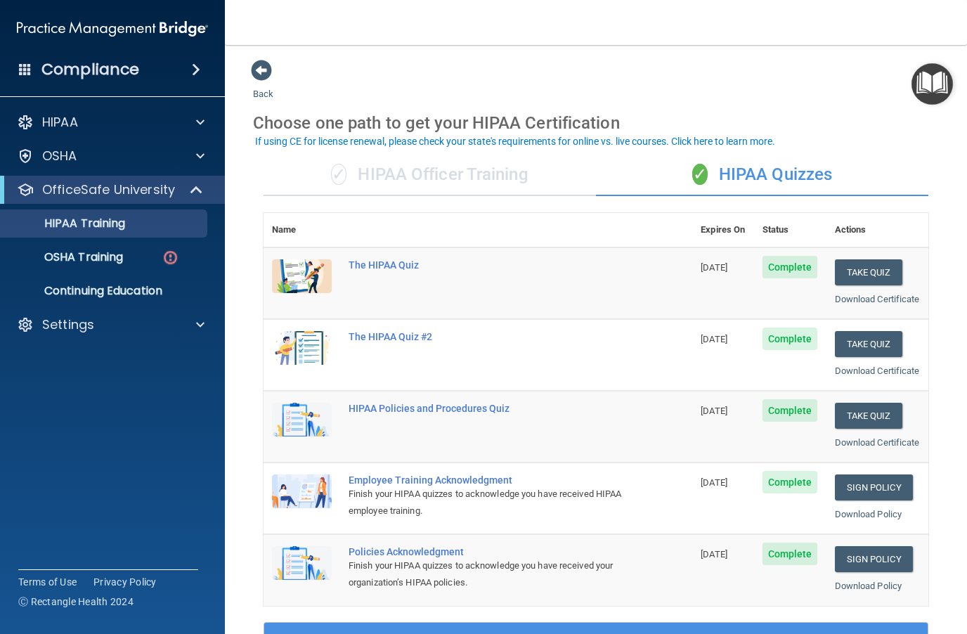
click at [92, 266] on link "OSHA Training" at bounding box center [96, 257] width 221 height 28
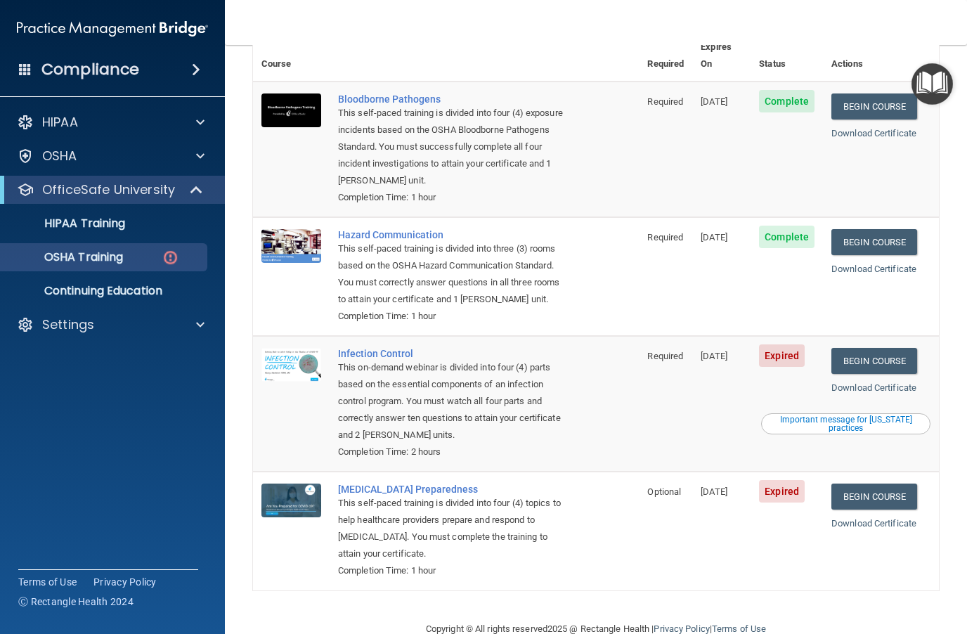
scroll to position [131, 0]
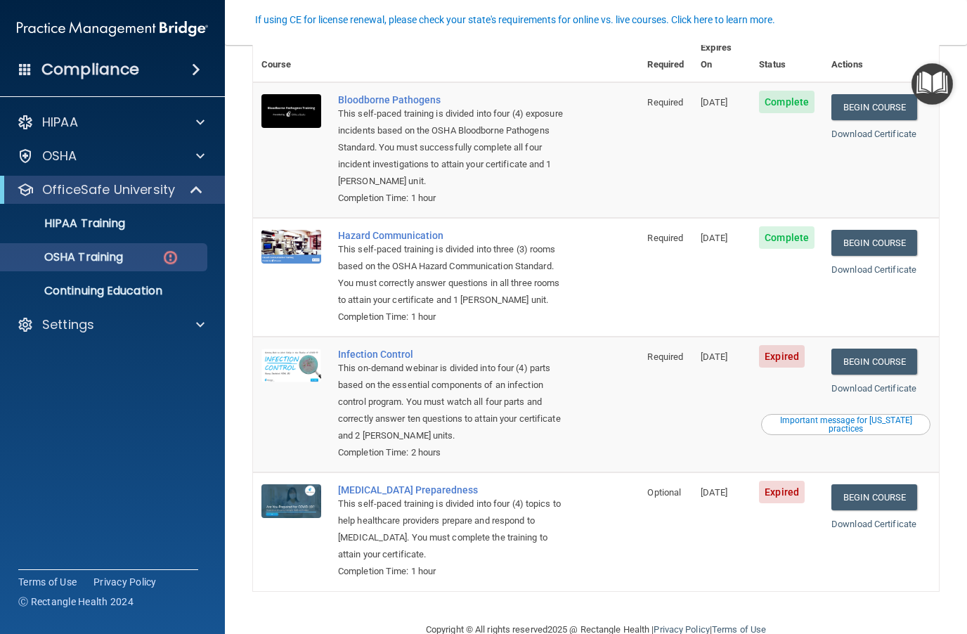
click at [884, 349] on link "Begin Course" at bounding box center [874, 362] width 86 height 26
click at [884, 484] on link "Begin Course" at bounding box center [874, 497] width 86 height 26
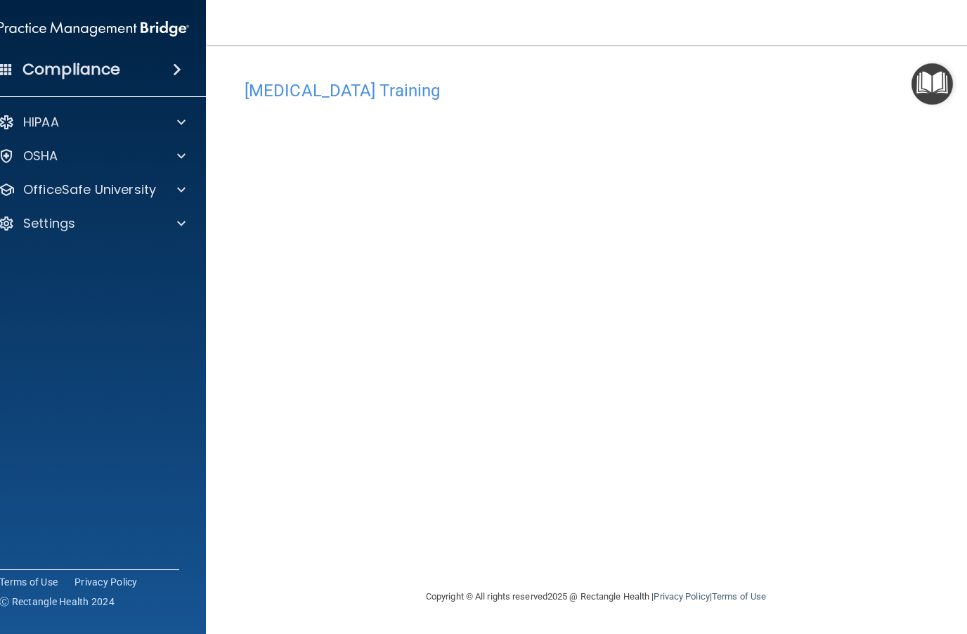
click at [82, 197] on p "OfficeSafe University" at bounding box center [89, 189] width 133 height 17
click at [98, 253] on p "OSHA Training" at bounding box center [47, 257] width 114 height 14
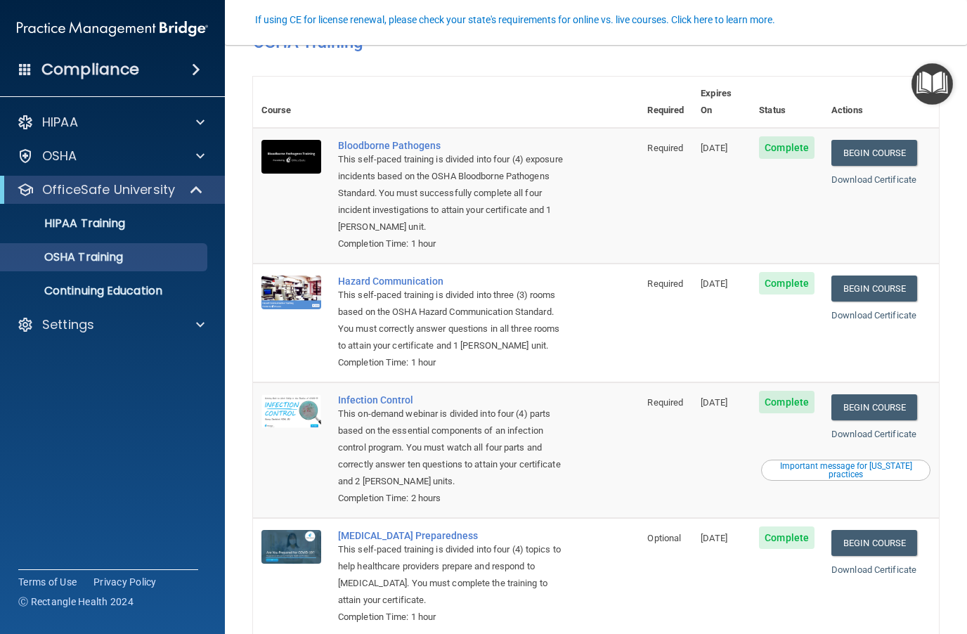
scroll to position [44, 0]
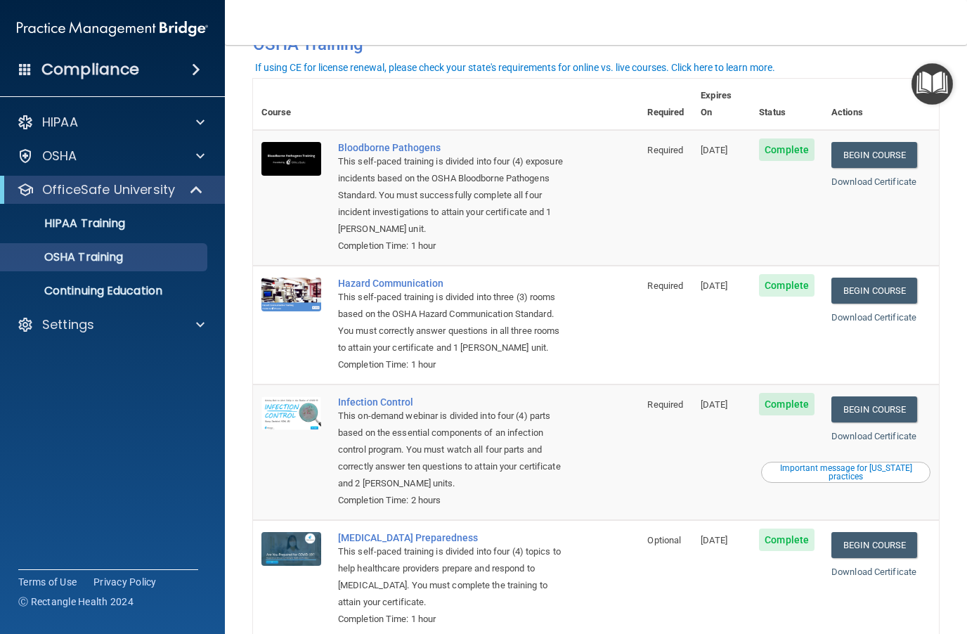
click at [89, 225] on p "HIPAA Training" at bounding box center [67, 223] width 116 height 14
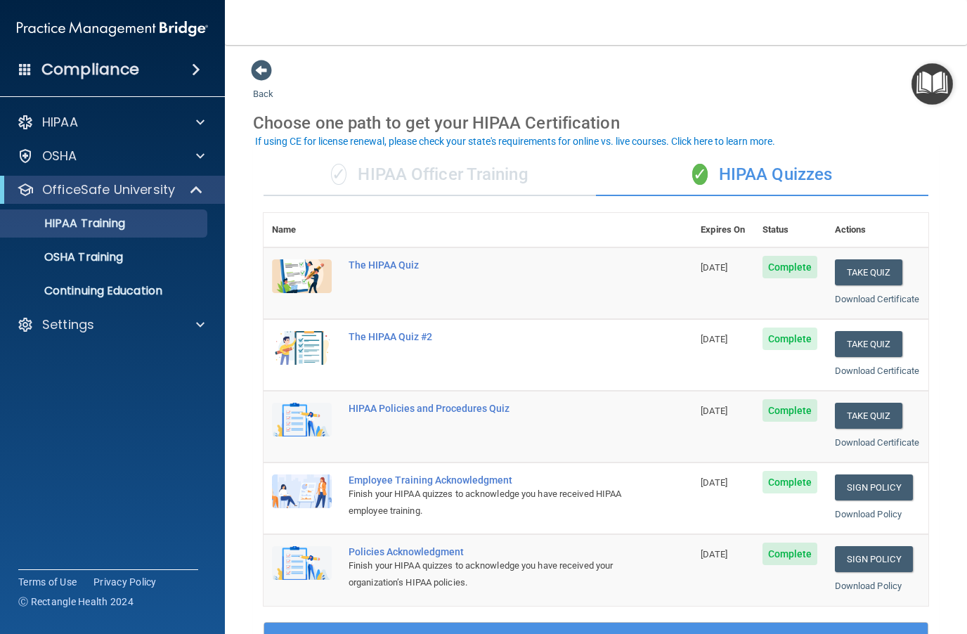
click at [944, 88] on img "Open Resource Center" at bounding box center [931, 83] width 41 height 41
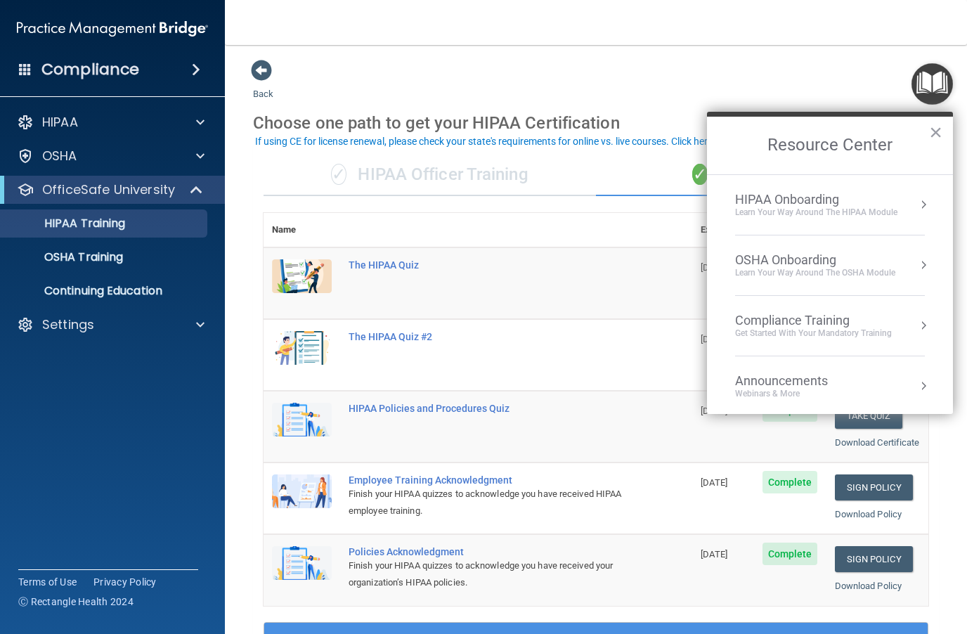
click at [873, 265] on div "OSHA Onboarding" at bounding box center [815, 259] width 160 height 15
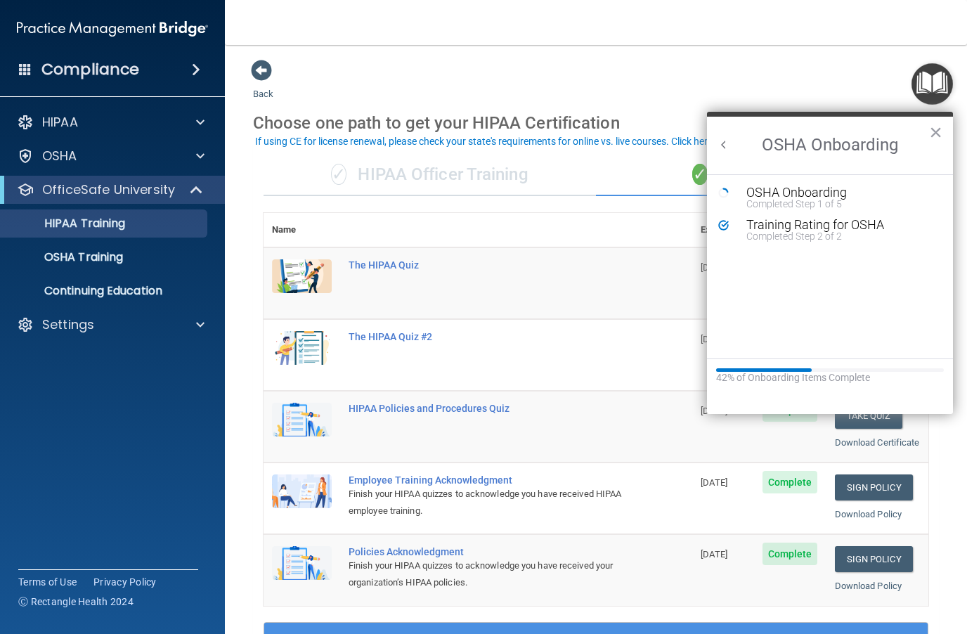
click at [828, 194] on div "OSHA Onboarding" at bounding box center [840, 192] width 188 height 13
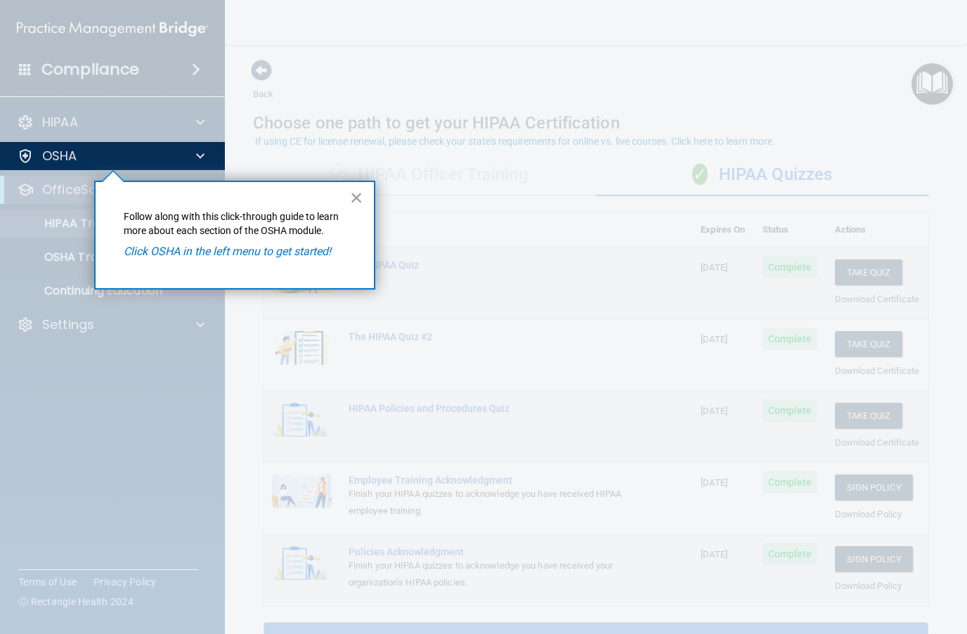
click at [152, 254] on em "Click OSHA in the left menu to get started!" at bounding box center [227, 251] width 207 height 13
click at [359, 207] on button "×" at bounding box center [356, 197] width 13 height 22
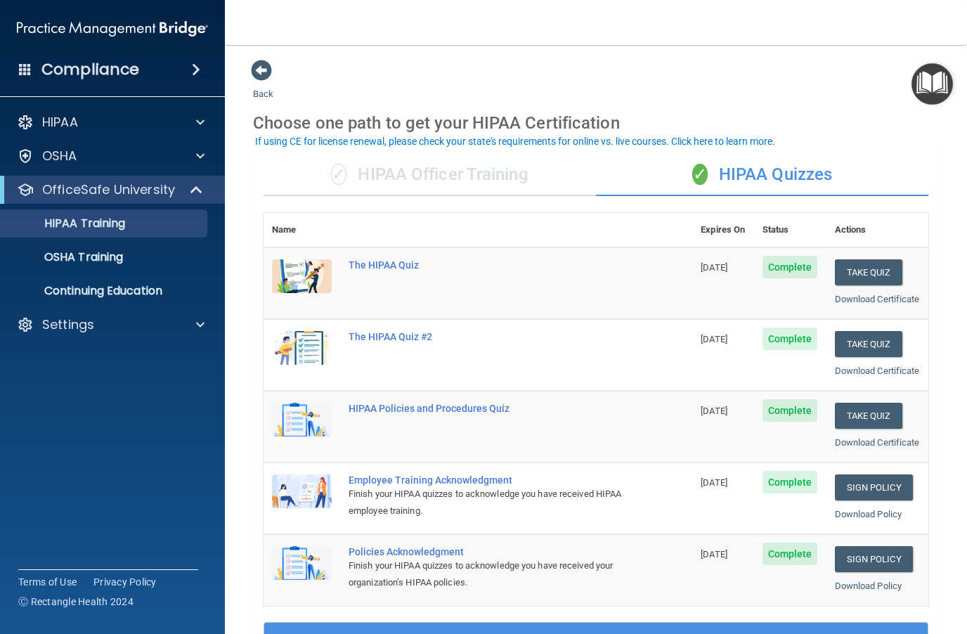
click at [193, 164] on div at bounding box center [198, 156] width 35 height 17
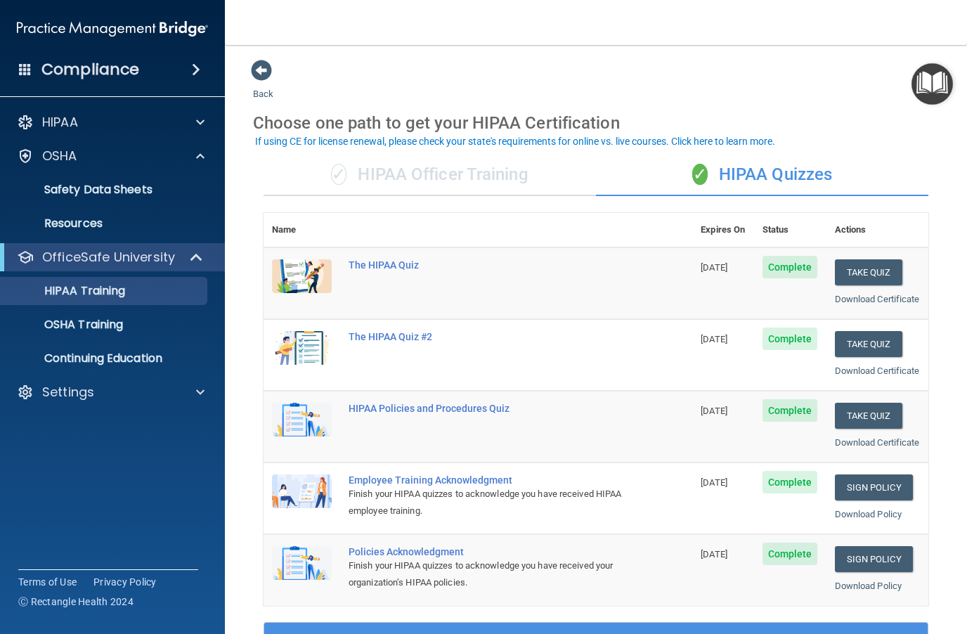
click at [70, 194] on p "Safety Data Sheets" at bounding box center [105, 190] width 192 height 14
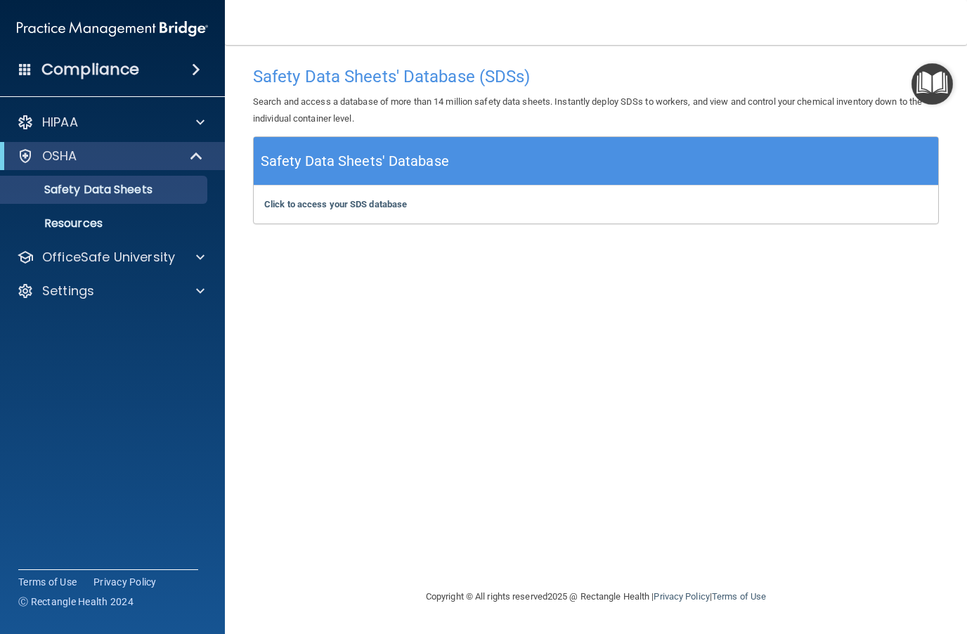
click at [84, 226] on p "Resources" at bounding box center [105, 223] width 192 height 14
